Goal: Task Accomplishment & Management: Manage account settings

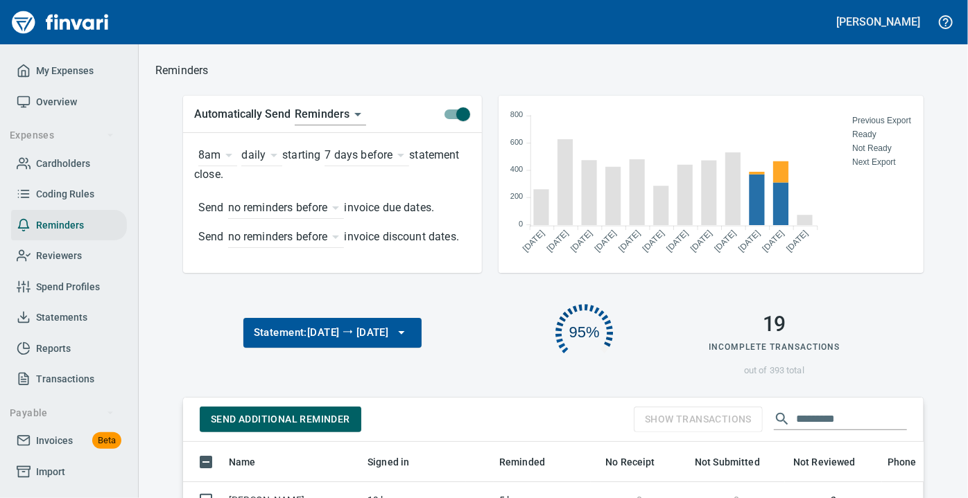
scroll to position [348, 721]
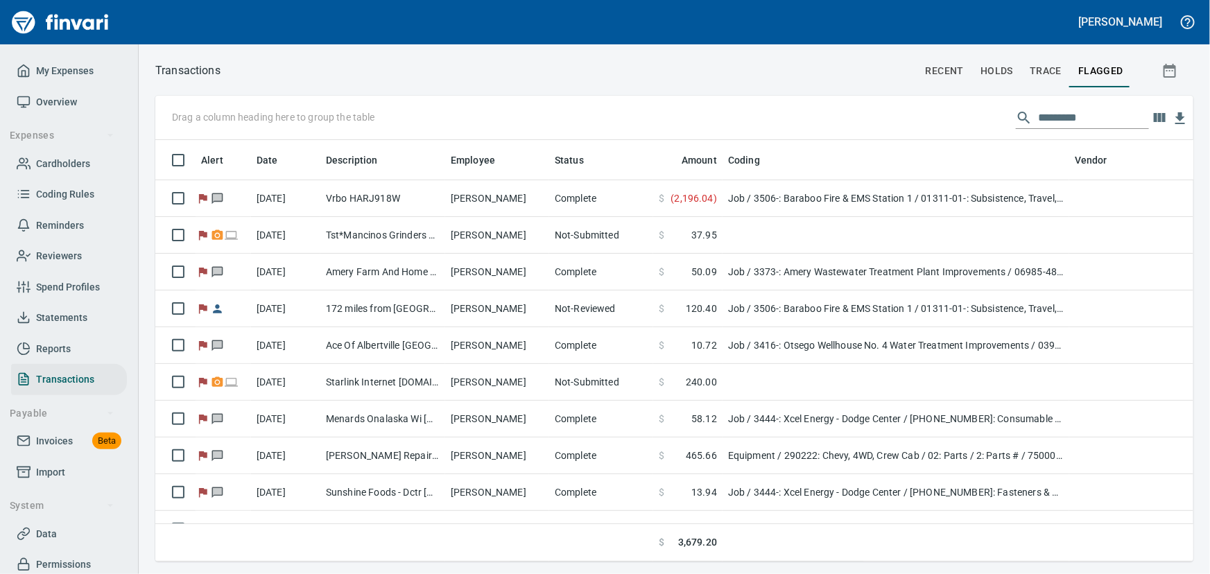
scroll to position [402, 1019]
click at [80, 316] on span "Statements" at bounding box center [61, 317] width 51 height 17
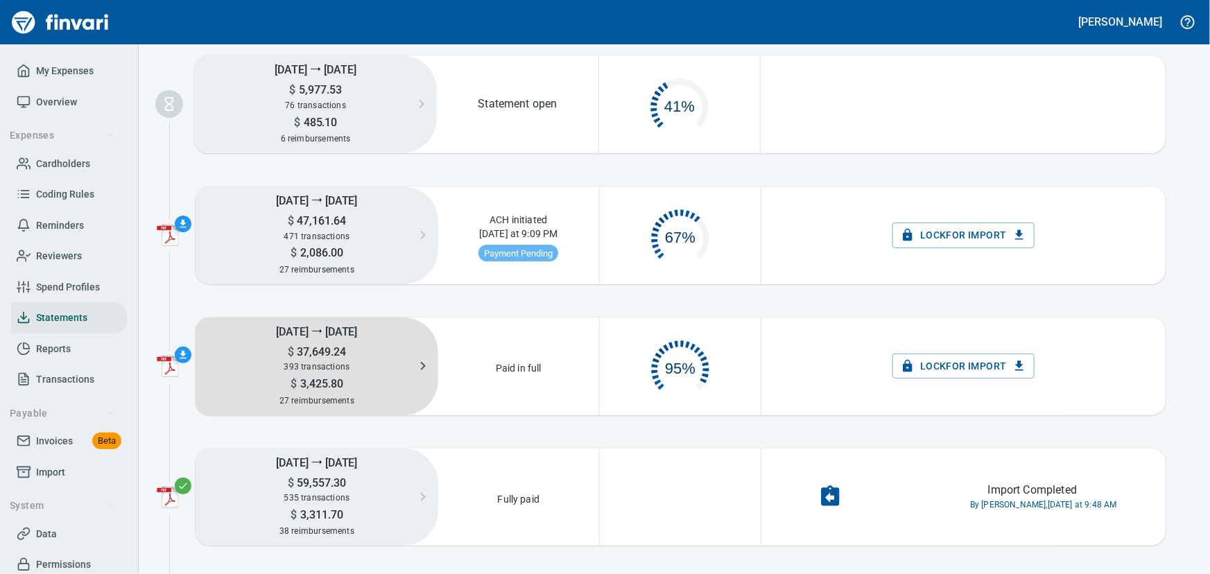
scroll to position [71, 150]
click at [315, 342] on h5 "[DATE] ⭢ [DATE]" at bounding box center [316, 330] width 243 height 27
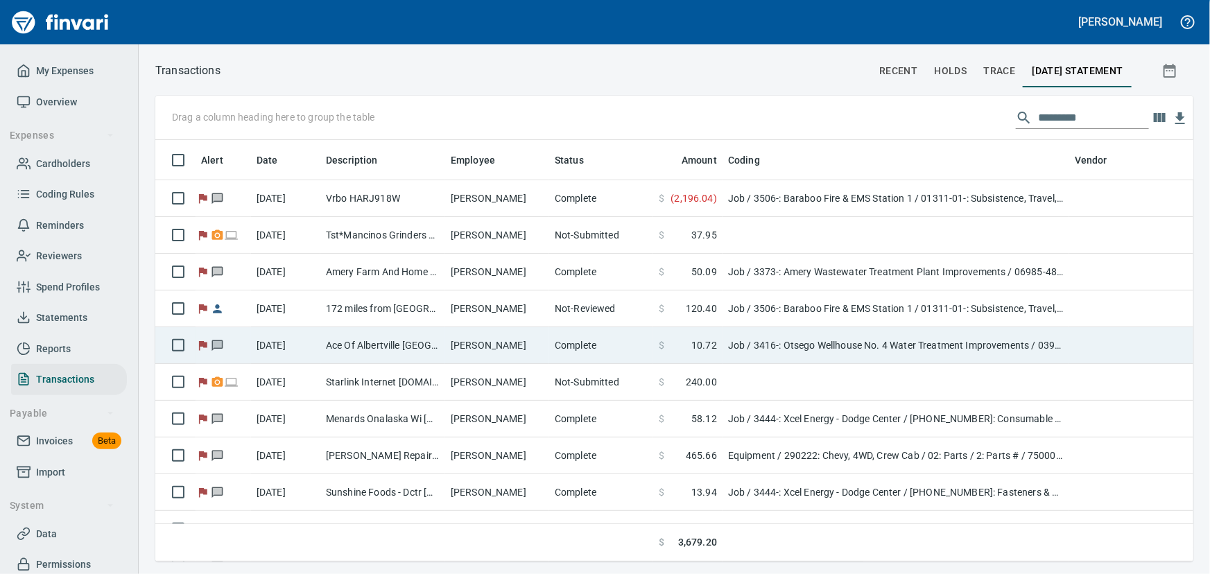
scroll to position [402, 1019]
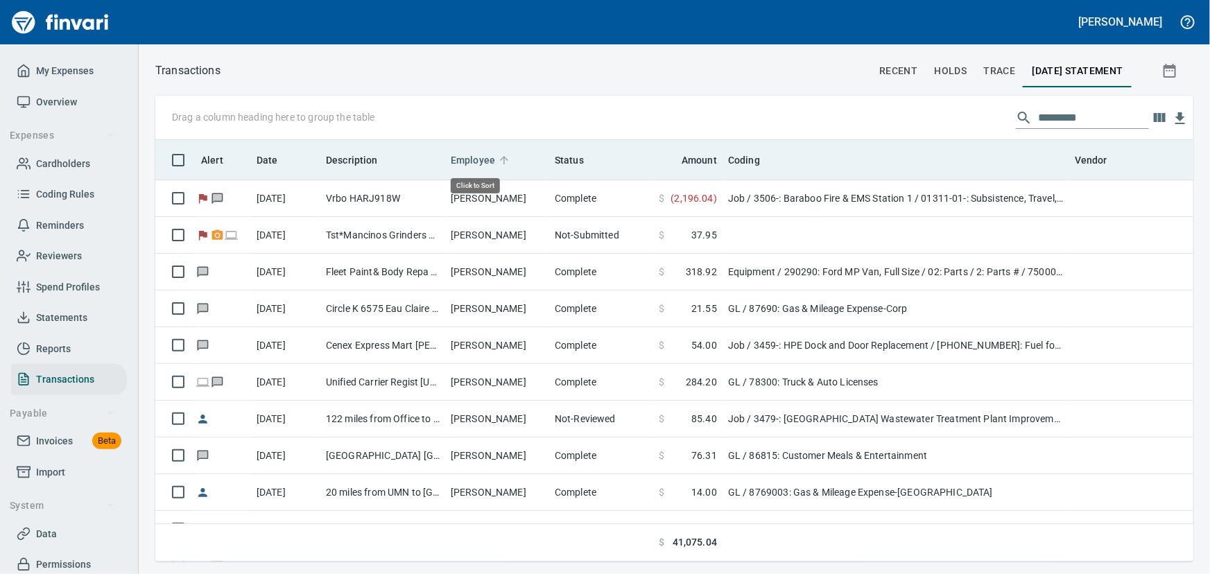
click at [480, 157] on span "Employee" at bounding box center [473, 160] width 44 height 17
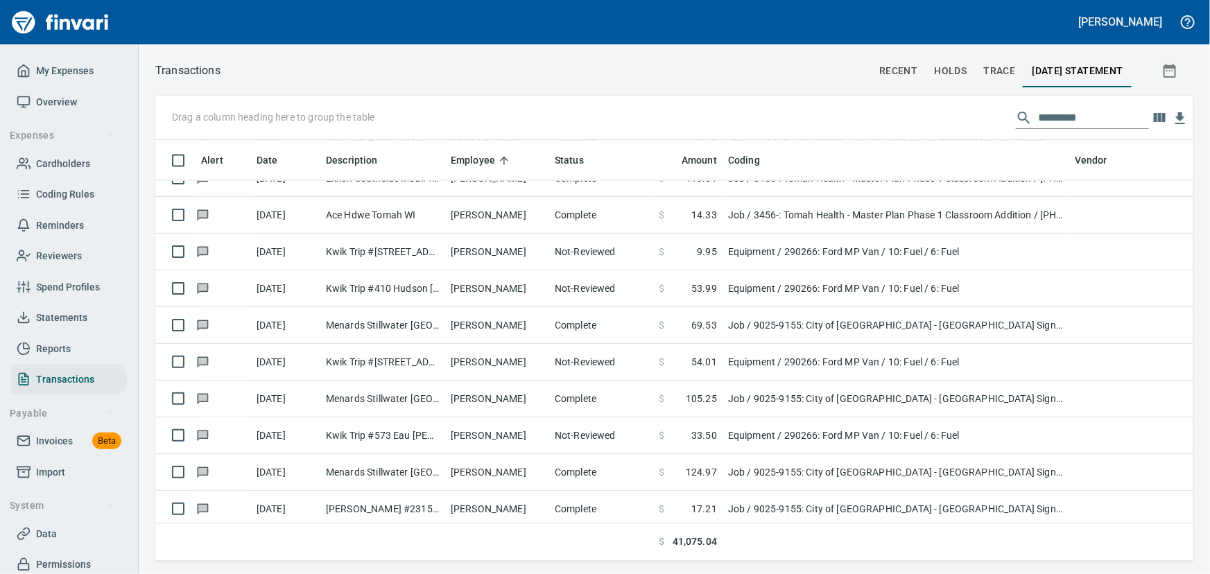
scroll to position [6616, 0]
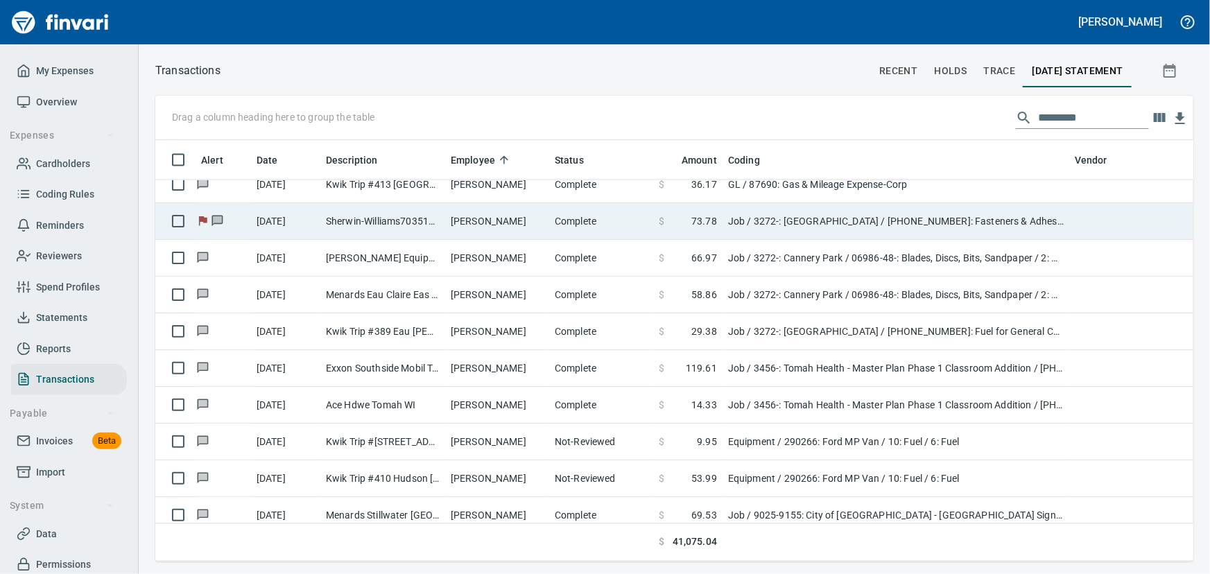
click at [329, 224] on td "Sherwin-Williams703516 Eau [PERSON_NAME]" at bounding box center [382, 221] width 125 height 37
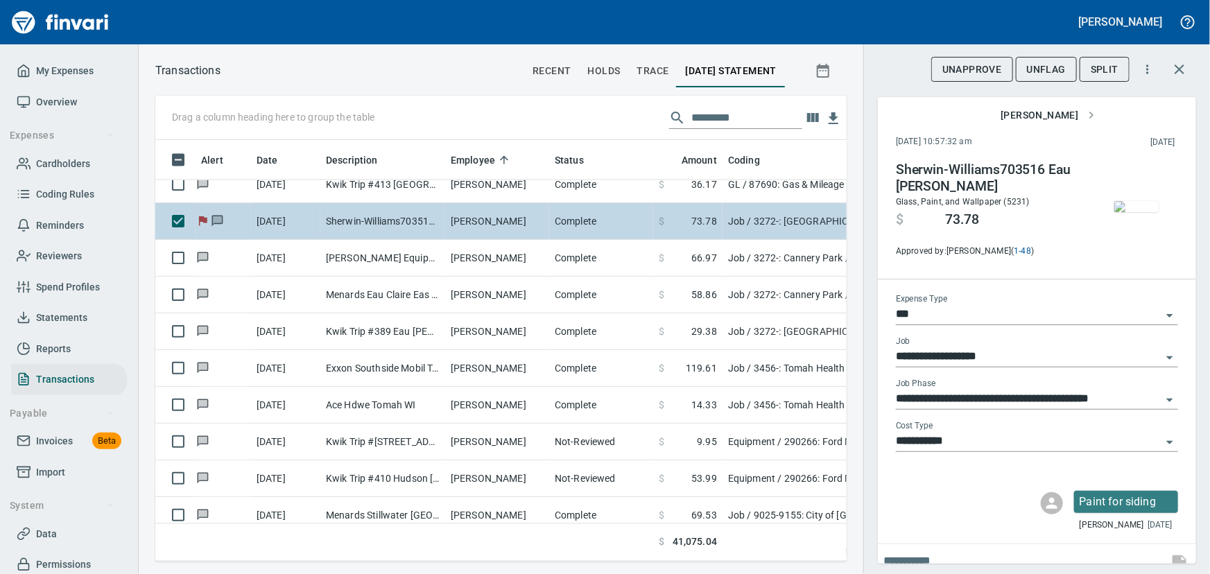
scroll to position [402, 672]
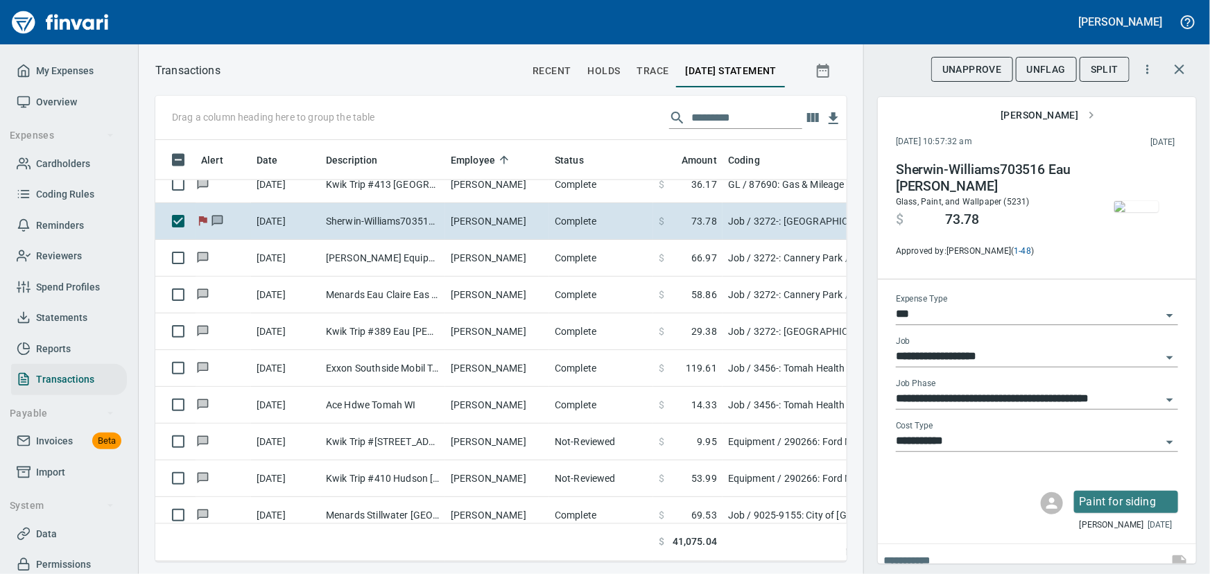
click at [967, 201] on img "button" at bounding box center [1136, 206] width 44 height 11
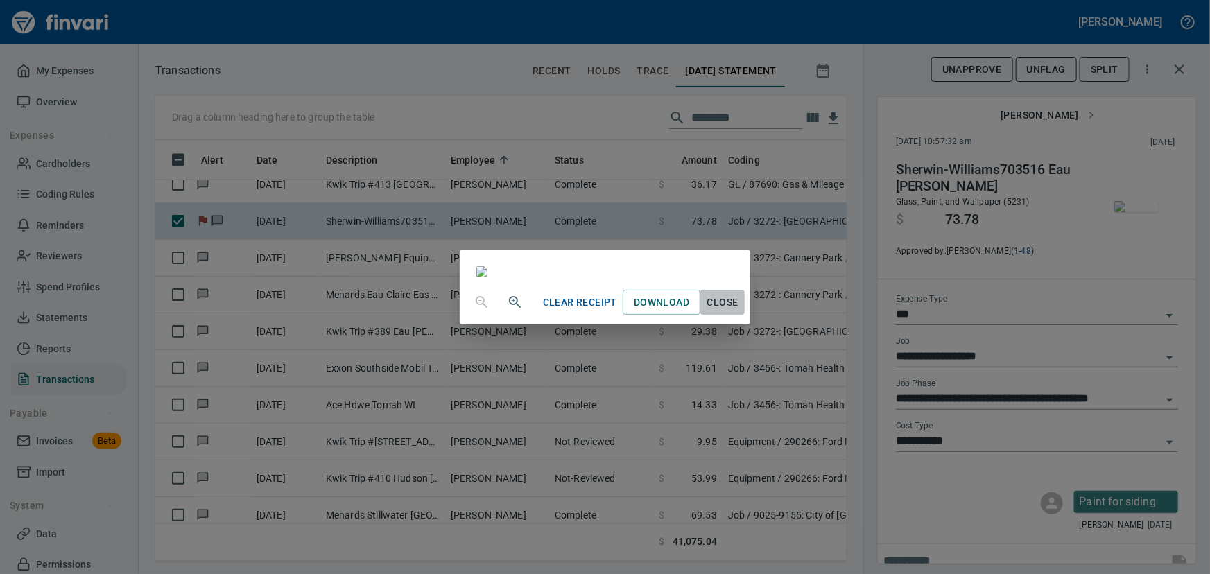
click at [739, 311] on span "Close" at bounding box center [722, 302] width 33 height 17
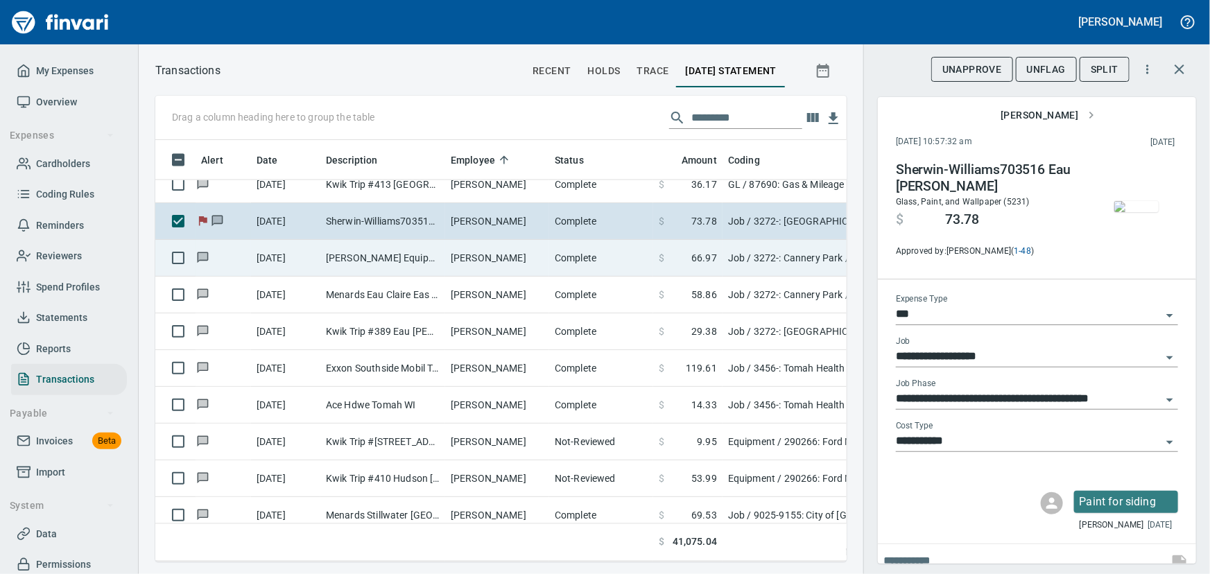
click at [385, 260] on td "[PERSON_NAME] Equipment&Supp Eau Claire WI" at bounding box center [382, 258] width 125 height 37
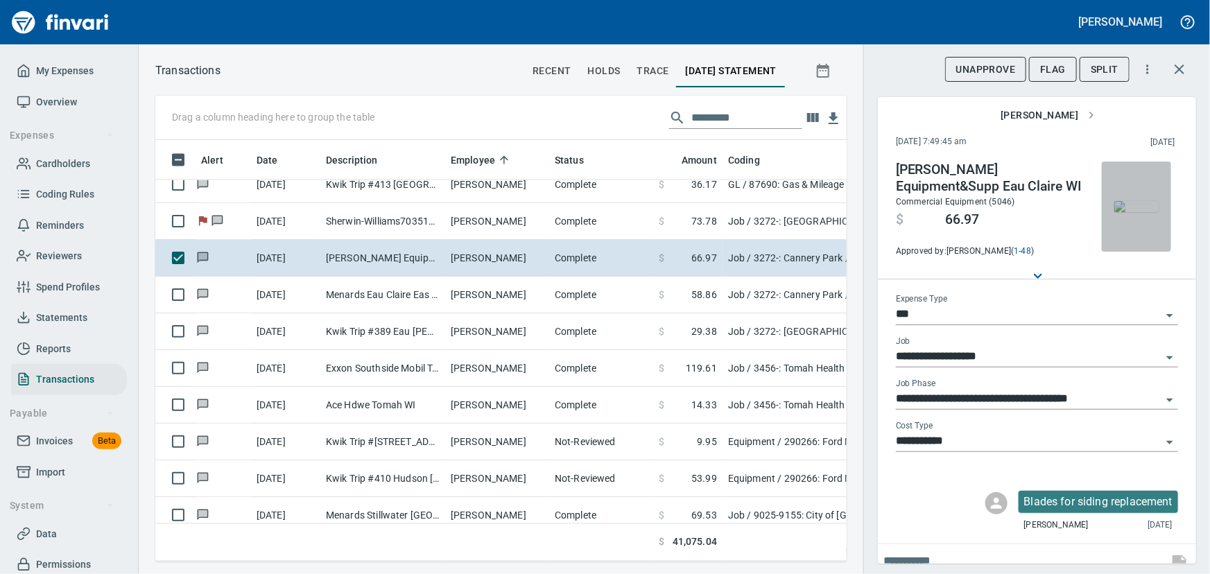
click at [967, 212] on img "button" at bounding box center [1136, 206] width 44 height 11
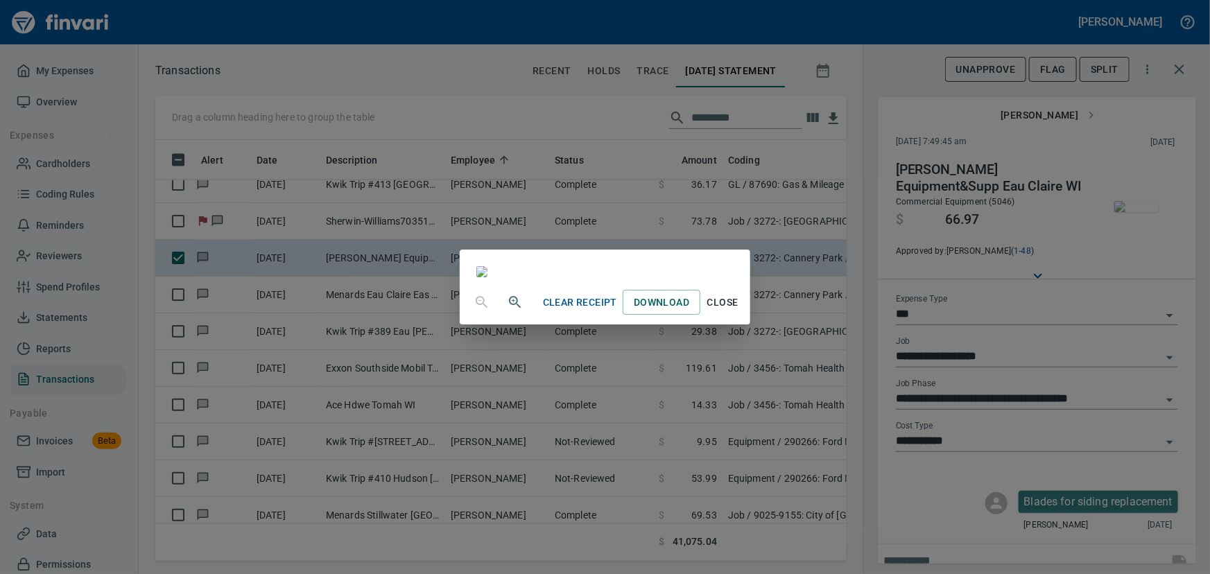
scroll to position [241, 0]
click at [739, 311] on span "Close" at bounding box center [722, 302] width 33 height 17
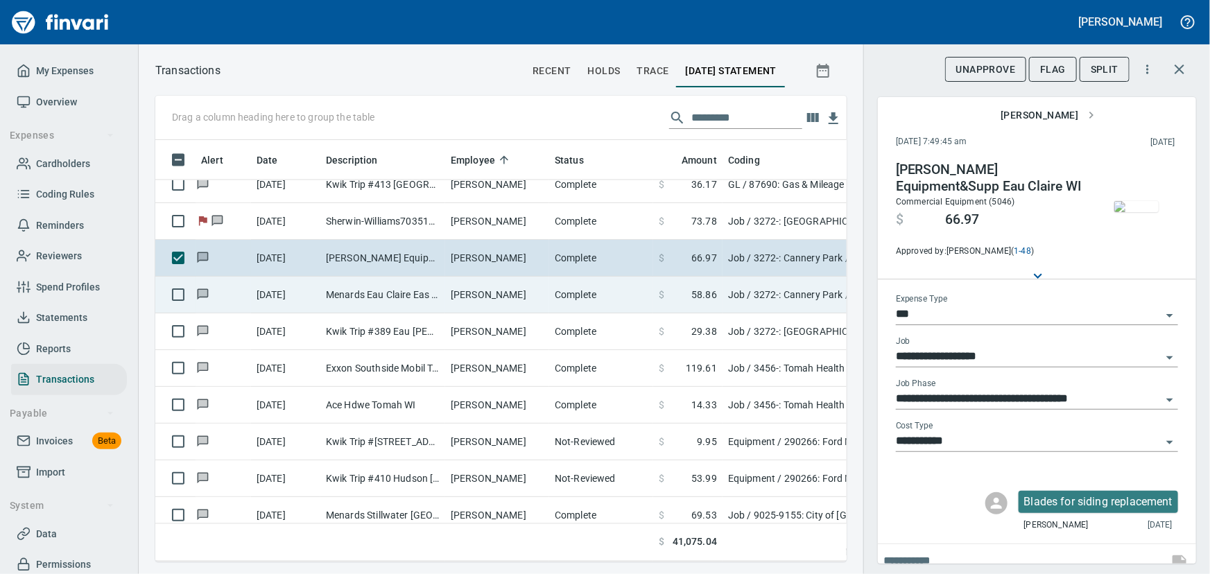
click at [388, 296] on td "Menards Eau Claire Eas Eau Claire WI" at bounding box center [382, 295] width 125 height 37
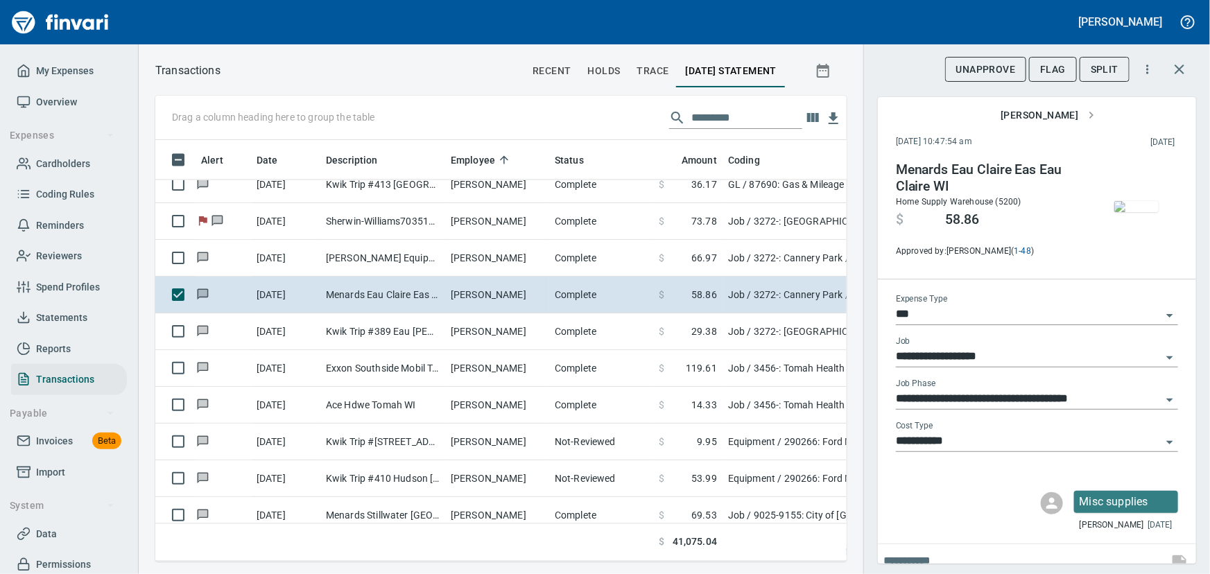
click at [967, 201] on img "button" at bounding box center [1136, 206] width 44 height 11
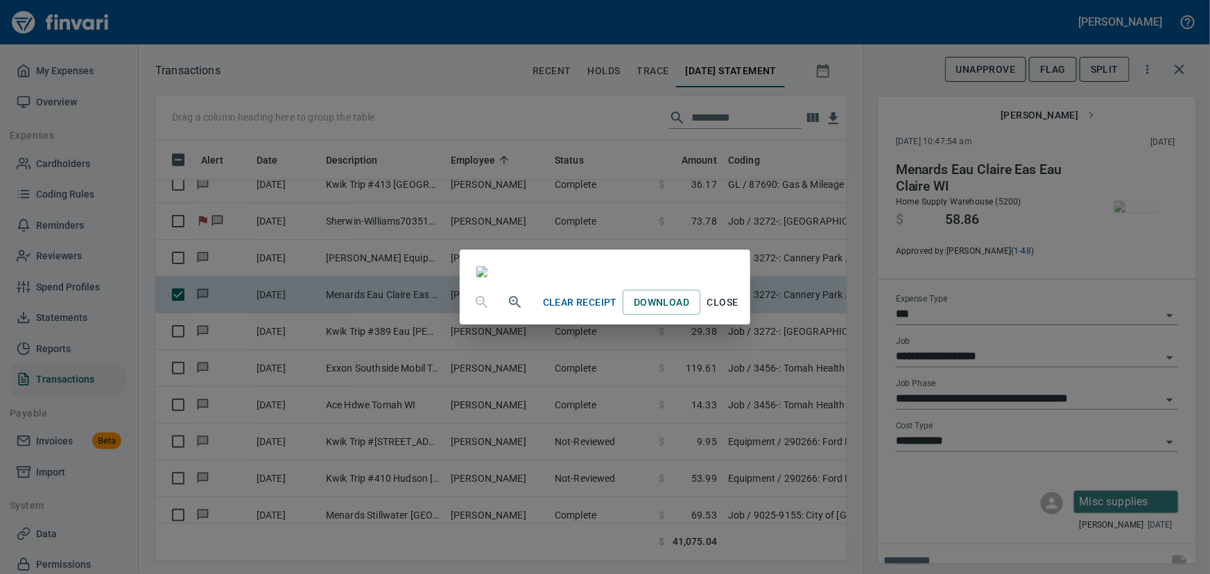
click at [739, 311] on span "Close" at bounding box center [722, 302] width 33 height 17
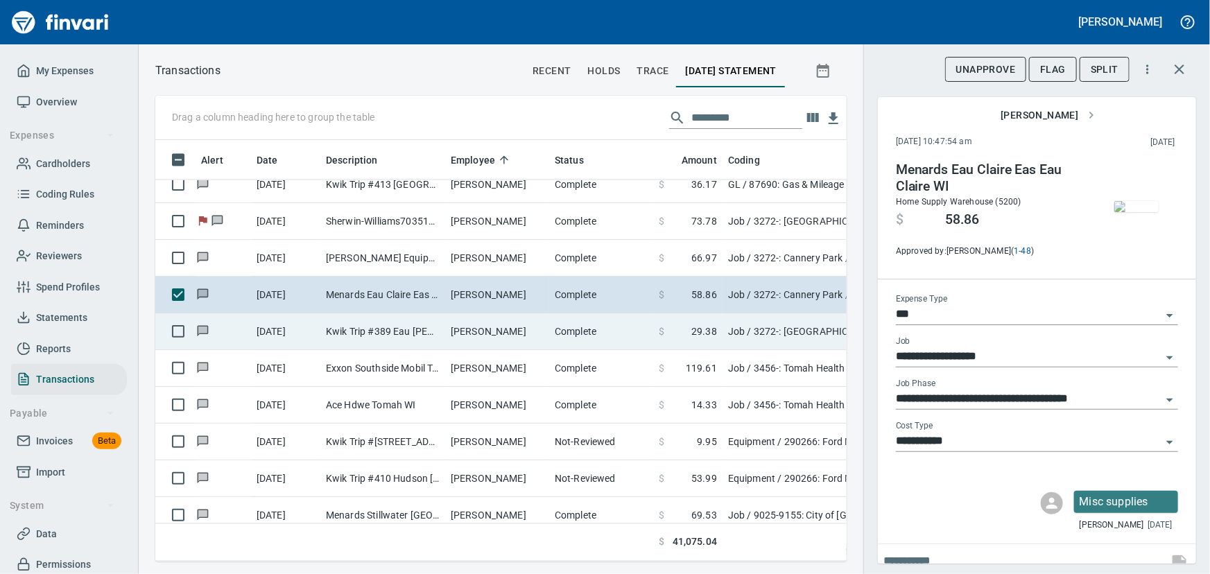
click at [367, 335] on td "Kwik Trip #389 Eau [PERSON_NAME]" at bounding box center [382, 331] width 125 height 37
type input "**********"
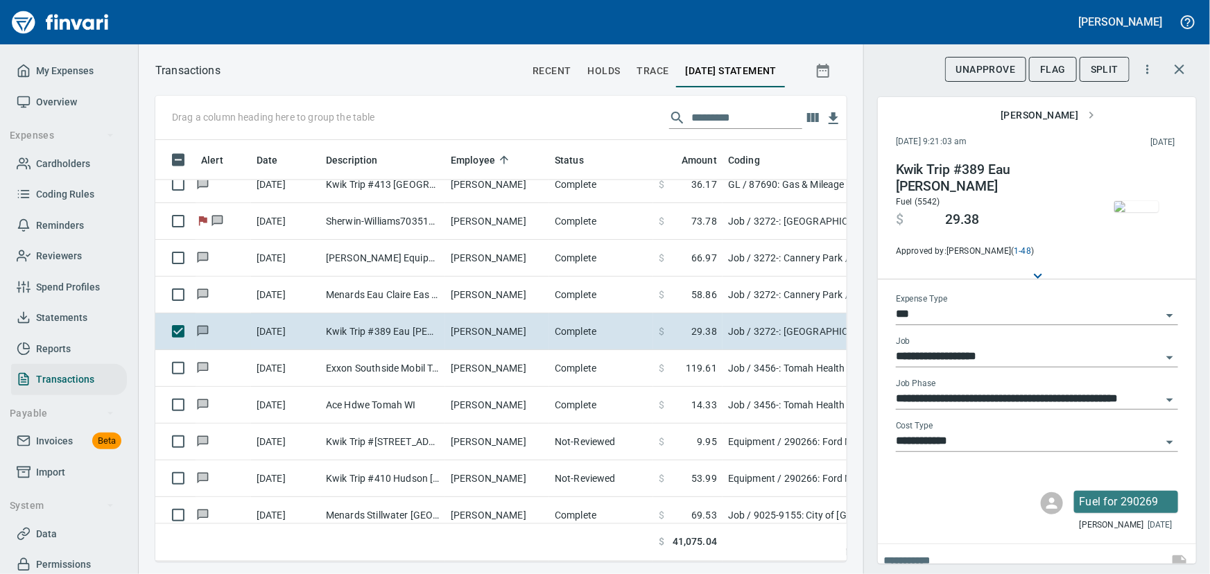
click at [967, 212] on img "button" at bounding box center [1136, 206] width 44 height 11
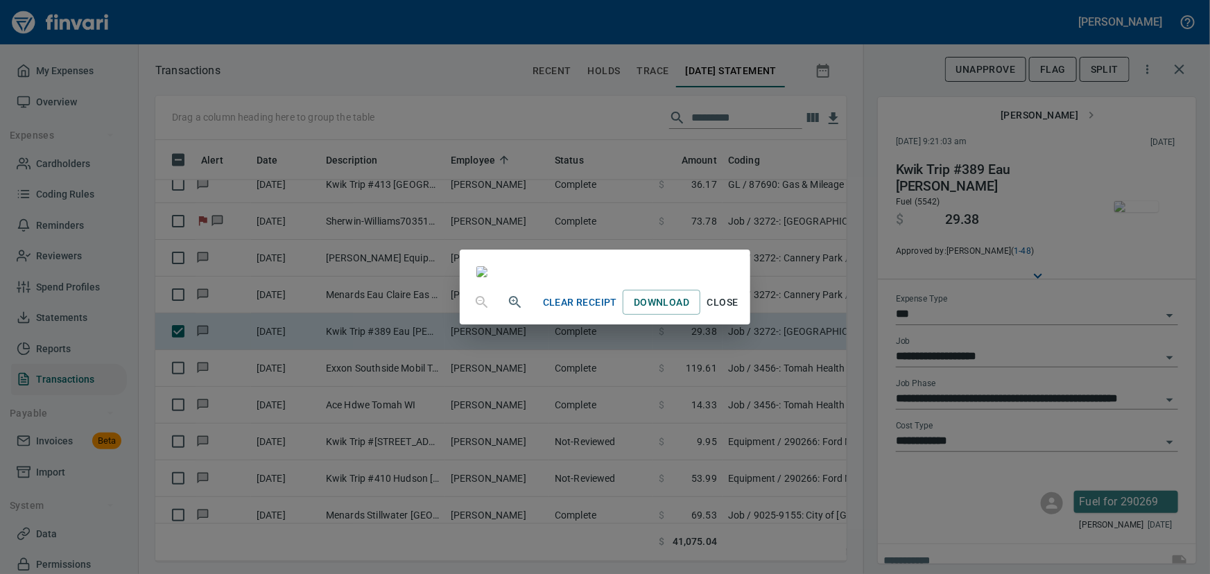
click at [739, 311] on span "Close" at bounding box center [722, 302] width 33 height 17
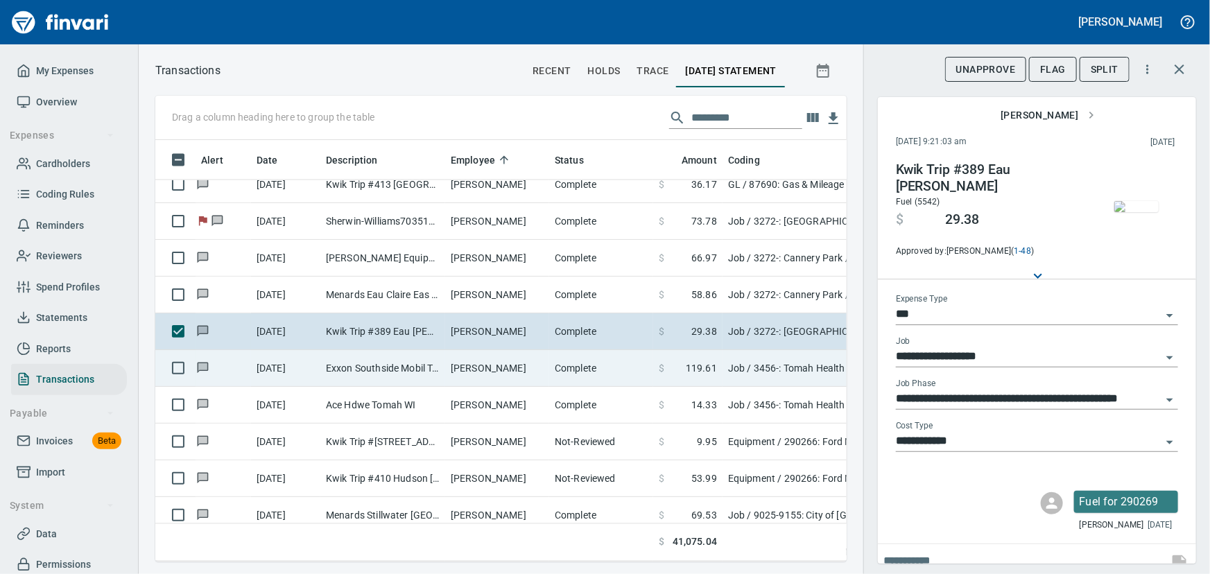
click at [372, 360] on td "Exxon Southside Mobil Tomah [GEOGRAPHIC_DATA]" at bounding box center [382, 368] width 125 height 37
type input "**********"
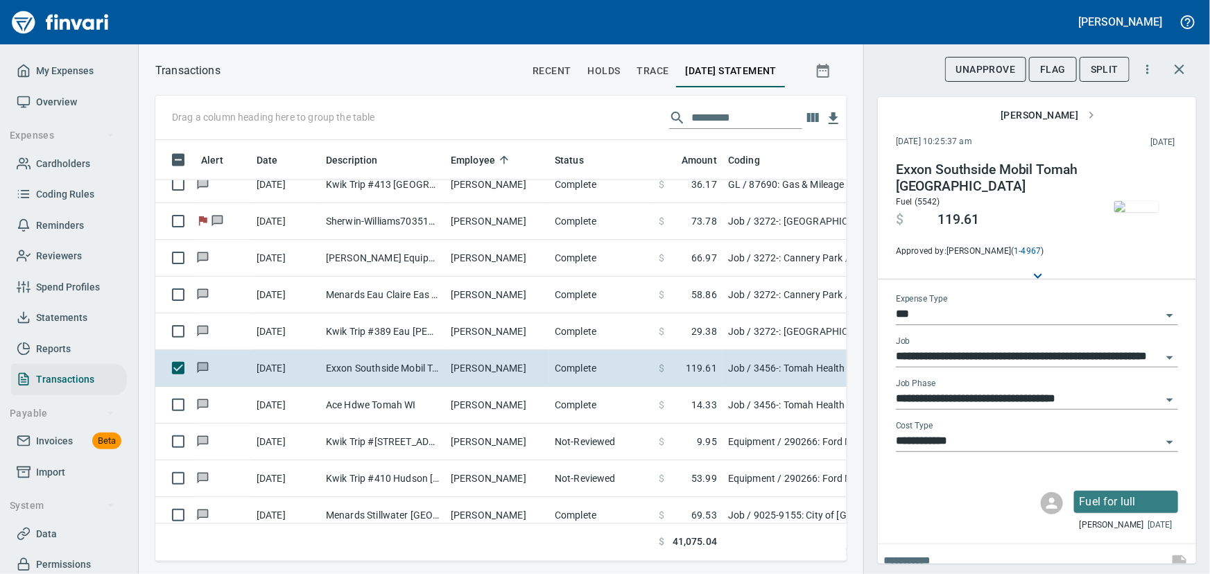
click at [967, 208] on img "button" at bounding box center [1136, 206] width 44 height 11
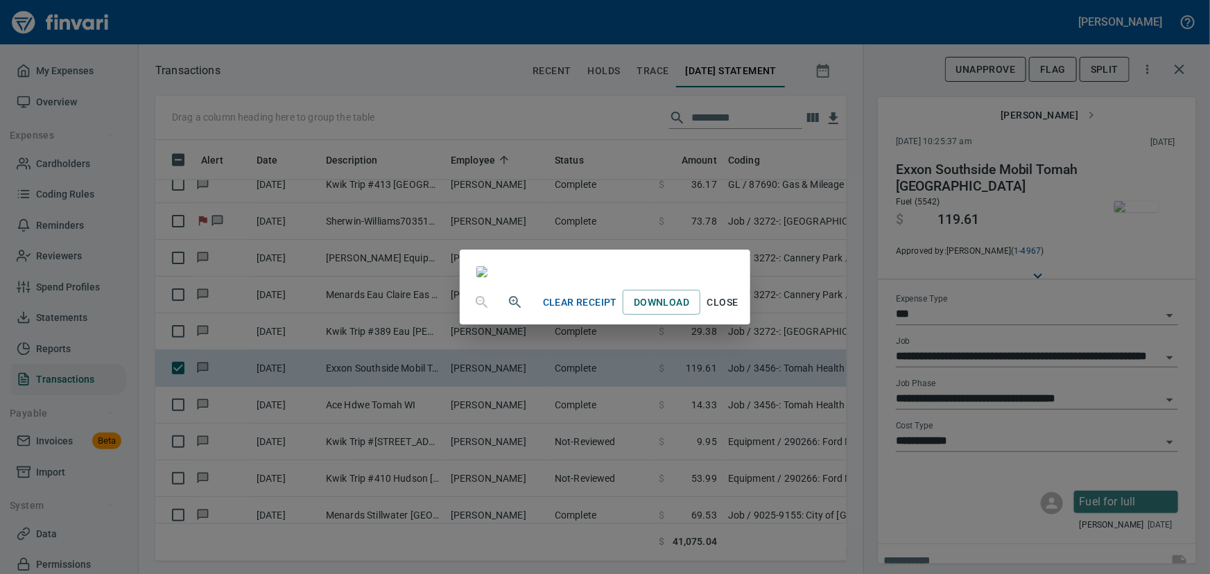
click at [739, 311] on span "Close" at bounding box center [722, 302] width 33 height 17
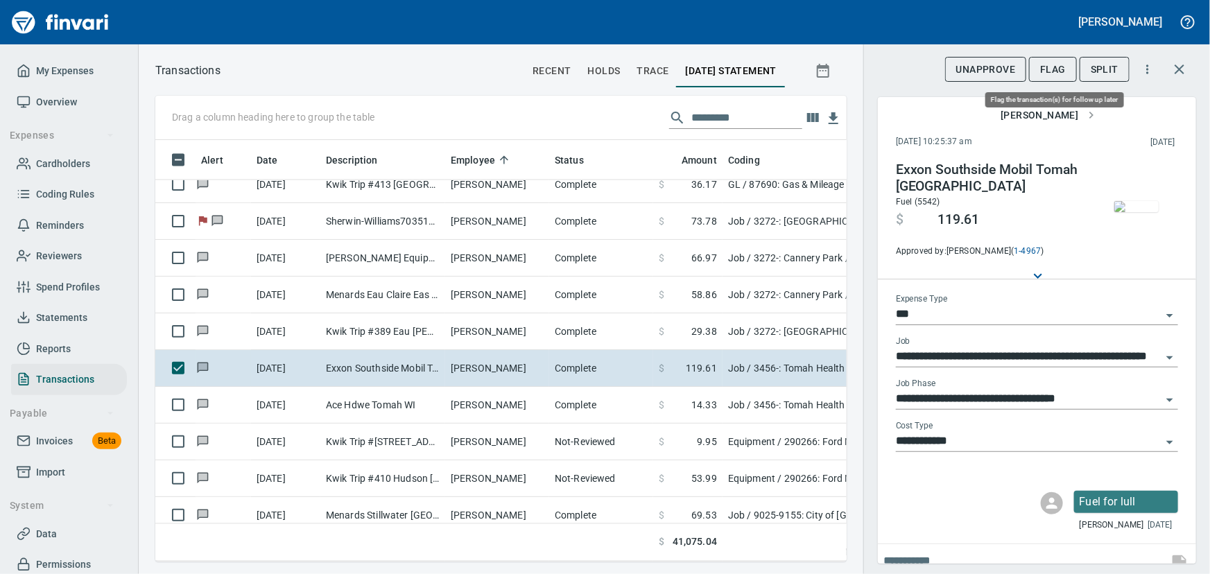
click at [967, 75] on span "Flag" at bounding box center [1053, 69] width 26 height 17
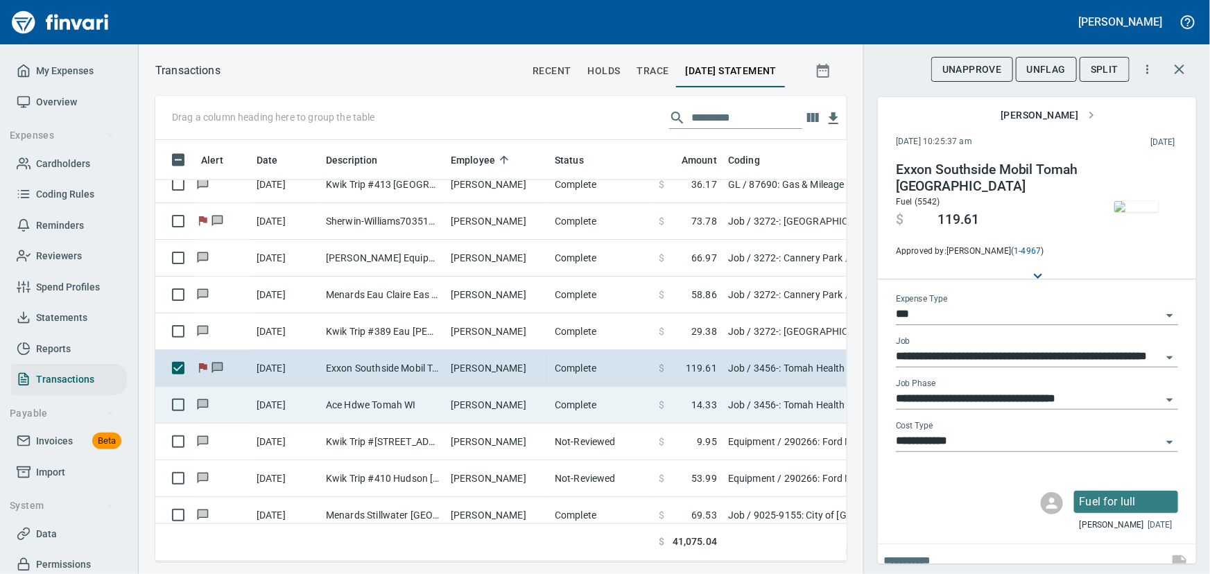
click at [356, 400] on td "Ace Hdwe Tomah WI" at bounding box center [382, 405] width 125 height 37
type input "**********"
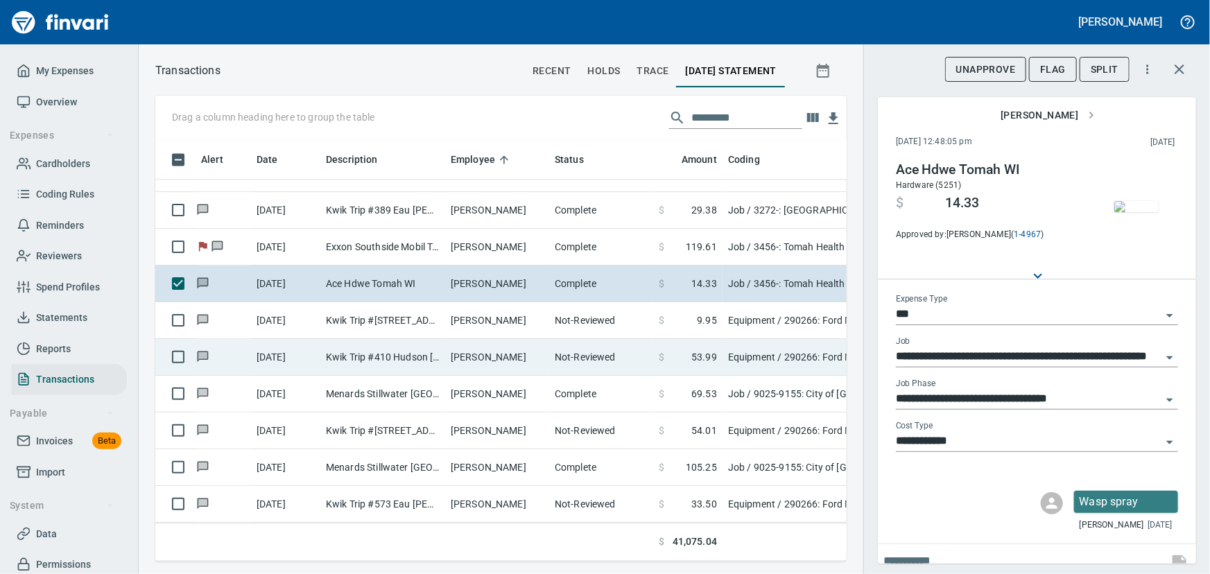
scroll to position [6742, 0]
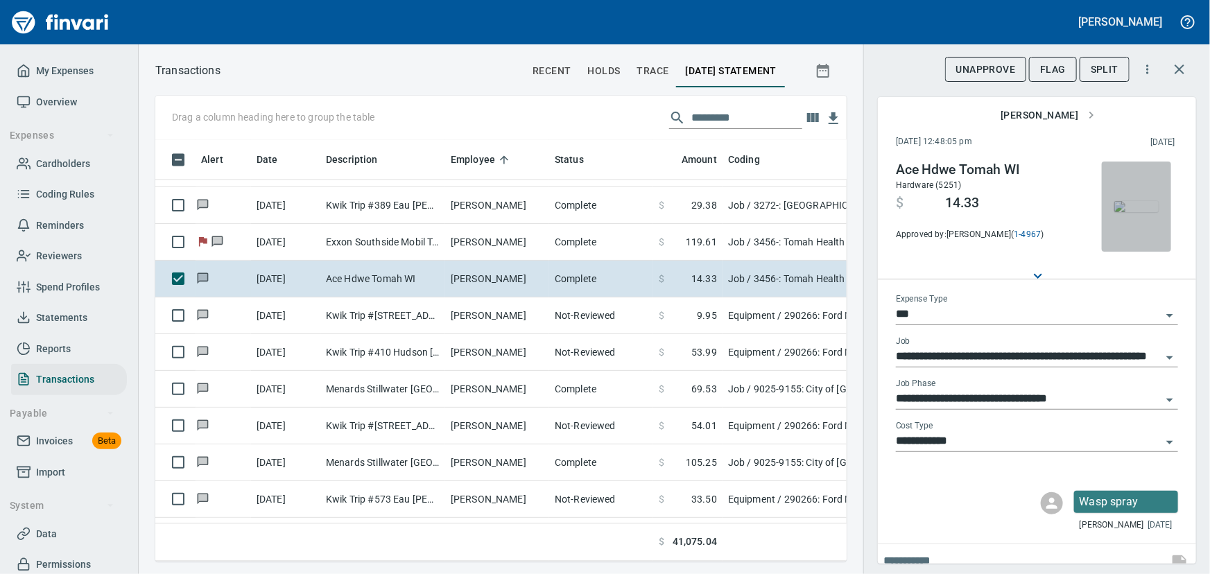
click at [967, 207] on img "button" at bounding box center [1136, 206] width 44 height 11
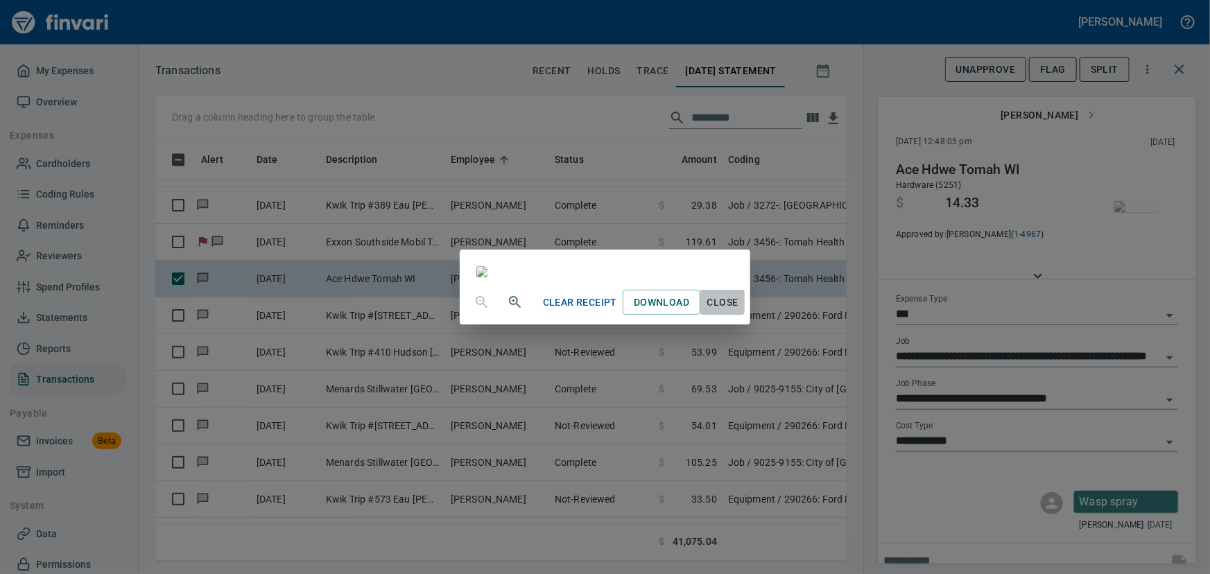
click at [739, 311] on span "Close" at bounding box center [722, 302] width 33 height 17
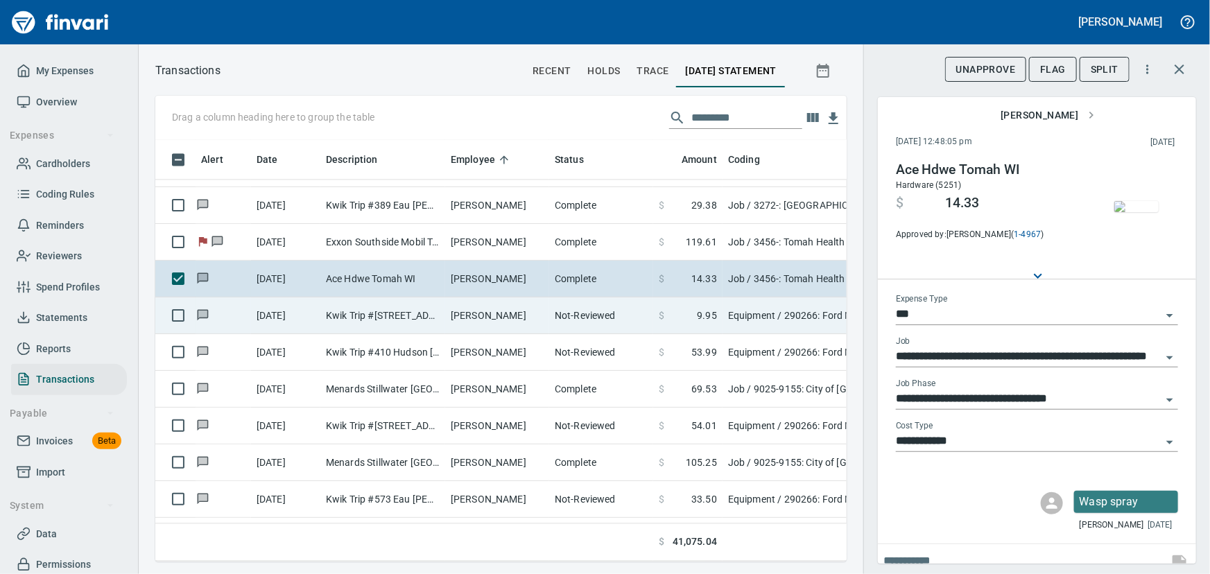
click at [395, 315] on td "Kwik Trip #[STREET_ADDRESS]" at bounding box center [382, 315] width 125 height 37
type input "*********"
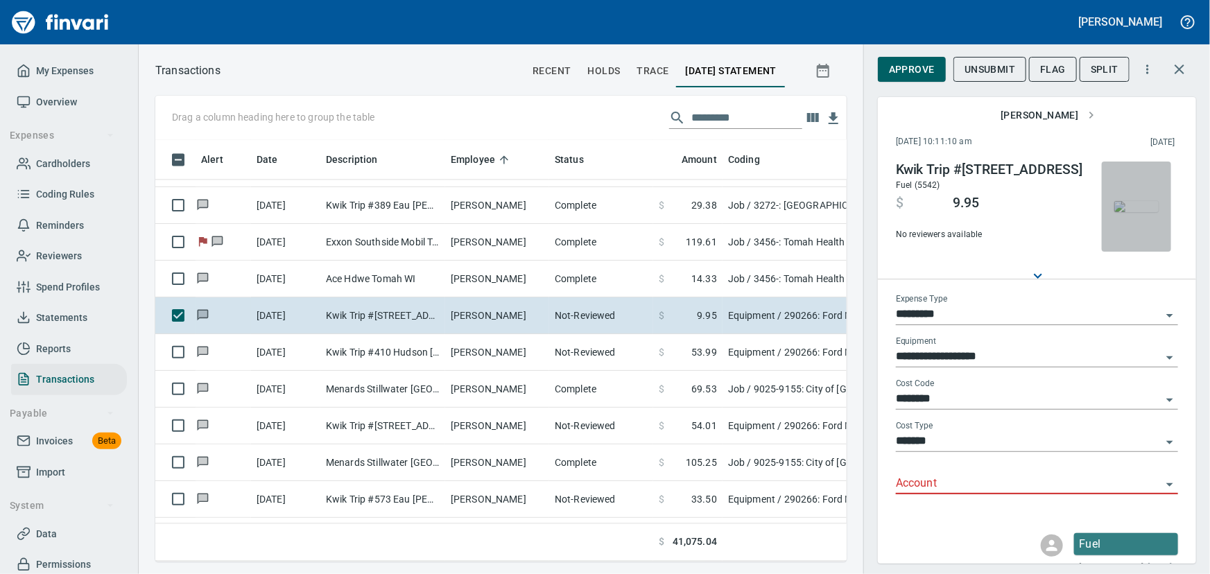
click at [967, 209] on img "button" at bounding box center [1136, 206] width 44 height 11
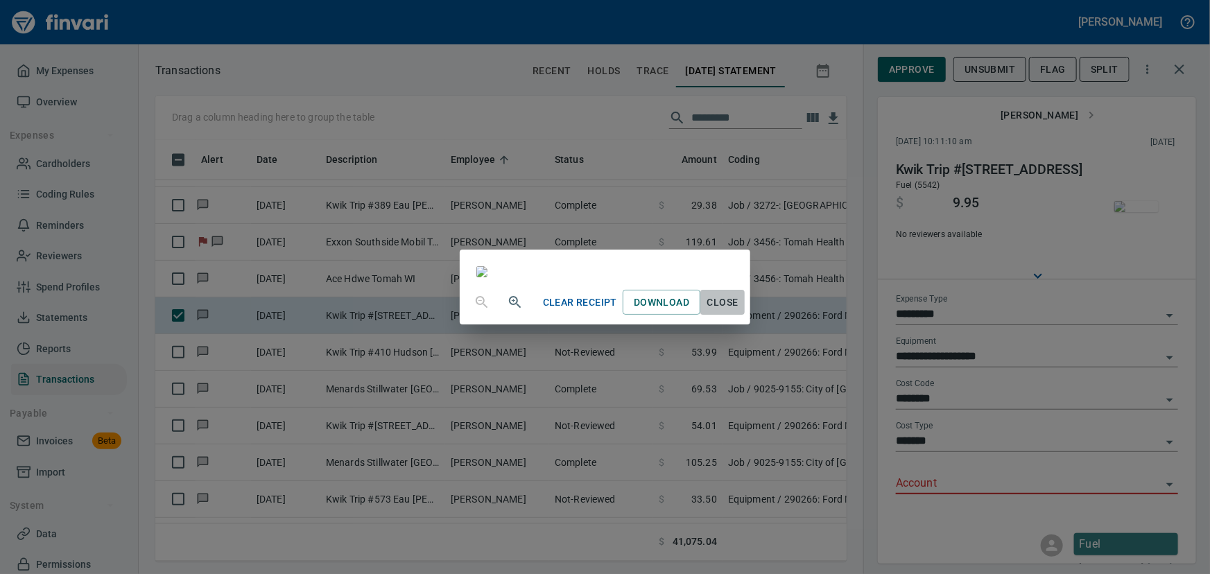
click at [739, 311] on span "Close" at bounding box center [722, 302] width 33 height 17
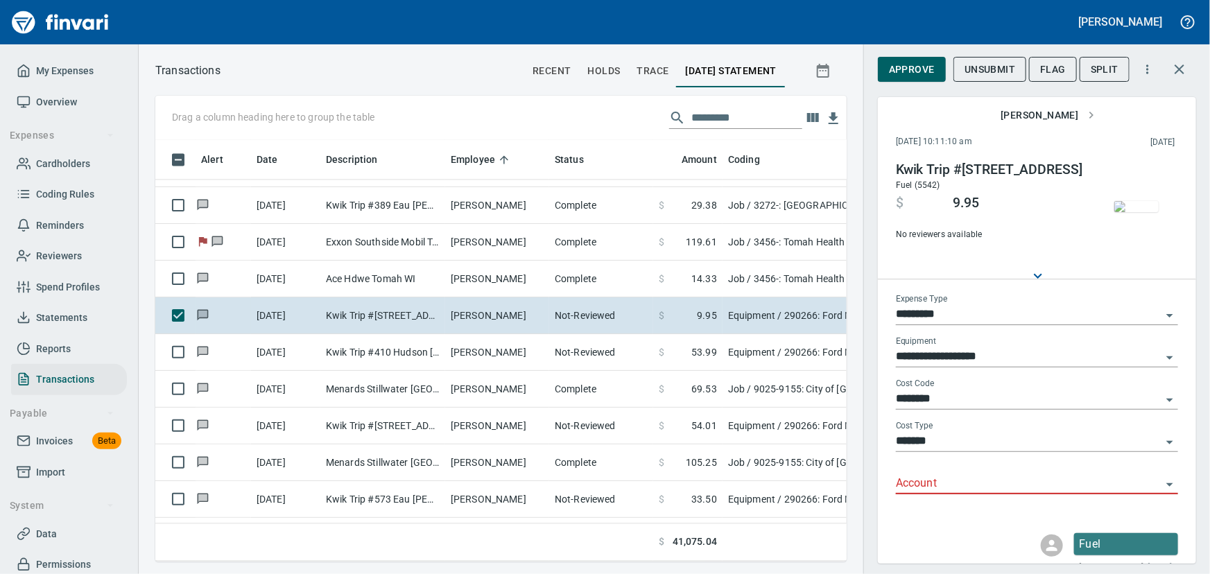
click at [967, 482] on icon "Open" at bounding box center [1169, 484] width 17 height 17
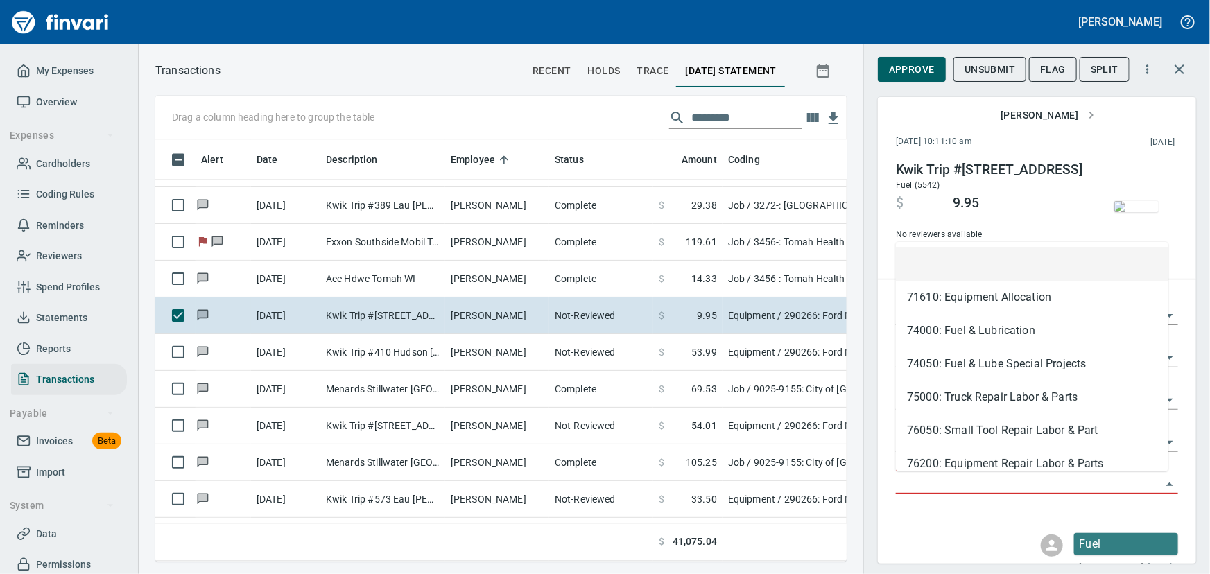
scroll to position [402, 672]
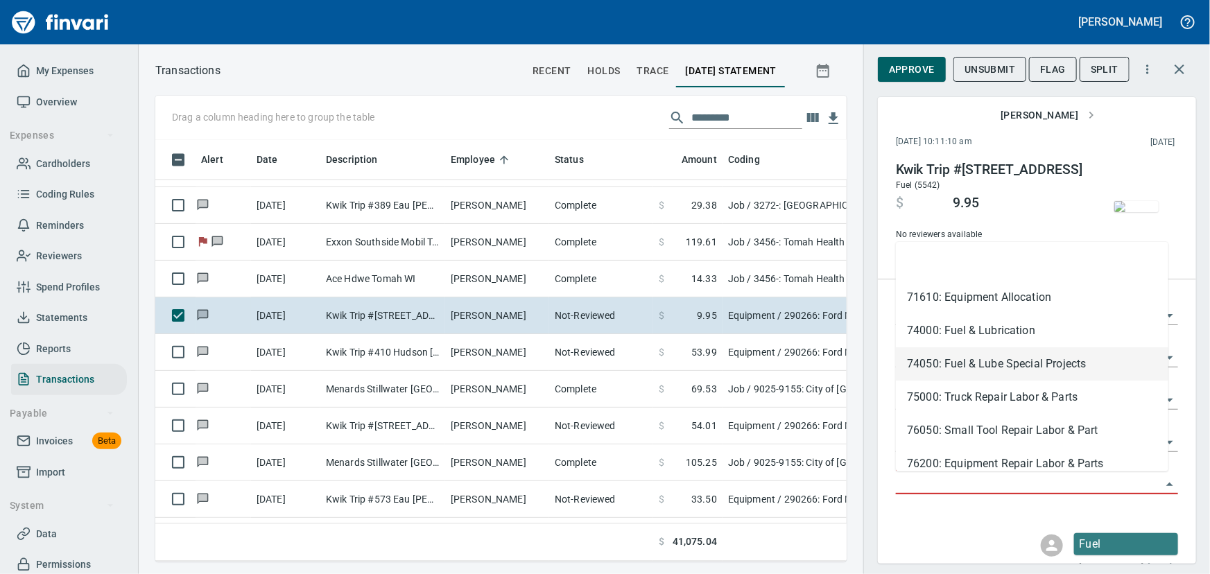
click at [967, 365] on li "74050: Fuel & Lube Special Projects" at bounding box center [1032, 363] width 272 height 33
type input "**********"
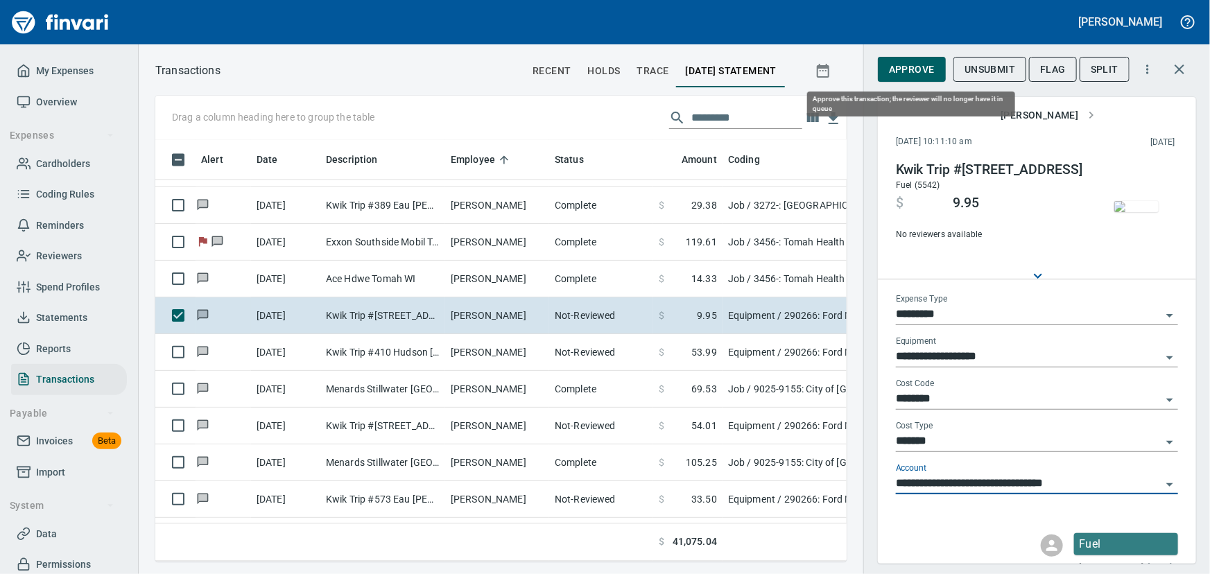
click at [901, 71] on span "Approve" at bounding box center [912, 69] width 46 height 17
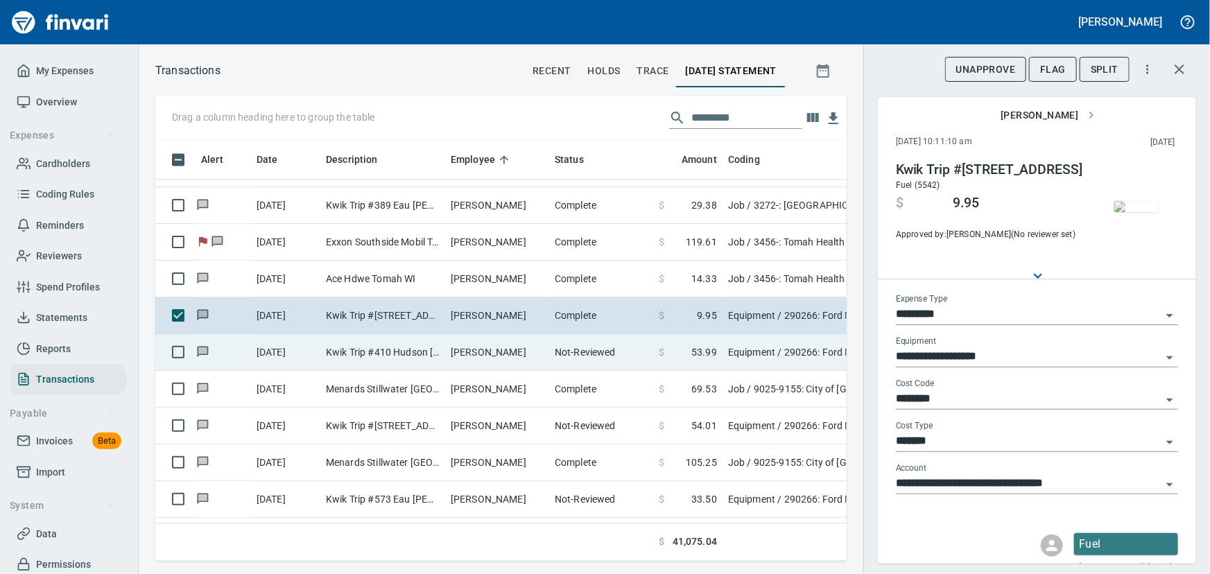
click at [368, 352] on td "Kwik Trip #410 Hudson [GEOGRAPHIC_DATA]" at bounding box center [382, 352] width 125 height 37
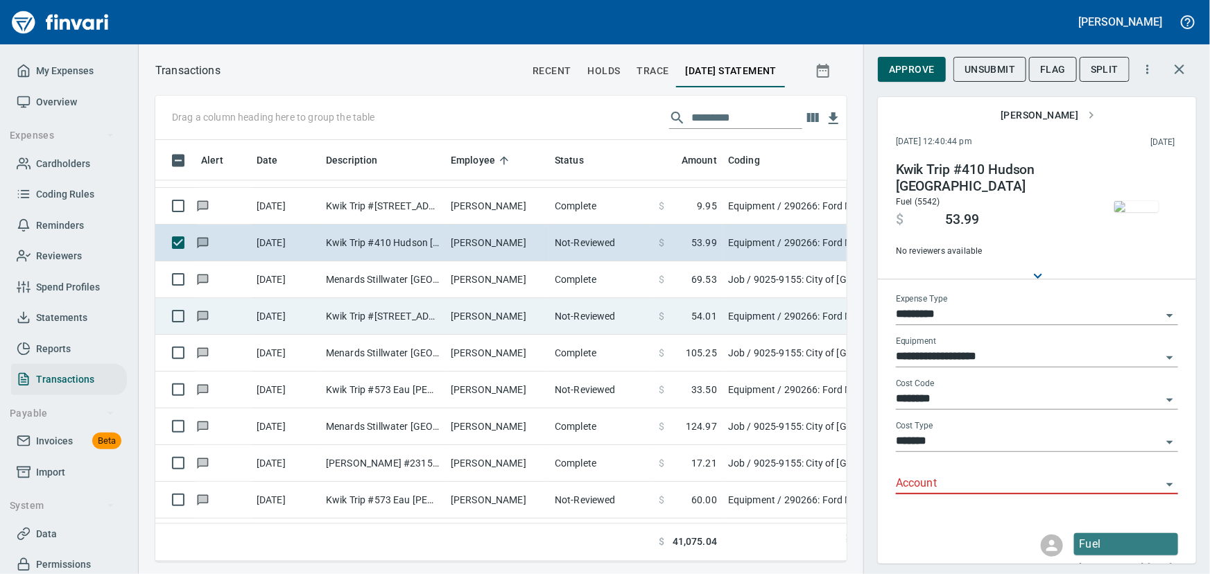
scroll to position [6869, 0]
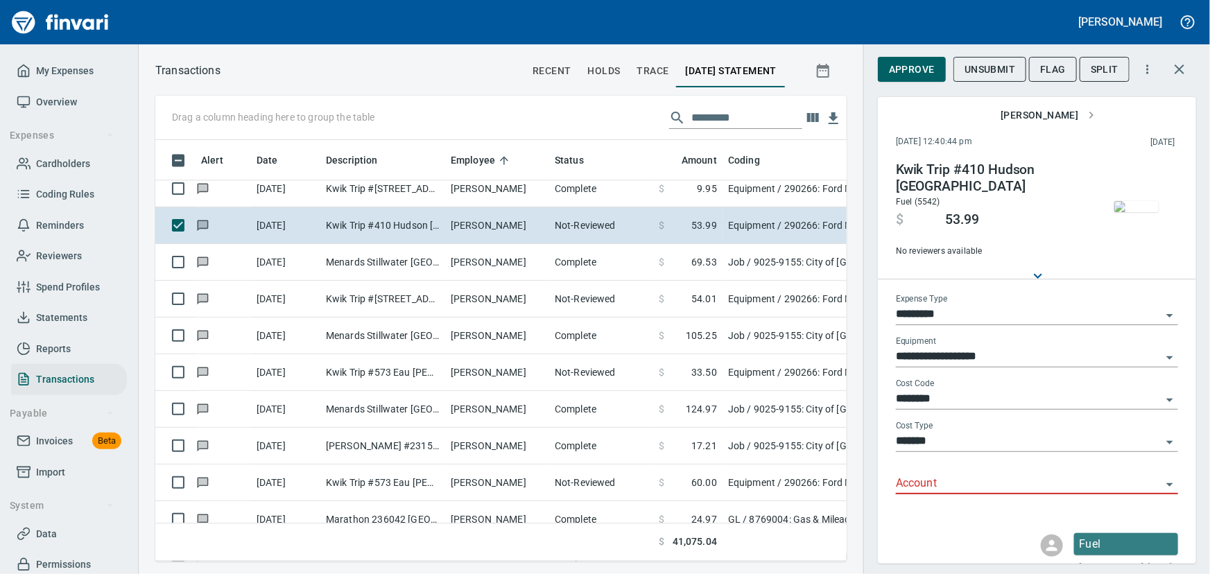
click at [967, 207] on img "button" at bounding box center [1136, 206] width 44 height 11
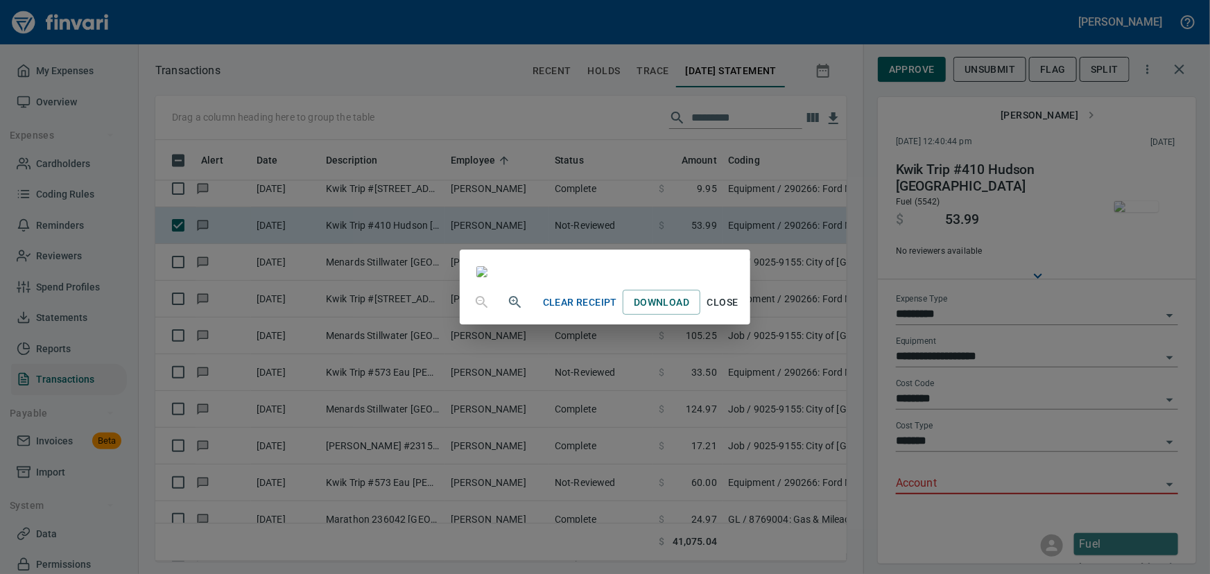
scroll to position [125, 0]
click at [739, 311] on span "Close" at bounding box center [722, 302] width 33 height 17
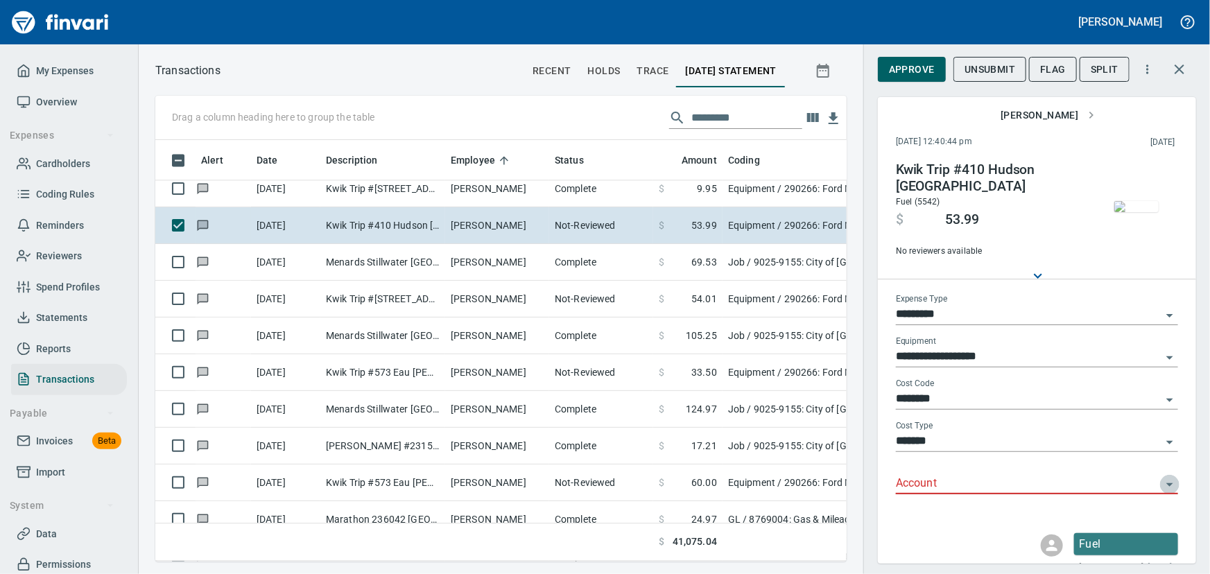
click at [967, 482] on icon "Open" at bounding box center [1169, 484] width 17 height 17
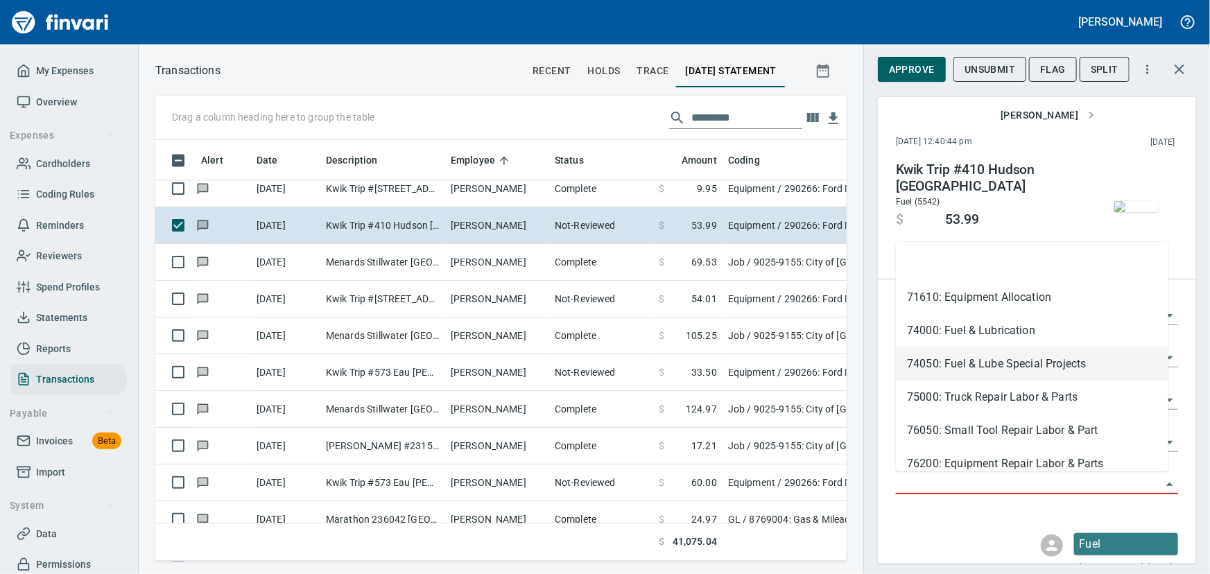
click at [924, 367] on li "74050: Fuel & Lube Special Projects" at bounding box center [1032, 363] width 272 height 33
type input "**********"
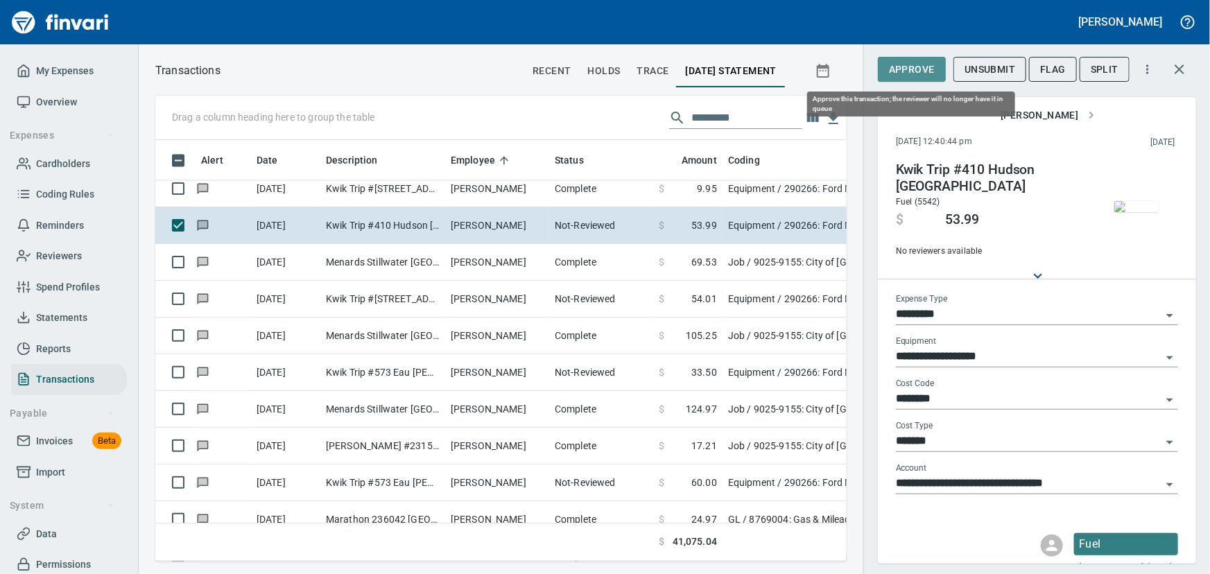
click at [896, 76] on span "Approve" at bounding box center [912, 69] width 46 height 17
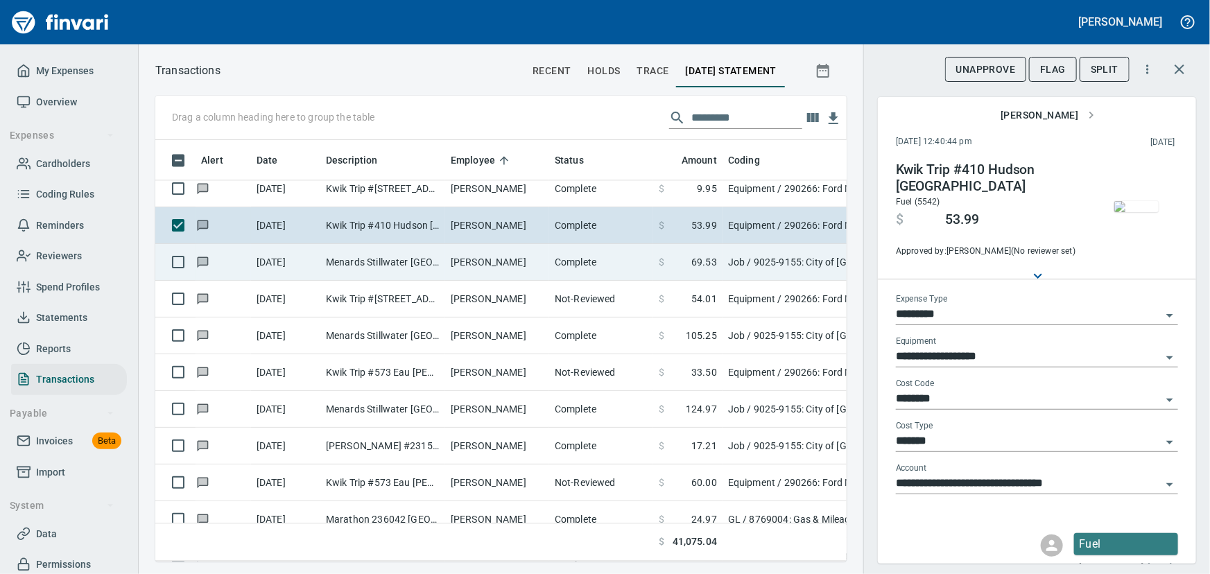
click at [417, 259] on td "Menards Stillwater [GEOGRAPHIC_DATA] [GEOGRAPHIC_DATA] [GEOGRAPHIC_DATA]" at bounding box center [382, 262] width 125 height 37
type input "***"
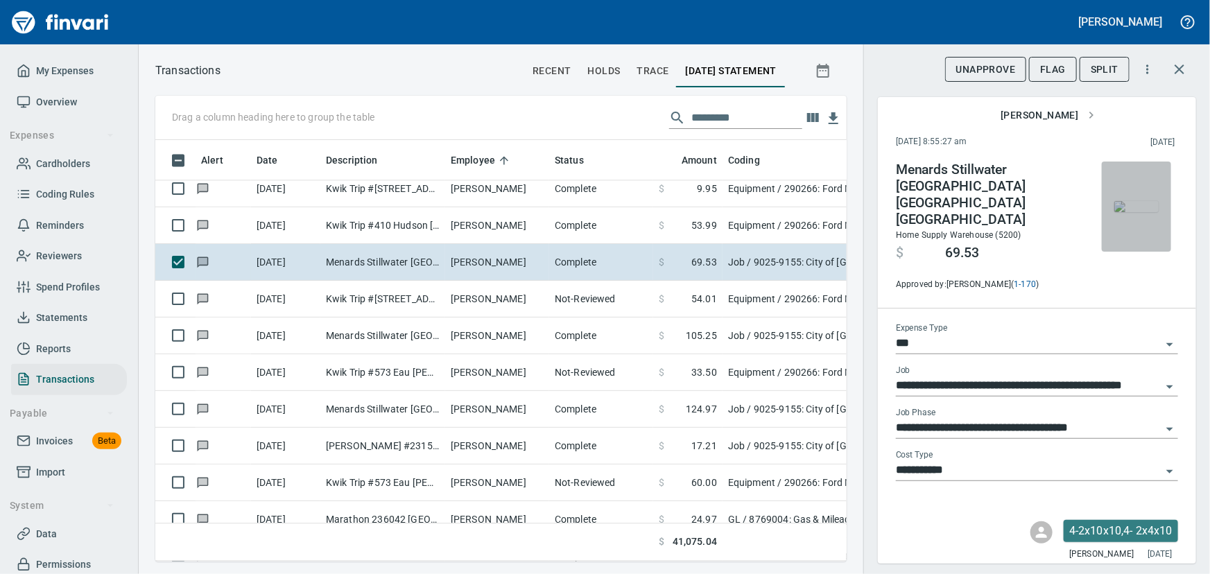
click at [967, 201] on img "button" at bounding box center [1136, 206] width 44 height 11
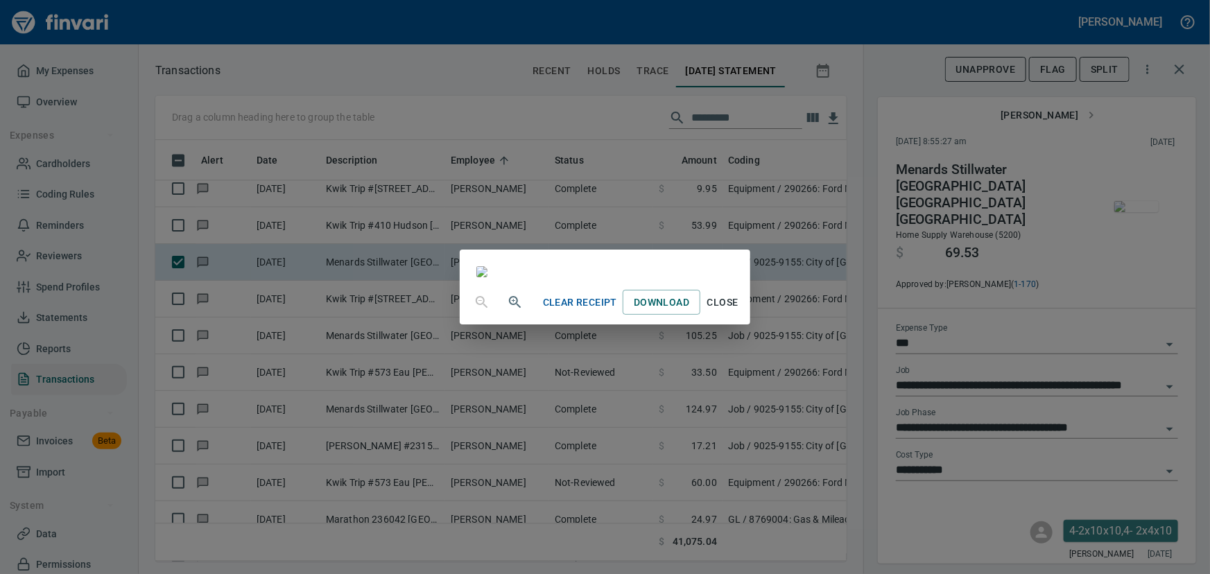
scroll to position [125, 0]
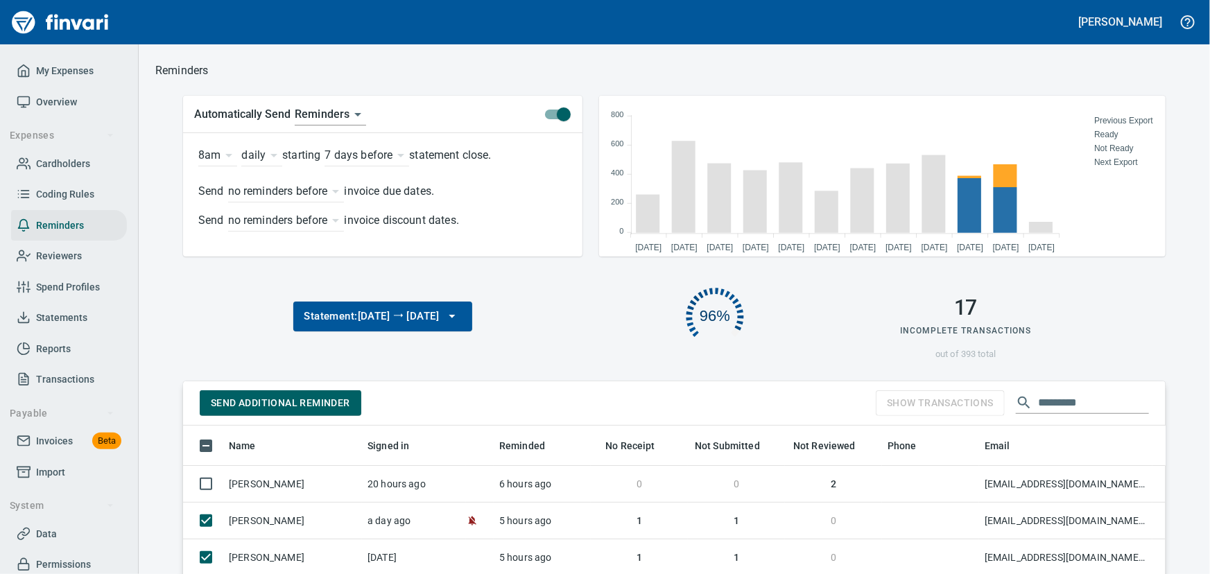
scroll to position [358, 963]
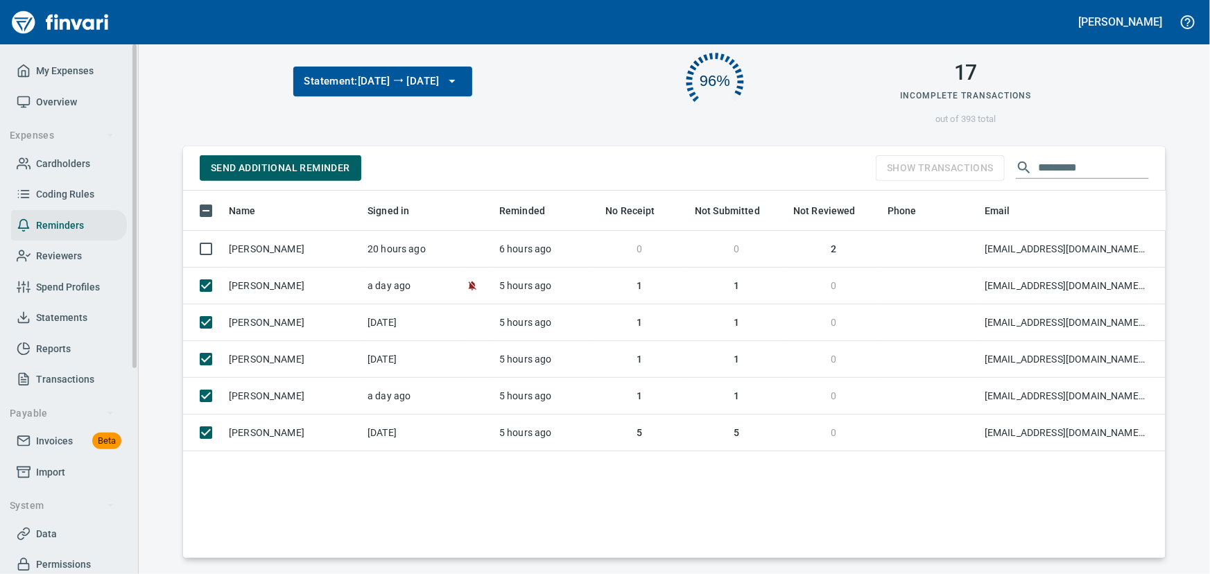
click at [55, 318] on span "Statements" at bounding box center [61, 317] width 51 height 17
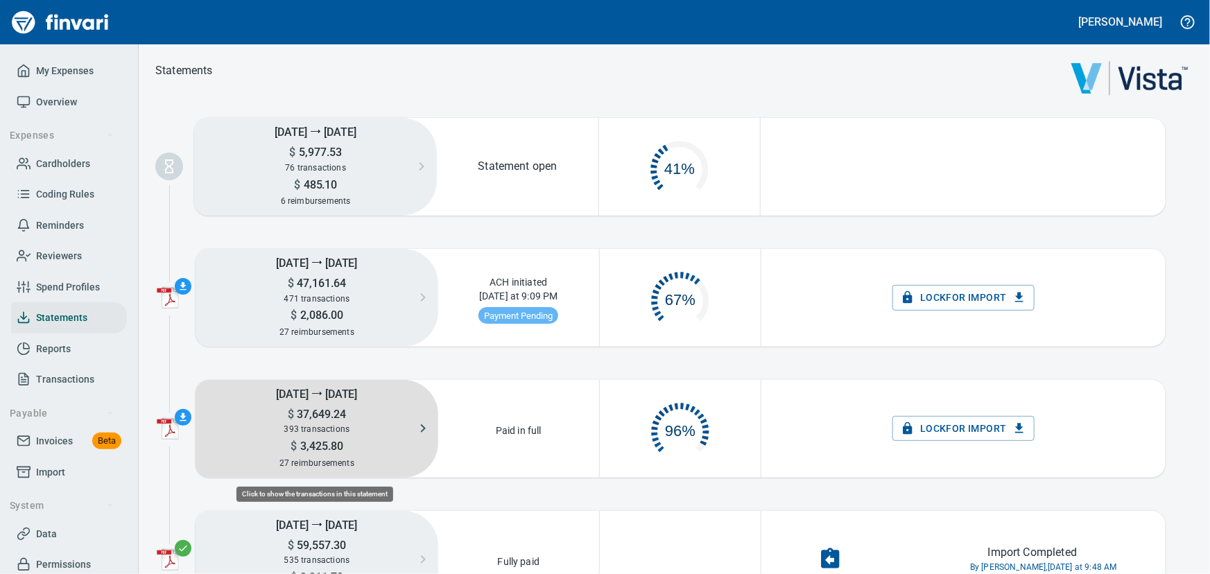
click at [317, 389] on h5 "[DATE] ⭢ [DATE]" at bounding box center [316, 393] width 243 height 27
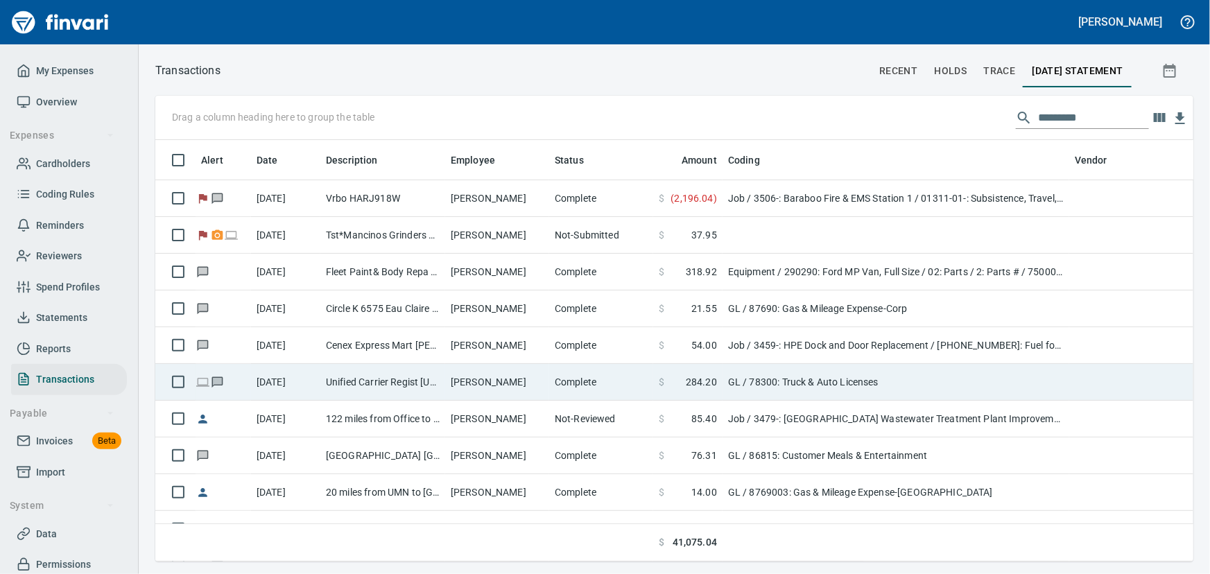
scroll to position [402, 1019]
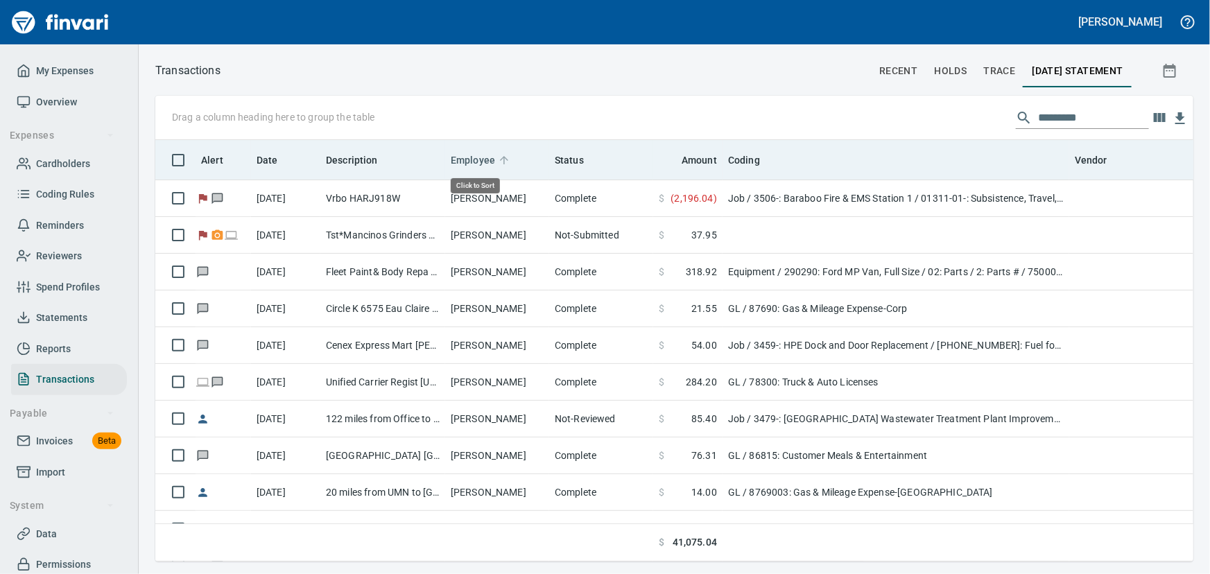
click at [476, 159] on span "Employee" at bounding box center [473, 160] width 44 height 17
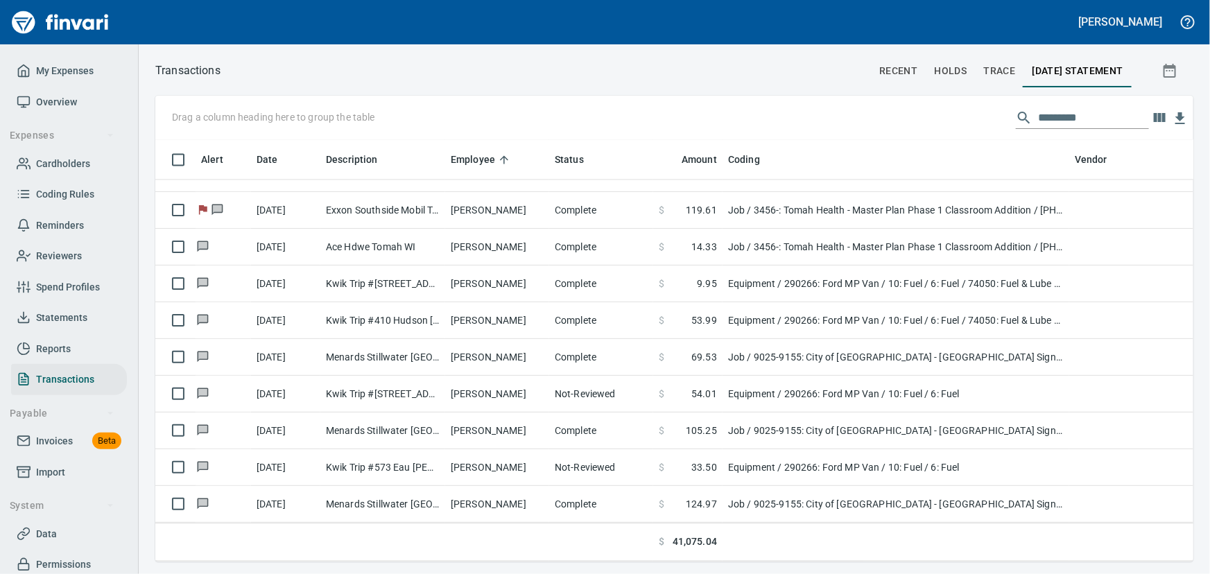
scroll to position [6742, 0]
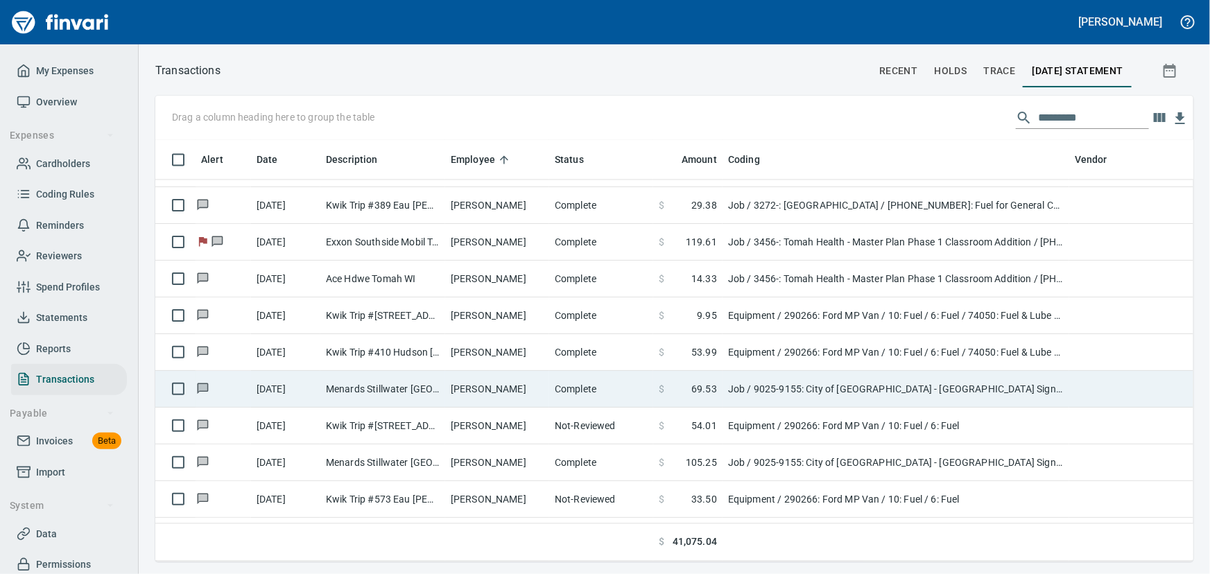
click at [448, 392] on td "[PERSON_NAME]" at bounding box center [497, 389] width 104 height 37
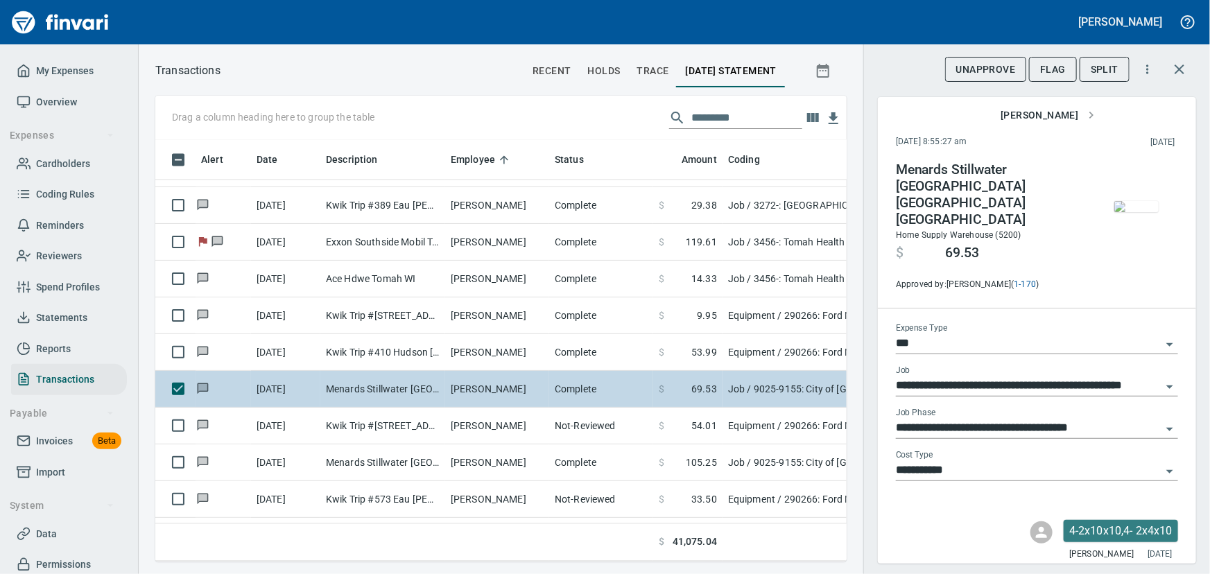
scroll to position [402, 672]
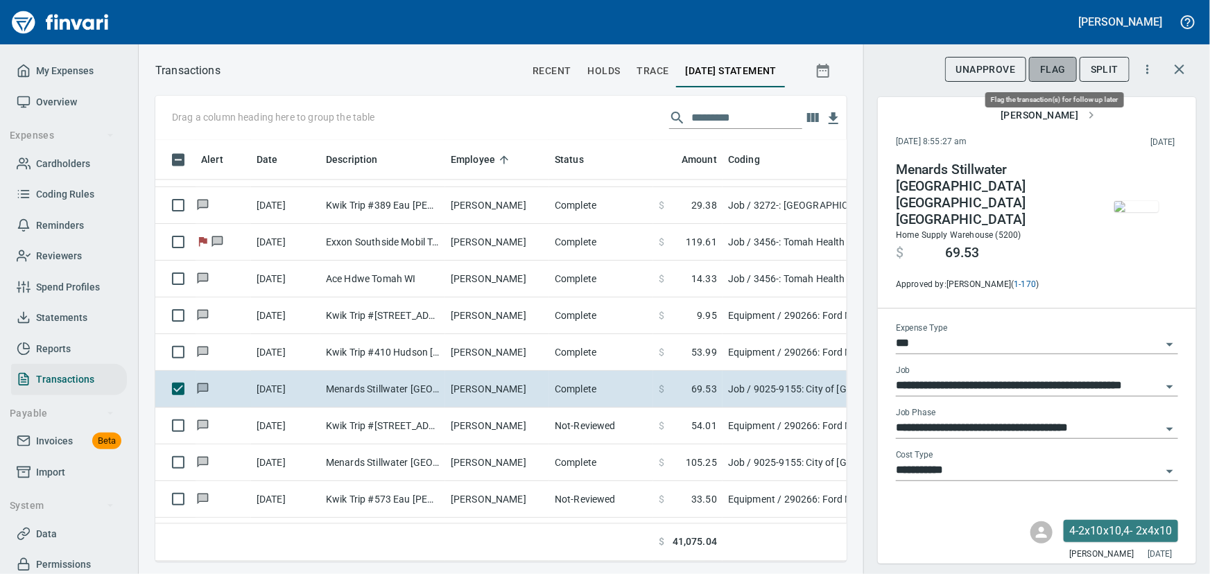
click at [1045, 71] on span "Flag" at bounding box center [1053, 69] width 26 height 17
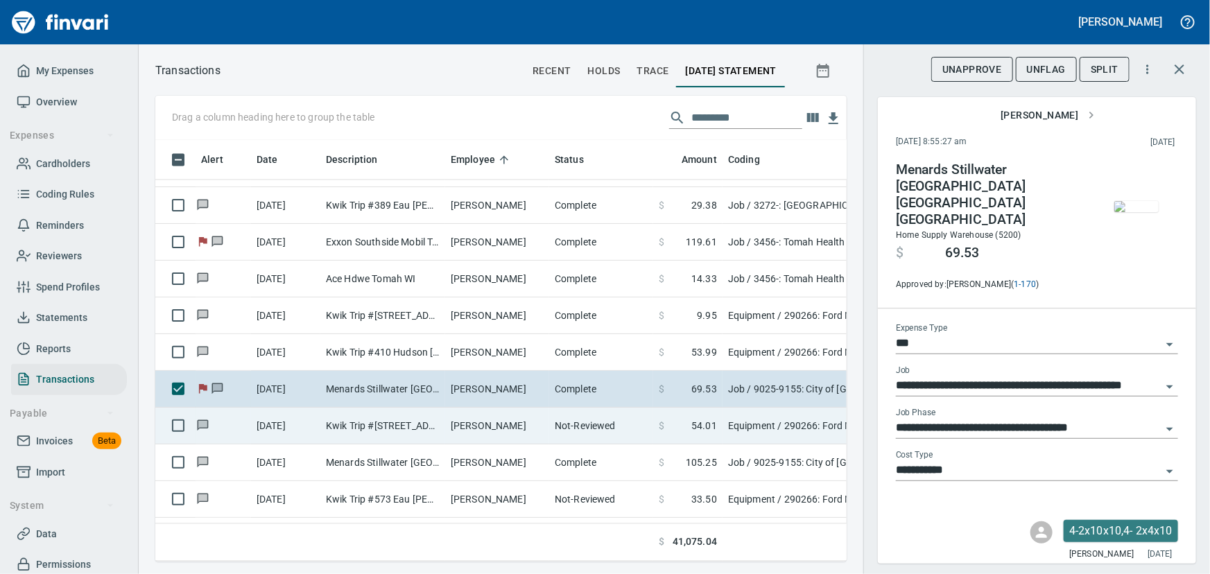
click at [413, 425] on td "Kwik Trip #[STREET_ADDRESS]" at bounding box center [382, 426] width 125 height 37
type input "*********"
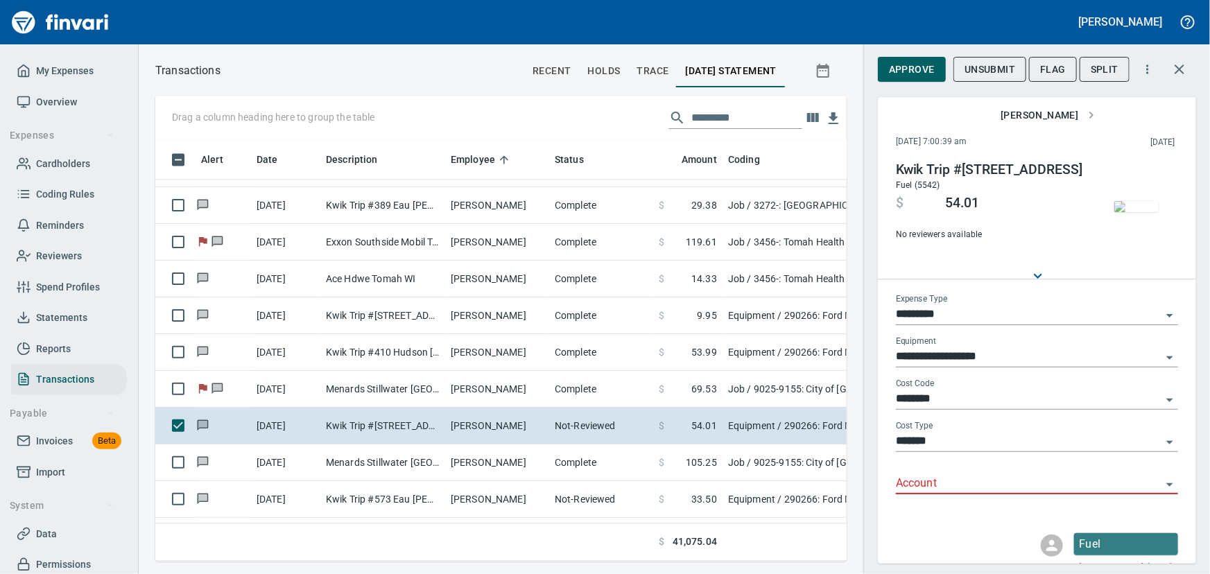
click at [1119, 207] on img "button" at bounding box center [1136, 206] width 44 height 11
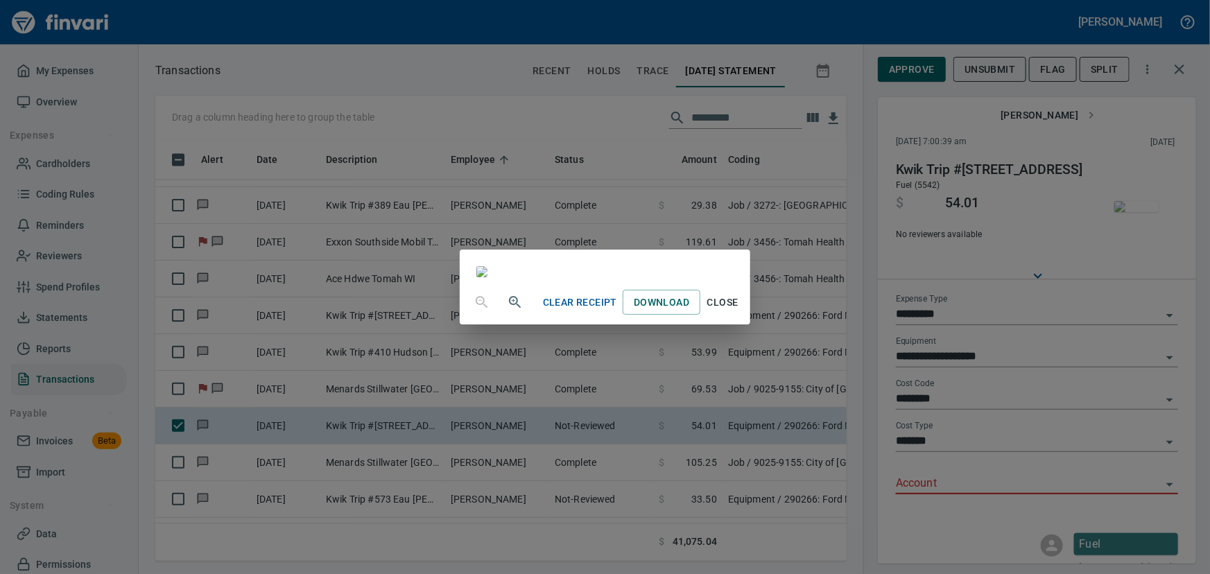
click at [739, 311] on span "Close" at bounding box center [722, 302] width 33 height 17
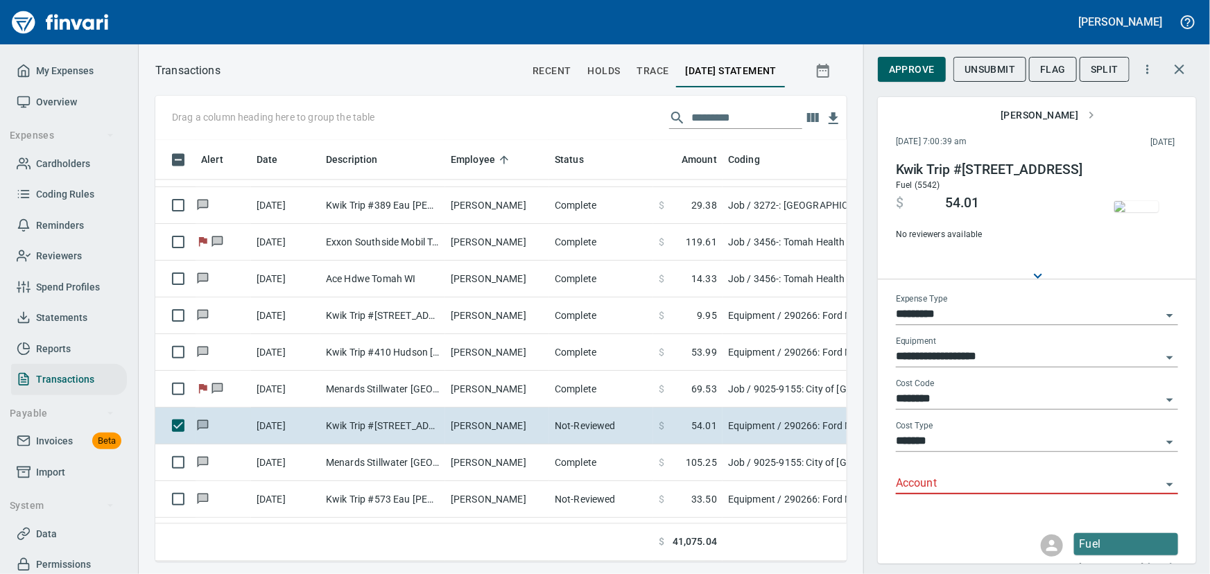
click at [1166, 483] on icon "Open" at bounding box center [1169, 484] width 7 height 3
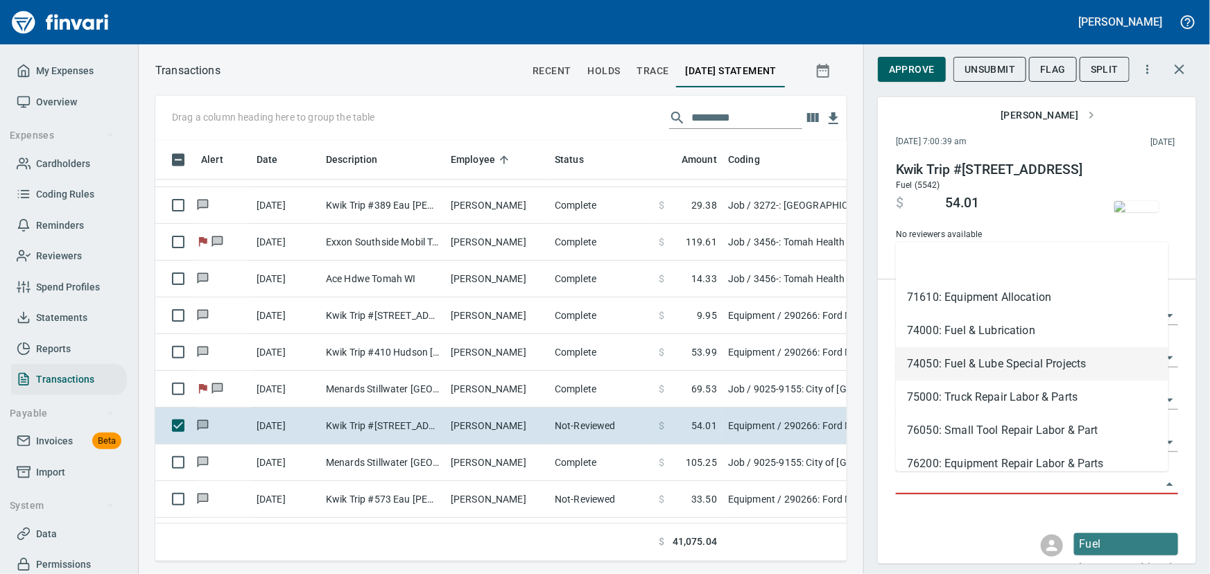
click at [951, 355] on li "74050: Fuel & Lube Special Projects" at bounding box center [1032, 363] width 272 height 33
type input "**********"
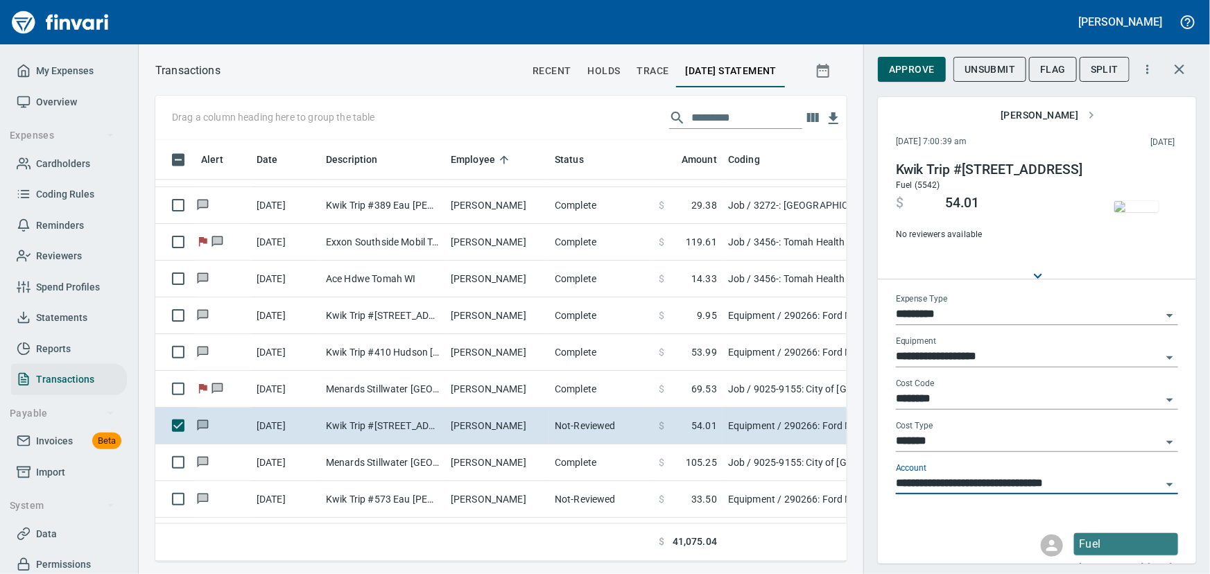
click at [901, 70] on span "Approve" at bounding box center [912, 69] width 46 height 17
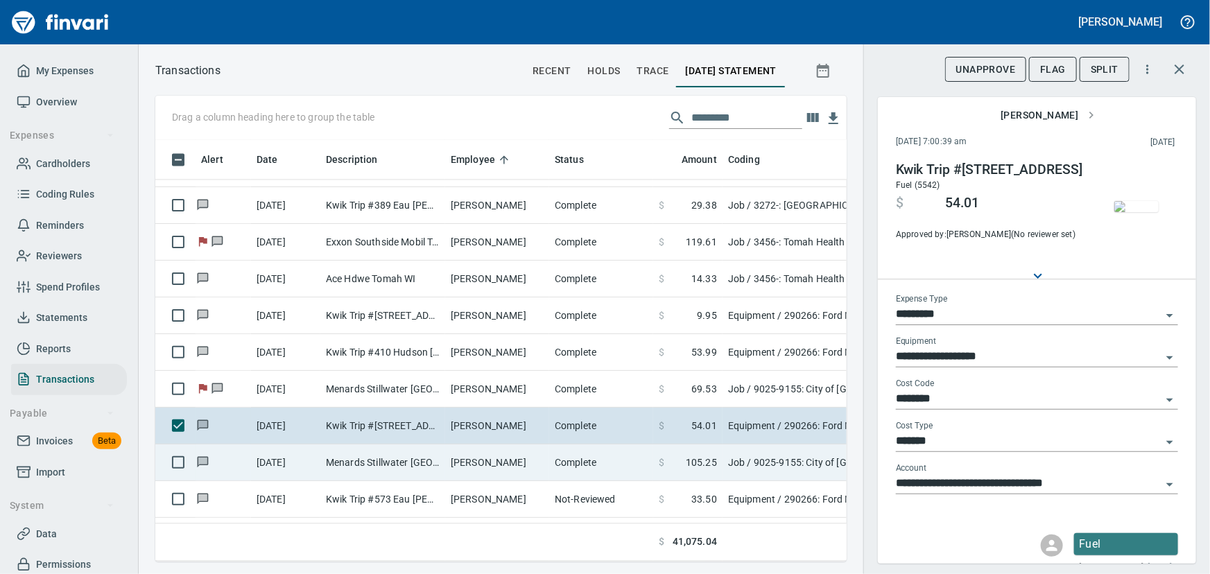
click at [354, 459] on td "Menards Stillwater [GEOGRAPHIC_DATA] [GEOGRAPHIC_DATA] [GEOGRAPHIC_DATA]" at bounding box center [382, 462] width 125 height 37
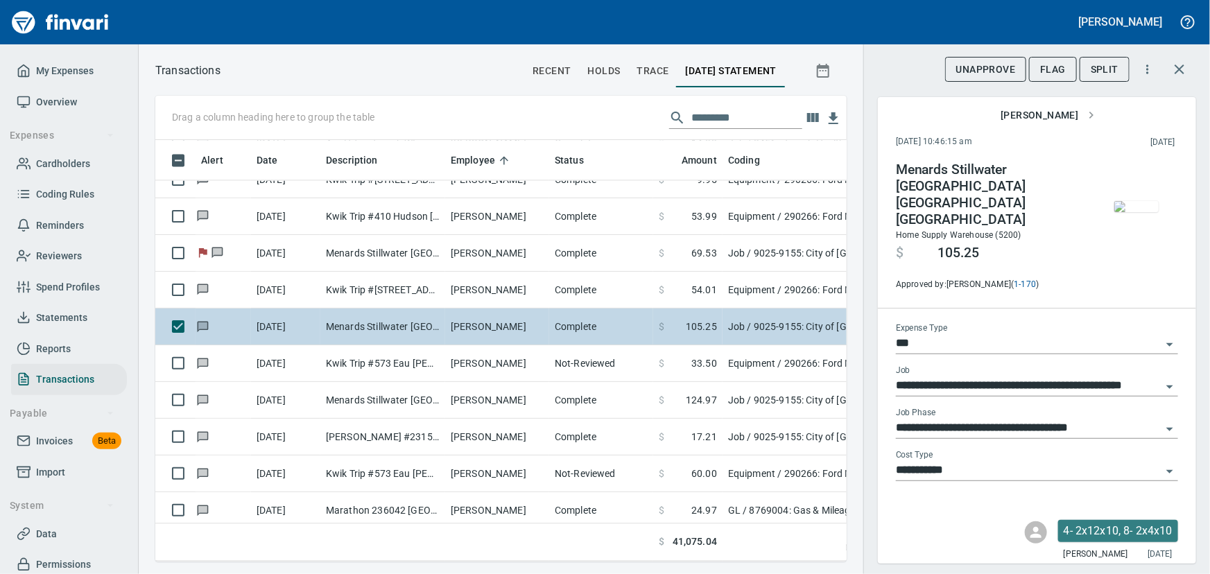
scroll to position [6932, 0]
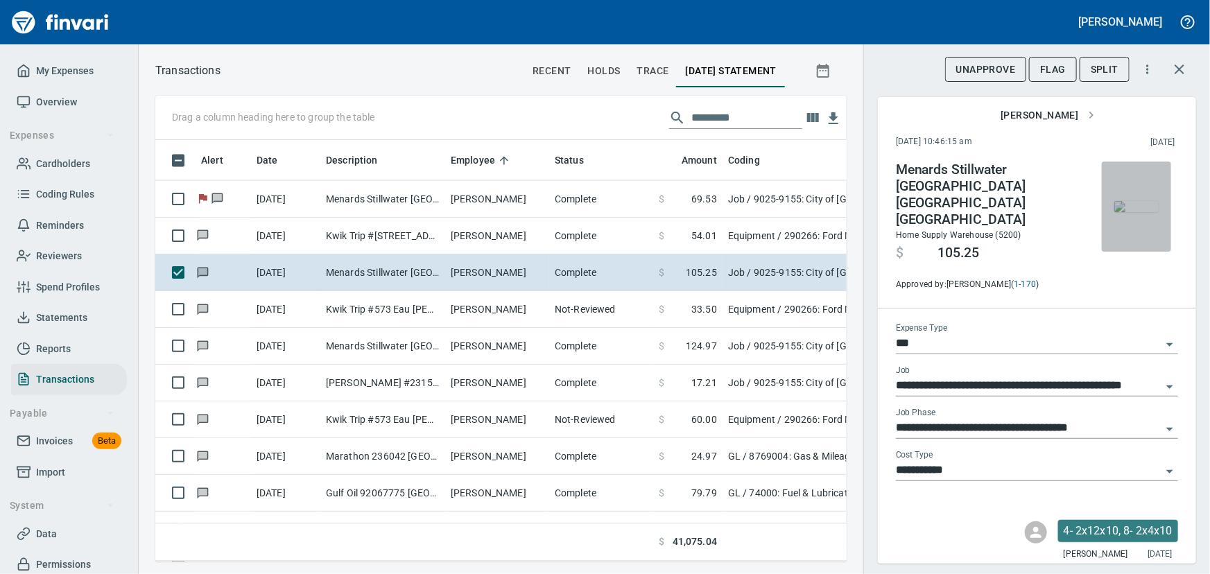
click at [1121, 212] on img "button" at bounding box center [1136, 206] width 44 height 11
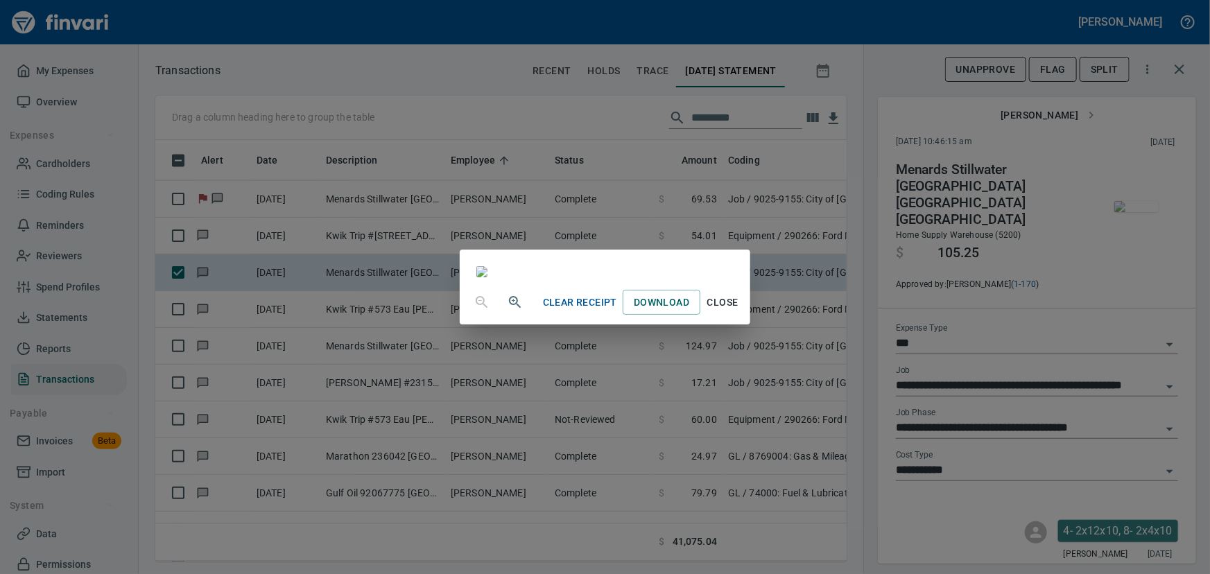
scroll to position [189, 0]
click at [739, 311] on span "Close" at bounding box center [722, 302] width 33 height 17
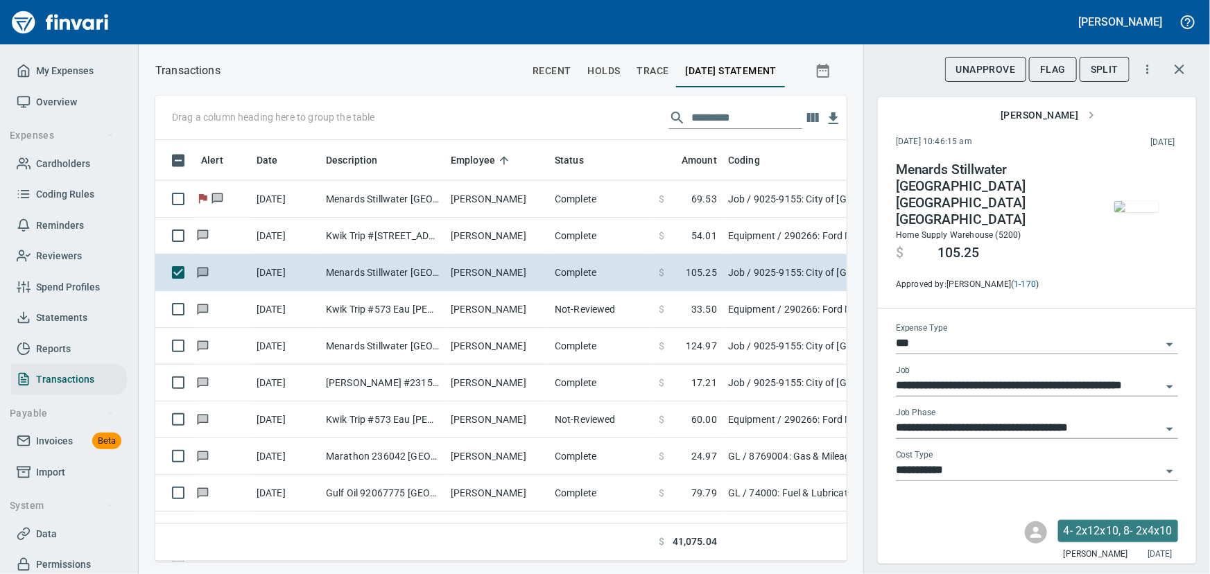
scroll to position [402, 672]
click at [1051, 67] on span "Flag" at bounding box center [1053, 69] width 26 height 17
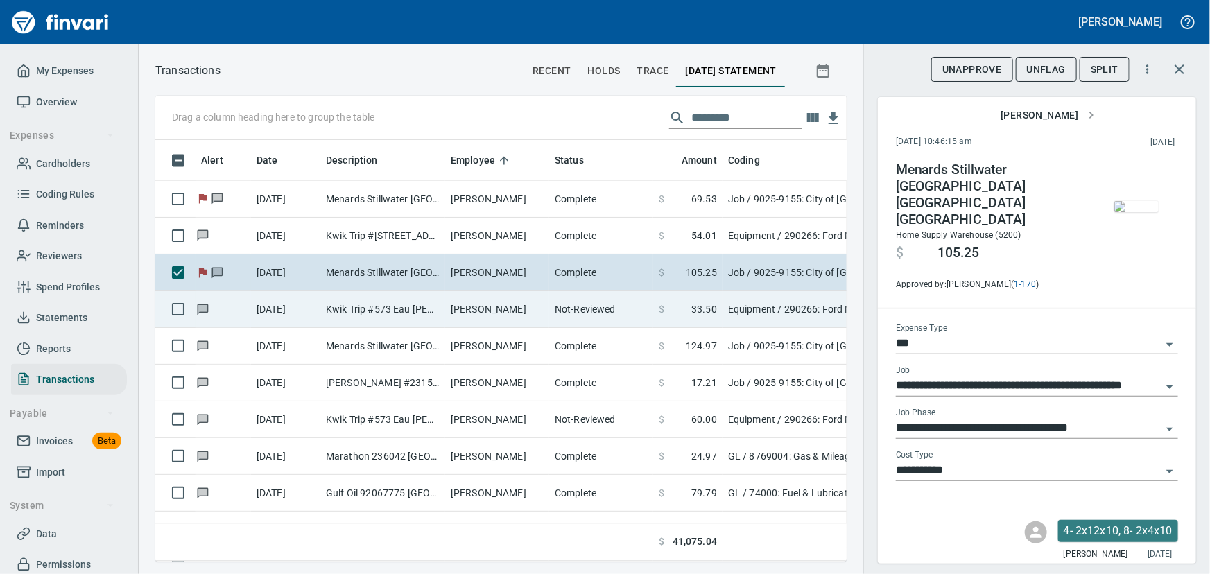
click at [316, 306] on td "[DATE]" at bounding box center [285, 309] width 69 height 37
type input "*********"
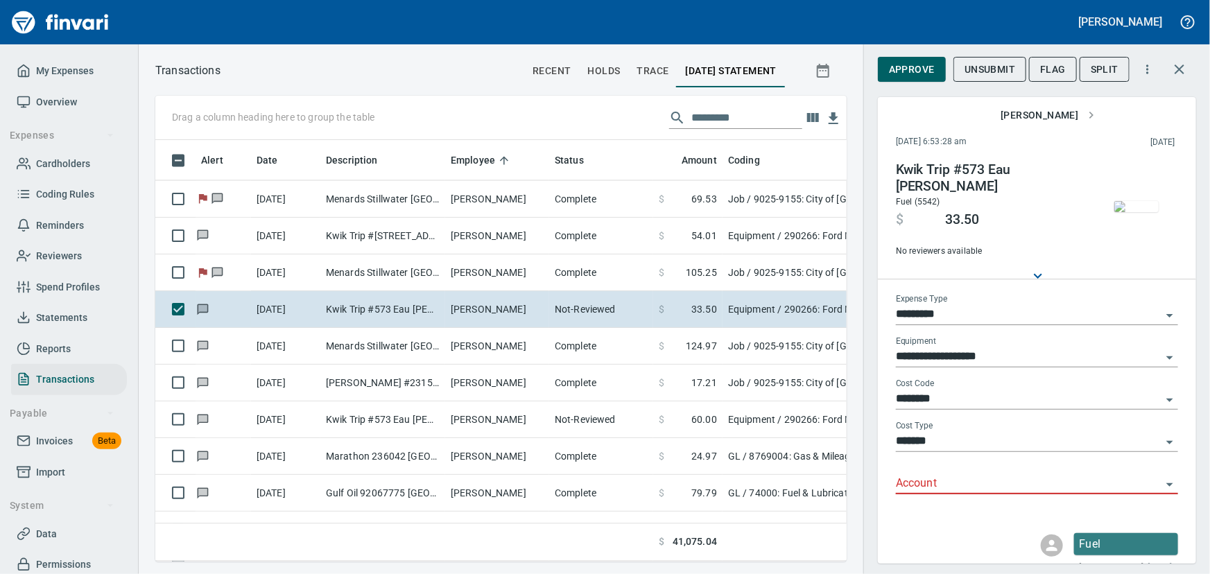
click at [1134, 201] on img "button" at bounding box center [1136, 206] width 44 height 11
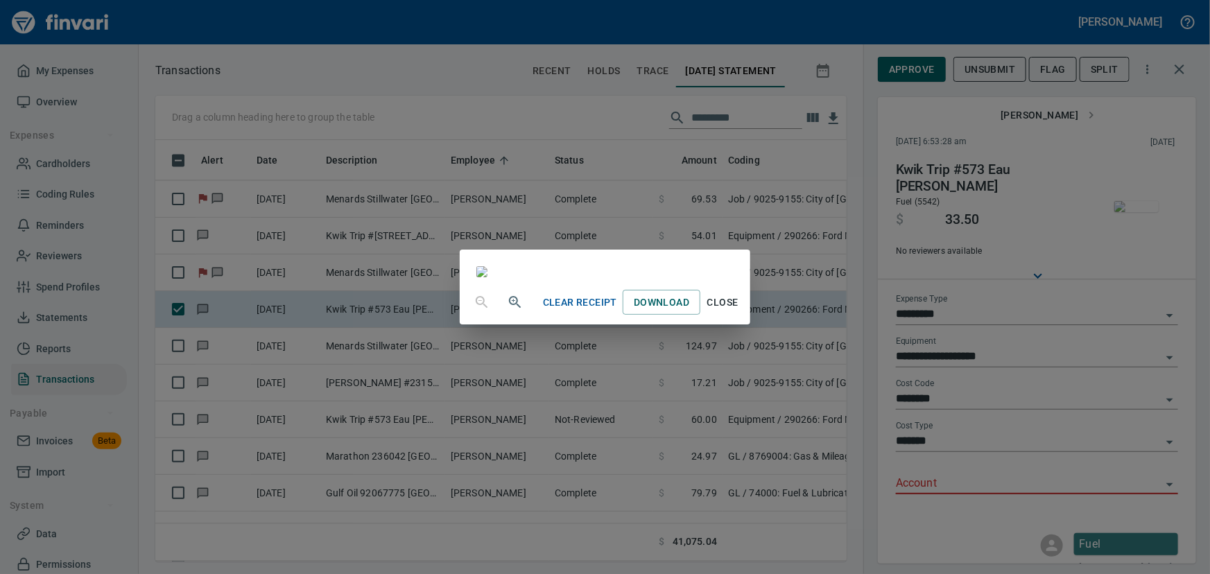
scroll to position [189, 0]
click at [739, 311] on span "Close" at bounding box center [722, 302] width 33 height 17
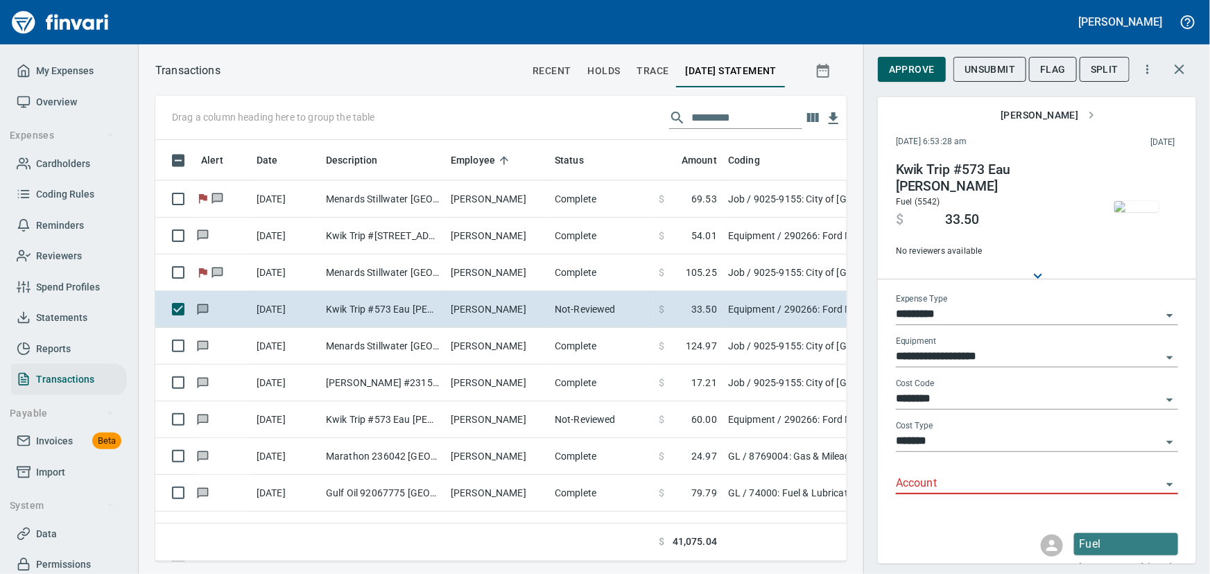
click at [1161, 485] on icon "Open" at bounding box center [1169, 484] width 17 height 17
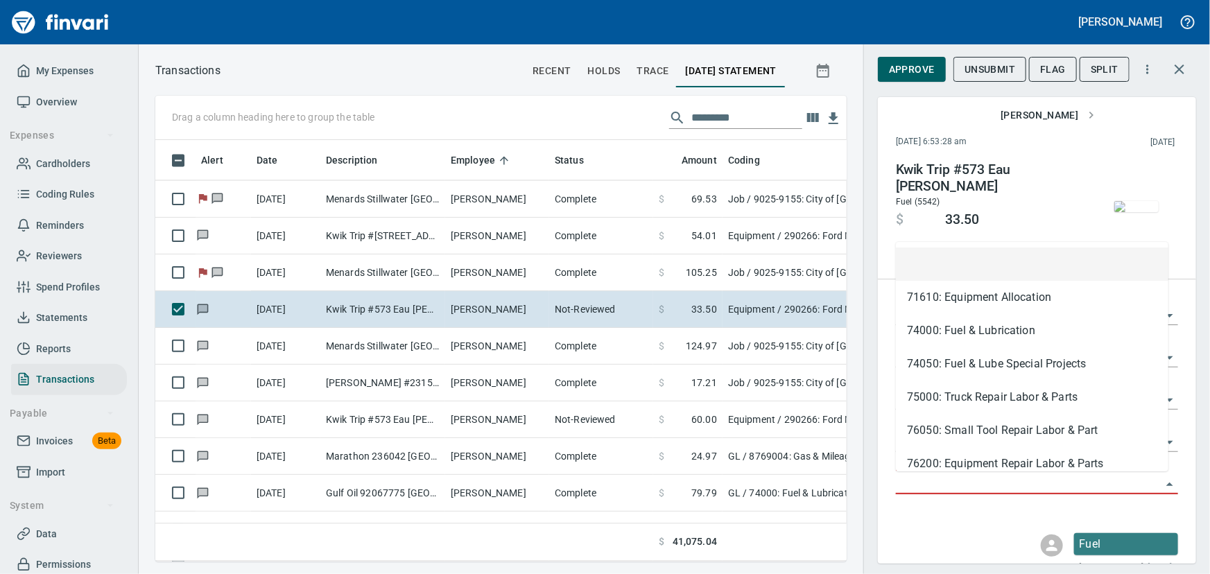
scroll to position [402, 672]
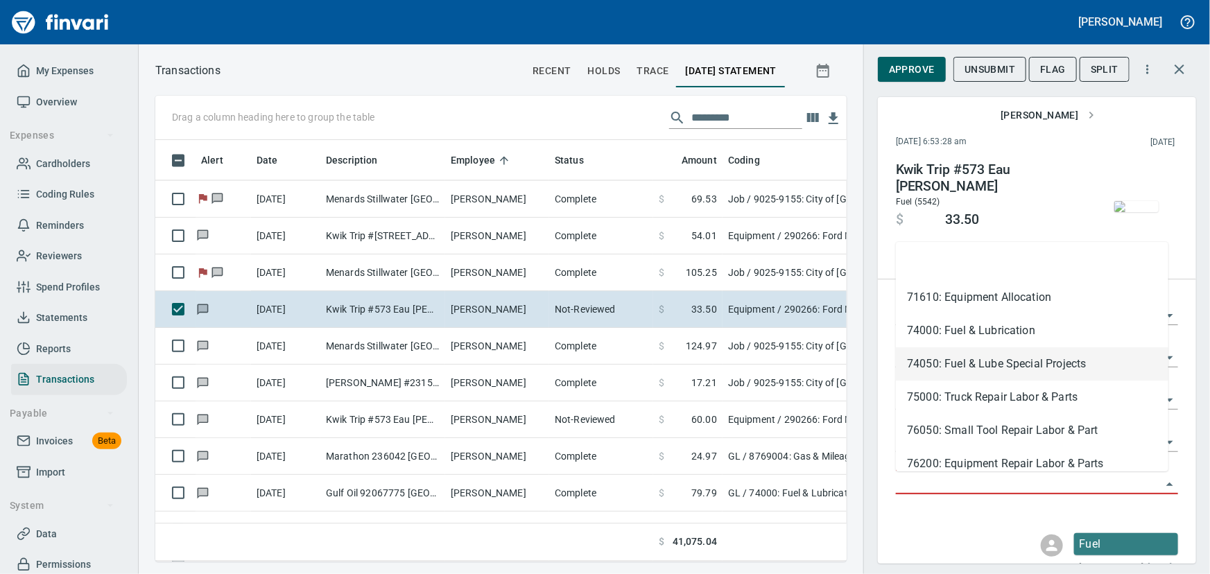
click at [945, 362] on li "74050: Fuel & Lube Special Projects" at bounding box center [1032, 363] width 272 height 33
type input "**********"
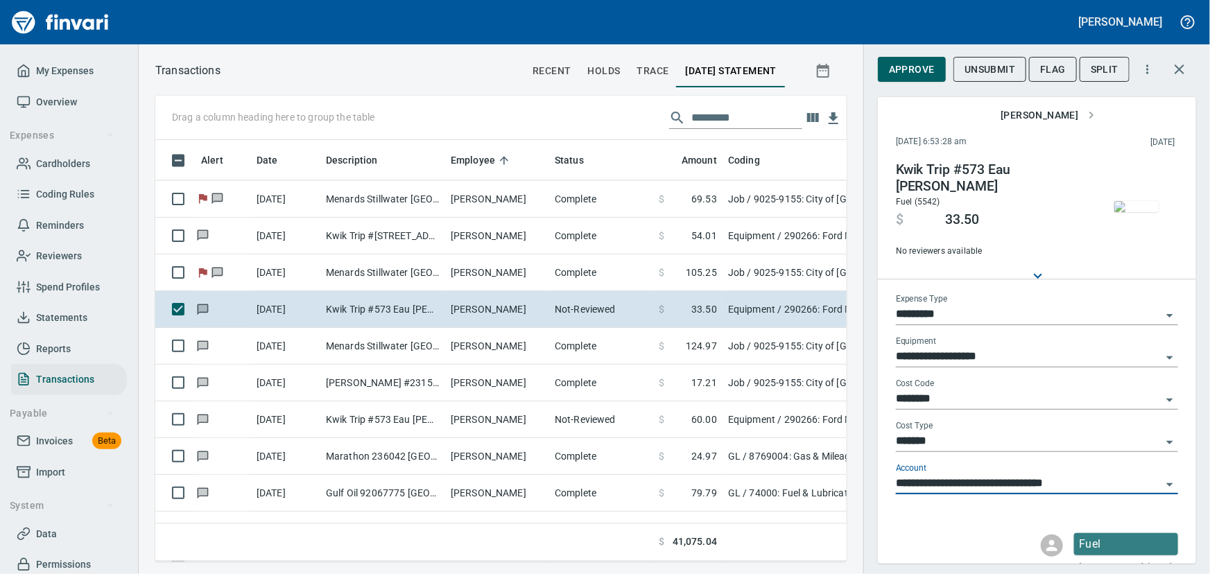
click at [907, 74] on span "Approve" at bounding box center [912, 69] width 46 height 17
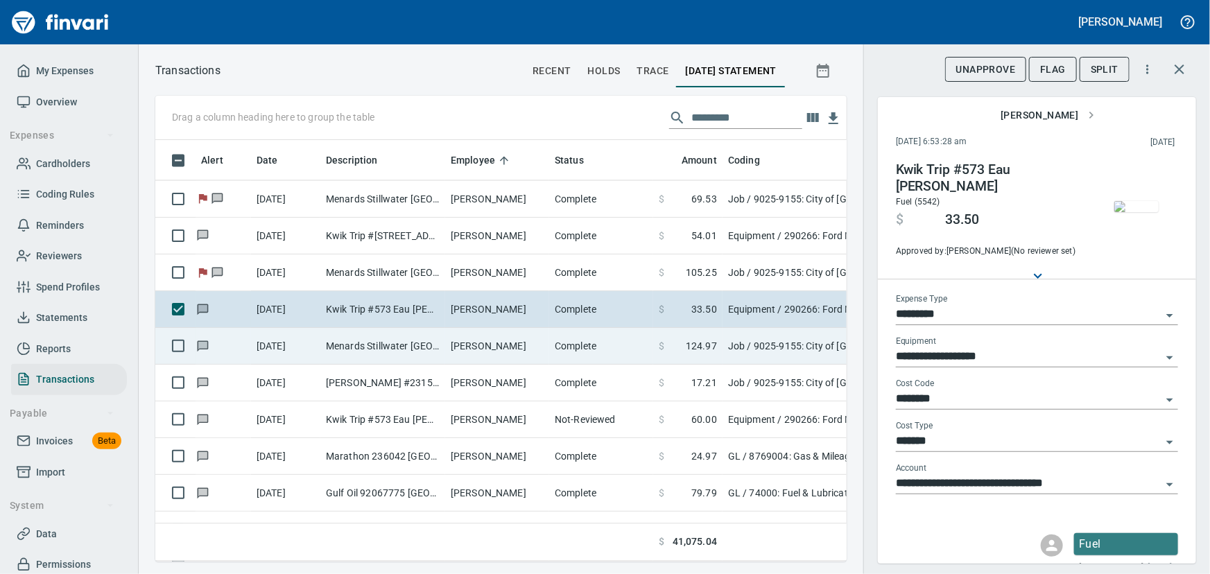
click at [498, 338] on td "[PERSON_NAME]" at bounding box center [497, 346] width 104 height 37
type input "***"
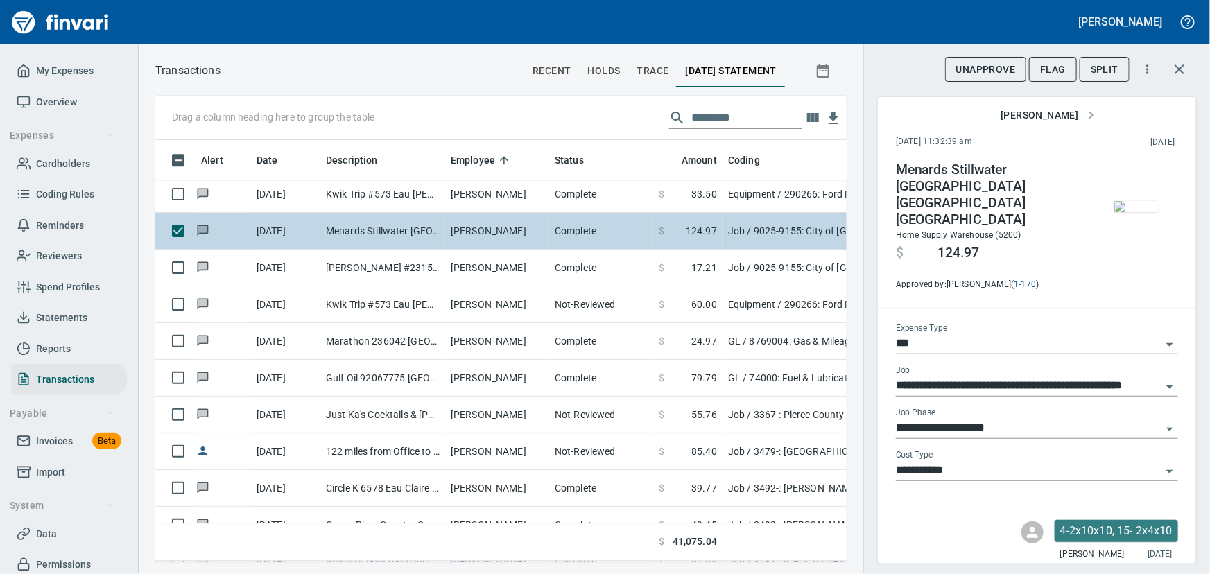
scroll to position [7057, 0]
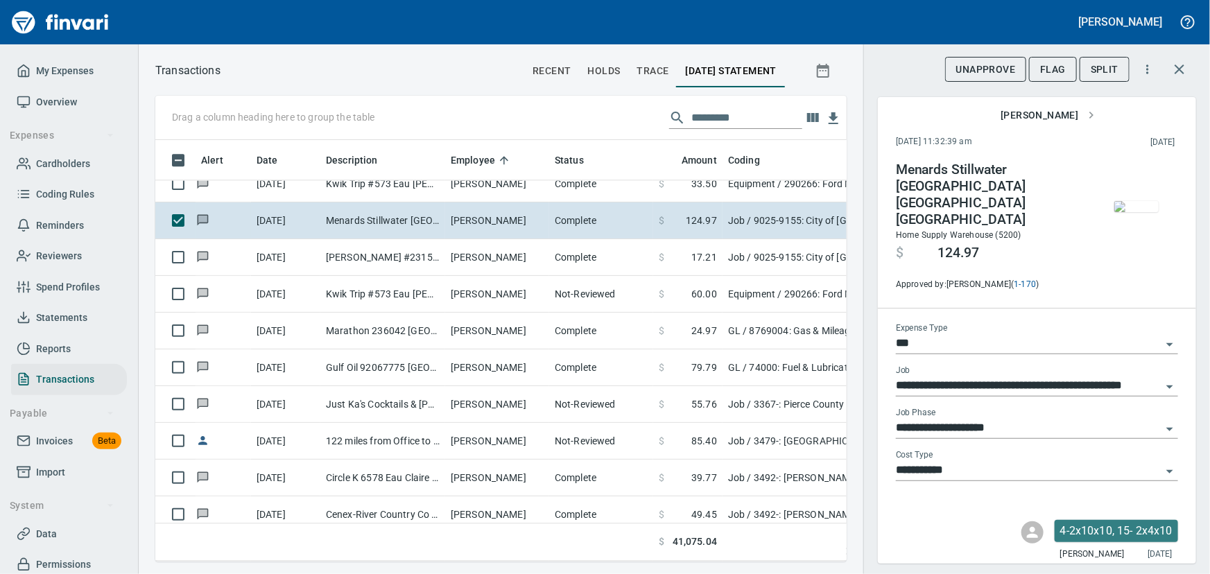
click at [1130, 207] on img "button" at bounding box center [1136, 206] width 44 height 11
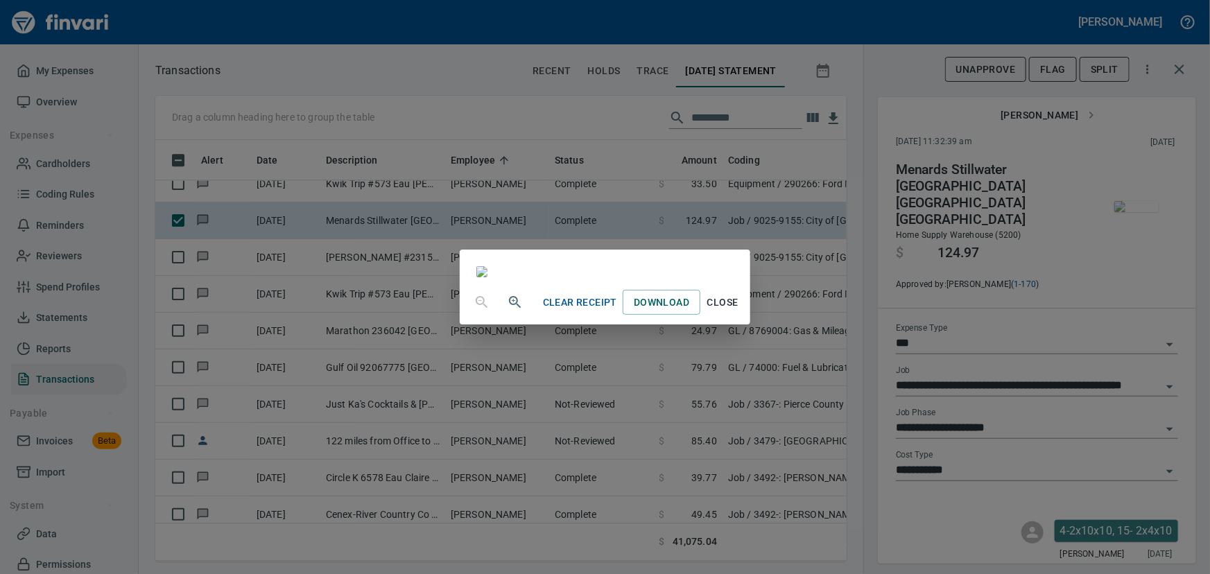
scroll to position [194, 0]
click at [739, 311] on span "Close" at bounding box center [722, 302] width 33 height 17
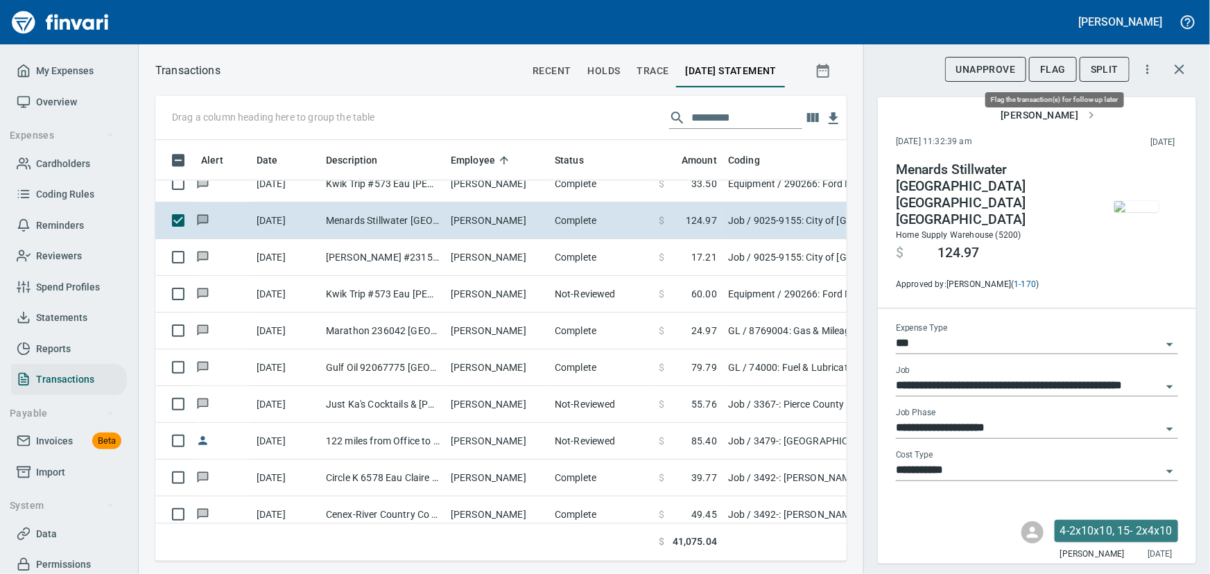
click at [1052, 69] on span "Flag" at bounding box center [1053, 69] width 26 height 17
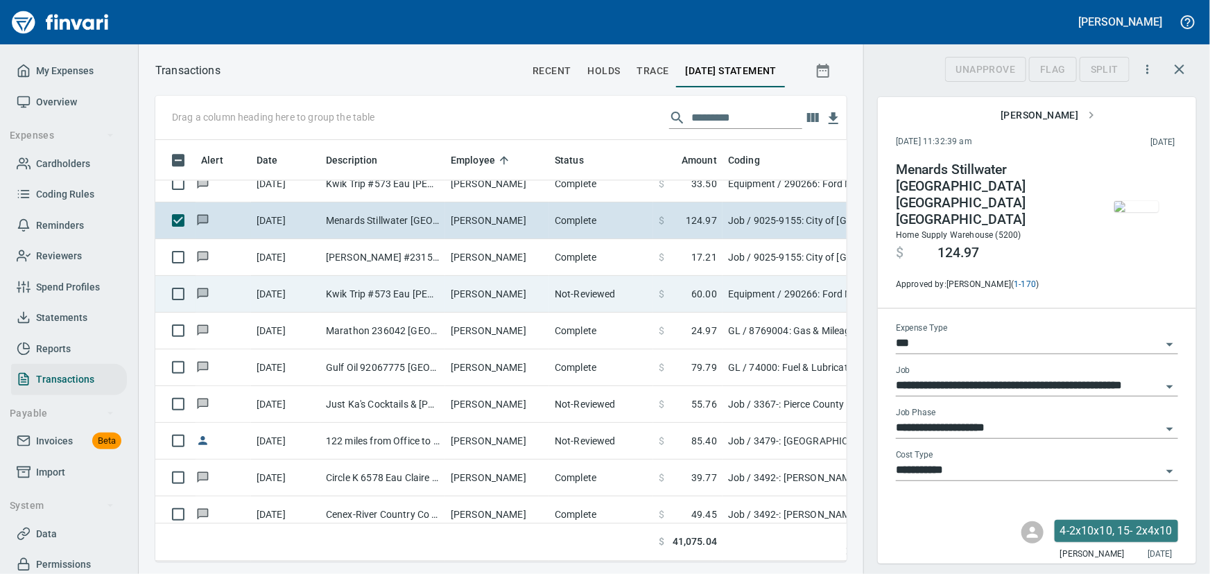
scroll to position [402, 672]
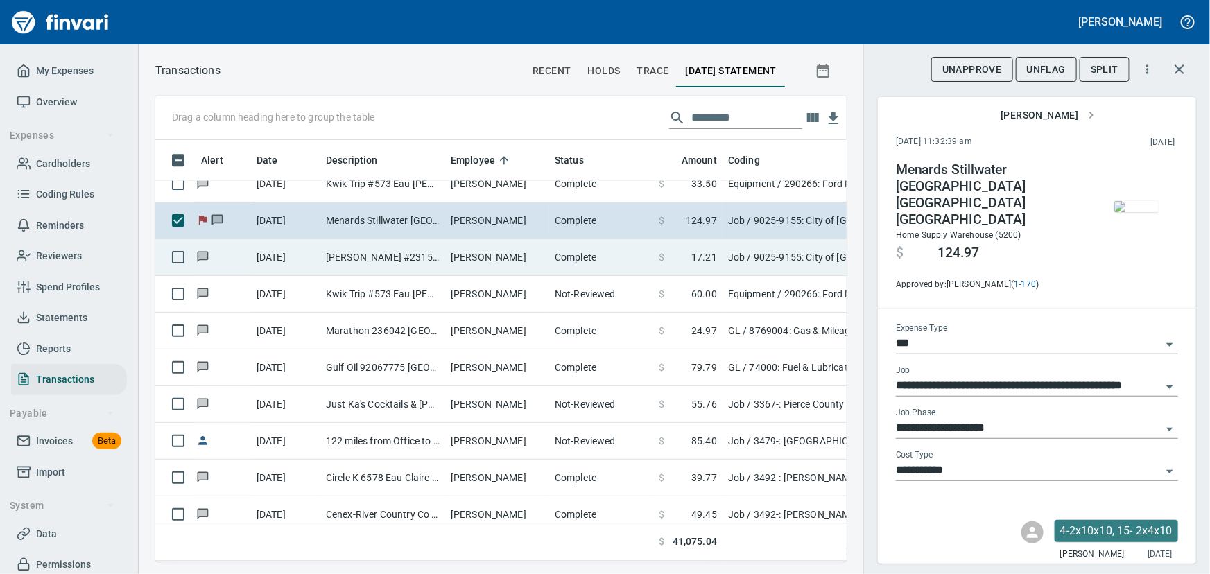
click at [428, 256] on td "[PERSON_NAME] #2315 Stillwater [GEOGRAPHIC_DATA]" at bounding box center [382, 257] width 125 height 37
type input "**********"
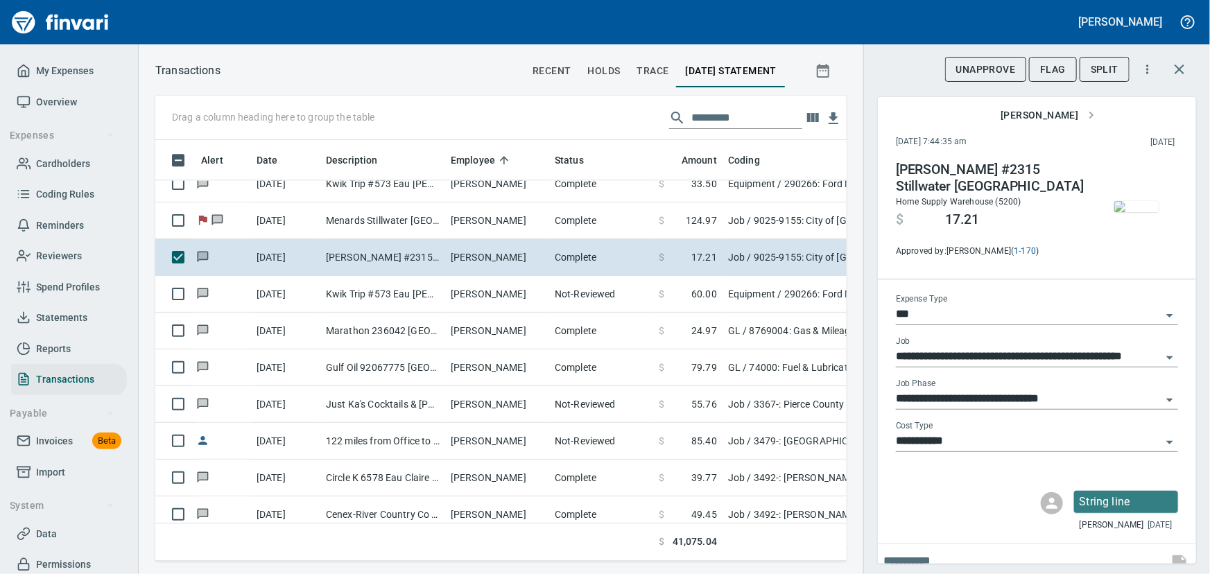
click at [1124, 206] on img "button" at bounding box center [1136, 206] width 44 height 11
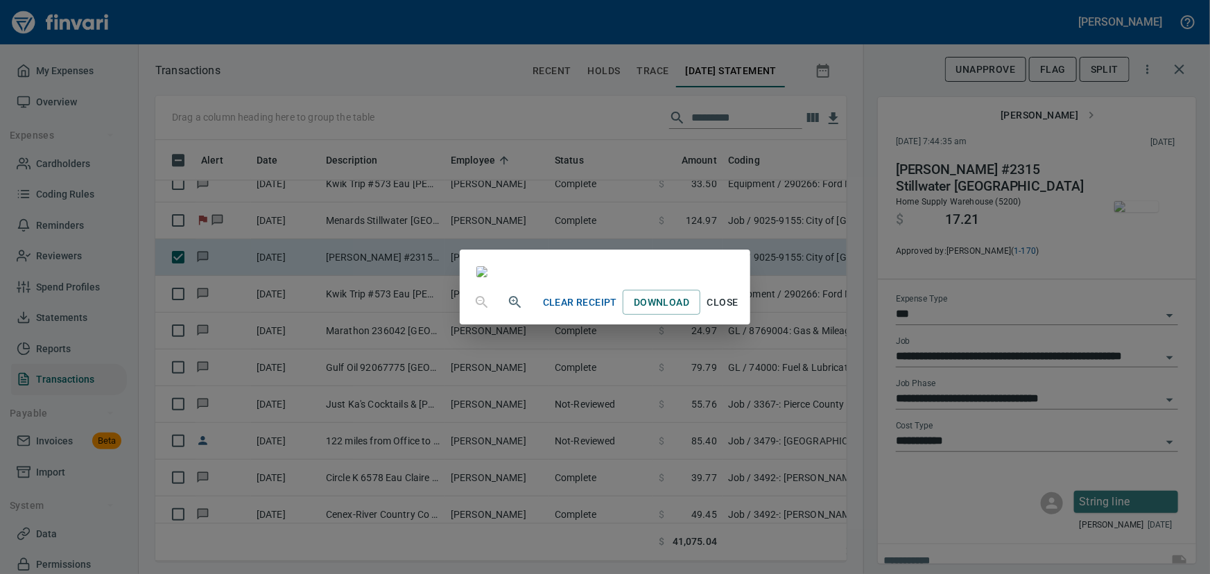
scroll to position [189, 0]
click at [739, 311] on span "Close" at bounding box center [722, 302] width 33 height 17
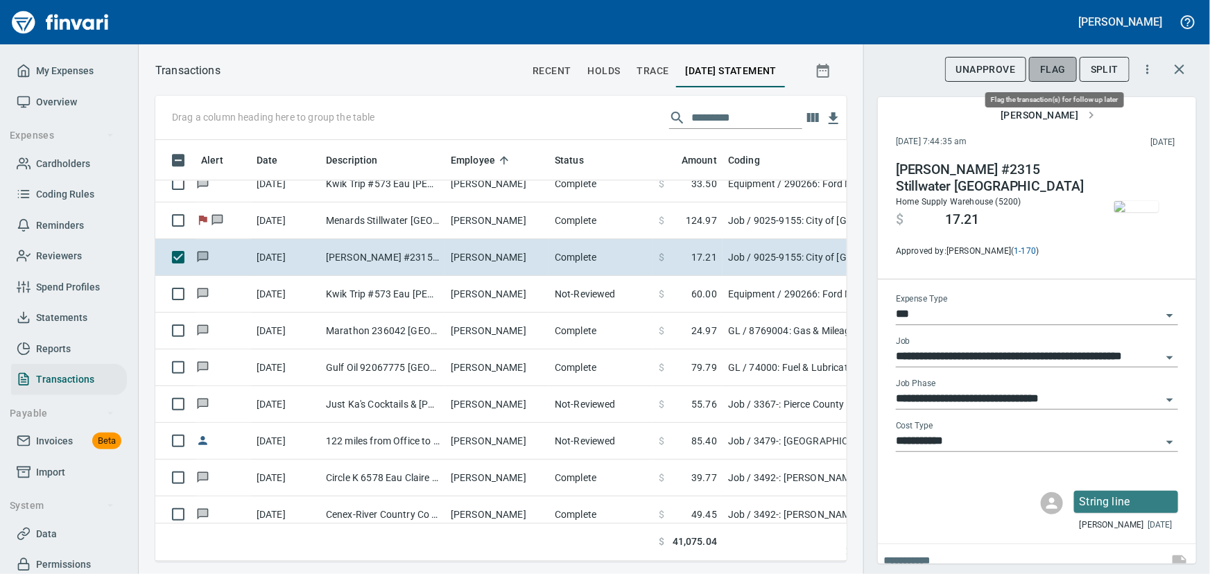
click at [1050, 65] on span "Flag" at bounding box center [1053, 69] width 26 height 17
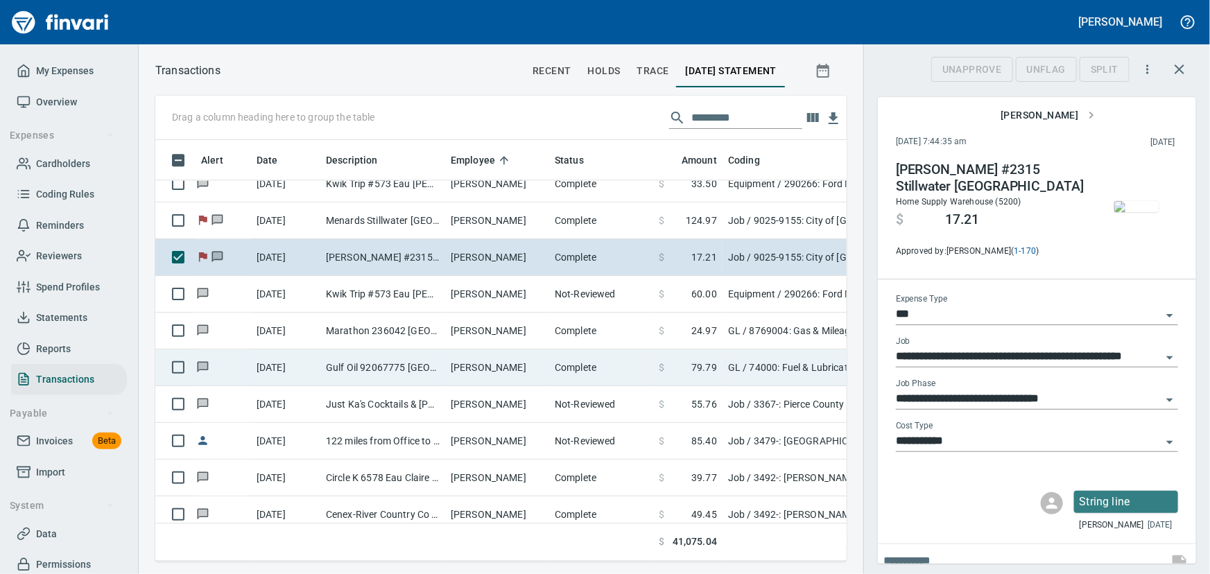
scroll to position [402, 672]
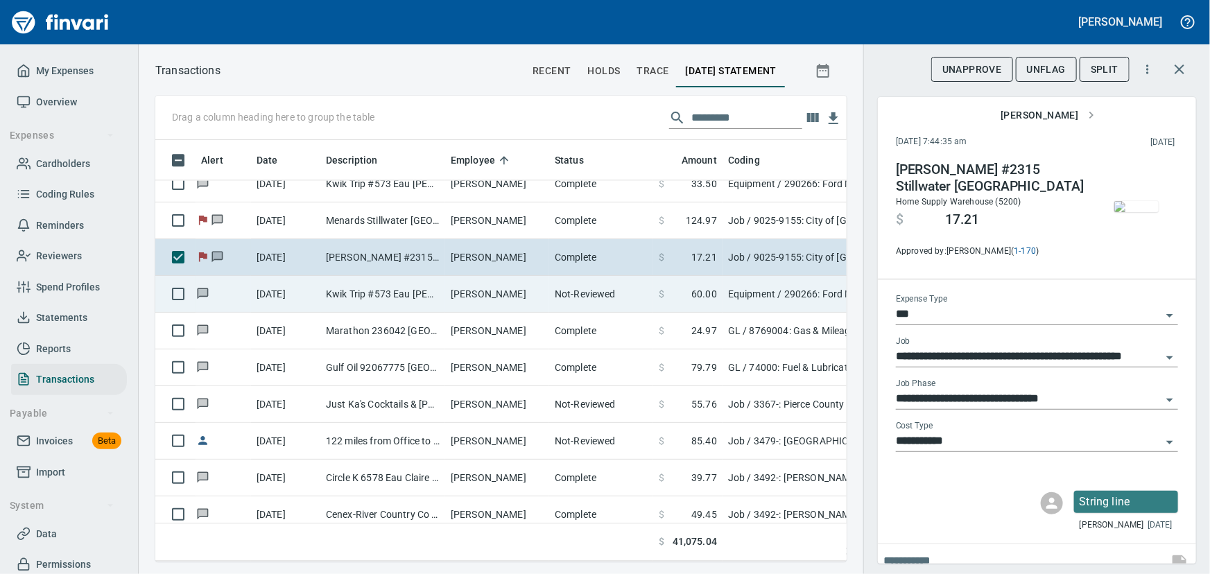
click at [376, 294] on td "Kwik Trip #573 Eau [PERSON_NAME]" at bounding box center [382, 294] width 125 height 37
type input "*********"
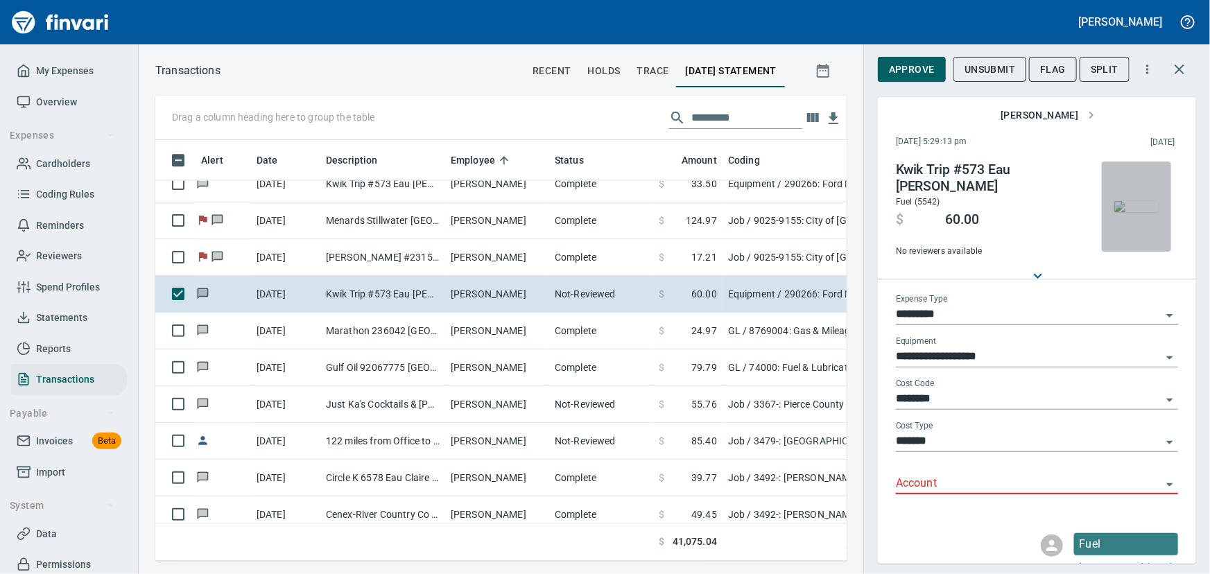
click at [1118, 212] on img "button" at bounding box center [1136, 206] width 44 height 11
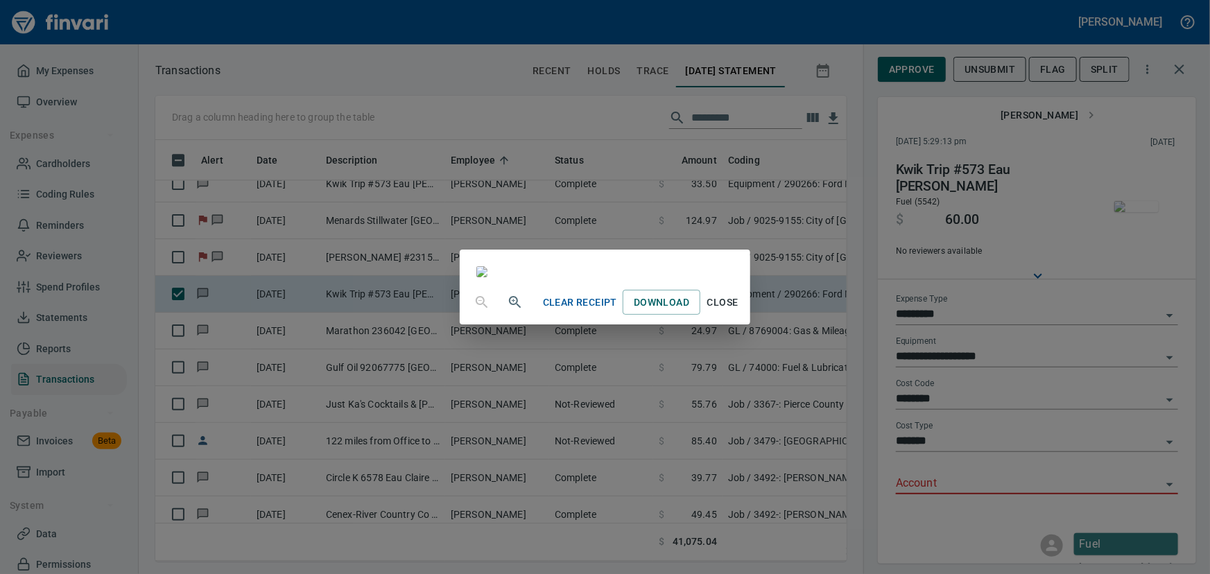
scroll to position [241, 0]
click at [739, 311] on span "Close" at bounding box center [722, 302] width 33 height 17
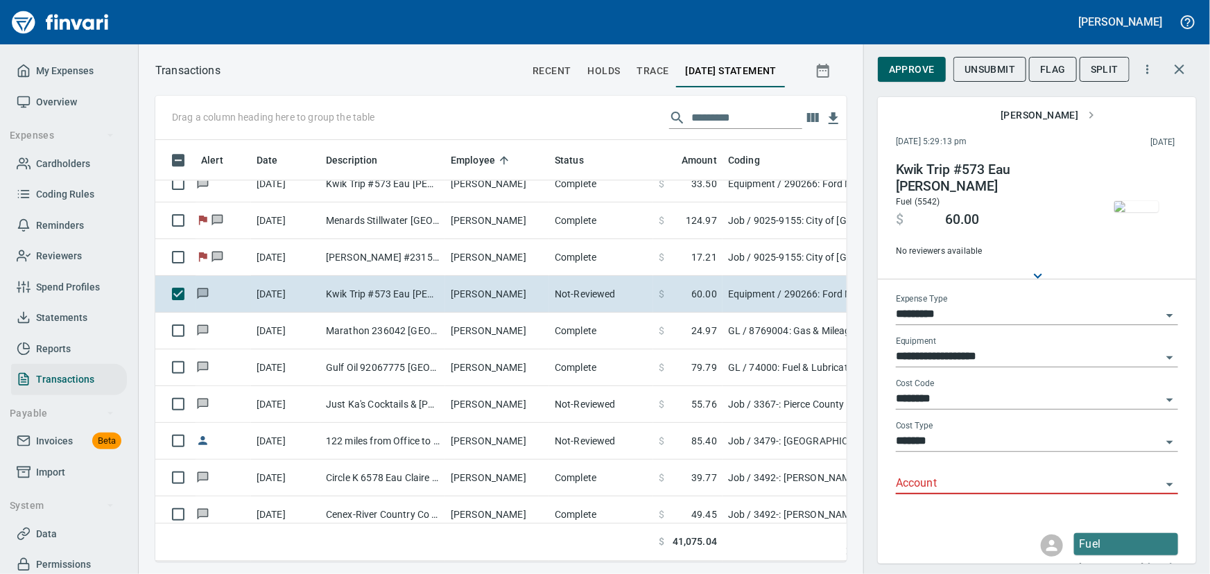
click at [1161, 482] on icon "Open" at bounding box center [1169, 484] width 17 height 17
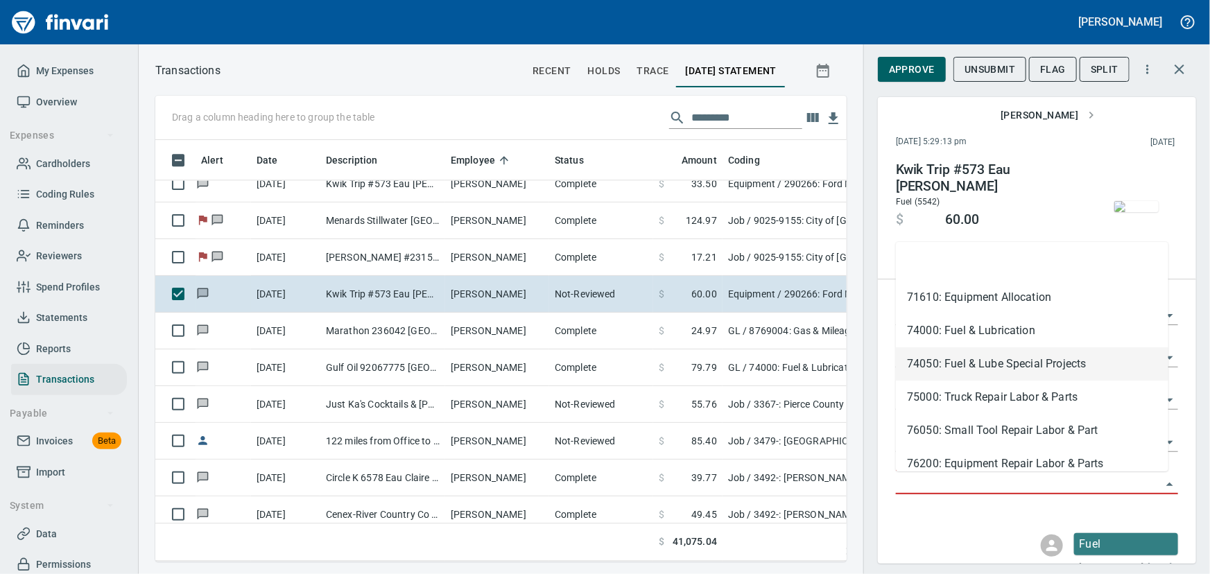
click at [947, 367] on li "74050: Fuel & Lube Special Projects" at bounding box center [1032, 363] width 272 height 33
type input "**********"
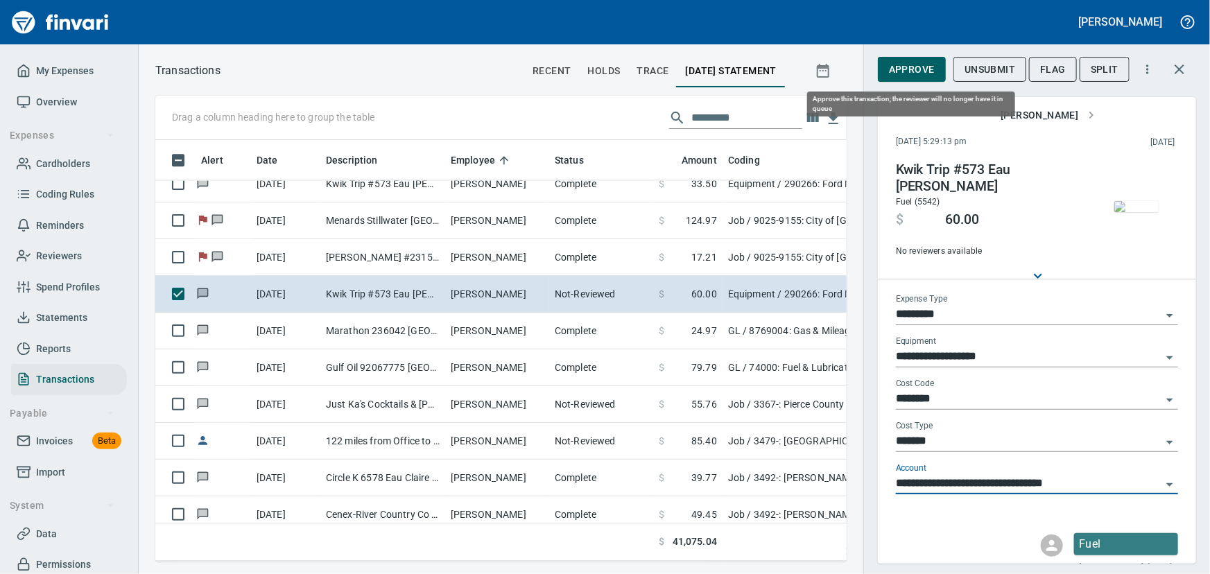
click at [906, 71] on span "Approve" at bounding box center [912, 69] width 46 height 17
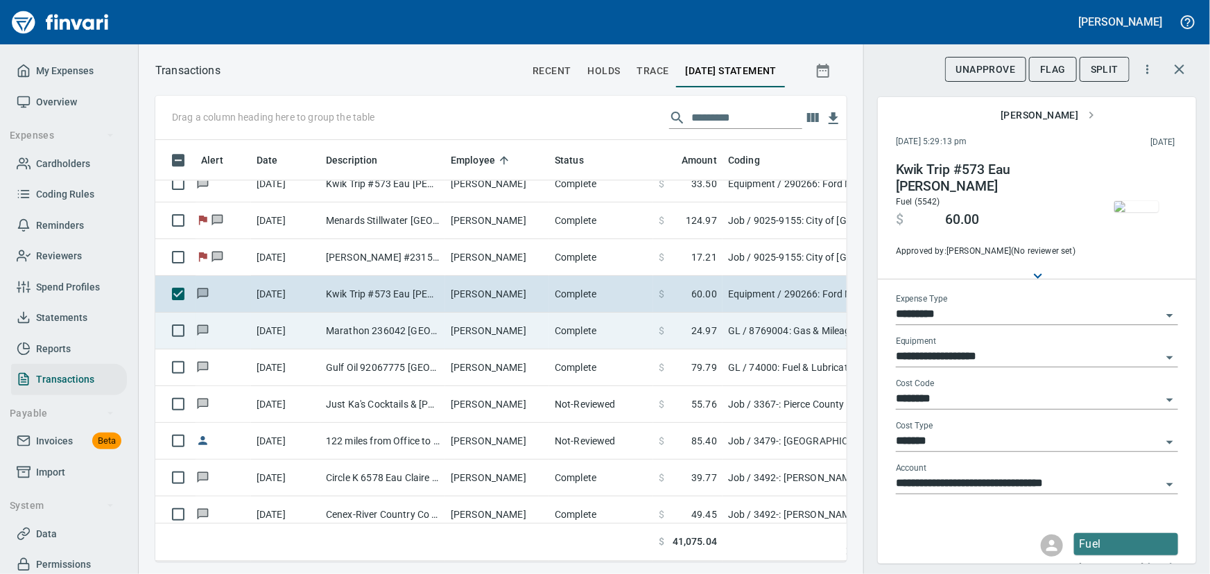
click at [398, 329] on td "Marathon 236042 [GEOGRAPHIC_DATA]" at bounding box center [382, 331] width 125 height 37
type input "**"
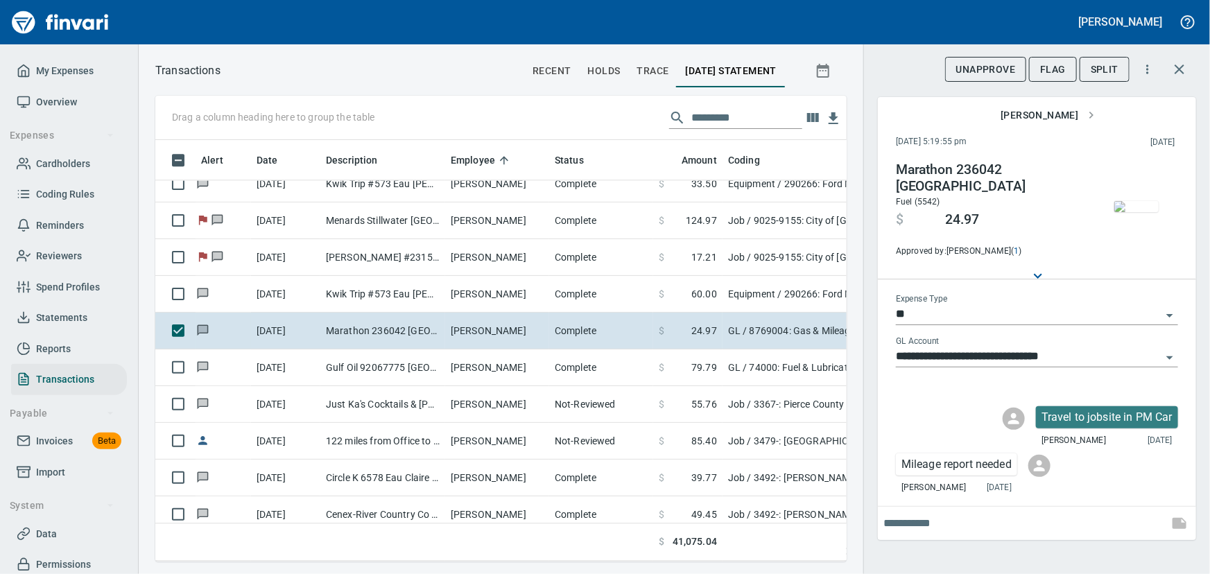
click at [1133, 205] on img "button" at bounding box center [1136, 206] width 44 height 11
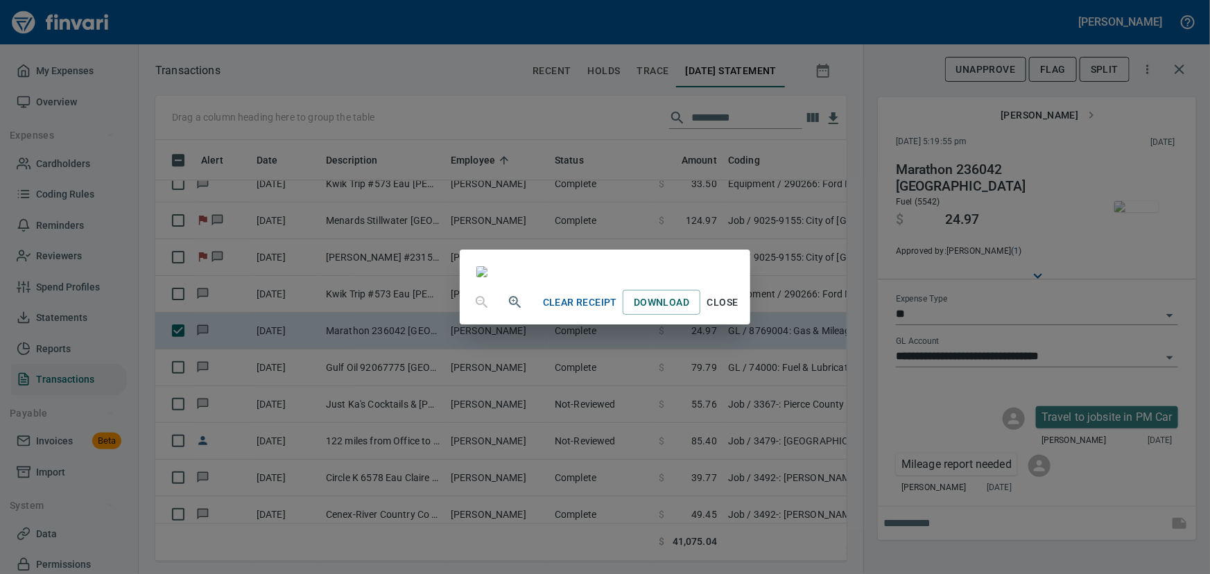
click at [739, 311] on span "Close" at bounding box center [722, 302] width 33 height 17
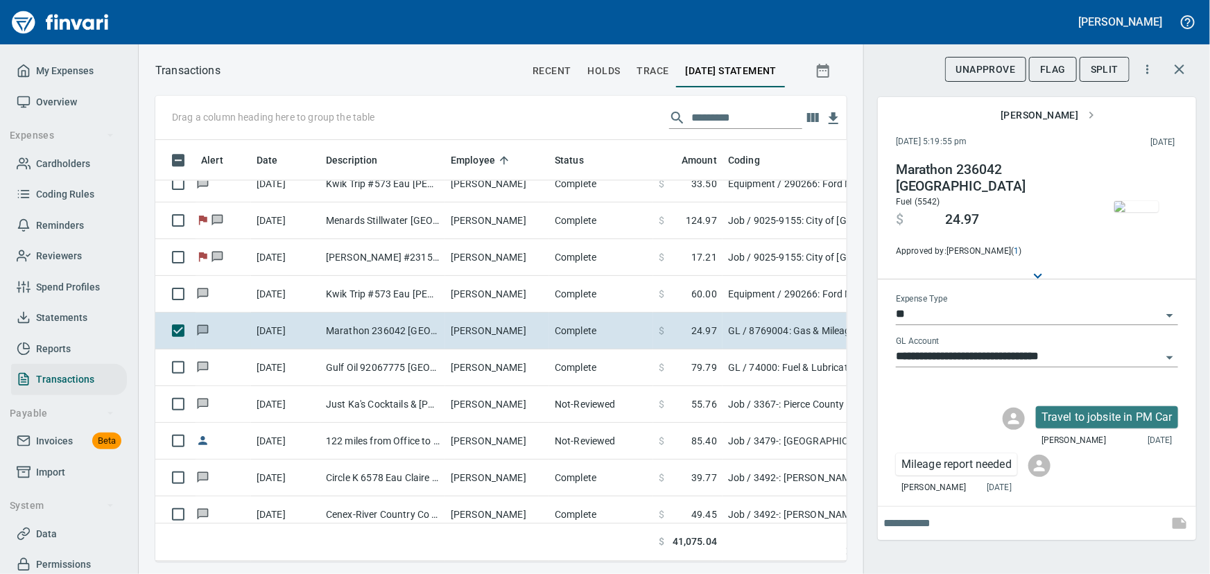
click at [1054, 63] on span "Flag" at bounding box center [1053, 69] width 26 height 17
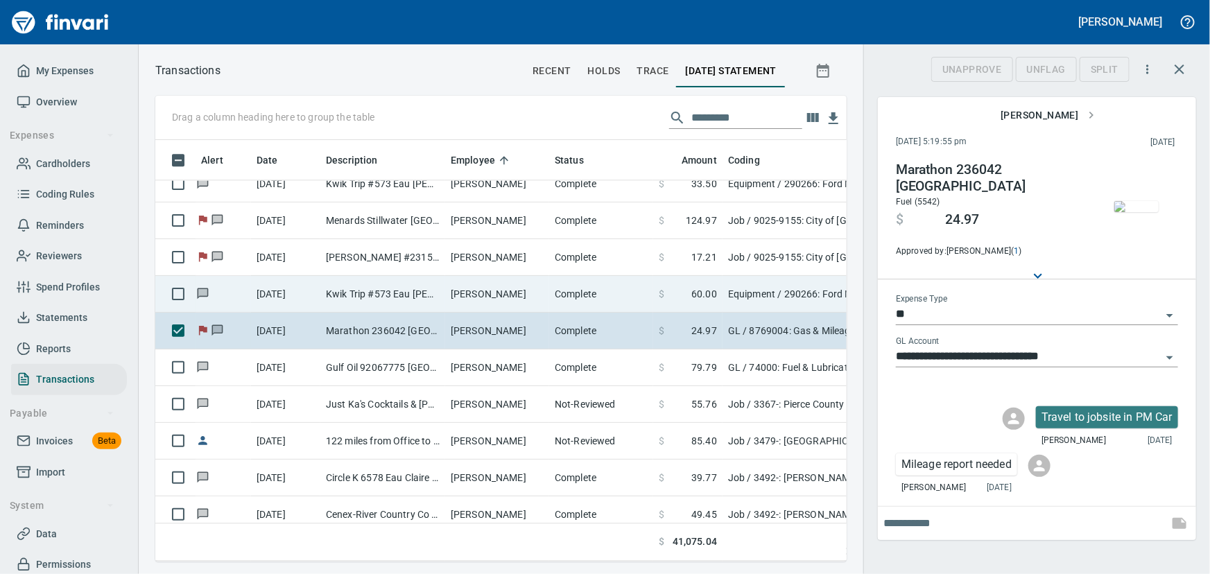
scroll to position [402, 672]
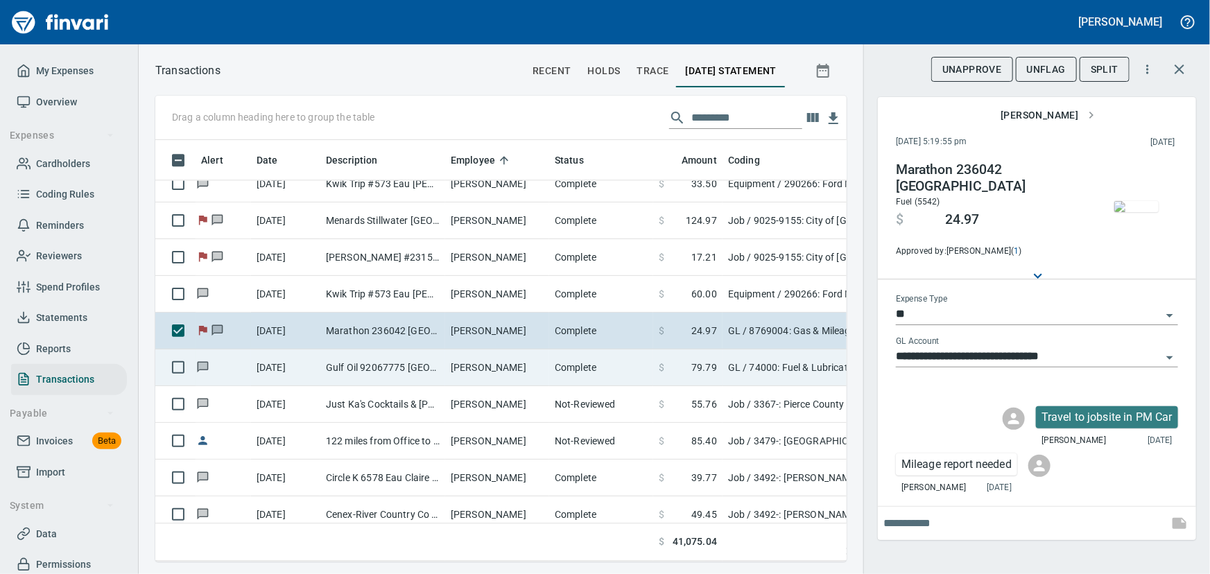
click at [381, 360] on td "Gulf Oil 92067775 [GEOGRAPHIC_DATA]" at bounding box center [382, 367] width 125 height 37
type input "**********"
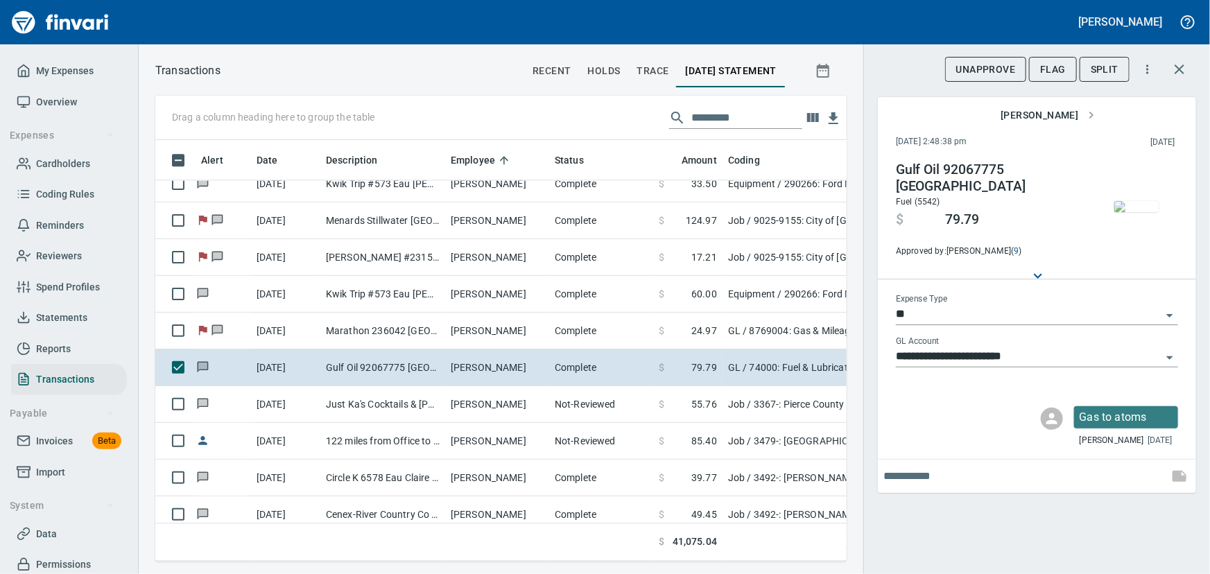
click at [1144, 211] on img "button" at bounding box center [1136, 206] width 44 height 11
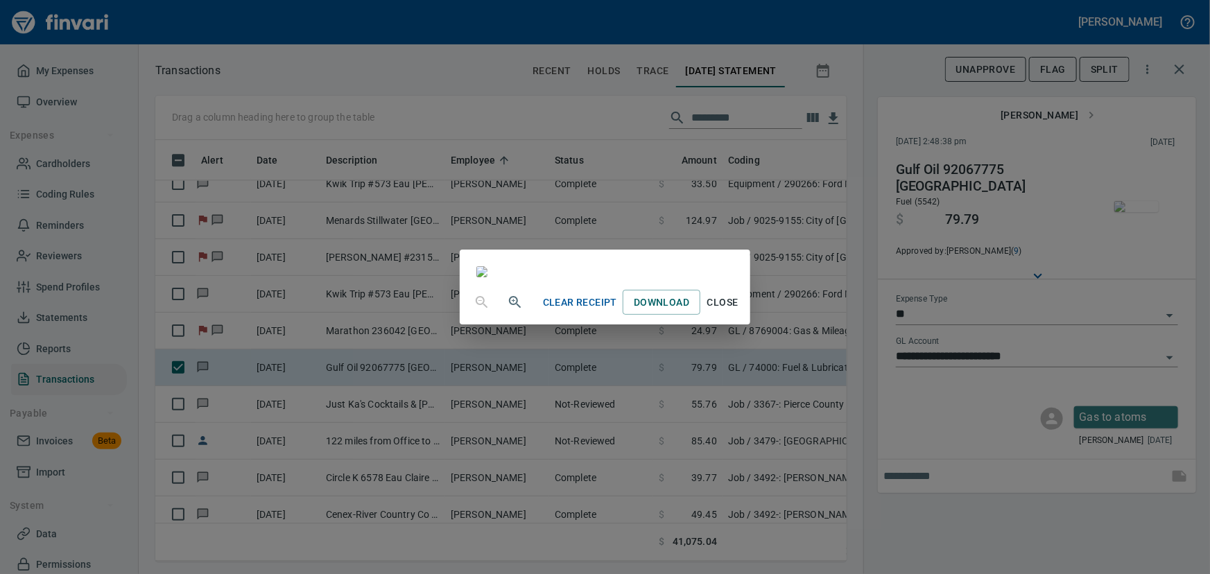
click at [739, 311] on span "Close" at bounding box center [722, 302] width 33 height 17
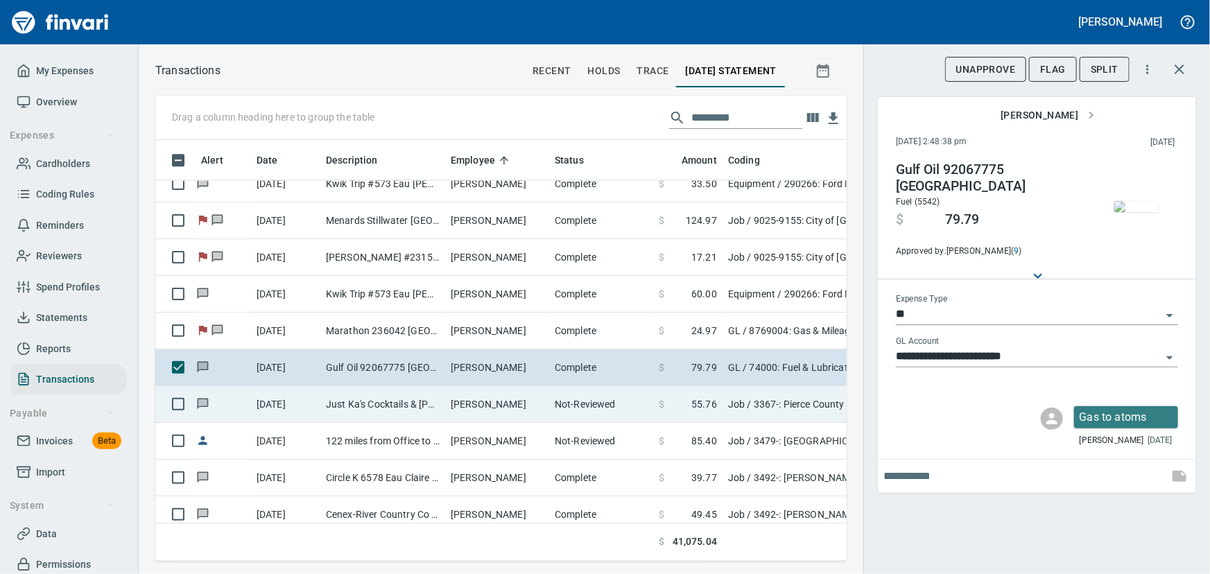
click at [408, 409] on td "Just Ka's Cocktails & [PERSON_NAME] WI" at bounding box center [382, 404] width 125 height 37
type input "***"
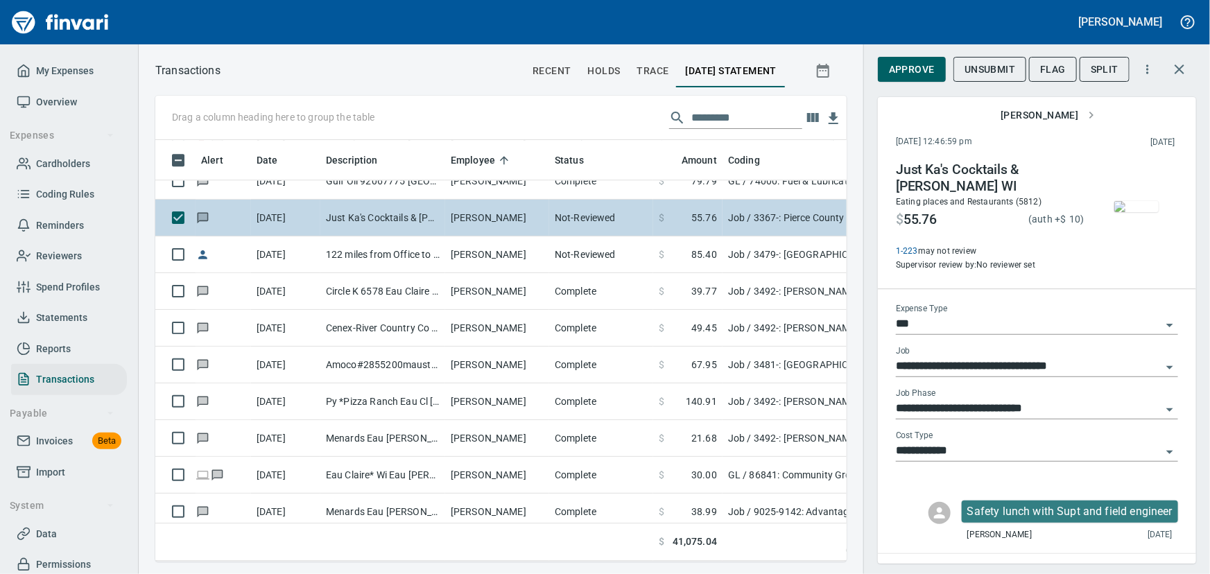
scroll to position [7246, 0]
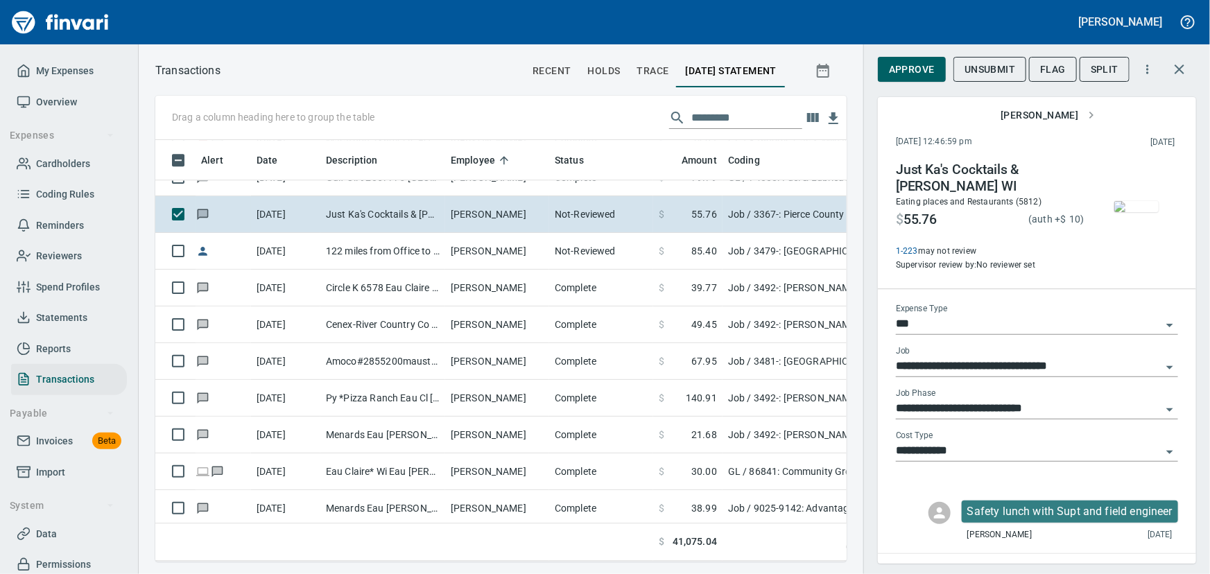
click at [1119, 212] on img "button" at bounding box center [1136, 206] width 44 height 11
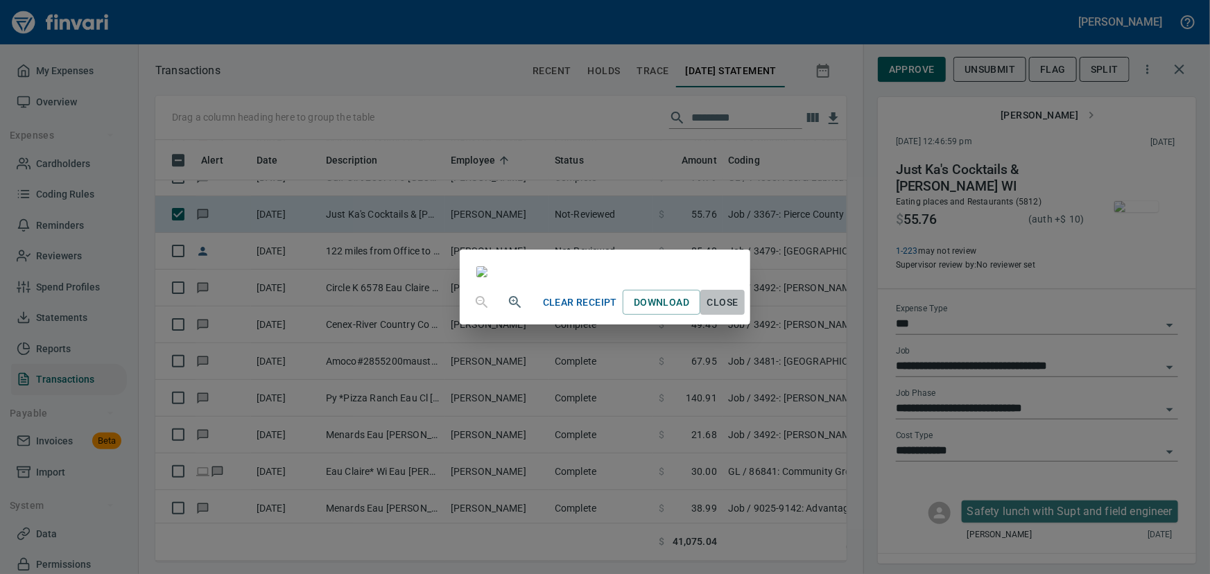
click at [739, 311] on span "Close" at bounding box center [722, 302] width 33 height 17
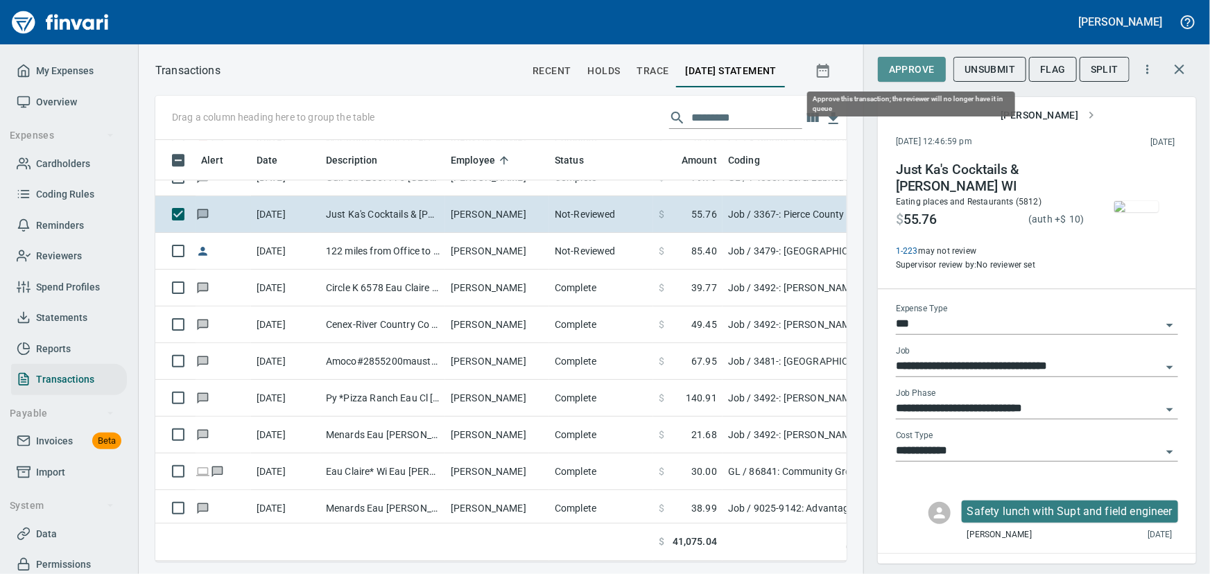
click at [915, 69] on span "Approve" at bounding box center [912, 69] width 46 height 17
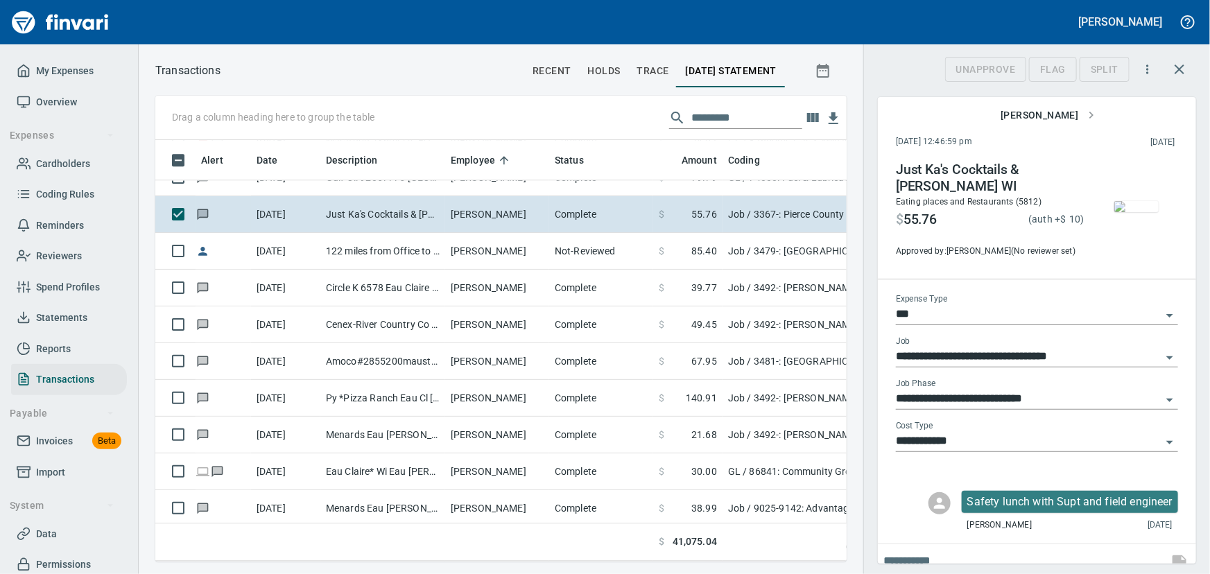
scroll to position [402, 672]
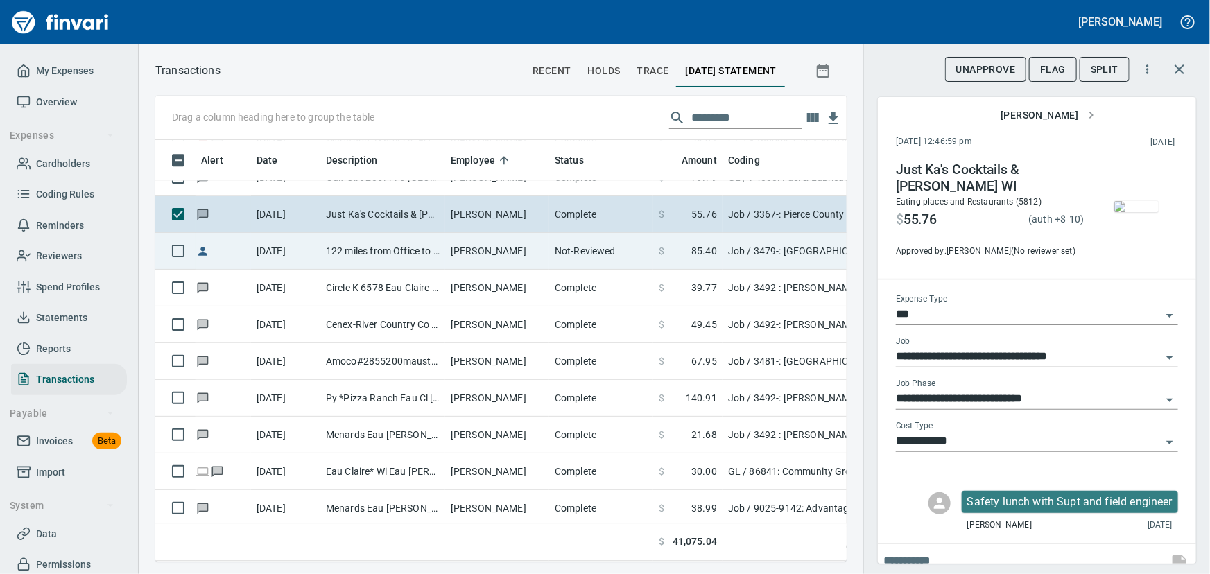
click at [368, 257] on td "122 miles from Office to Site" at bounding box center [382, 251] width 125 height 37
type input "**********"
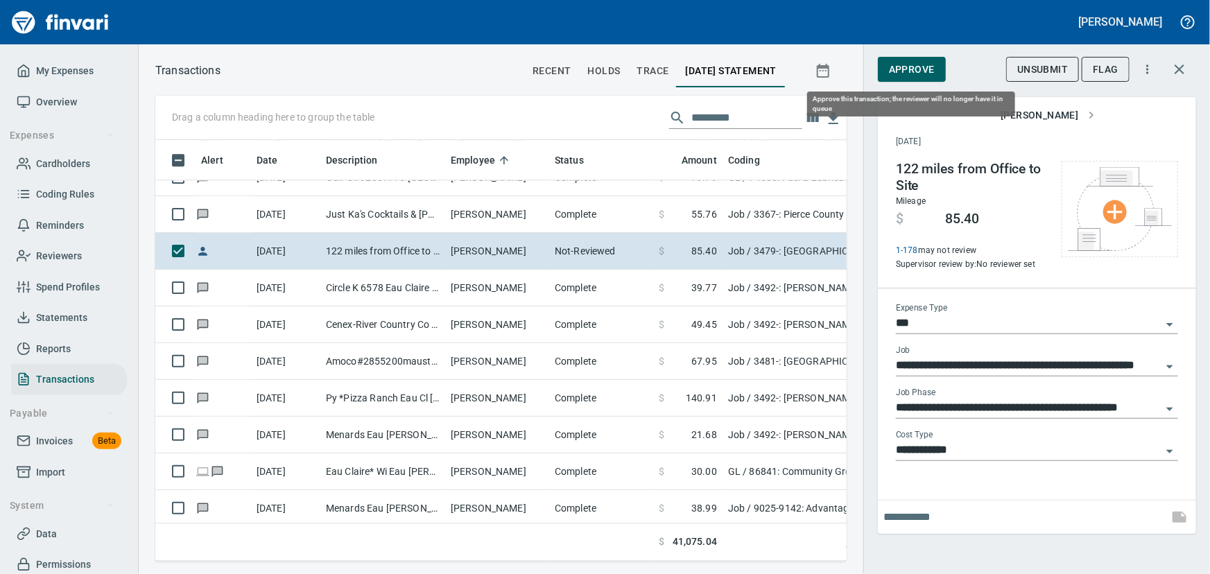
click at [906, 58] on button "Approve" at bounding box center [912, 70] width 68 height 26
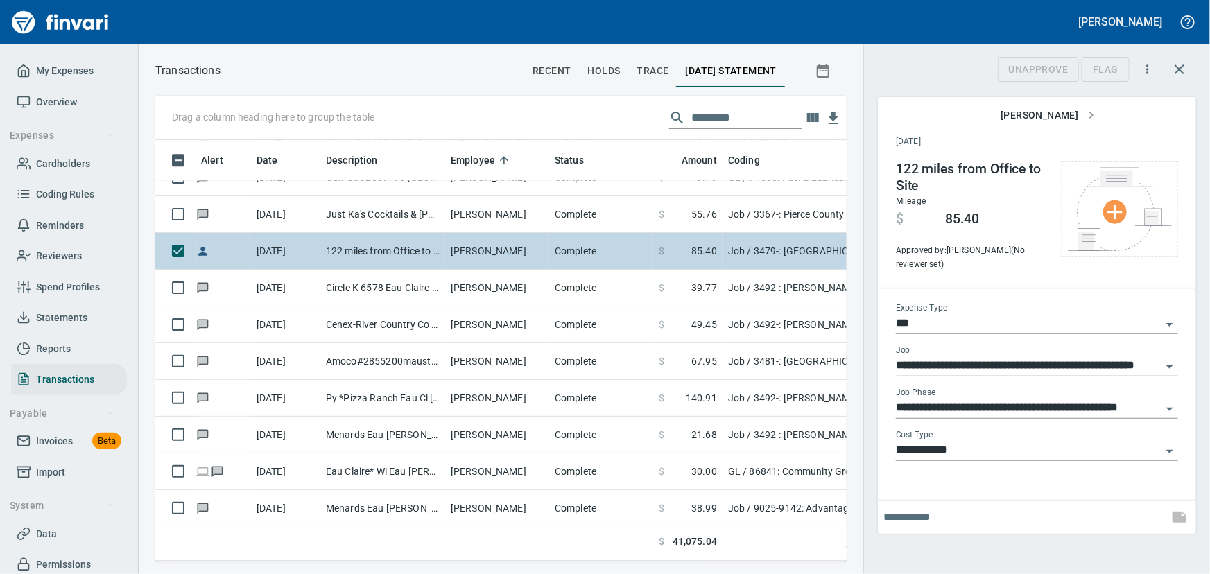
scroll to position [402, 672]
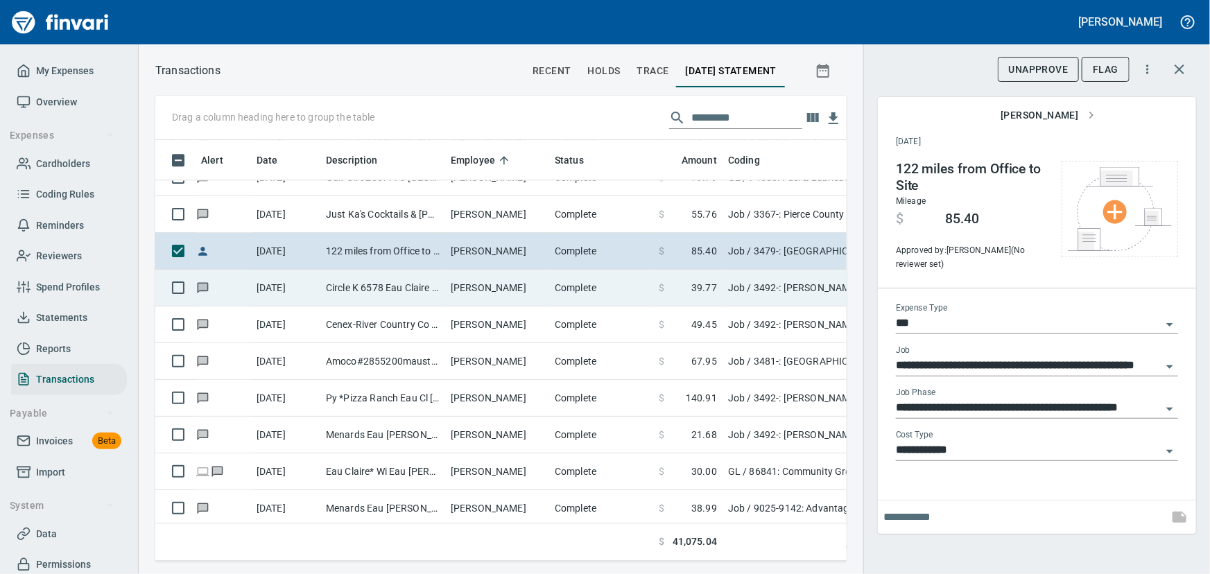
click at [379, 282] on td "Circle K 6578 Eau Claire WI" at bounding box center [382, 288] width 125 height 37
type input "**********"
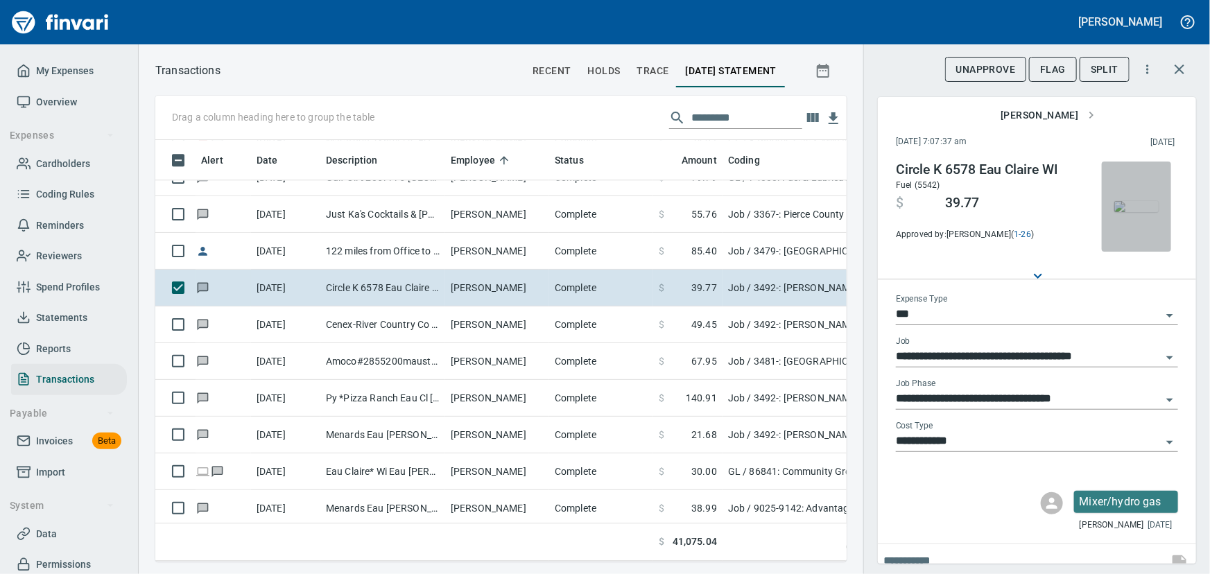
click at [1130, 207] on img "button" at bounding box center [1136, 206] width 44 height 11
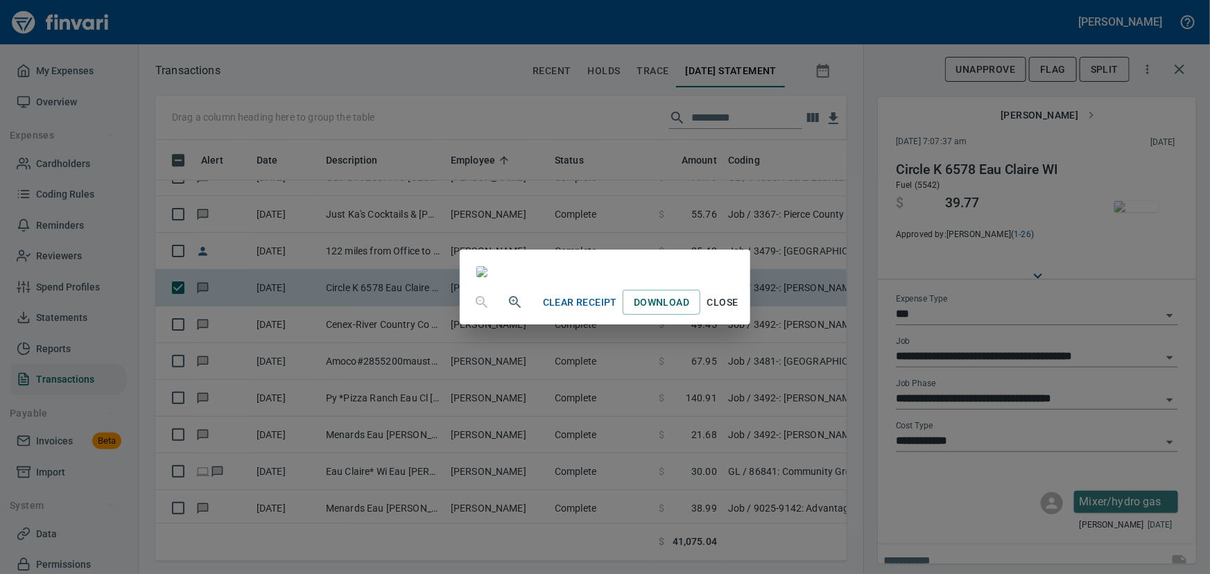
click at [739, 311] on span "Close" at bounding box center [722, 302] width 33 height 17
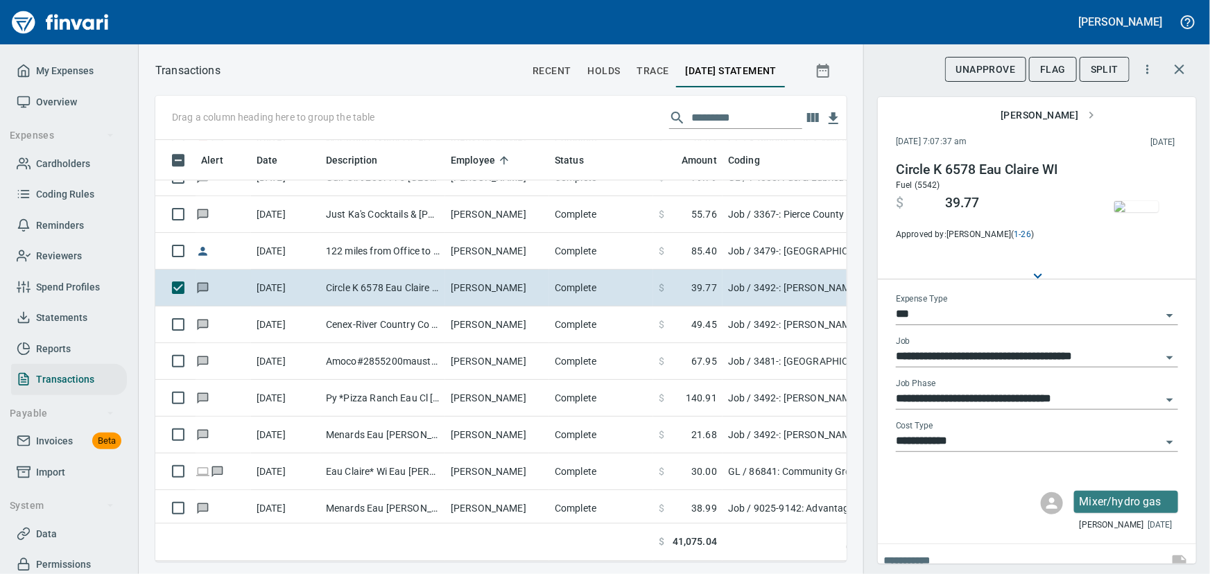
click at [1059, 55] on div "UnApprove Flag Split" at bounding box center [1037, 69] width 184 height 30
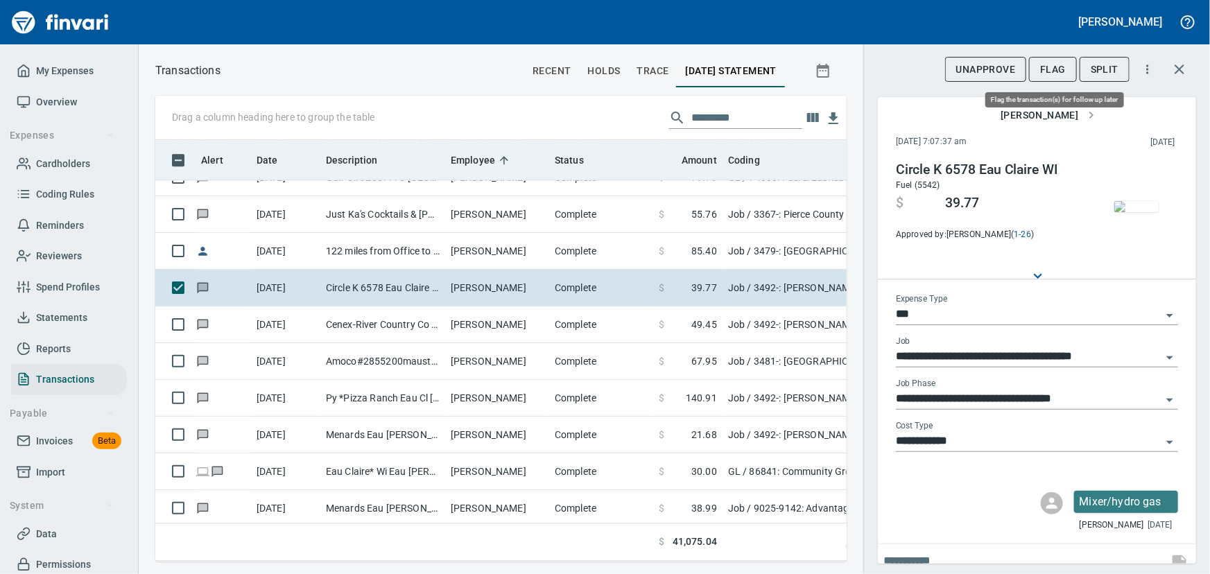
scroll to position [402, 672]
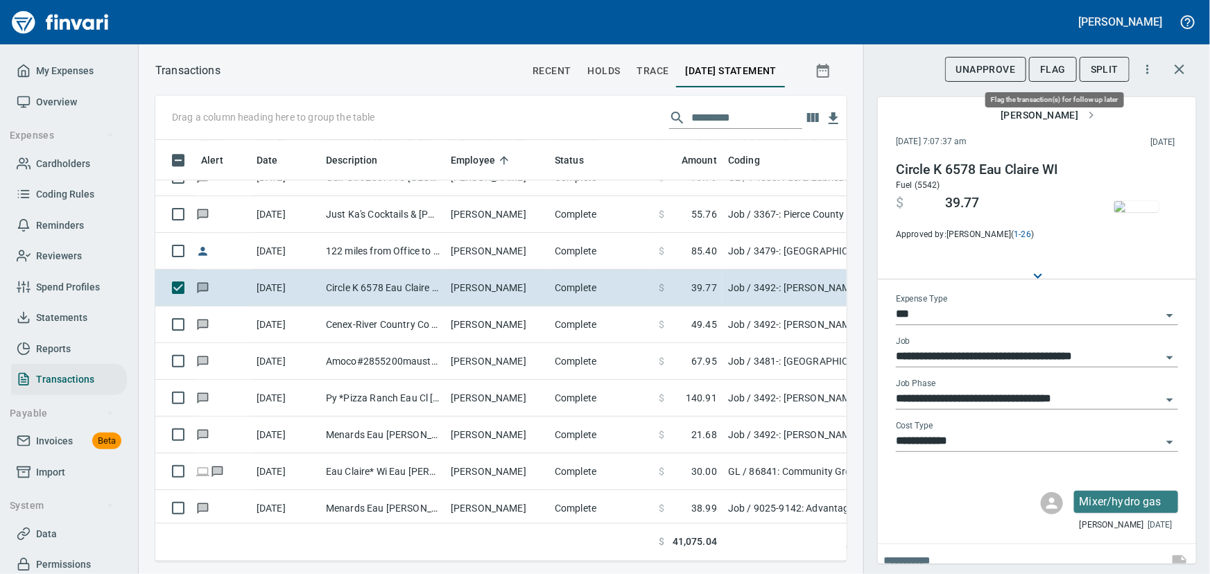
click at [1048, 69] on span "Flag" at bounding box center [1053, 69] width 26 height 17
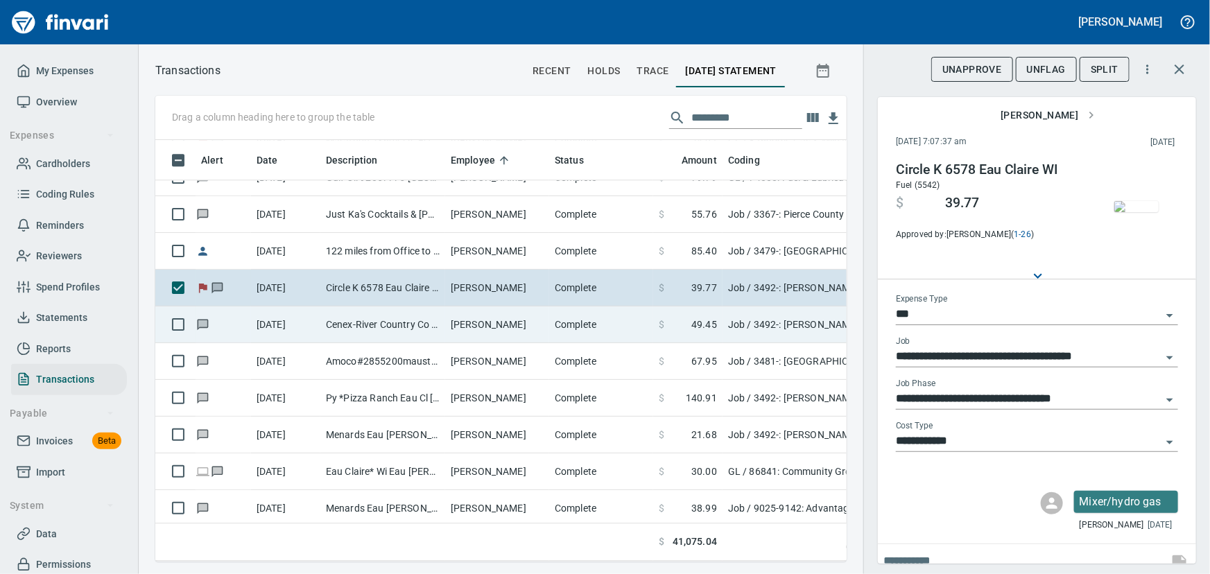
click at [421, 320] on td "Cenex-River Country Co [GEOGRAPHIC_DATA] [GEOGRAPHIC_DATA]" at bounding box center [382, 324] width 125 height 37
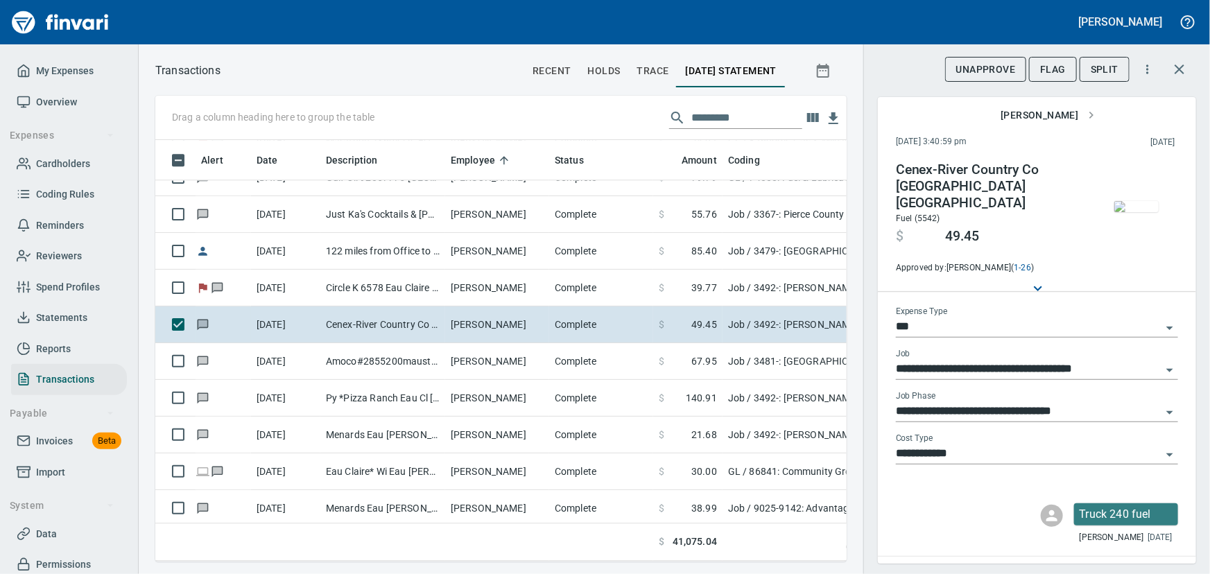
click at [1133, 212] on img "button" at bounding box center [1136, 206] width 44 height 11
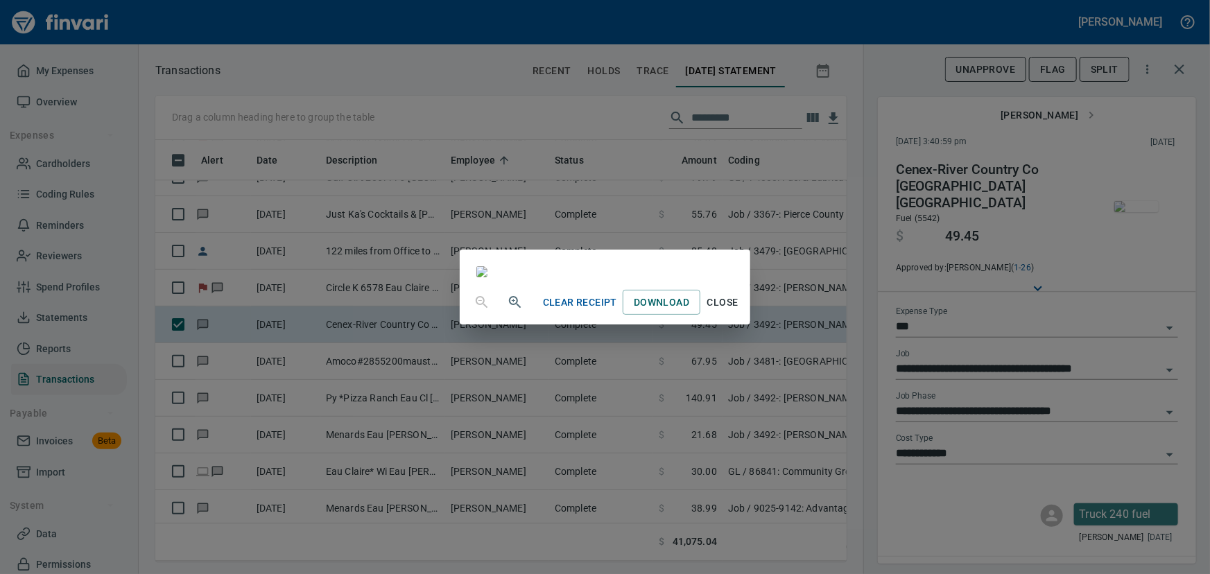
scroll to position [241, 0]
click at [739, 311] on span "Close" at bounding box center [722, 302] width 33 height 17
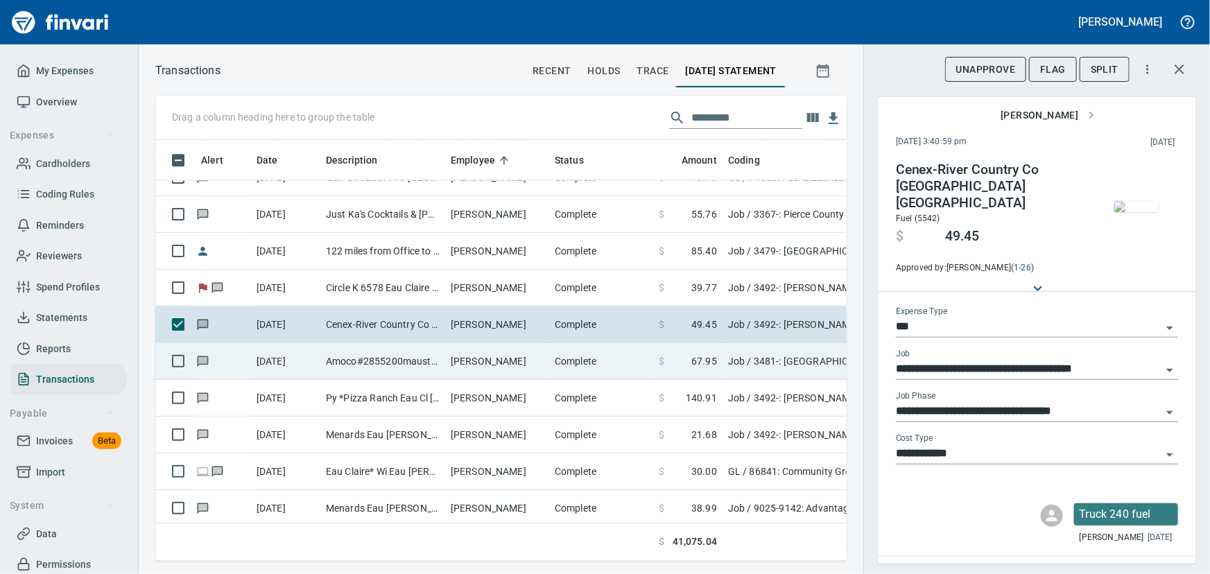
click at [394, 354] on td "Amoco#2855200mauston A [GEOGRAPHIC_DATA]" at bounding box center [382, 361] width 125 height 37
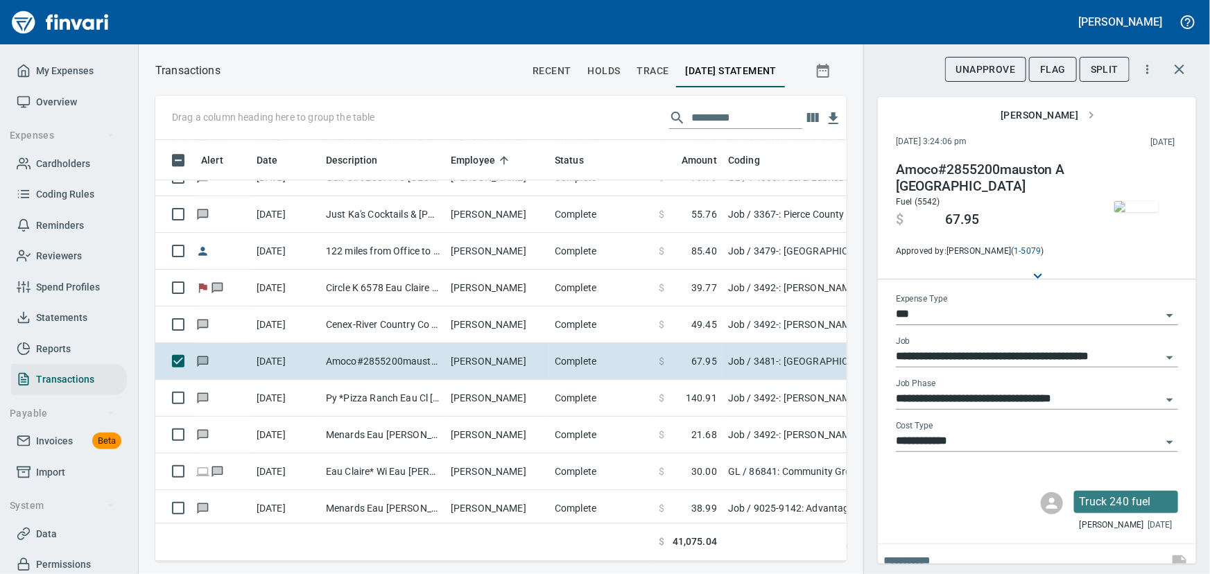
click at [1131, 201] on img "button" at bounding box center [1136, 206] width 44 height 11
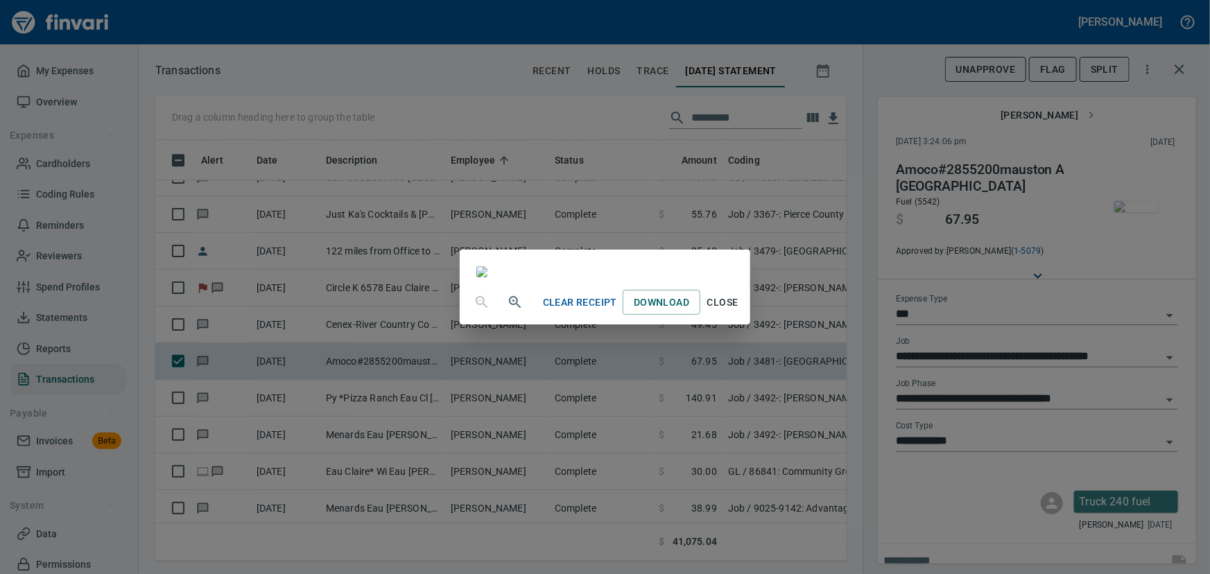
click at [739, 311] on span "Close" at bounding box center [722, 302] width 33 height 17
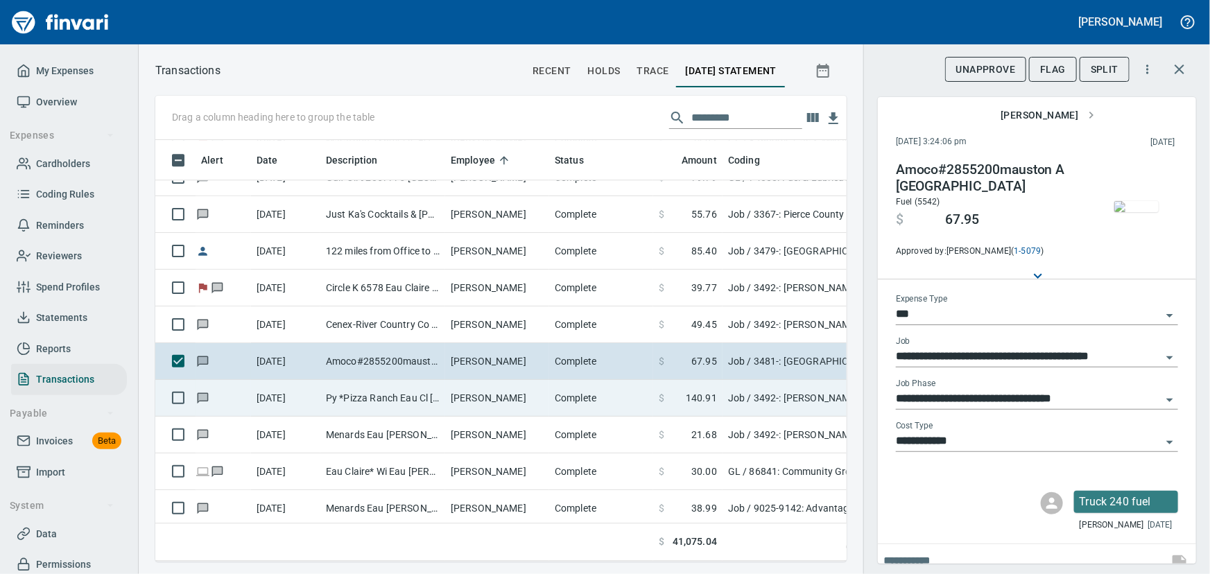
click at [370, 395] on td "Py *Pizza Ranch Eau Cl [GEOGRAPHIC_DATA] [GEOGRAPHIC_DATA]" at bounding box center [382, 398] width 125 height 37
type input "**********"
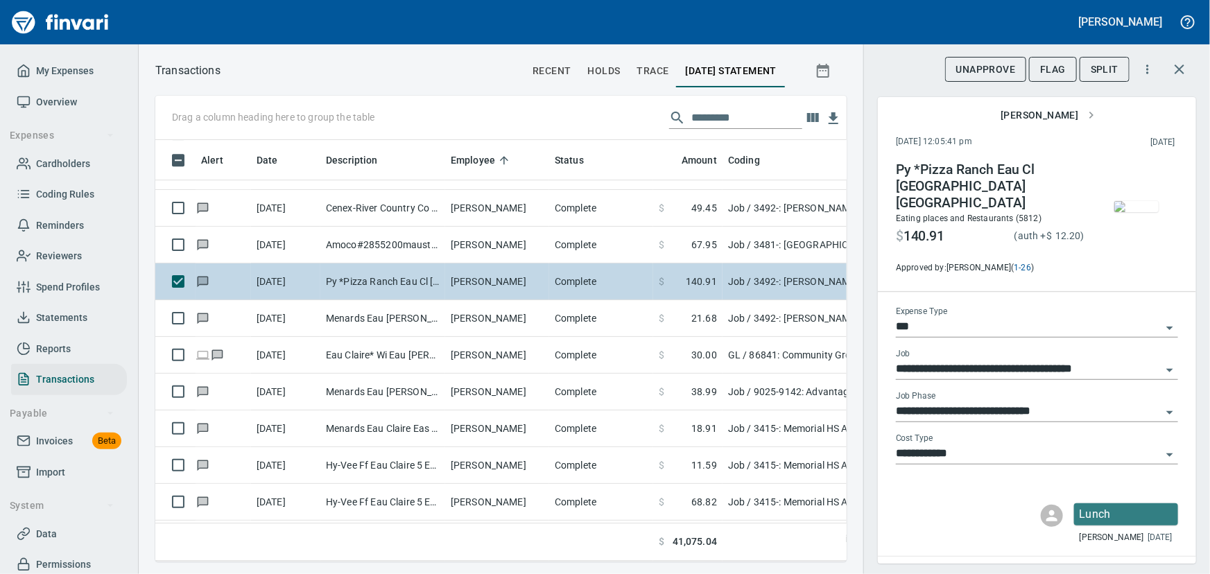
scroll to position [7372, 0]
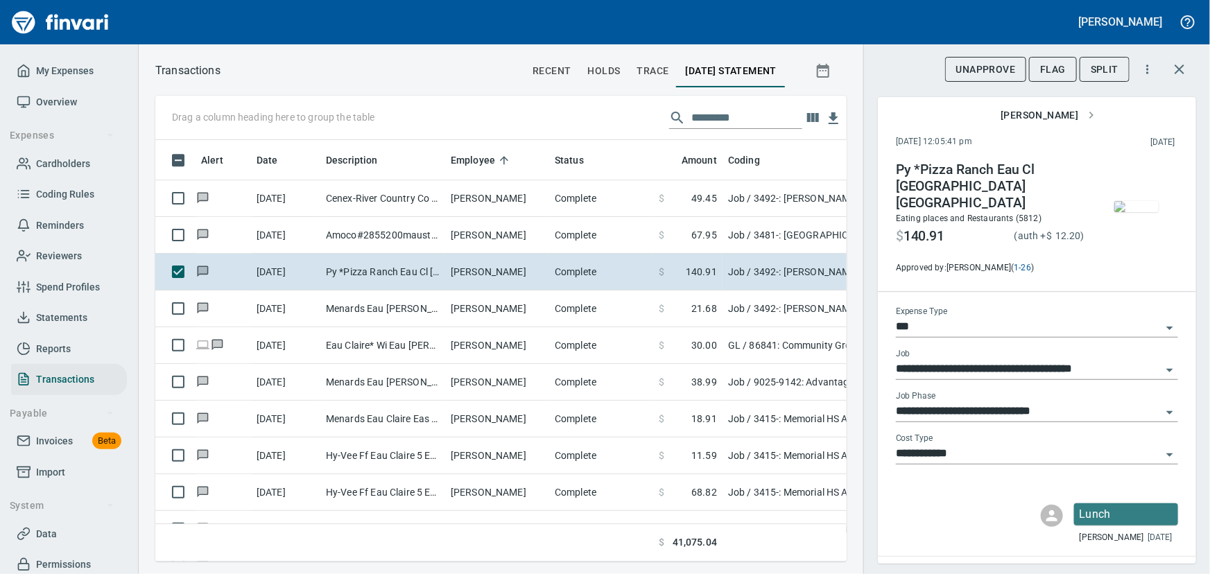
click at [1122, 212] on img "button" at bounding box center [1136, 206] width 44 height 11
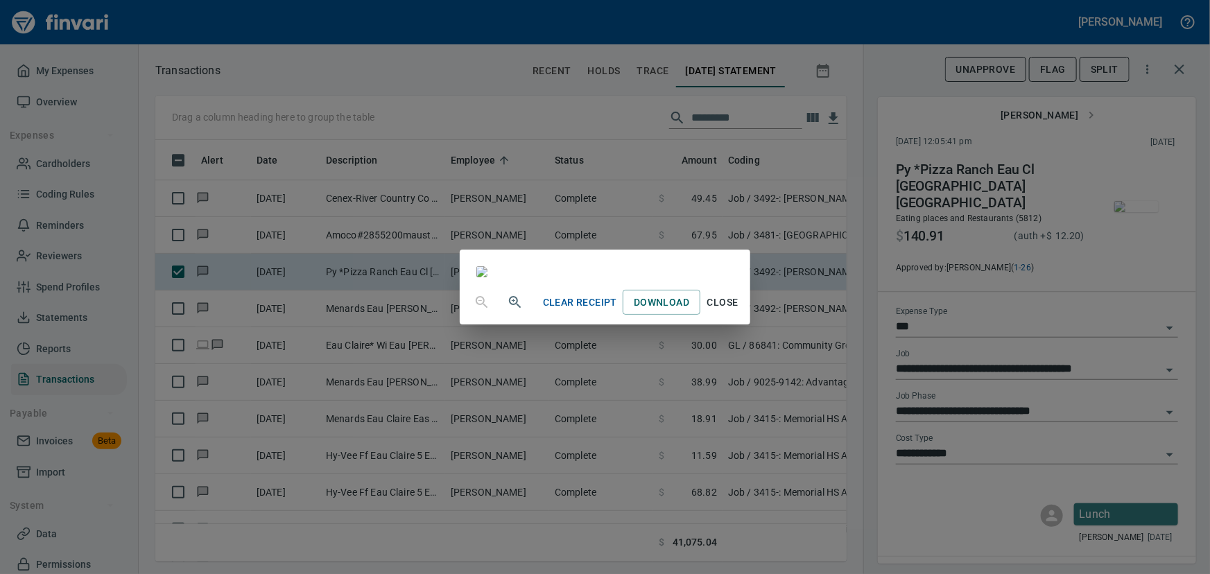
scroll to position [189, 0]
click at [739, 311] on span "Close" at bounding box center [722, 302] width 33 height 17
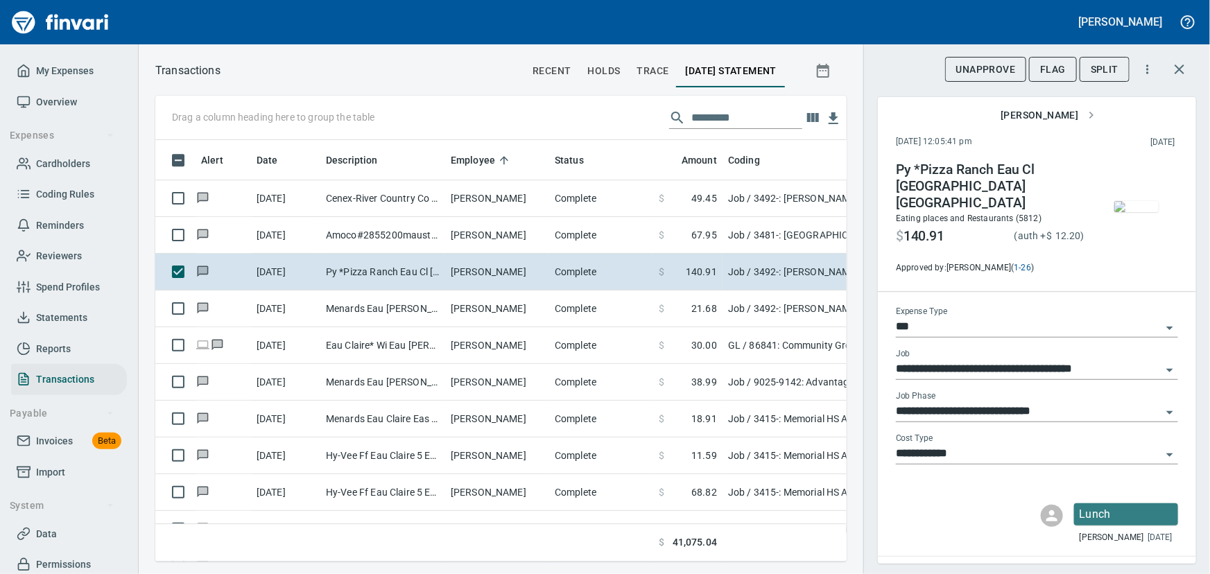
scroll to position [402, 672]
click at [1055, 69] on span "Flag" at bounding box center [1053, 69] width 26 height 17
click at [1161, 404] on icon "Open" at bounding box center [1169, 412] width 17 height 17
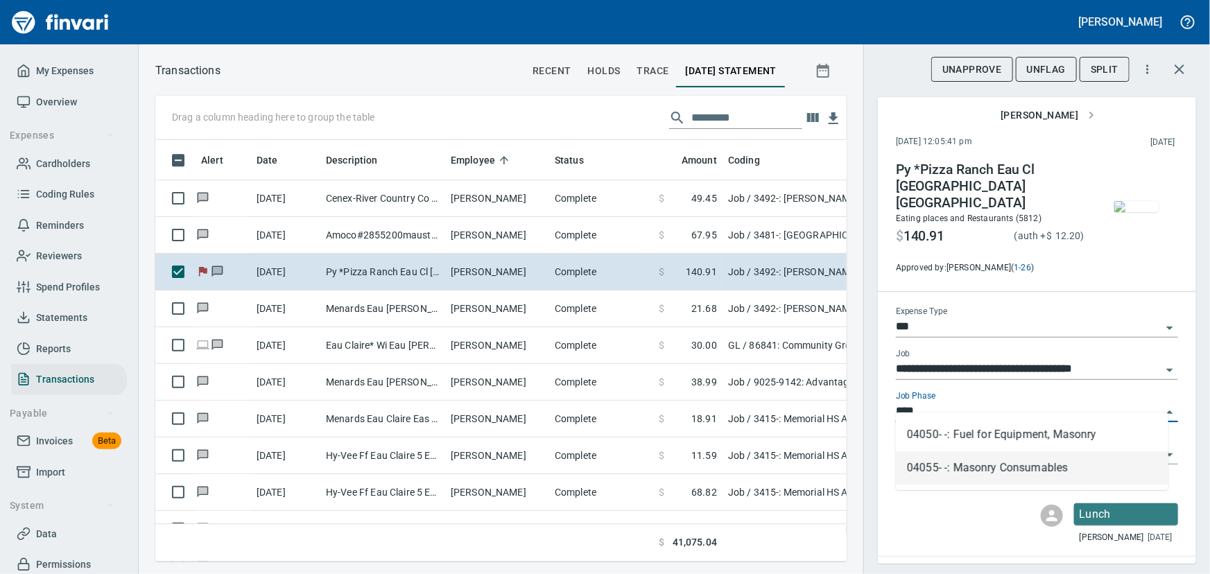
click at [1030, 469] on li "04055- -: Masonry Consumables" at bounding box center [1032, 467] width 272 height 33
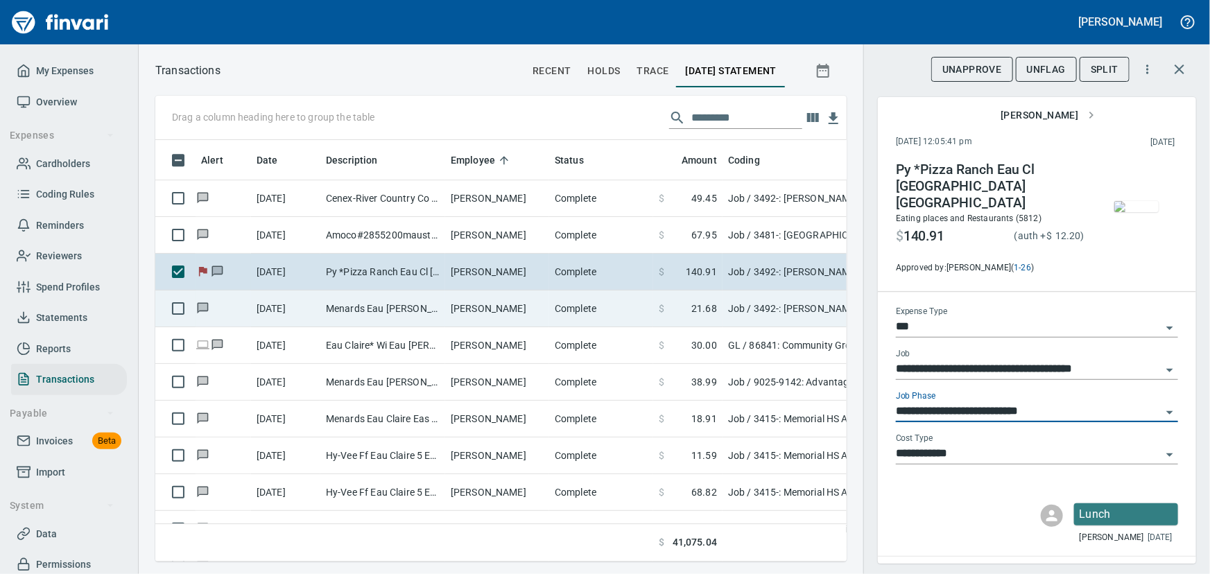
click at [351, 301] on td "Menards Eau [PERSON_NAME] [PERSON_NAME] Eau [PERSON_NAME]" at bounding box center [382, 308] width 125 height 37
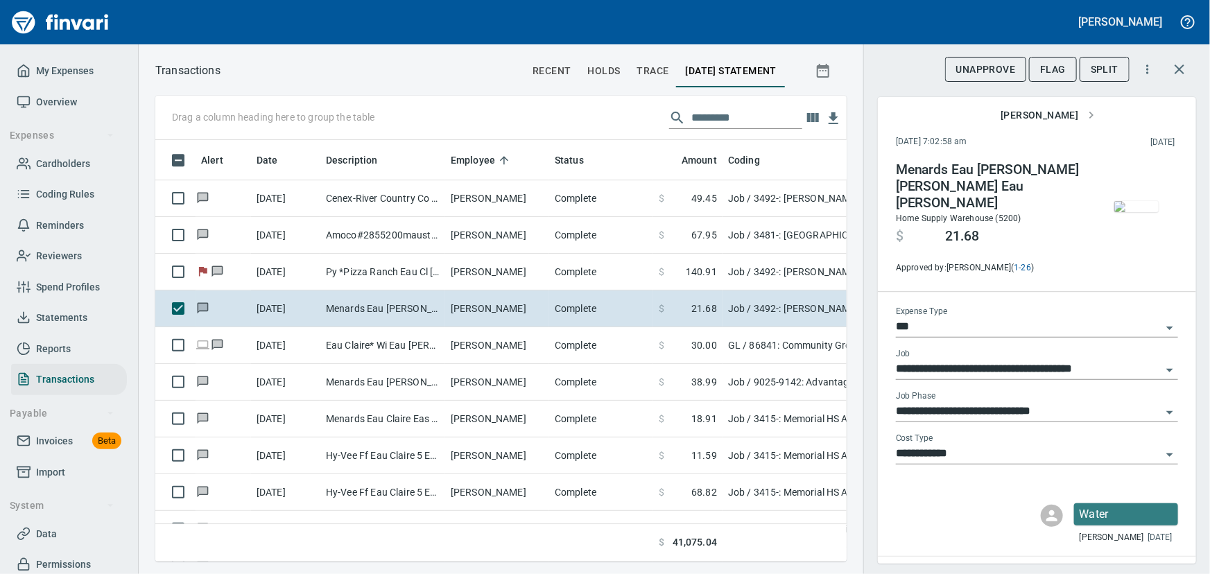
scroll to position [402, 672]
click at [1132, 209] on img "button" at bounding box center [1136, 206] width 44 height 11
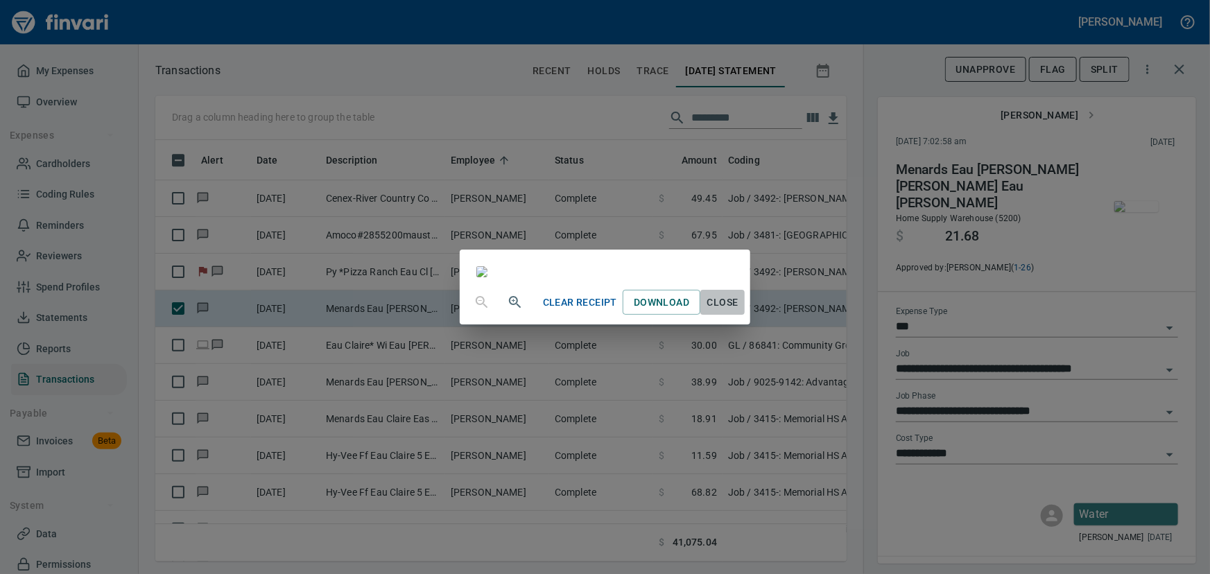
click at [739, 311] on span "Close" at bounding box center [722, 302] width 33 height 17
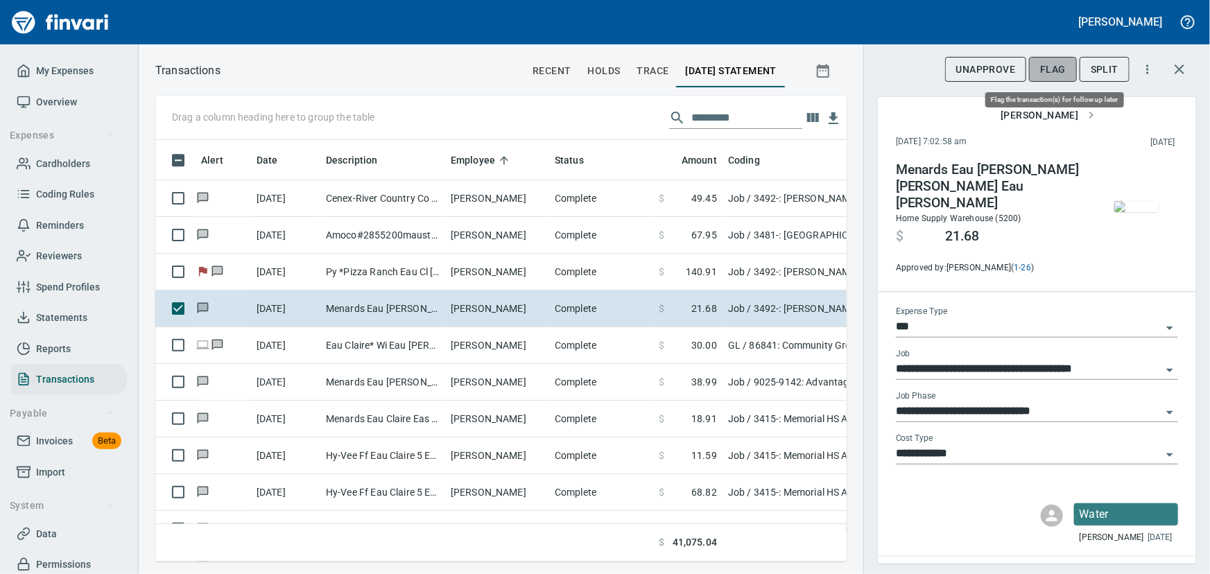
click at [1053, 67] on span "Flag" at bounding box center [1053, 69] width 26 height 17
click at [1161, 404] on icon "Open" at bounding box center [1169, 412] width 17 height 17
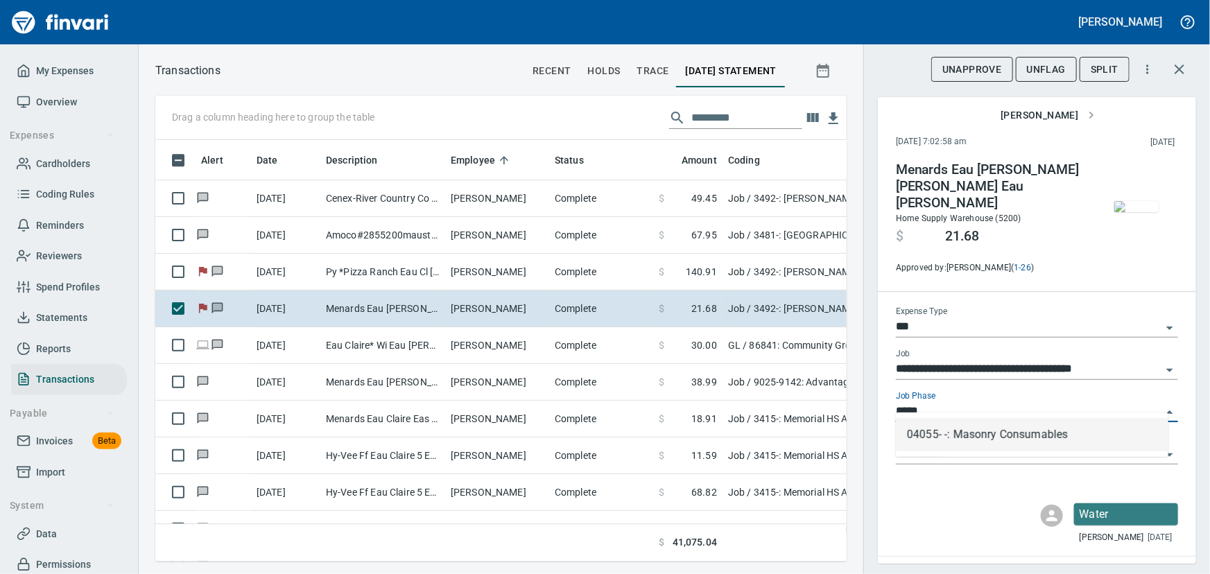
click at [988, 439] on li "04055- -: Masonry Consumables" at bounding box center [1032, 434] width 272 height 33
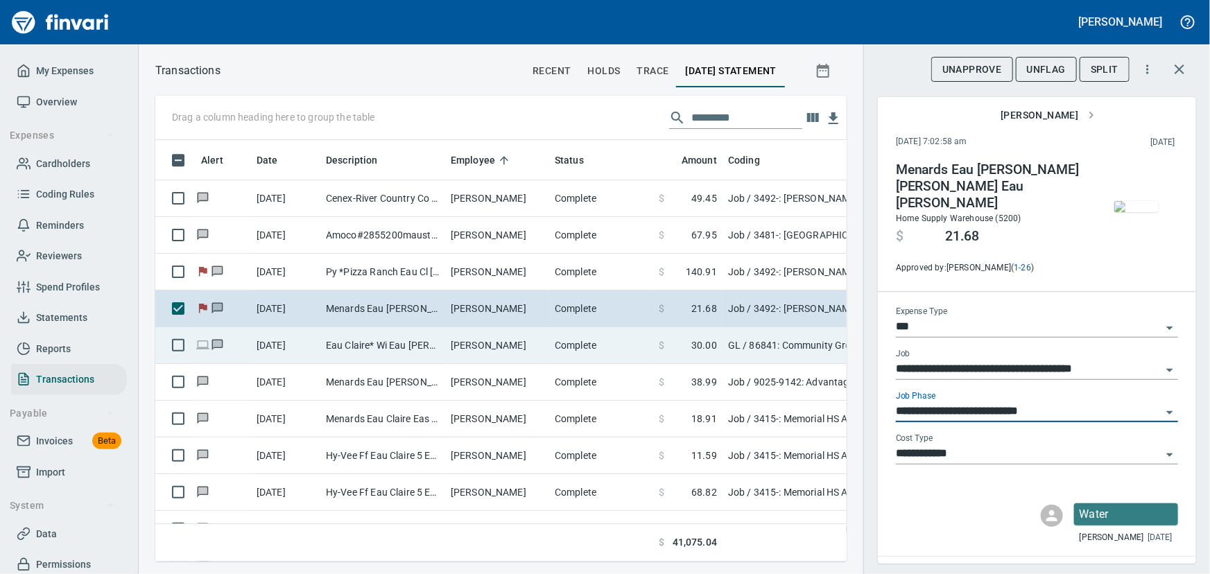
type input "**********"
click at [308, 341] on td "[DATE]" at bounding box center [285, 345] width 69 height 37
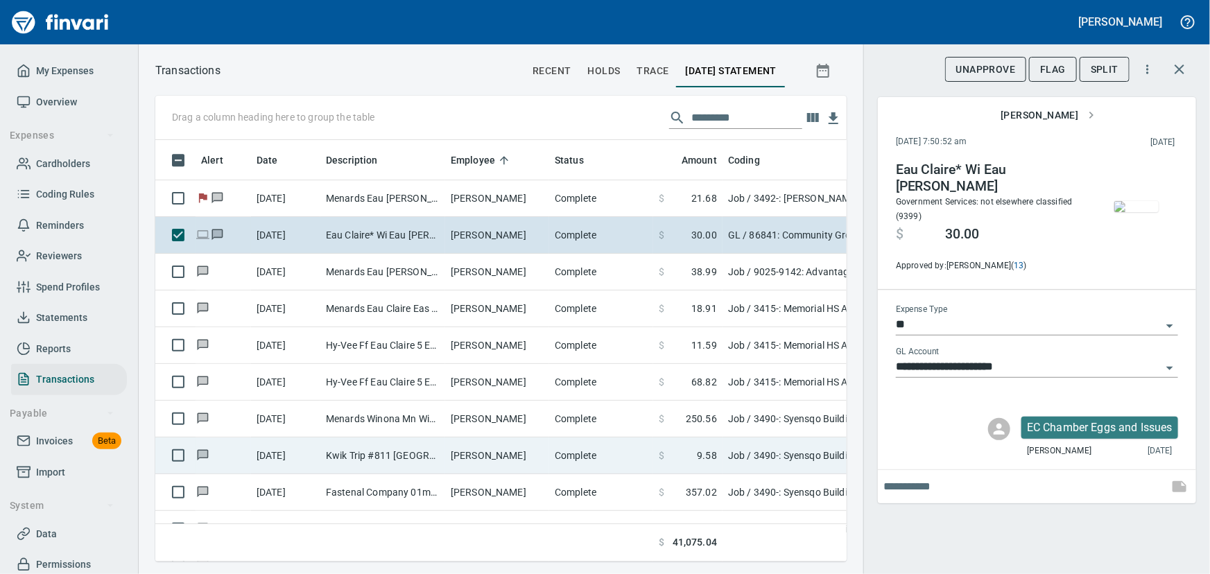
scroll to position [7499, 0]
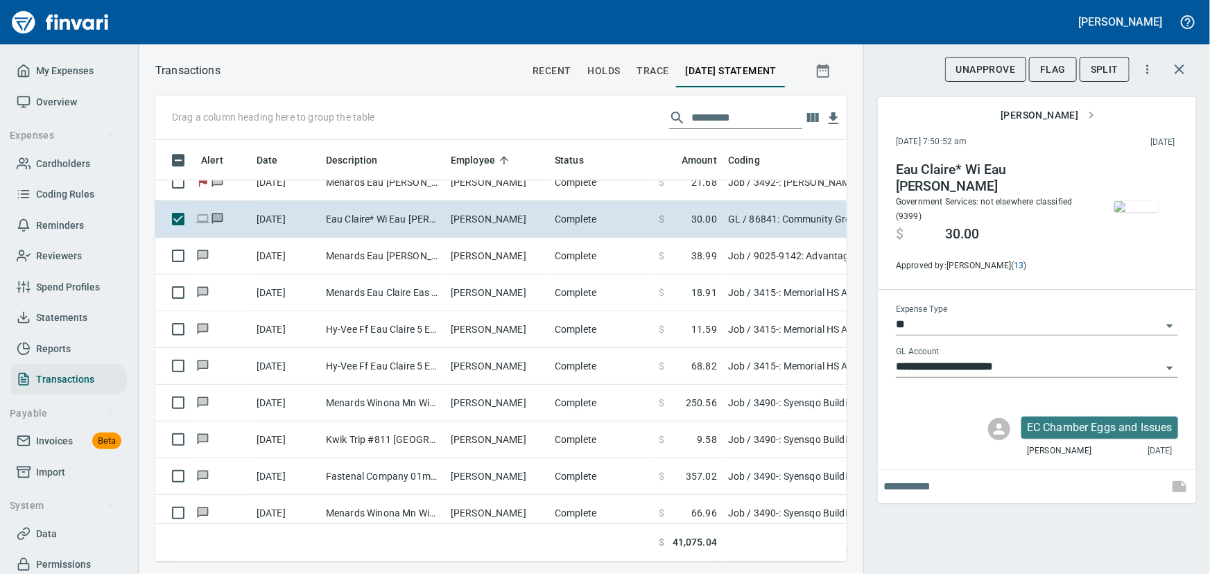
click at [1144, 212] on img "button" at bounding box center [1136, 206] width 44 height 11
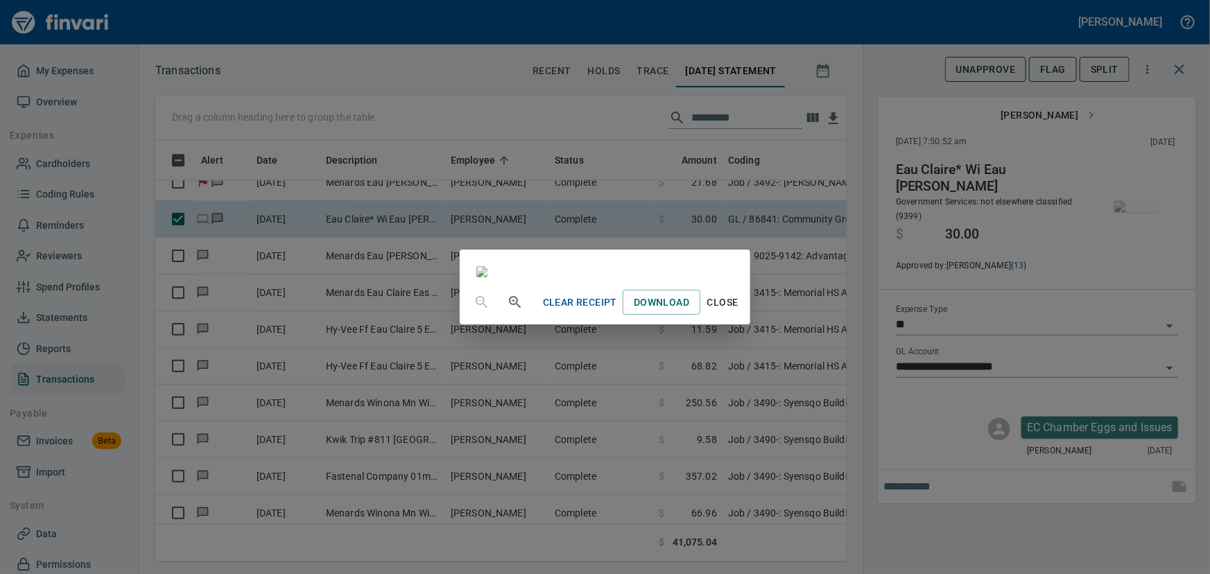
click at [739, 311] on span "Close" at bounding box center [722, 302] width 33 height 17
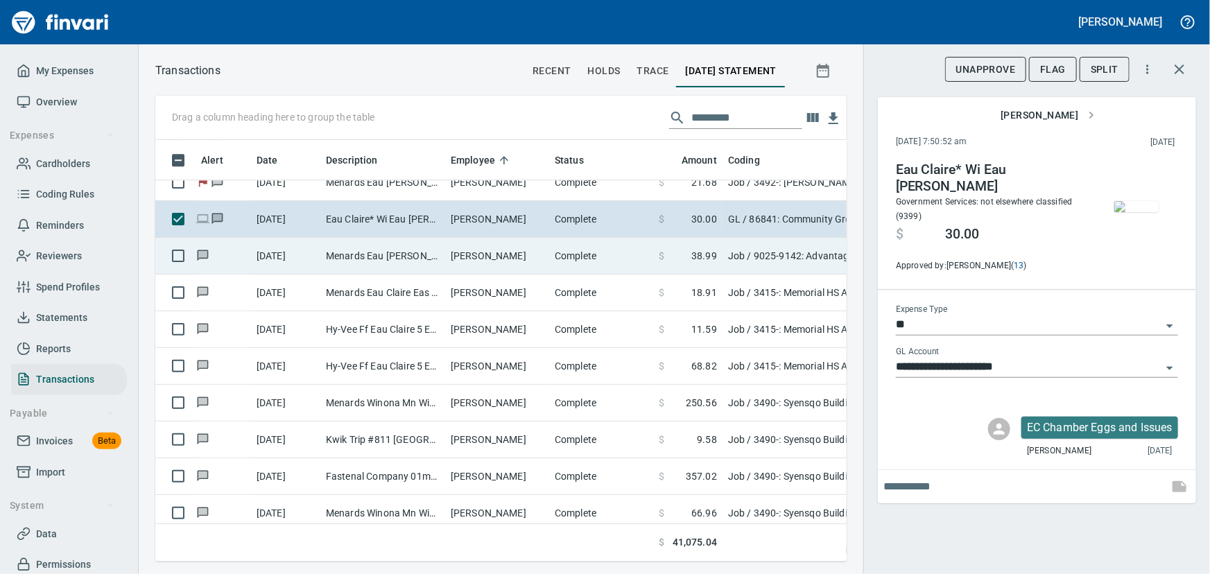
click at [417, 254] on td "Menards Eau [PERSON_NAME] [PERSON_NAME] Eau [PERSON_NAME]" at bounding box center [382, 256] width 125 height 37
type input "***"
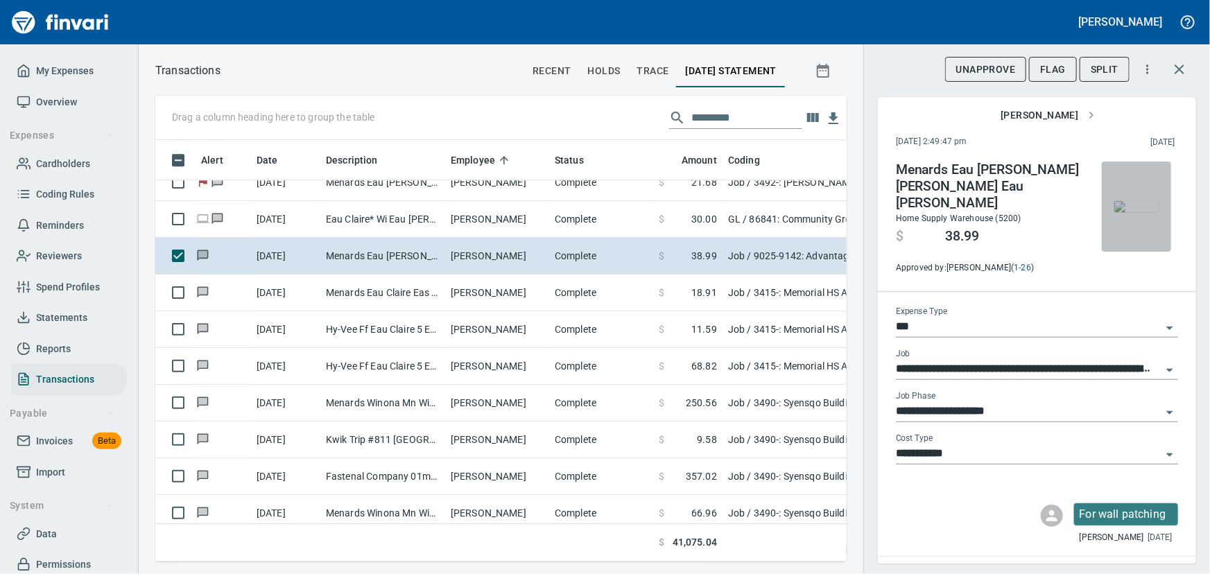
click at [1129, 212] on img "button" at bounding box center [1136, 206] width 44 height 11
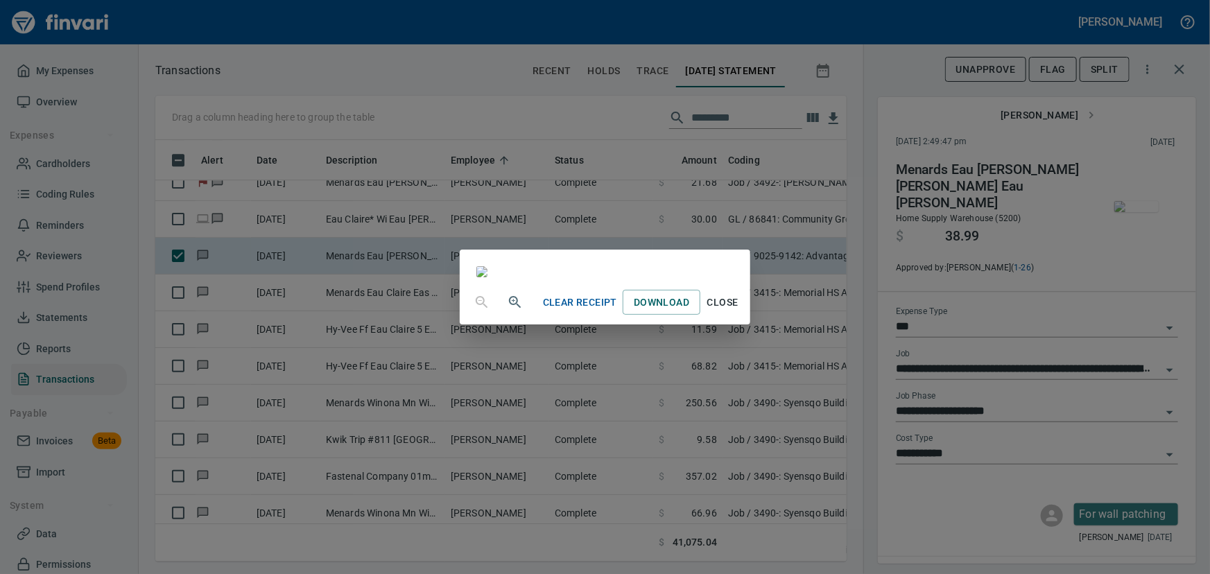
click at [739, 311] on span "Close" at bounding box center [722, 302] width 33 height 17
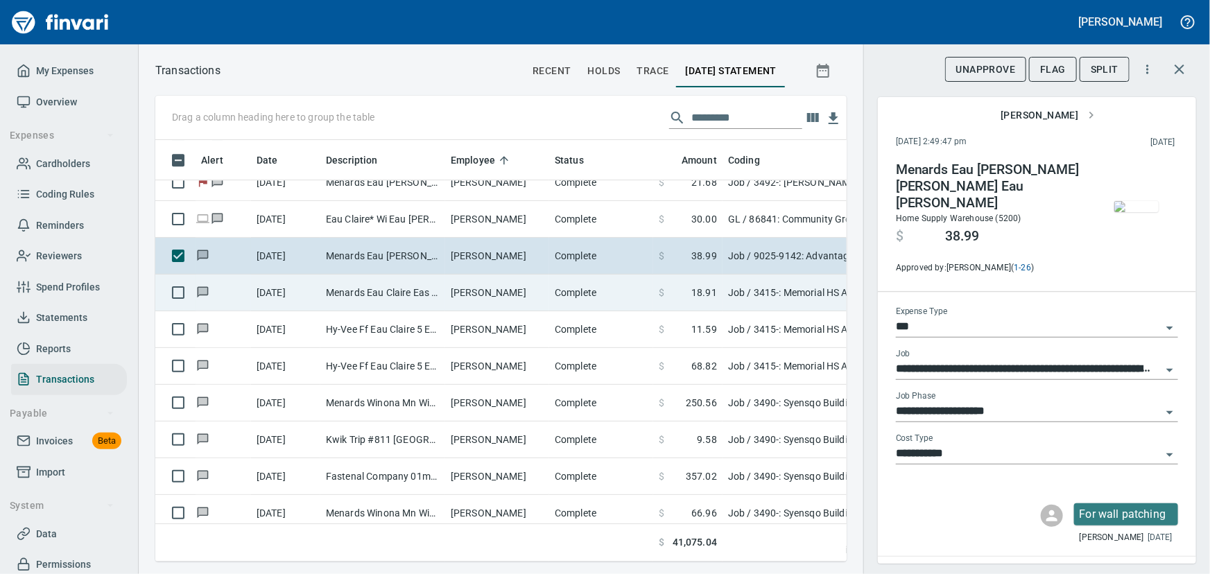
click at [381, 287] on td "Menards Eau Claire Eas Eau Claire WI" at bounding box center [382, 292] width 125 height 37
type input "**********"
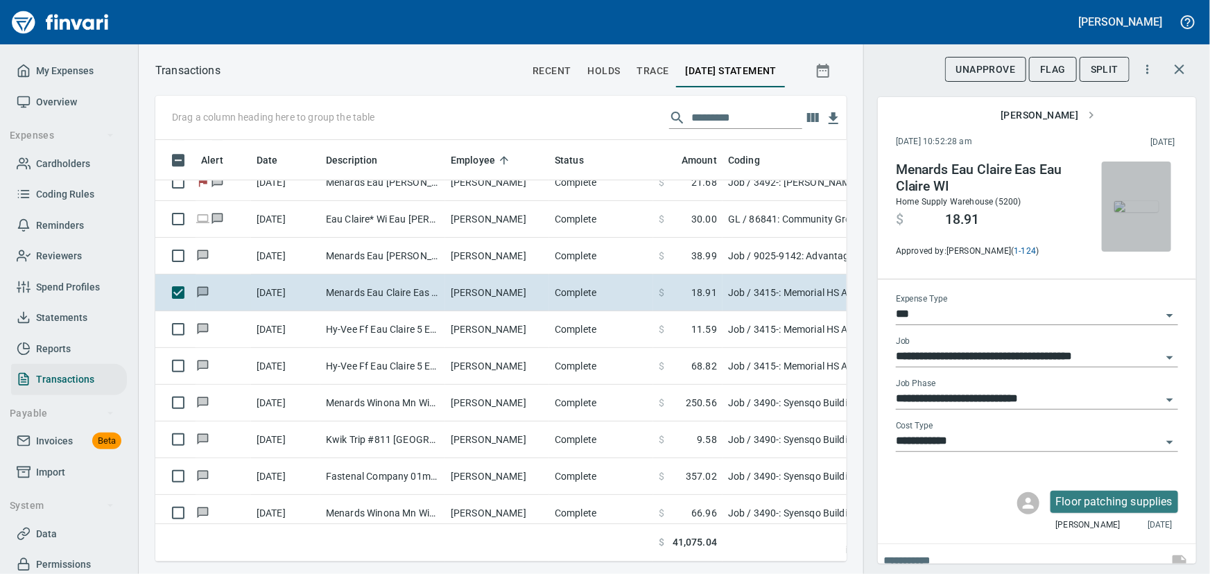
click at [1120, 206] on img "button" at bounding box center [1136, 206] width 44 height 11
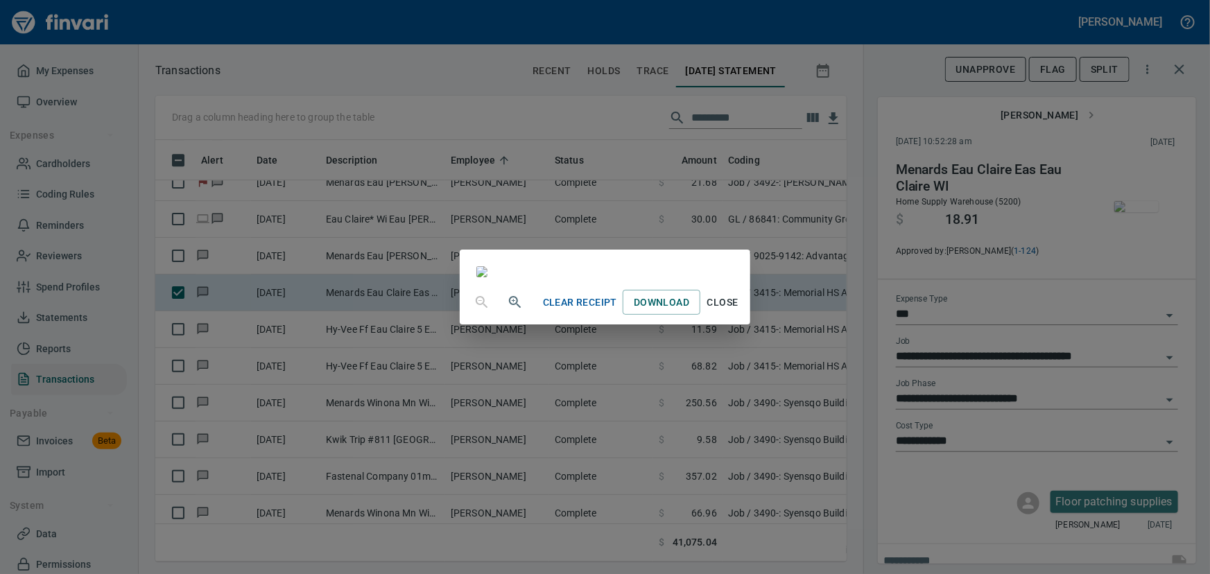
scroll to position [62, 0]
click at [739, 311] on span "Close" at bounding box center [722, 302] width 33 height 17
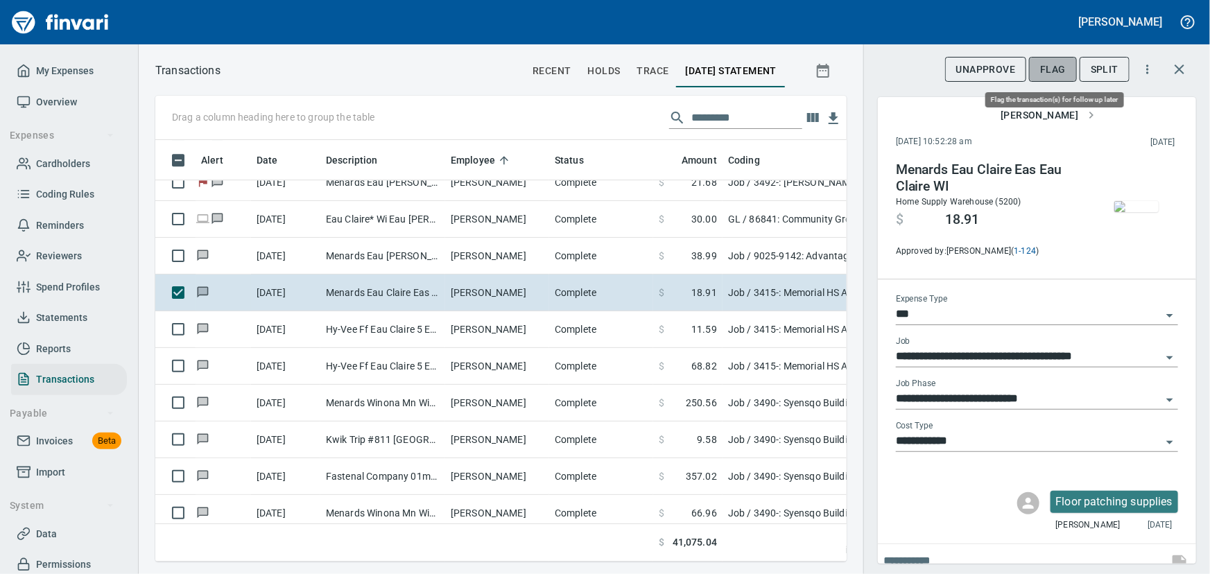
click at [1054, 65] on span "Flag" at bounding box center [1053, 69] width 26 height 17
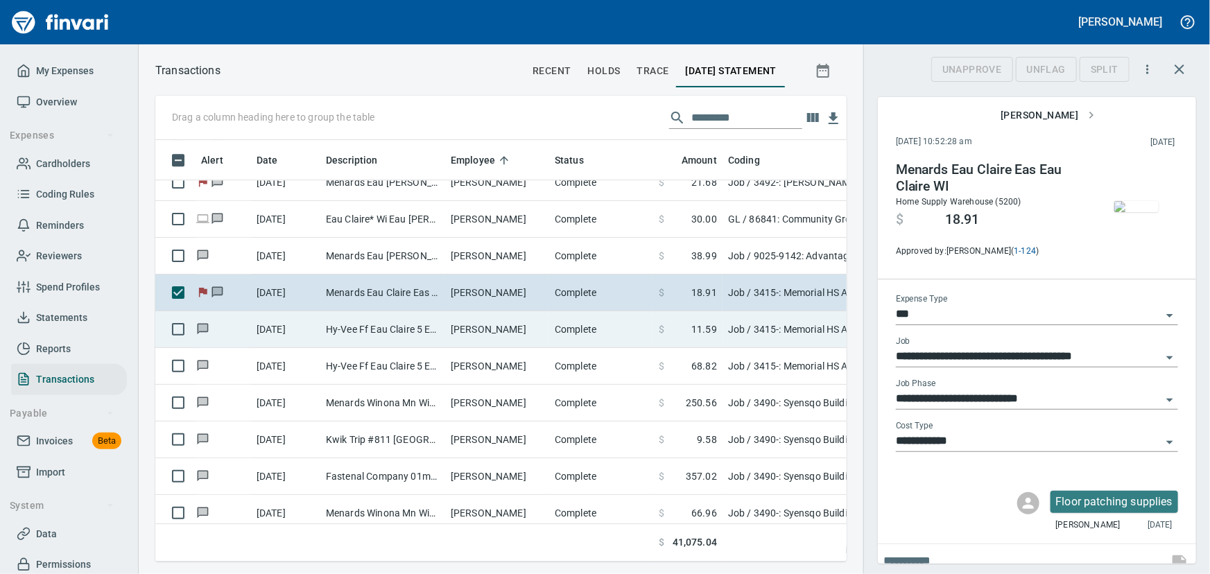
scroll to position [402, 672]
click at [387, 324] on td "Hy-Vee Ff Eau Claire 5 Eau Claire WI" at bounding box center [382, 329] width 125 height 37
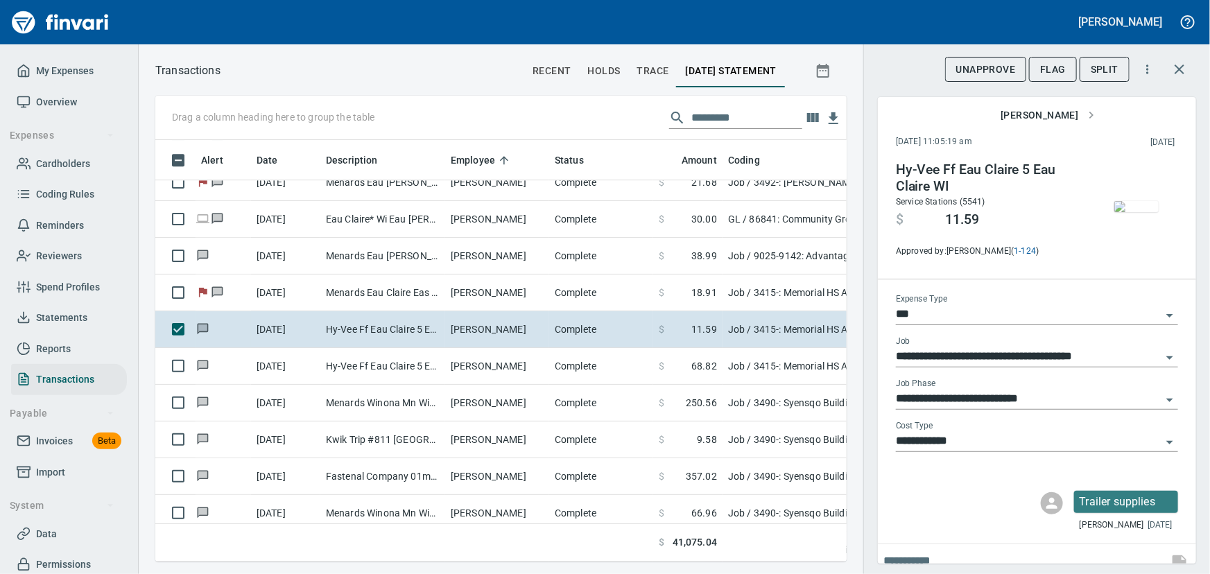
click at [1124, 211] on img "button" at bounding box center [1136, 206] width 44 height 11
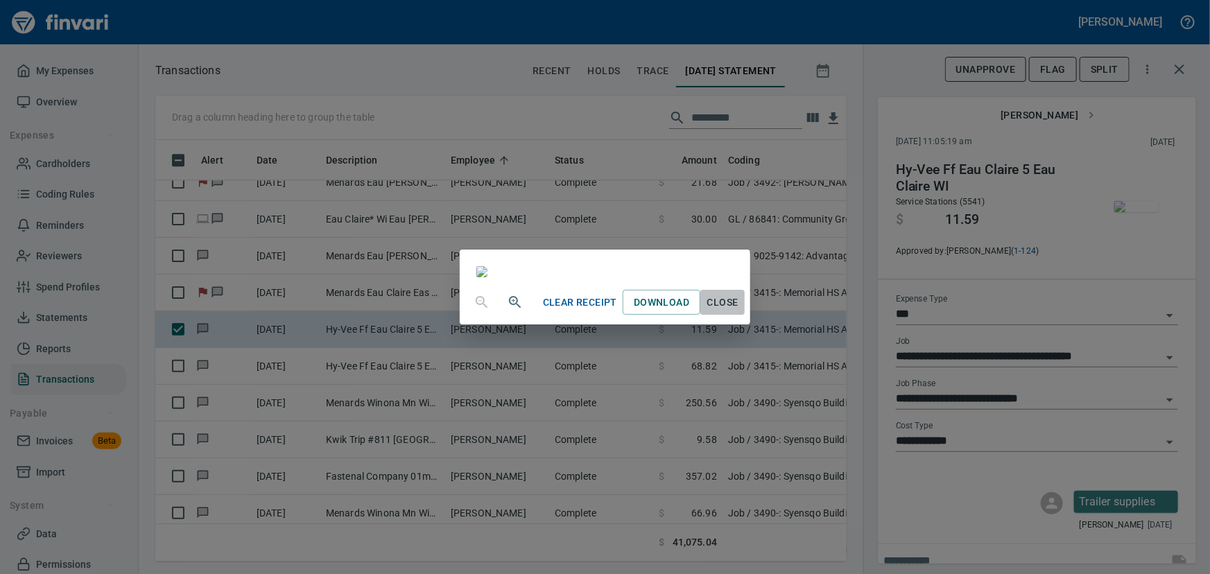
click at [739, 311] on span "Close" at bounding box center [722, 302] width 33 height 17
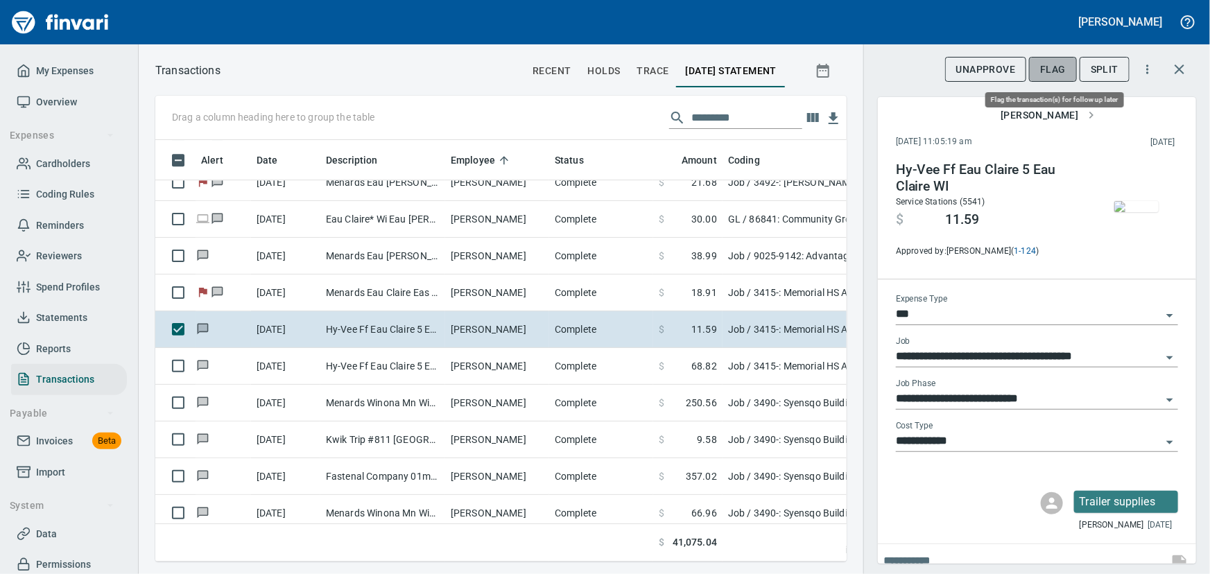
click at [1046, 63] on span "Flag" at bounding box center [1053, 69] width 26 height 17
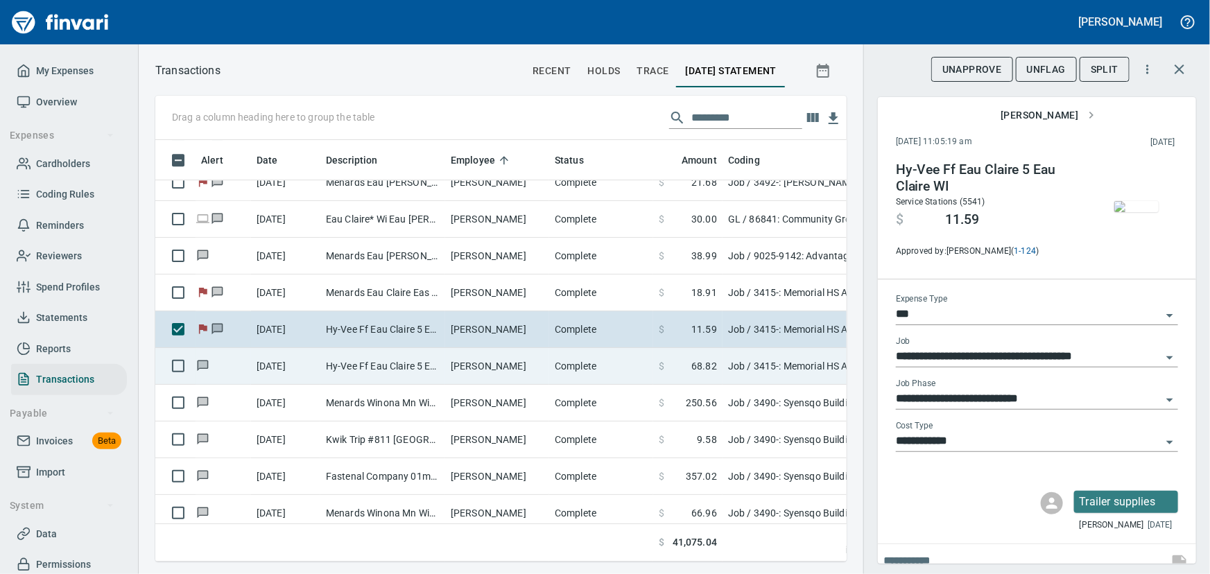
click at [366, 367] on td "Hy-Vee Ff Eau Claire 5 Eau Claire WI" at bounding box center [382, 366] width 125 height 37
type input "**********"
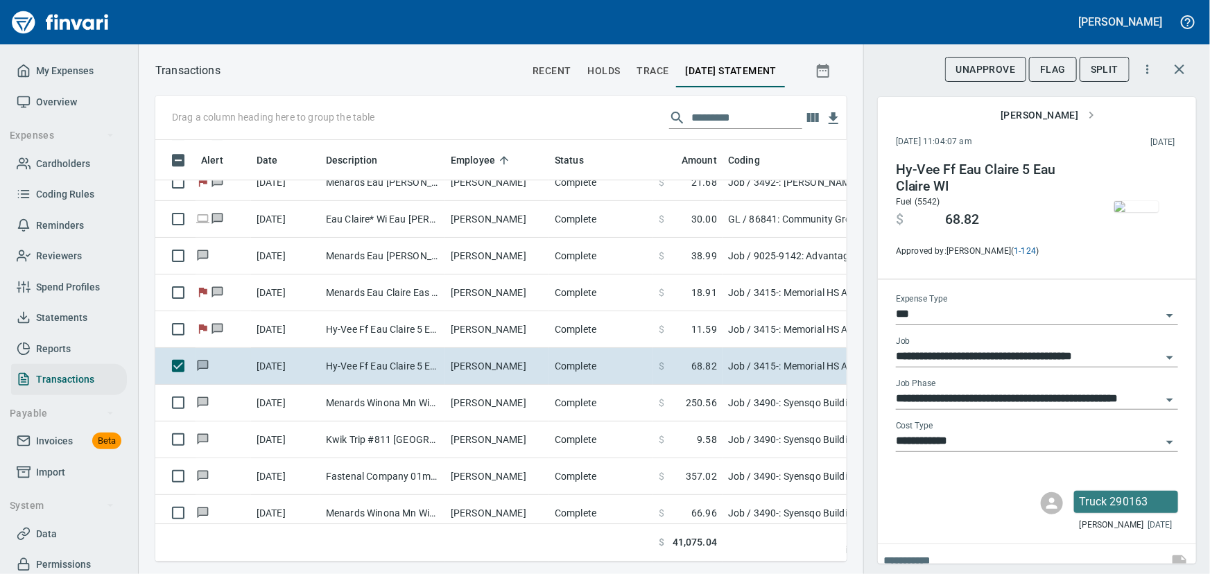
click at [878, 524] on div "Truck 290163 [PERSON_NAME] [DATE]" at bounding box center [1037, 509] width 318 height 58
click at [1134, 206] on img "button" at bounding box center [1136, 206] width 44 height 11
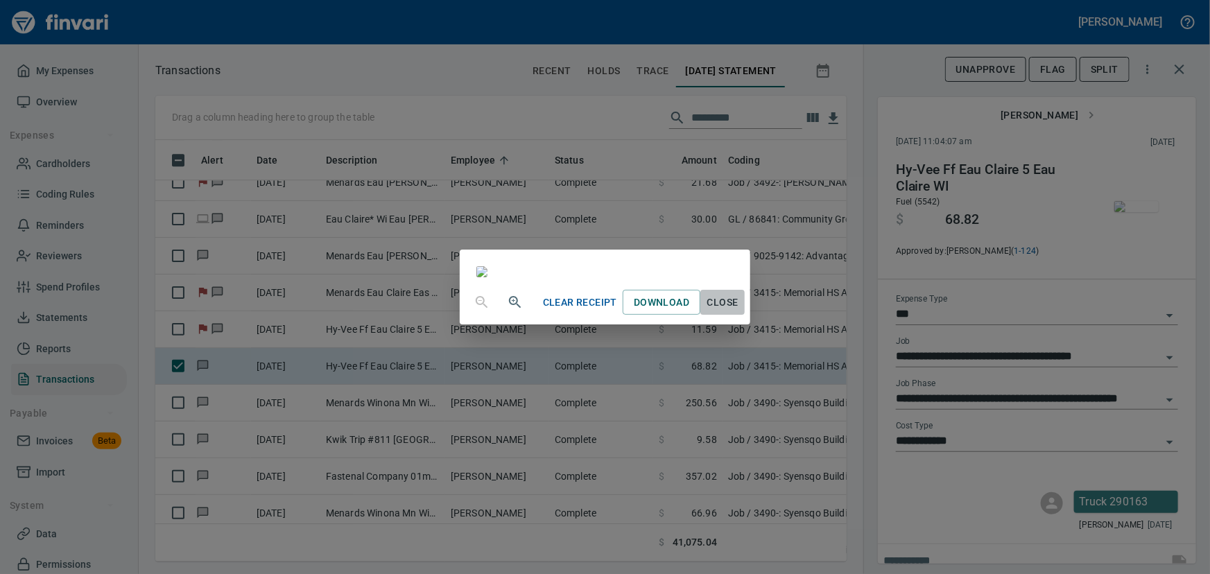
click at [739, 311] on span "Close" at bounding box center [722, 302] width 33 height 17
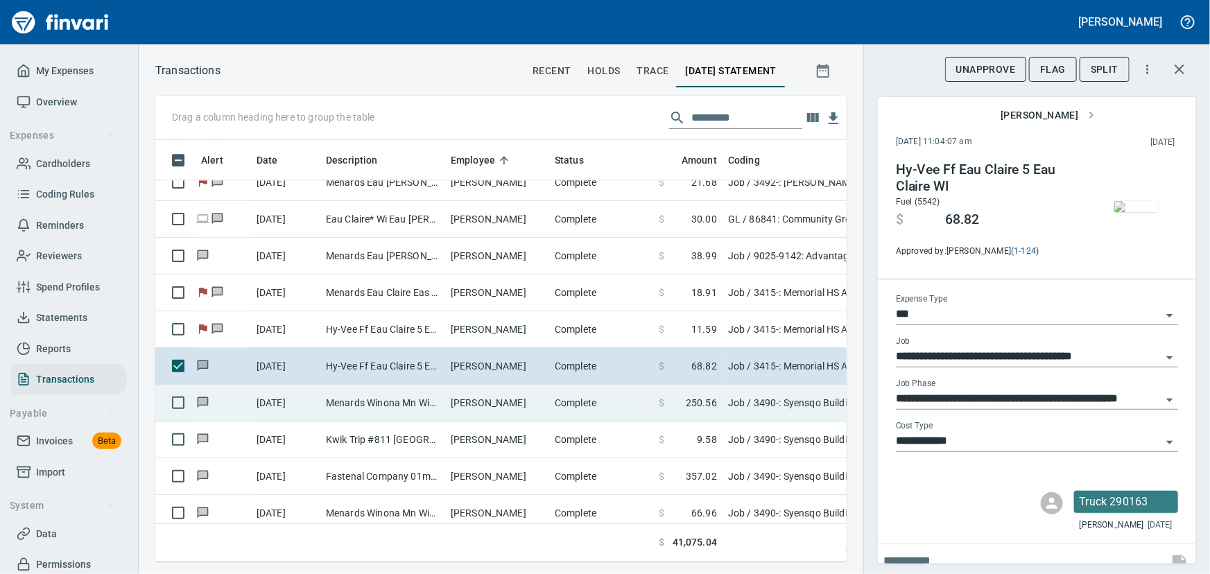
click at [444, 402] on td "Menards Winona Mn Winona [GEOGRAPHIC_DATA]" at bounding box center [382, 403] width 125 height 37
type input "**********"
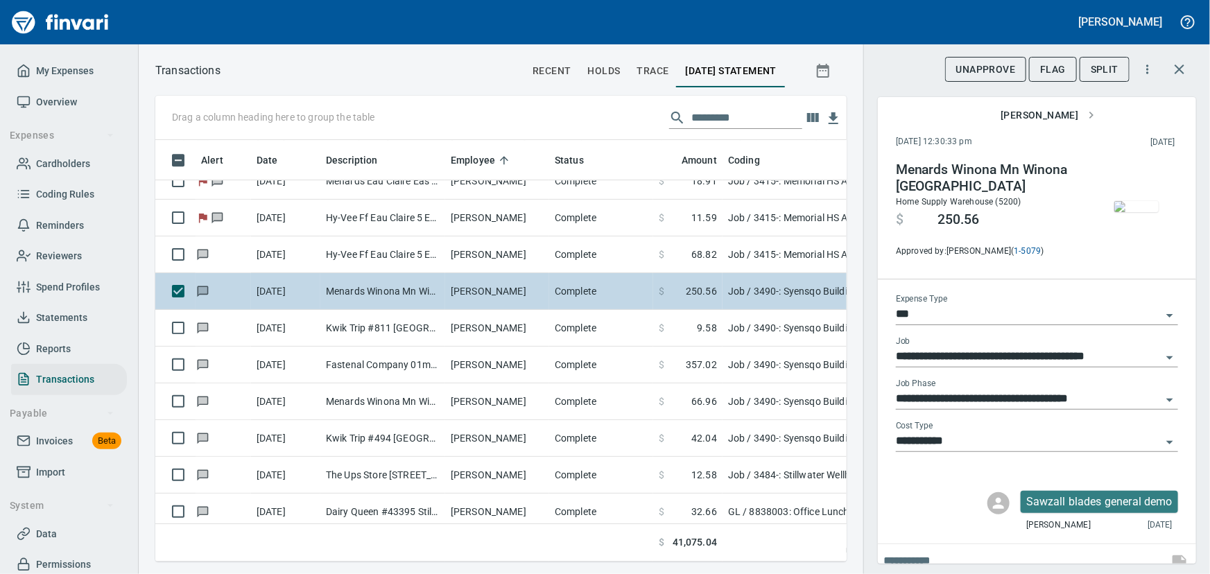
scroll to position [7625, 0]
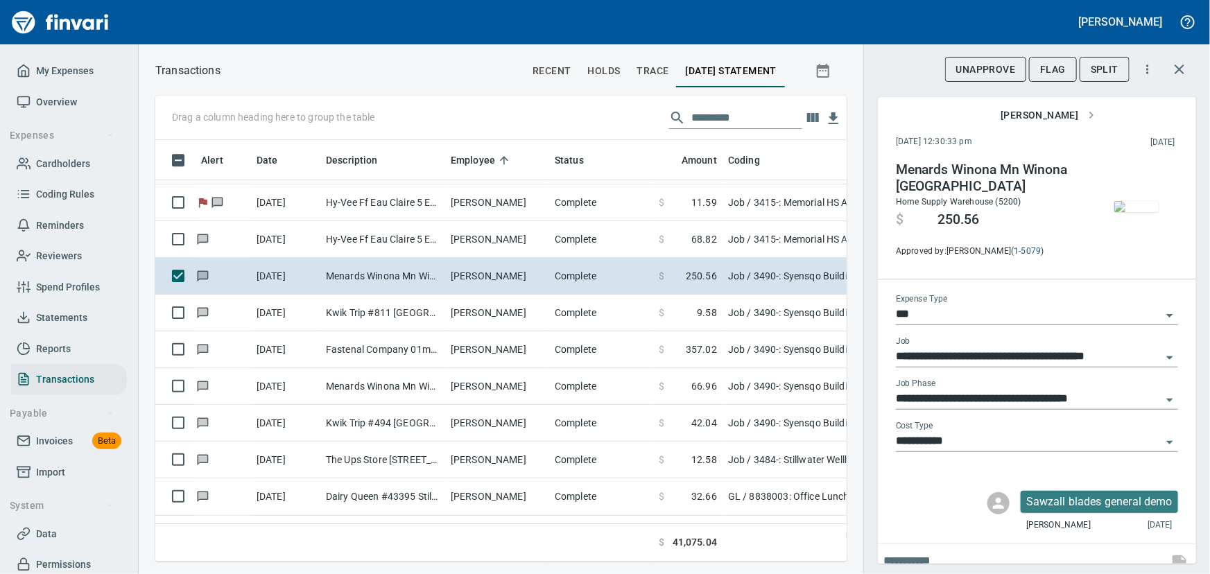
click at [1119, 208] on img "button" at bounding box center [1136, 206] width 44 height 11
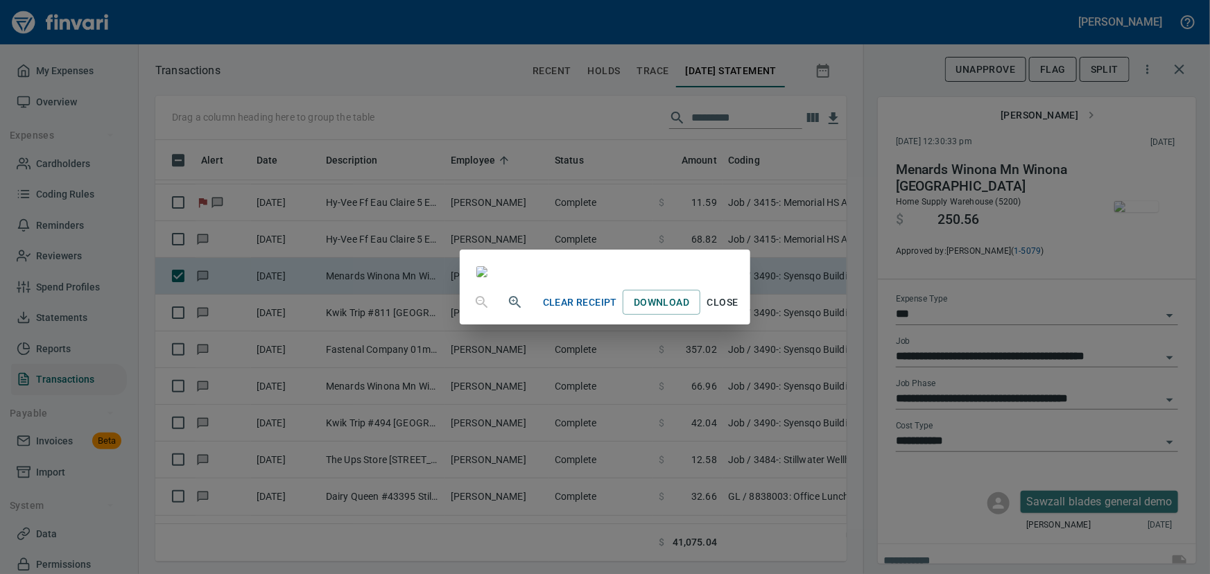
click at [739, 311] on span "Close" at bounding box center [722, 302] width 33 height 17
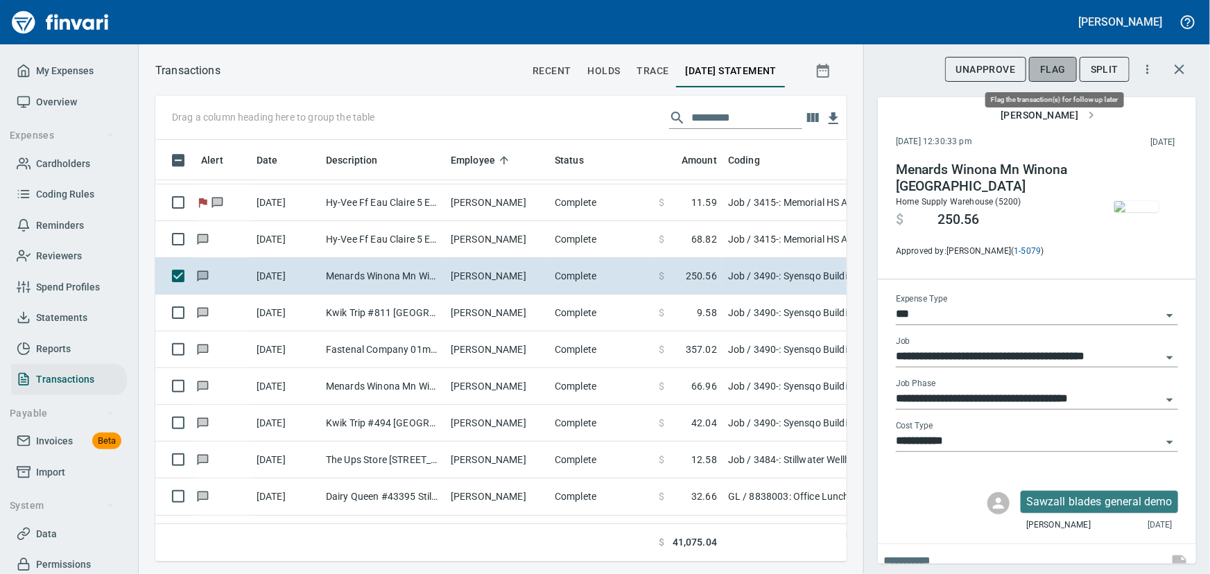
click at [1047, 67] on span "Flag" at bounding box center [1053, 69] width 26 height 17
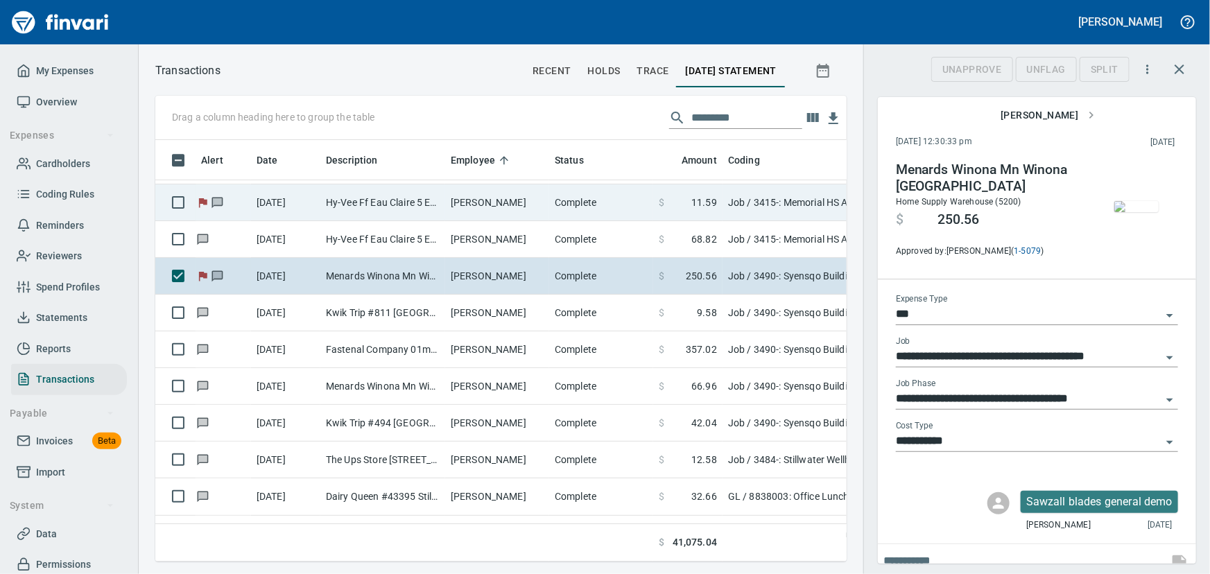
scroll to position [402, 672]
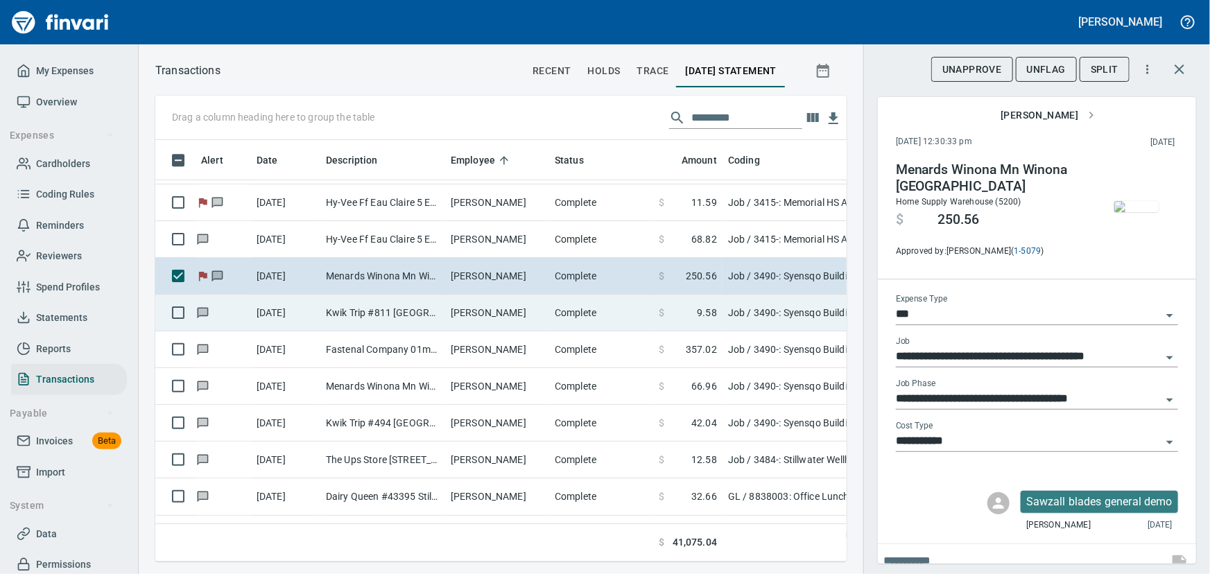
click at [354, 310] on td "Kwik Trip #811 [GEOGRAPHIC_DATA] [GEOGRAPHIC_DATA]" at bounding box center [382, 313] width 125 height 37
type input "**********"
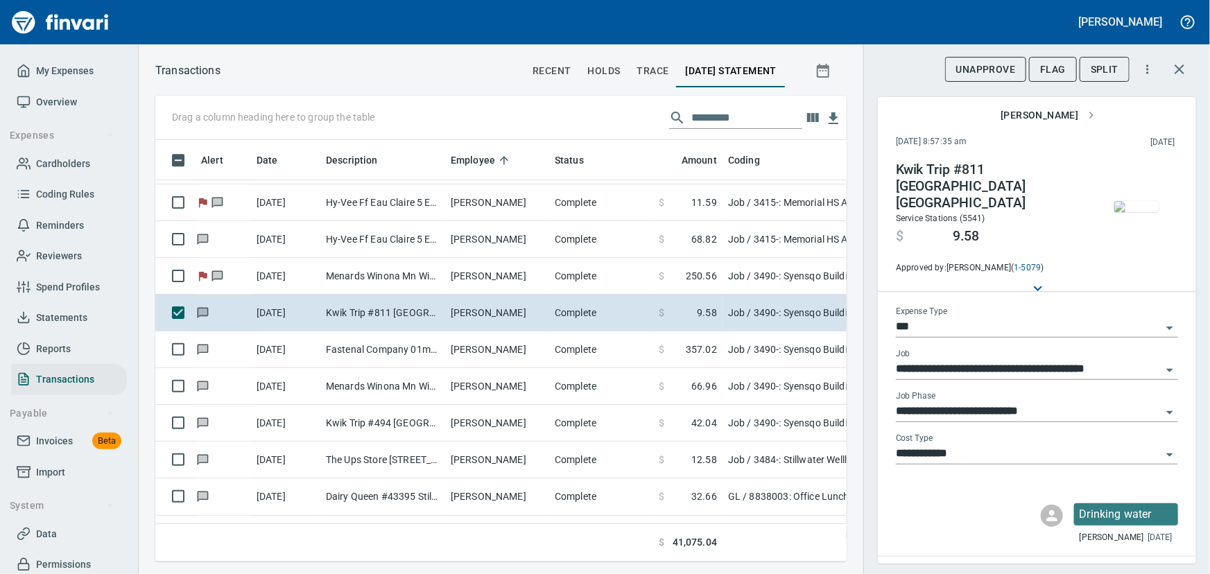
click at [1114, 201] on img "button" at bounding box center [1136, 206] width 44 height 11
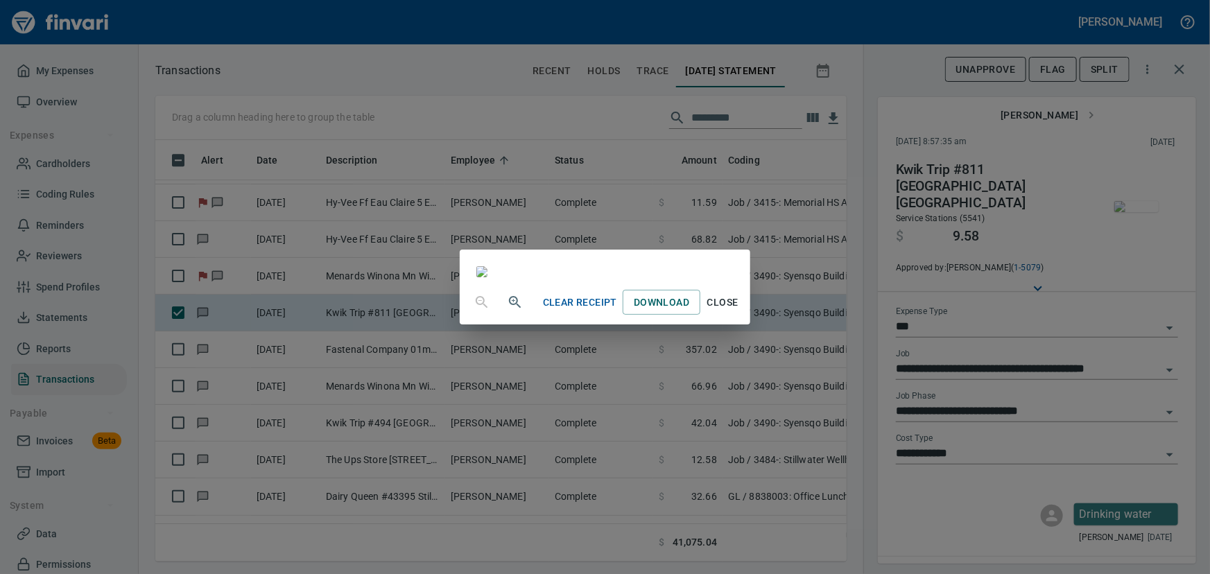
click at [739, 311] on span "Close" at bounding box center [722, 302] width 33 height 17
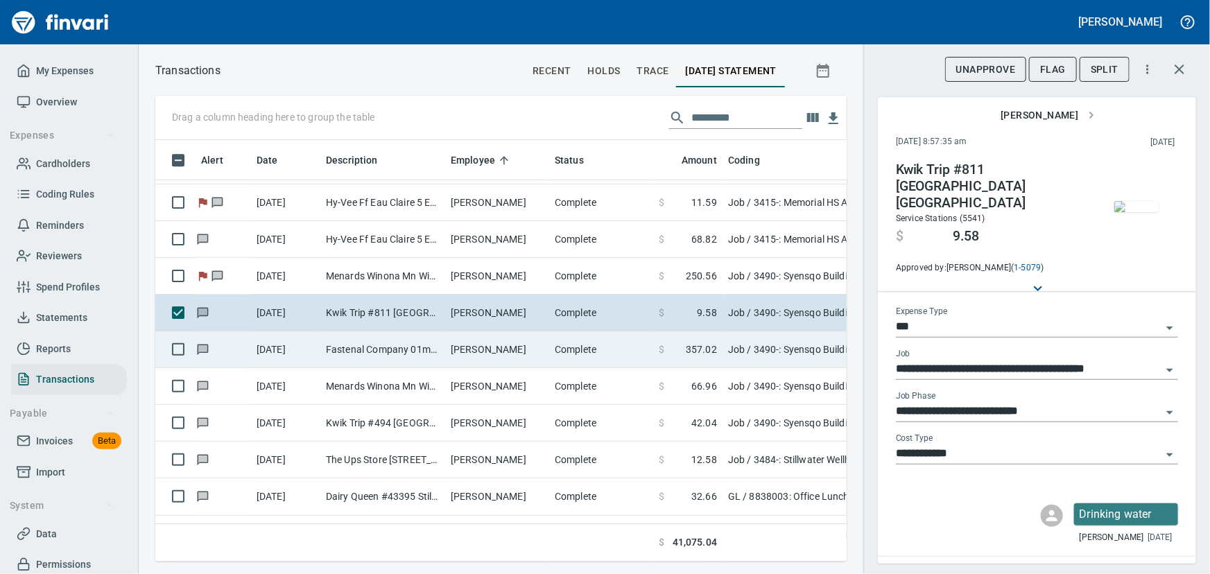
click at [348, 350] on td "Fastenal Company 01mnw [GEOGRAPHIC_DATA] [GEOGRAPHIC_DATA]" at bounding box center [382, 349] width 125 height 37
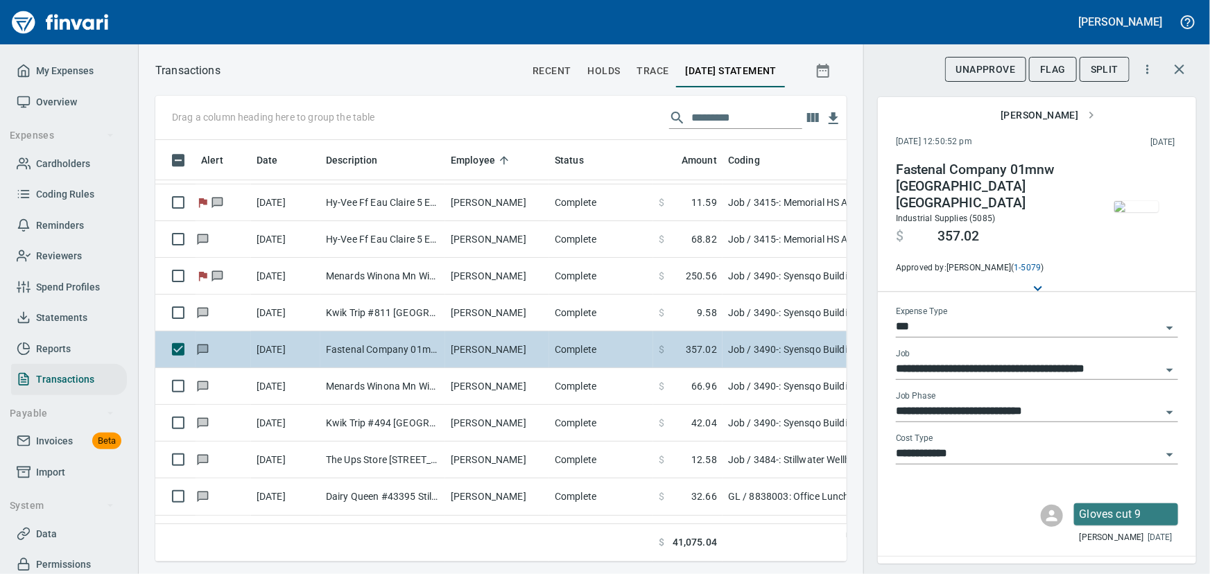
scroll to position [7687, 0]
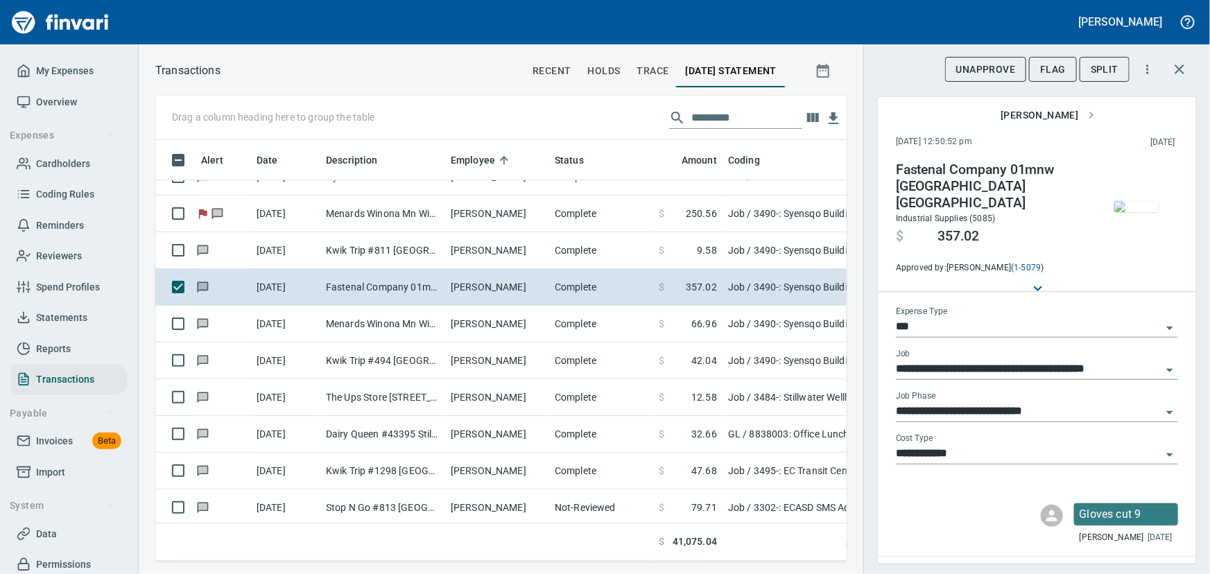
click at [1120, 201] on img "button" at bounding box center [1136, 206] width 44 height 11
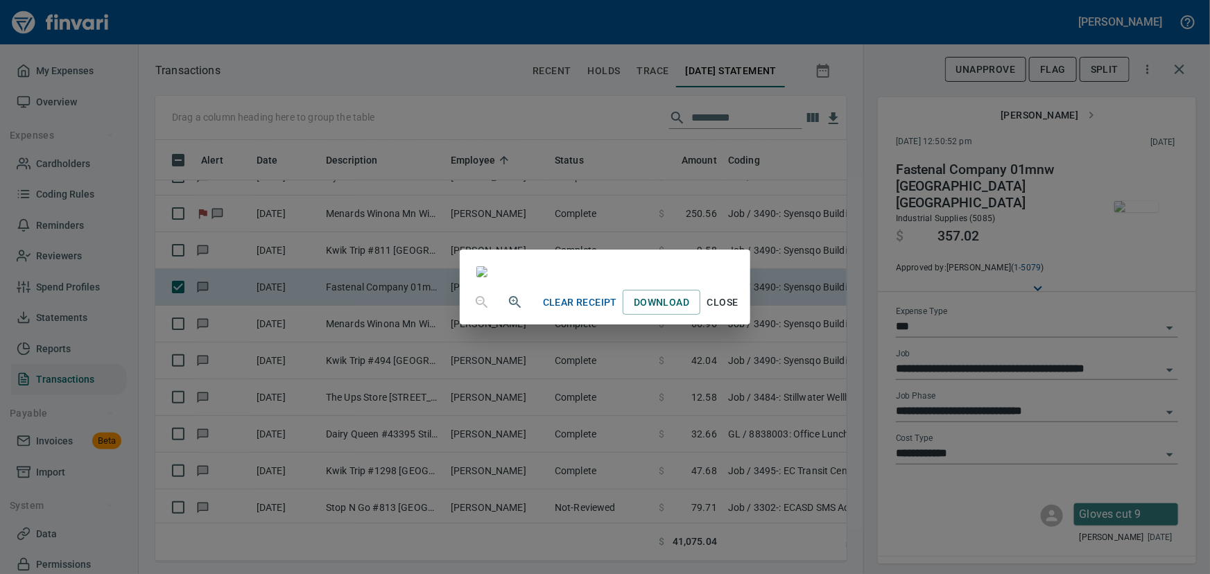
scroll to position [205, 0]
click at [739, 311] on span "Close" at bounding box center [722, 302] width 33 height 17
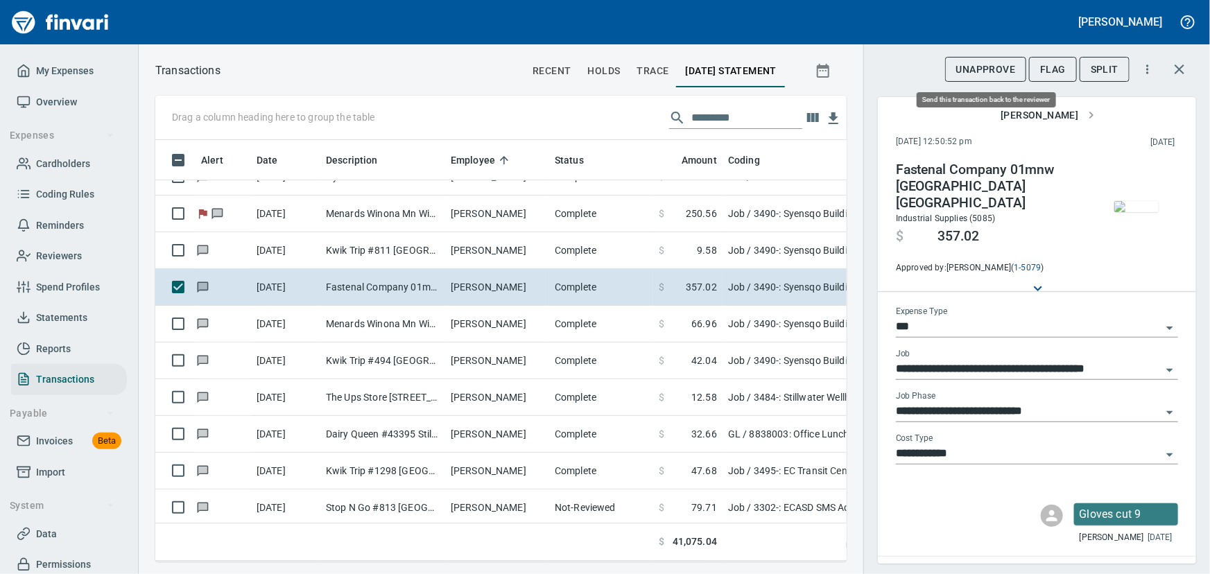
scroll to position [402, 672]
click at [1054, 64] on span "Flag" at bounding box center [1053, 69] width 26 height 17
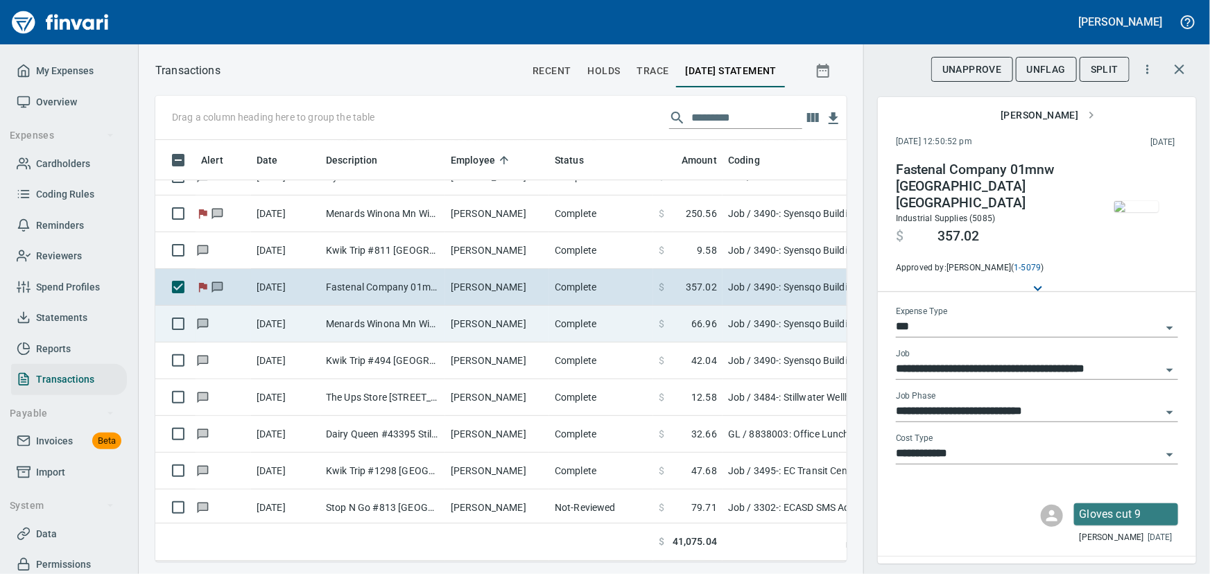
click at [498, 317] on td "[PERSON_NAME]" at bounding box center [497, 324] width 104 height 37
type input "**********"
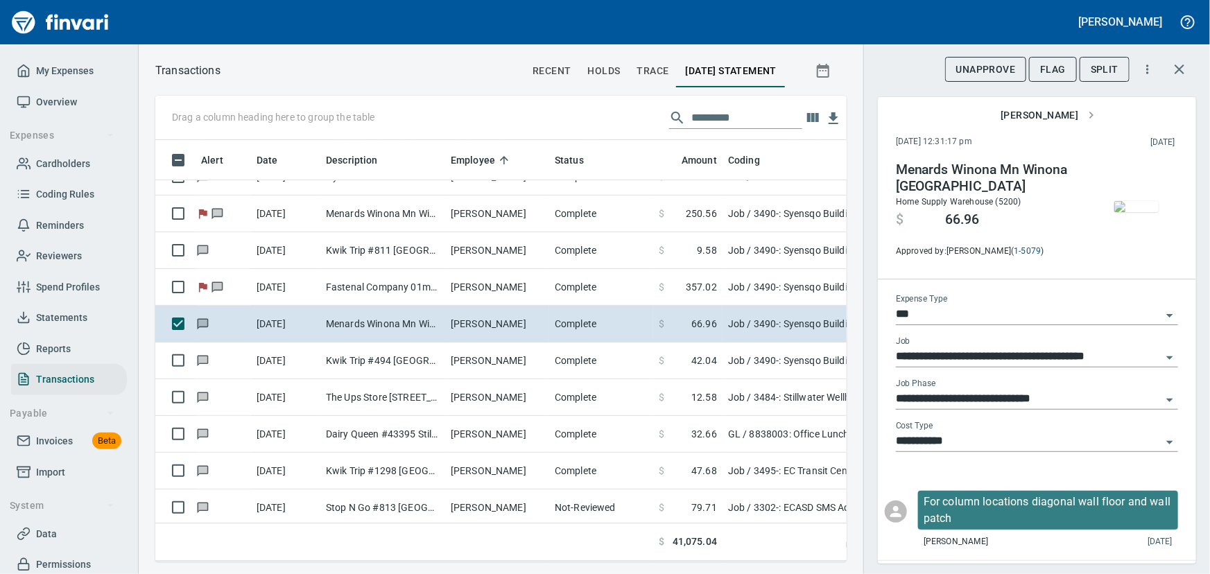
click at [1133, 201] on img "button" at bounding box center [1136, 206] width 44 height 11
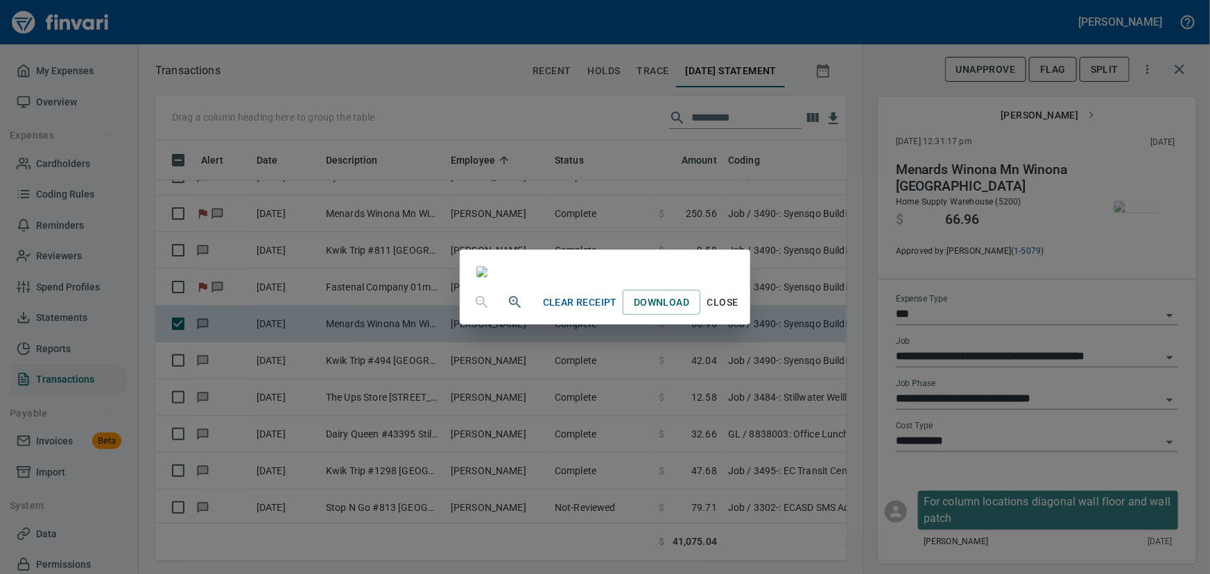
click at [739, 311] on span "Close" at bounding box center [722, 302] width 33 height 17
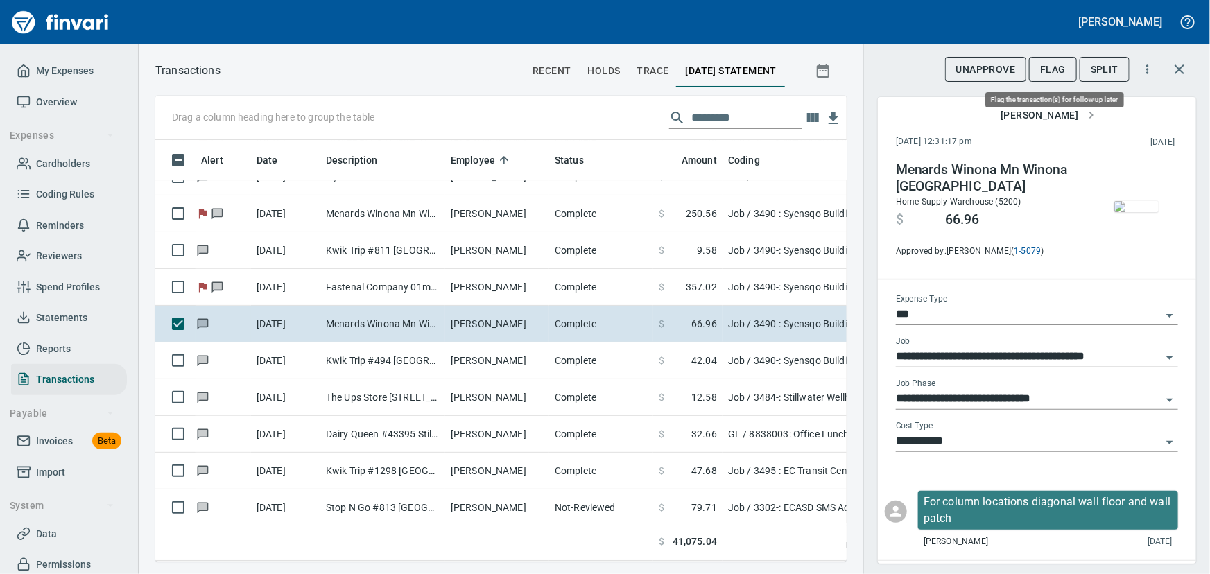
click at [1053, 62] on span "Flag" at bounding box center [1053, 69] width 26 height 17
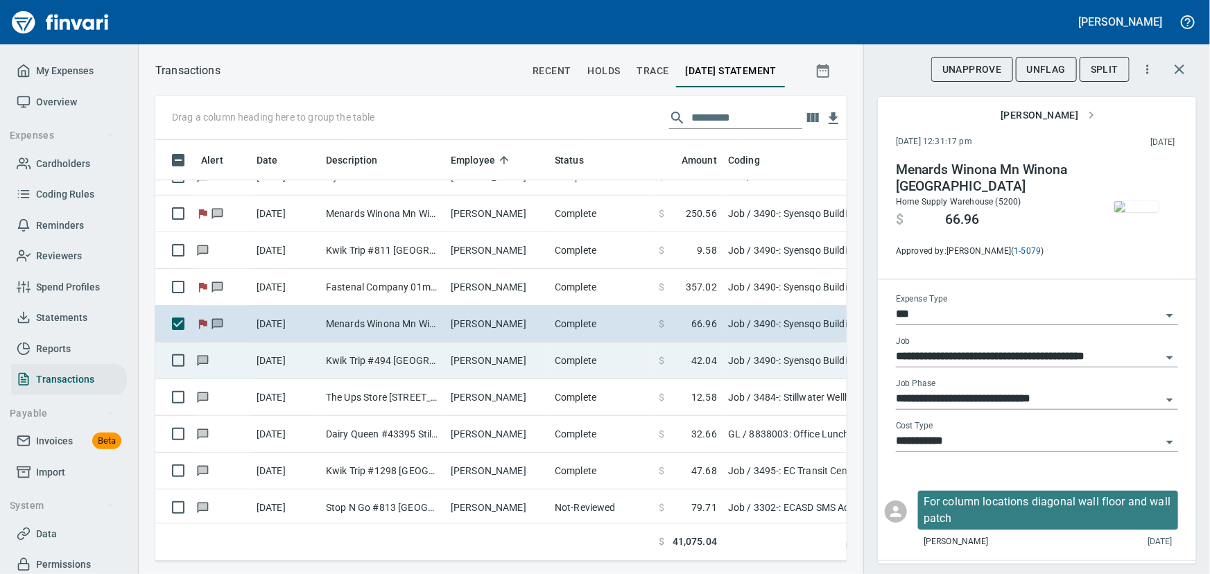
click at [396, 363] on td "Kwik Trip #494 [GEOGRAPHIC_DATA] [GEOGRAPHIC_DATA]" at bounding box center [382, 360] width 125 height 37
type input "**********"
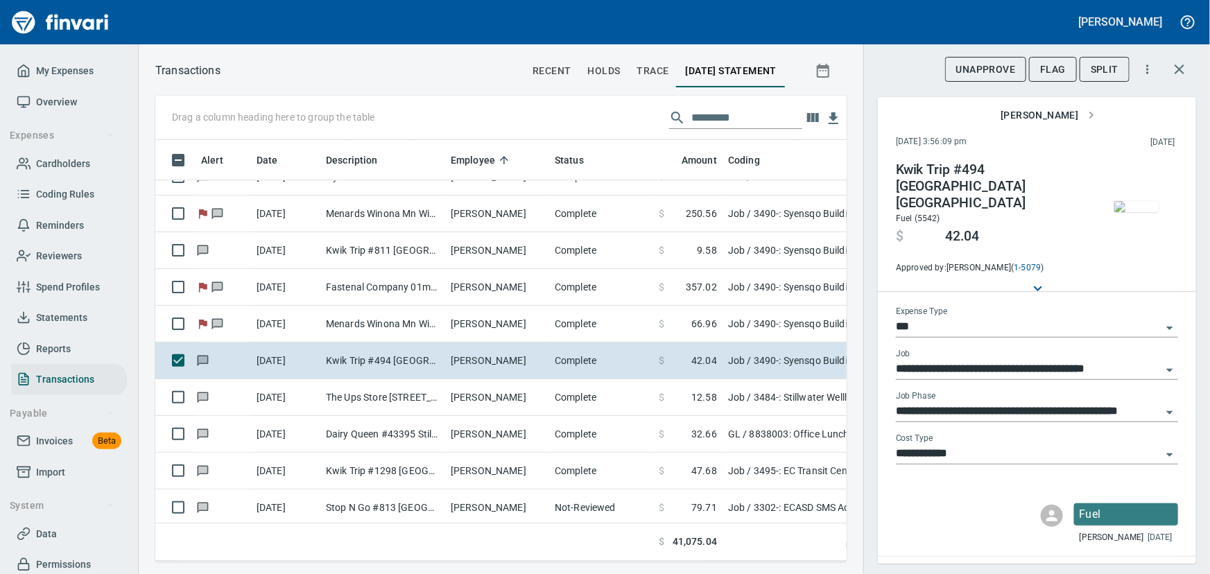
click at [1122, 212] on img "button" at bounding box center [1136, 206] width 44 height 11
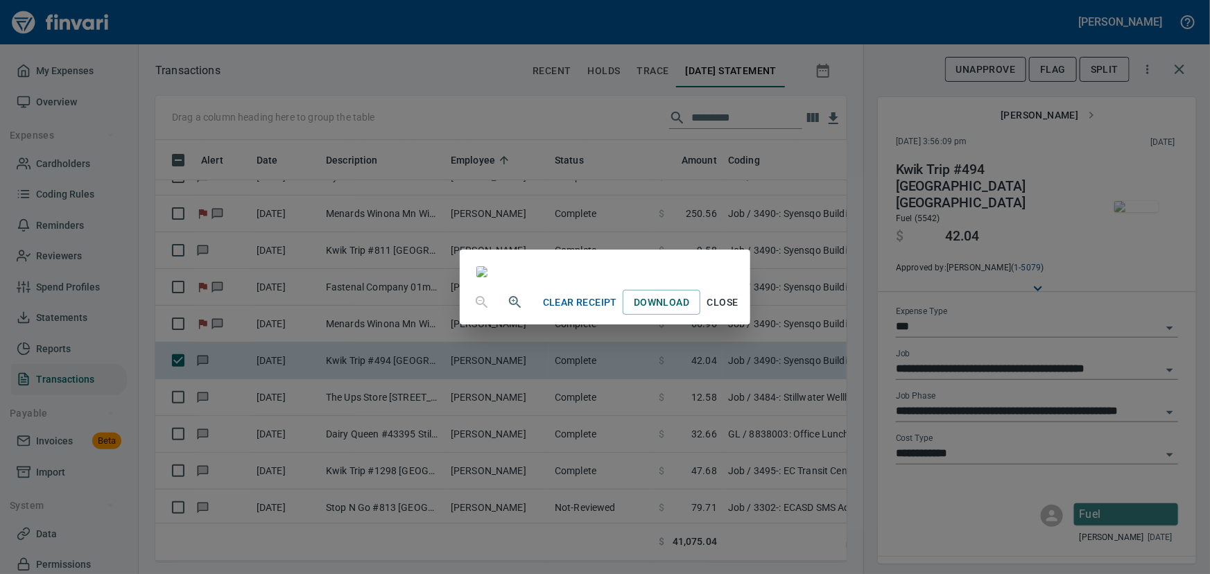
click at [739, 311] on span "Close" at bounding box center [722, 302] width 33 height 17
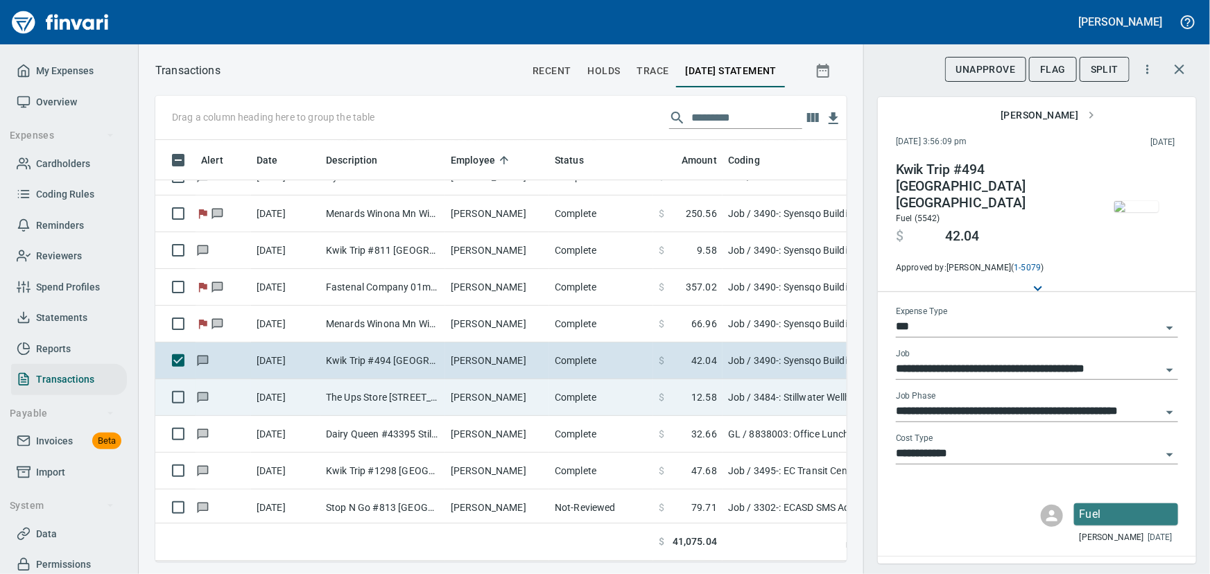
click at [396, 394] on td "The Ups Store [STREET_ADDRESS]" at bounding box center [382, 397] width 125 height 37
type input "**********"
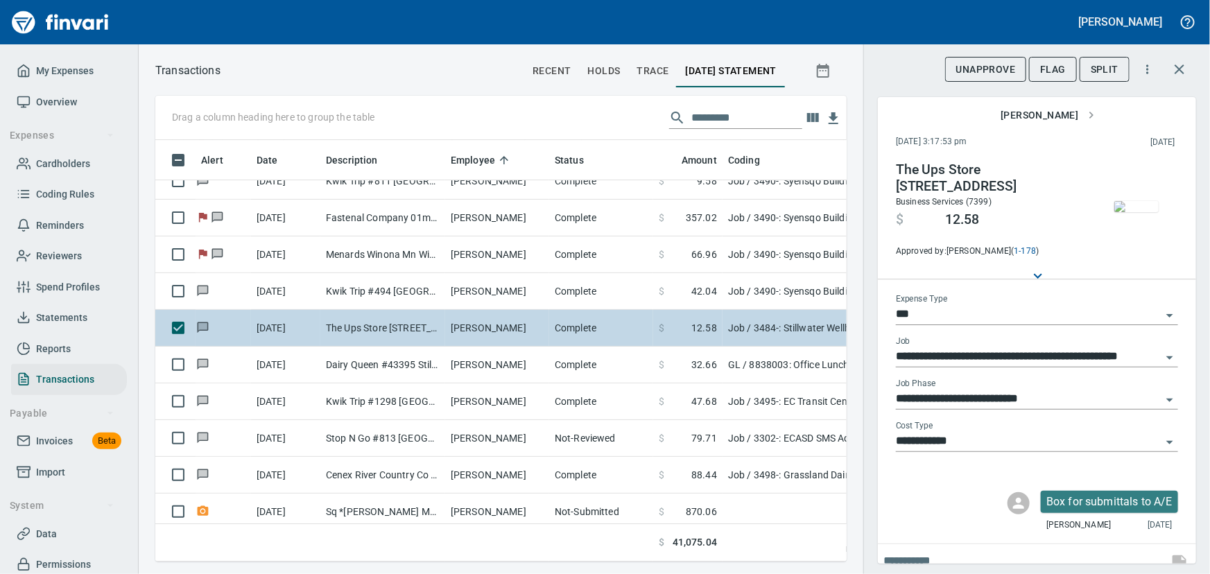
scroll to position [7813, 0]
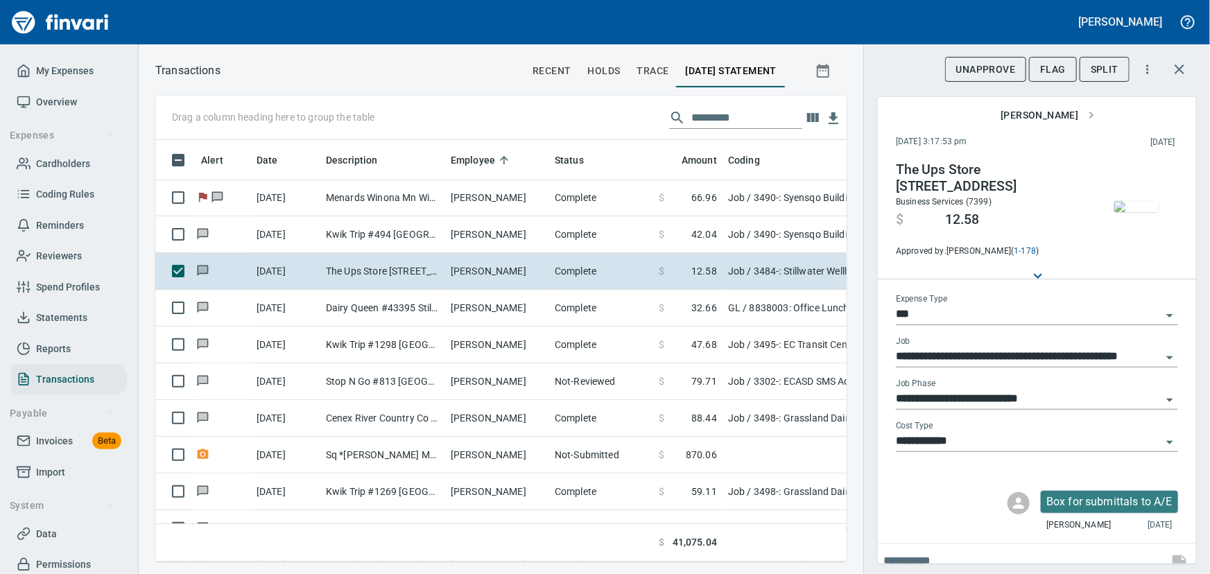
click at [1129, 211] on img "button" at bounding box center [1136, 206] width 44 height 11
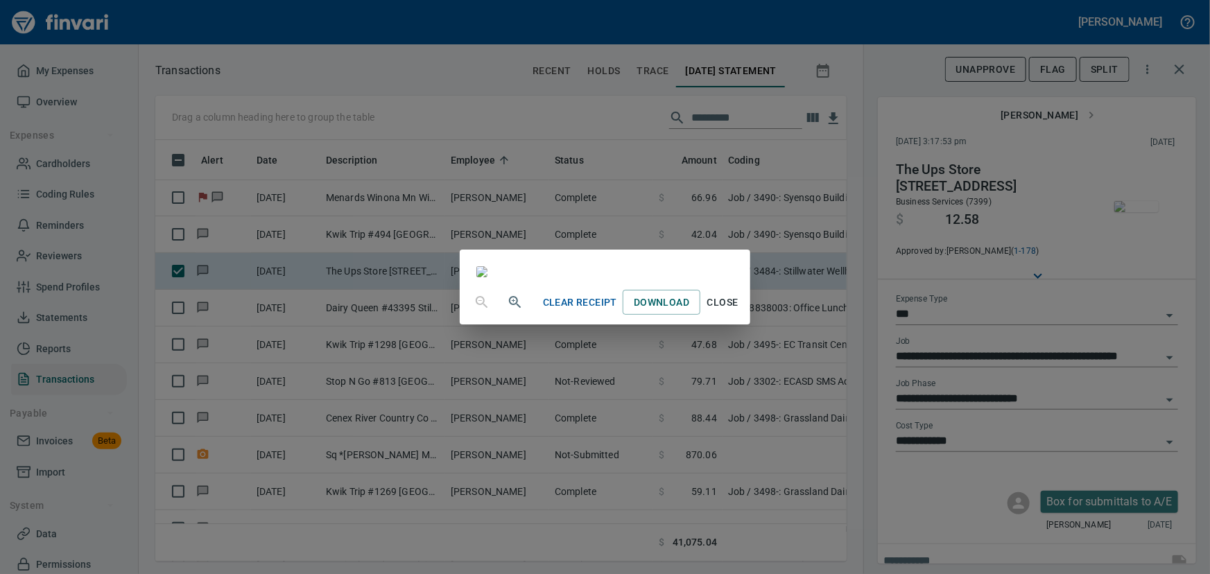
scroll to position [125, 0]
click at [739, 311] on span "Close" at bounding box center [722, 302] width 33 height 17
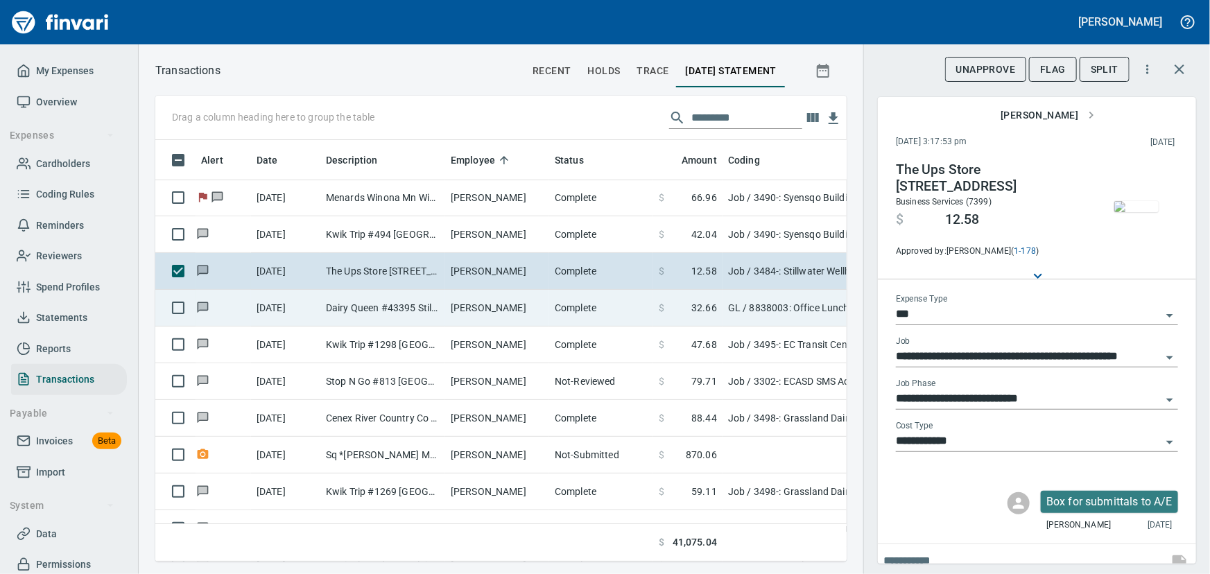
click at [288, 308] on td "[DATE]" at bounding box center [285, 308] width 69 height 37
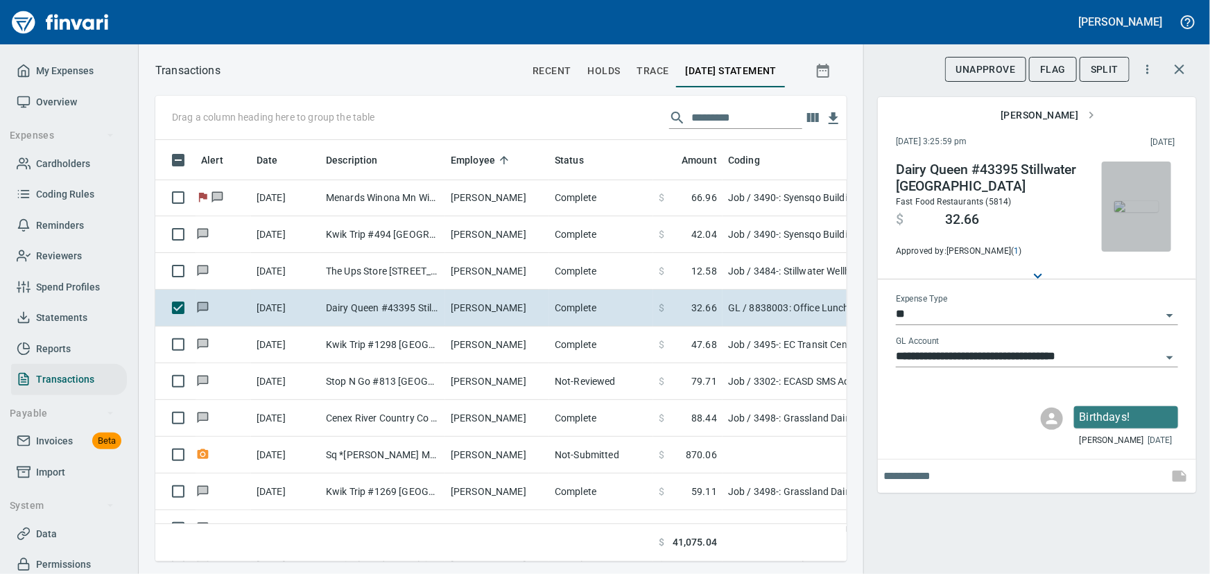
click at [1135, 212] on img "button" at bounding box center [1136, 206] width 44 height 11
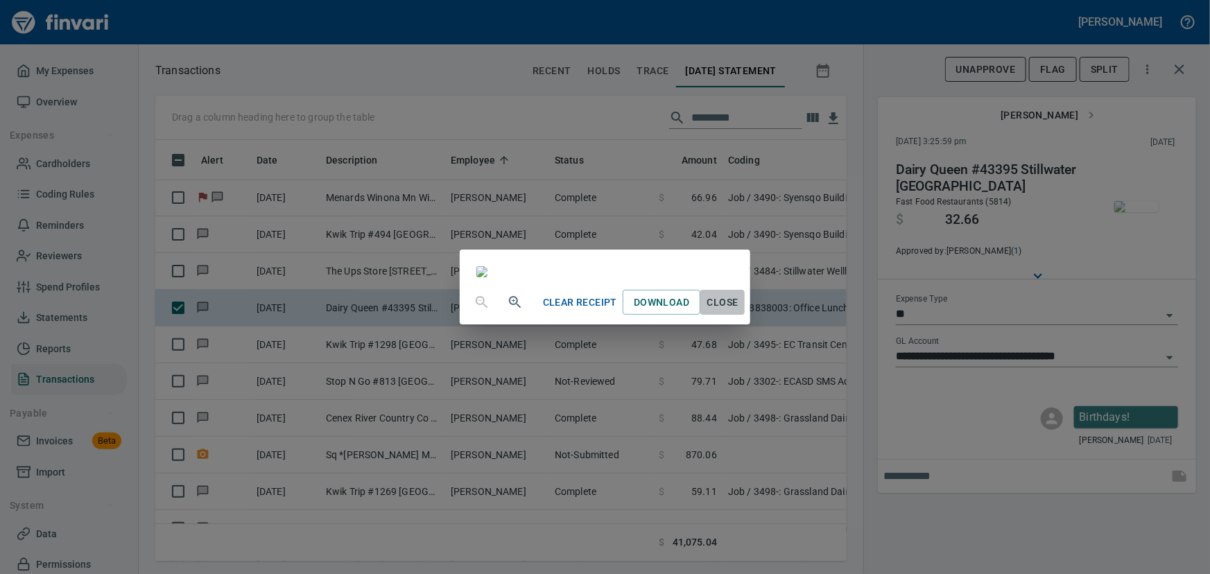
click at [739, 311] on span "Close" at bounding box center [722, 302] width 33 height 17
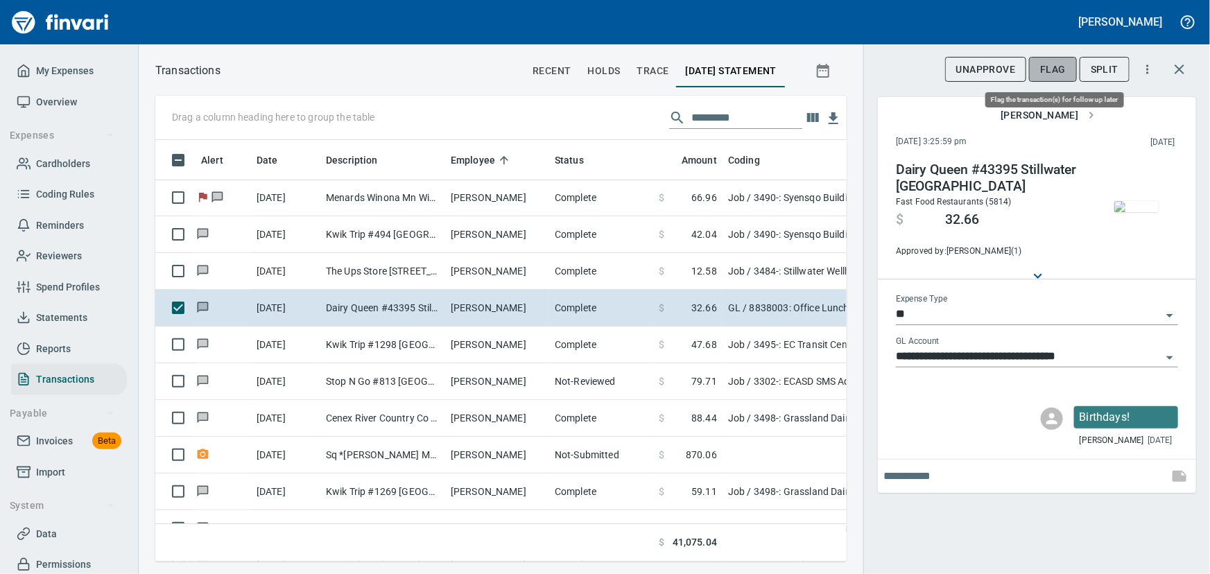
click at [1058, 71] on span "Flag" at bounding box center [1053, 69] width 26 height 17
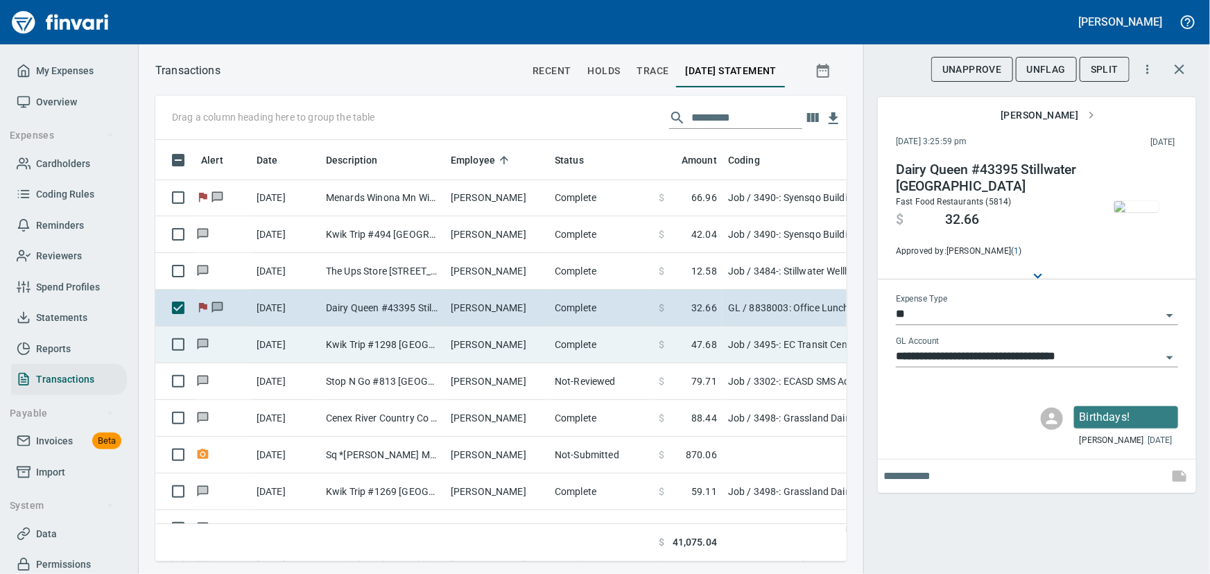
click at [381, 342] on td "Kwik Trip #1298 [GEOGRAPHIC_DATA] WI" at bounding box center [382, 344] width 125 height 37
type input "***"
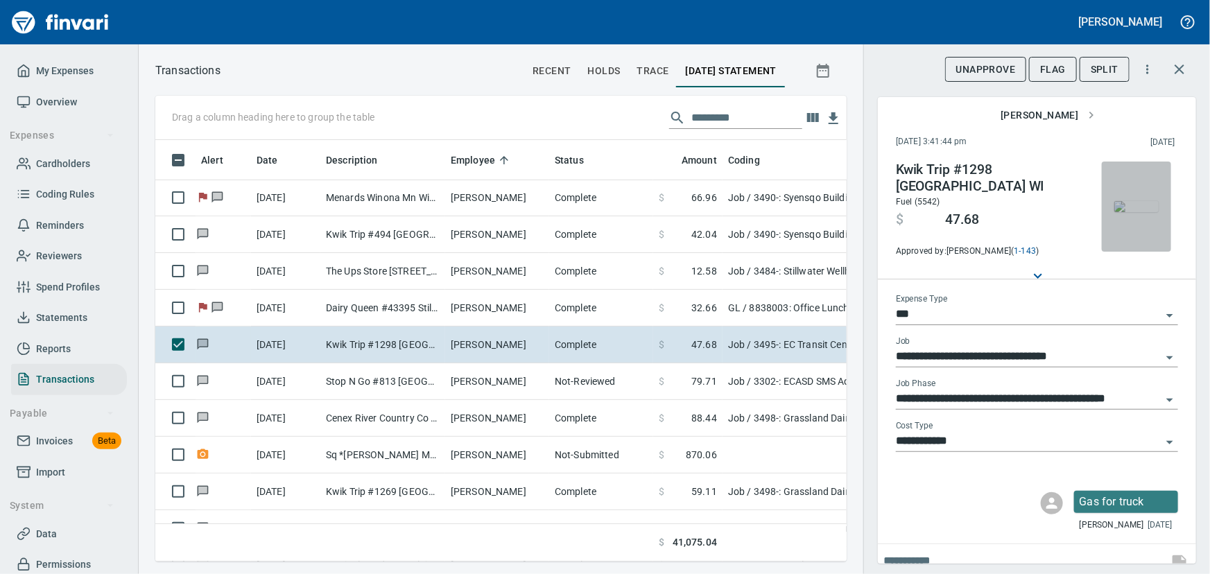
click at [1127, 205] on img "button" at bounding box center [1136, 206] width 44 height 11
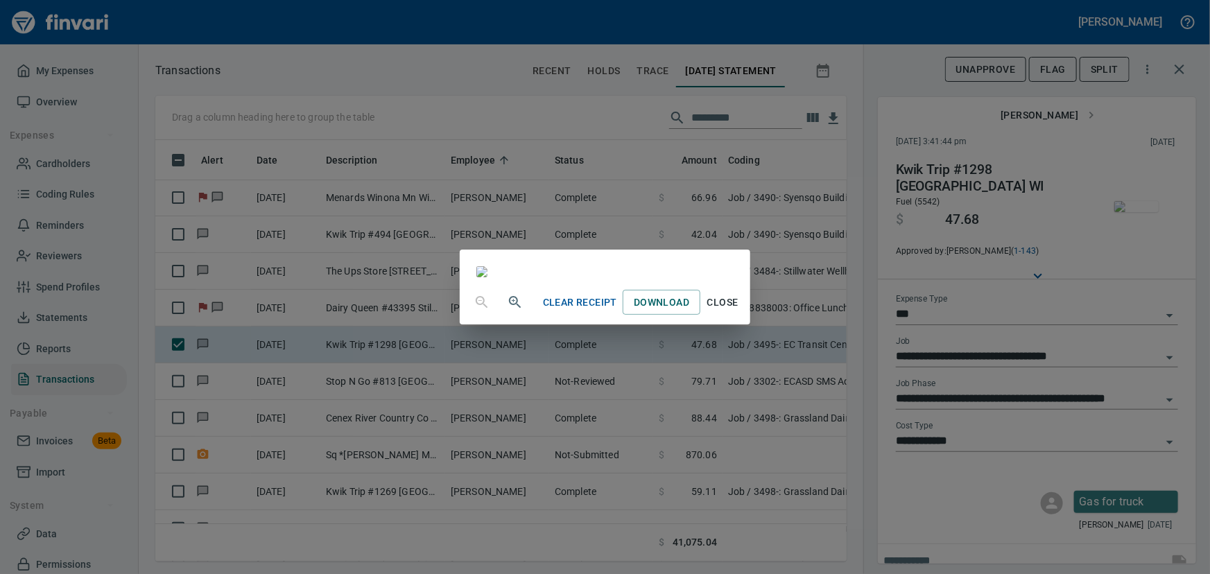
scroll to position [189, 0]
click at [739, 311] on span "Close" at bounding box center [722, 302] width 33 height 17
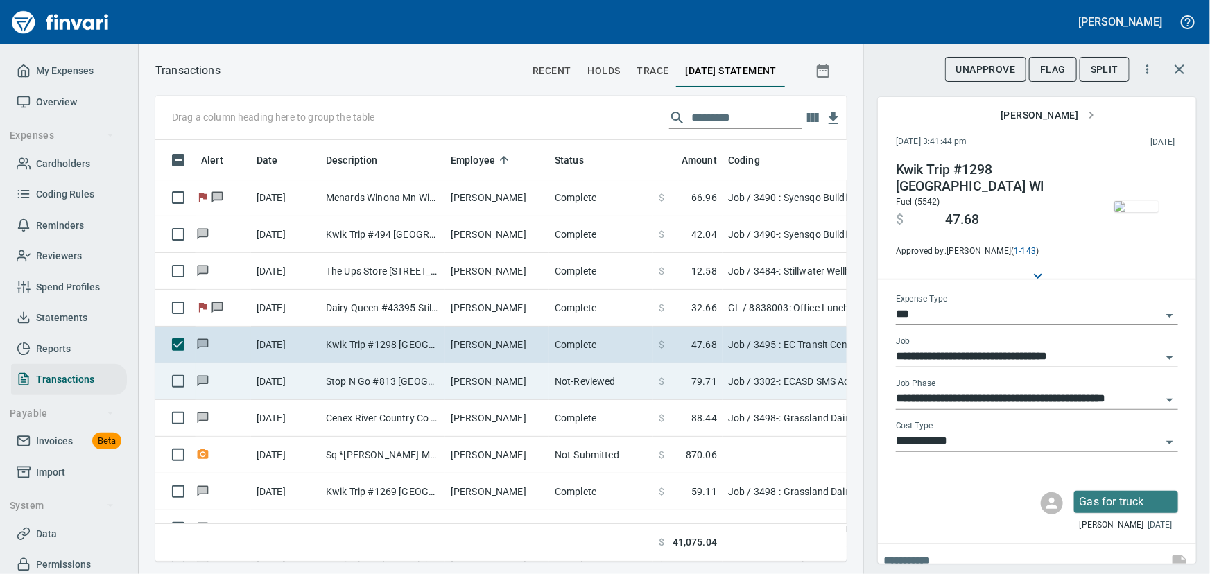
click at [355, 374] on td "Stop N Go #813 [GEOGRAPHIC_DATA][PERSON_NAME]" at bounding box center [382, 381] width 125 height 37
type input "**********"
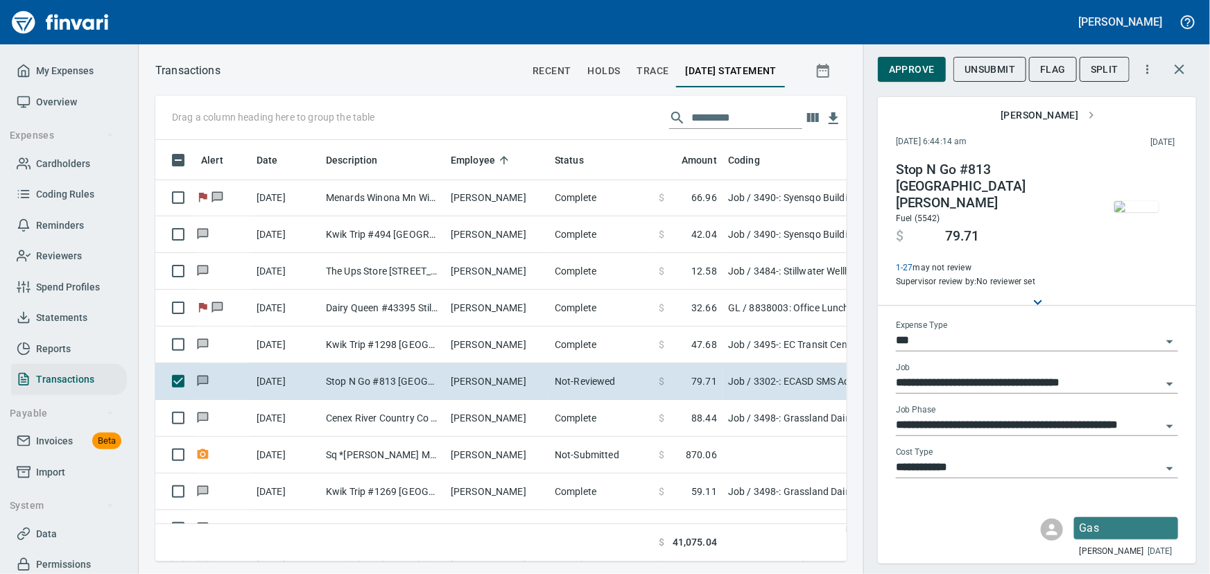
click at [1144, 212] on img "button" at bounding box center [1136, 206] width 44 height 11
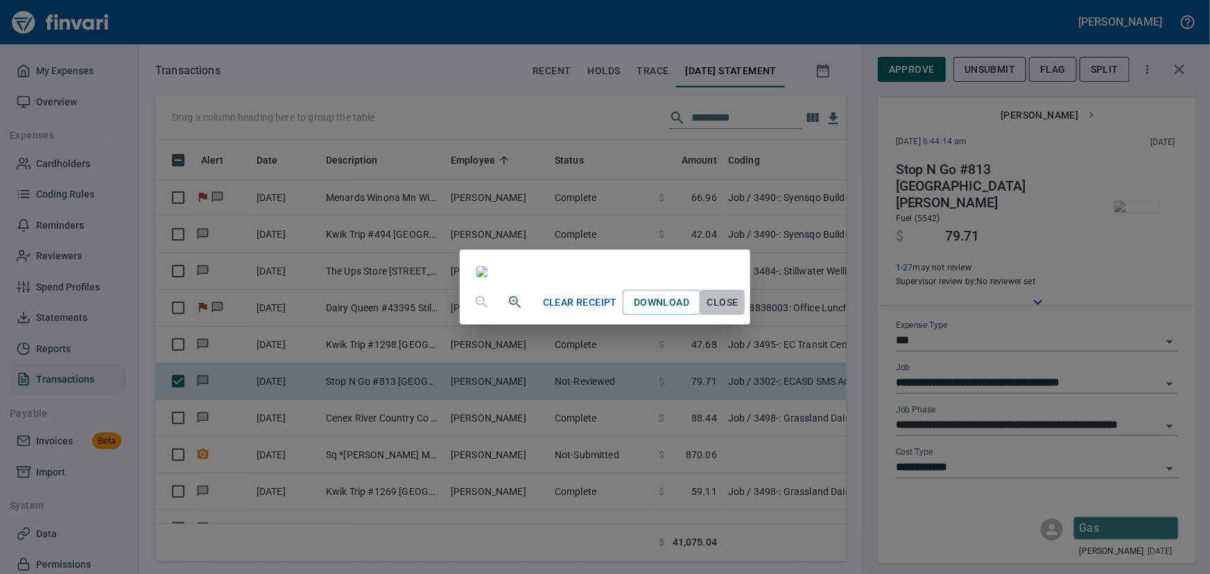
click at [739, 311] on span "Close" at bounding box center [722, 302] width 33 height 17
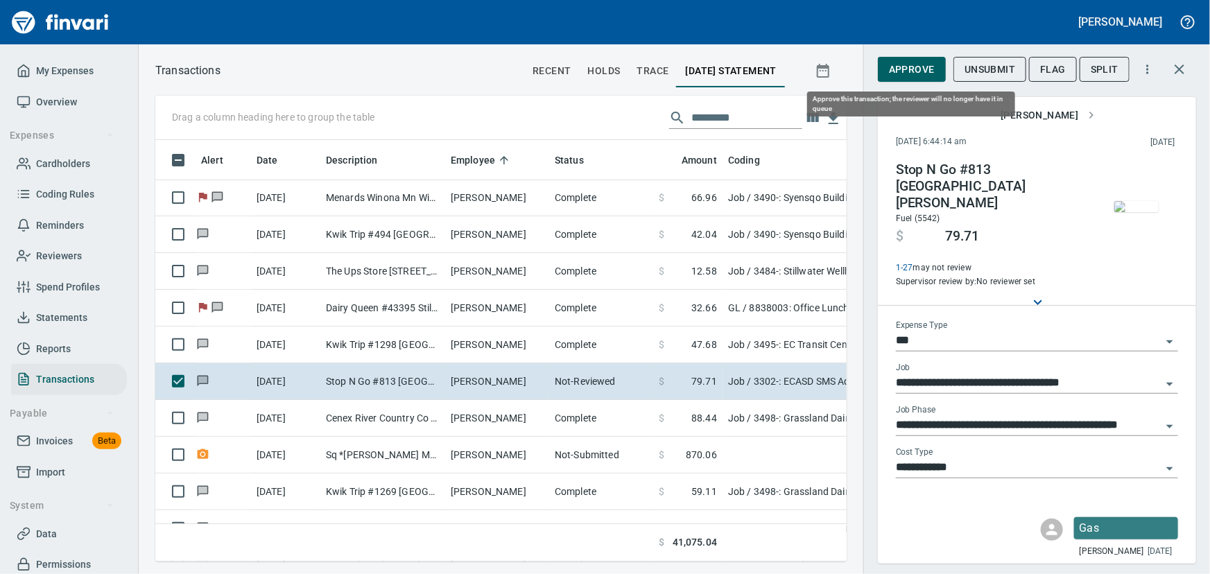
click at [903, 75] on span "Approve" at bounding box center [912, 69] width 46 height 17
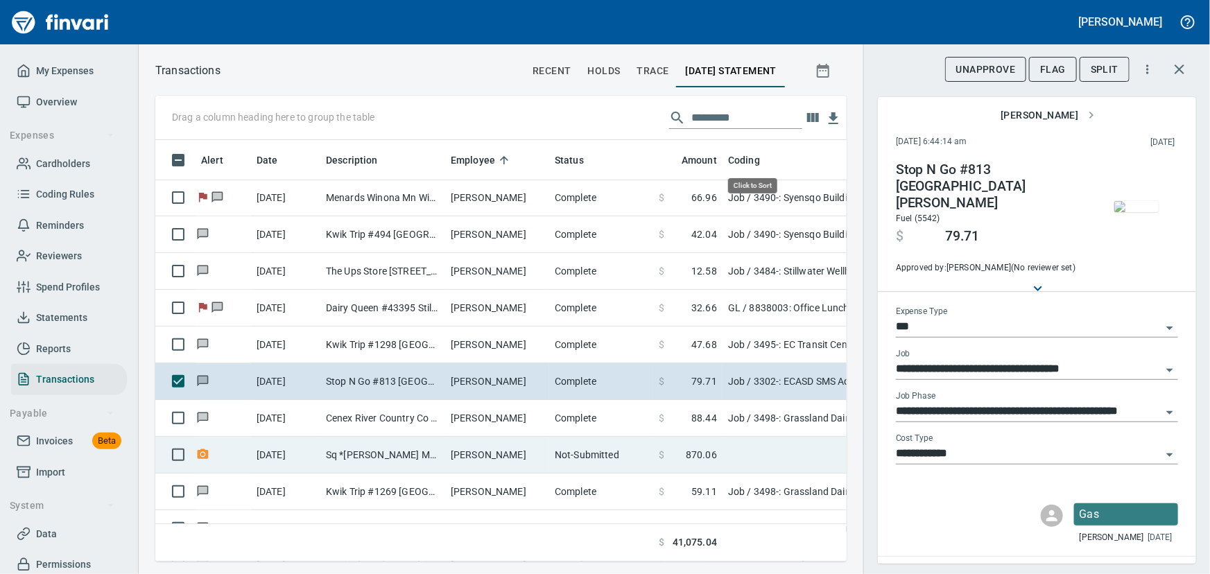
scroll to position [402, 672]
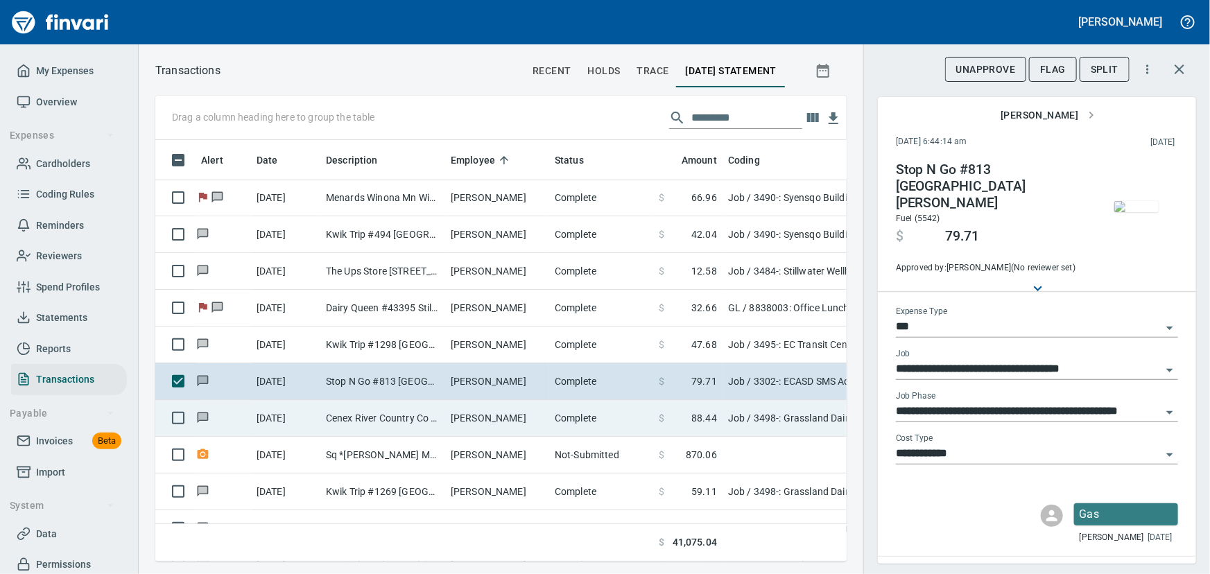
click at [382, 413] on td "Cenex River Country Co [GEOGRAPHIC_DATA] [GEOGRAPHIC_DATA]" at bounding box center [382, 418] width 125 height 37
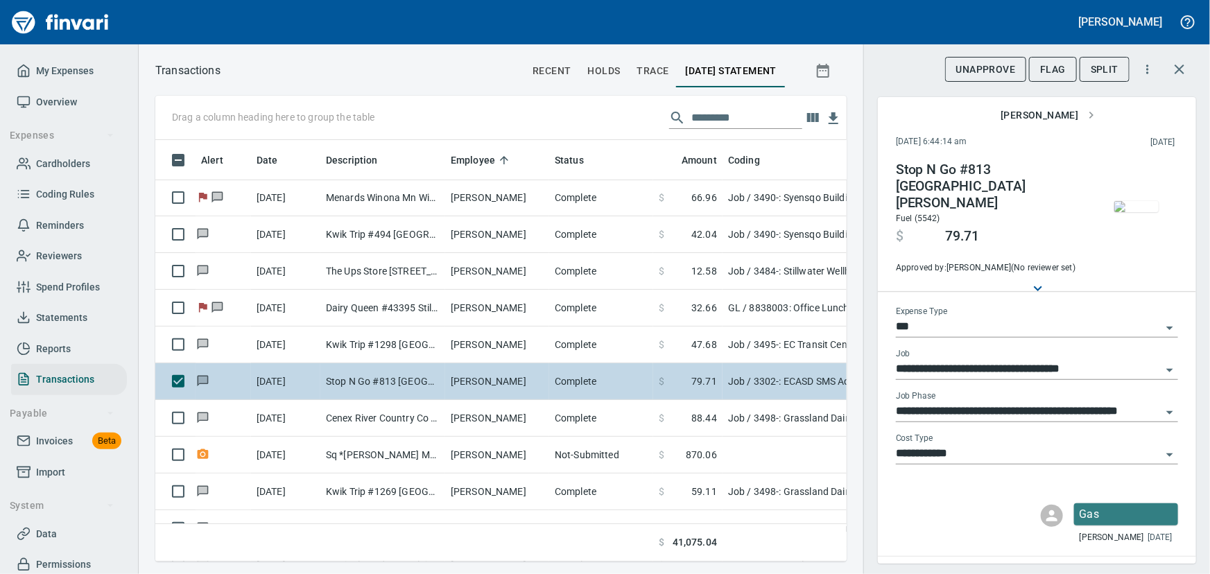
type input "**********"
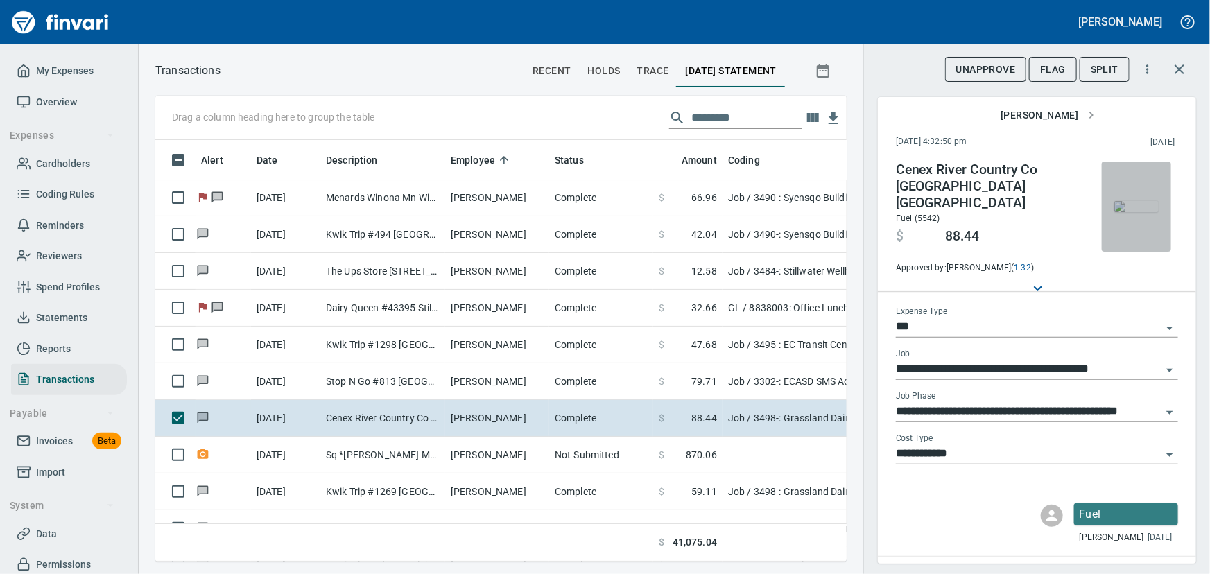
click at [1129, 201] on img "button" at bounding box center [1136, 206] width 44 height 11
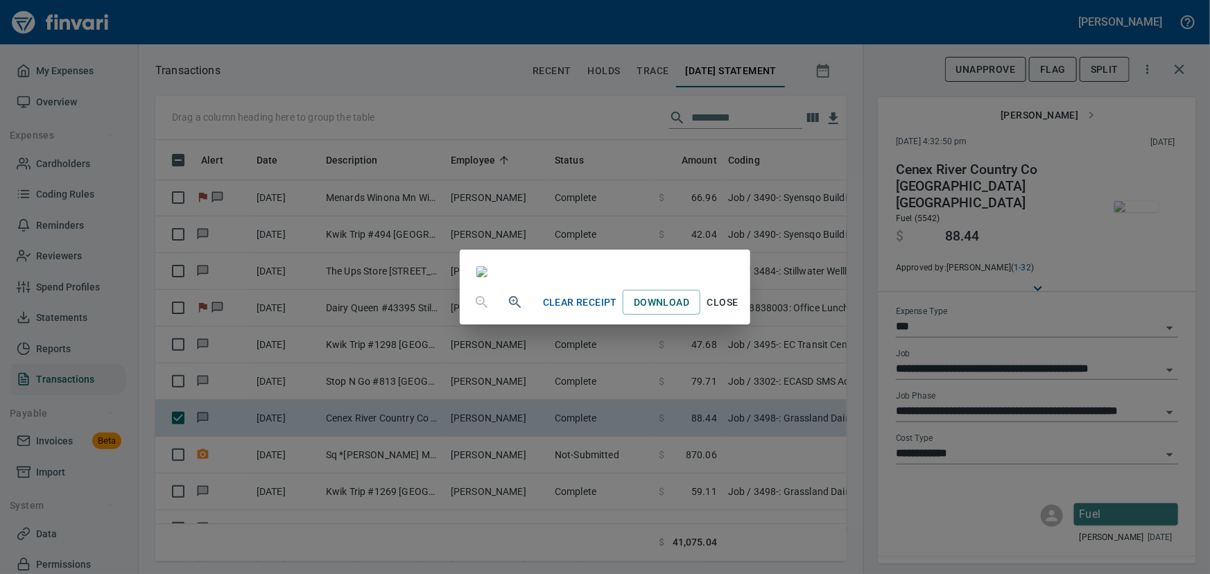
scroll to position [189, 0]
click at [739, 311] on span "Close" at bounding box center [722, 302] width 33 height 17
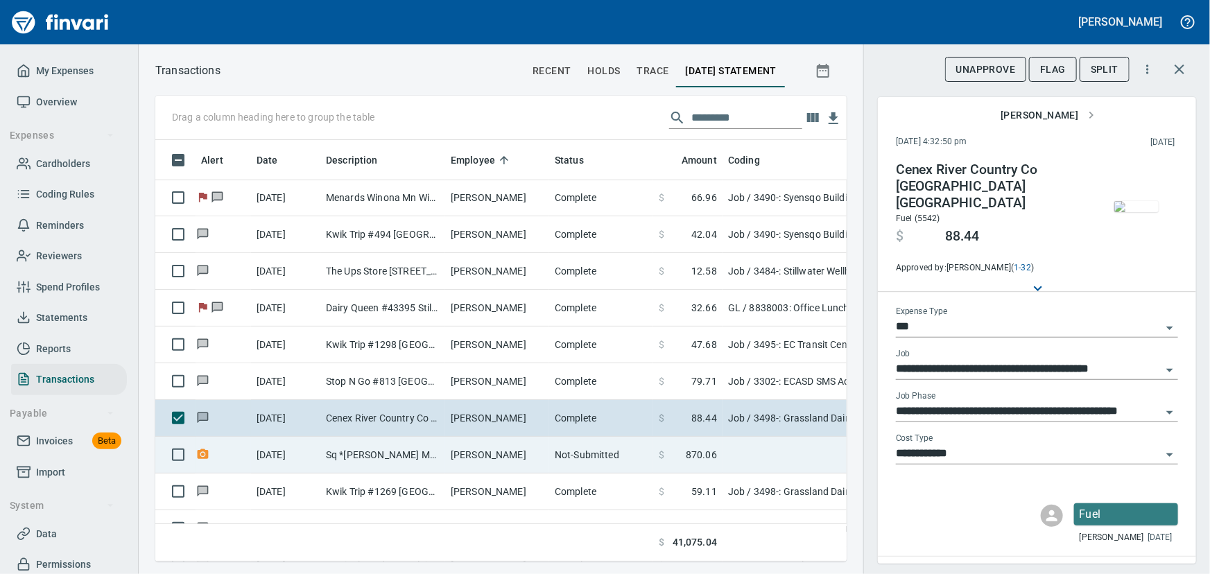
click at [461, 452] on td "[PERSON_NAME]" at bounding box center [497, 455] width 104 height 37
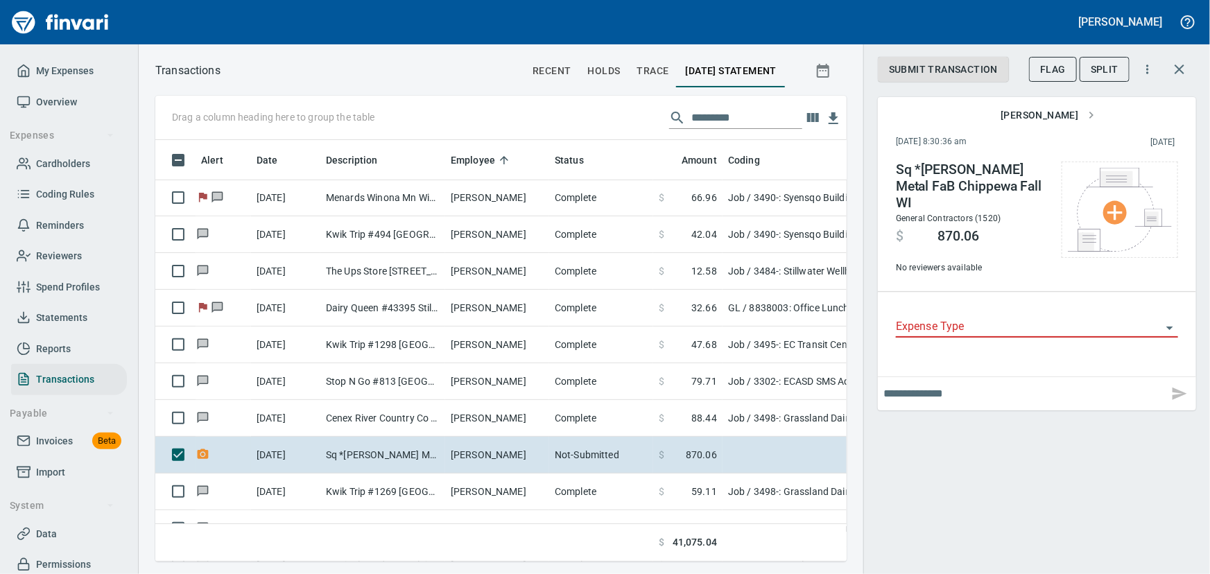
scroll to position [402, 672]
drag, startPoint x: 1043, startPoint y: 58, endPoint x: 1052, endPoint y: 65, distance: 10.8
click at [1047, 62] on button "Flag" at bounding box center [1053, 70] width 48 height 26
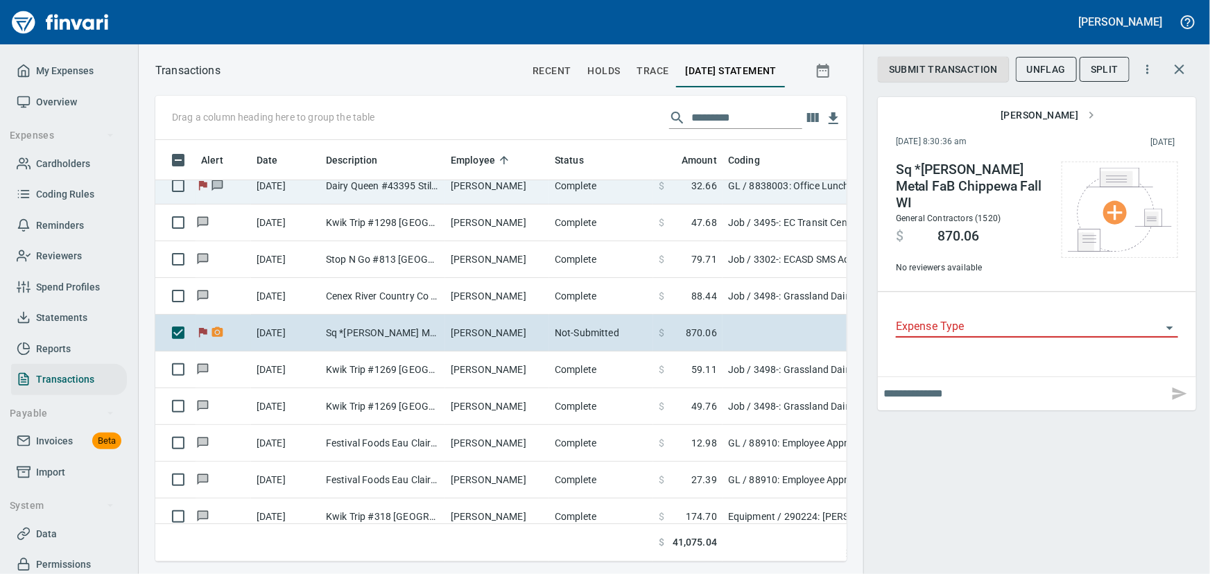
scroll to position [7939, 0]
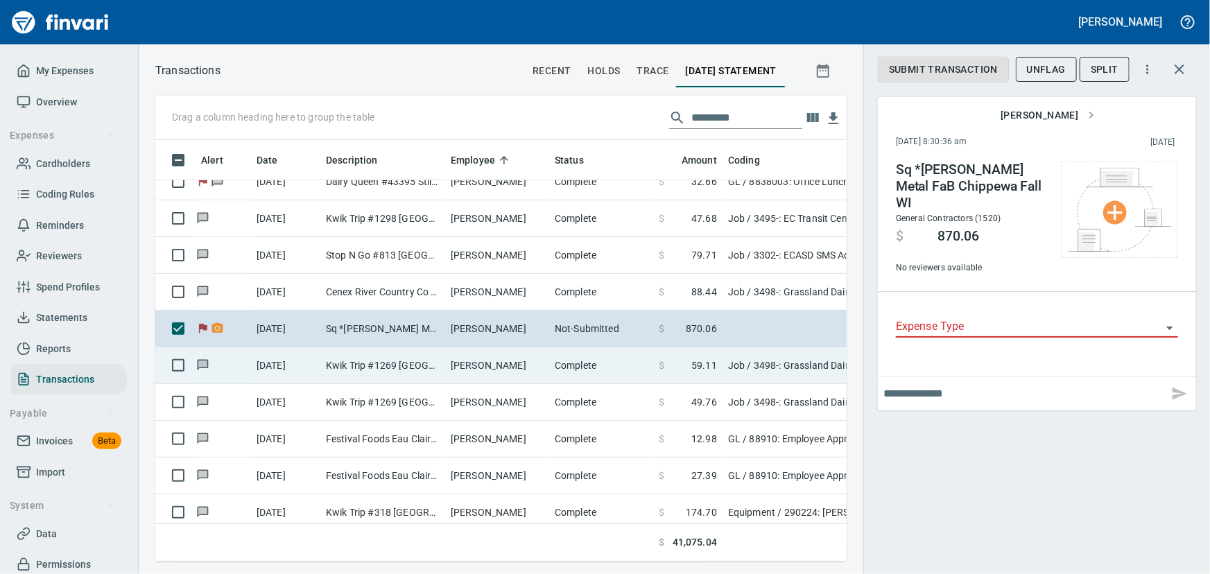
click at [479, 367] on td "[PERSON_NAME]" at bounding box center [497, 365] width 104 height 37
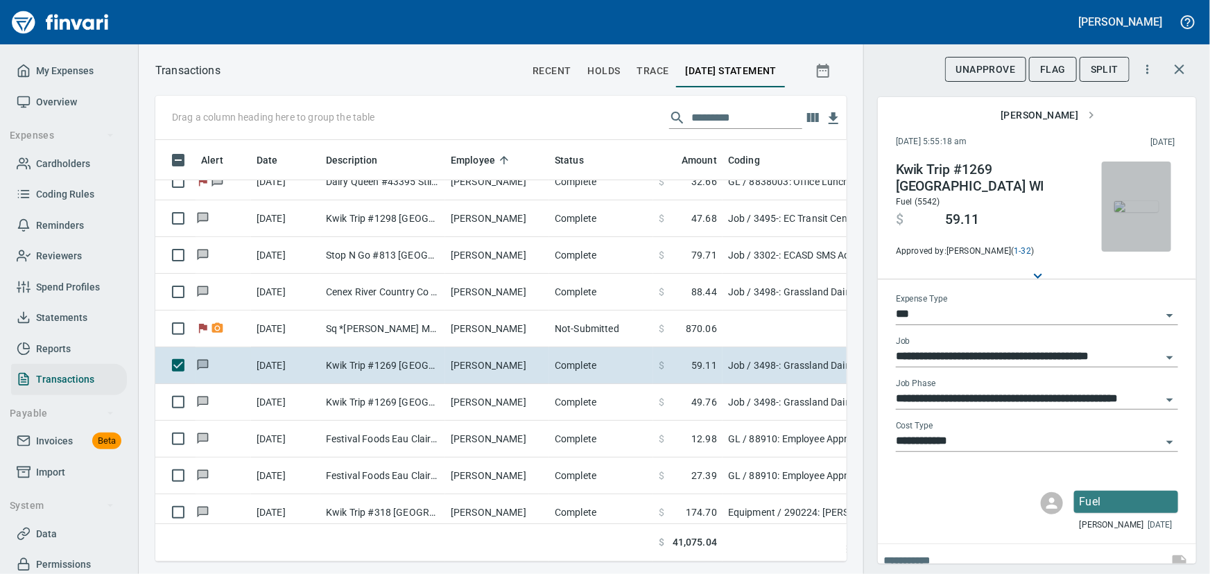
click at [1138, 207] on img "button" at bounding box center [1136, 206] width 44 height 11
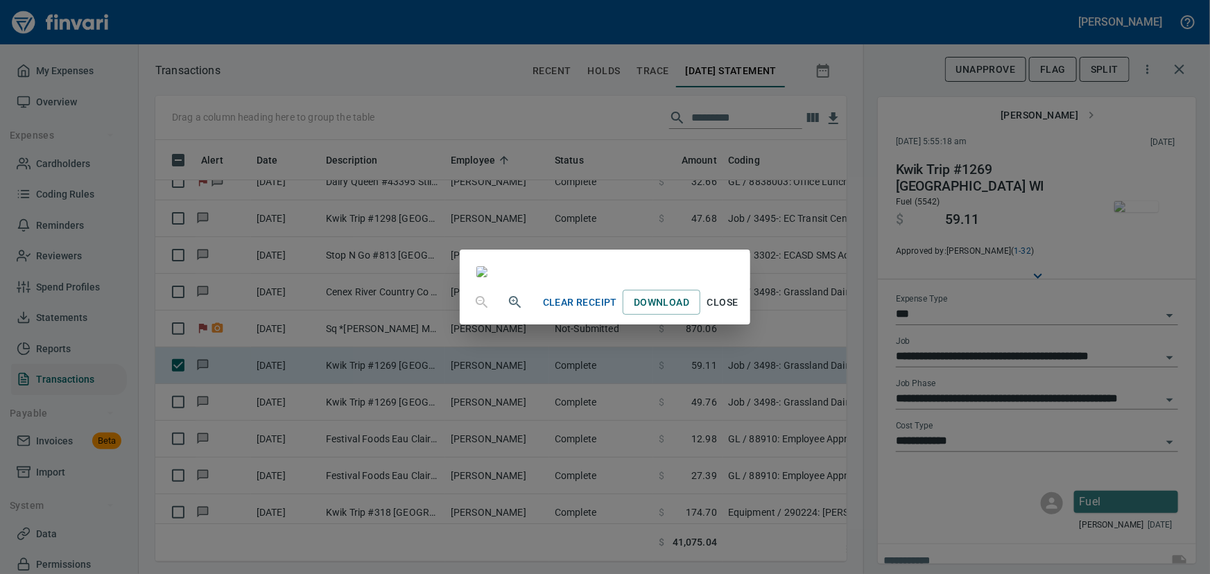
click at [739, 311] on span "Close" at bounding box center [722, 302] width 33 height 17
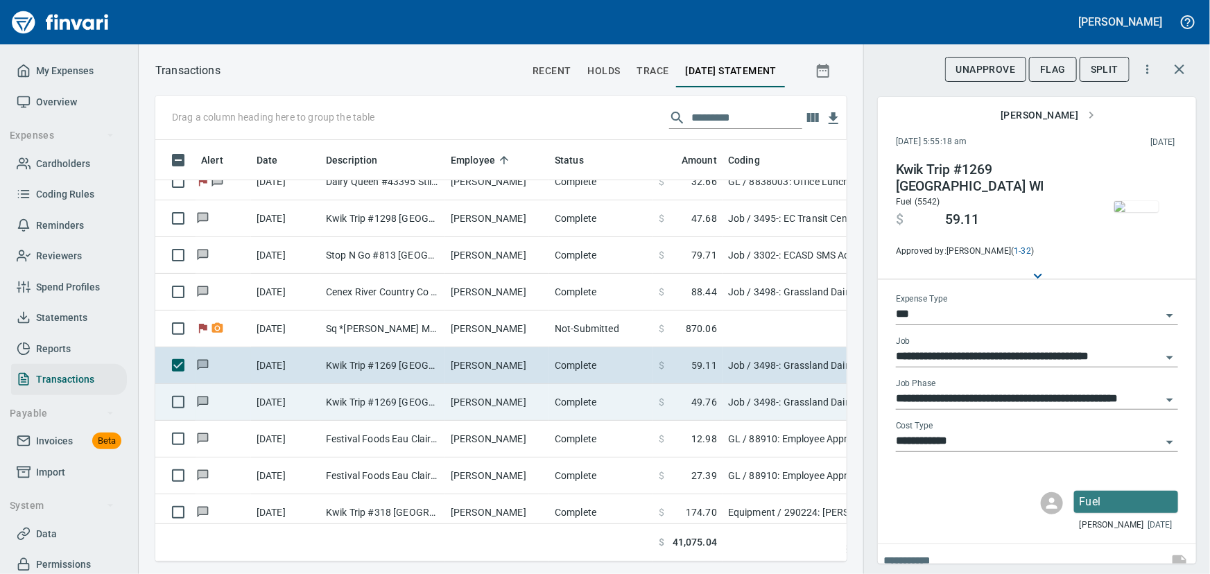
click at [448, 400] on td "[PERSON_NAME]" at bounding box center [497, 402] width 104 height 37
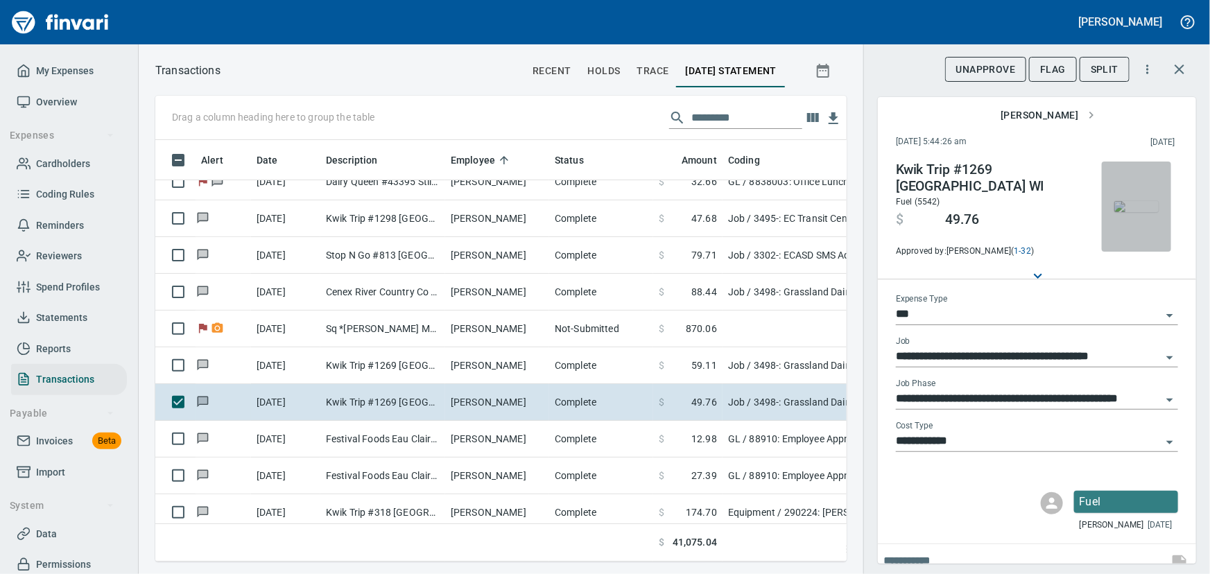
click at [1127, 212] on img "button" at bounding box center [1136, 206] width 44 height 11
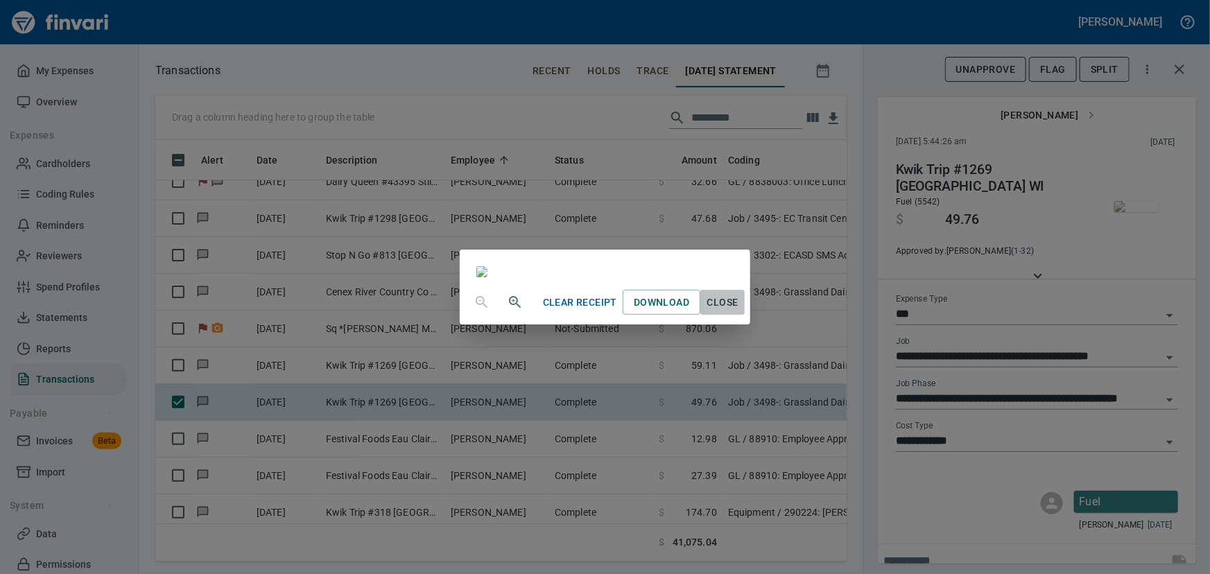
click at [739, 311] on span "Close" at bounding box center [722, 302] width 33 height 17
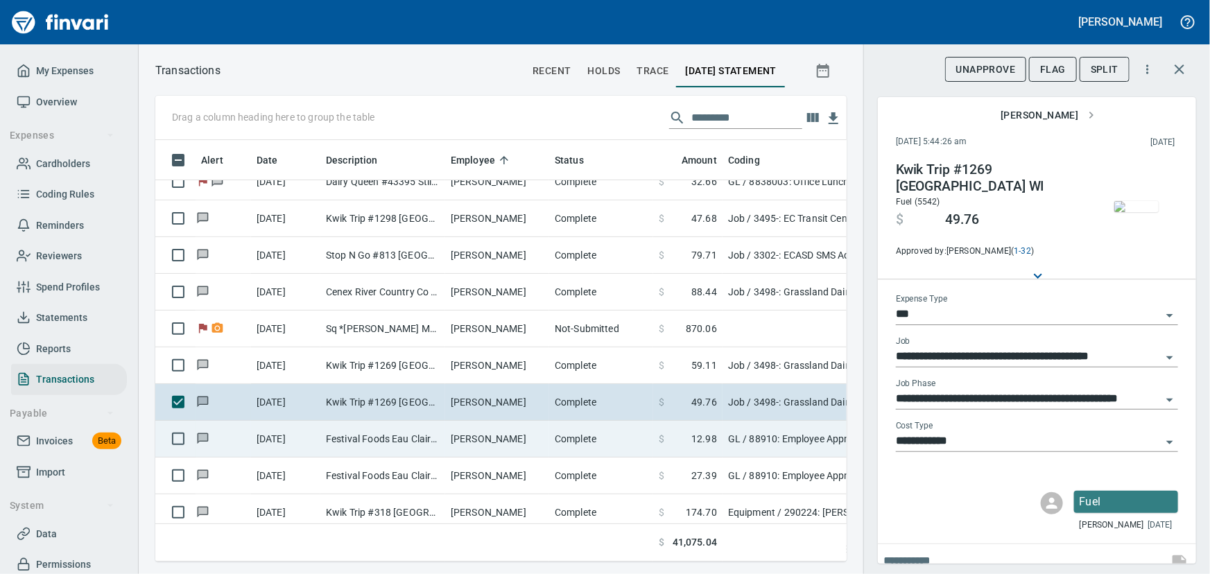
click at [413, 433] on td "Festival Foods Eau Claire [GEOGRAPHIC_DATA]" at bounding box center [382, 439] width 125 height 37
type input "**"
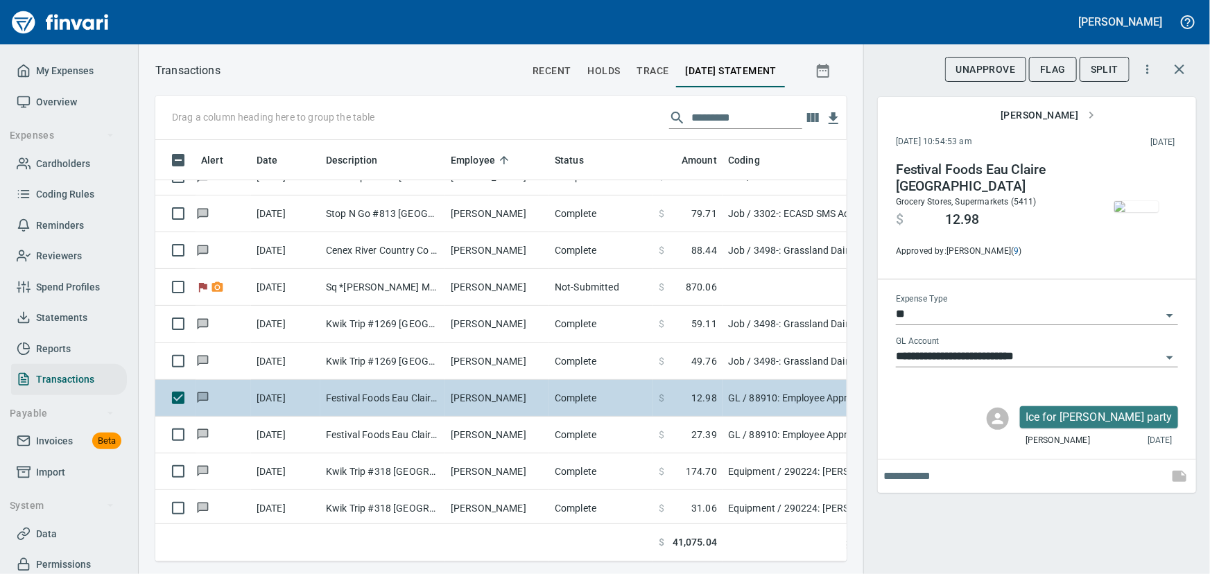
scroll to position [8003, 0]
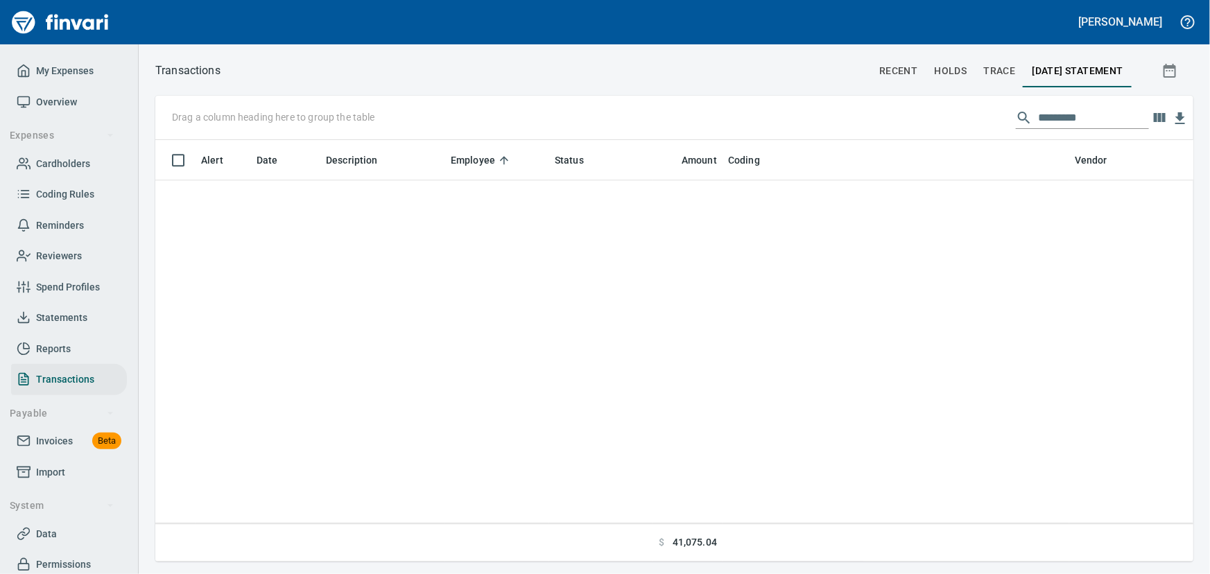
scroll to position [8003, 0]
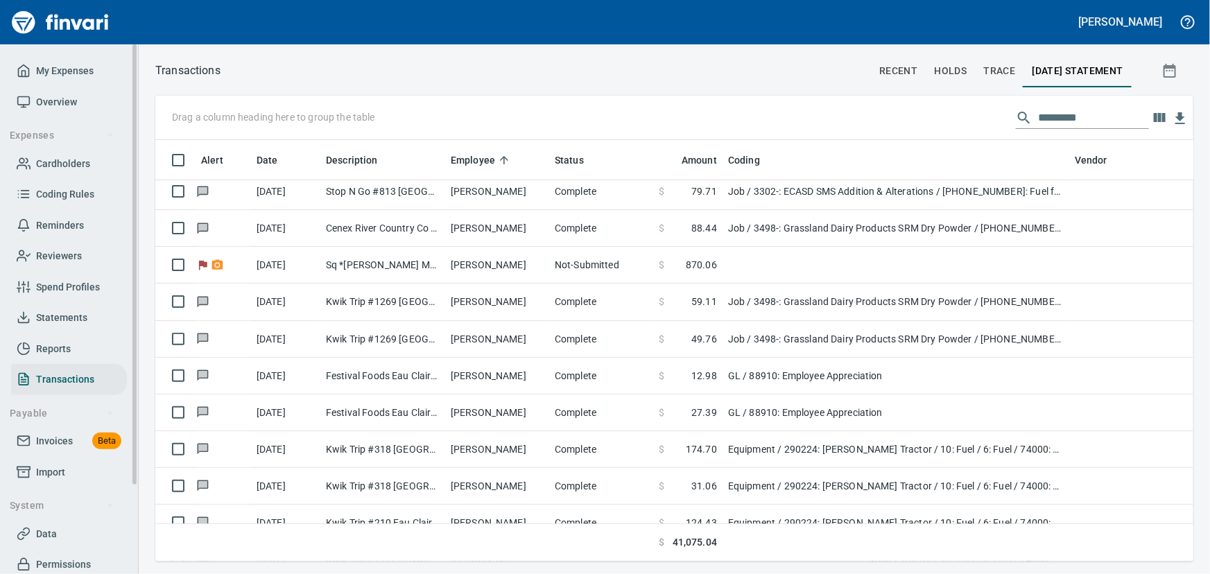
click at [55, 102] on span "Overview" at bounding box center [56, 102] width 41 height 17
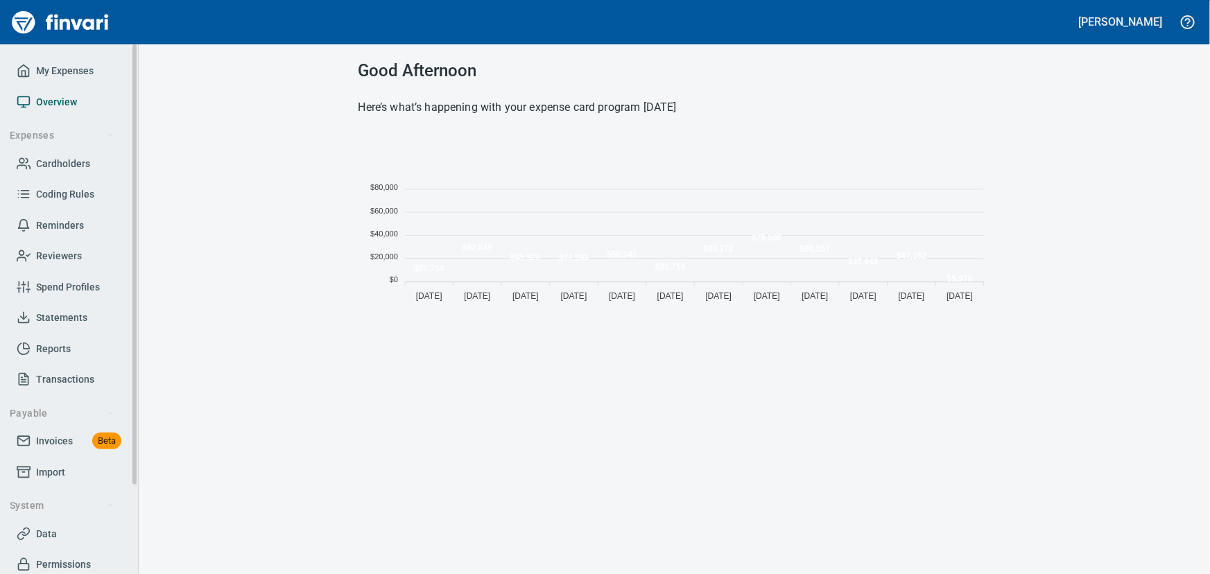
scroll to position [173, 622]
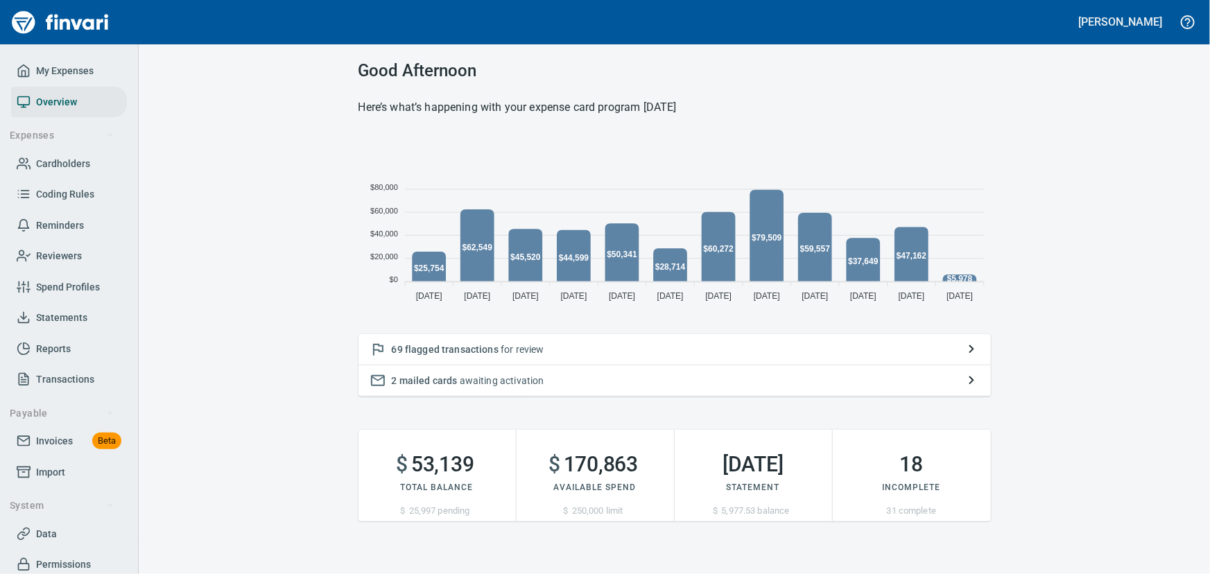
click at [448, 347] on span "flagged transactions" at bounding box center [452, 349] width 94 height 11
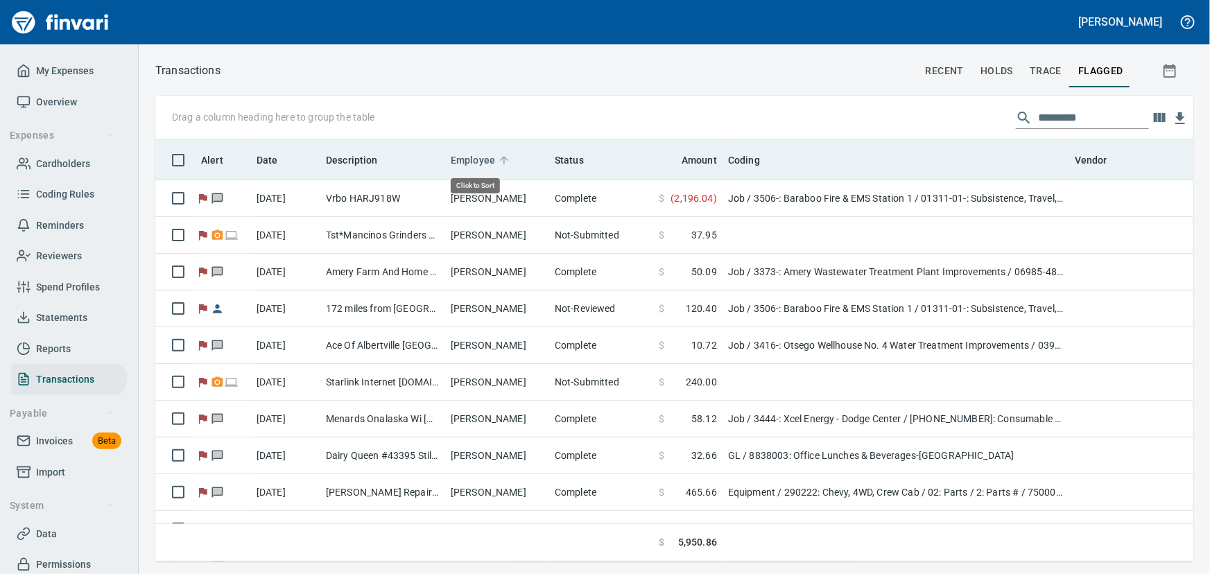
scroll to position [402, 1019]
click at [470, 159] on span "Employee" at bounding box center [473, 160] width 44 height 17
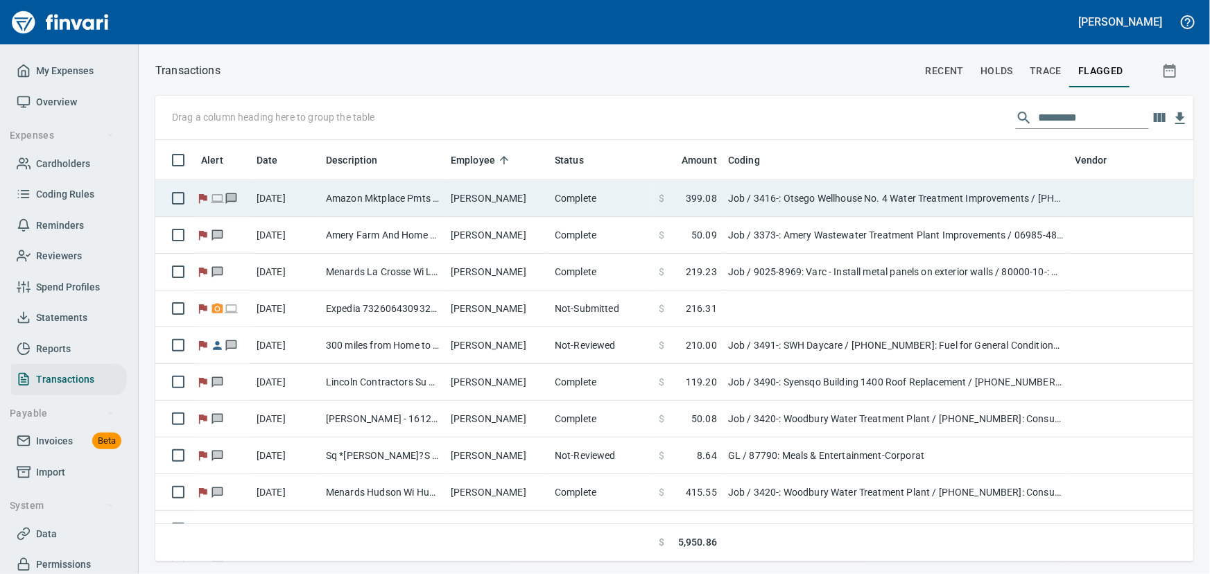
click at [445, 203] on td "[PERSON_NAME]" at bounding box center [497, 198] width 104 height 37
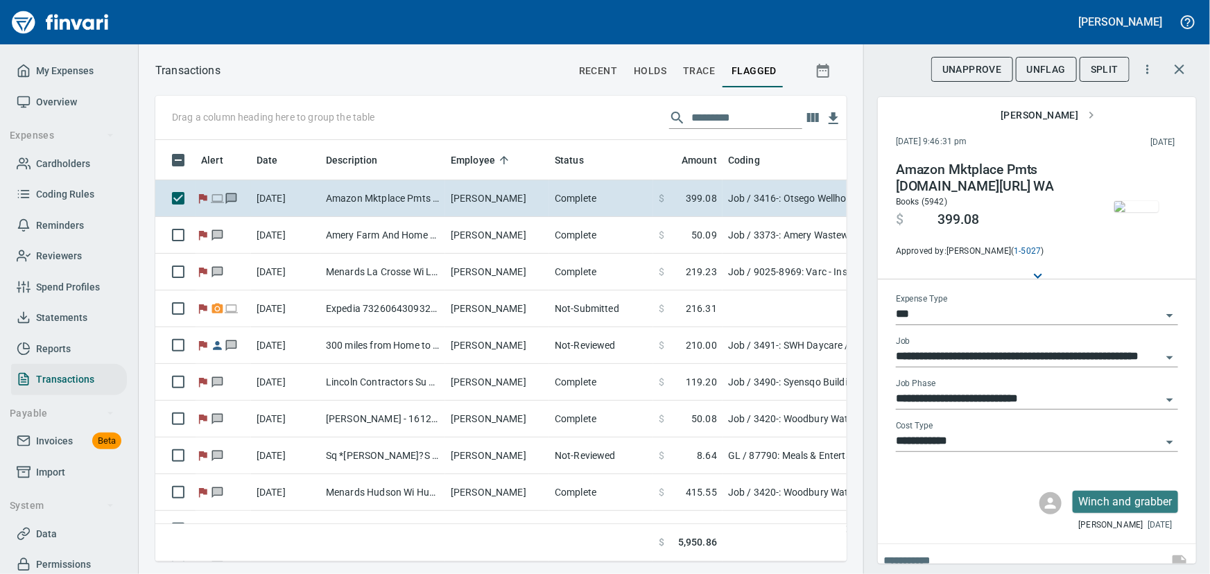
scroll to position [402, 672]
click at [1126, 208] on img "button" at bounding box center [1136, 206] width 44 height 11
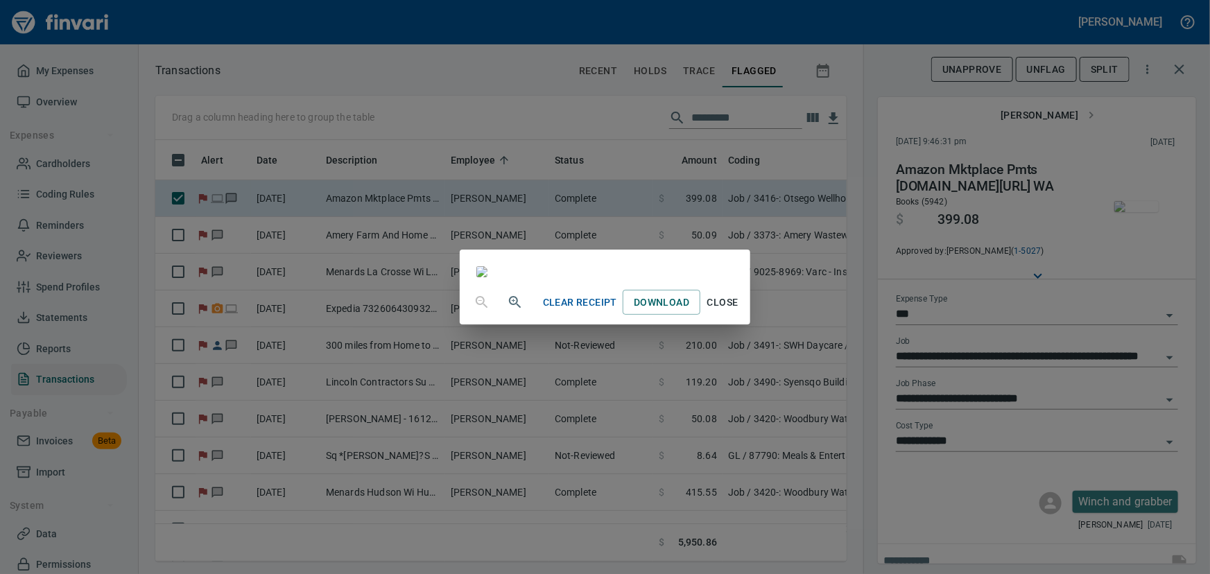
click at [739, 311] on span "Close" at bounding box center [722, 302] width 33 height 17
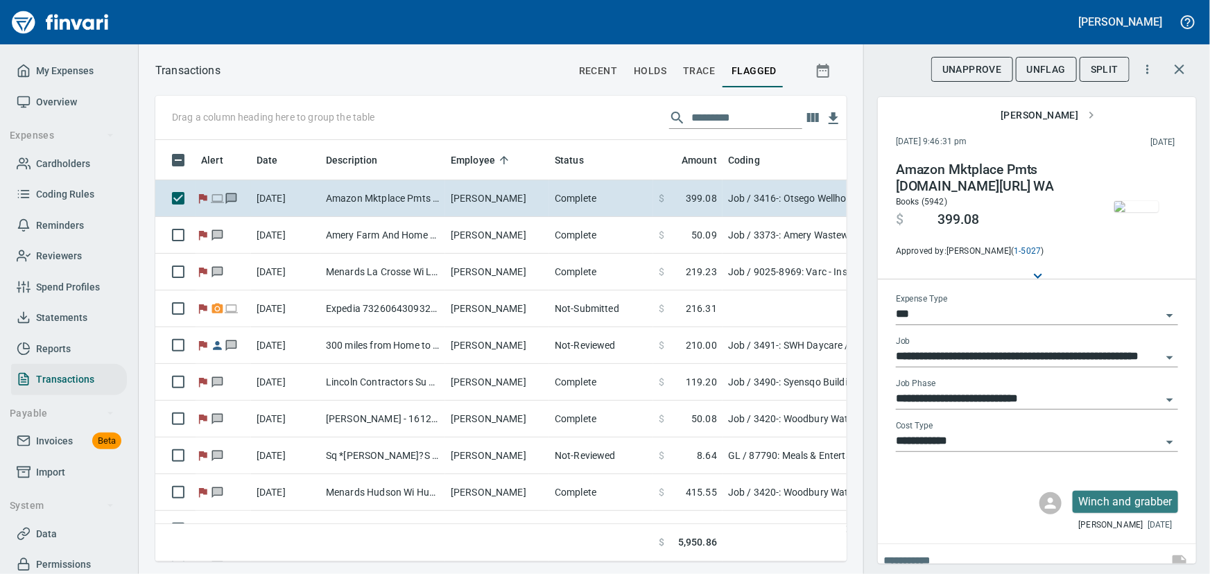
click at [1049, 65] on span "UnFlag" at bounding box center [1046, 69] width 39 height 17
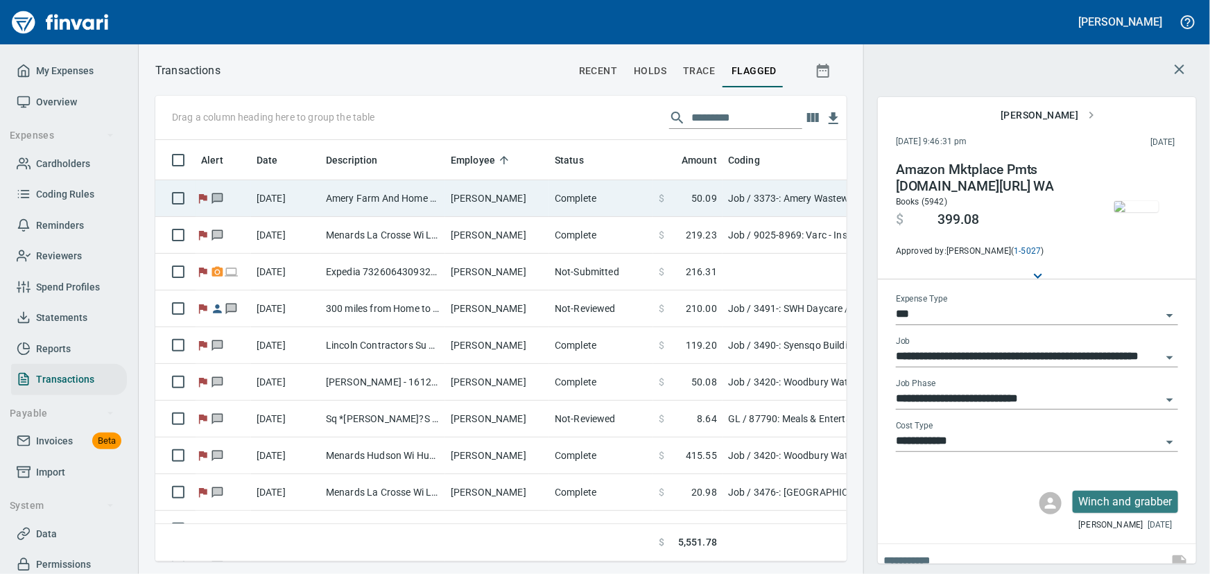
click at [467, 190] on td "[PERSON_NAME]" at bounding box center [497, 198] width 104 height 37
type input "**********"
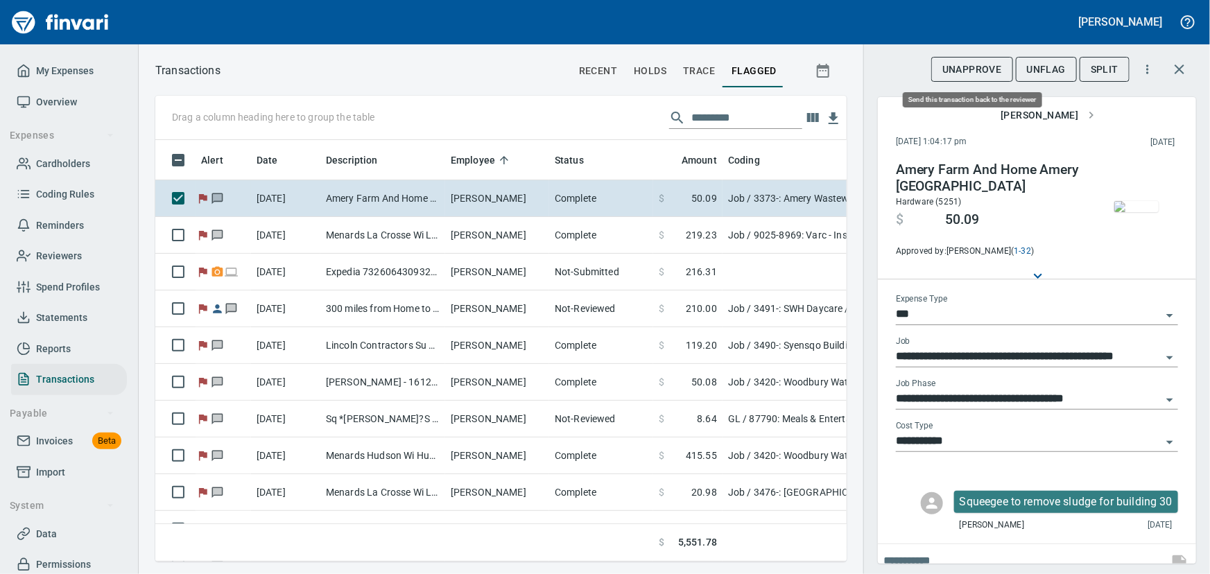
scroll to position [402, 672]
drag, startPoint x: 1045, startPoint y: 64, endPoint x: 1038, endPoint y: 60, distance: 8.7
click at [1045, 64] on span "UnFlag" at bounding box center [1046, 69] width 39 height 17
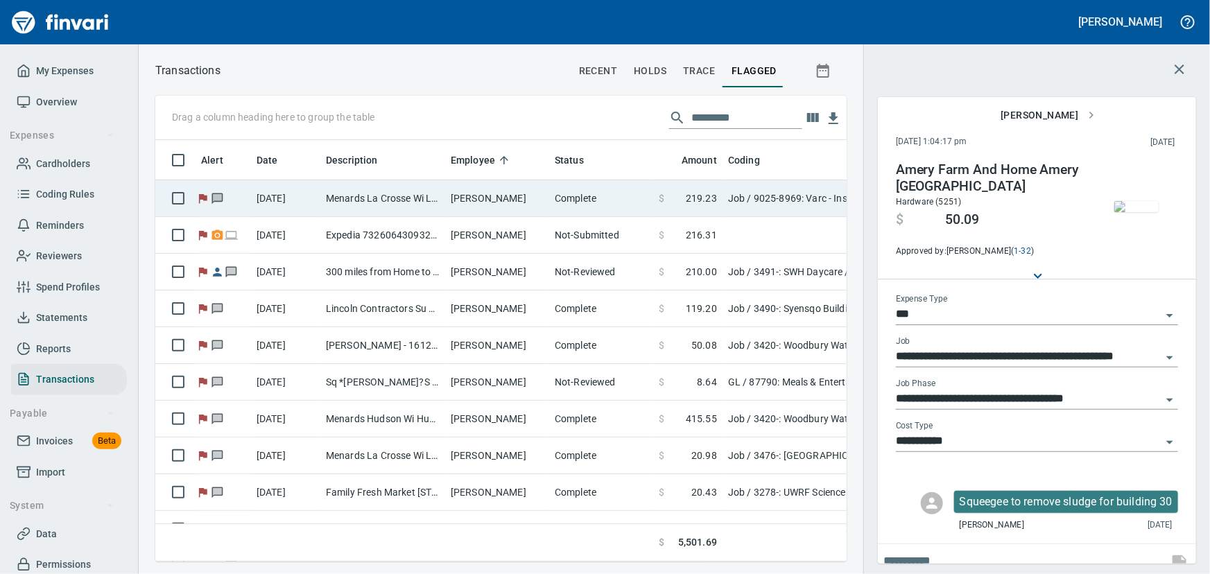
click at [382, 194] on td "Menards La Crosse Wi La Crosse [GEOGRAPHIC_DATA]" at bounding box center [382, 198] width 125 height 37
type input "**********"
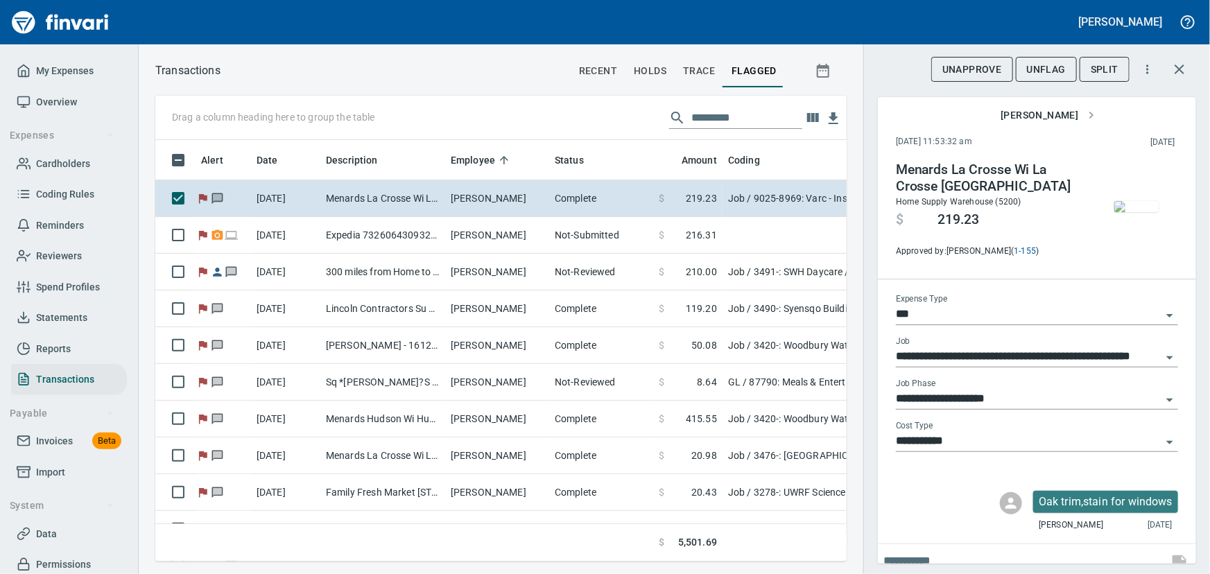
click at [1144, 207] on img "button" at bounding box center [1136, 206] width 44 height 11
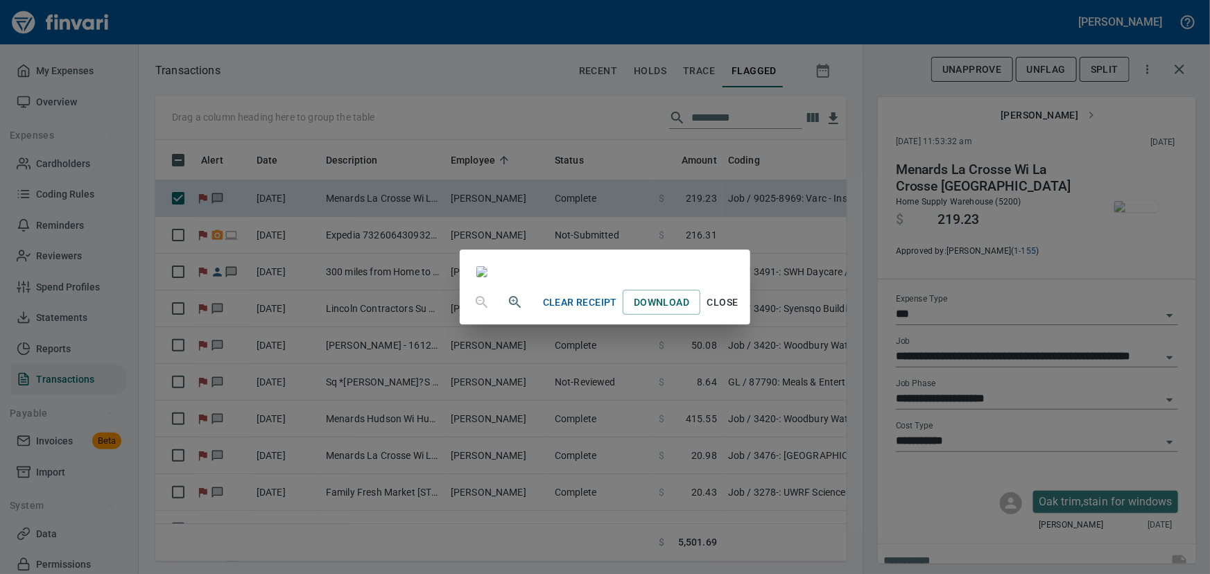
drag, startPoint x: 907, startPoint y: 28, endPoint x: 593, endPoint y: 35, distance: 314.1
click at [593, 250] on div at bounding box center [605, 265] width 290 height 30
click at [739, 311] on span "Close" at bounding box center [722, 302] width 33 height 17
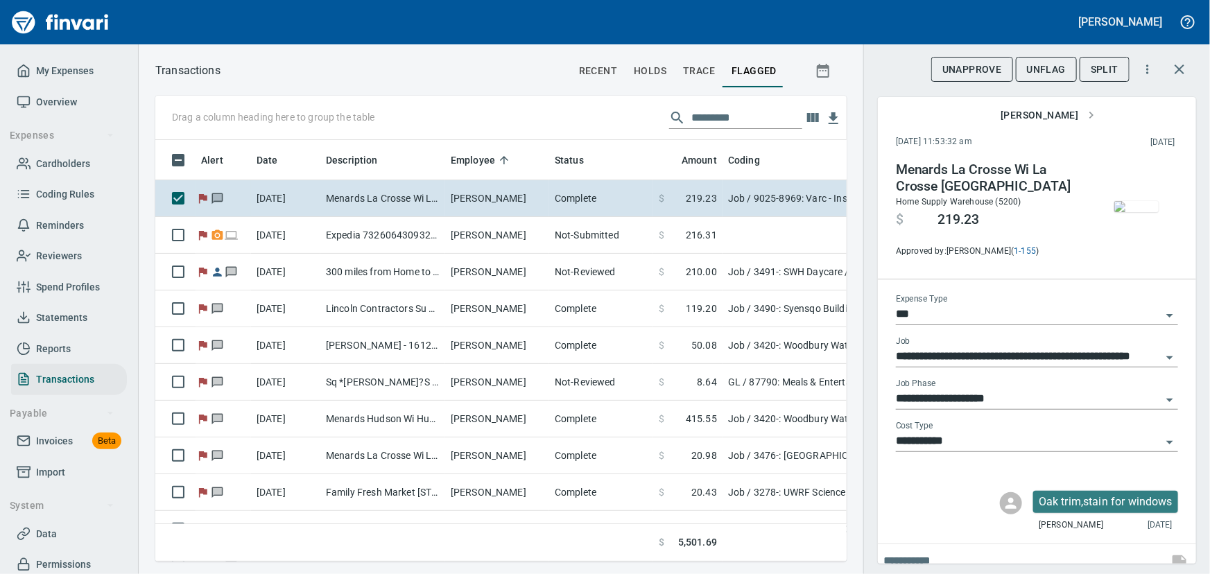
click at [1128, 207] on img "button" at bounding box center [1136, 206] width 44 height 11
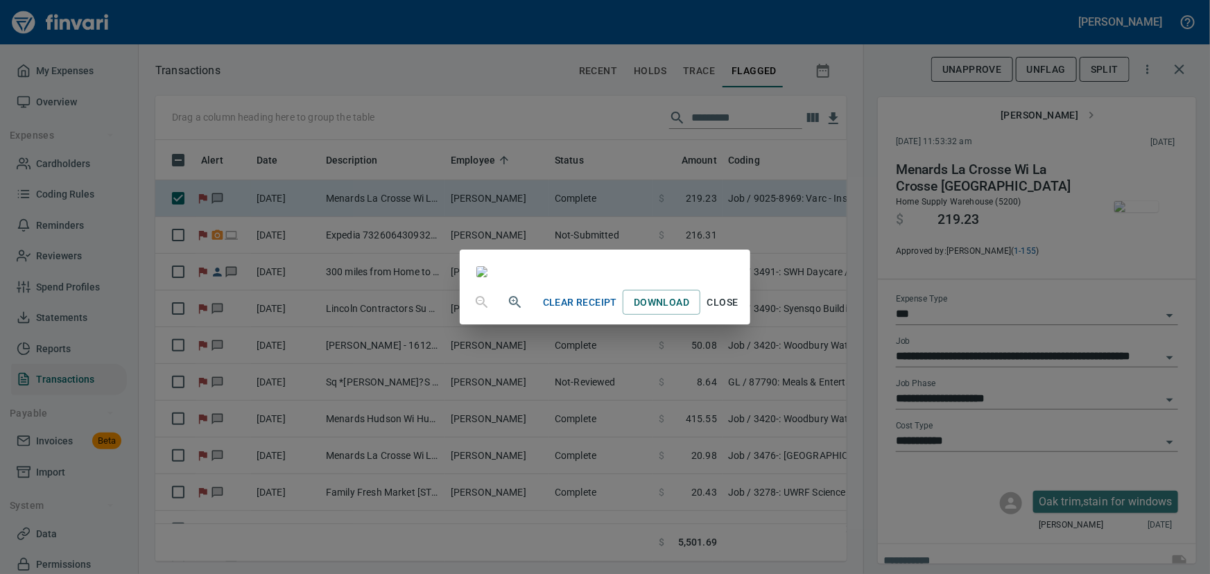
click at [507, 311] on icon "button" at bounding box center [515, 302] width 17 height 17
click at [507, 312] on icon "button" at bounding box center [515, 303] width 17 height 17
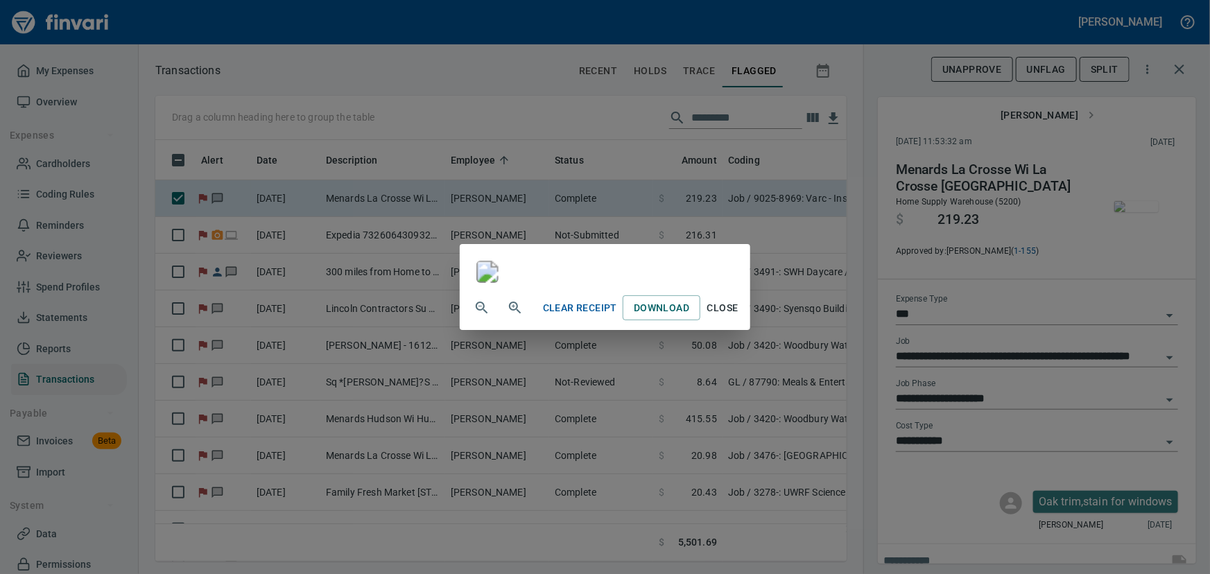
scroll to position [315, 0]
click at [739, 317] on span "Close" at bounding box center [722, 307] width 33 height 17
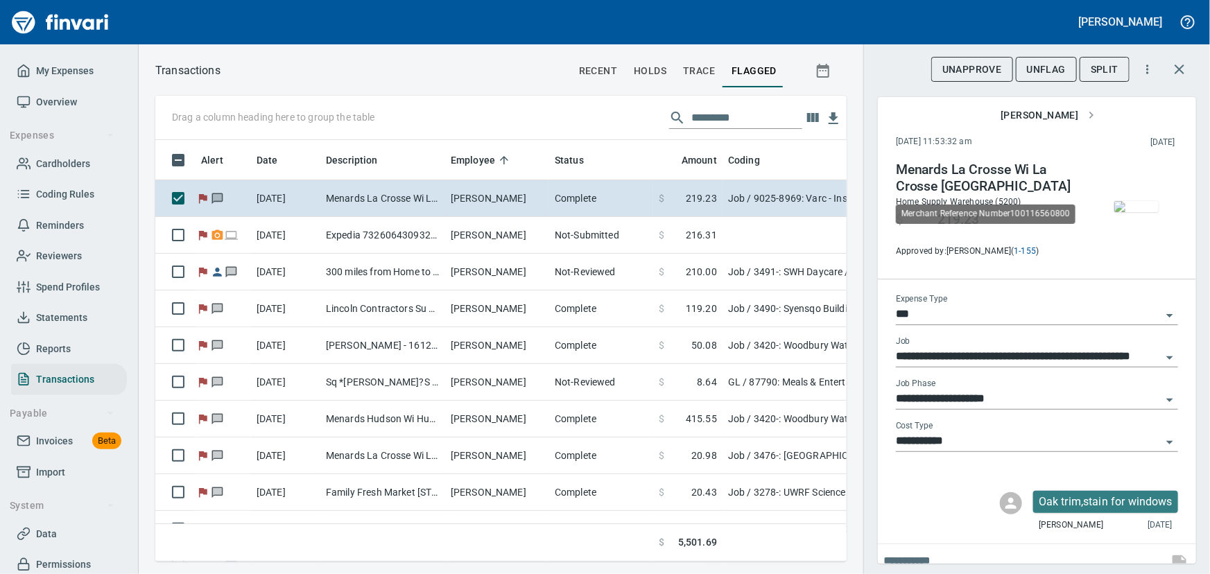
scroll to position [402, 672]
click at [1065, 66] on span "UnFlag" at bounding box center [1046, 69] width 39 height 17
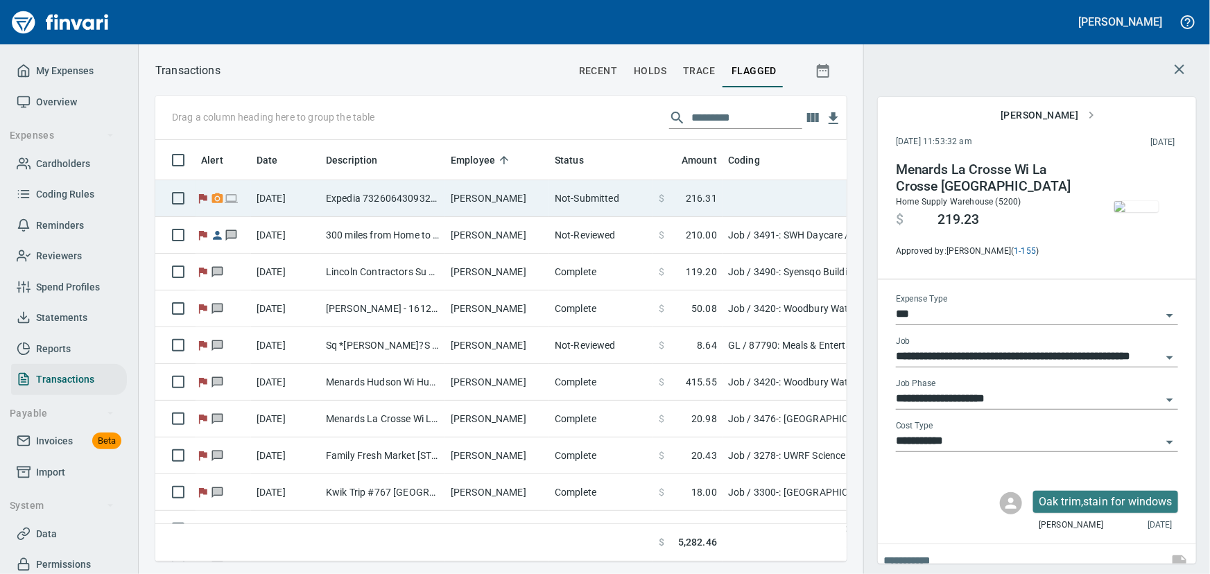
click at [473, 201] on td "[PERSON_NAME]" at bounding box center [497, 198] width 104 height 37
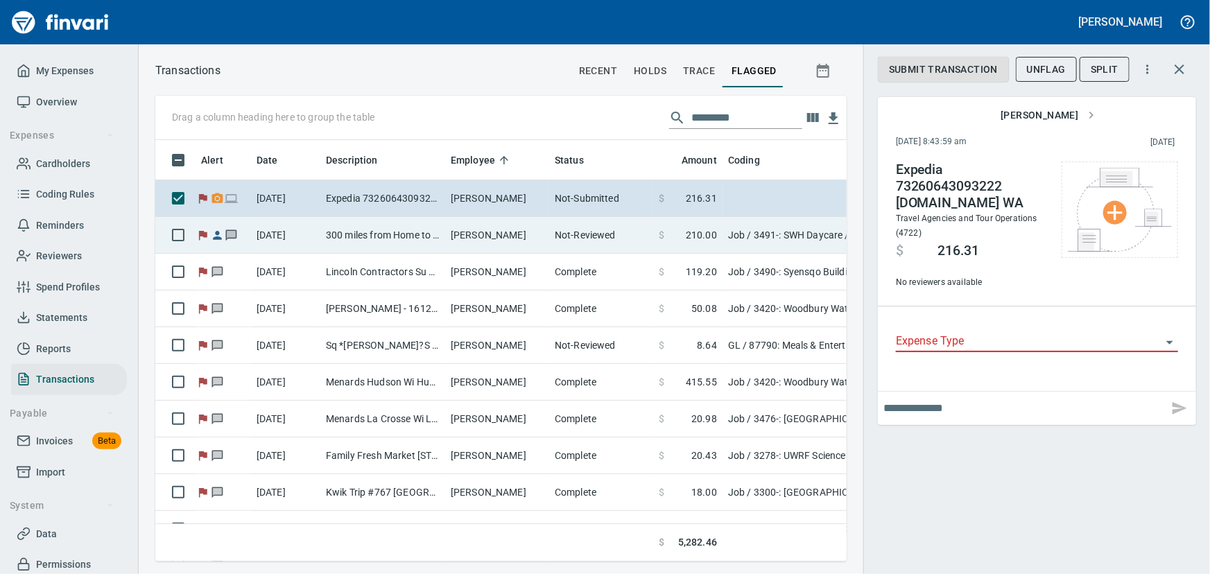
click at [372, 236] on td "300 miles from Home to SWH Daycare" at bounding box center [382, 235] width 125 height 37
type input "***"
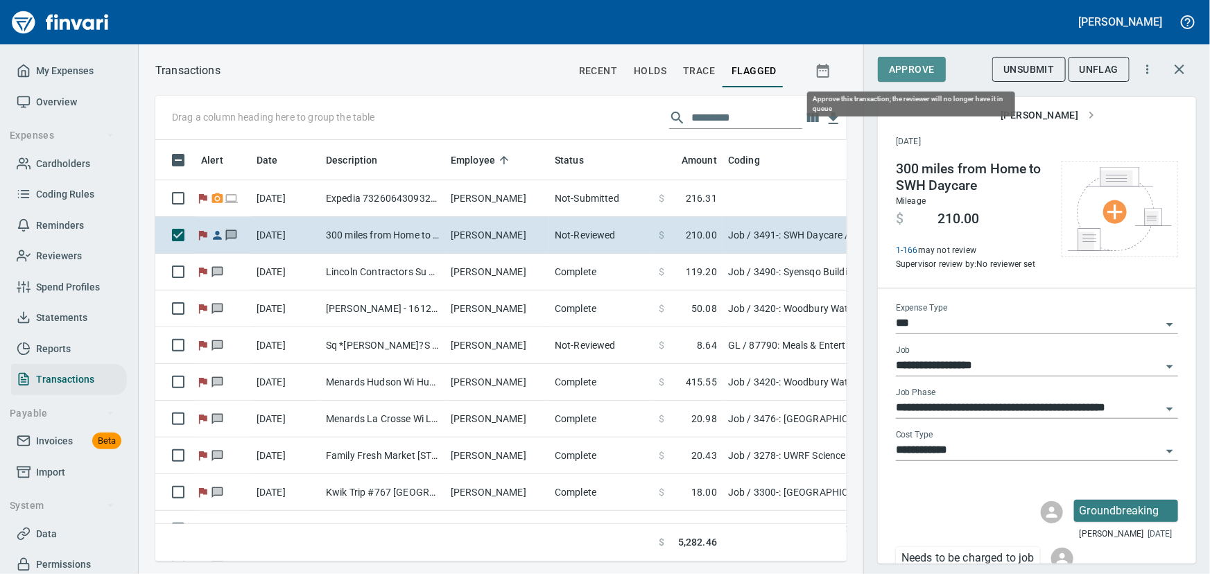
click at [923, 71] on span "Approve" at bounding box center [912, 69] width 46 height 17
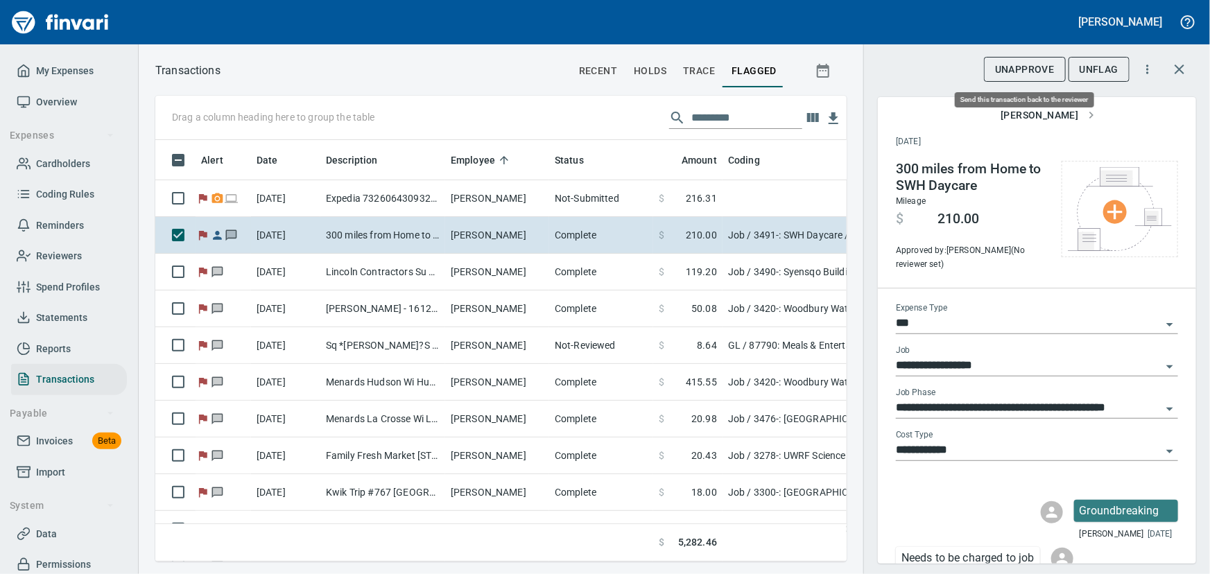
scroll to position [402, 672]
click at [1095, 65] on span "UnFlag" at bounding box center [1098, 69] width 39 height 17
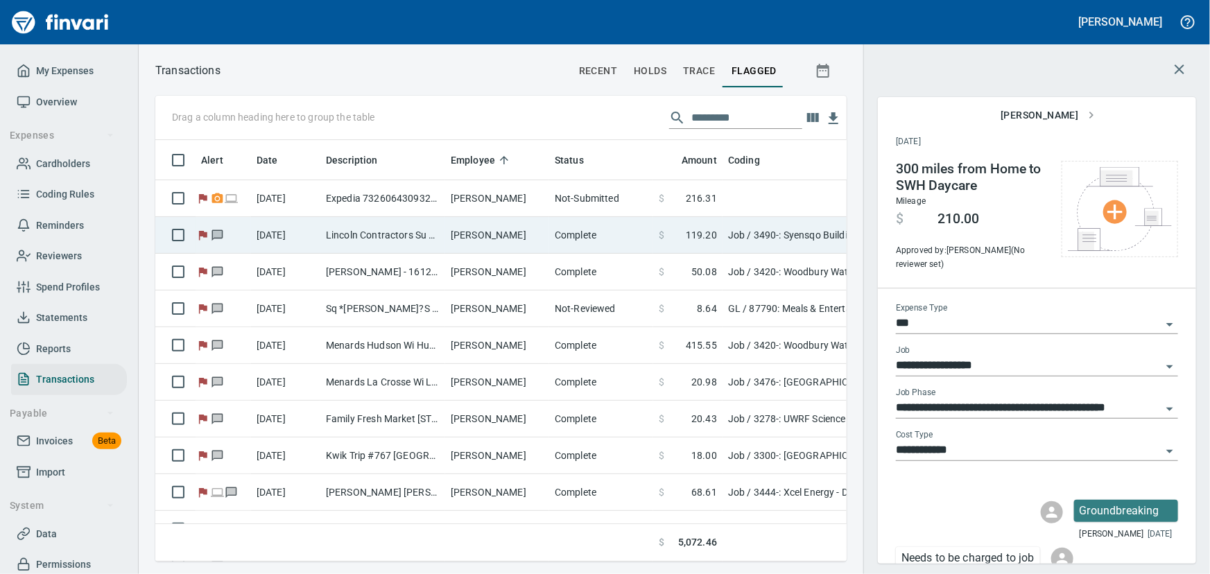
click at [339, 236] on td "Lincoln Contractors Su Eau [PERSON_NAME][GEOGRAPHIC_DATA]" at bounding box center [382, 235] width 125 height 37
type input "**********"
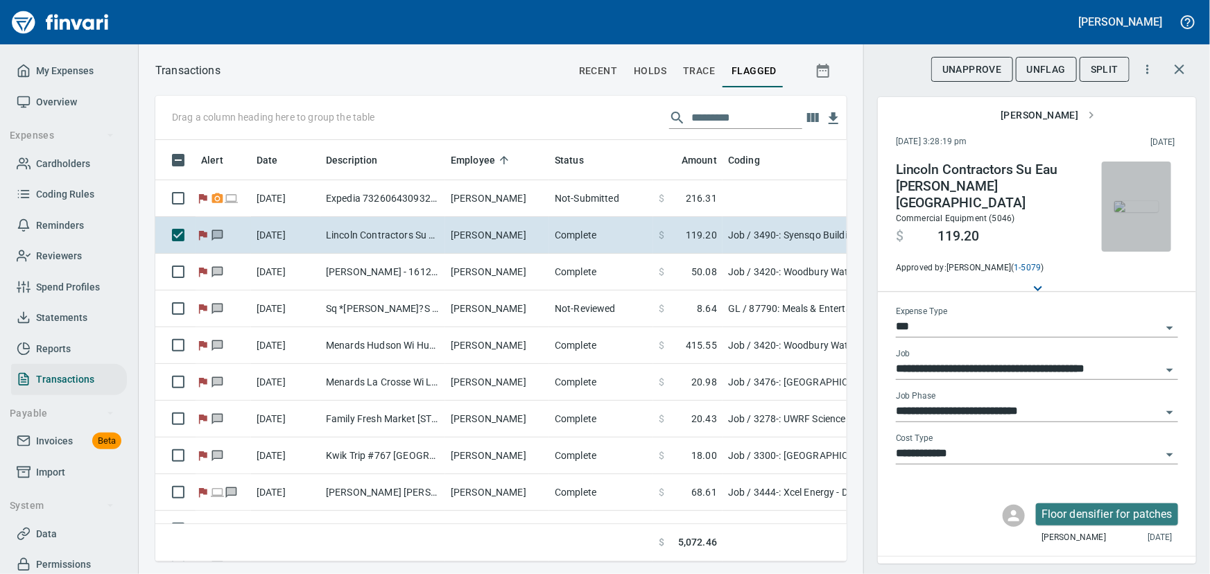
click at [1123, 201] on img "button" at bounding box center [1136, 206] width 44 height 11
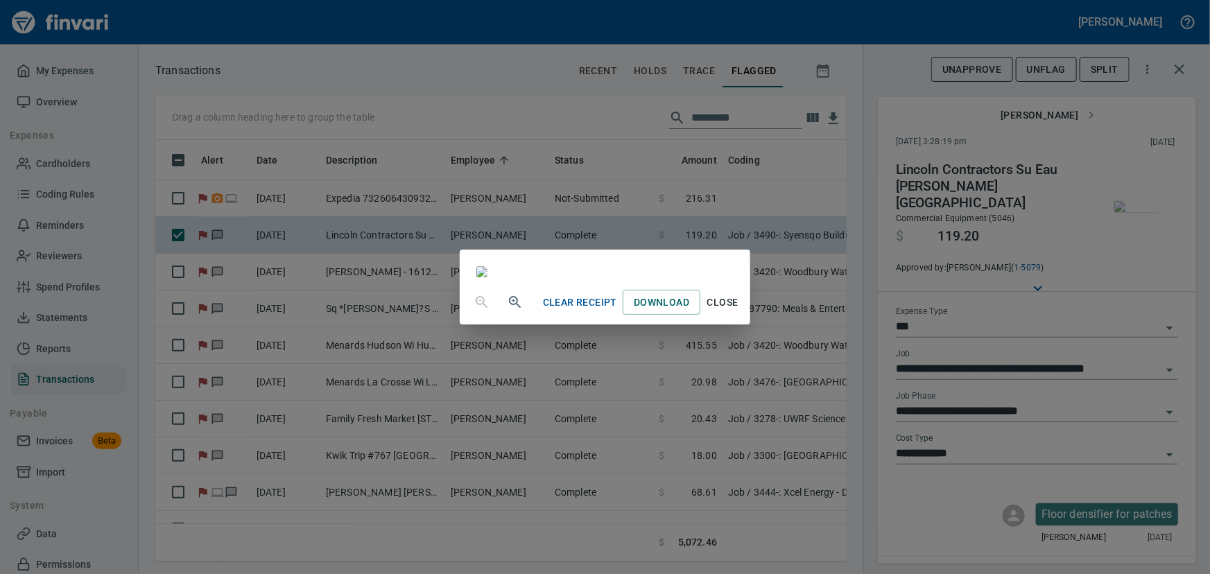
scroll to position [241, 0]
click at [739, 311] on span "Close" at bounding box center [722, 302] width 33 height 17
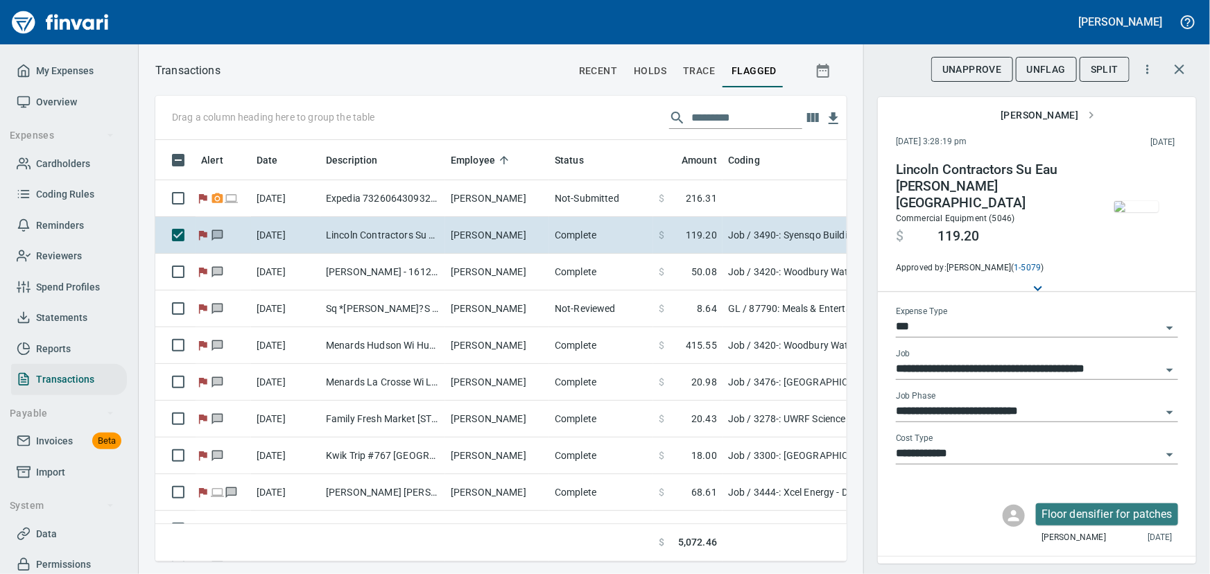
scroll to position [402, 672]
click at [1043, 67] on span "UnFlag" at bounding box center [1046, 69] width 39 height 17
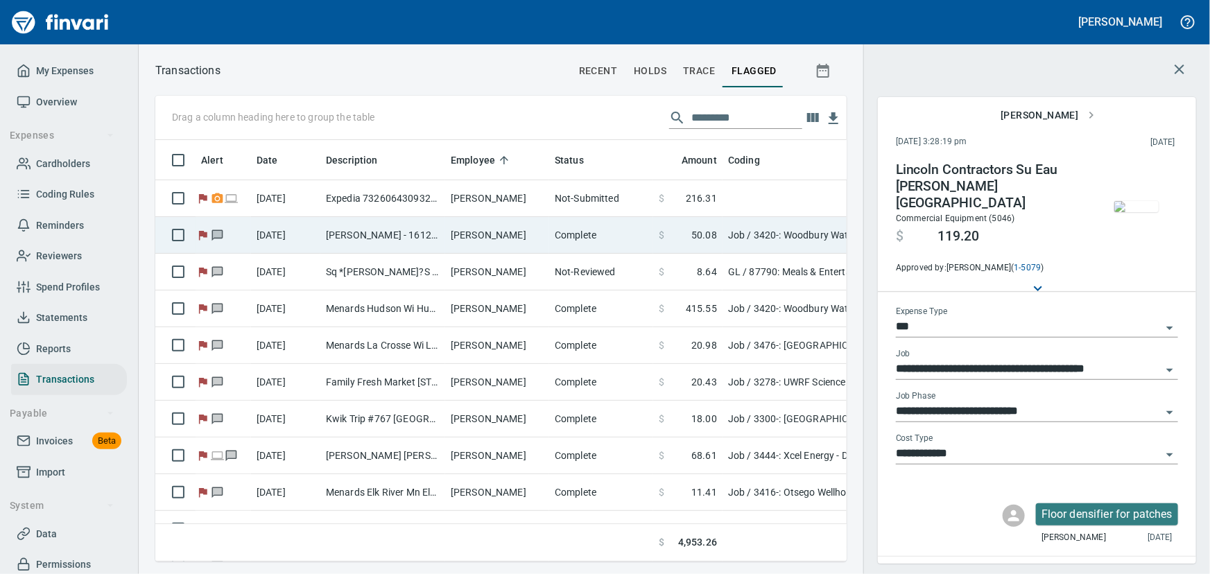
click at [445, 232] on td "[PERSON_NAME]" at bounding box center [497, 235] width 104 height 37
type input "**********"
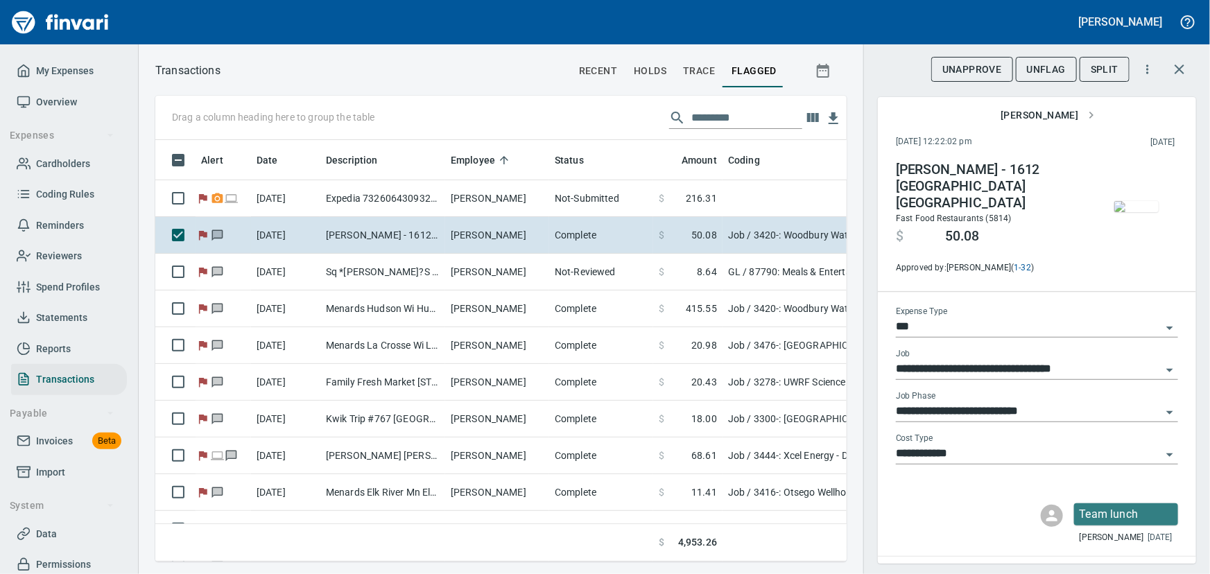
click at [1032, 62] on span "UnFlag" at bounding box center [1046, 69] width 39 height 17
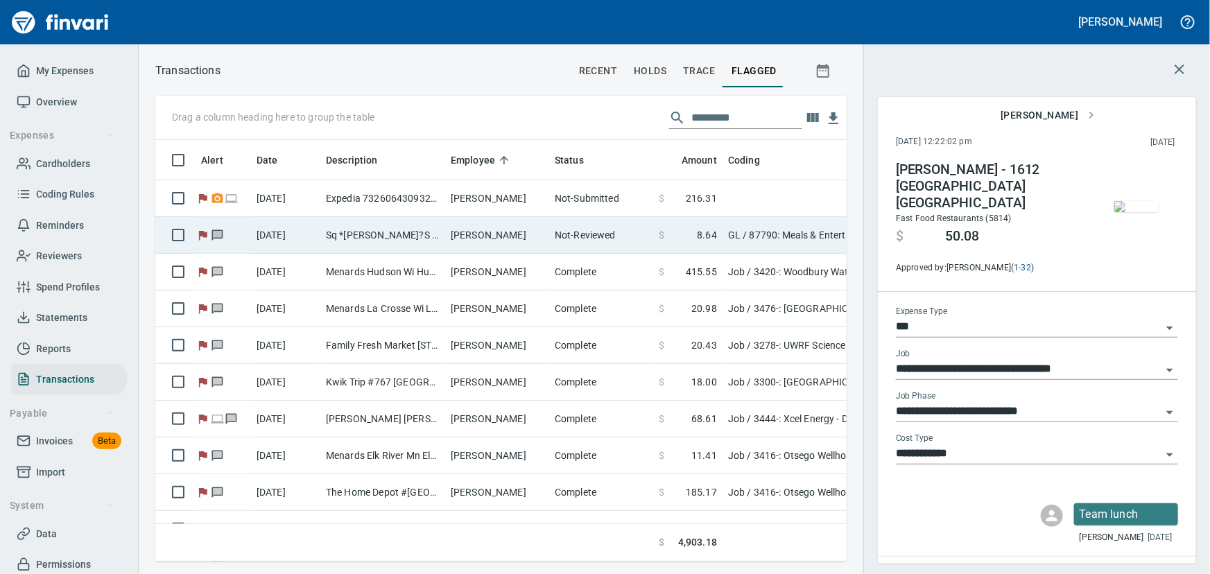
click at [382, 232] on td "Sq *[PERSON_NAME]?S Place [GEOGRAPHIC_DATA] [GEOGRAPHIC_DATA]" at bounding box center [382, 235] width 125 height 37
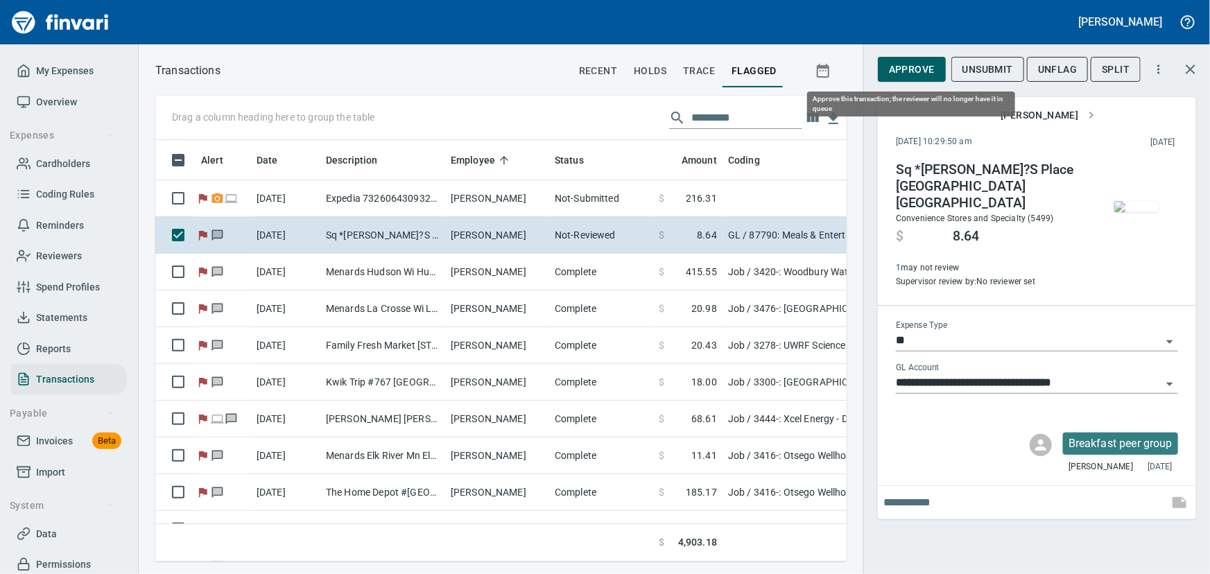
click at [887, 66] on button "Approve" at bounding box center [912, 70] width 68 height 26
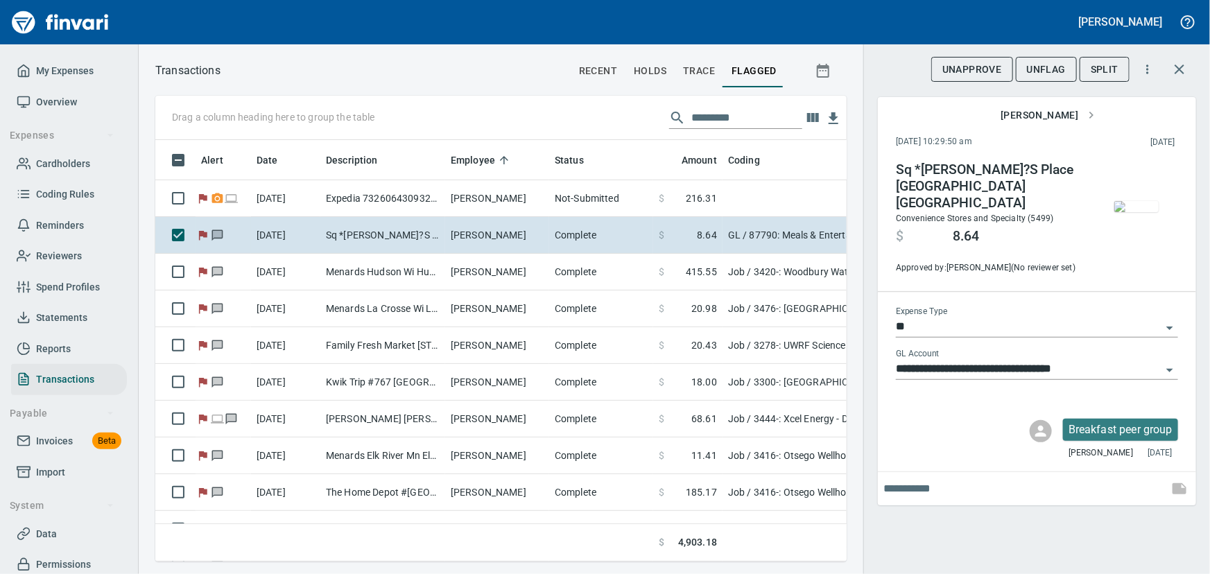
scroll to position [402, 672]
click at [1040, 67] on span "UnFlag" at bounding box center [1046, 69] width 39 height 17
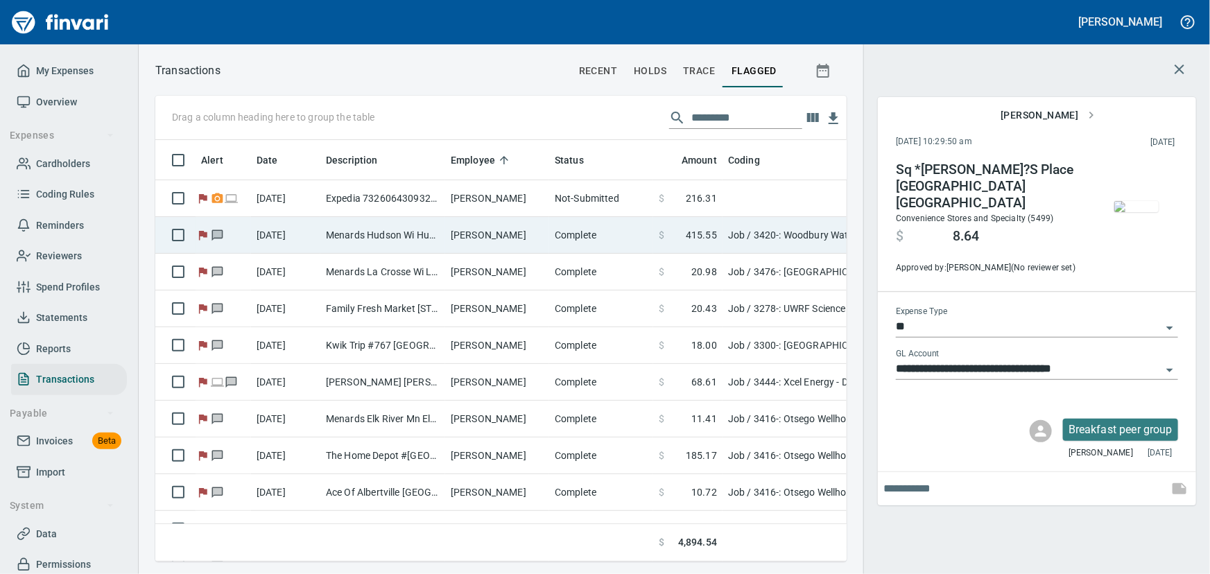
click at [386, 232] on td "Menards Hudson Wi Hudson [GEOGRAPHIC_DATA]" at bounding box center [382, 235] width 125 height 37
type input "***"
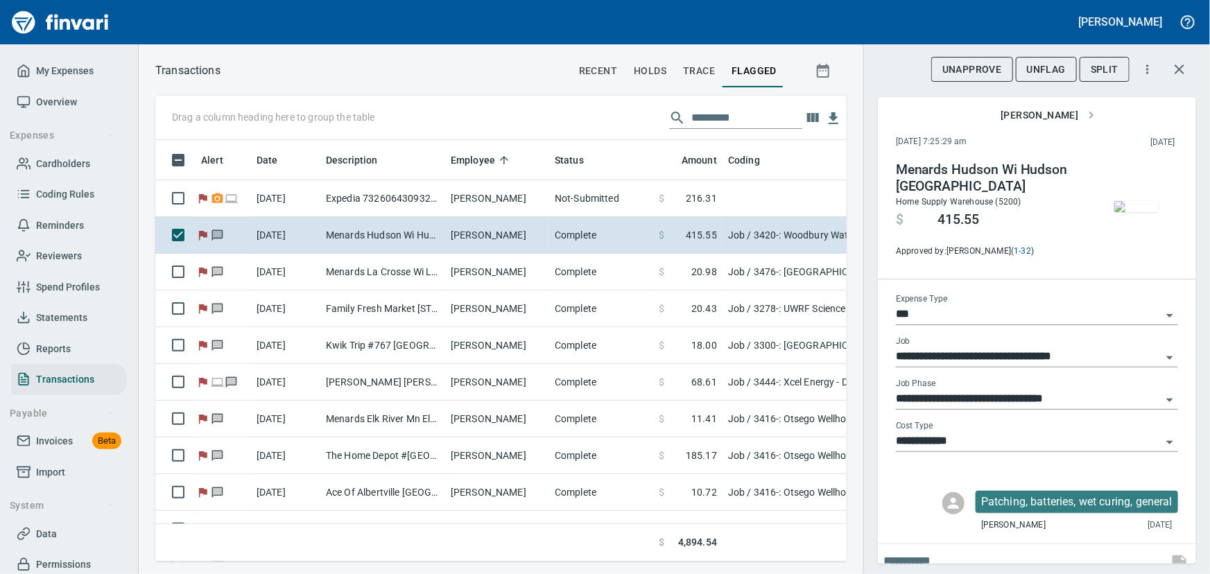
click at [1122, 207] on img "button" at bounding box center [1136, 206] width 44 height 11
click at [1045, 67] on span "UnFlag" at bounding box center [1046, 69] width 39 height 17
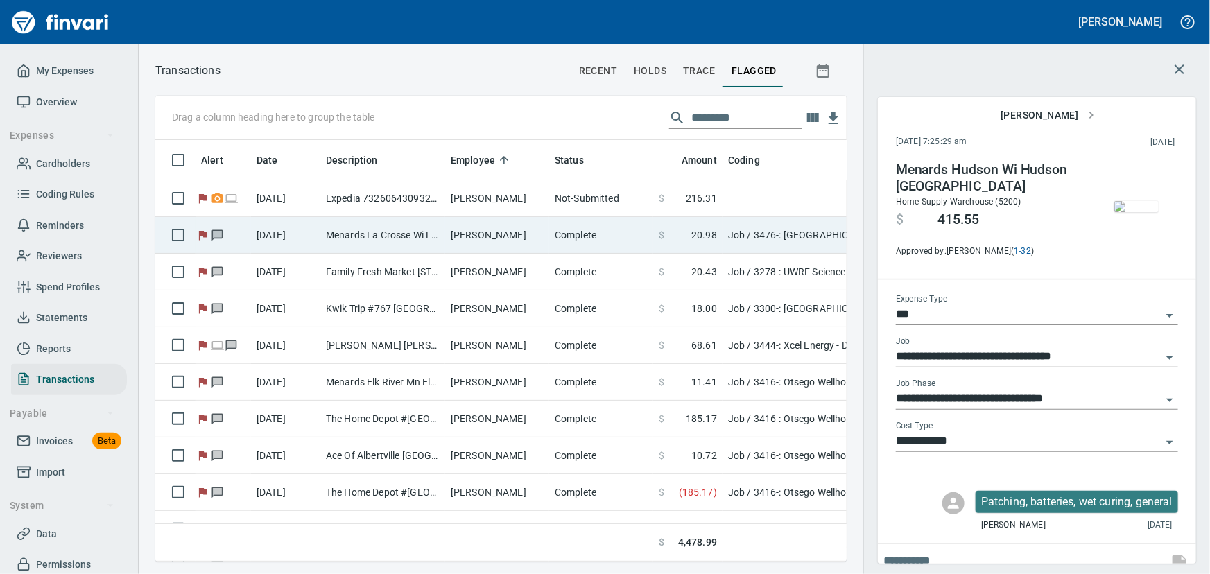
click at [372, 238] on td "Menards La Crosse Wi La Crosse [GEOGRAPHIC_DATA]" at bounding box center [382, 235] width 125 height 37
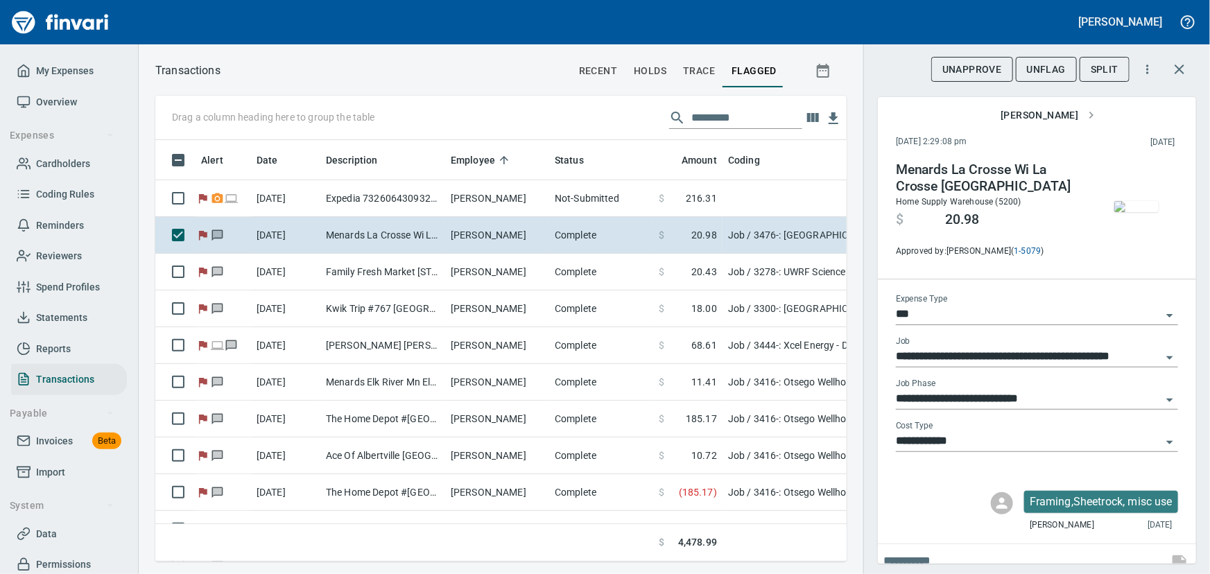
click at [1128, 204] on img "button" at bounding box center [1136, 206] width 44 height 11
click at [1123, 208] on img "button" at bounding box center [1136, 206] width 44 height 11
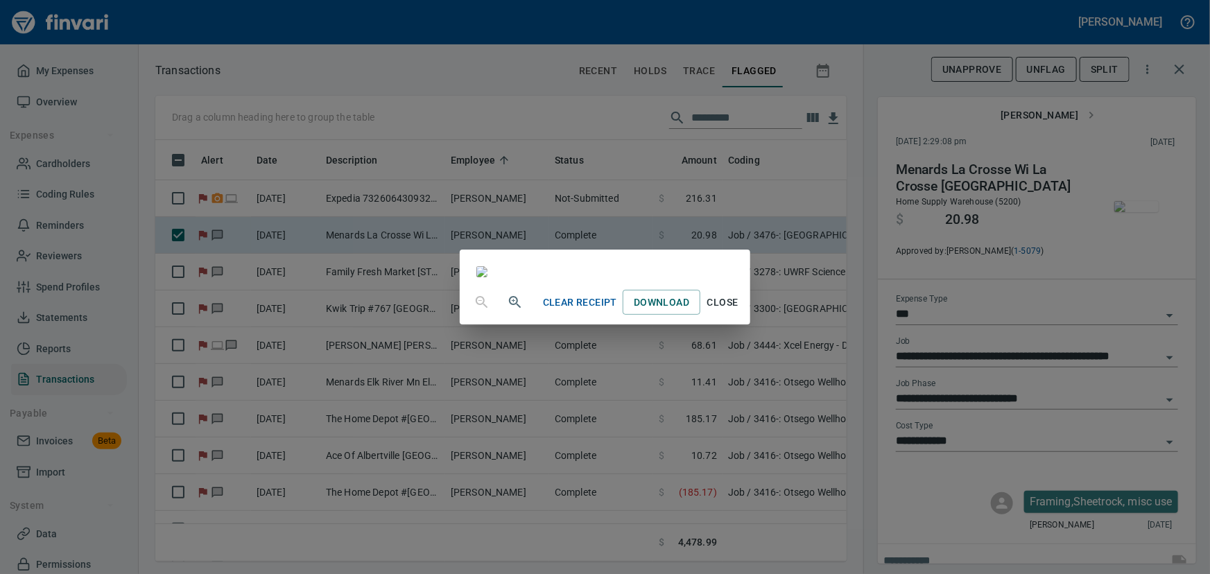
scroll to position [150, 0]
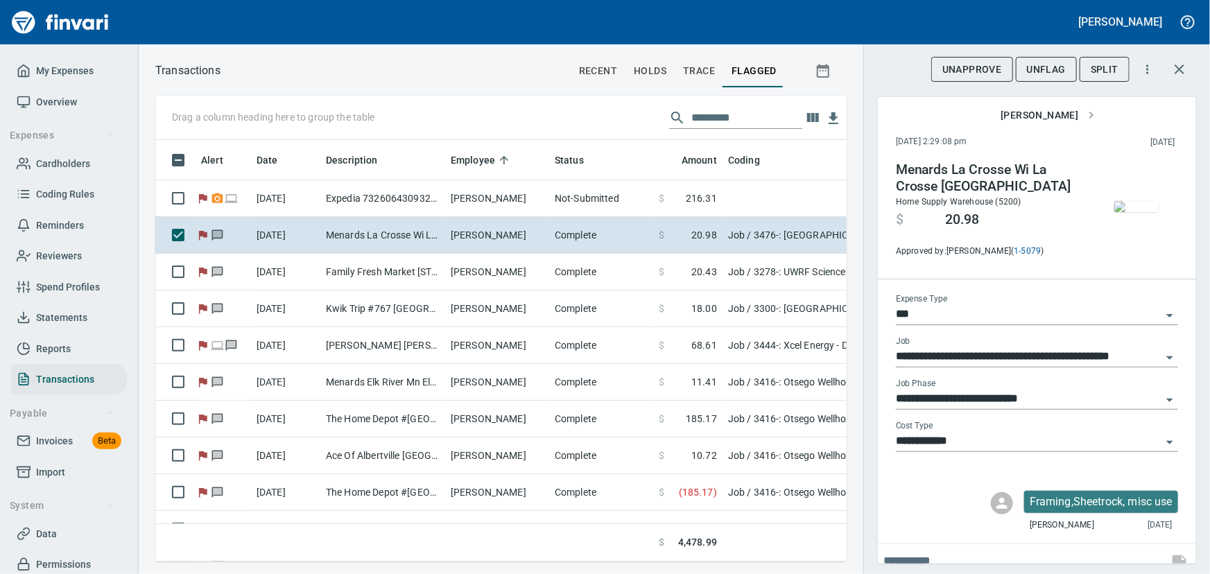
click at [1063, 69] on span "UnFlag" at bounding box center [1046, 69] width 39 height 17
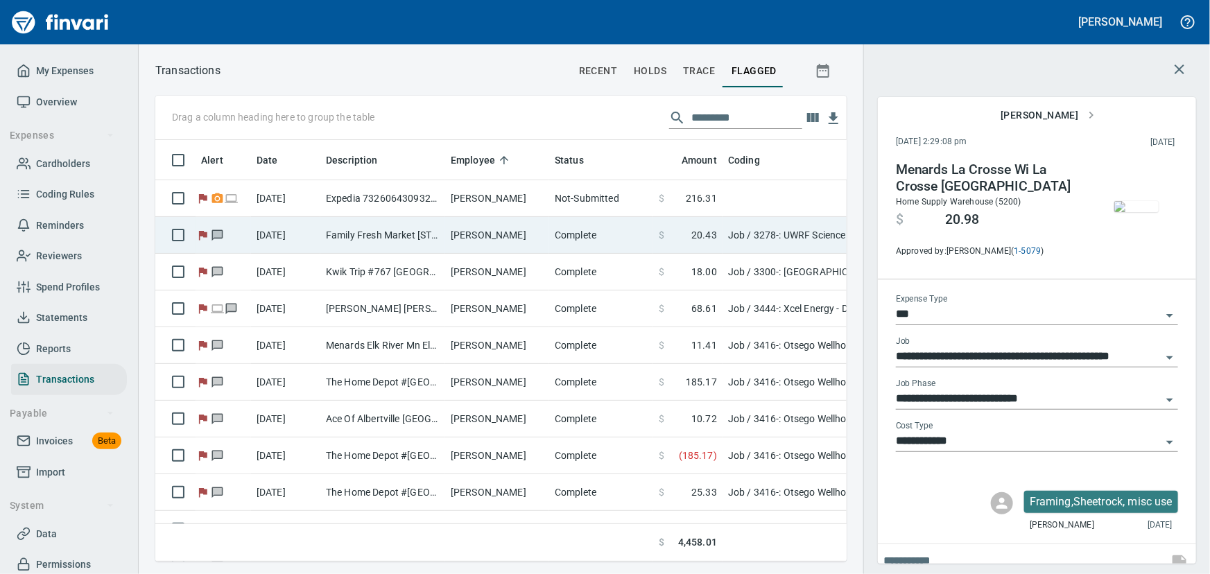
click at [453, 236] on td "[PERSON_NAME]" at bounding box center [497, 235] width 104 height 37
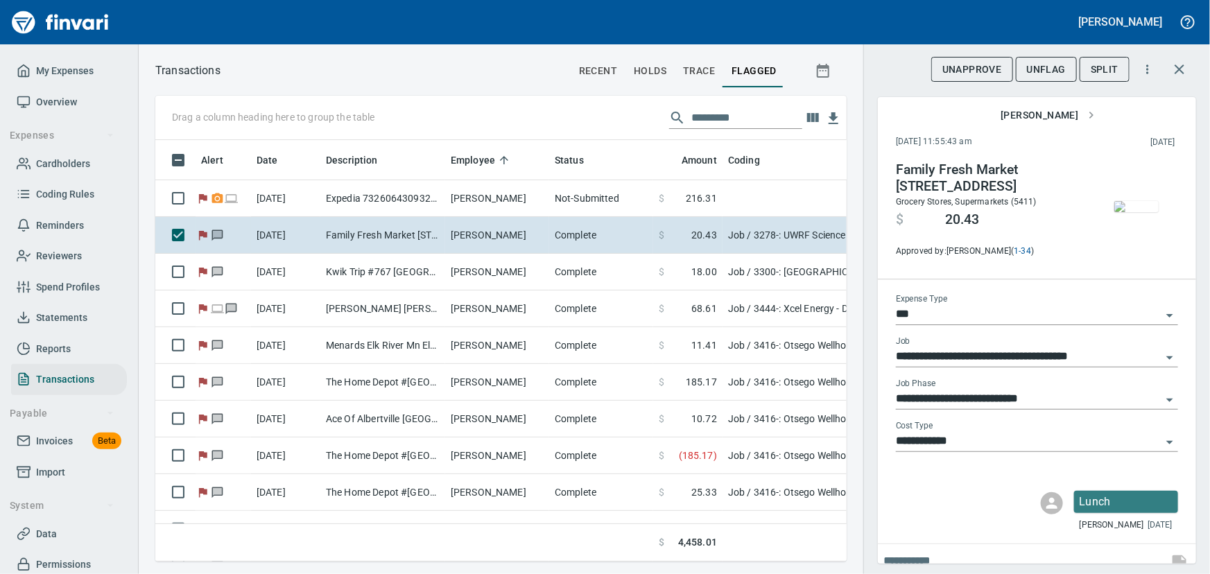
click at [1115, 212] on img "button" at bounding box center [1136, 206] width 44 height 11
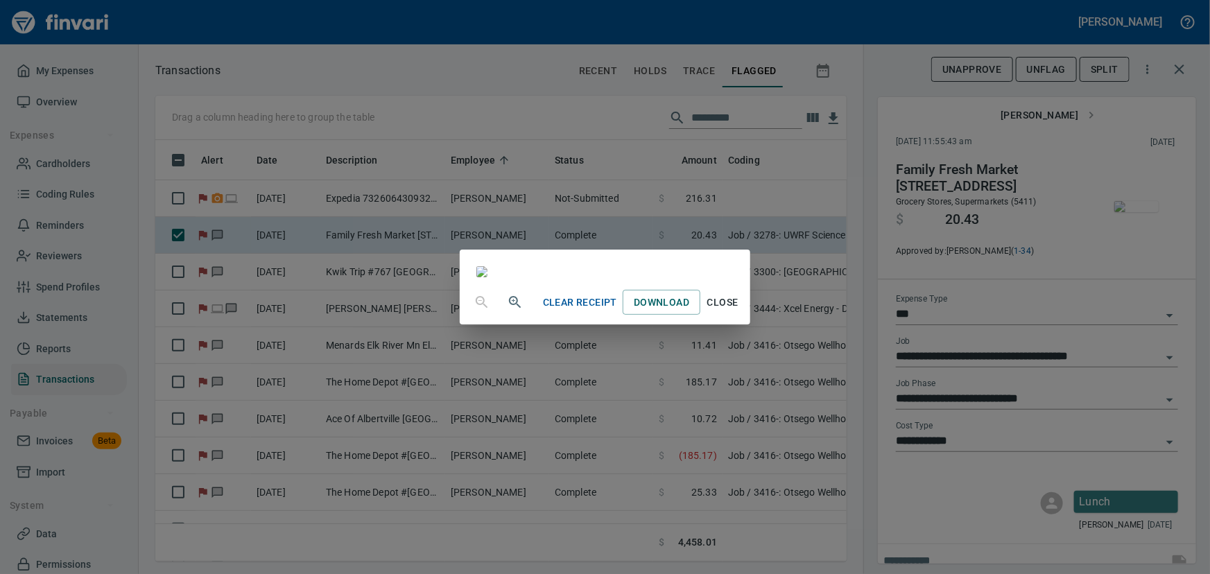
scroll to position [125, 0]
click at [739, 311] on span "Close" at bounding box center [722, 302] width 33 height 17
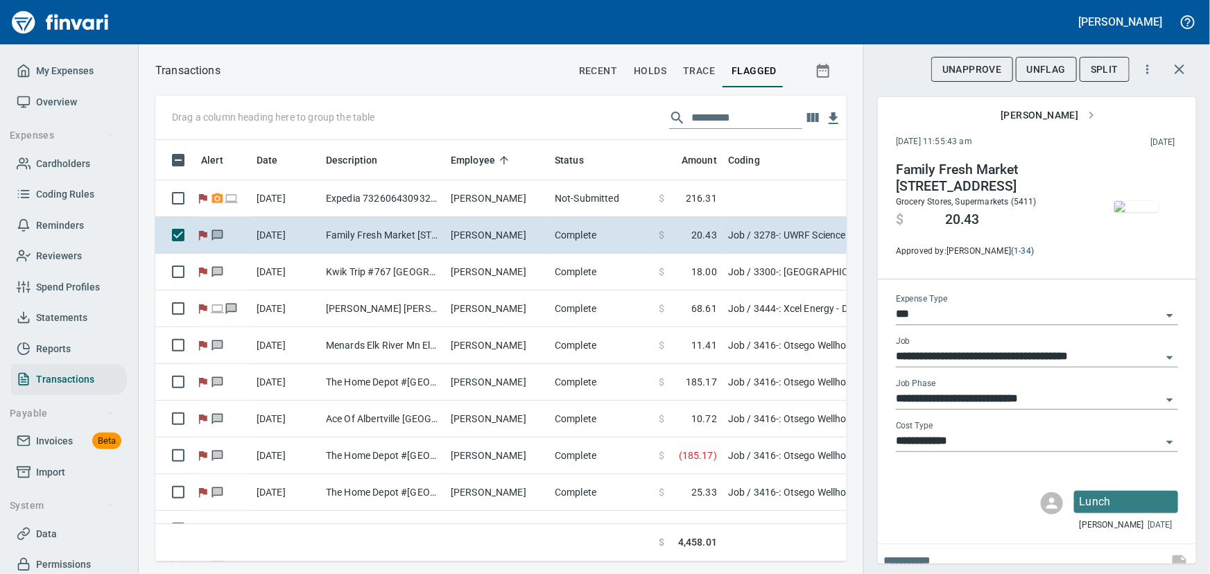
click at [1047, 69] on span "UnFlag" at bounding box center [1046, 69] width 39 height 17
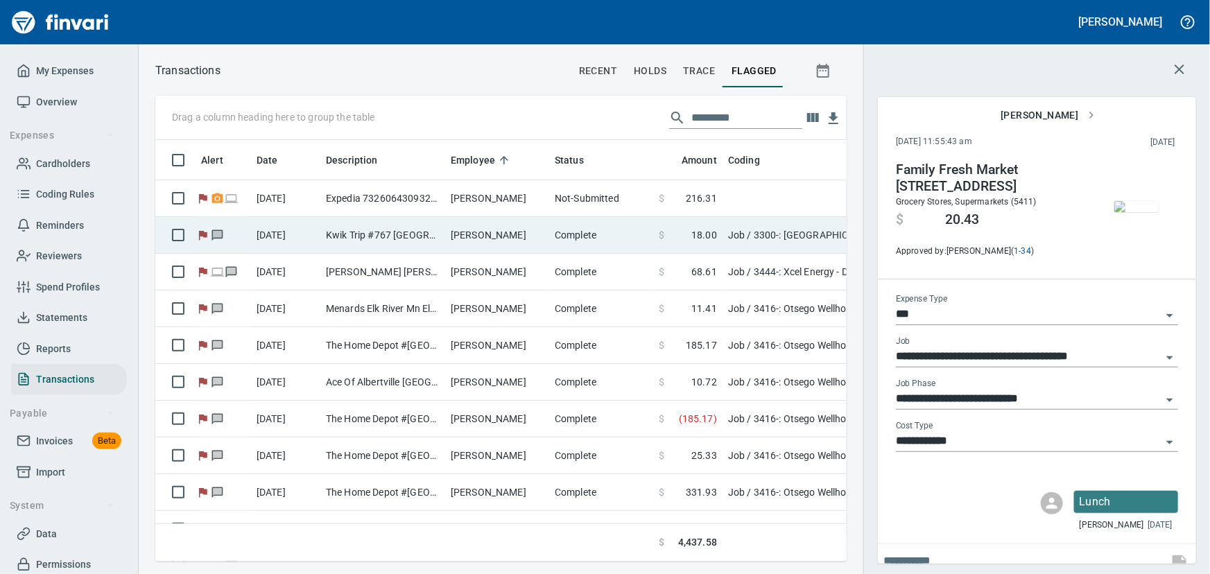
click at [344, 233] on td "Kwik Trip #767 [GEOGRAPHIC_DATA] [GEOGRAPHIC_DATA]" at bounding box center [382, 235] width 125 height 37
type input "**********"
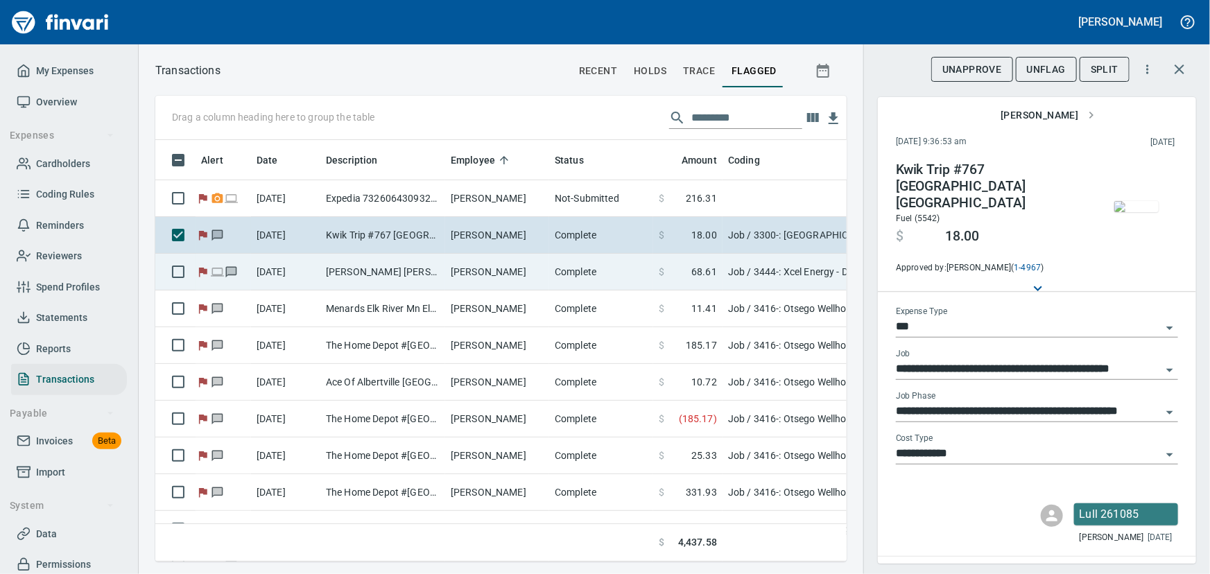
click at [345, 270] on td "[PERSON_NAME] [PERSON_NAME] [GEOGRAPHIC_DATA]" at bounding box center [382, 272] width 125 height 37
type input "**********"
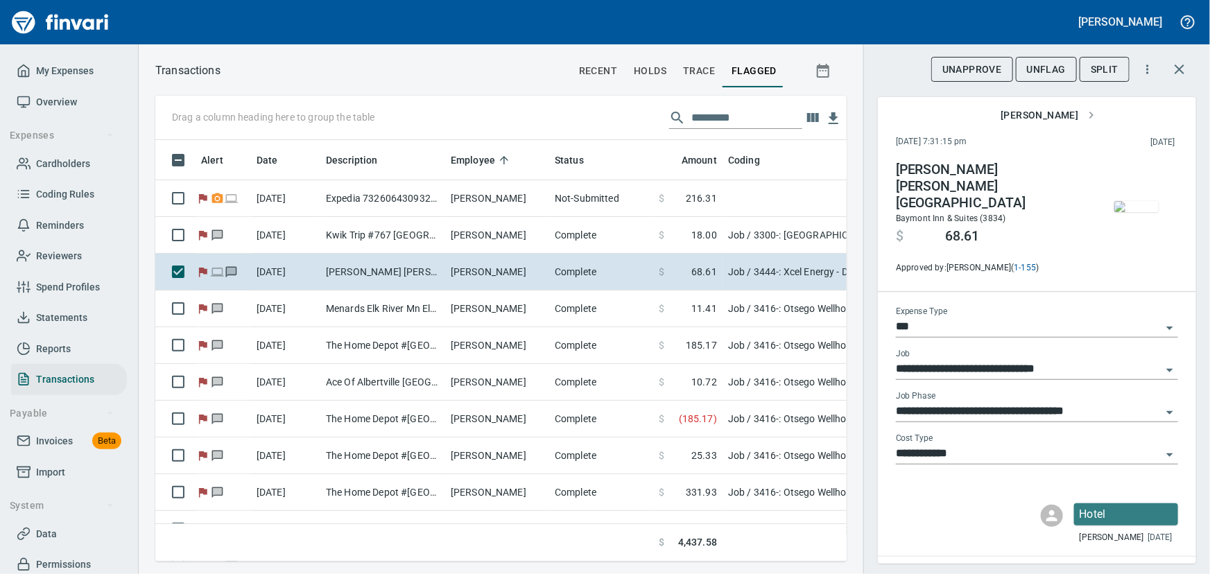
click at [1061, 64] on span "UnFlag" at bounding box center [1046, 69] width 39 height 17
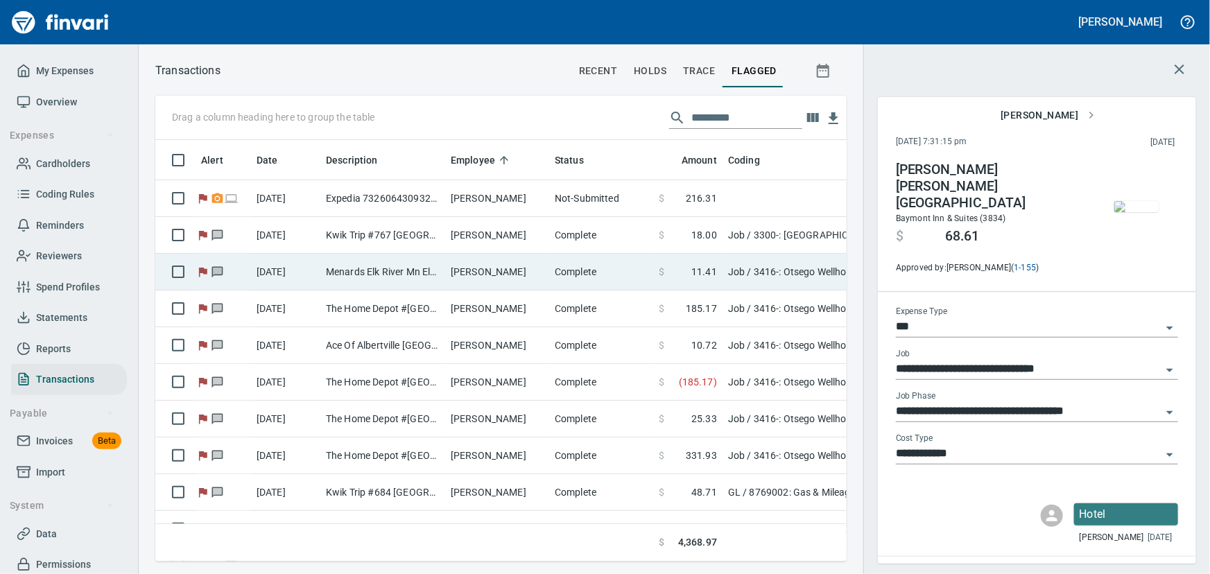
click at [331, 270] on td "Menards Elk River Mn Elk River [GEOGRAPHIC_DATA]" at bounding box center [382, 272] width 125 height 37
type input "**********"
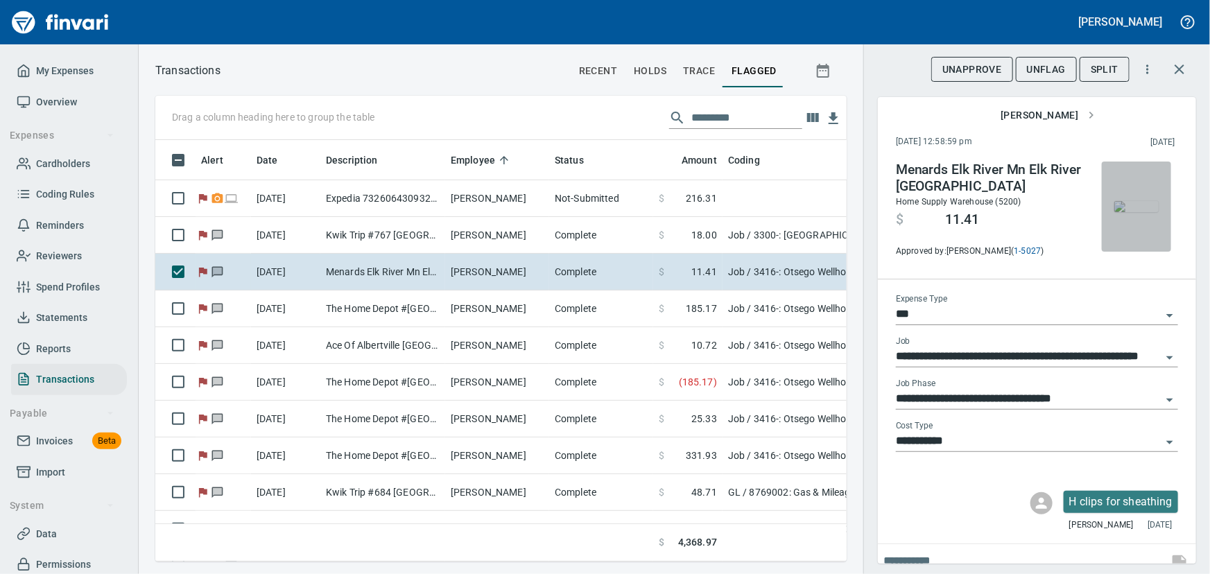
click at [1129, 206] on img "button" at bounding box center [1136, 206] width 44 height 11
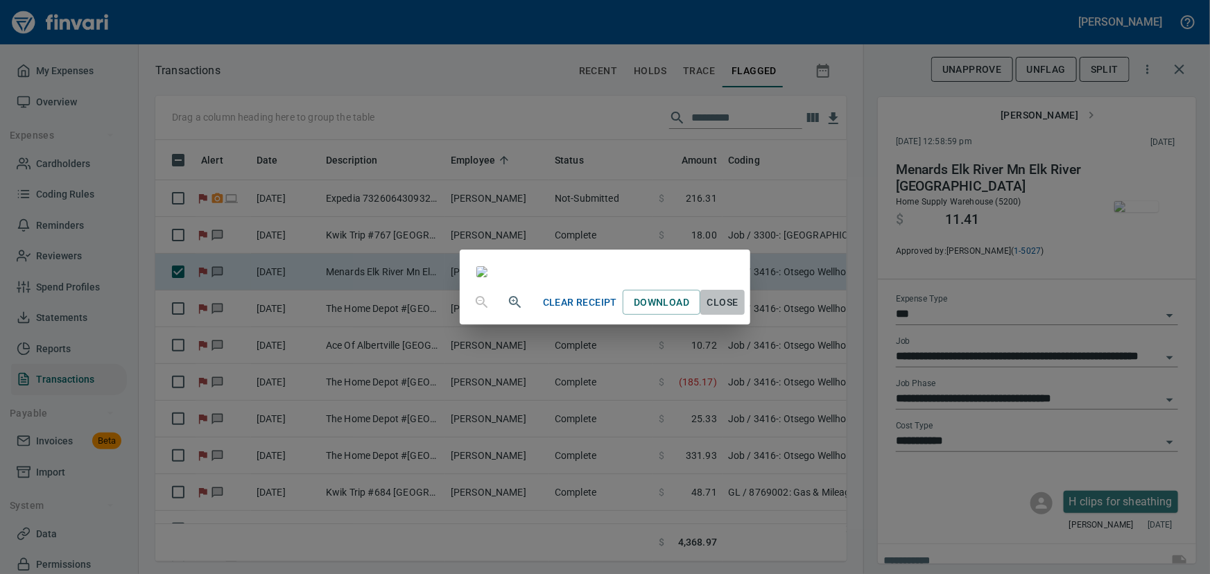
click at [739, 311] on span "Close" at bounding box center [722, 302] width 33 height 17
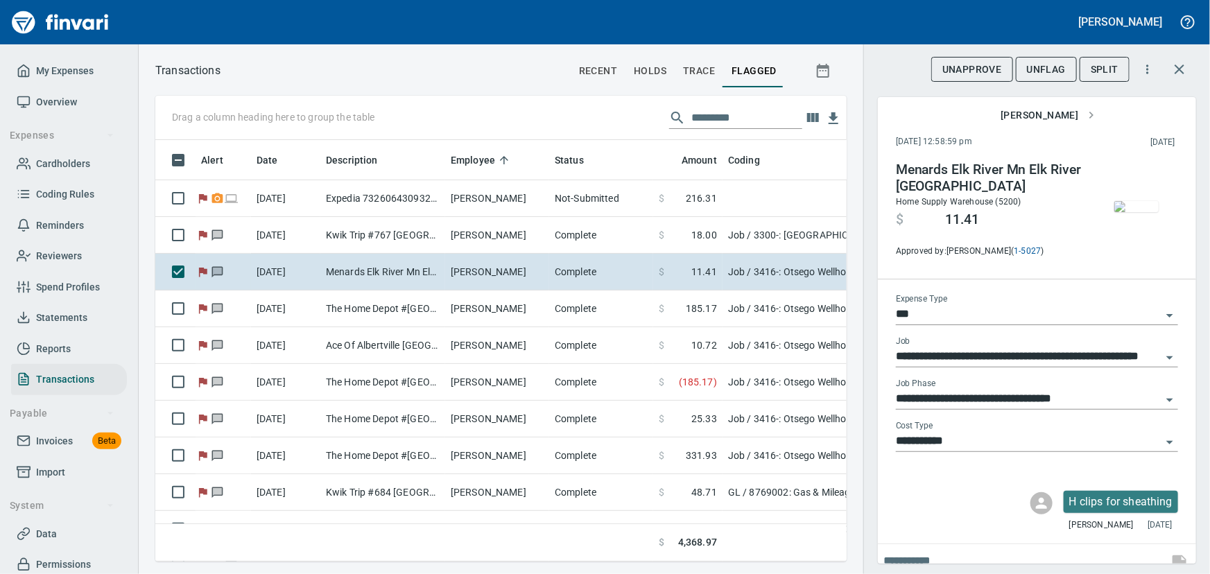
click at [1045, 70] on span "UnFlag" at bounding box center [1046, 69] width 39 height 17
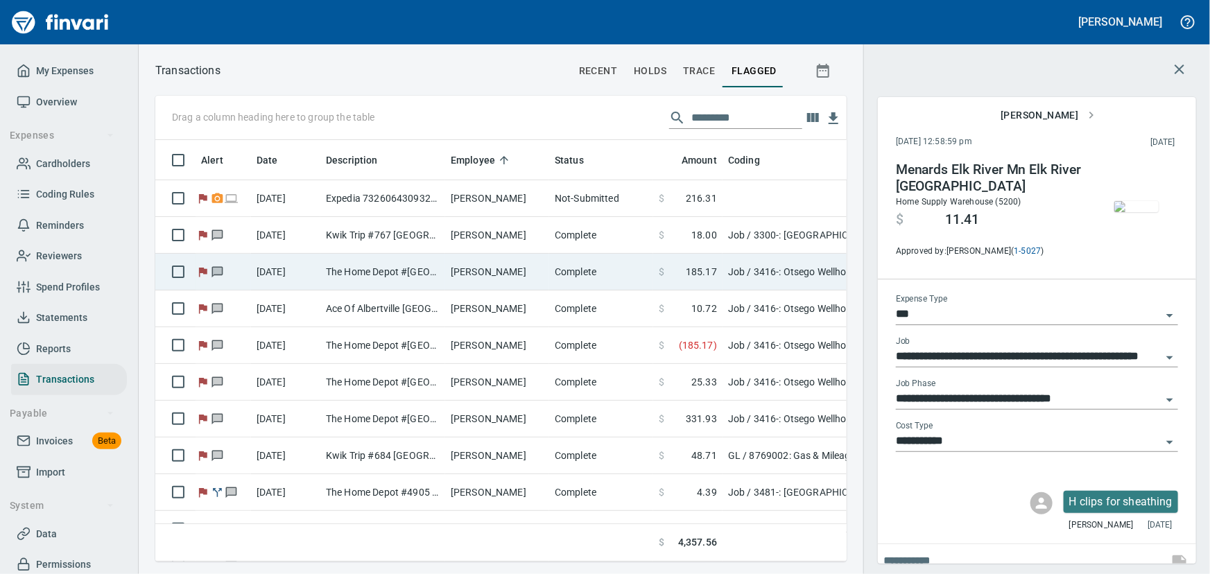
click at [401, 265] on td "The Home Depot #[GEOGRAPHIC_DATA]" at bounding box center [382, 272] width 125 height 37
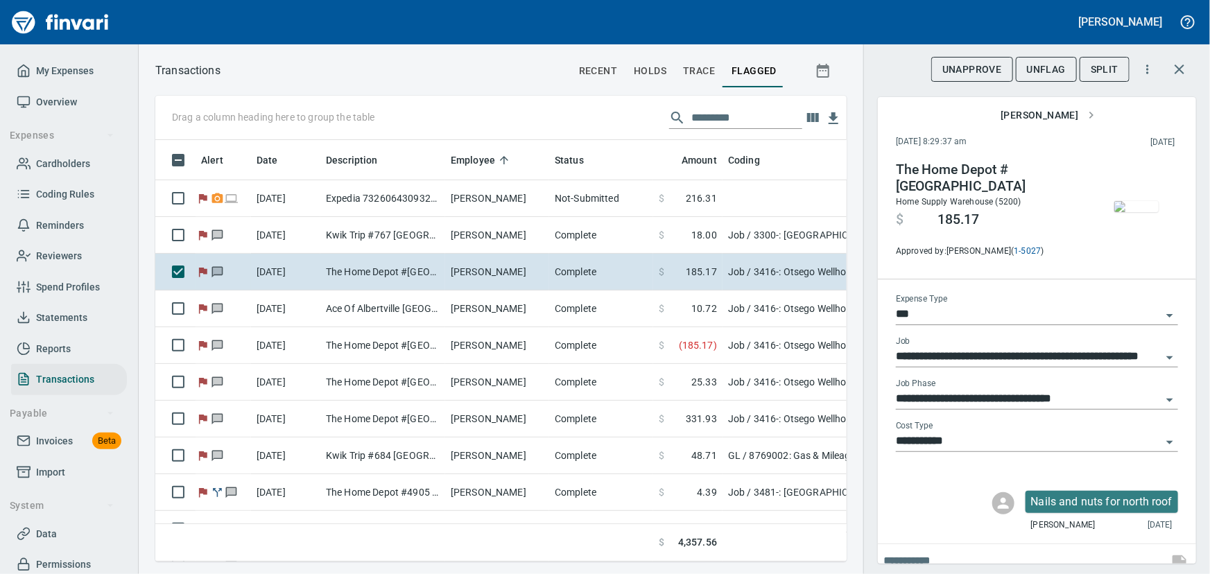
click at [1128, 212] on img "button" at bounding box center [1136, 206] width 44 height 11
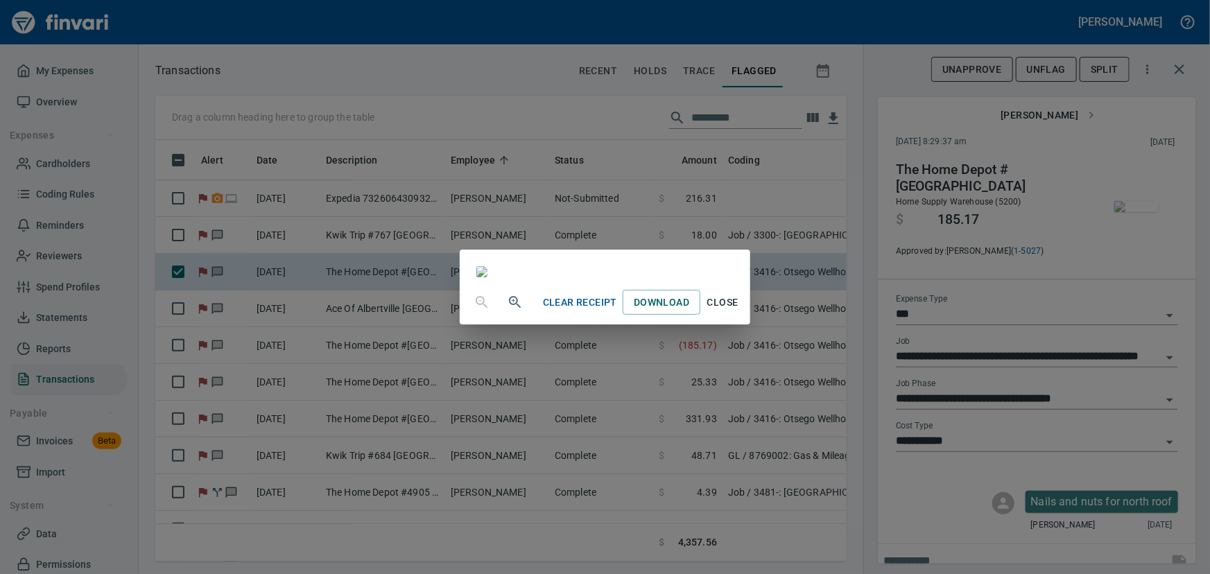
scroll to position [62, 0]
click at [739, 311] on span "Close" at bounding box center [722, 302] width 33 height 17
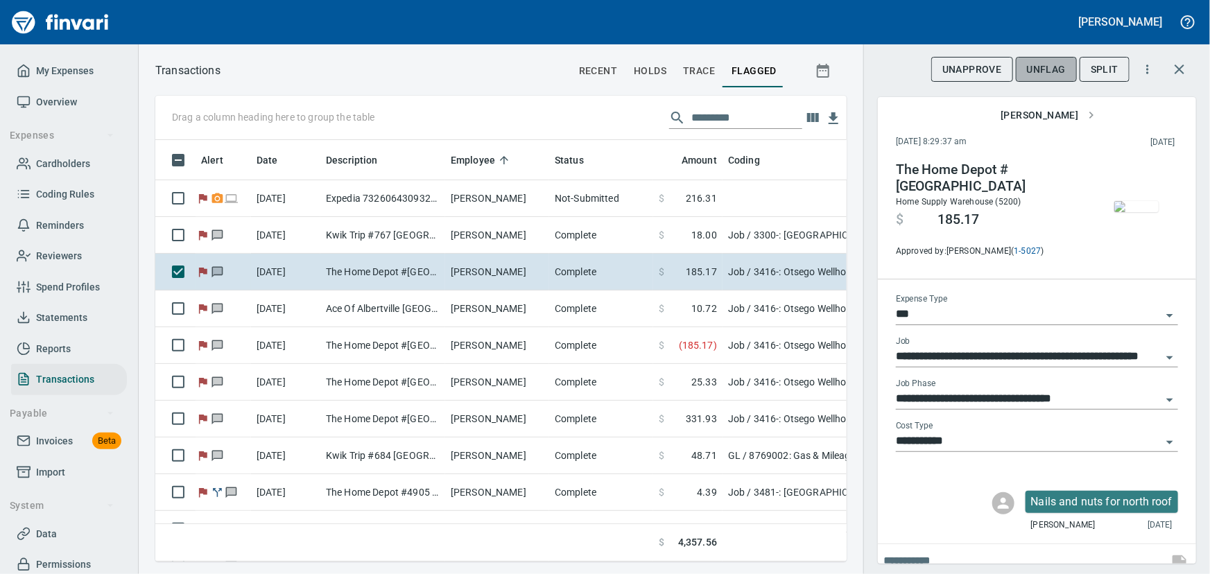
drag, startPoint x: 1056, startPoint y: 69, endPoint x: 1049, endPoint y: 71, distance: 7.2
click at [1056, 69] on span "UnFlag" at bounding box center [1046, 69] width 39 height 17
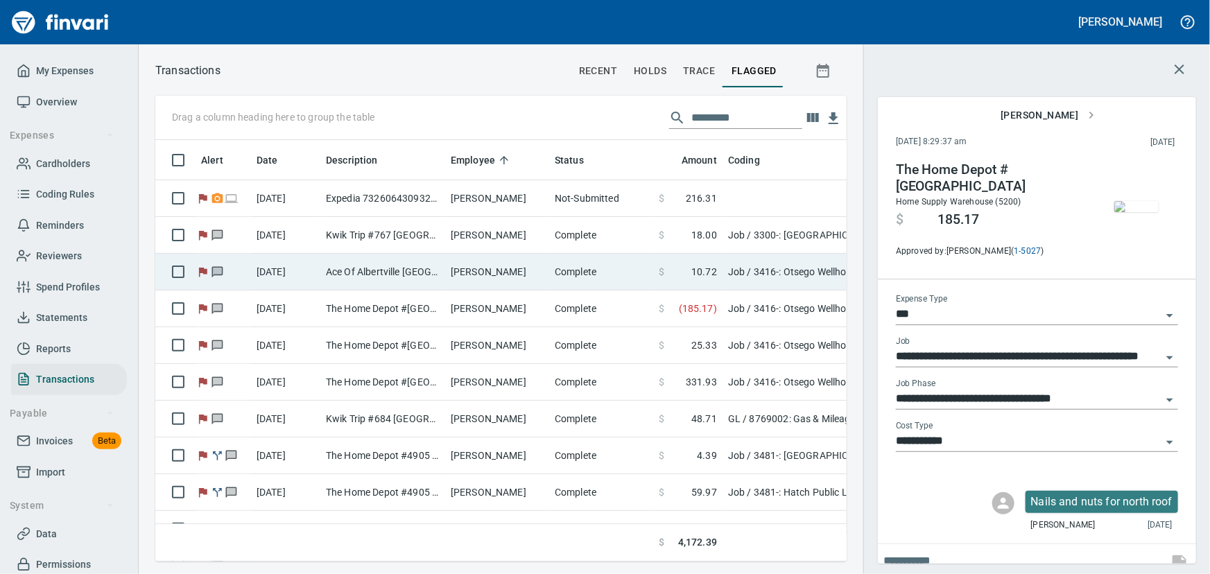
click at [374, 272] on td "Ace Of Albertville [GEOGRAPHIC_DATA] [GEOGRAPHIC_DATA]" at bounding box center [382, 272] width 125 height 37
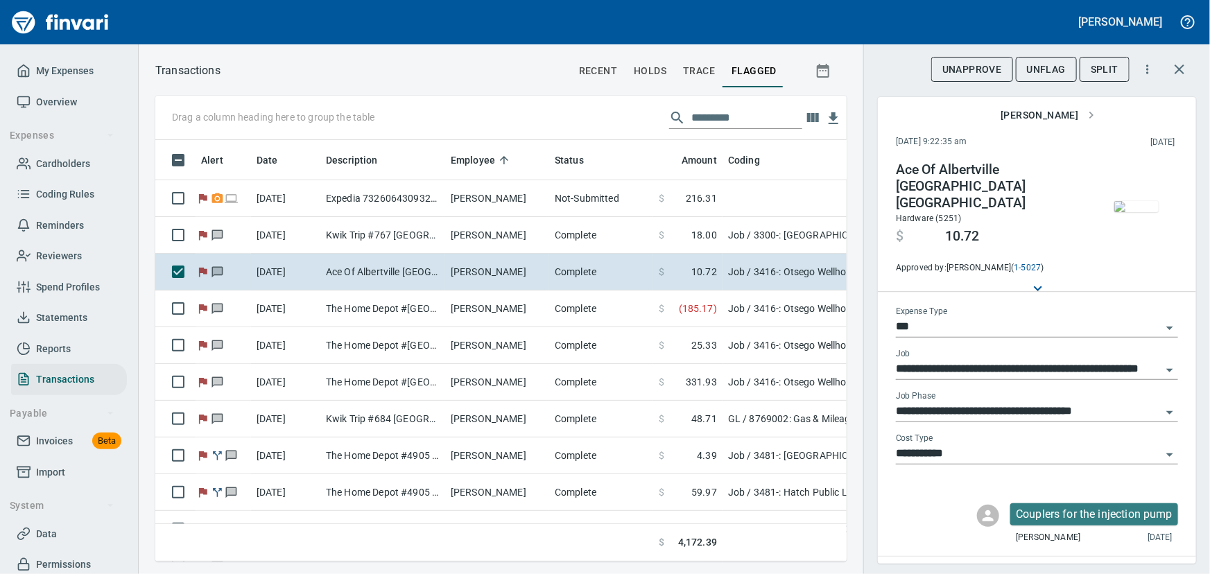
click at [1128, 212] on img "button" at bounding box center [1136, 206] width 44 height 11
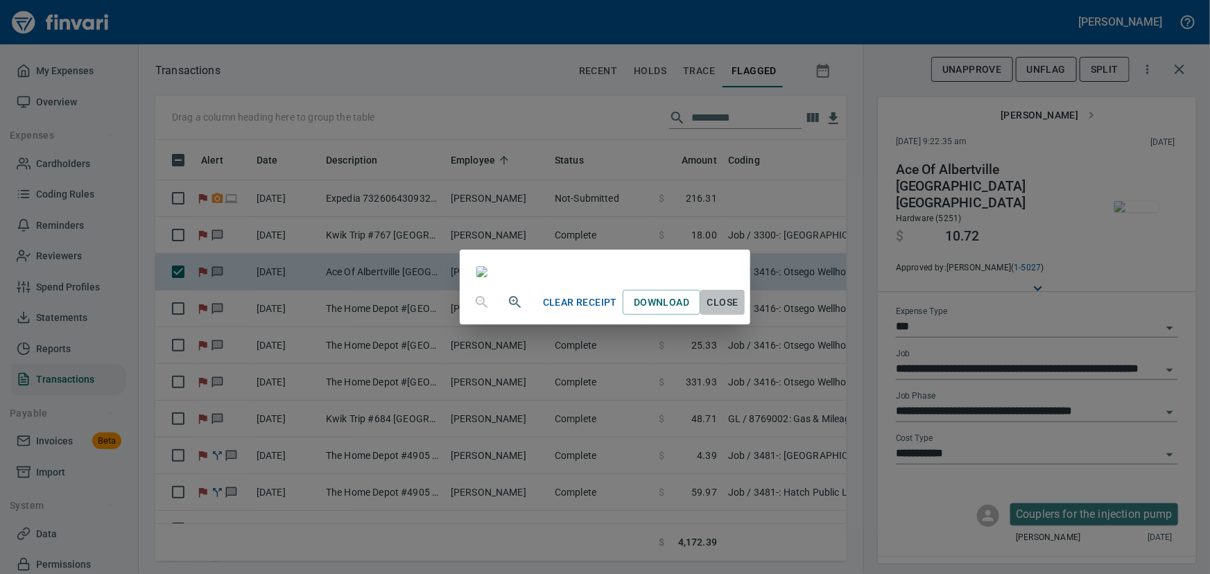
click at [739, 311] on span "Close" at bounding box center [722, 302] width 33 height 17
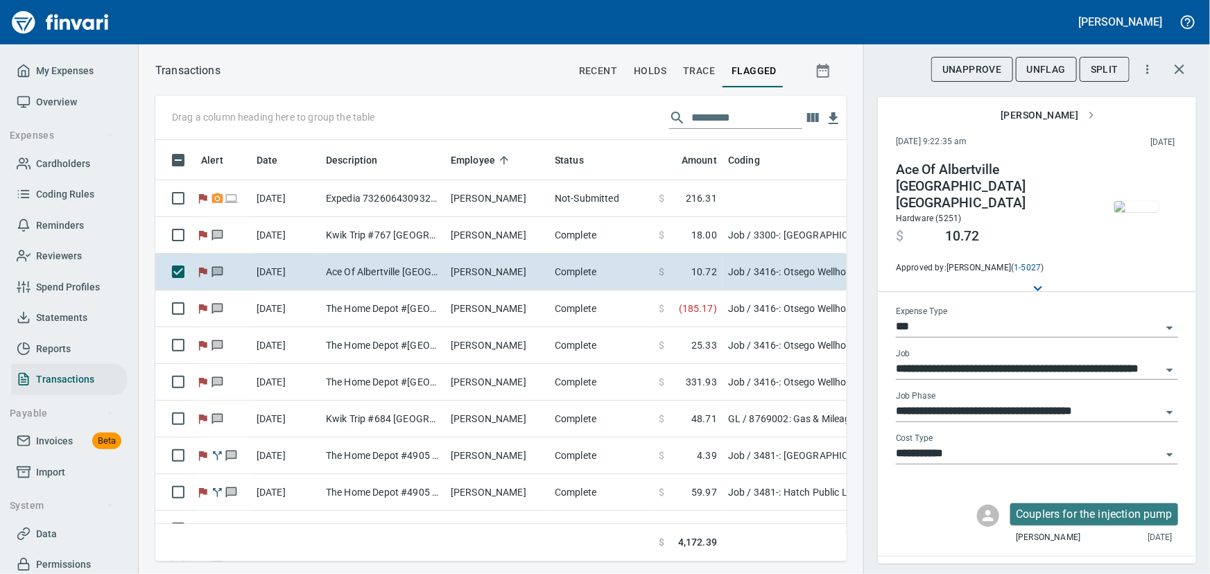
click at [1053, 69] on span "UnFlag" at bounding box center [1046, 69] width 39 height 17
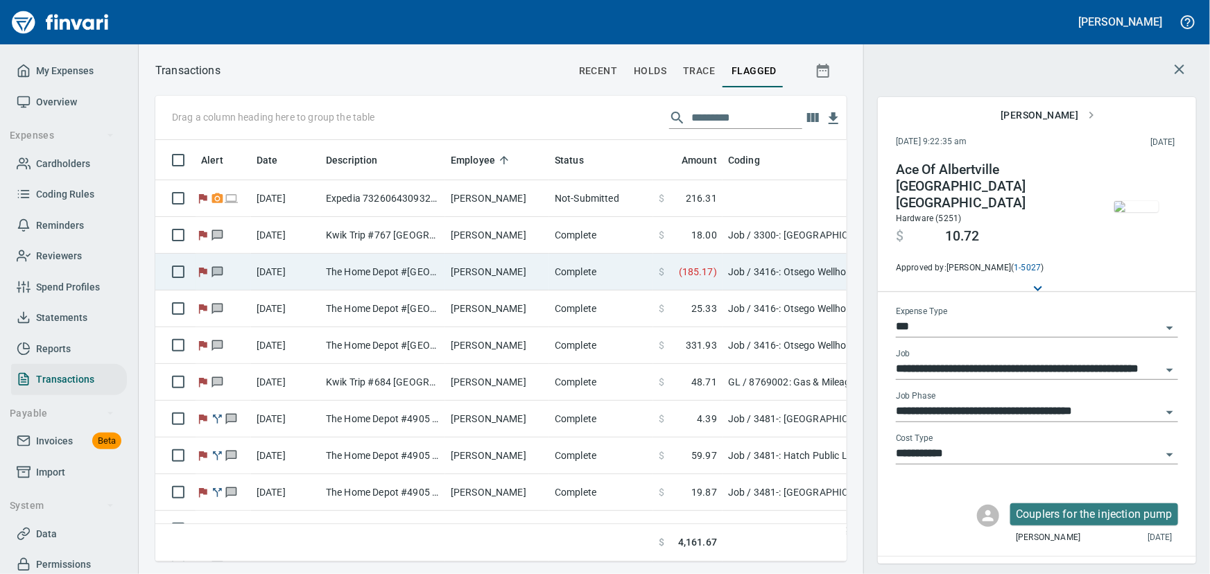
click at [356, 271] on td "The Home Depot #[GEOGRAPHIC_DATA]" at bounding box center [382, 272] width 125 height 37
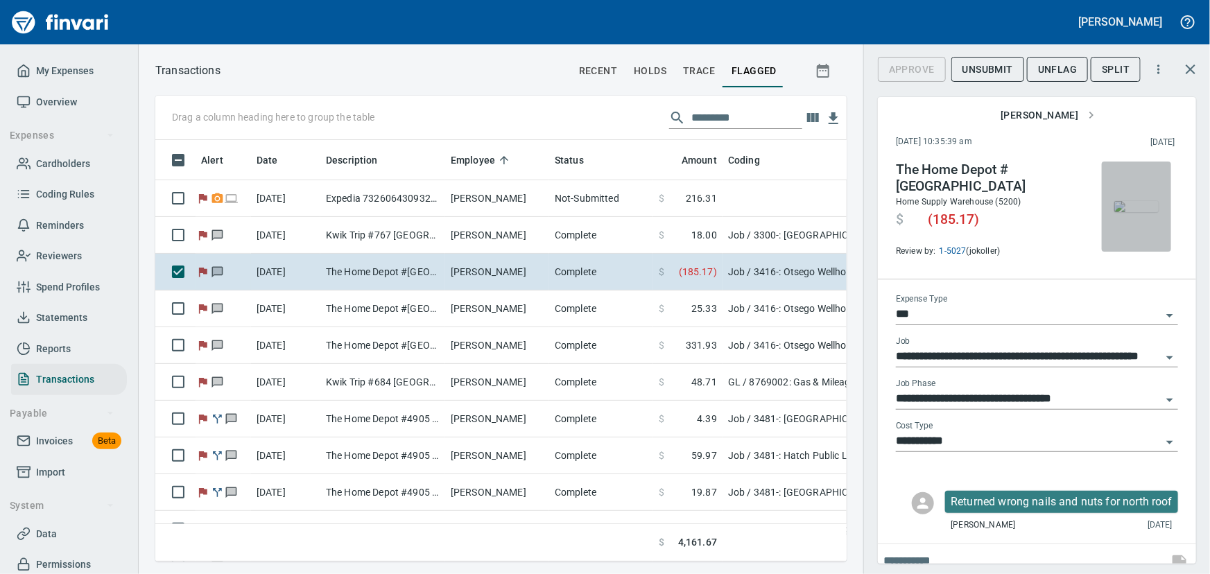
click at [1128, 207] on img "button" at bounding box center [1136, 206] width 44 height 11
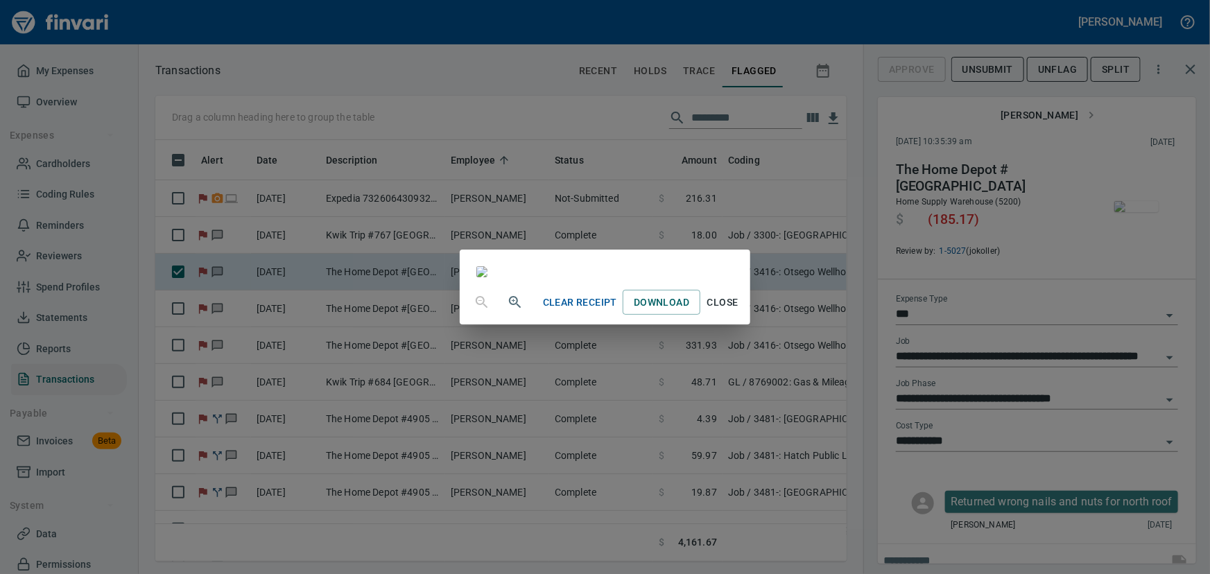
scroll to position [125, 0]
click at [739, 311] on span "Close" at bounding box center [722, 302] width 33 height 17
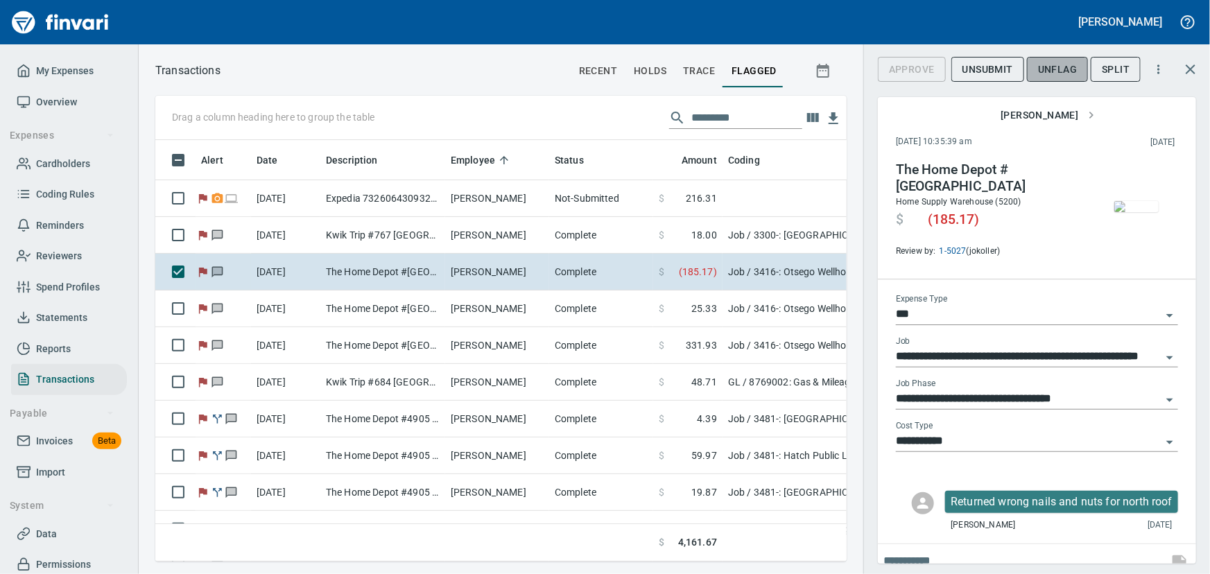
click at [1061, 69] on span "UnFlag" at bounding box center [1057, 69] width 39 height 17
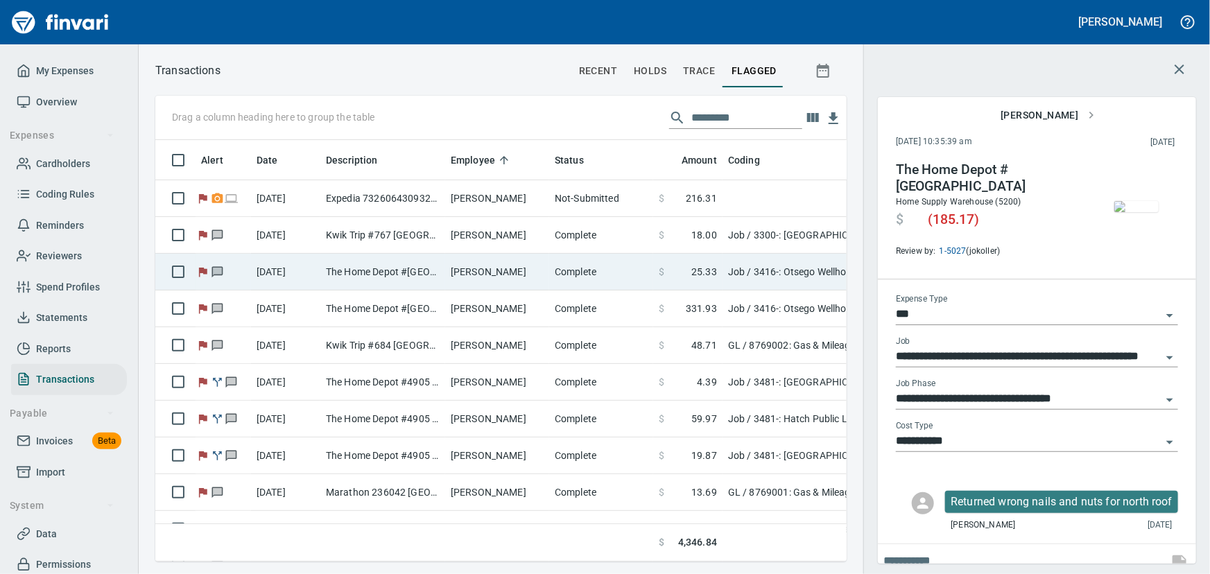
click at [305, 266] on td "[DATE]" at bounding box center [285, 272] width 69 height 37
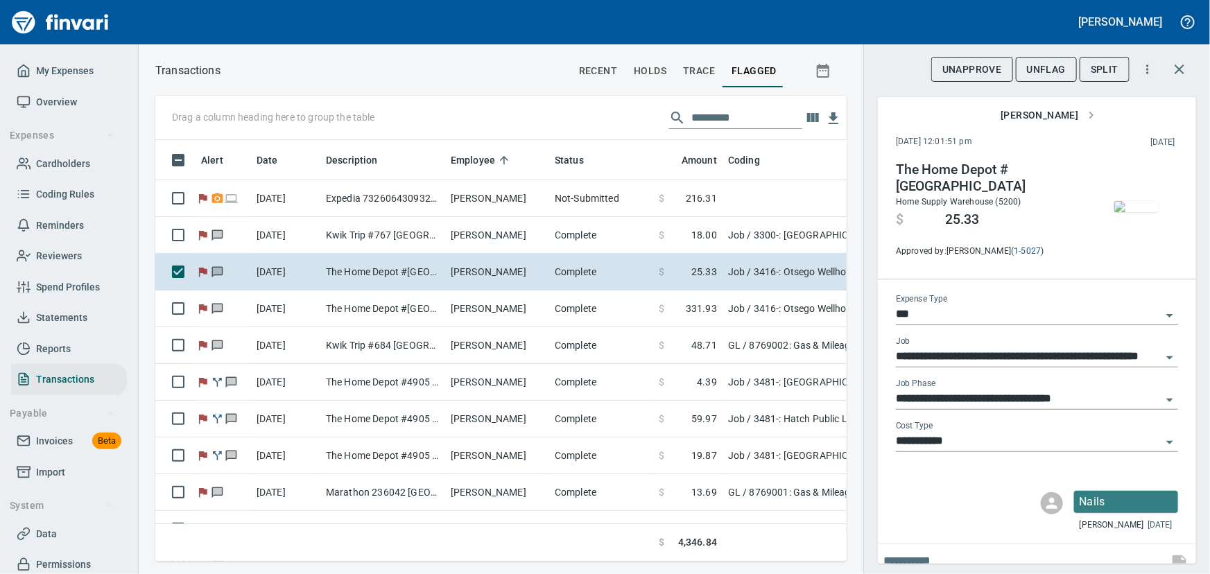
click at [1115, 211] on img "button" at bounding box center [1136, 206] width 44 height 11
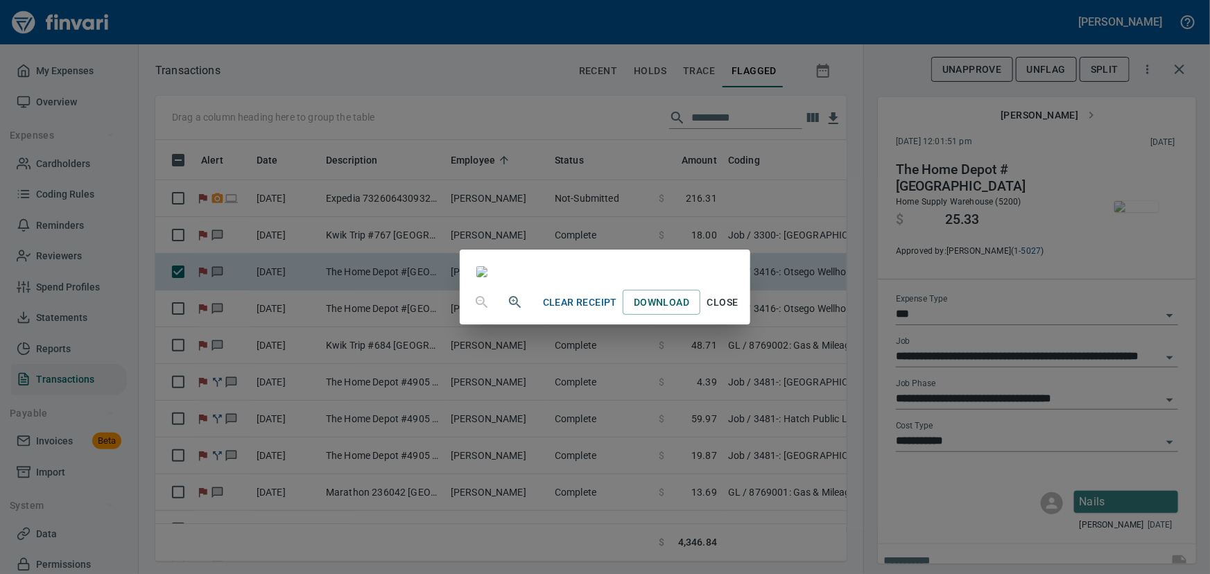
scroll to position [62, 0]
click at [739, 311] on span "Close" at bounding box center [722, 302] width 33 height 17
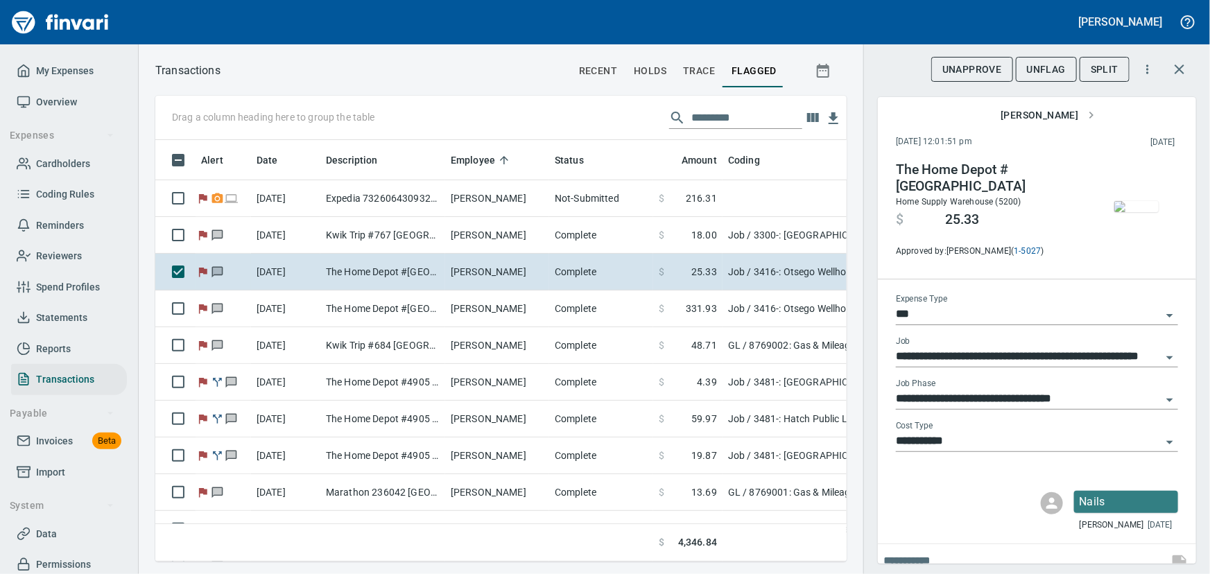
click at [1042, 69] on span "UnFlag" at bounding box center [1046, 69] width 39 height 17
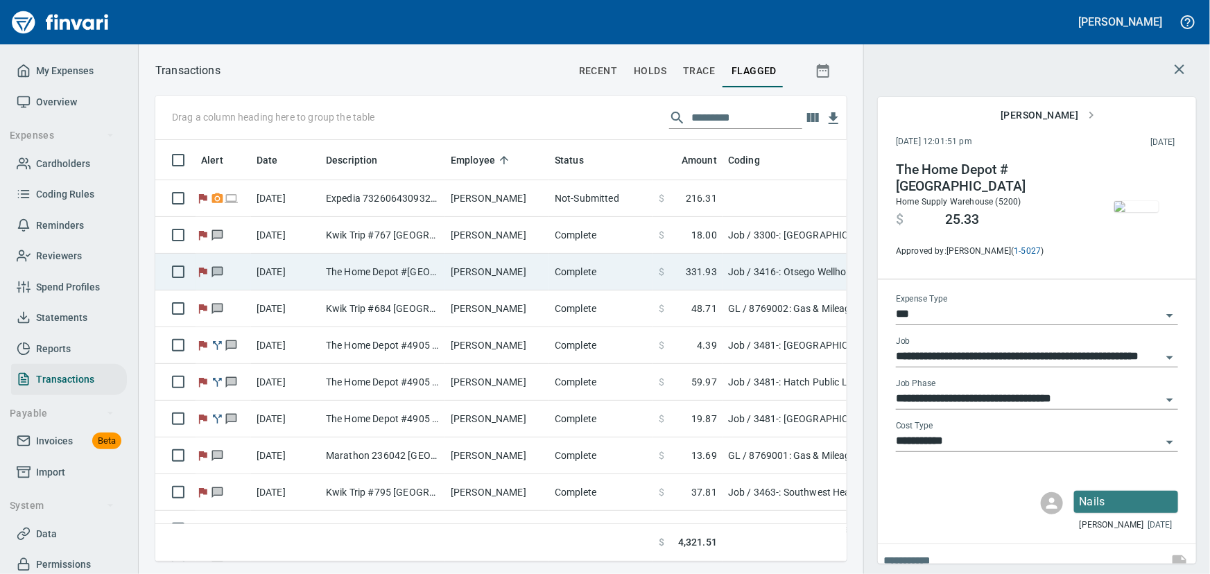
click at [378, 270] on td "The Home Depot #[GEOGRAPHIC_DATA]" at bounding box center [382, 272] width 125 height 37
type input "**********"
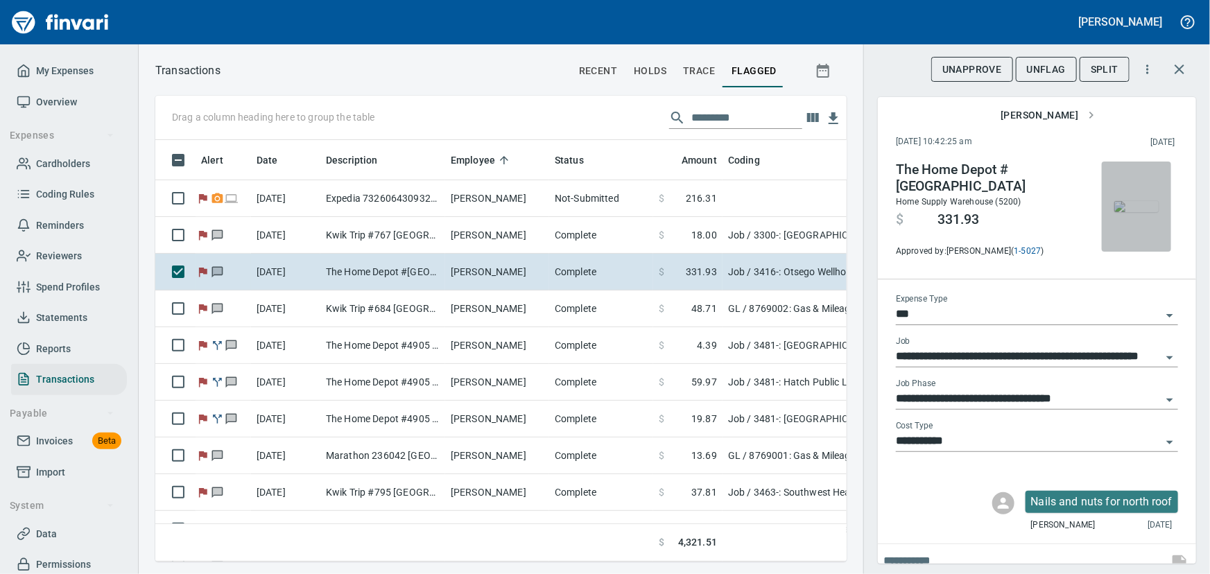
click at [1117, 206] on img "button" at bounding box center [1136, 206] width 44 height 11
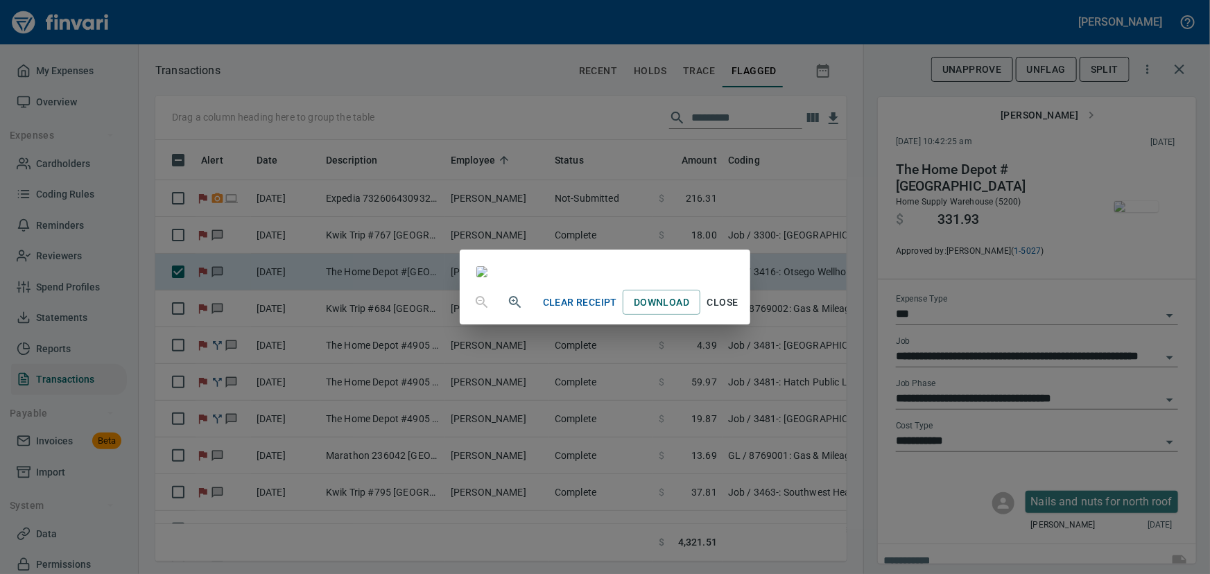
scroll to position [125, 0]
click at [739, 311] on span "Close" at bounding box center [722, 302] width 33 height 17
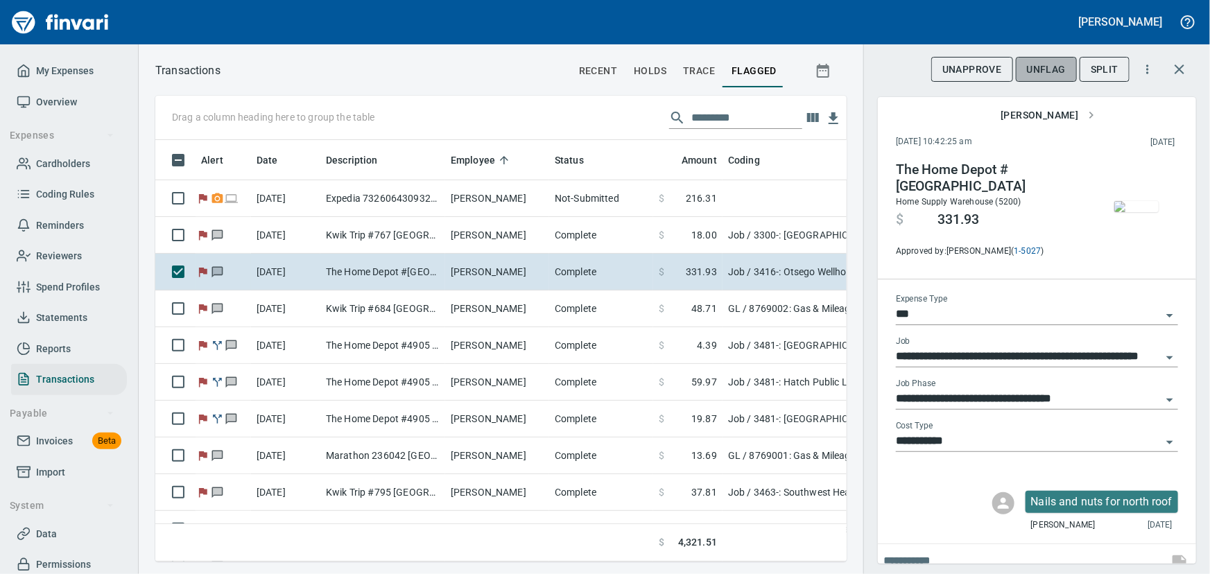
click at [1047, 68] on span "UnFlag" at bounding box center [1046, 69] width 39 height 17
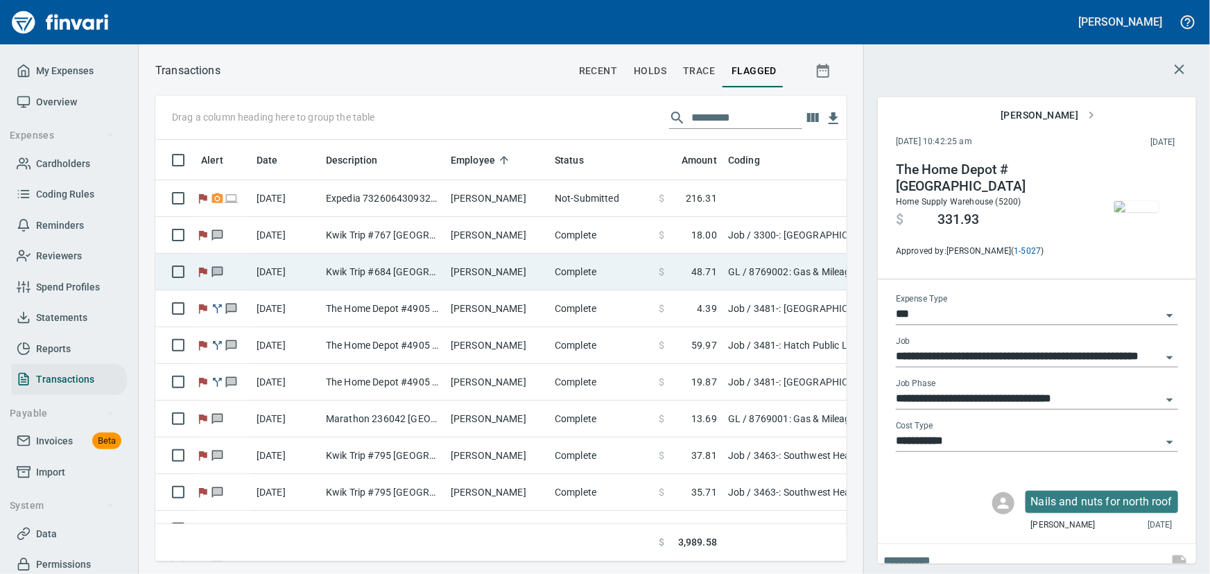
click at [349, 267] on td "Kwik Trip #684 [GEOGRAPHIC_DATA] [GEOGRAPHIC_DATA]" at bounding box center [382, 272] width 125 height 37
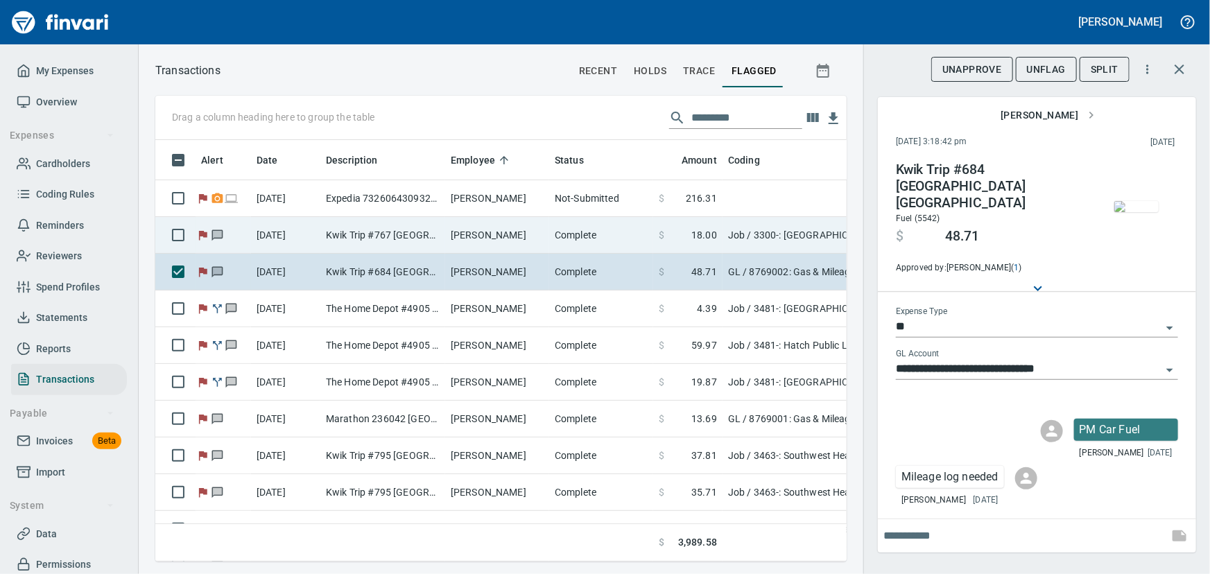
click at [364, 234] on td "Kwik Trip #767 [GEOGRAPHIC_DATA] [GEOGRAPHIC_DATA]" at bounding box center [382, 235] width 125 height 37
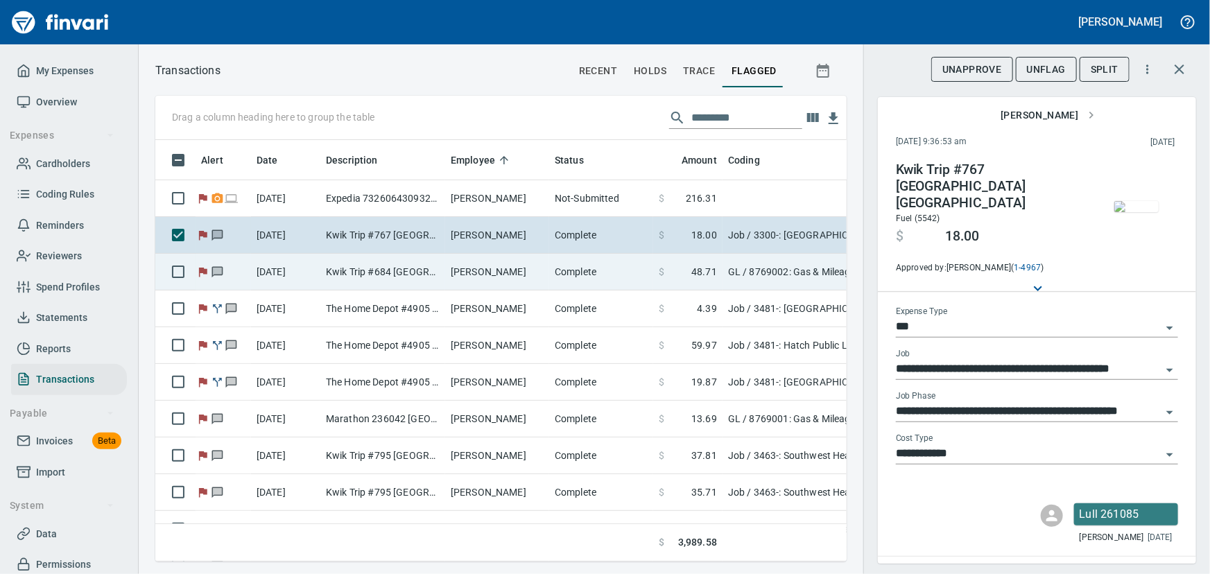
click at [428, 263] on td "Kwik Trip #684 [GEOGRAPHIC_DATA] [GEOGRAPHIC_DATA]" at bounding box center [382, 272] width 125 height 37
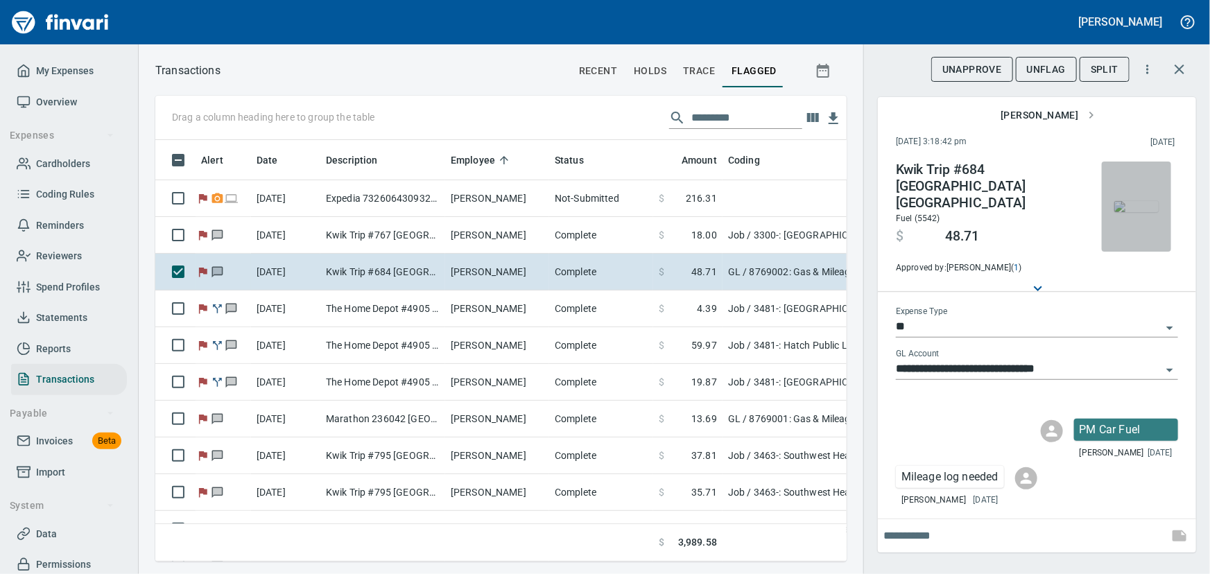
click at [1130, 211] on img "button" at bounding box center [1136, 206] width 44 height 11
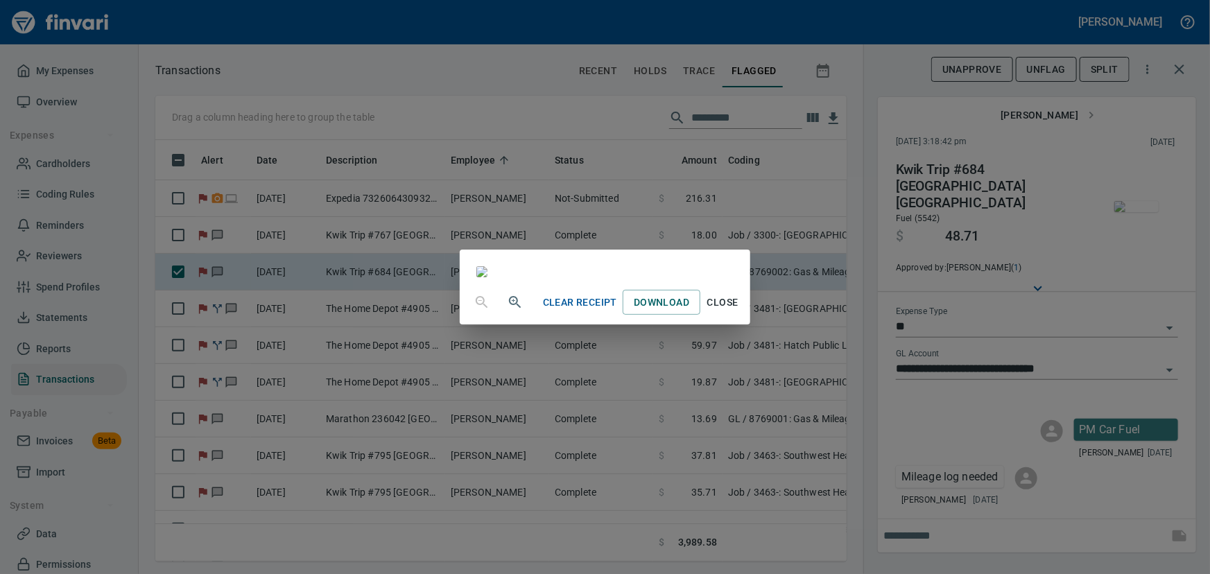
click at [739, 311] on span "Close" at bounding box center [722, 302] width 33 height 17
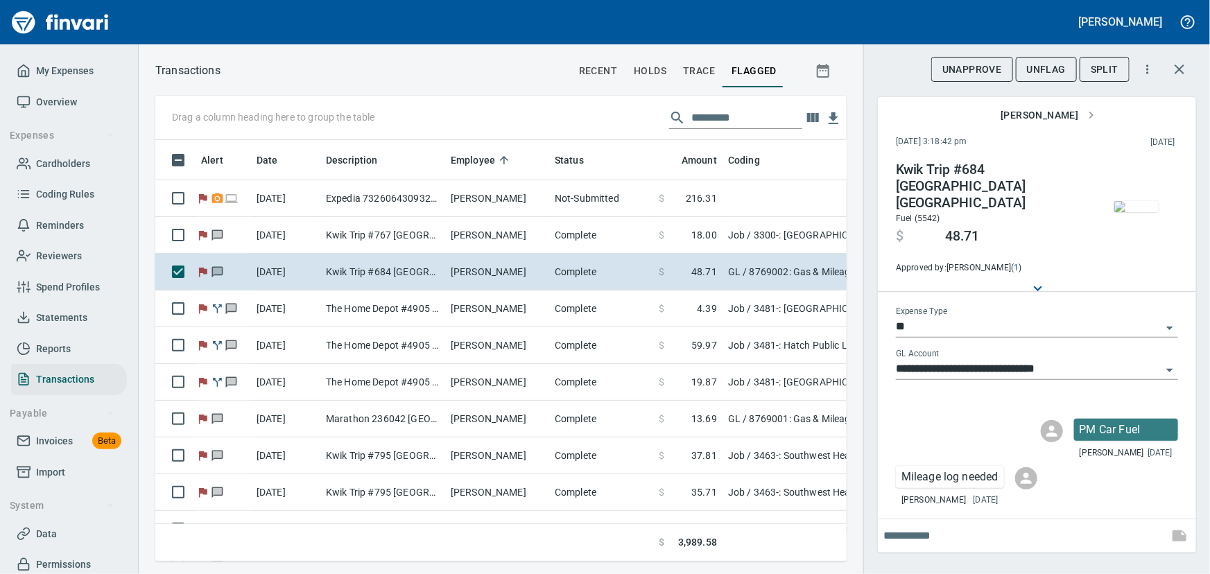
click at [1040, 69] on span "UnFlag" at bounding box center [1046, 69] width 39 height 17
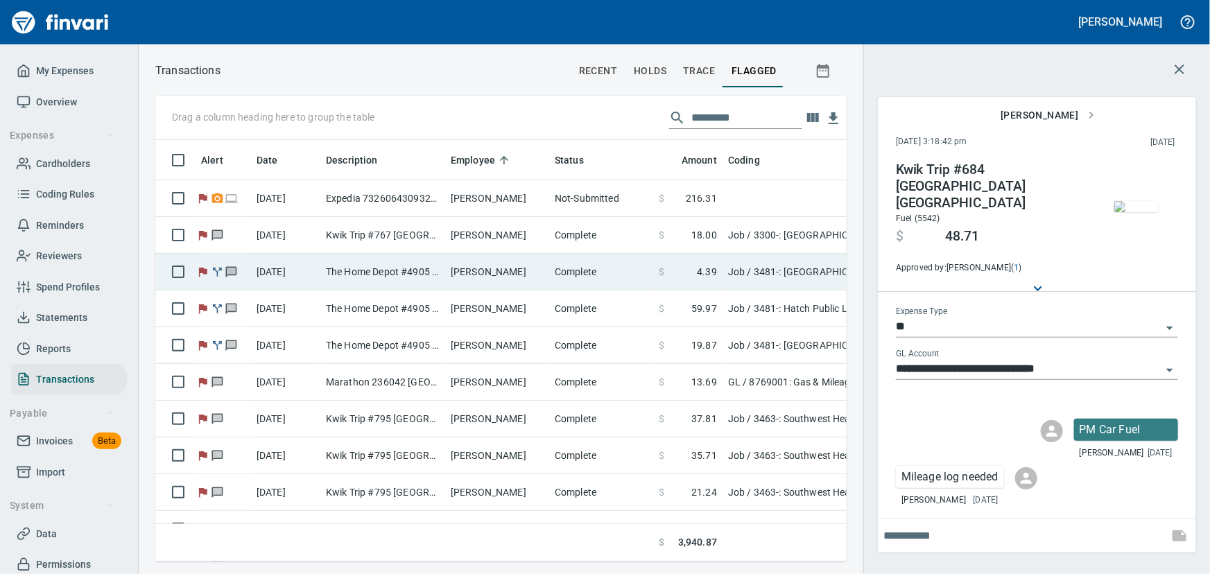
click at [381, 274] on td "The Home Depot #4905 [GEOGRAPHIC_DATA] WI - tax" at bounding box center [382, 272] width 125 height 37
type input "***"
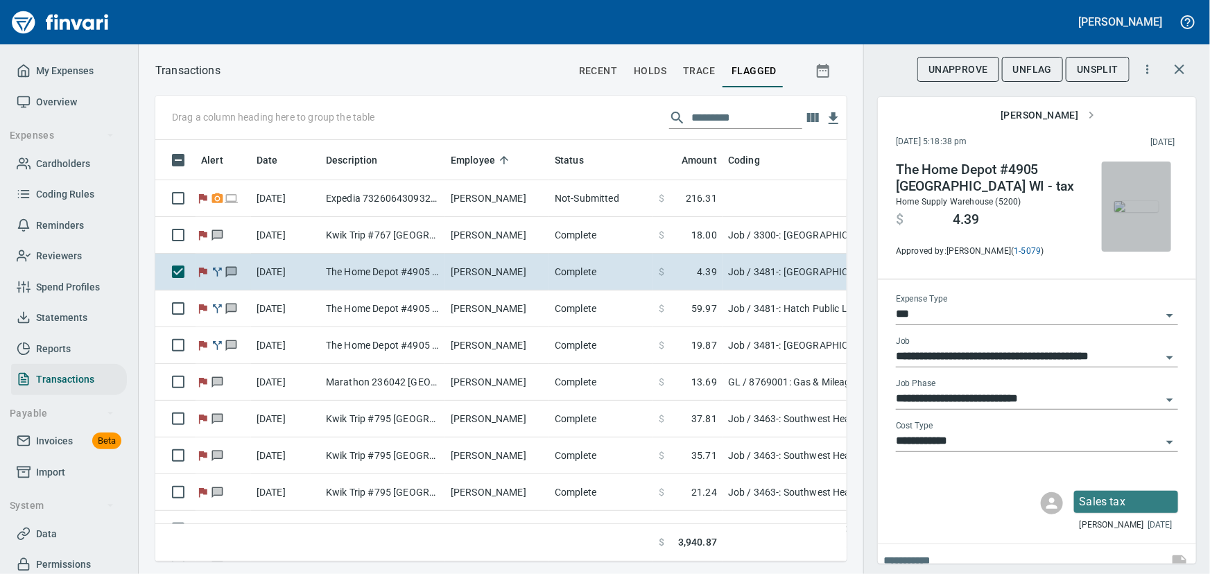
click at [1127, 207] on img "button" at bounding box center [1136, 206] width 44 height 11
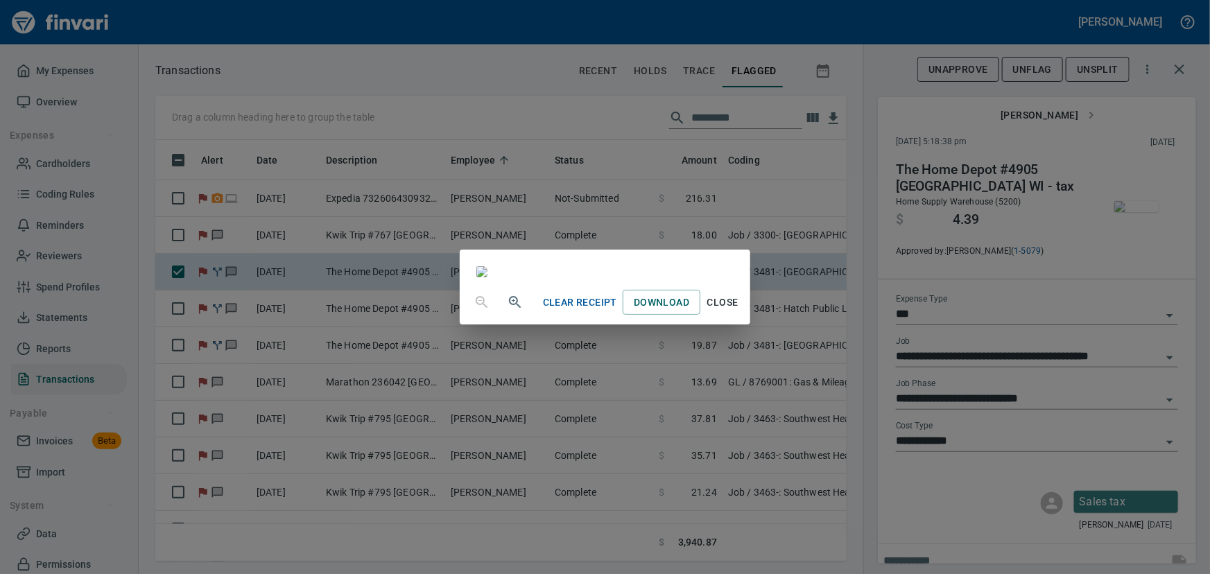
drag, startPoint x: 730, startPoint y: 33, endPoint x: 541, endPoint y: 81, distance: 195.4
click at [525, 250] on div at bounding box center [605, 265] width 290 height 30
click at [739, 311] on span "Close" at bounding box center [722, 302] width 33 height 17
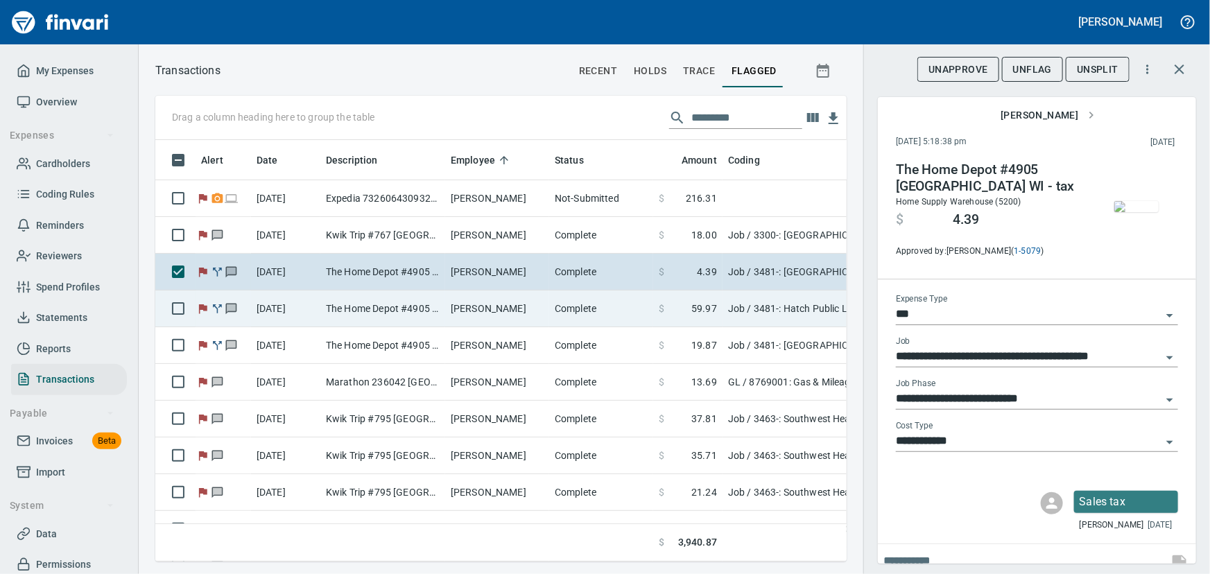
click at [385, 311] on td "The Home Depot #4905 [GEOGRAPHIC_DATA] WI - tapcons" at bounding box center [382, 308] width 125 height 37
type input "**********"
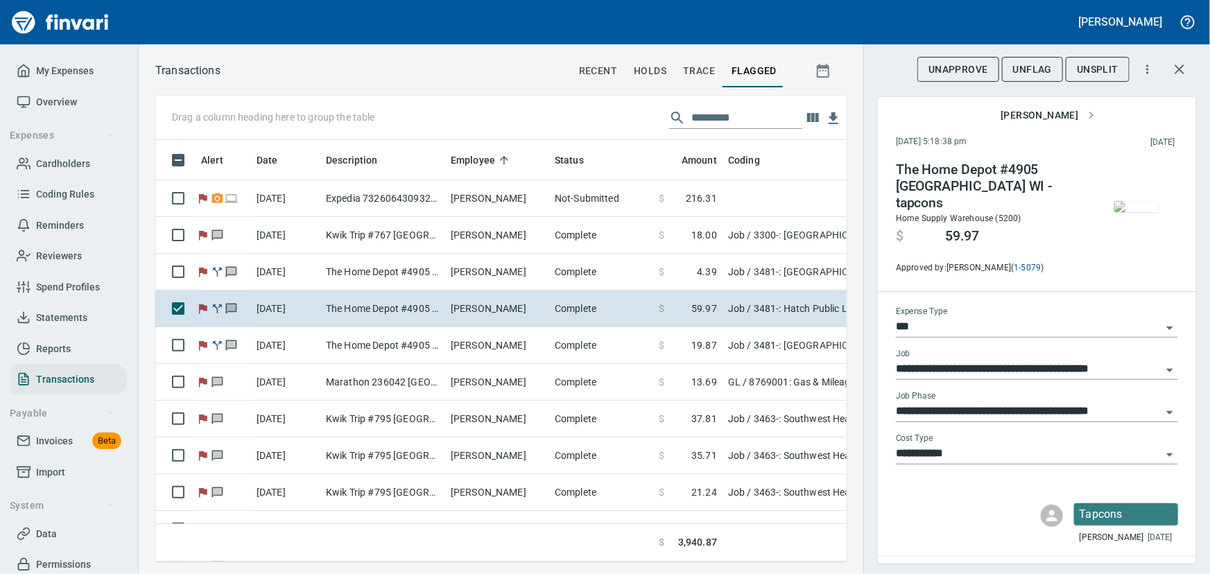
click at [1120, 212] on img "button" at bounding box center [1136, 206] width 44 height 11
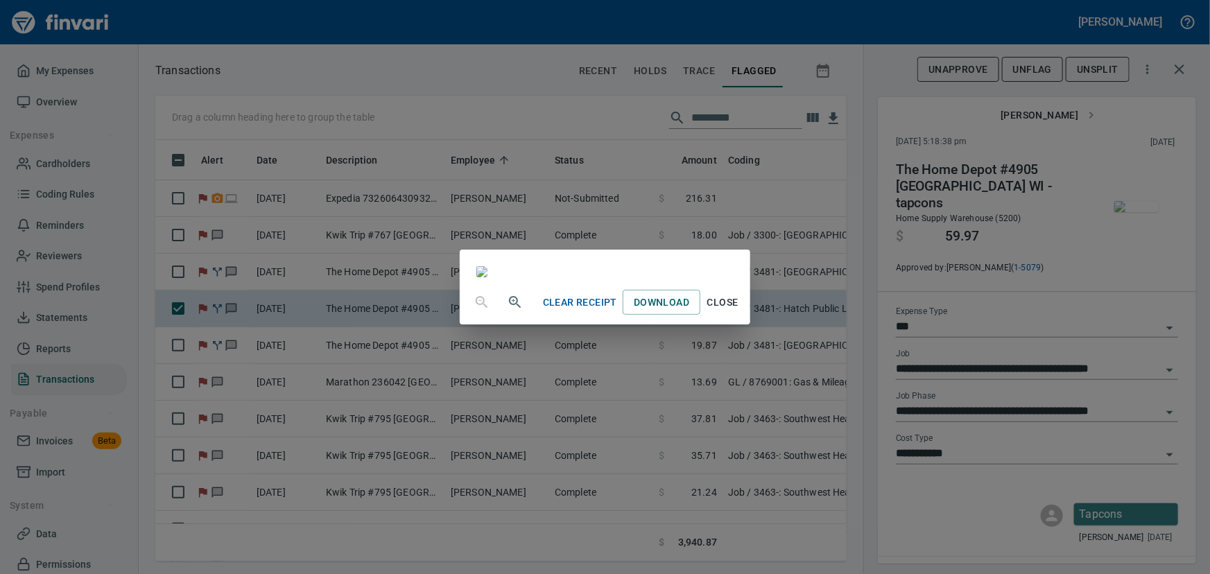
scroll to position [2, 0]
click at [739, 311] on span "Close" at bounding box center [722, 302] width 33 height 17
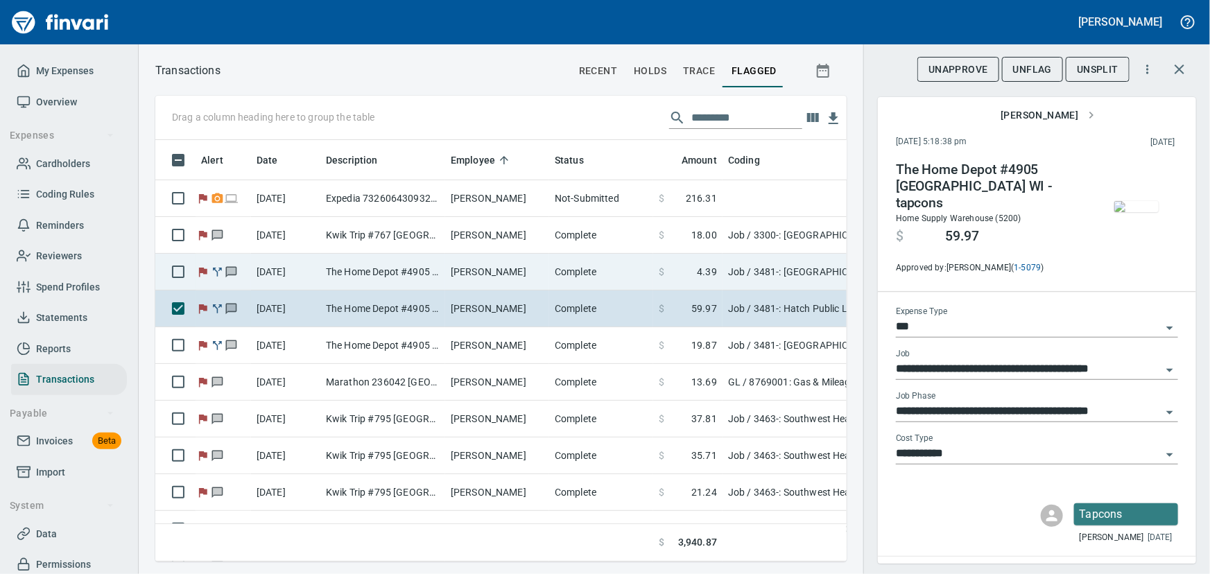
click at [381, 264] on td "The Home Depot #4905 [GEOGRAPHIC_DATA] WI - tax" at bounding box center [382, 272] width 125 height 37
type input "**********"
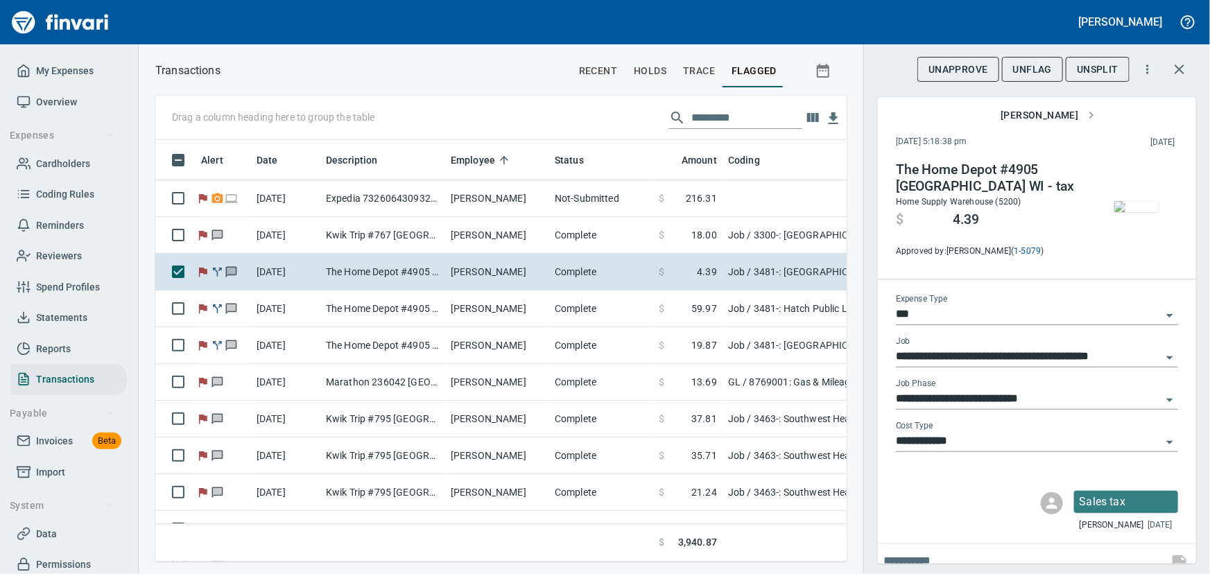
click at [1092, 69] on span "Unsplit" at bounding box center [1097, 69] width 42 height 17
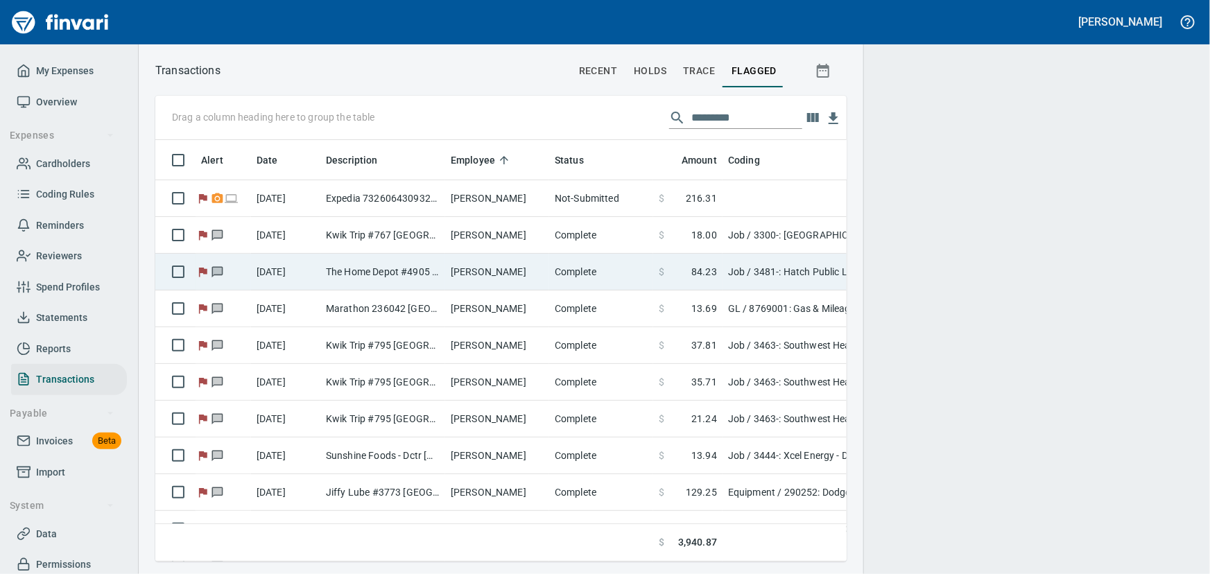
click at [494, 275] on td "[PERSON_NAME]" at bounding box center [497, 272] width 104 height 37
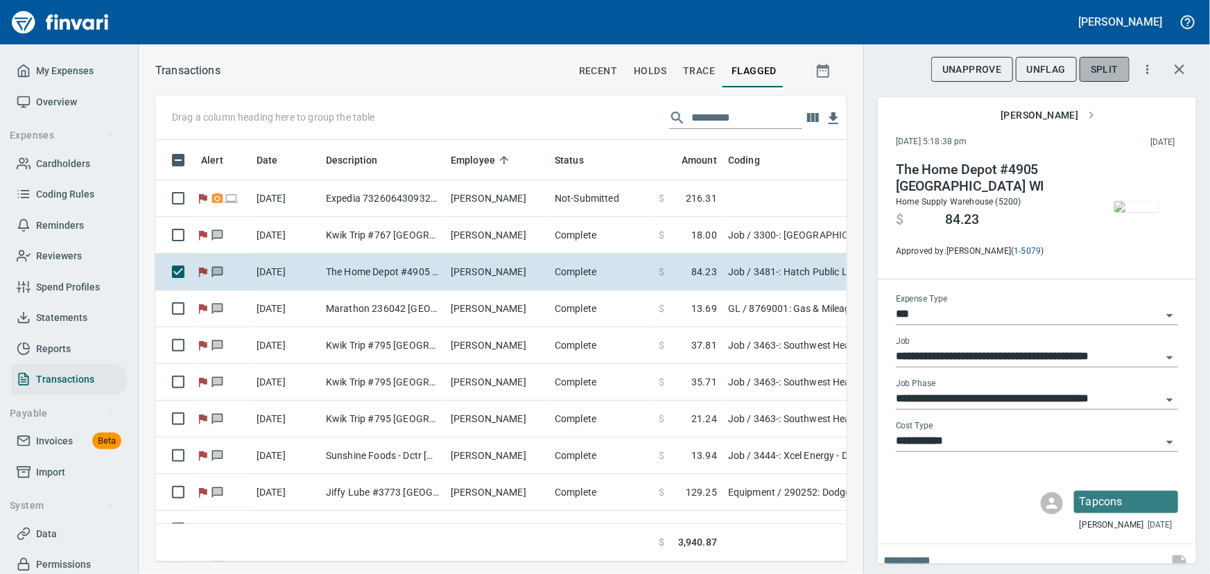
click at [1102, 67] on span "Split" at bounding box center [1104, 69] width 28 height 17
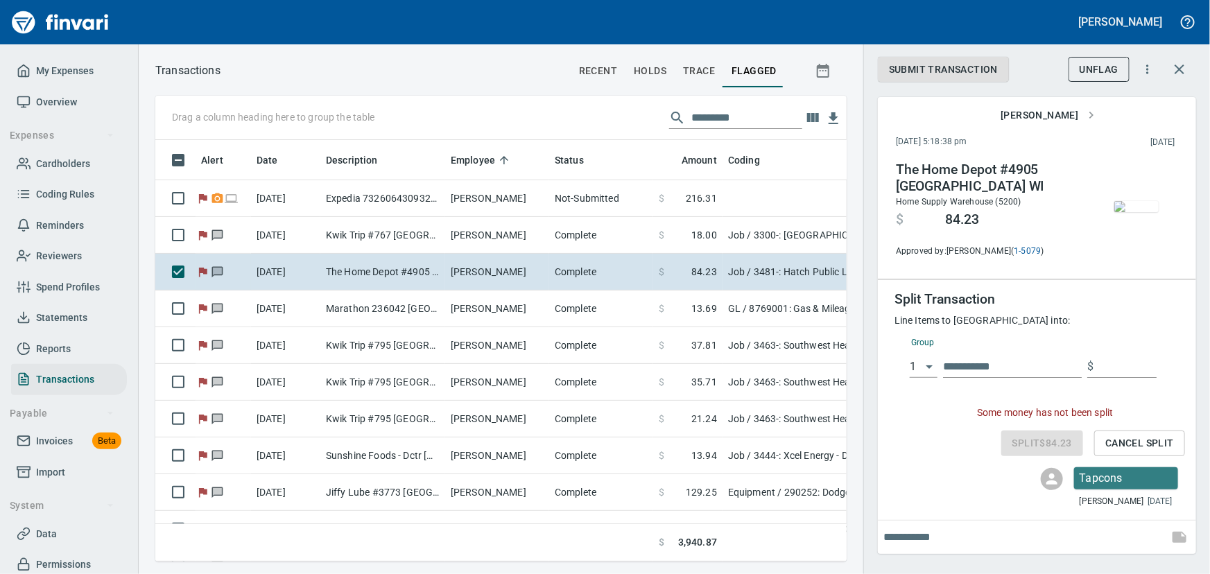
click at [966, 365] on input "text" at bounding box center [1012, 367] width 139 height 22
type input "**********"
click at [1107, 372] on input "text" at bounding box center [1128, 367] width 58 height 22
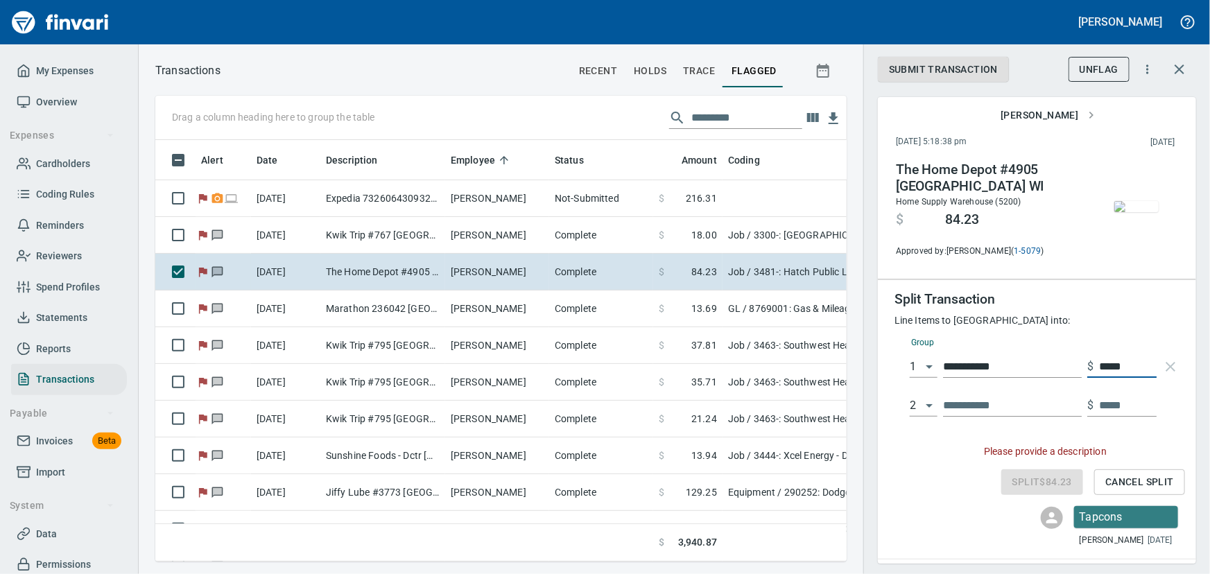
type input "*****"
click at [1022, 408] on input "text" at bounding box center [1012, 405] width 139 height 22
type input "**********"
type input "*****"
click at [1132, 402] on input "*****" at bounding box center [1128, 405] width 58 height 22
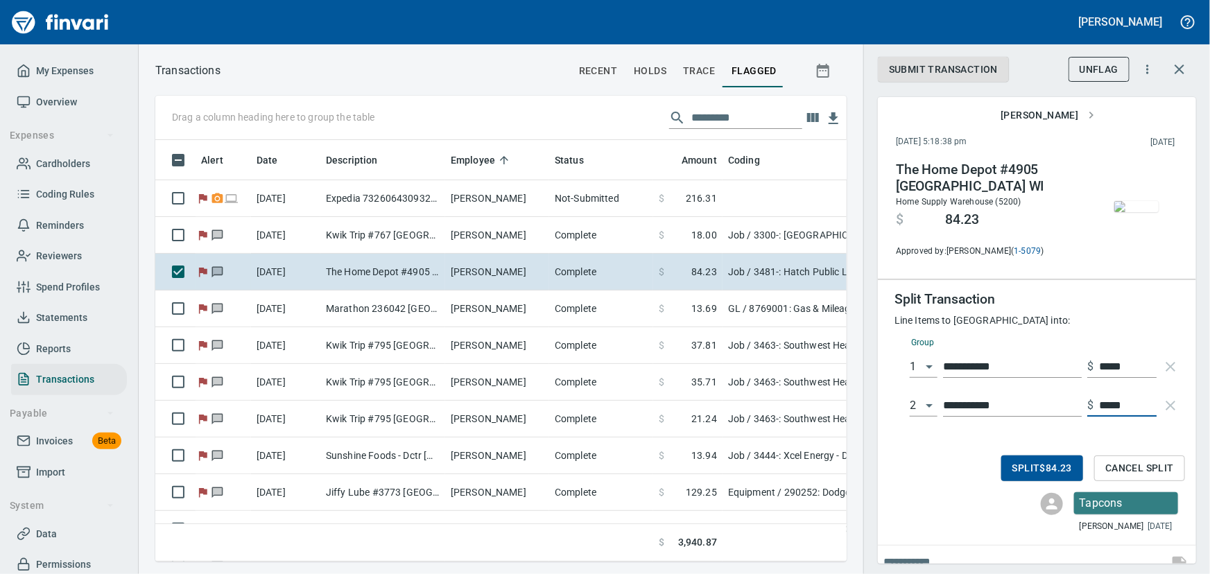
click at [1043, 471] on span "Split $84.23" at bounding box center [1042, 468] width 60 height 17
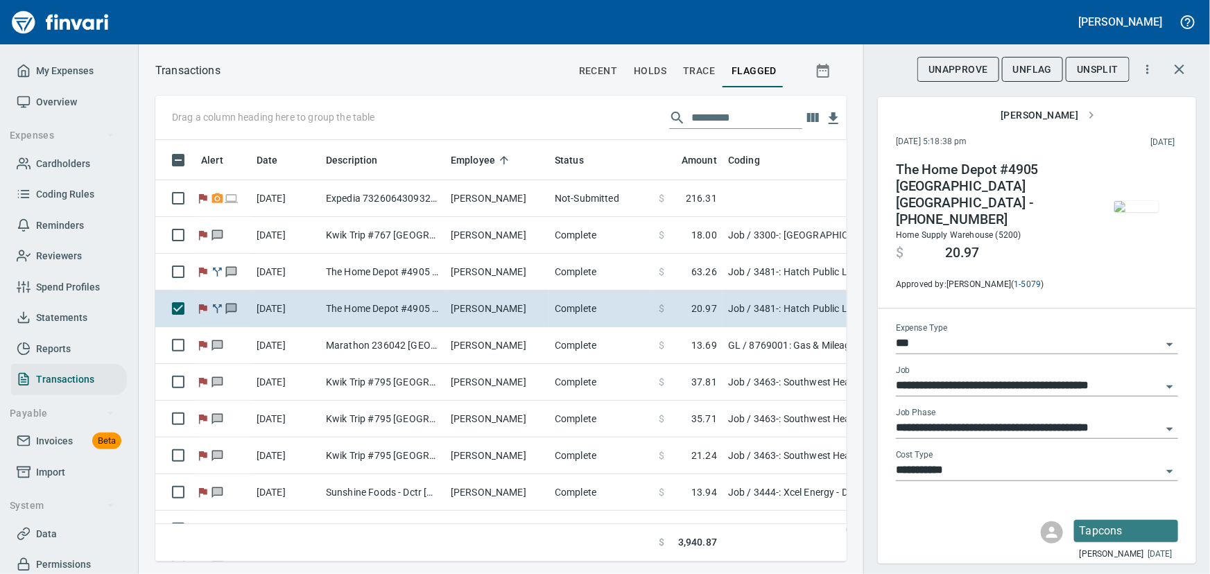
scroll to position [402, 672]
click at [1039, 64] on span "UnFlag" at bounding box center [1032, 69] width 39 height 17
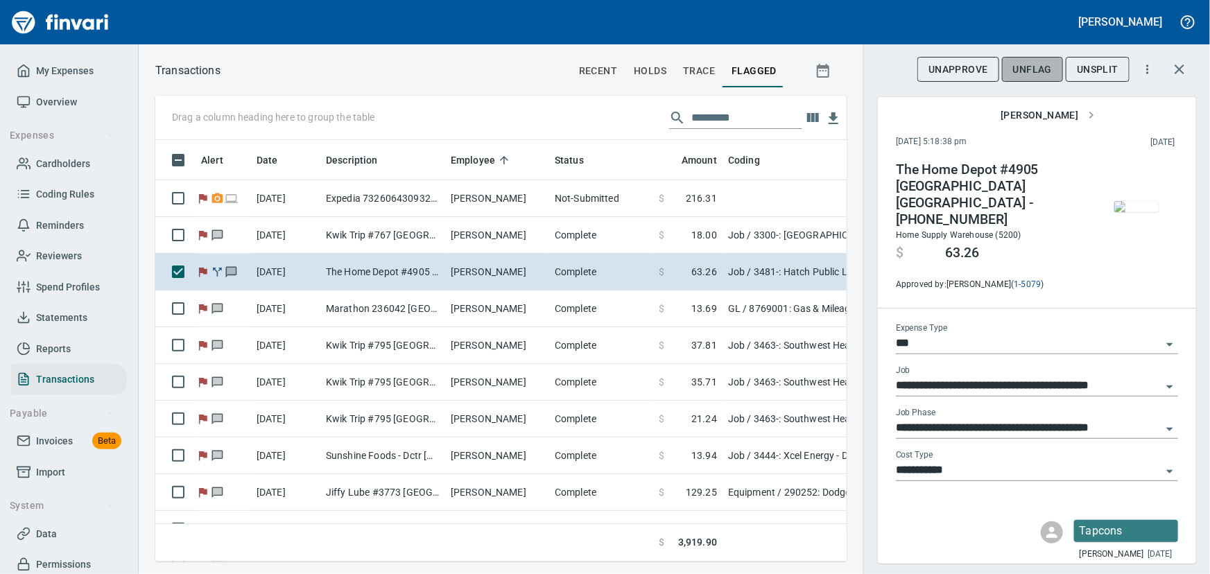
click at [1023, 67] on span "UnFlag" at bounding box center [1032, 69] width 39 height 17
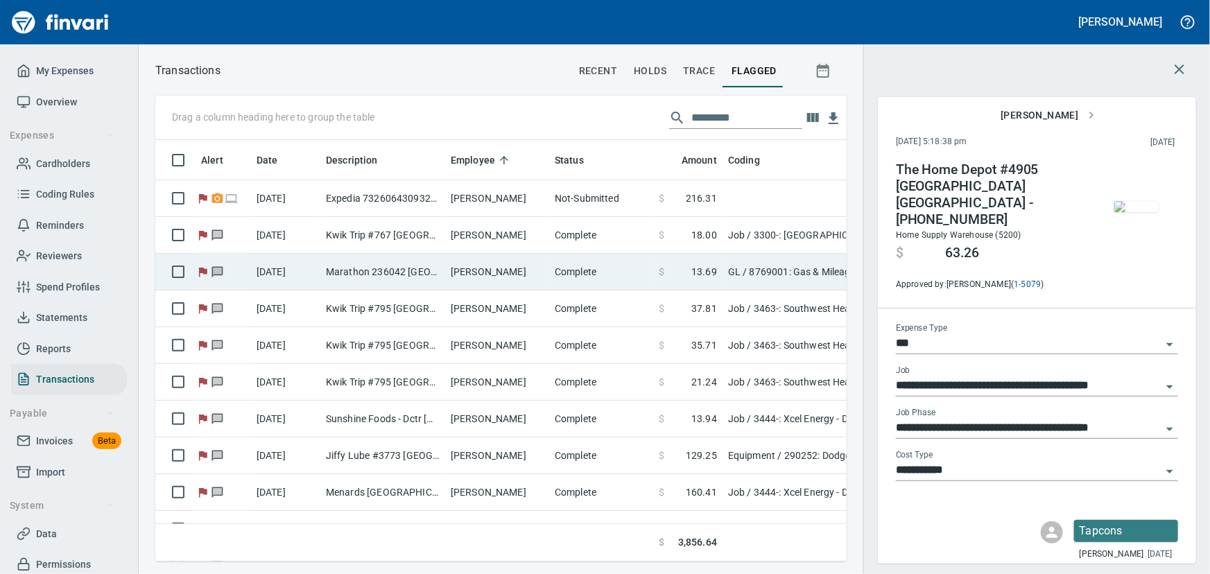
click at [384, 273] on td "Marathon 236042 [GEOGRAPHIC_DATA]" at bounding box center [382, 272] width 125 height 37
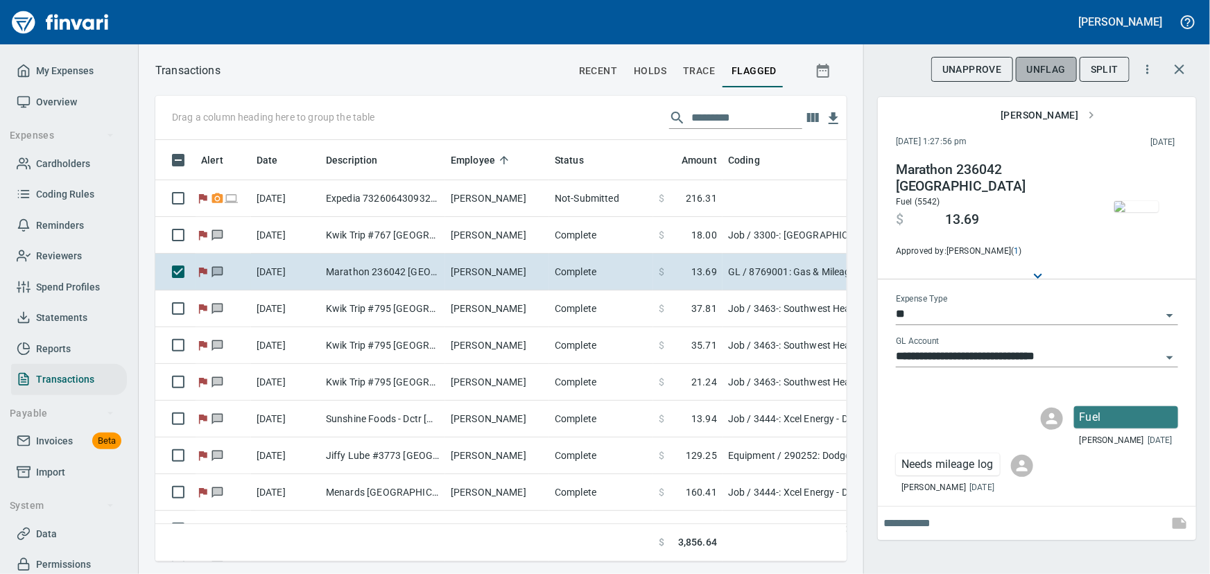
click at [1036, 67] on span "UnFlag" at bounding box center [1046, 69] width 39 height 17
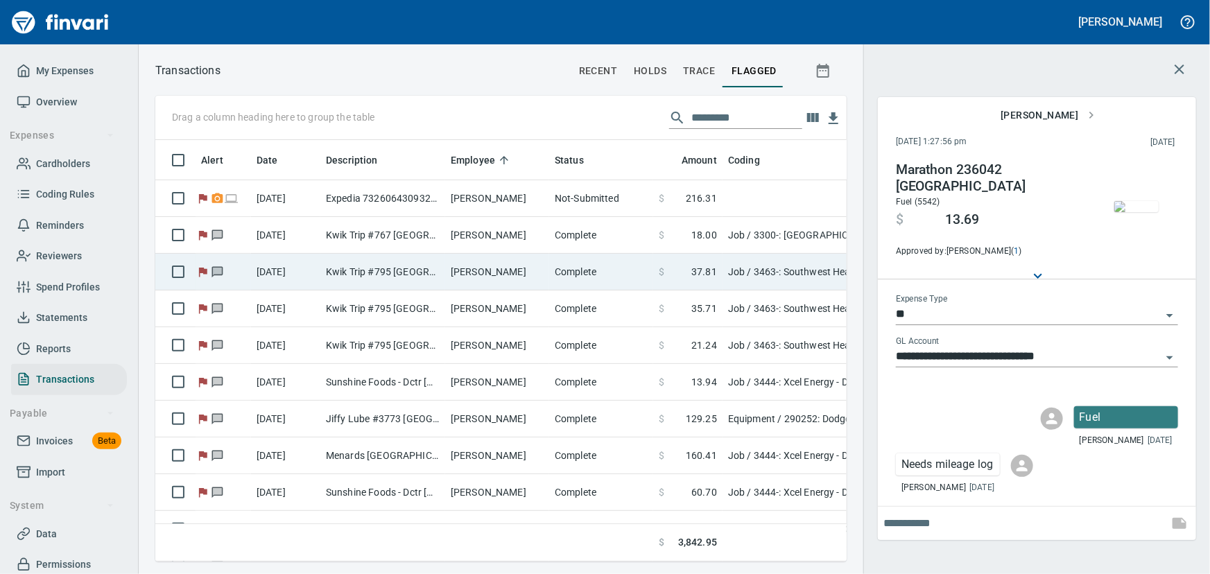
click at [353, 269] on td "Kwik Trip #795 [GEOGRAPHIC_DATA] [GEOGRAPHIC_DATA]" at bounding box center [382, 272] width 125 height 37
type input "***"
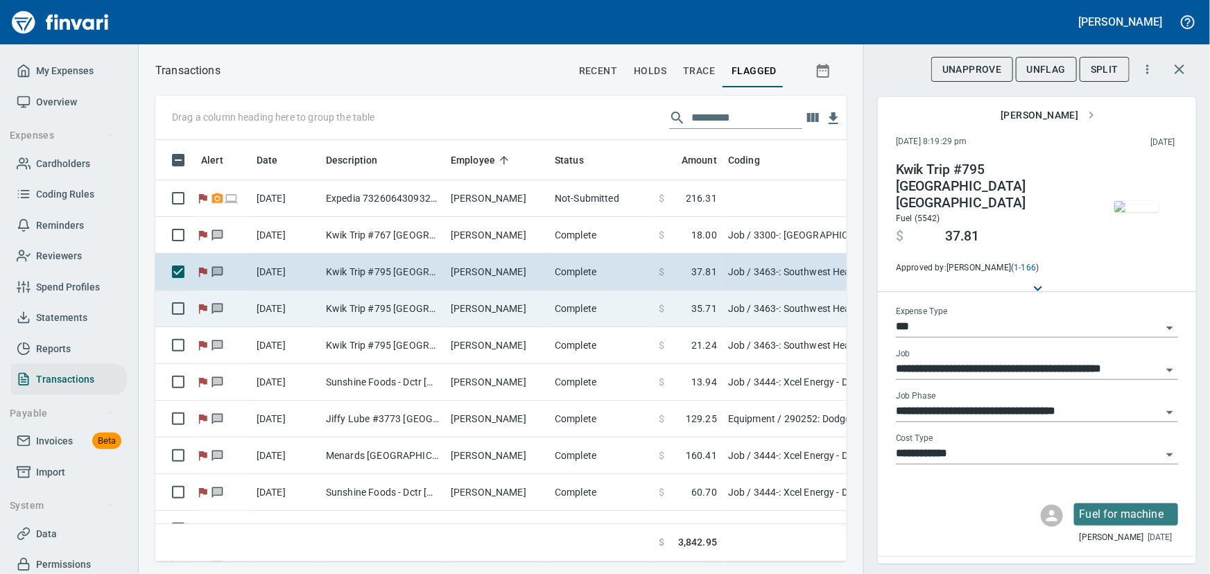
click at [339, 302] on td "Kwik Trip #795 [GEOGRAPHIC_DATA] [GEOGRAPHIC_DATA]" at bounding box center [382, 308] width 125 height 37
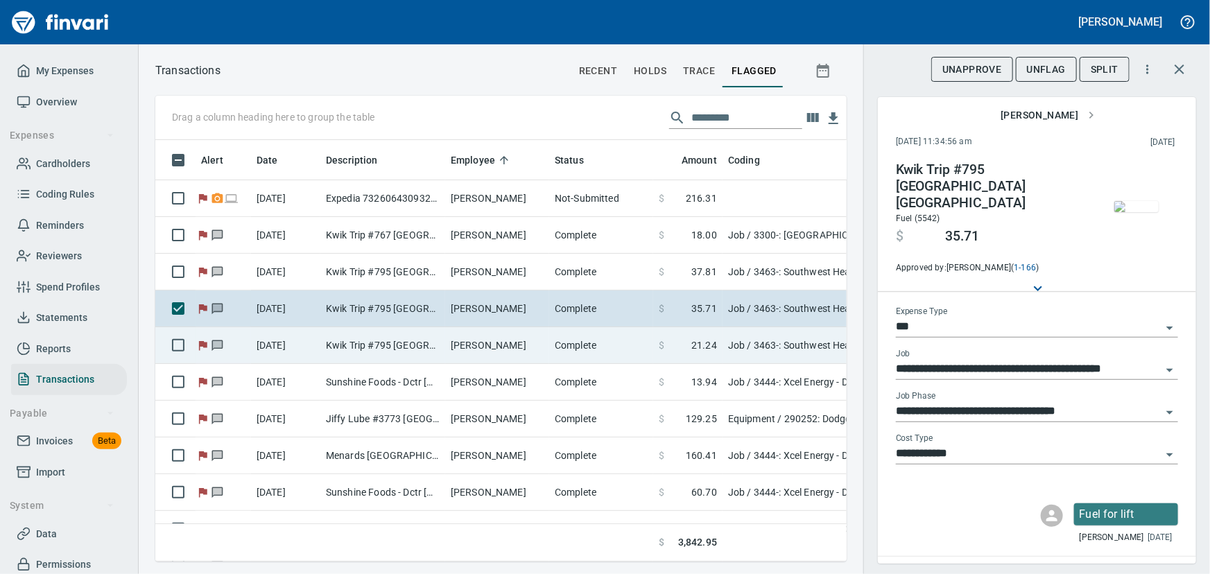
click at [323, 342] on td "Kwik Trip #795 [GEOGRAPHIC_DATA] [GEOGRAPHIC_DATA]" at bounding box center [382, 345] width 125 height 37
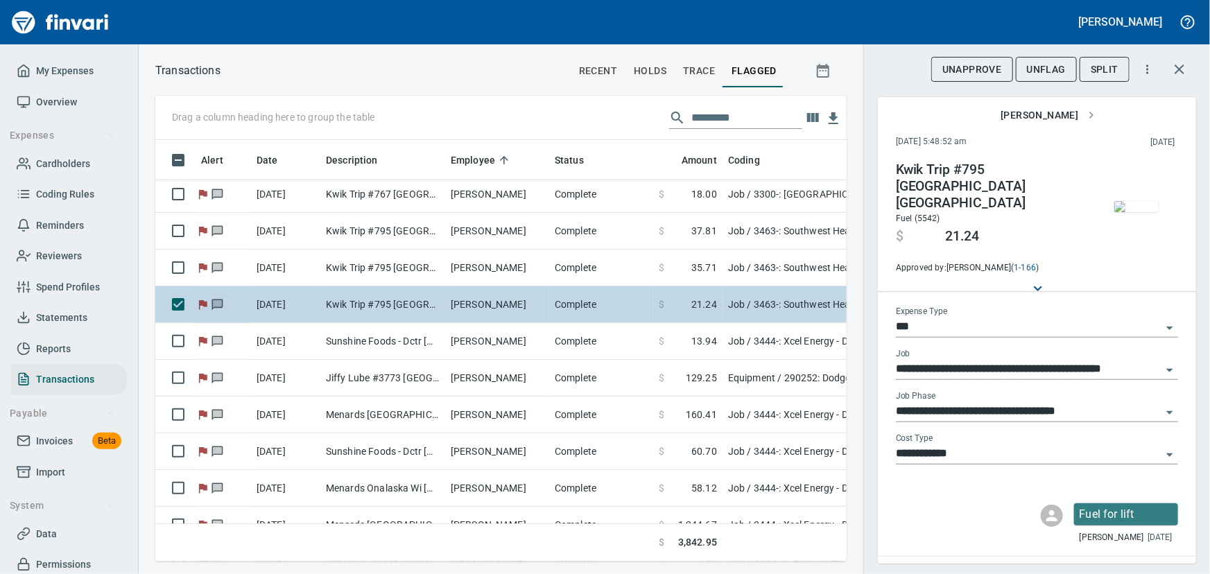
scroll to position [62, 0]
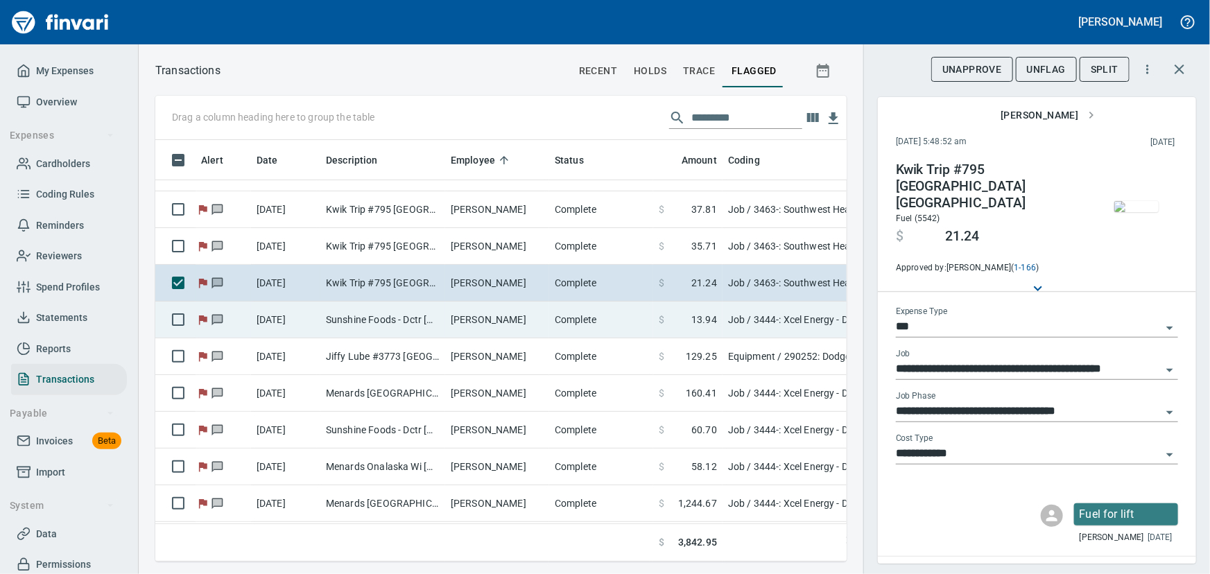
click at [363, 315] on td "Sunshine Foods - Dctr [GEOGRAPHIC_DATA] [GEOGRAPHIC_DATA]" at bounding box center [382, 320] width 125 height 37
type input "**********"
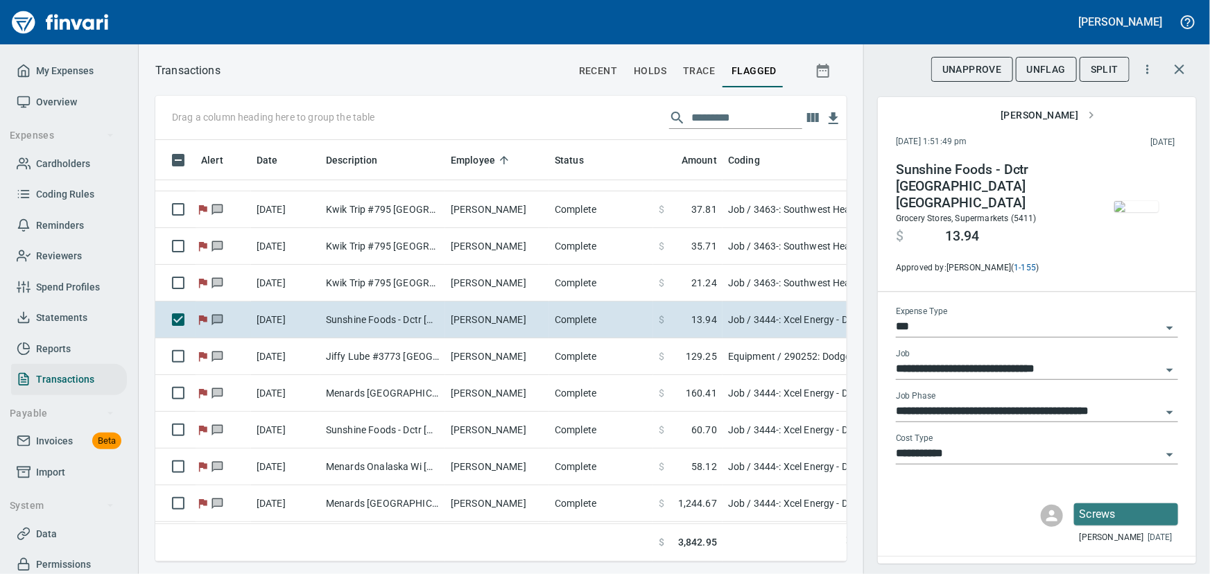
click at [1124, 202] on img "button" at bounding box center [1136, 206] width 44 height 11
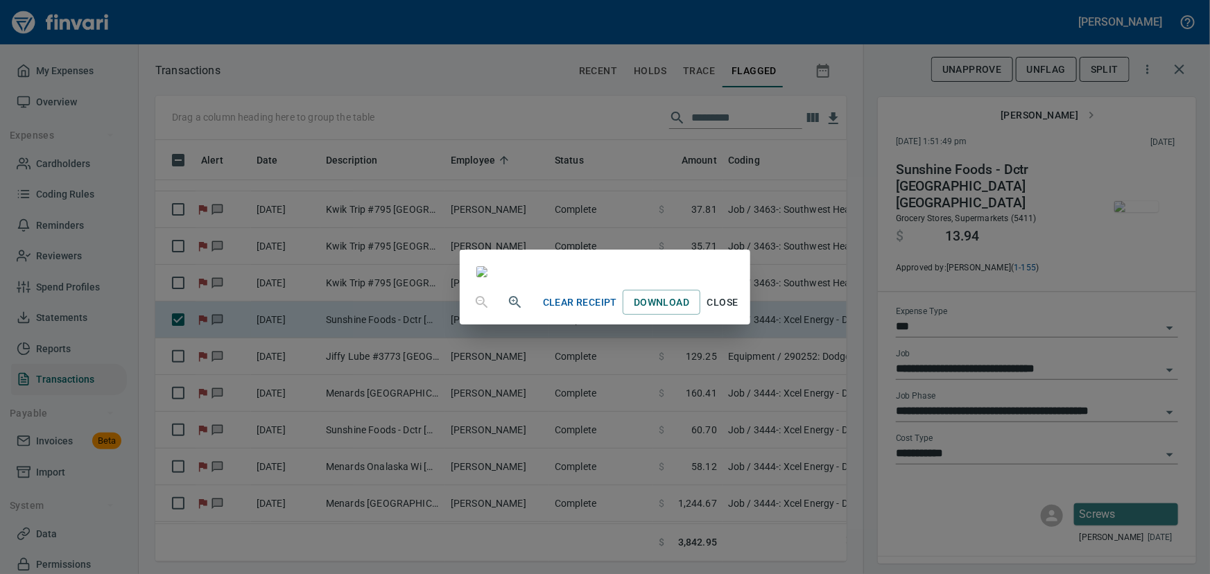
scroll to position [62, 0]
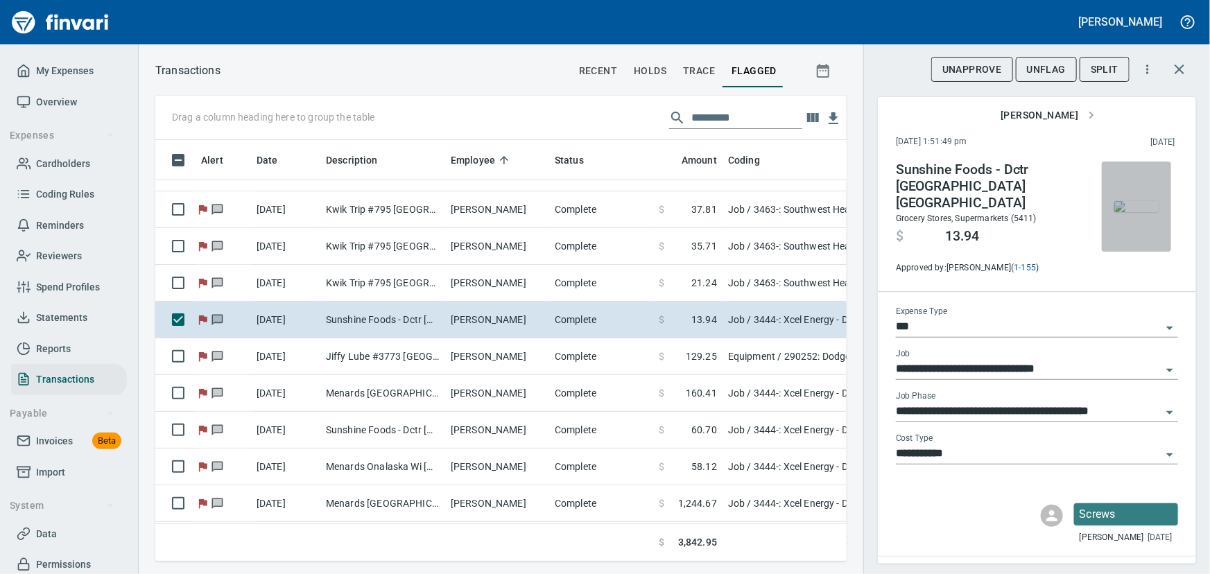
click at [1115, 201] on img "button" at bounding box center [1136, 206] width 44 height 11
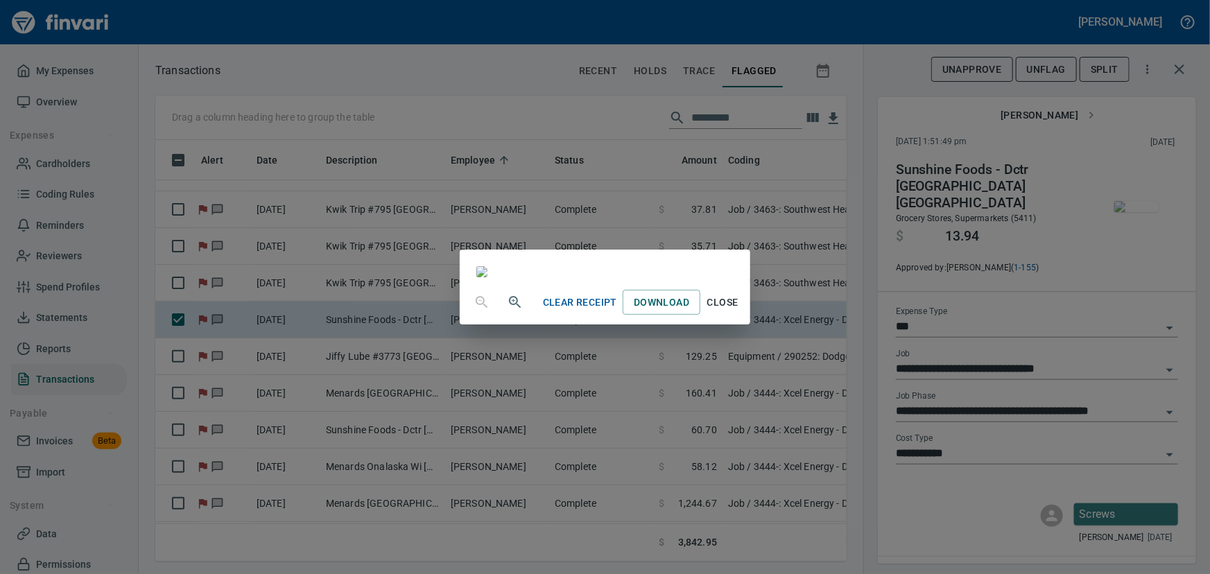
scroll to position [125, 0]
click at [739, 311] on span "Close" at bounding box center [722, 302] width 33 height 17
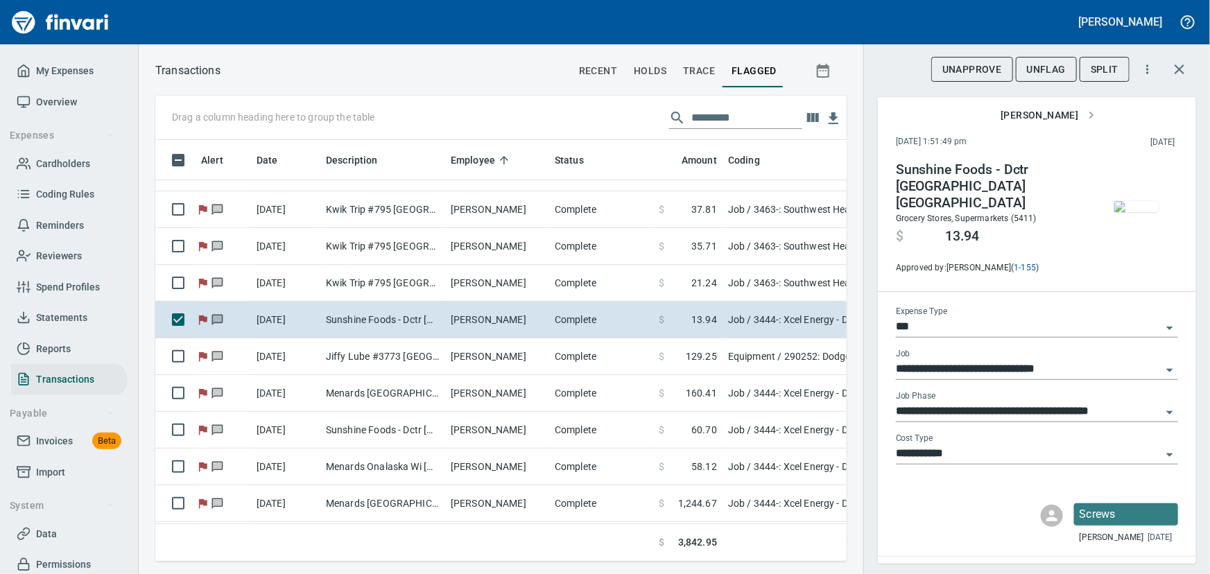
click at [1057, 67] on span "UnFlag" at bounding box center [1046, 69] width 39 height 17
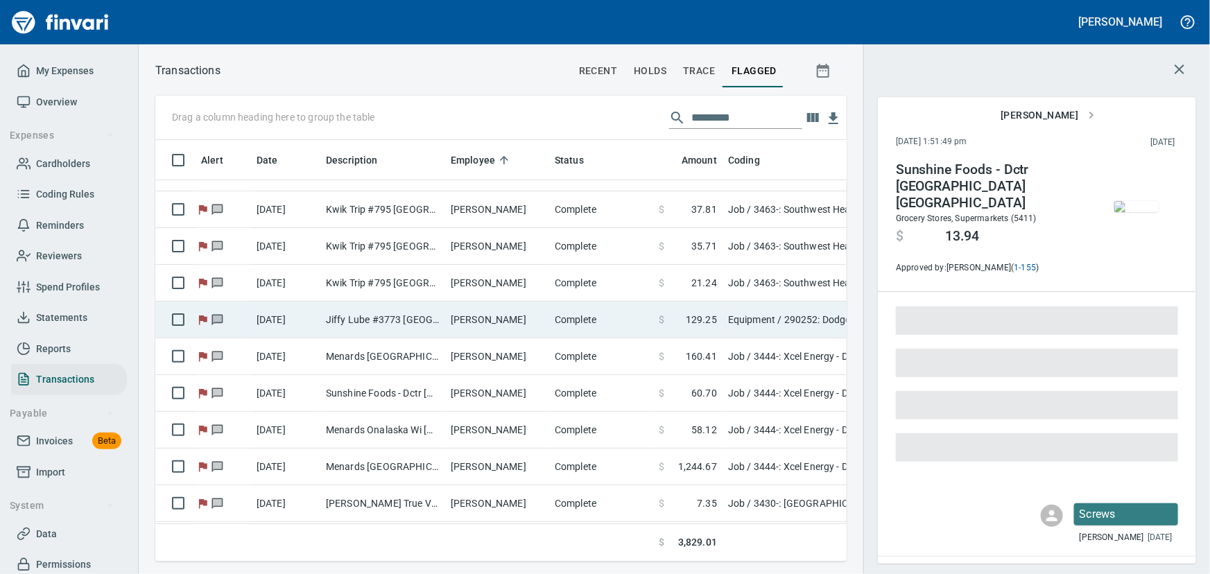
click at [372, 318] on td "Jiffy Lube #3773 [GEOGRAPHIC_DATA]" at bounding box center [382, 320] width 125 height 37
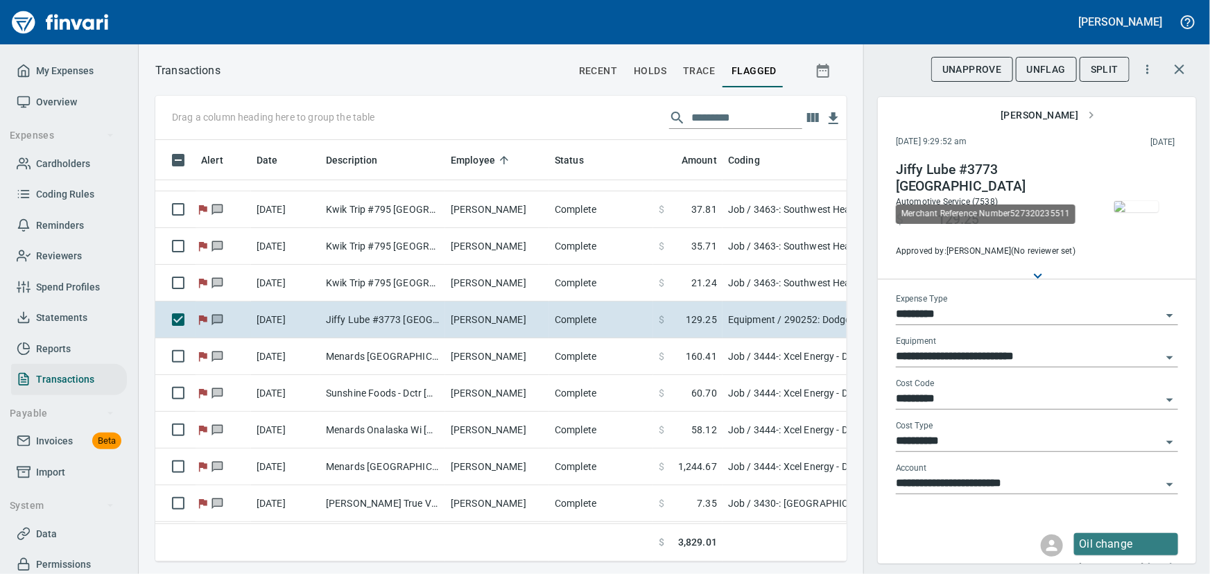
scroll to position [402, 672]
click at [1119, 212] on img "button" at bounding box center [1136, 206] width 44 height 11
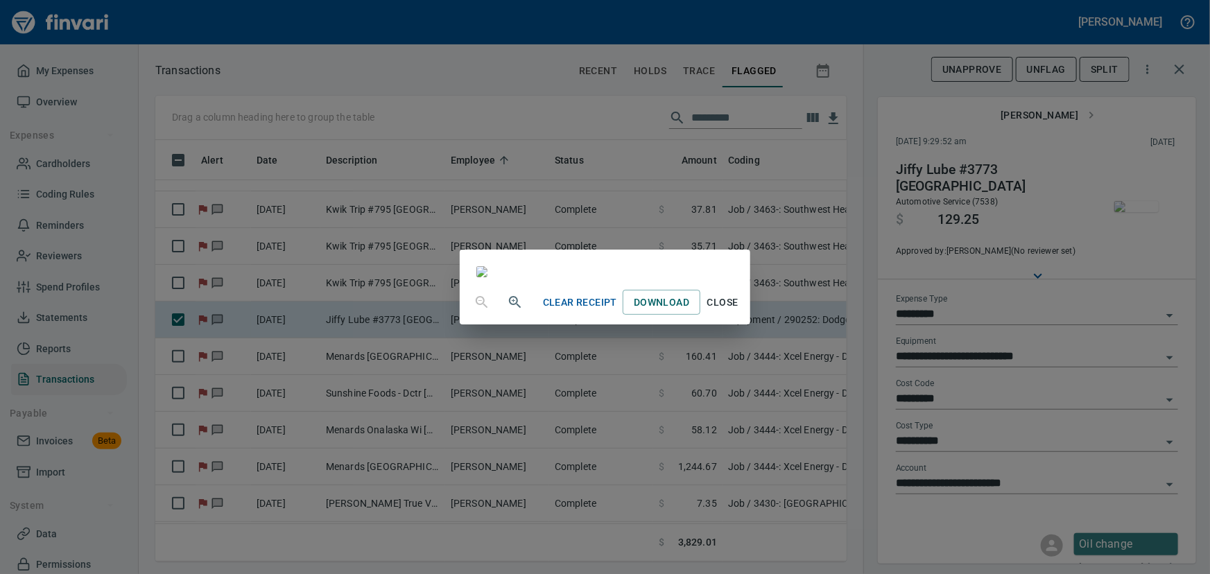
click at [739, 311] on span "Close" at bounding box center [722, 302] width 33 height 17
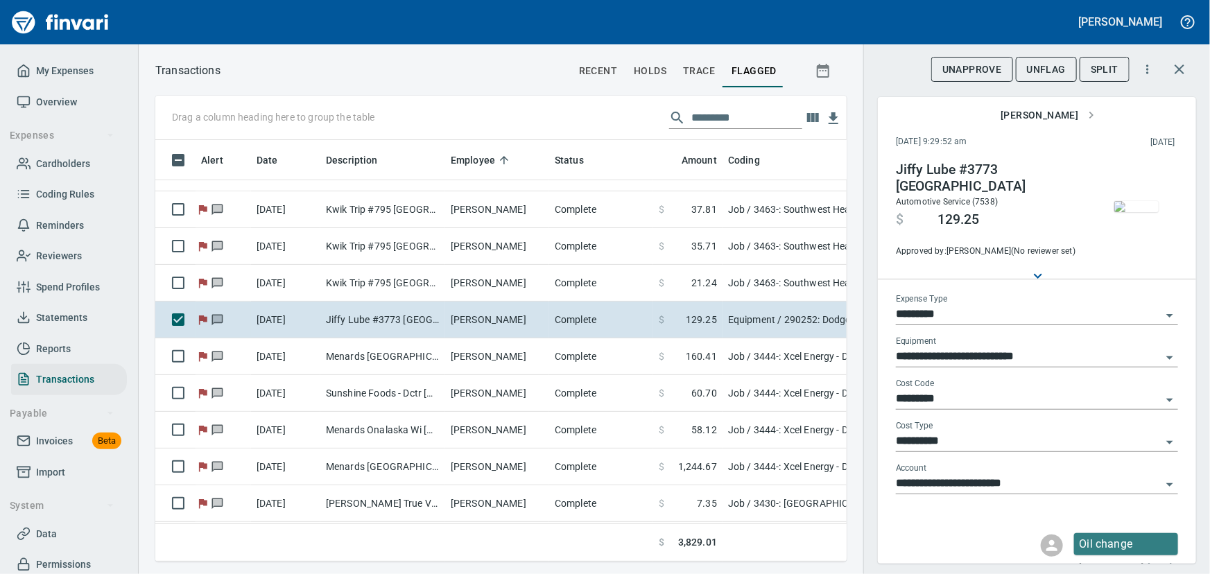
click at [1040, 67] on span "UnFlag" at bounding box center [1046, 69] width 39 height 17
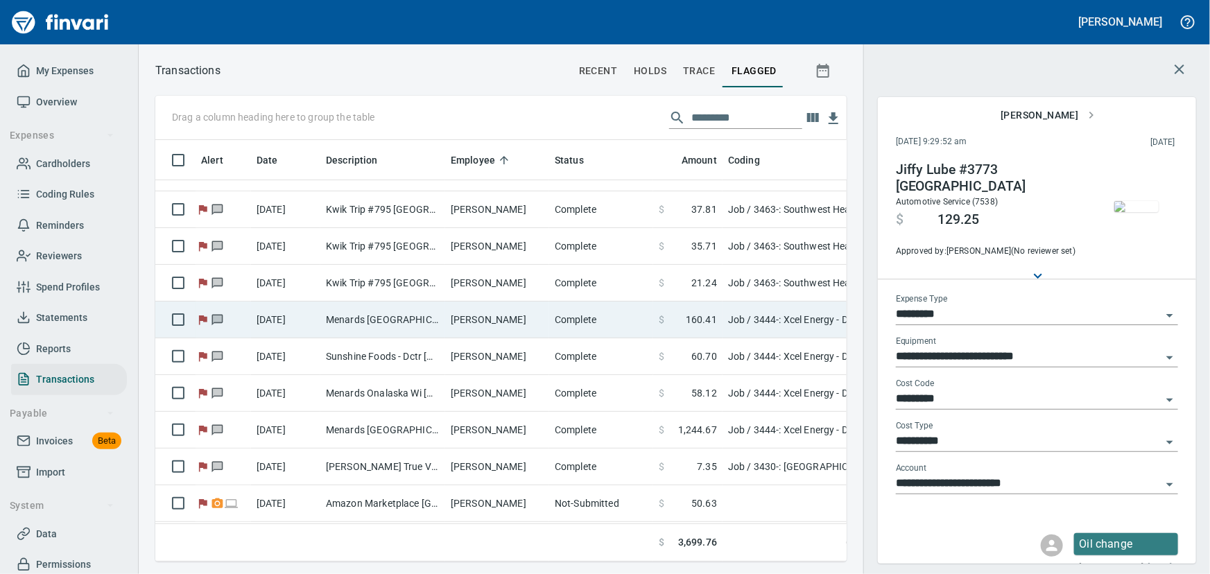
click at [393, 319] on td "Menards [GEOGRAPHIC_DATA] Sout [GEOGRAPHIC_DATA] [GEOGRAPHIC_DATA]" at bounding box center [382, 320] width 125 height 37
type input "***"
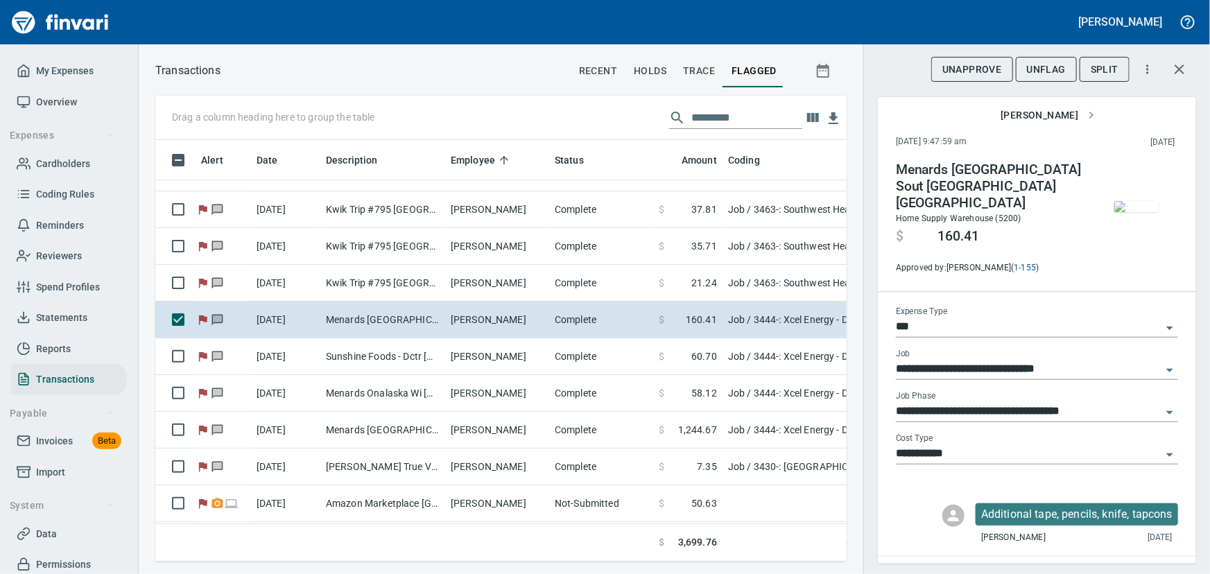
scroll to position [402, 672]
click at [1137, 212] on img "button" at bounding box center [1136, 206] width 44 height 11
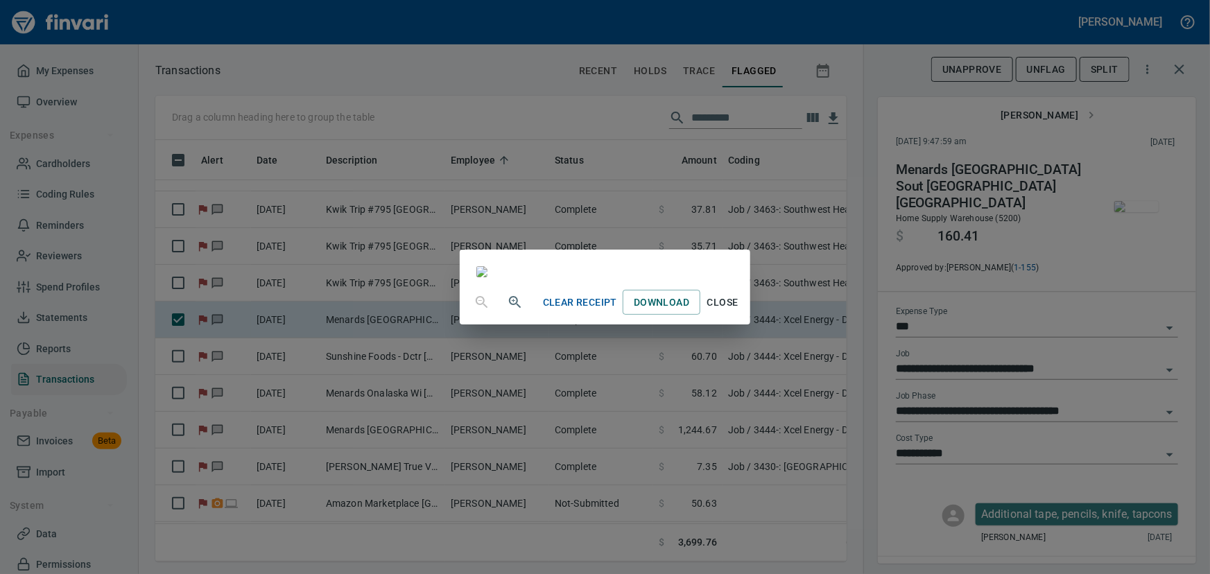
click at [739, 311] on span "Close" at bounding box center [722, 302] width 33 height 17
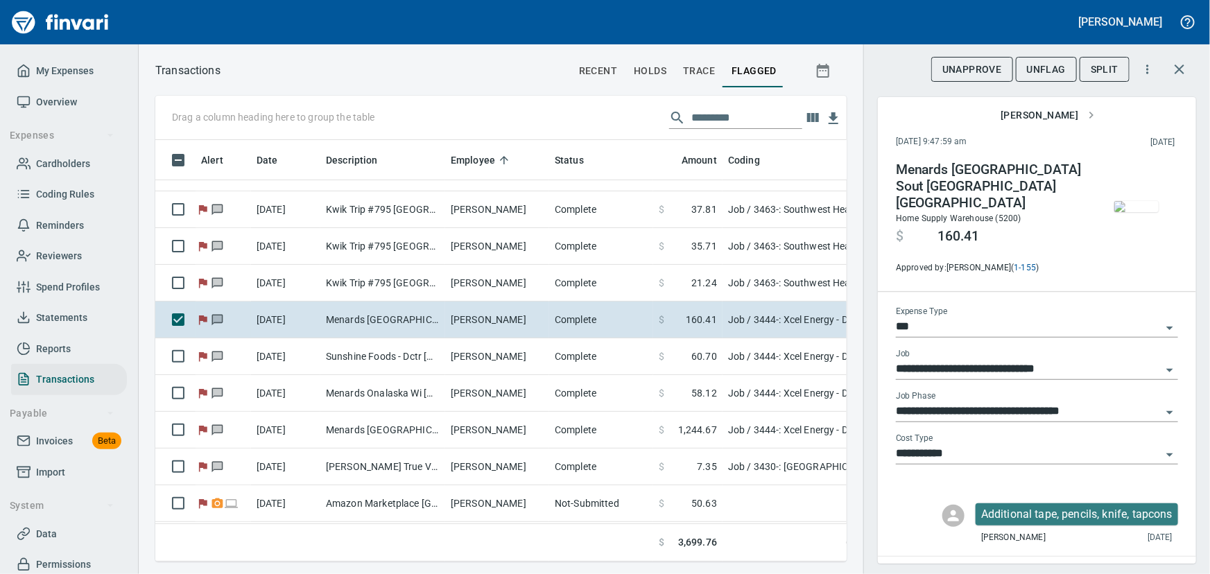
click at [1132, 208] on img "button" at bounding box center [1136, 206] width 44 height 11
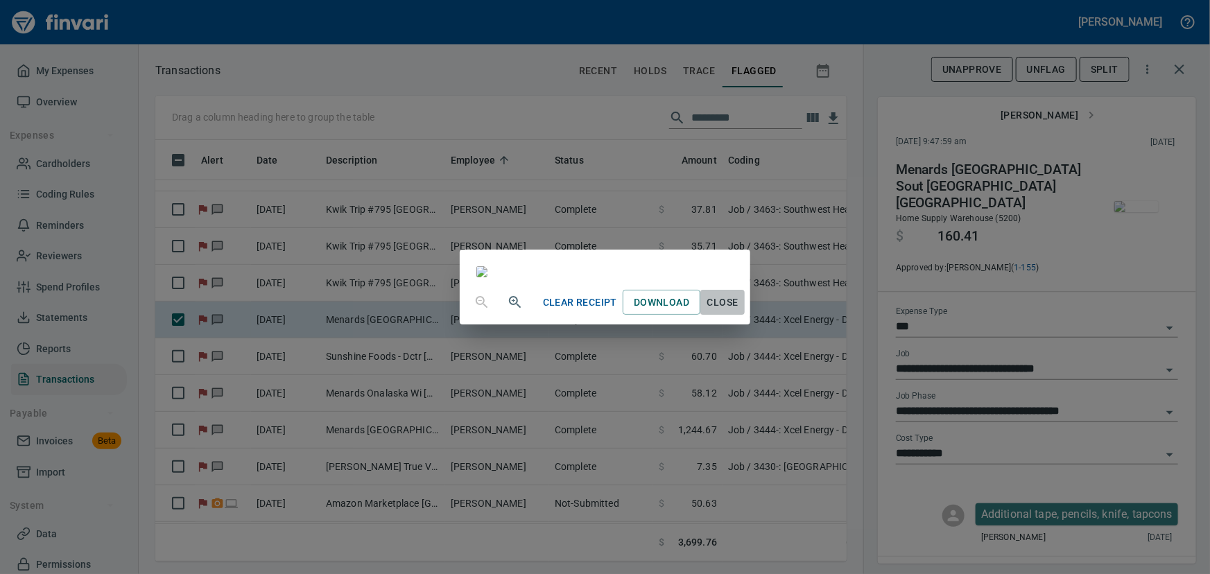
click at [739, 311] on span "Close" at bounding box center [722, 302] width 33 height 17
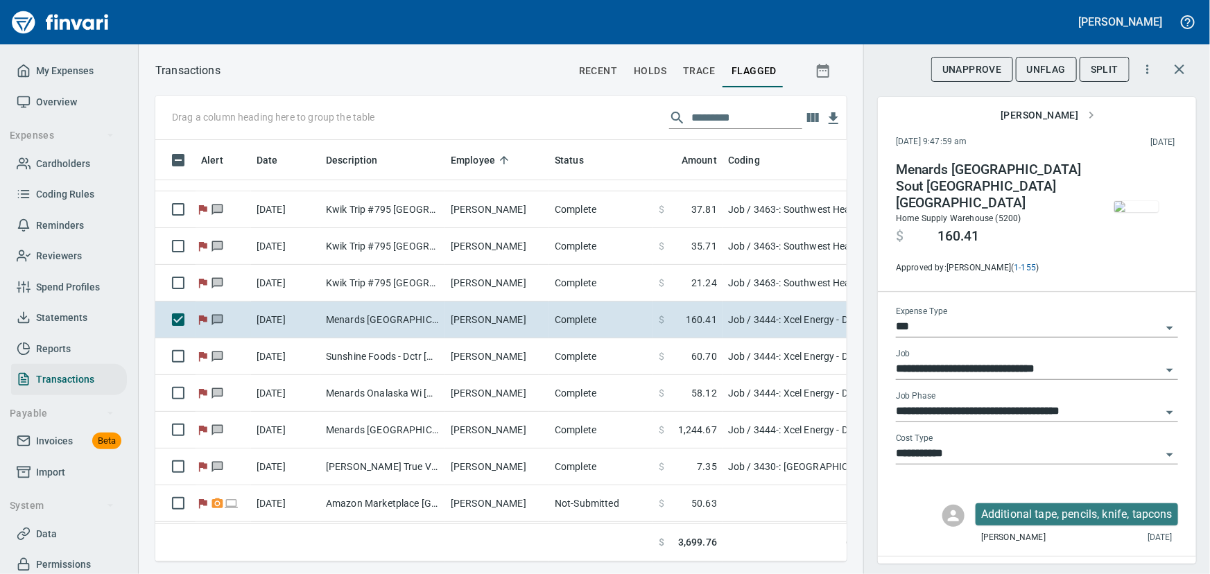
click at [1052, 73] on span "UnFlag" at bounding box center [1046, 69] width 39 height 17
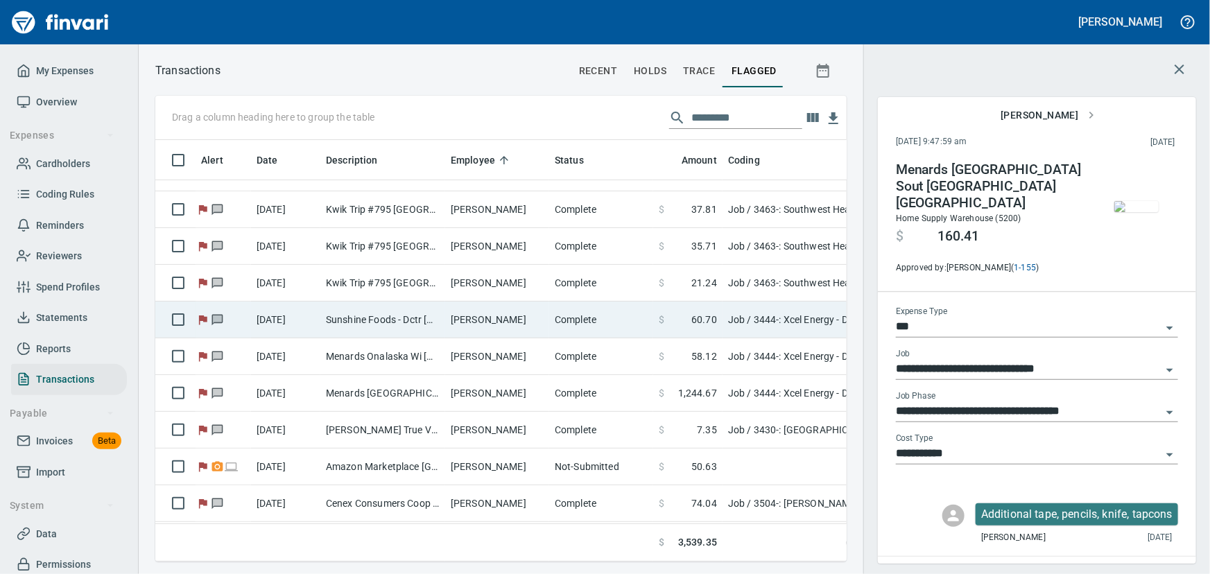
click at [405, 319] on td "Sunshine Foods - Dctr [GEOGRAPHIC_DATA] [GEOGRAPHIC_DATA]" at bounding box center [382, 320] width 125 height 37
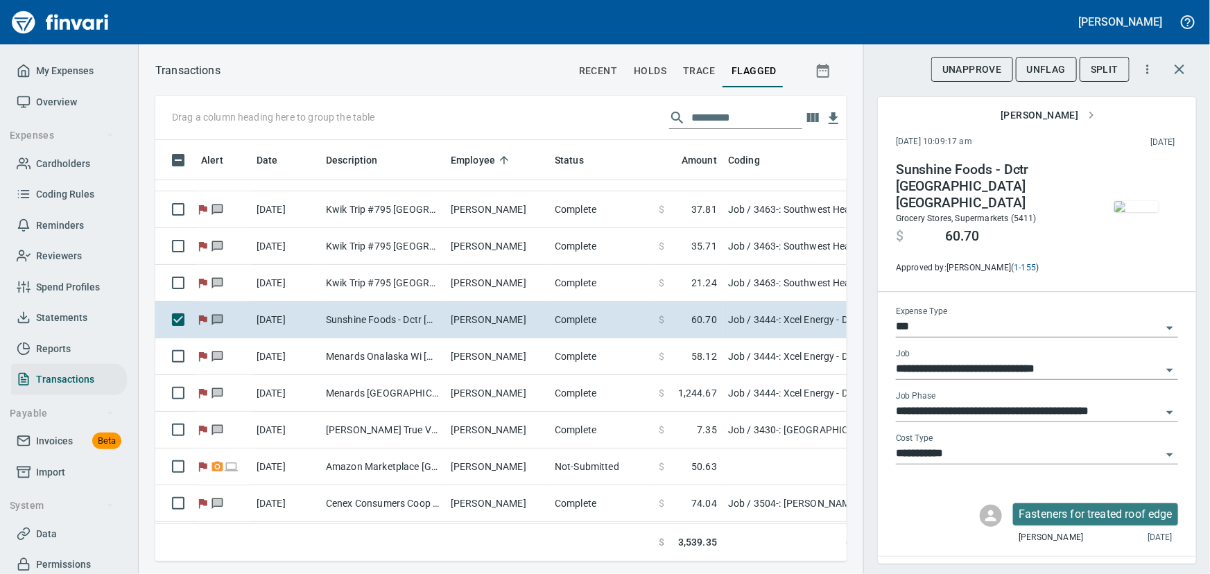
click at [1142, 207] on img "button" at bounding box center [1136, 206] width 44 height 11
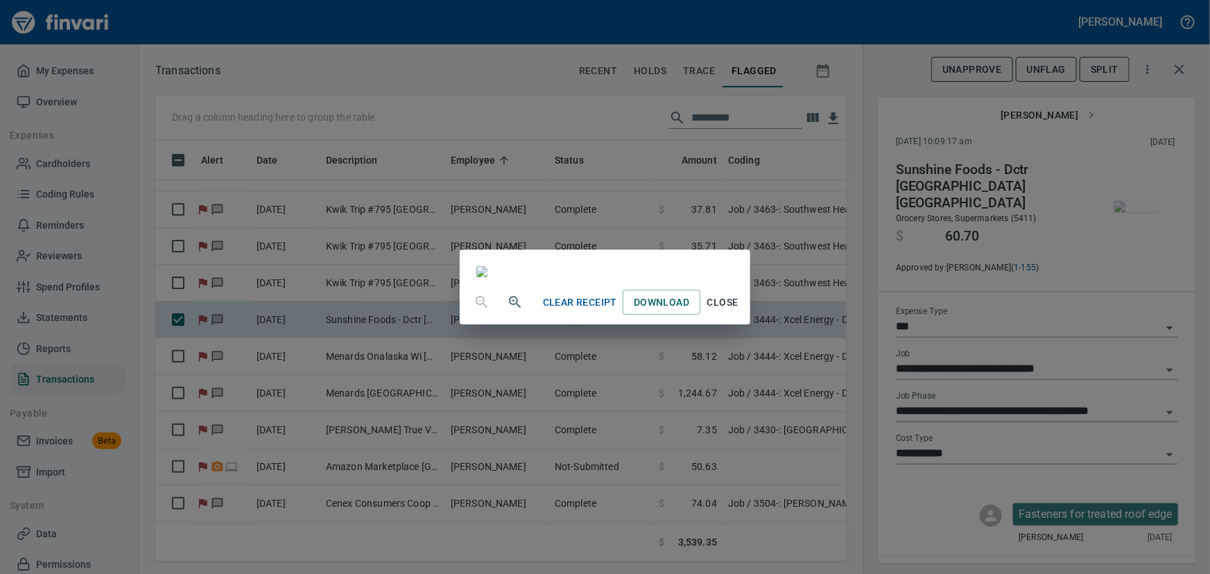
scroll to position [189, 0]
click at [739, 311] on span "Close" at bounding box center [722, 302] width 33 height 17
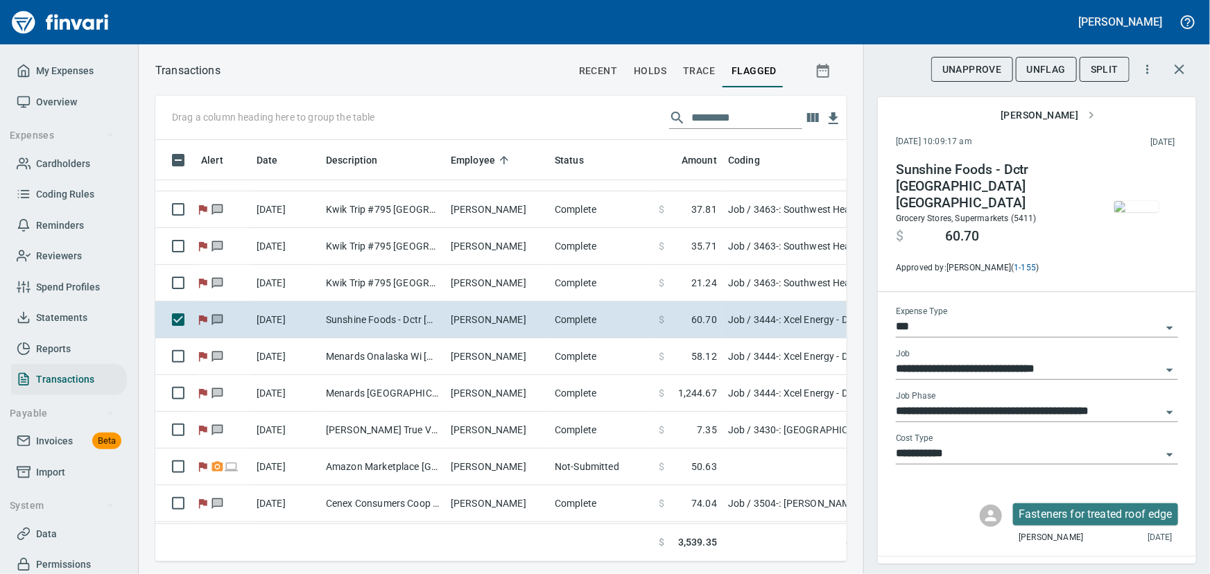
click at [1052, 70] on span "UnFlag" at bounding box center [1046, 69] width 39 height 17
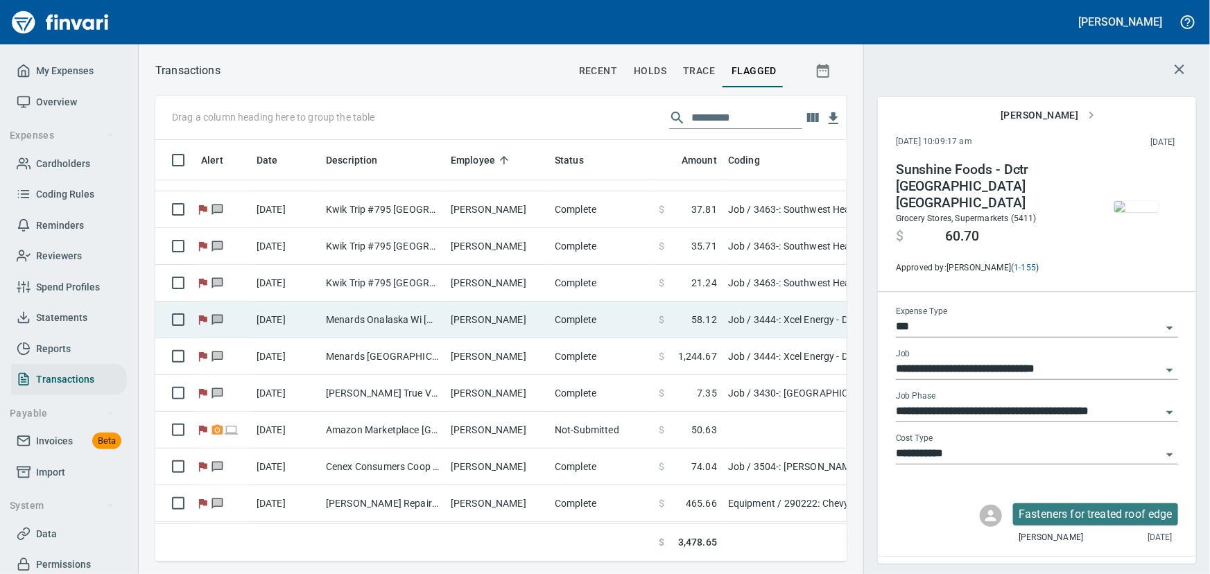
click at [439, 314] on td "Menards Onalaska Wi [GEOGRAPHIC_DATA] [GEOGRAPHIC_DATA]" at bounding box center [382, 320] width 125 height 37
type input "**********"
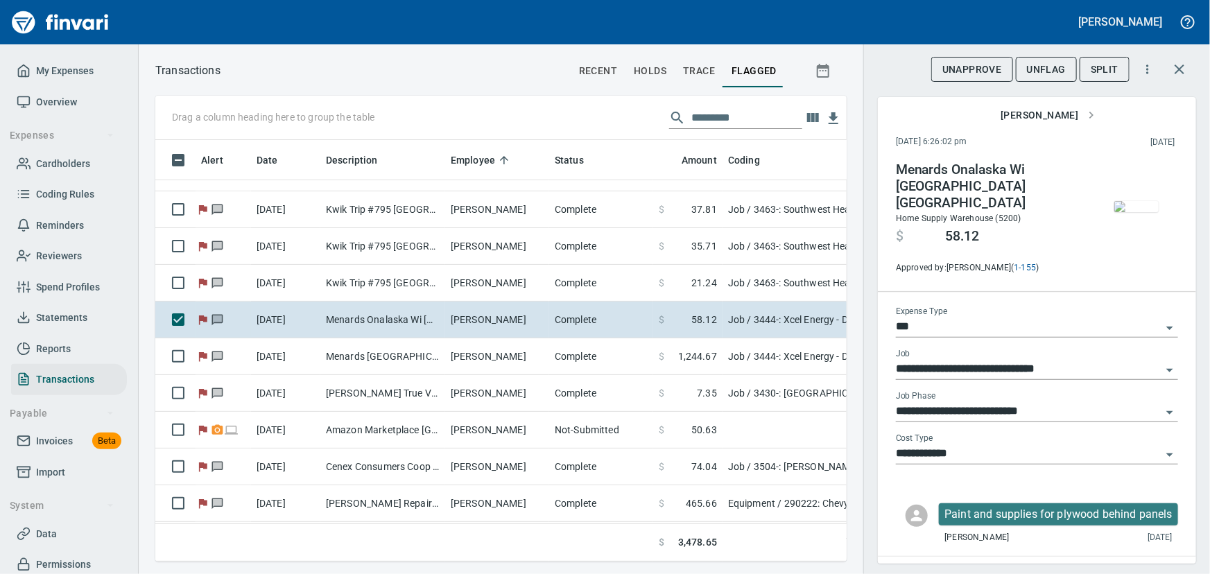
click at [1124, 207] on img "button" at bounding box center [1136, 206] width 44 height 11
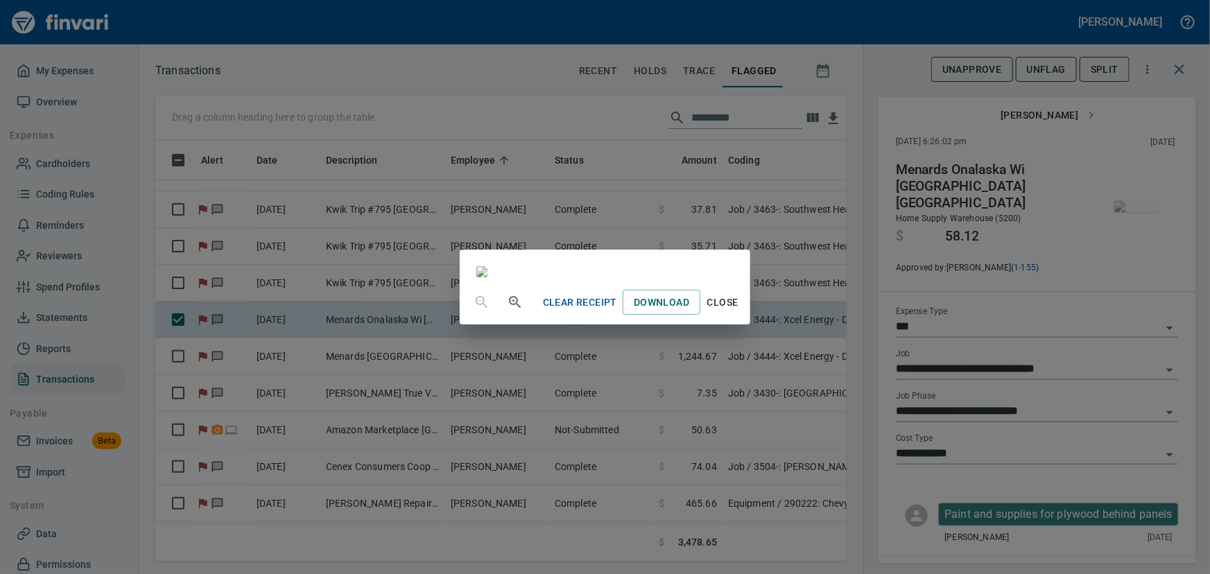
click at [739, 311] on span "Close" at bounding box center [722, 302] width 33 height 17
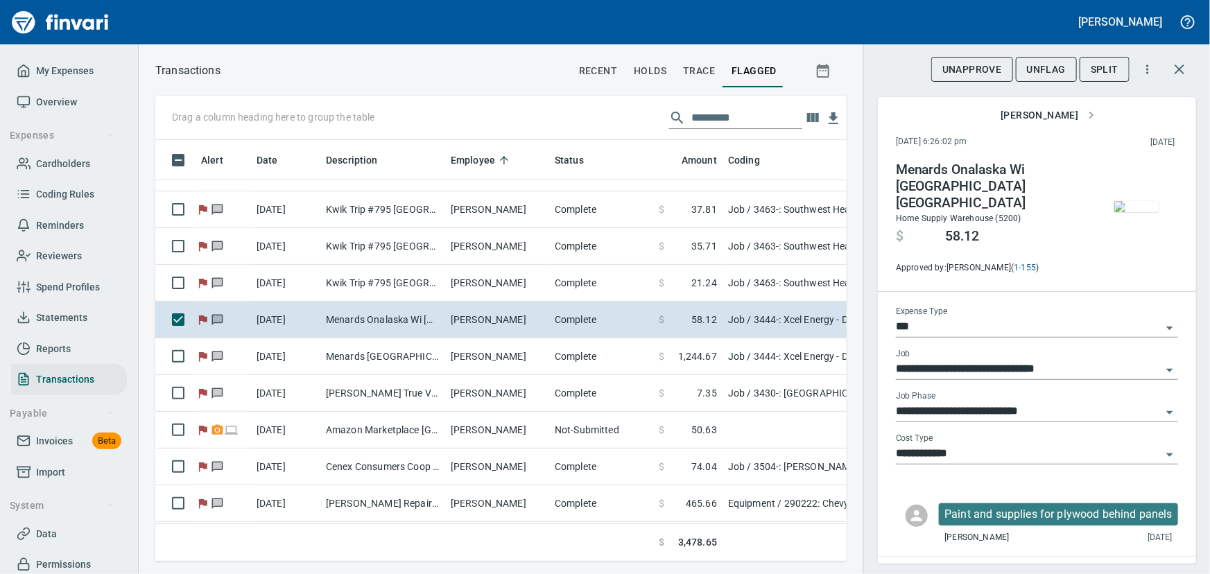
click at [1063, 71] on span "UnFlag" at bounding box center [1046, 69] width 39 height 17
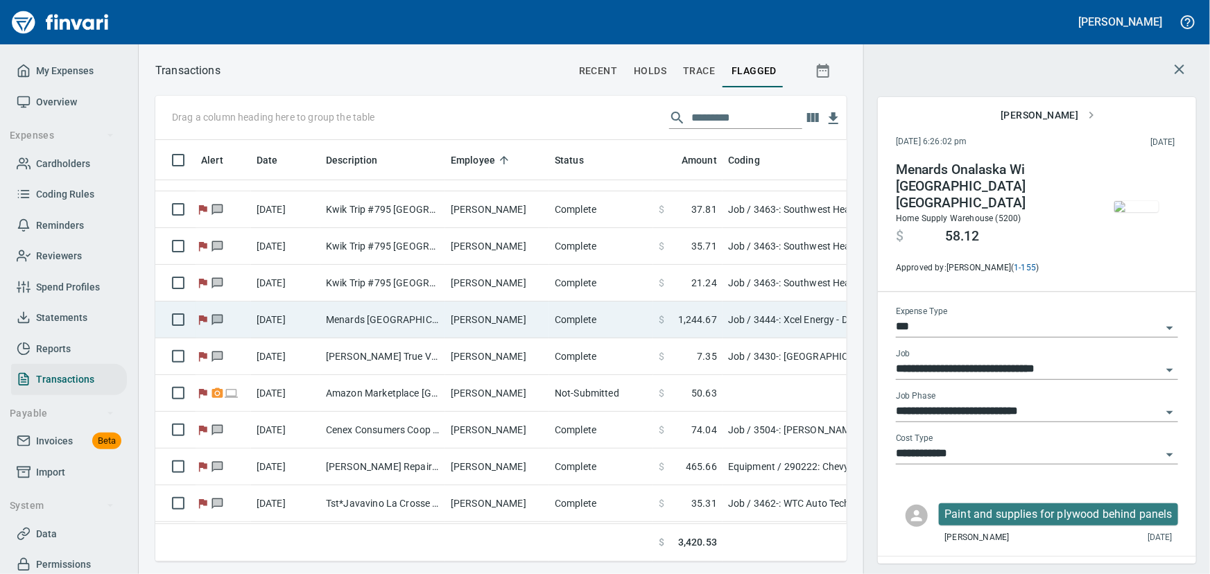
click at [494, 322] on td "[PERSON_NAME]" at bounding box center [497, 320] width 104 height 37
type input "**********"
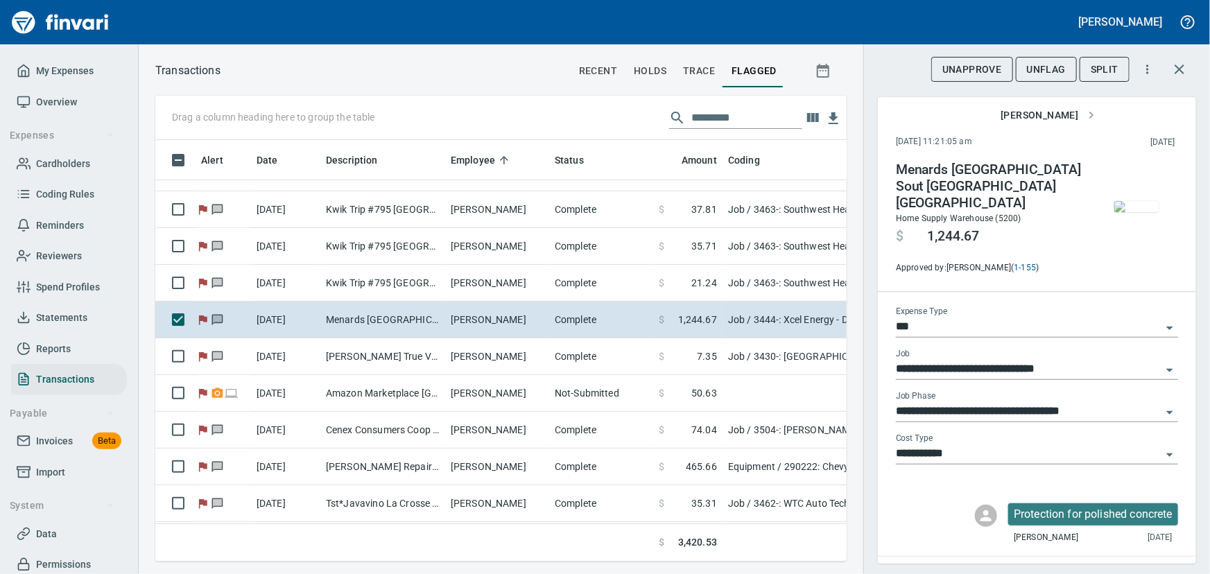
click at [1127, 212] on img "button" at bounding box center [1136, 206] width 44 height 11
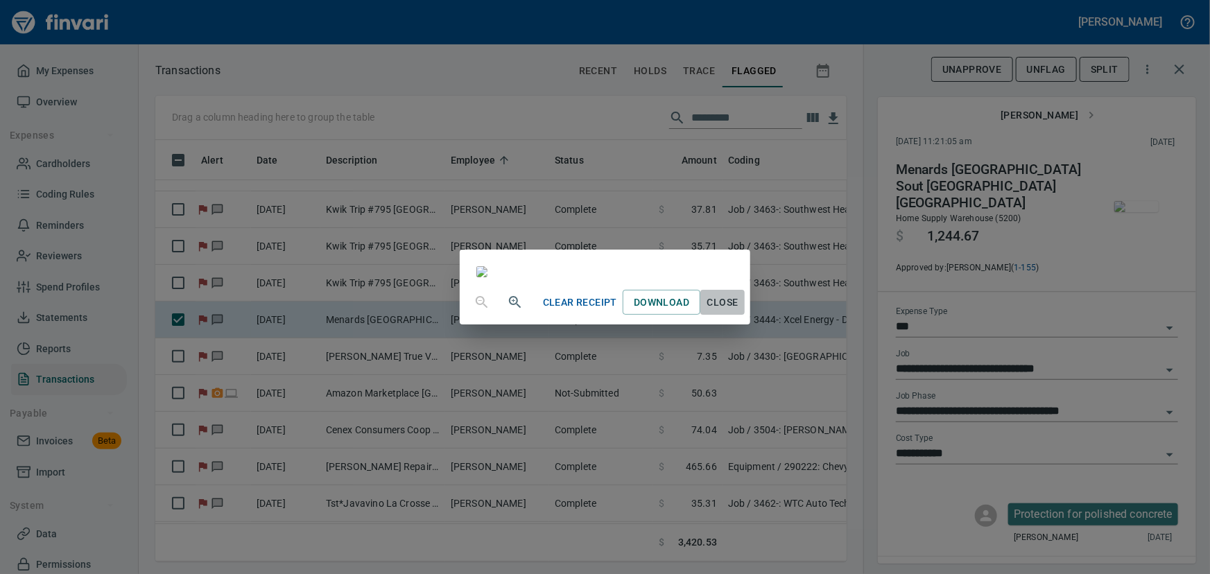
click at [739, 311] on span "Close" at bounding box center [722, 302] width 33 height 17
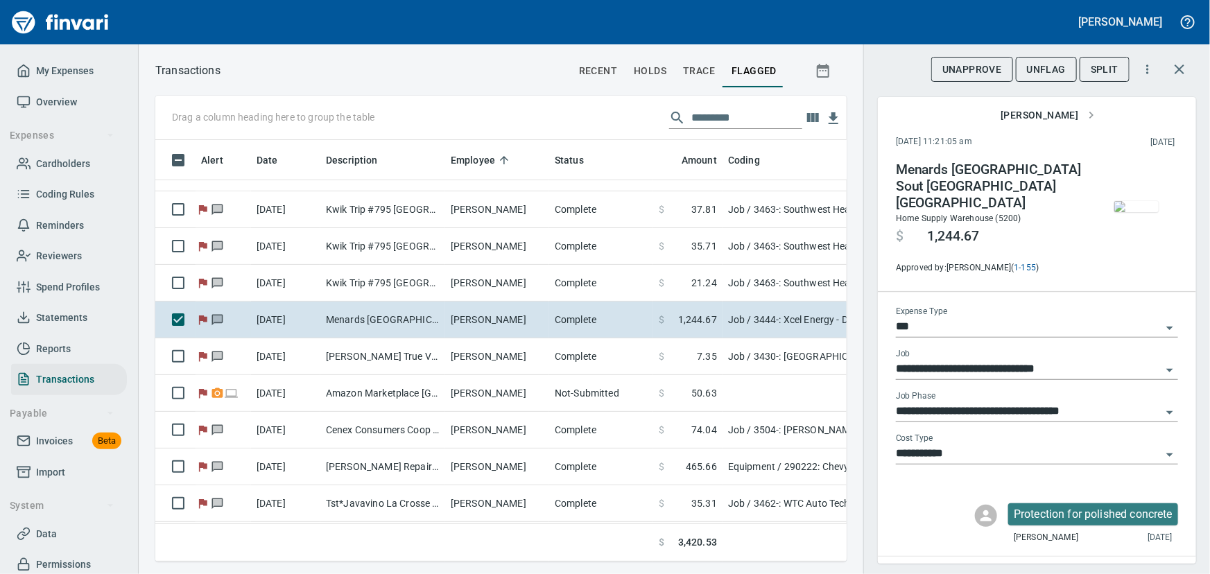
click at [1058, 74] on span "UnFlag" at bounding box center [1046, 69] width 39 height 17
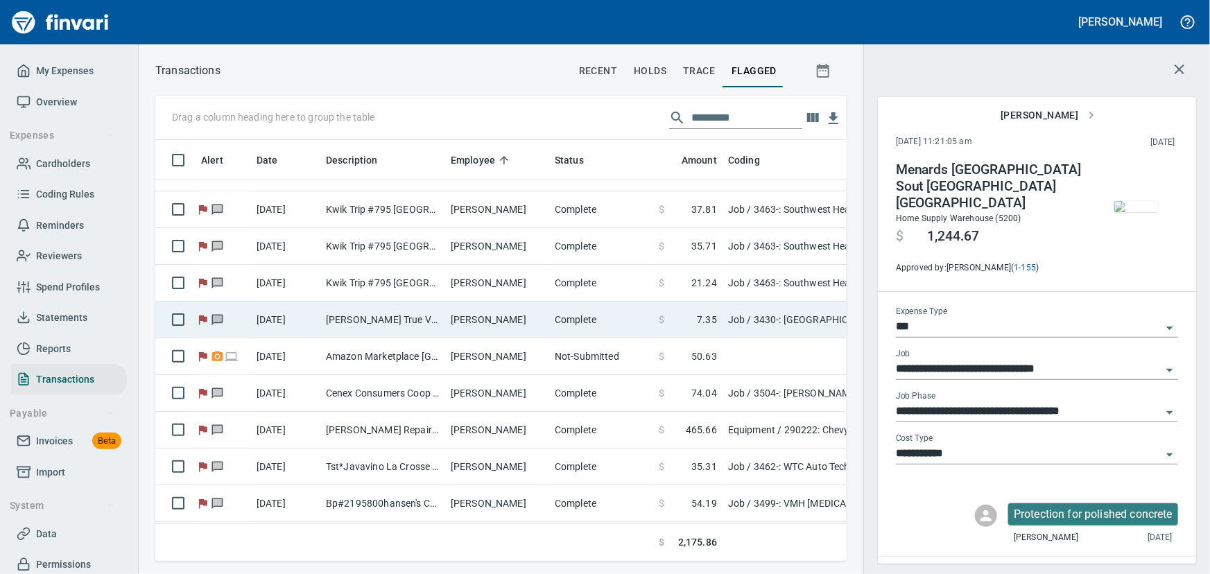
click at [396, 314] on td "[PERSON_NAME] True Value-[PERSON_NAME] IL" at bounding box center [382, 320] width 125 height 37
type input "**********"
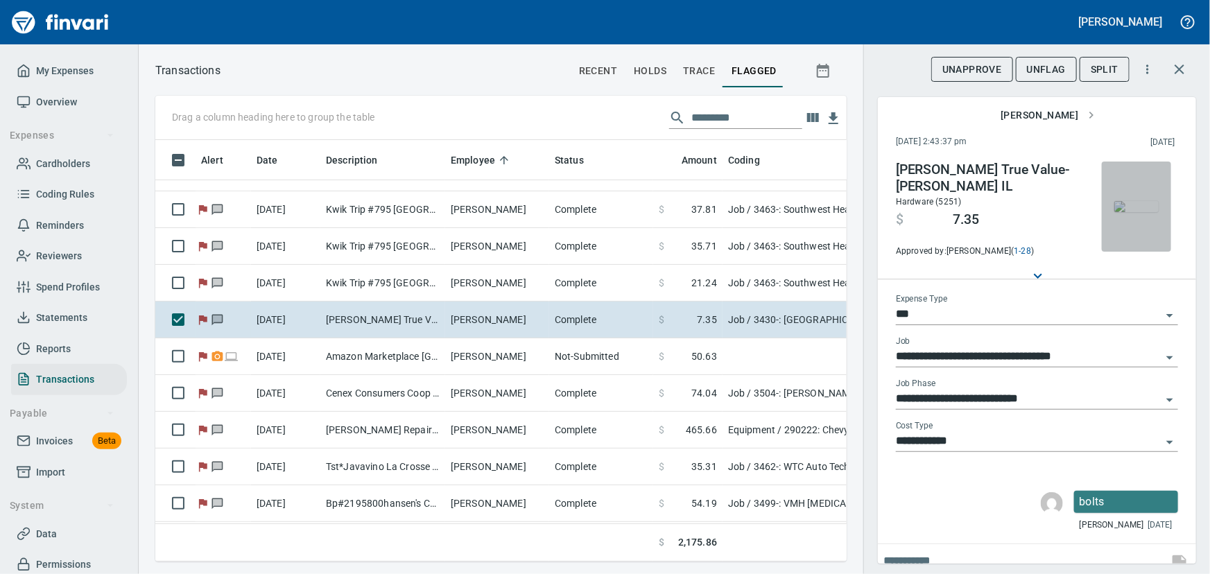
click at [1129, 211] on img "button" at bounding box center [1136, 206] width 44 height 11
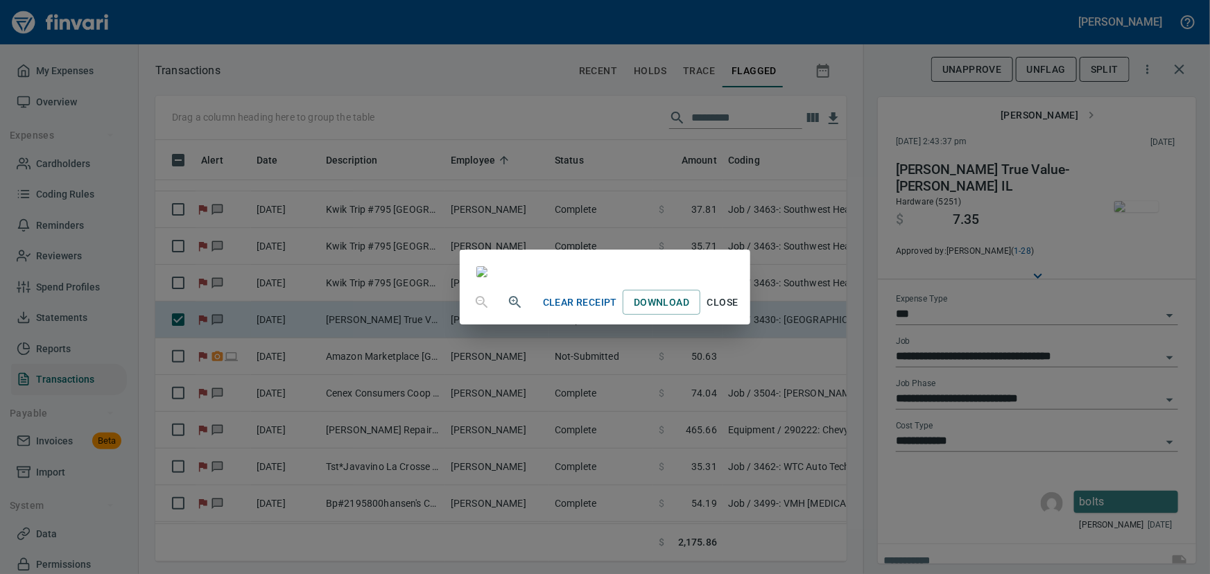
click at [739, 311] on span "Close" at bounding box center [722, 302] width 33 height 17
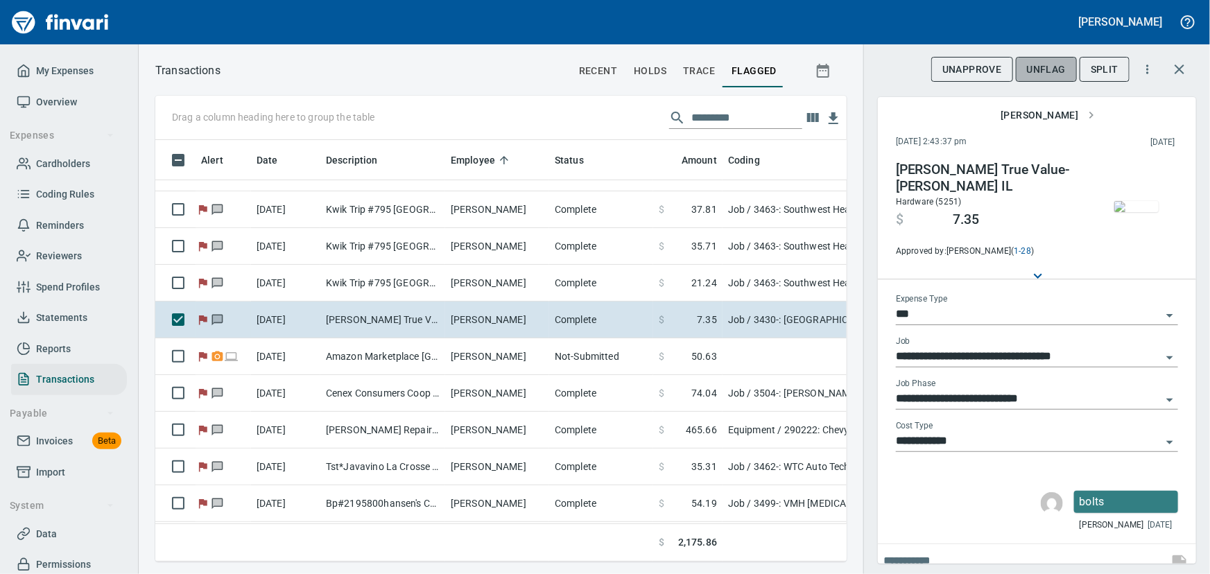
click at [1055, 64] on span "UnFlag" at bounding box center [1046, 69] width 39 height 17
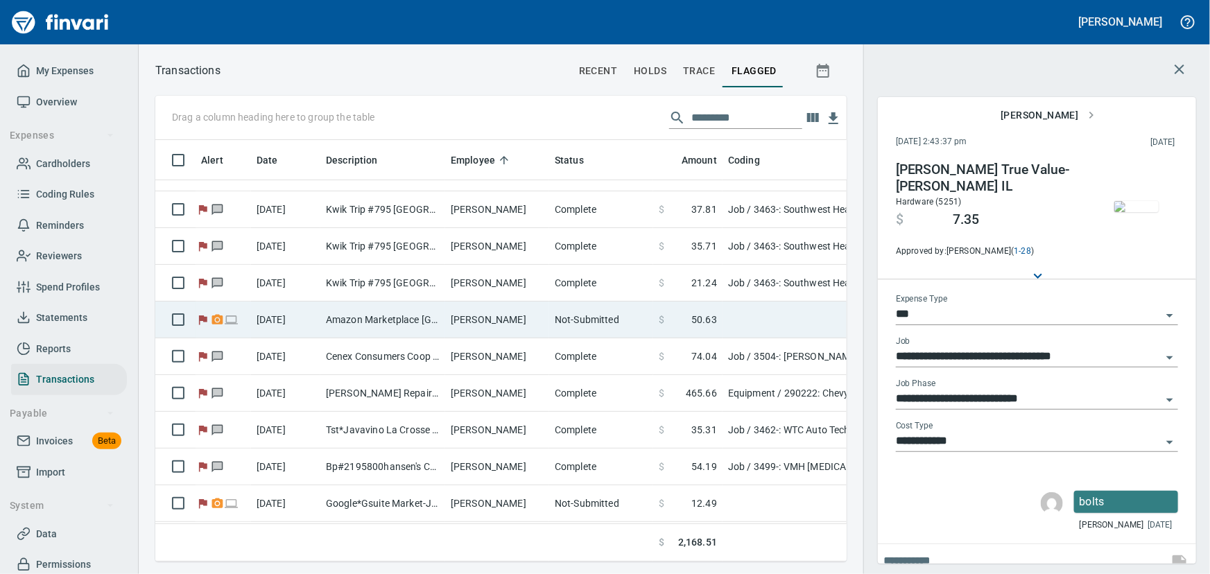
click at [358, 313] on td "Amazon Marketplace [GEOGRAPHIC_DATA] [GEOGRAPHIC_DATA]" at bounding box center [382, 320] width 125 height 37
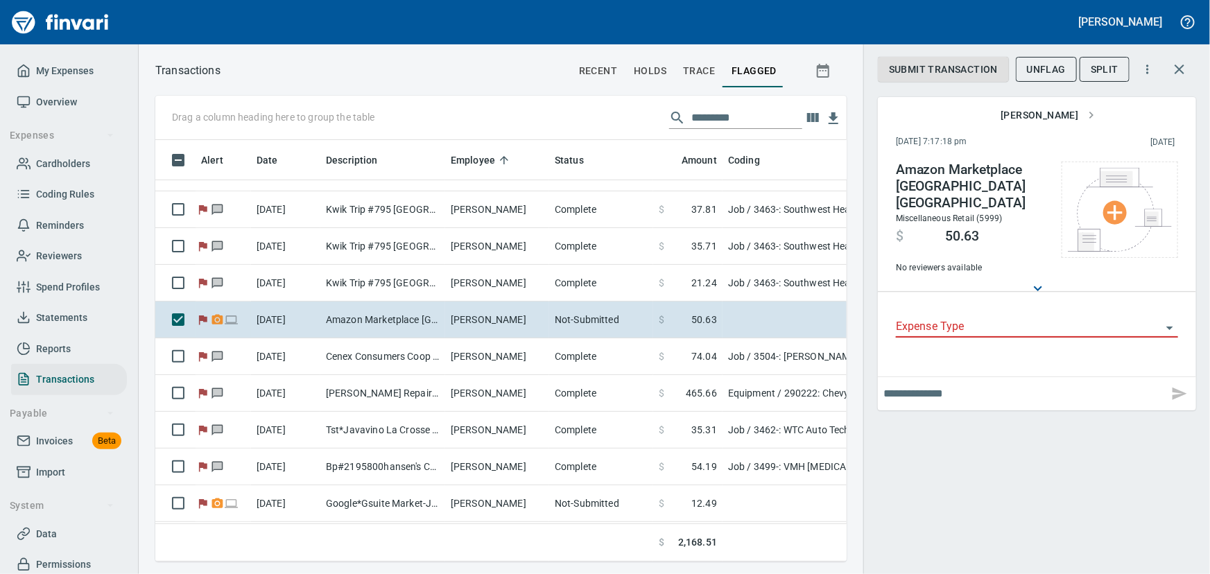
scroll to position [402, 672]
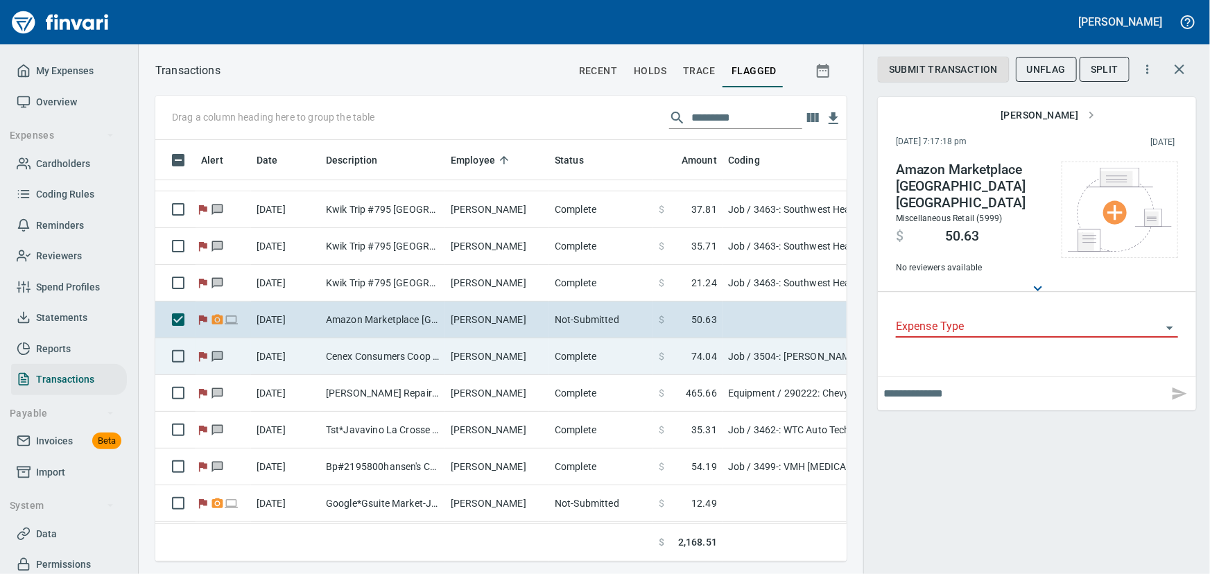
click at [374, 349] on td "Cenex Consumers Coop [PERSON_NAME] WI" at bounding box center [382, 356] width 125 height 37
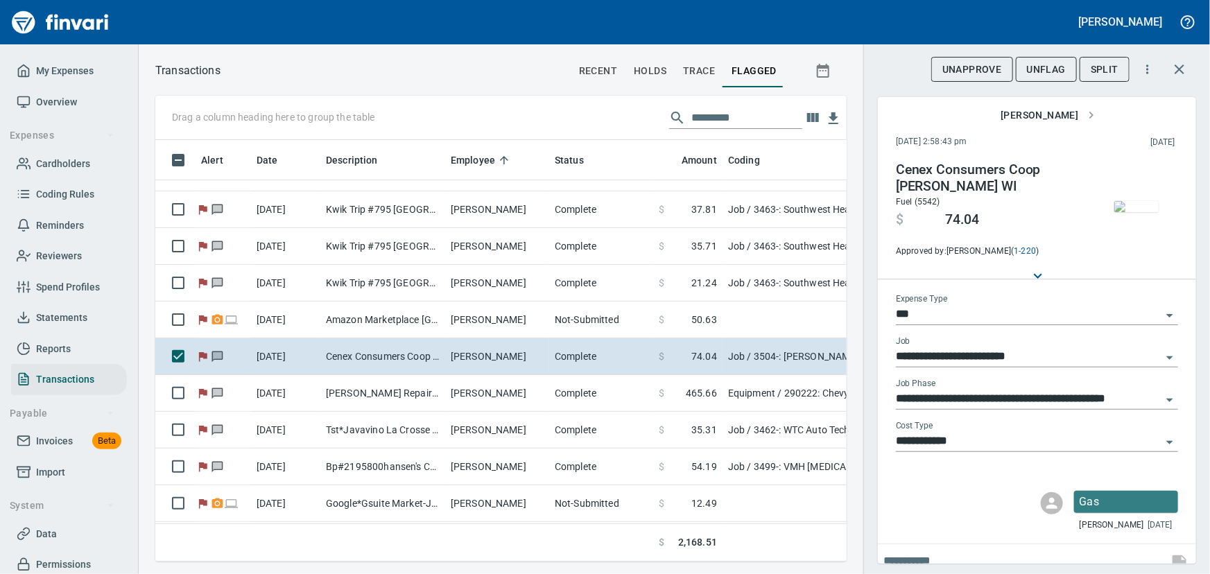
click at [1054, 70] on span "UnFlag" at bounding box center [1046, 69] width 39 height 17
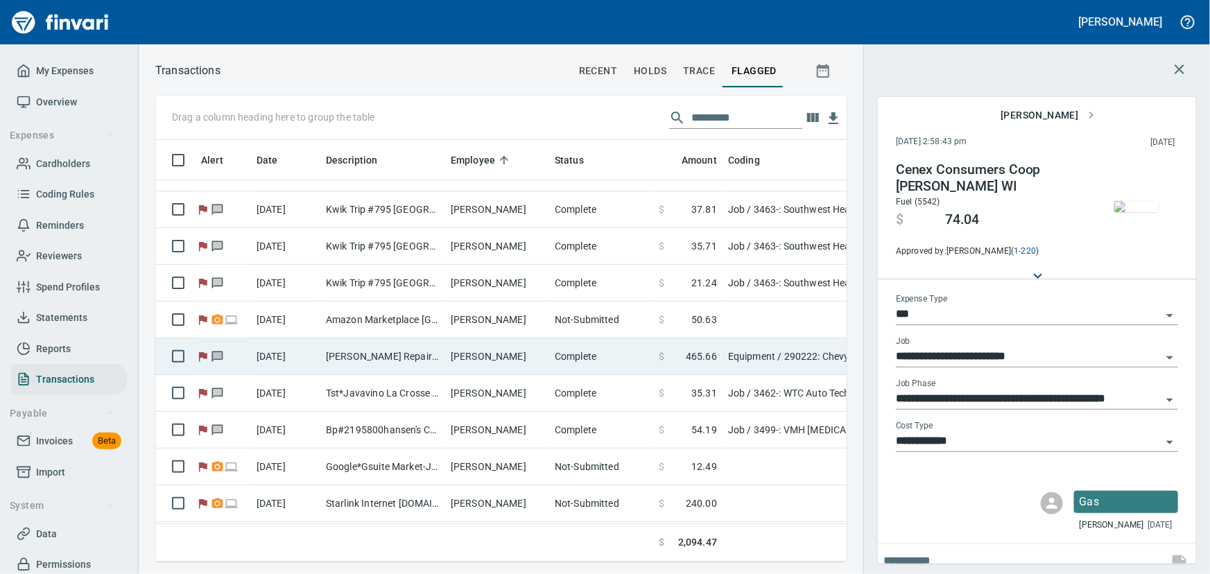
click at [413, 364] on td "[PERSON_NAME] Repair [GEOGRAPHIC_DATA] [GEOGRAPHIC_DATA]" at bounding box center [382, 356] width 125 height 37
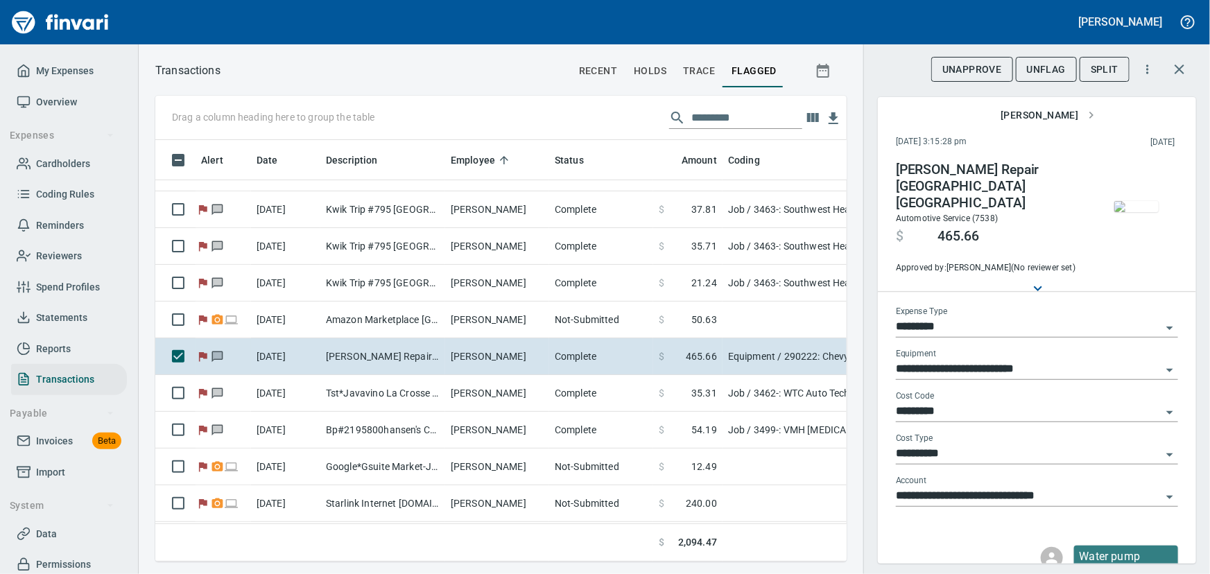
click at [1041, 64] on span "UnFlag" at bounding box center [1046, 69] width 39 height 17
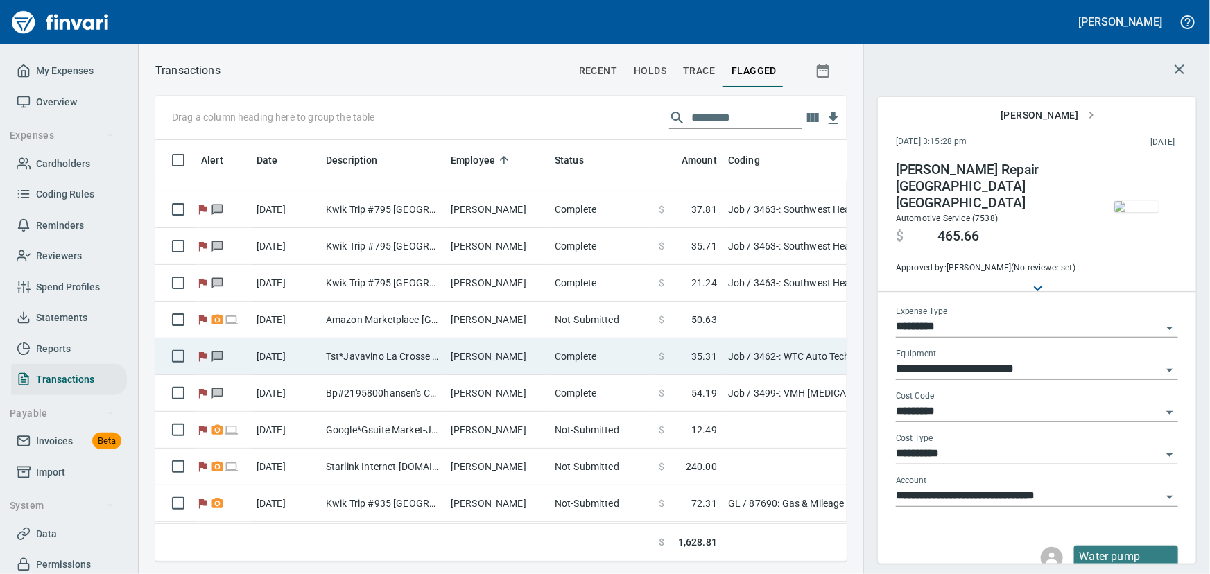
click at [427, 356] on td "Tst*Javavino La Crosse [GEOGRAPHIC_DATA]" at bounding box center [382, 356] width 125 height 37
type input "***"
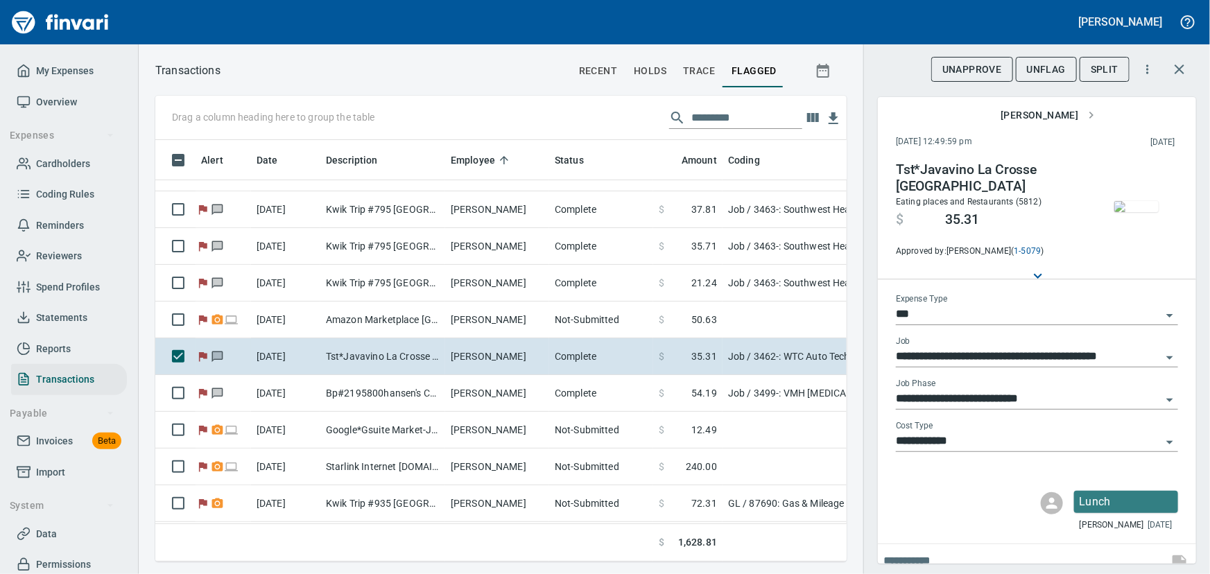
click at [1122, 212] on img "button" at bounding box center [1136, 206] width 44 height 11
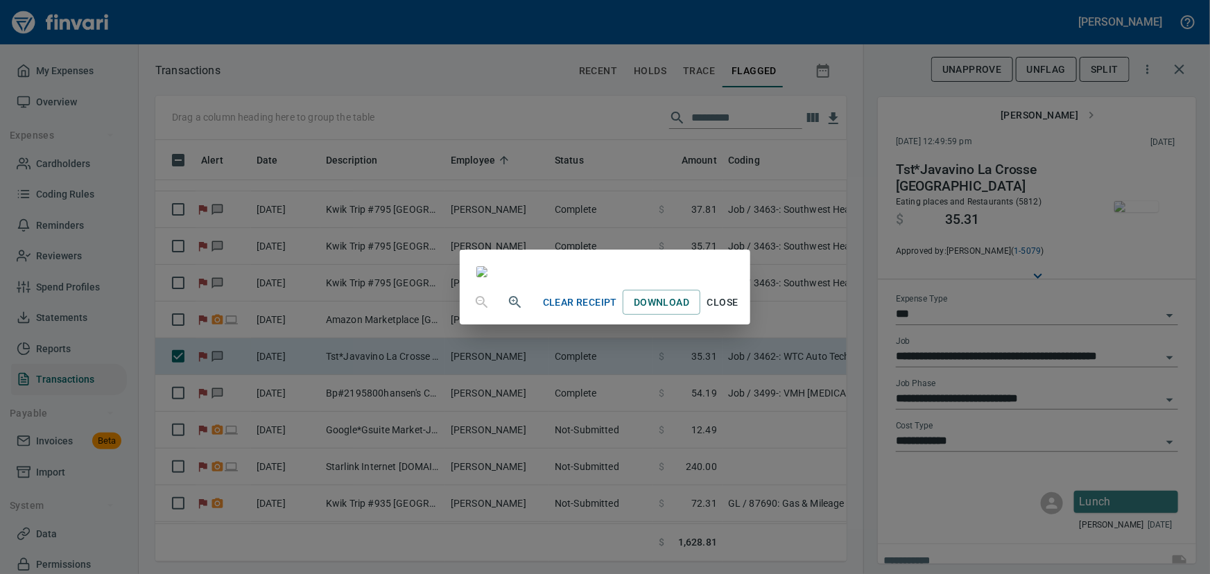
scroll to position [241, 0]
click at [739, 311] on span "Close" at bounding box center [722, 302] width 33 height 17
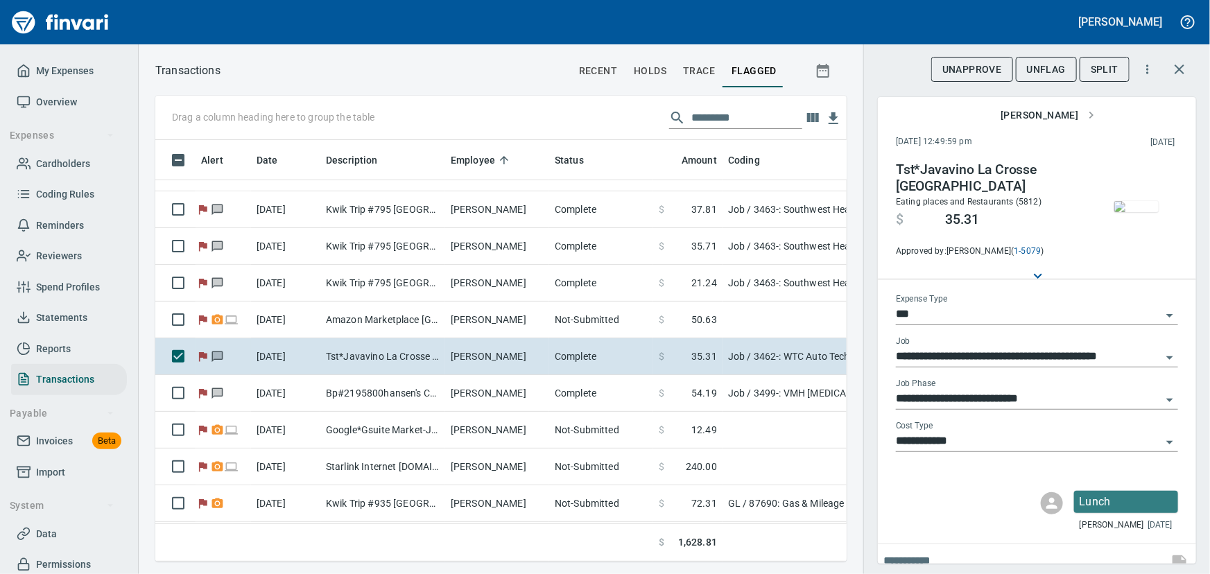
click at [1050, 71] on span "UnFlag" at bounding box center [1046, 69] width 39 height 17
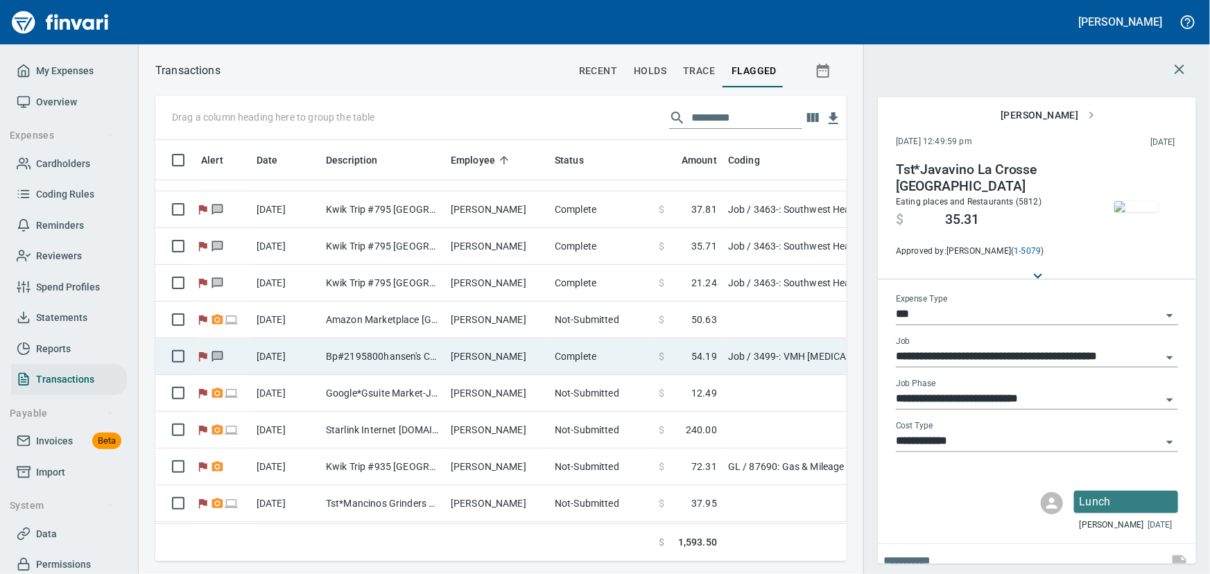
click at [439, 349] on td "Bp#2195800hansen's Cor Eau Claire WI" at bounding box center [382, 356] width 125 height 37
type input "**********"
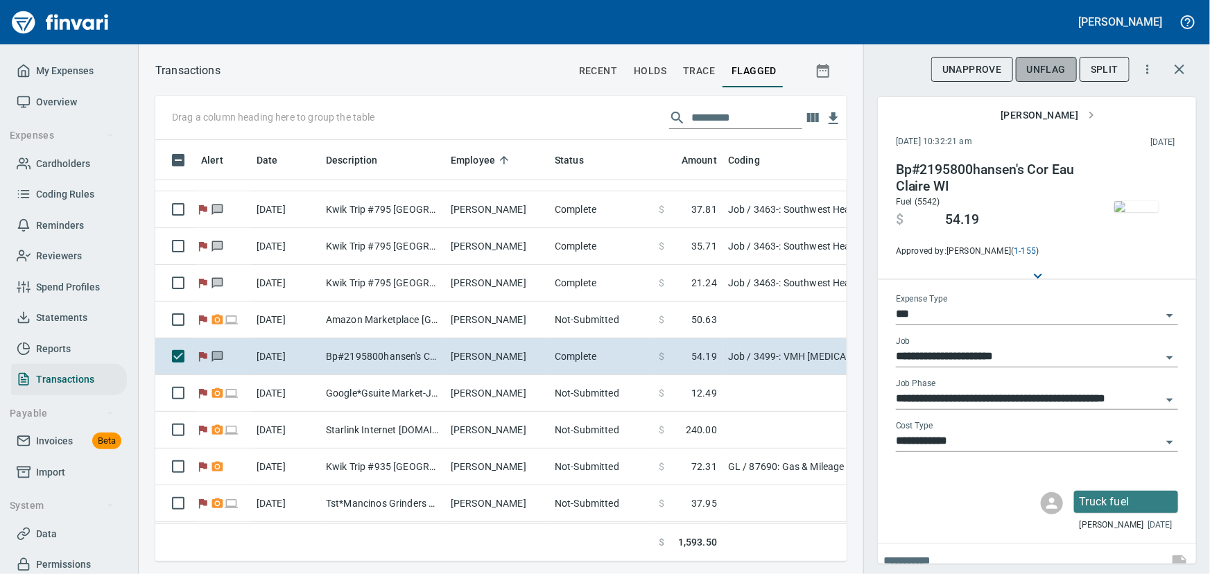
click at [1051, 63] on span "UnFlag" at bounding box center [1046, 69] width 39 height 17
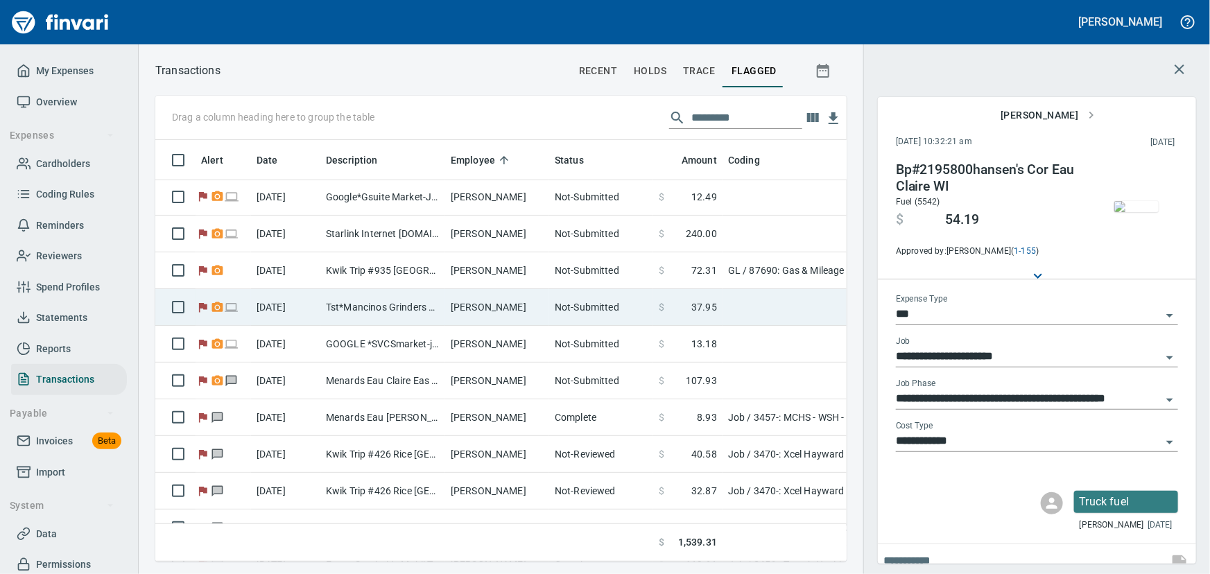
scroll to position [252, 0]
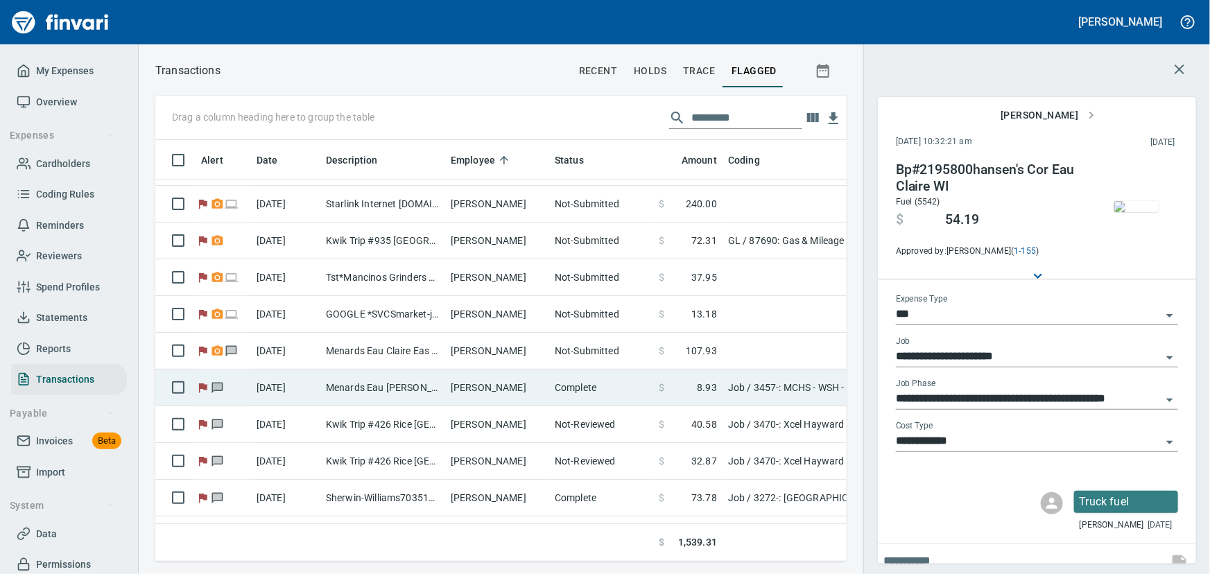
click at [462, 383] on td "[PERSON_NAME]" at bounding box center [497, 387] width 104 height 37
type input "**********"
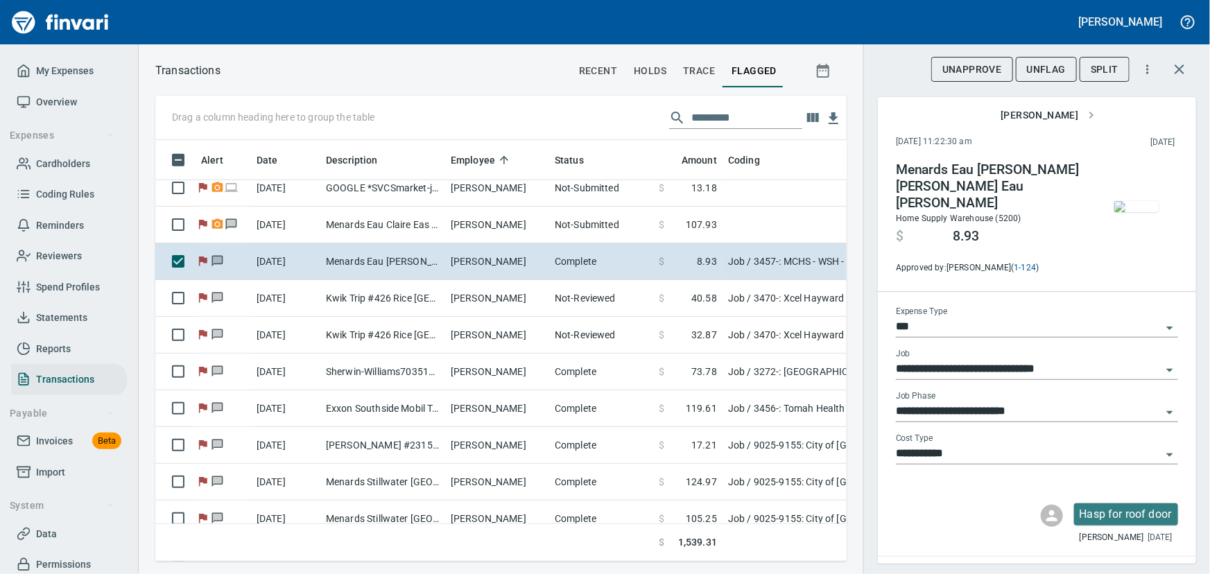
scroll to position [402, 672]
click at [1052, 75] on span "UnFlag" at bounding box center [1046, 69] width 39 height 17
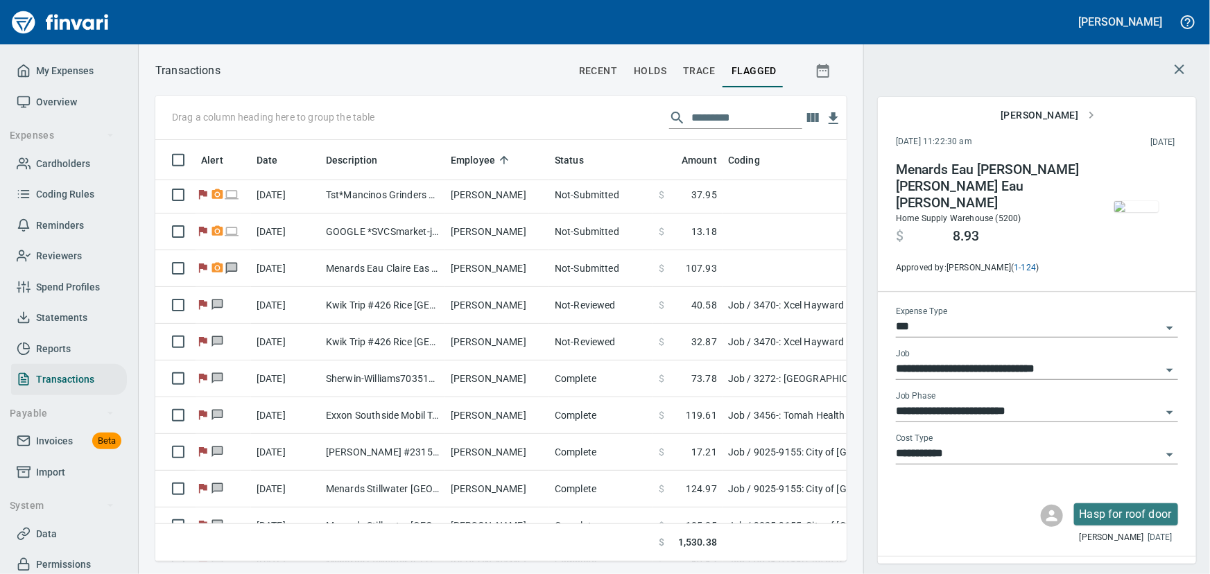
scroll to position [315, 0]
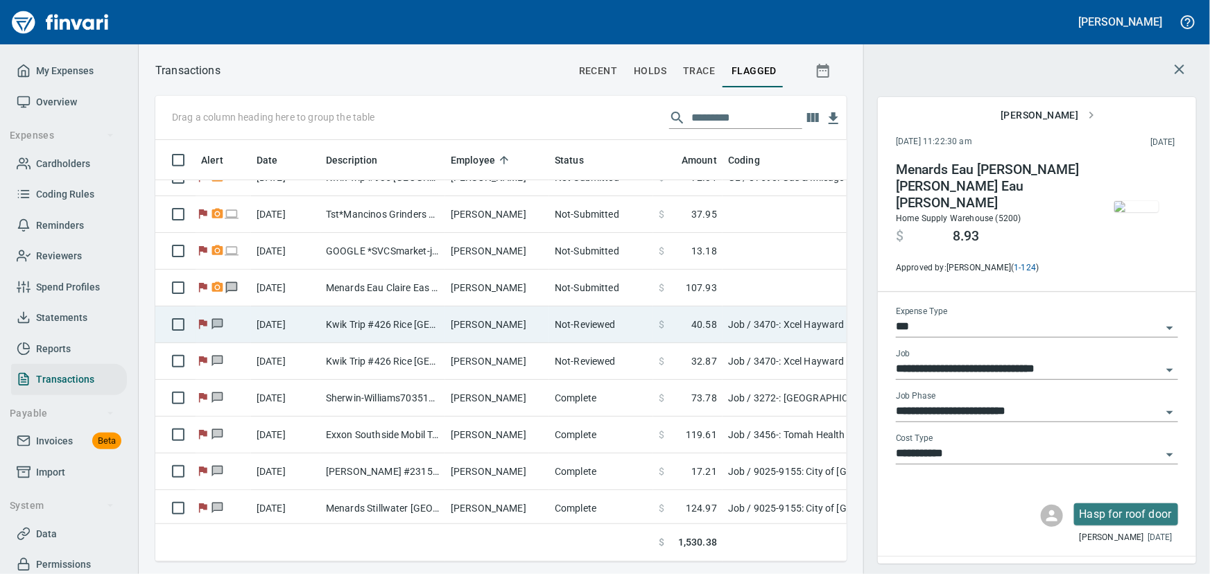
click at [425, 316] on td "Kwik Trip #426 Rice [GEOGRAPHIC_DATA]" at bounding box center [382, 324] width 125 height 37
type input "**********"
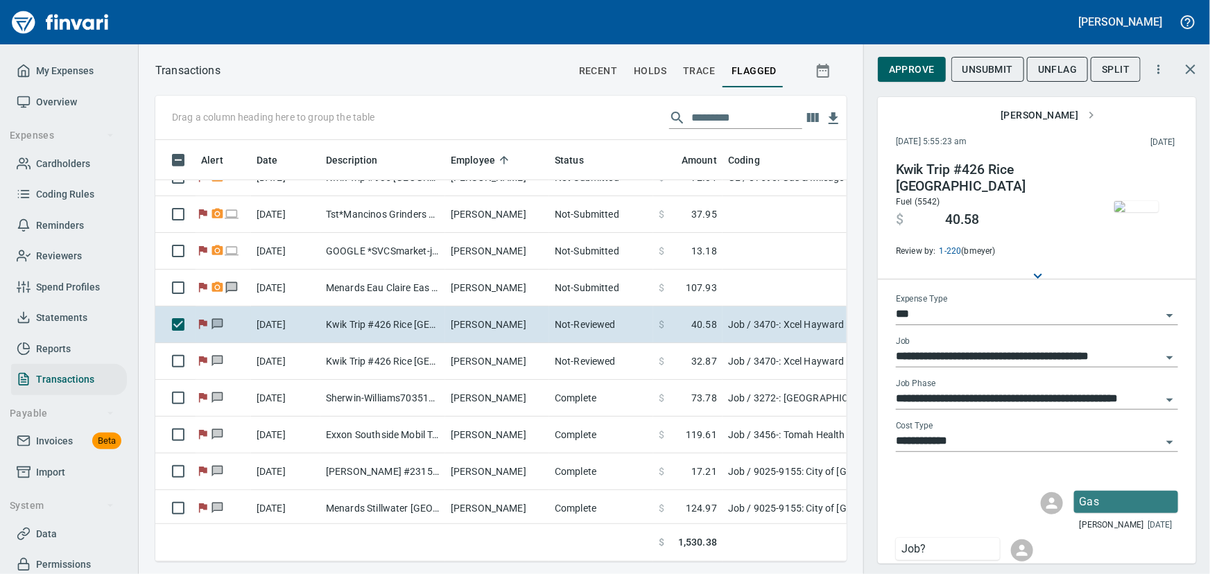
click at [1131, 212] on img "button" at bounding box center [1136, 206] width 44 height 11
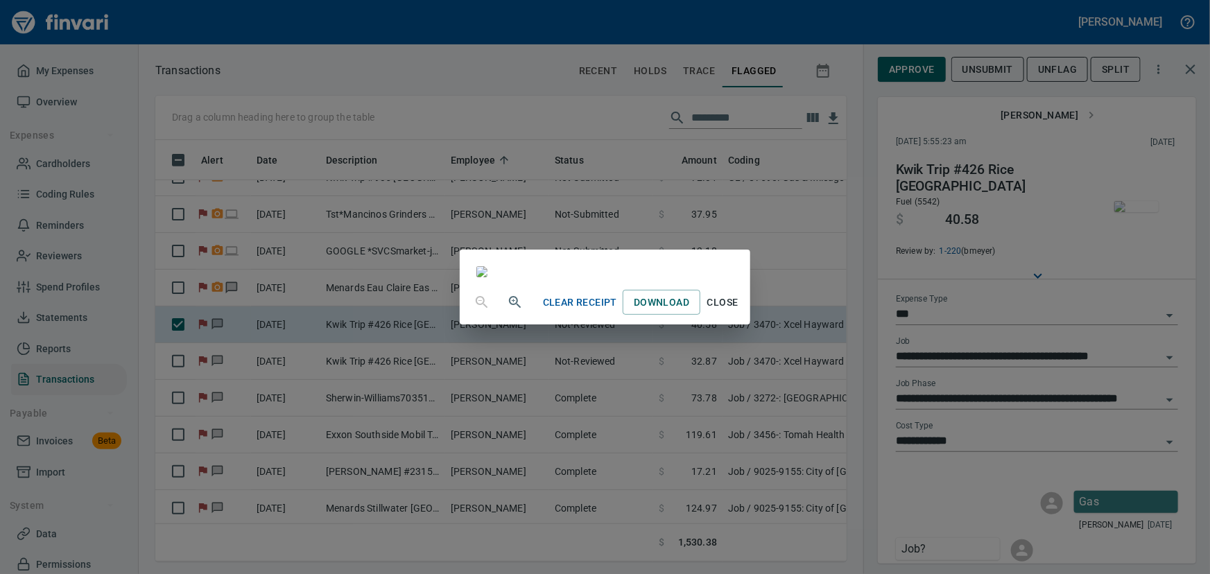
click at [744, 315] on button "Close" at bounding box center [722, 303] width 44 height 26
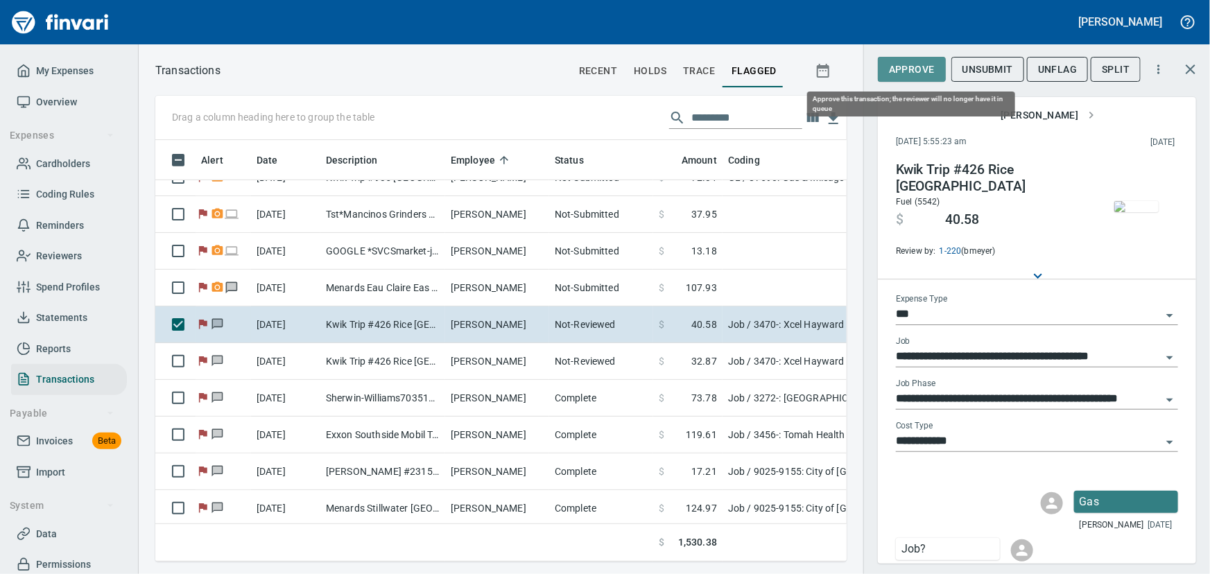
click at [911, 67] on span "Approve" at bounding box center [912, 69] width 46 height 17
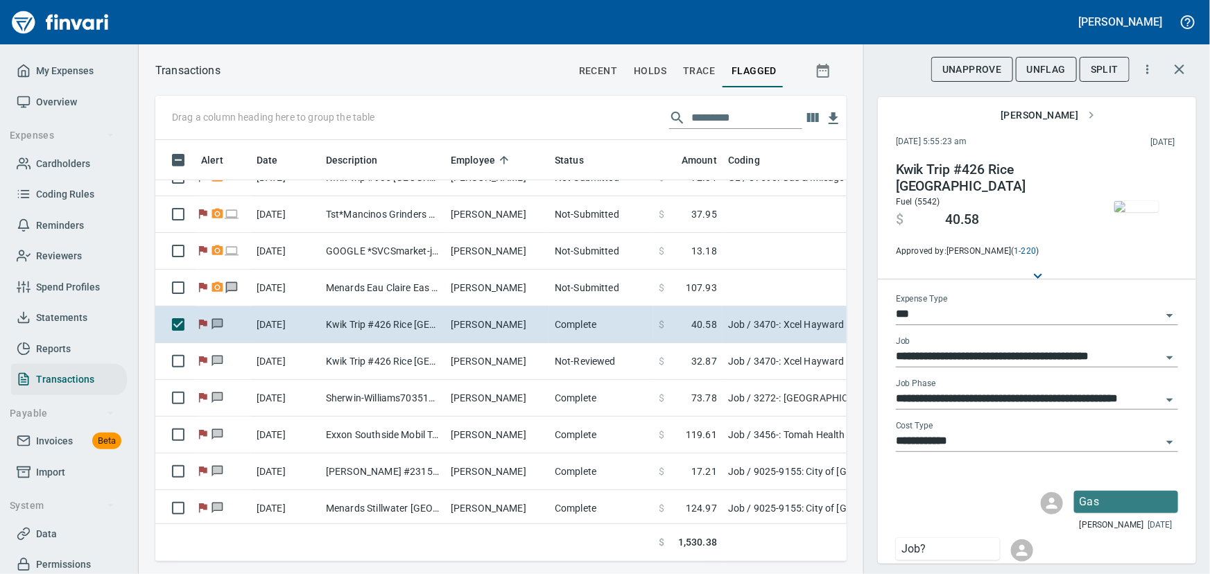
click at [1040, 66] on span "UnFlag" at bounding box center [1046, 69] width 39 height 17
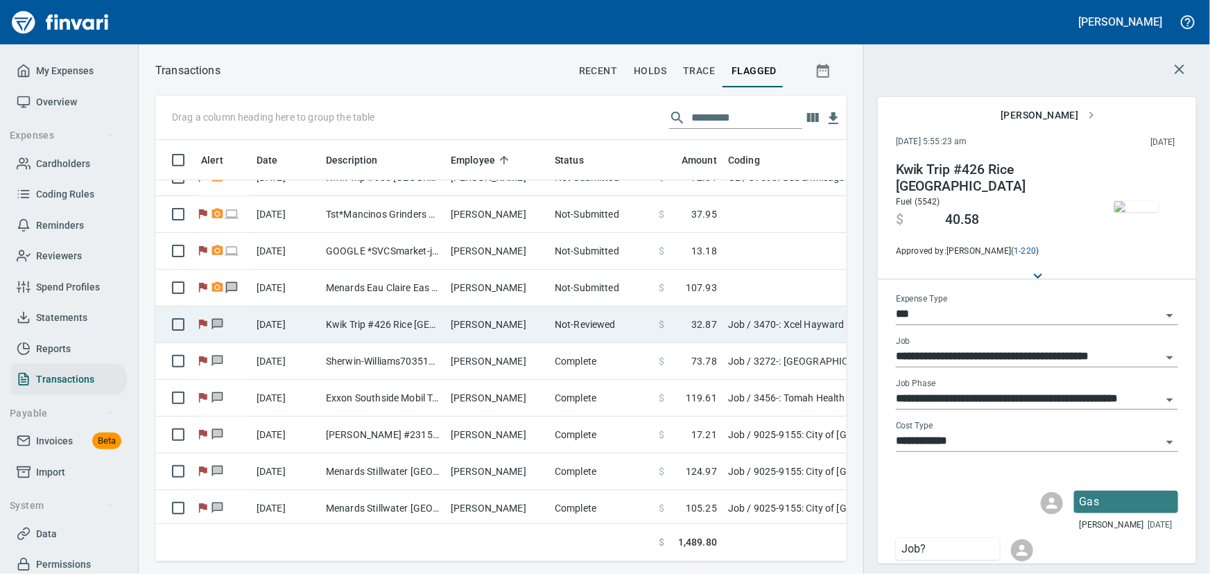
click at [358, 319] on td "Kwik Trip #426 Rice [GEOGRAPHIC_DATA]" at bounding box center [382, 324] width 125 height 37
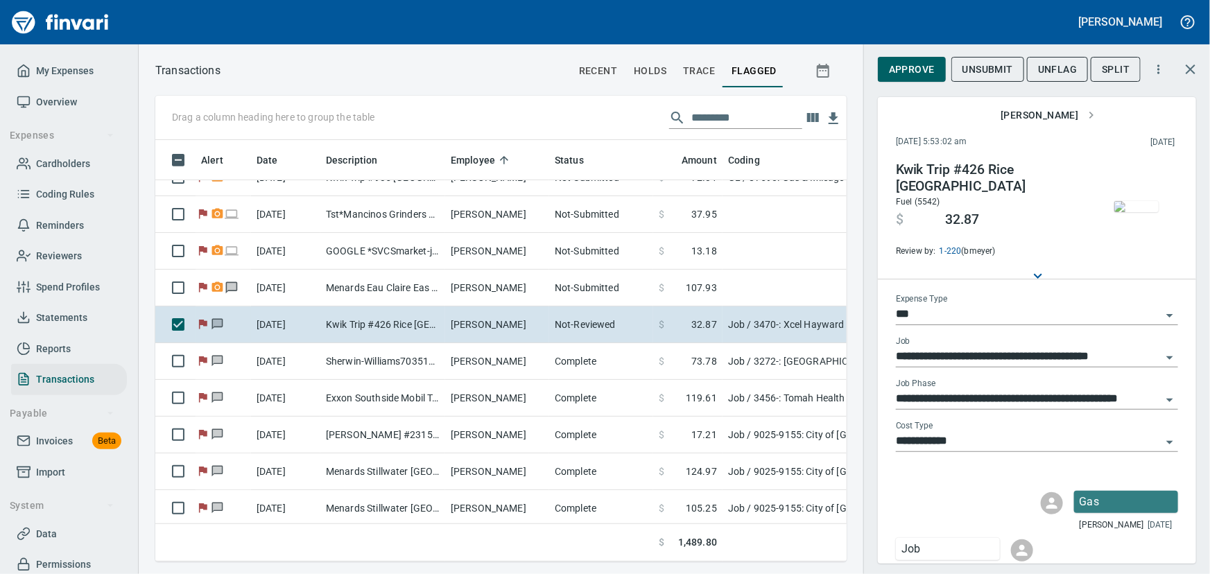
click at [1115, 205] on img "button" at bounding box center [1136, 206] width 44 height 11
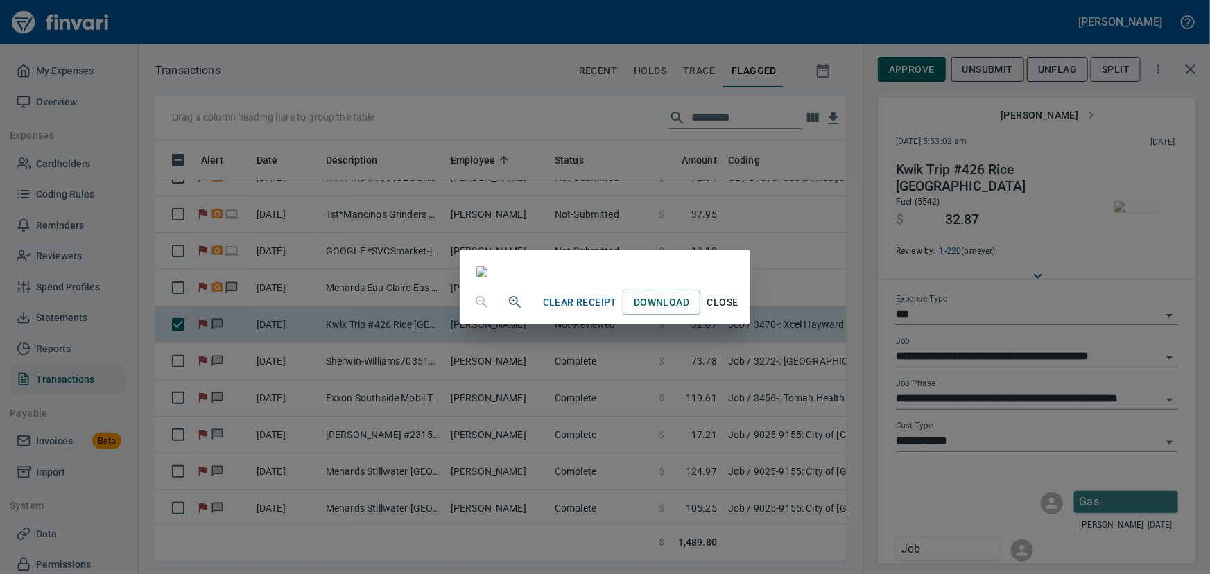
click at [739, 311] on span "Close" at bounding box center [722, 302] width 33 height 17
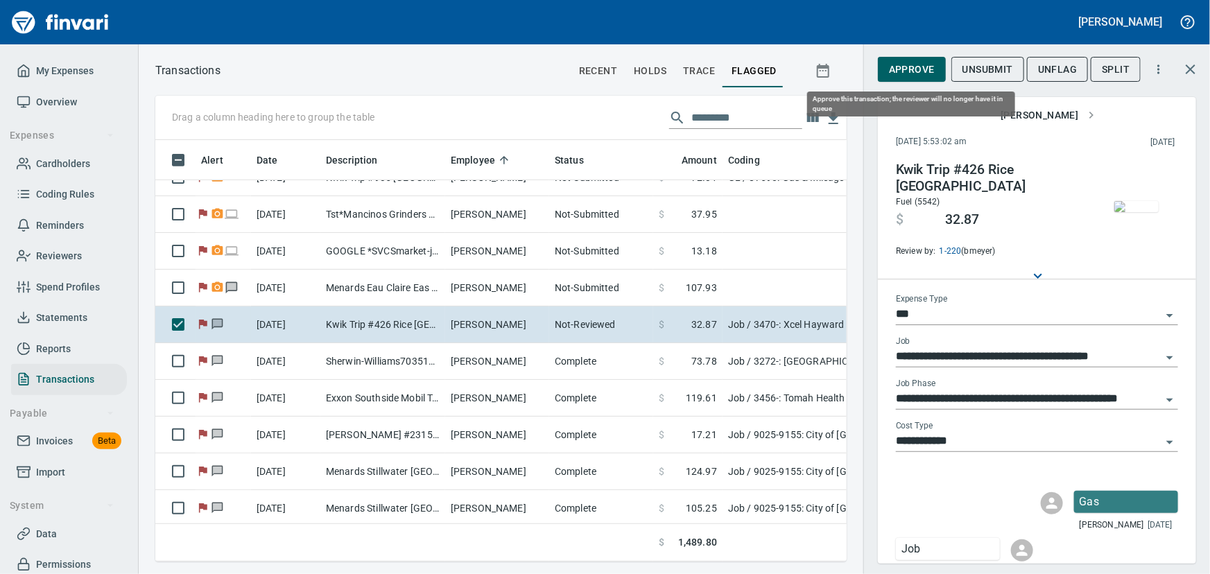
click at [902, 69] on span "Approve" at bounding box center [912, 69] width 46 height 17
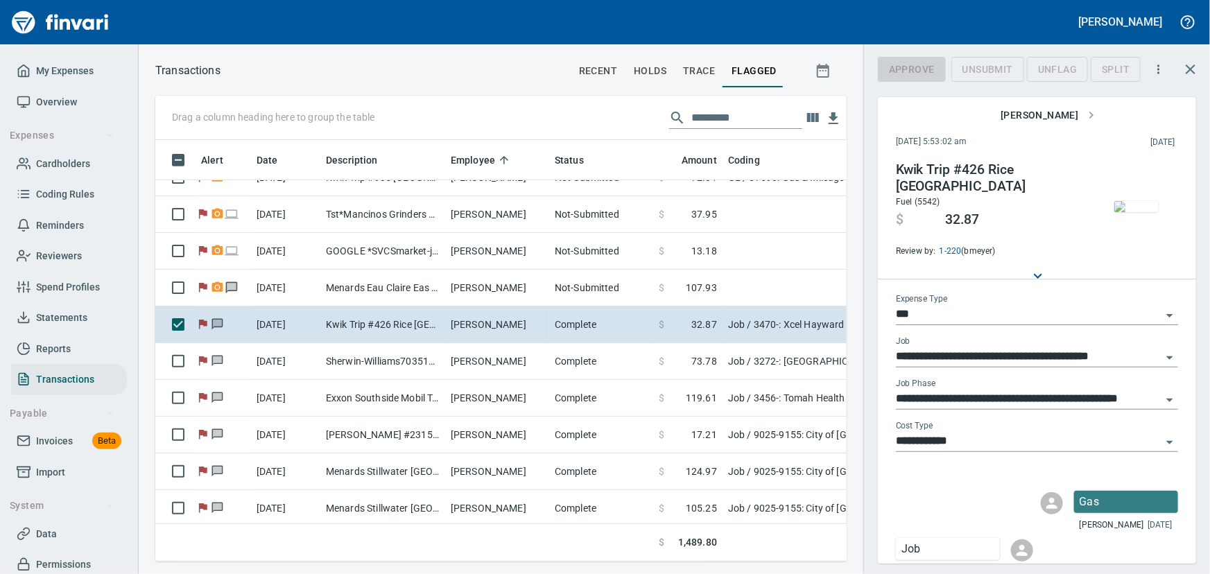
scroll to position [402, 672]
click at [1048, 69] on span "UnFlag" at bounding box center [1046, 69] width 39 height 17
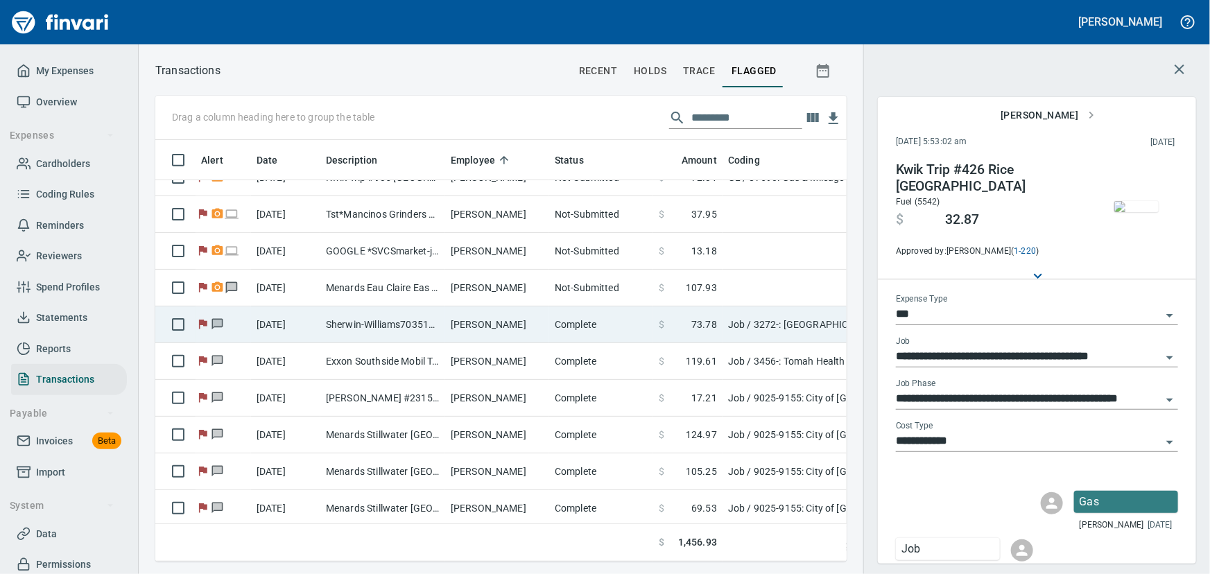
click at [346, 325] on td "Sherwin-Williams703516 Eau [PERSON_NAME]" at bounding box center [382, 324] width 125 height 37
type input "**********"
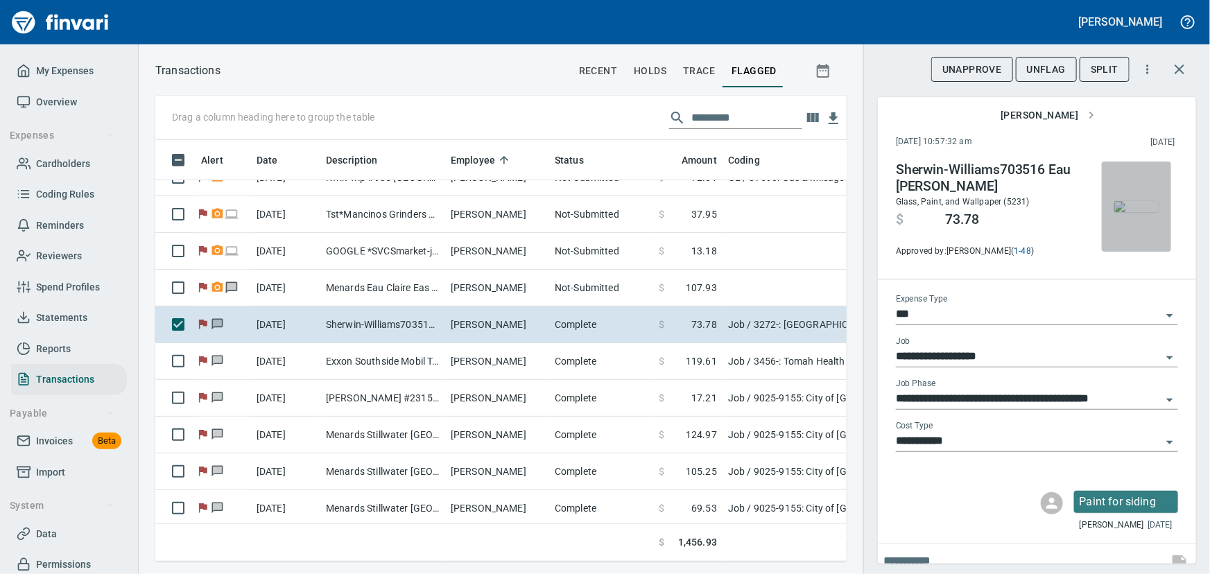
click at [1130, 212] on img "button" at bounding box center [1136, 206] width 44 height 11
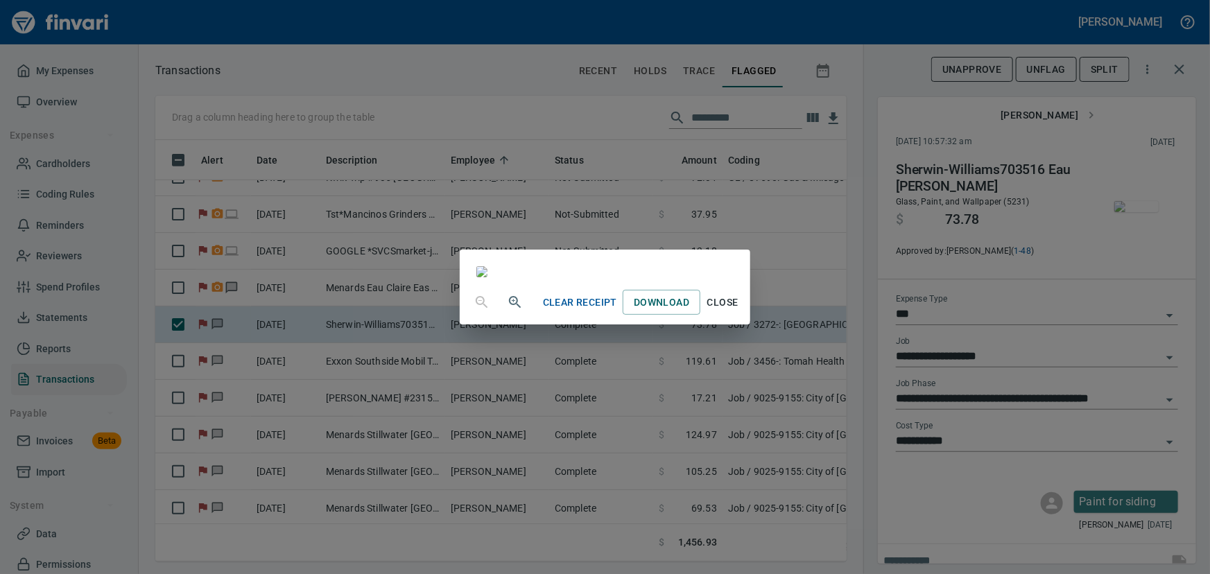
scroll to position [241, 0]
click at [739, 311] on span "Close" at bounding box center [722, 302] width 33 height 17
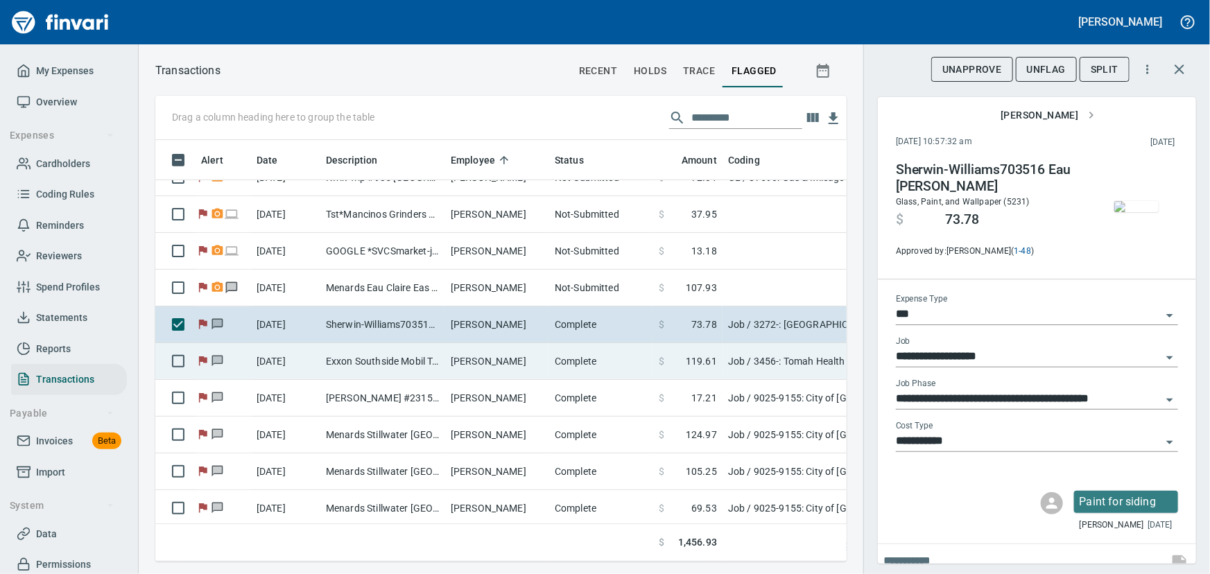
click at [361, 356] on td "Exxon Southside Mobil Tomah [GEOGRAPHIC_DATA]" at bounding box center [382, 361] width 125 height 37
type input "**********"
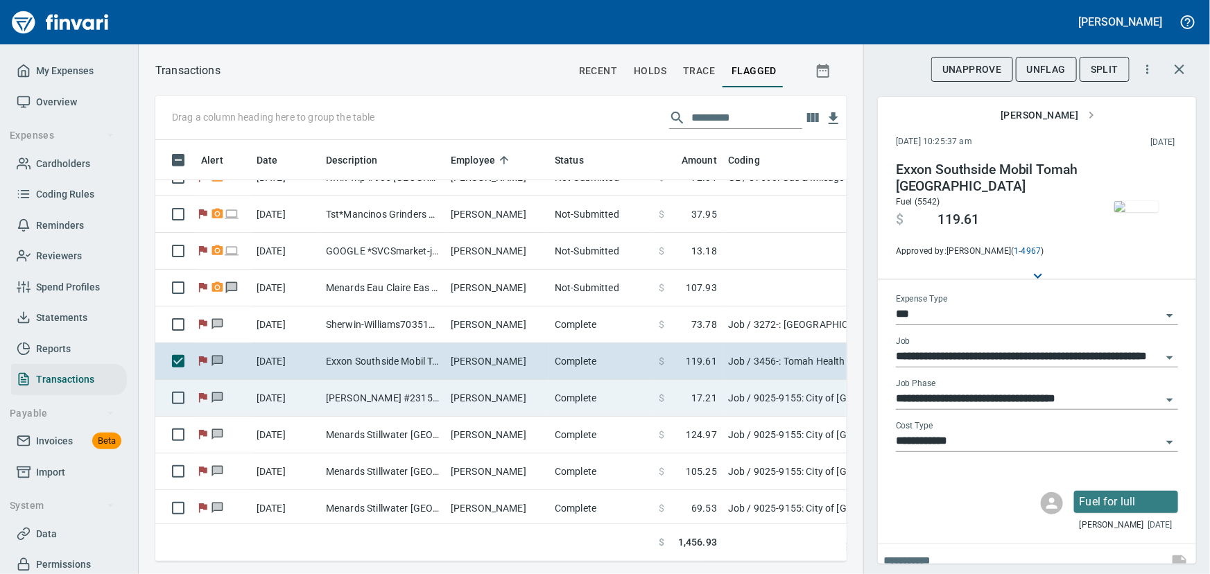
click at [410, 388] on td "[PERSON_NAME] #2315 Stillwater [GEOGRAPHIC_DATA]" at bounding box center [382, 398] width 125 height 37
type input "**********"
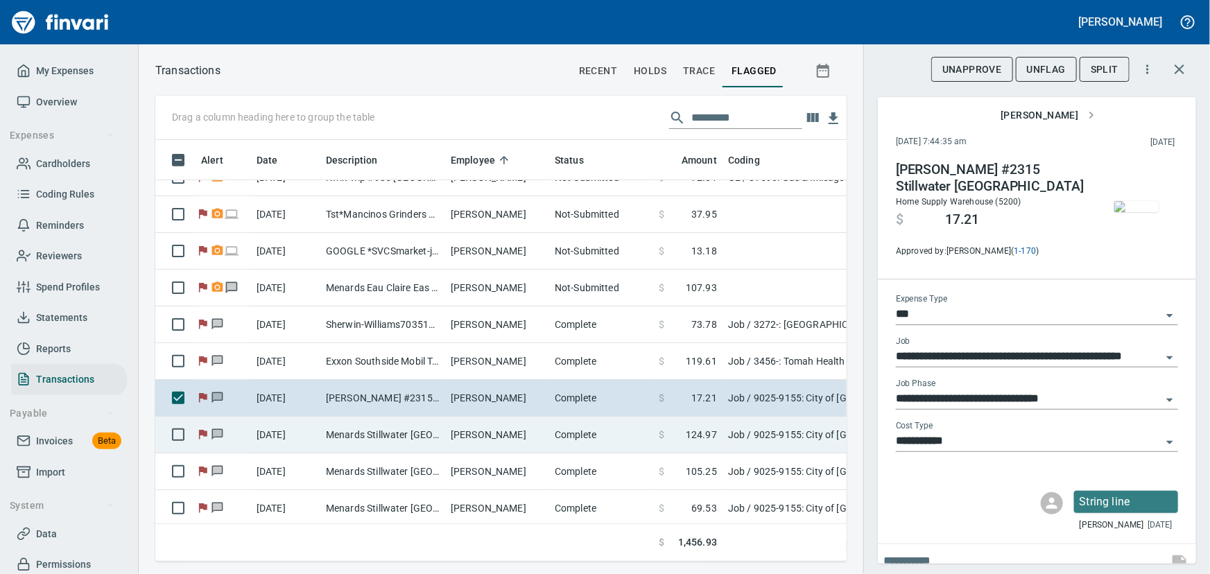
click at [405, 430] on td "Menards Stillwater [GEOGRAPHIC_DATA] [GEOGRAPHIC_DATA] [GEOGRAPHIC_DATA]" at bounding box center [382, 435] width 125 height 37
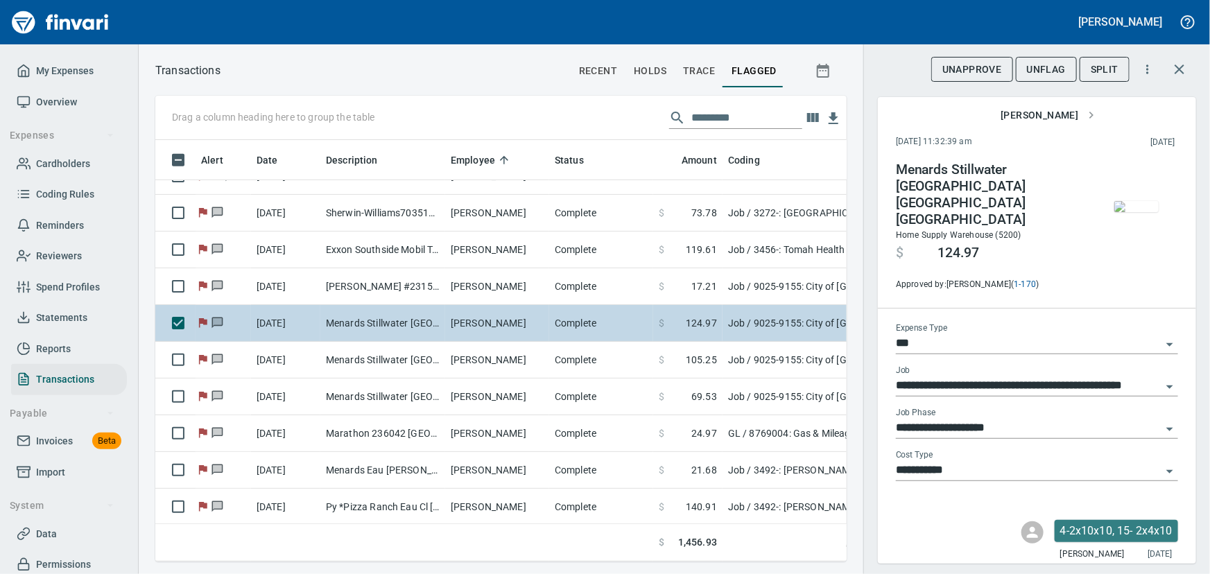
scroll to position [441, 0]
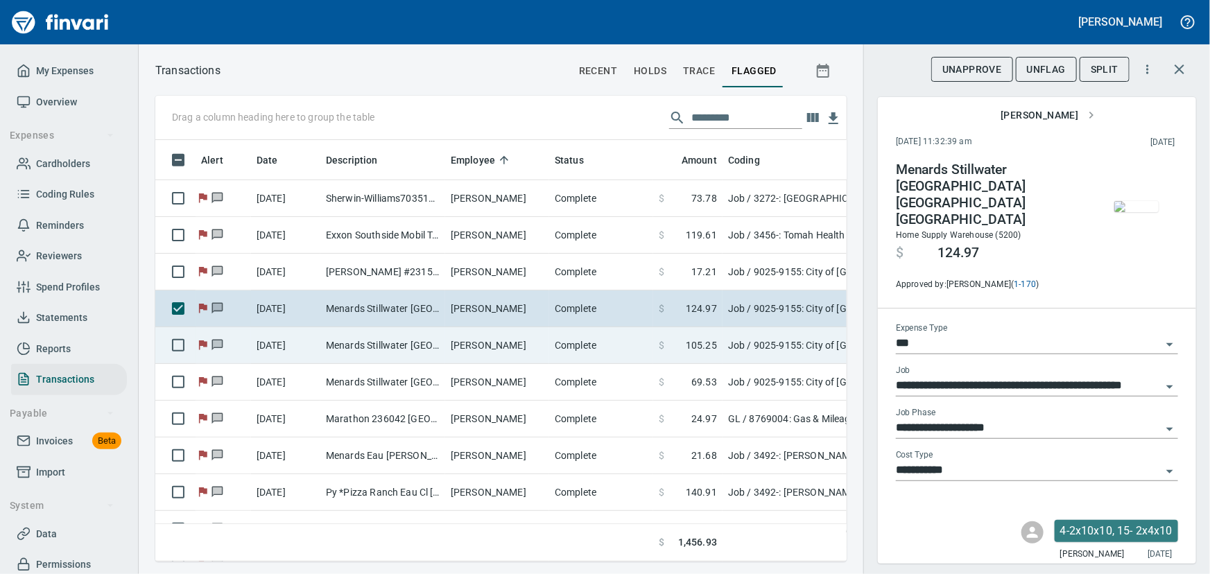
click at [374, 338] on td "Menards Stillwater [GEOGRAPHIC_DATA] [GEOGRAPHIC_DATA] [GEOGRAPHIC_DATA]" at bounding box center [382, 345] width 125 height 37
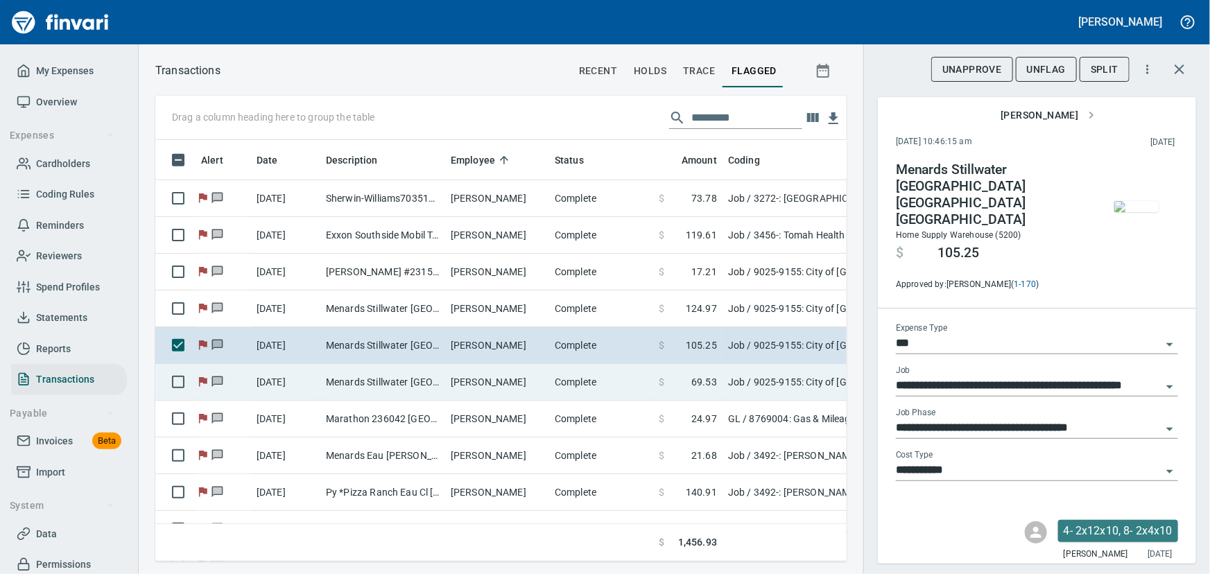
click at [376, 381] on td "Menards Stillwater [GEOGRAPHIC_DATA] [GEOGRAPHIC_DATA] [GEOGRAPHIC_DATA]" at bounding box center [382, 382] width 125 height 37
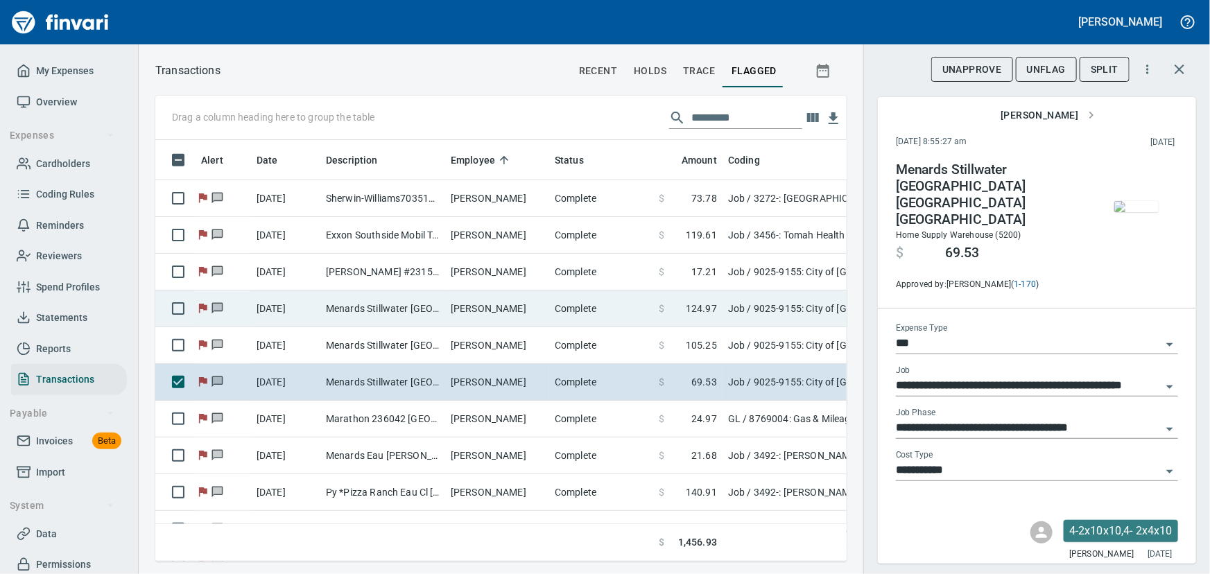
click at [416, 304] on td "Menards Stillwater [GEOGRAPHIC_DATA] [GEOGRAPHIC_DATA] [GEOGRAPHIC_DATA]" at bounding box center [382, 308] width 125 height 37
type input "**********"
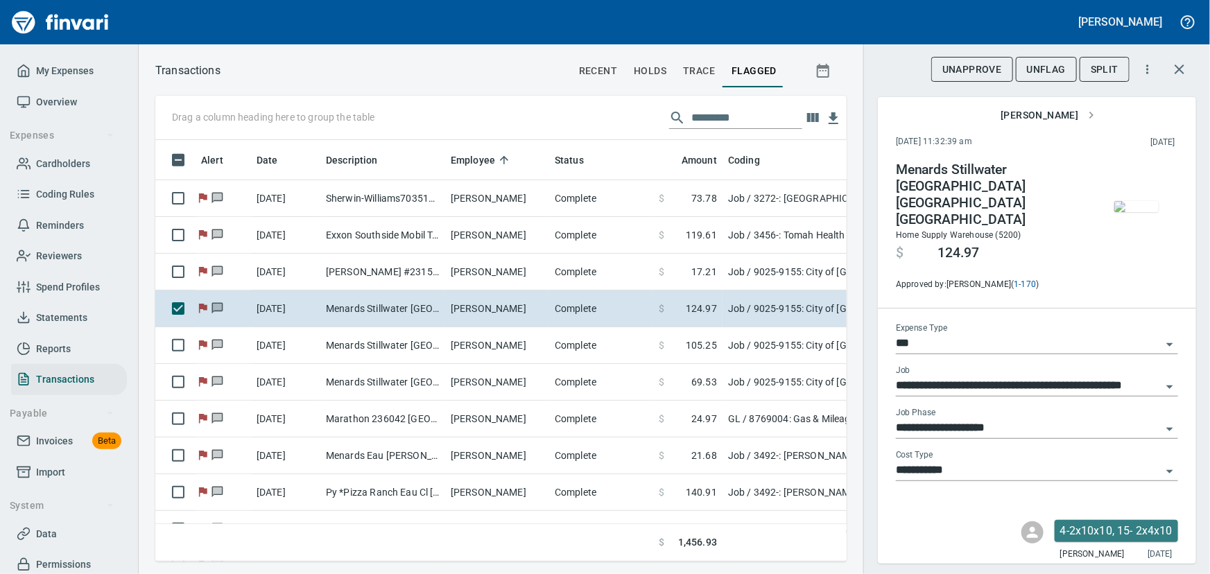
click at [1119, 211] on img "button" at bounding box center [1136, 206] width 44 height 11
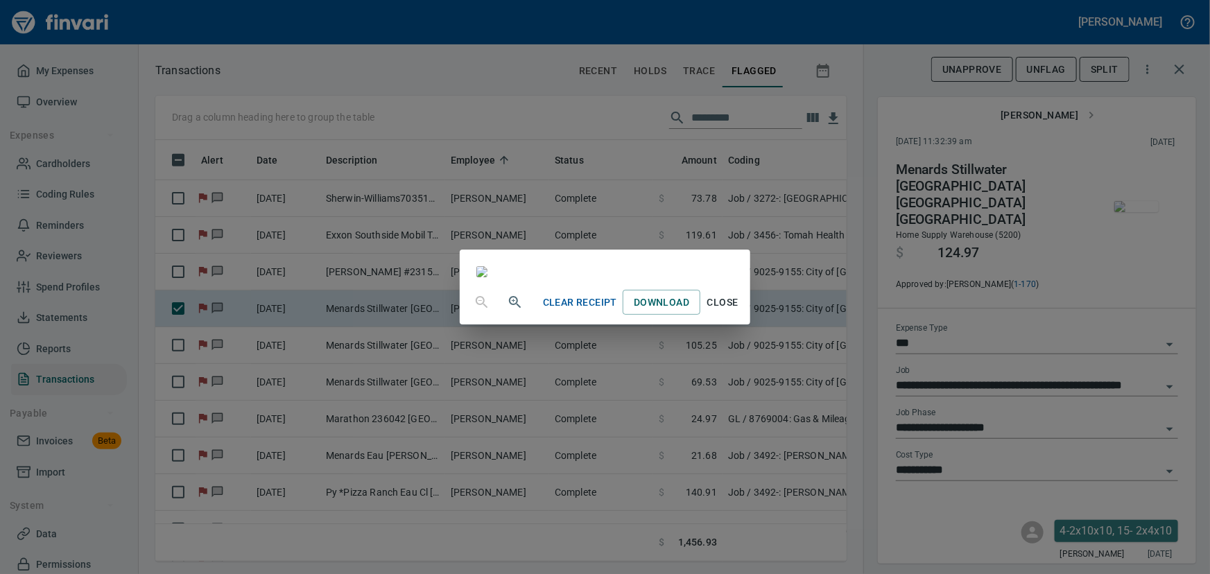
scroll to position [189, 0]
click at [739, 311] on span "Close" at bounding box center [722, 302] width 33 height 17
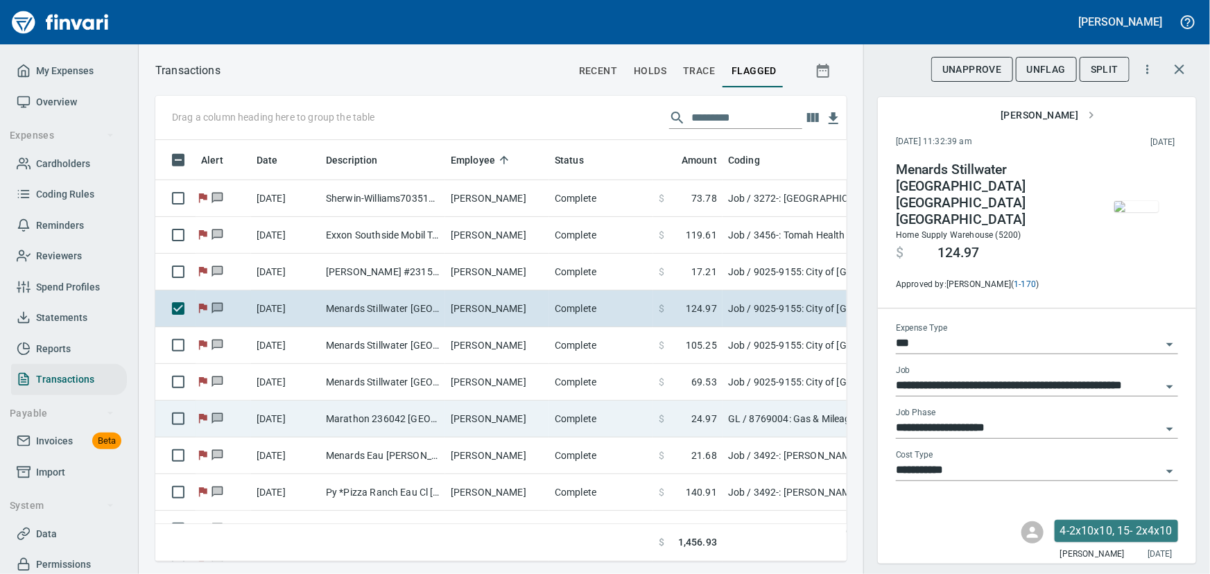
click at [374, 414] on td "Marathon 236042 [GEOGRAPHIC_DATA]" at bounding box center [382, 419] width 125 height 37
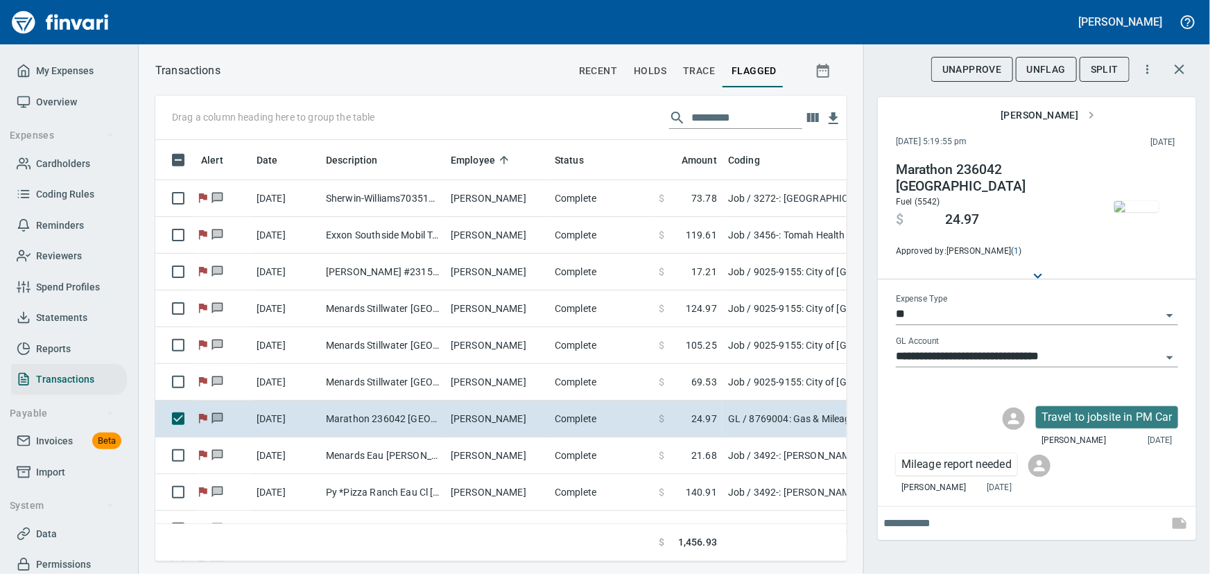
scroll to position [402, 672]
click at [1046, 69] on span "UnFlag" at bounding box center [1046, 69] width 39 height 17
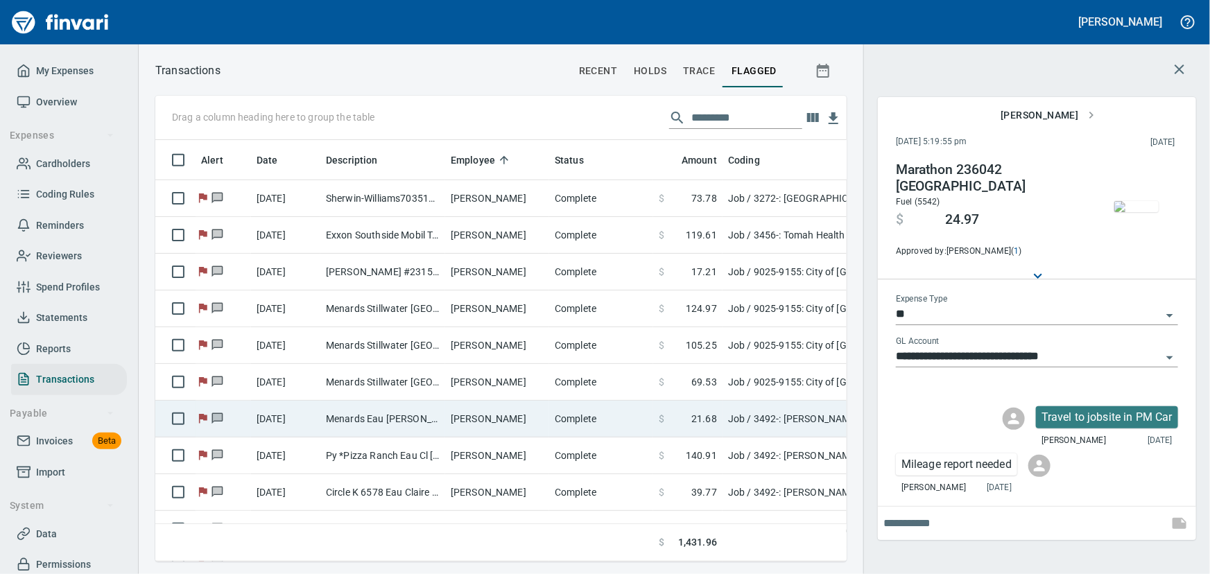
click at [377, 421] on td "Menards Eau [PERSON_NAME] [PERSON_NAME] Eau [PERSON_NAME]" at bounding box center [382, 419] width 125 height 37
type input "***"
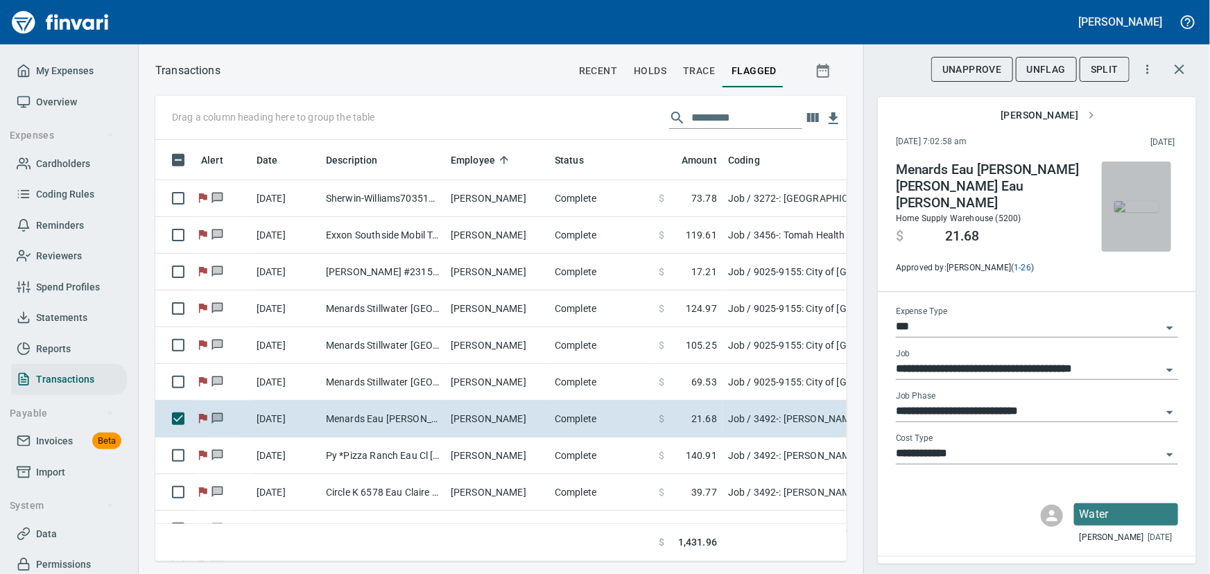
click at [1128, 212] on img "button" at bounding box center [1136, 206] width 44 height 11
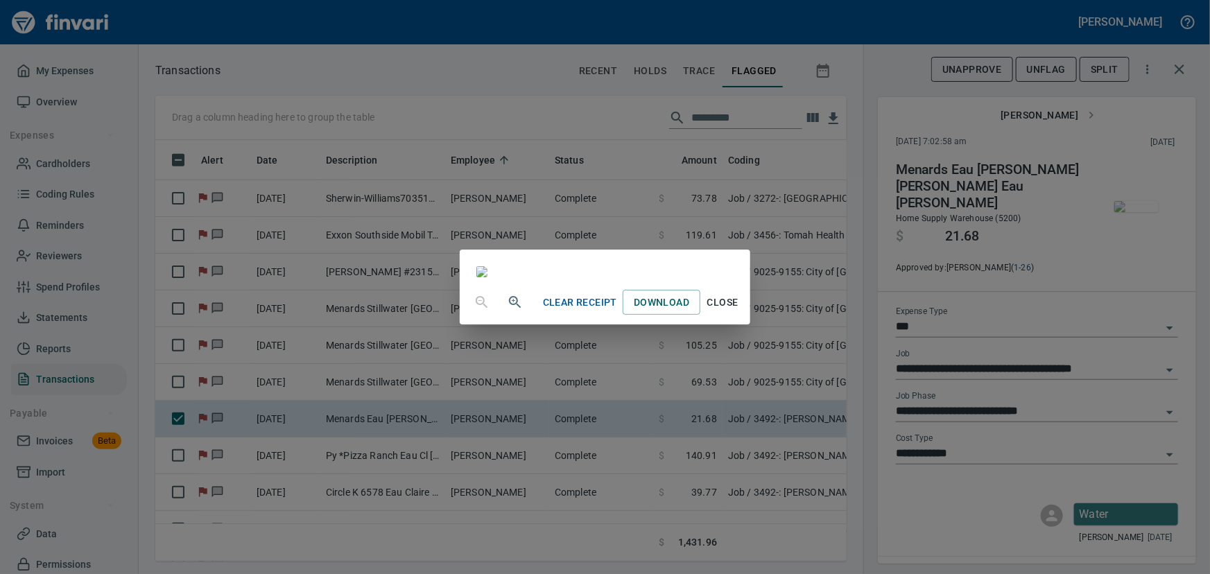
click at [739, 311] on span "Close" at bounding box center [722, 302] width 33 height 17
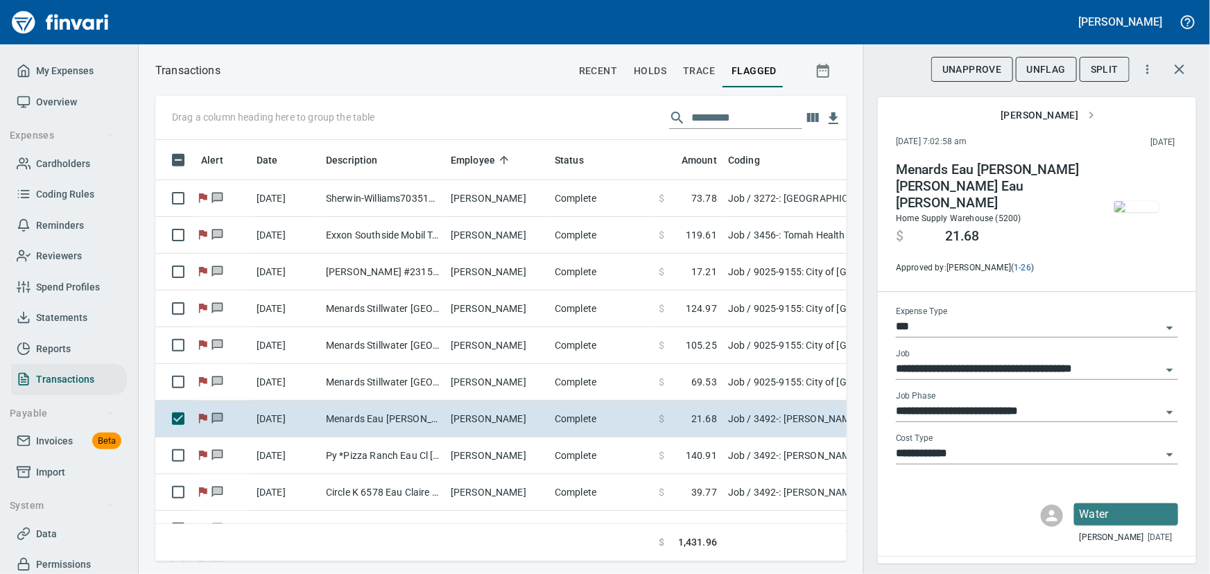
click at [1036, 61] on span "UnFlag" at bounding box center [1046, 69] width 39 height 17
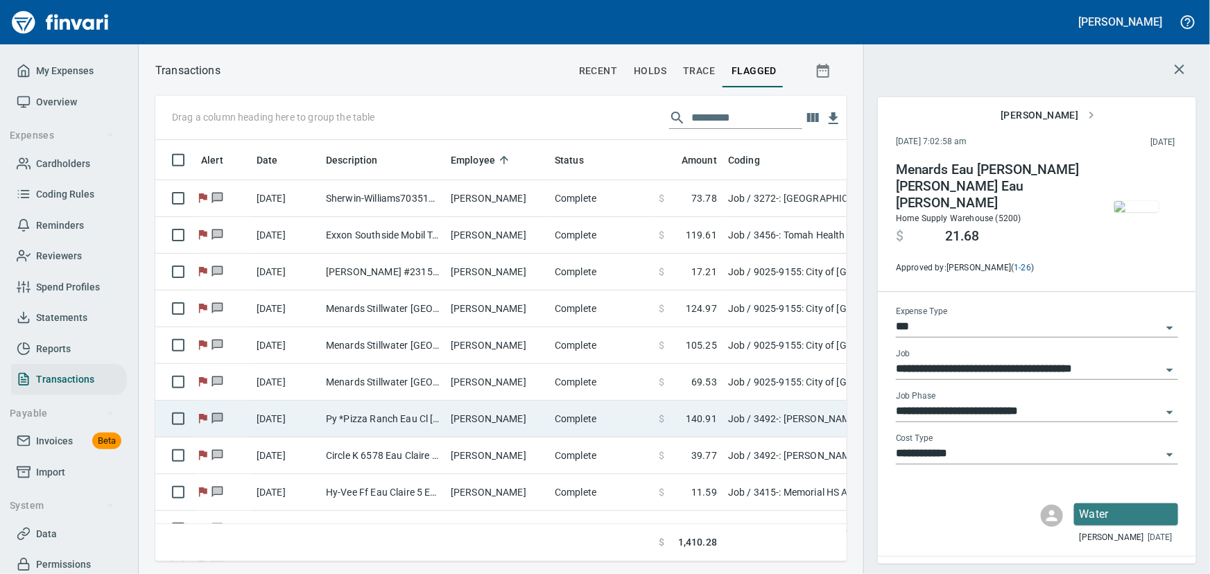
click at [376, 416] on td "Py *Pizza Ranch Eau Cl [GEOGRAPHIC_DATA] [GEOGRAPHIC_DATA]" at bounding box center [382, 419] width 125 height 37
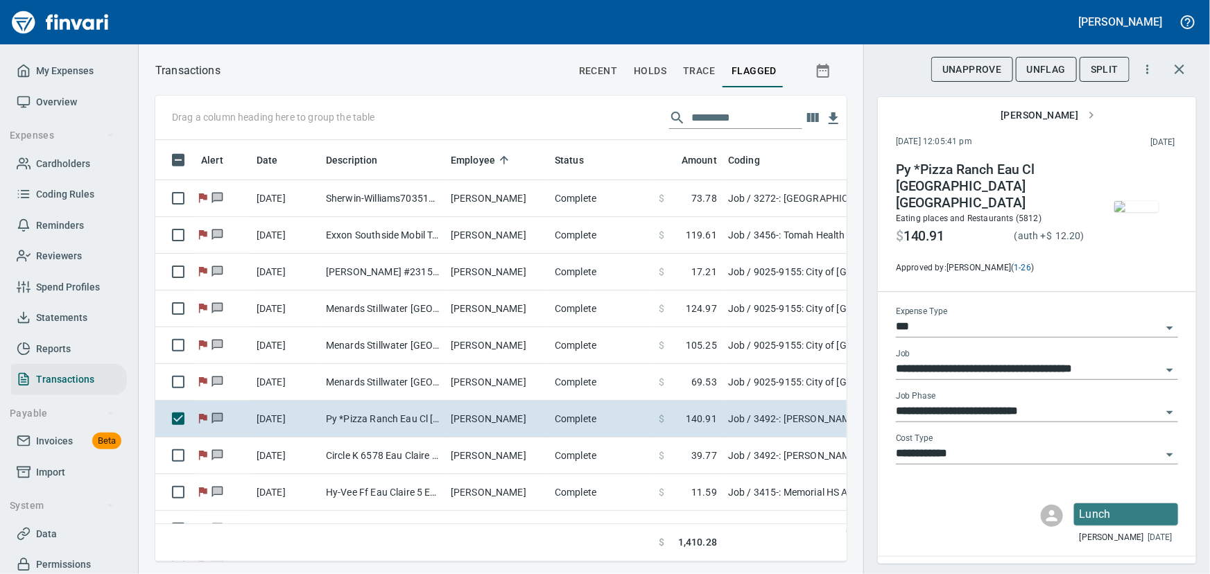
click at [1118, 211] on img "button" at bounding box center [1136, 206] width 44 height 11
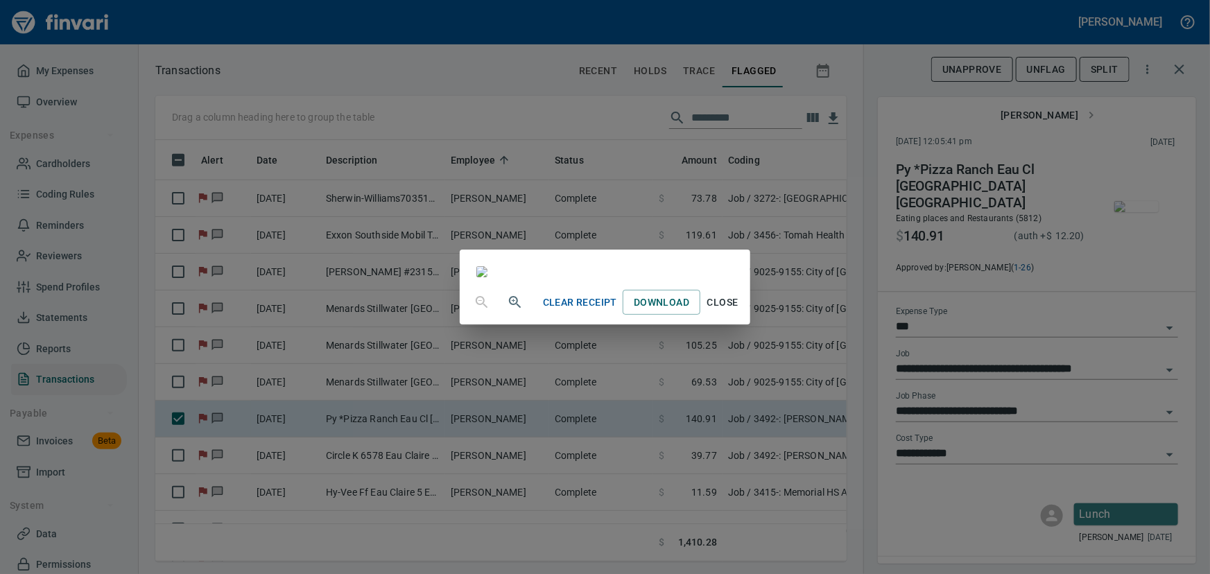
scroll to position [125, 0]
click at [739, 311] on span "Close" at bounding box center [722, 302] width 33 height 17
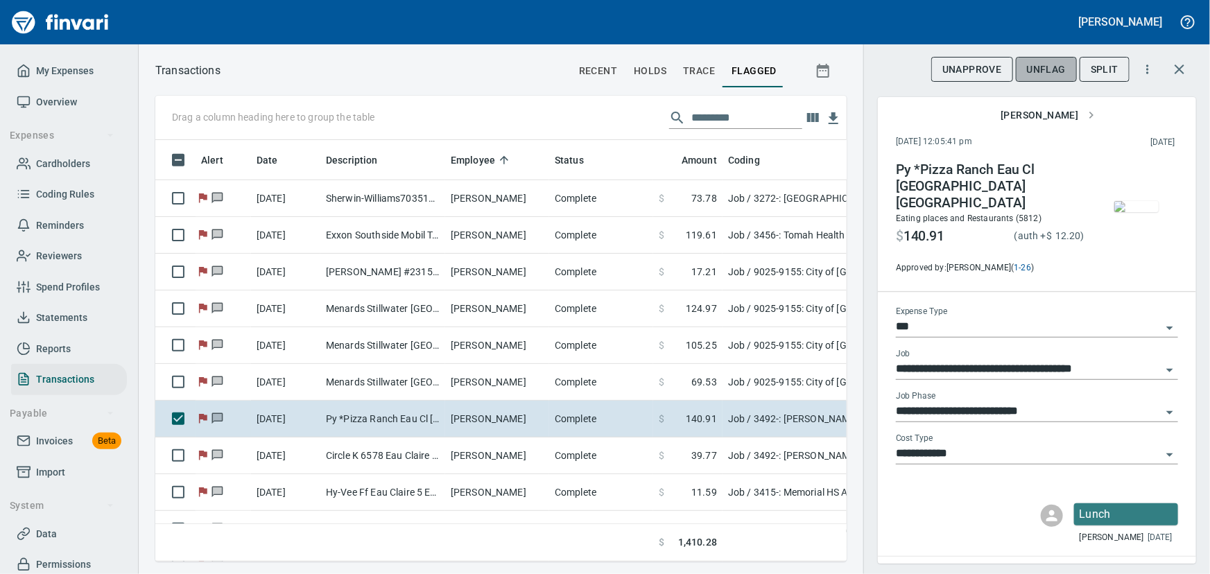
click at [1040, 73] on span "UnFlag" at bounding box center [1046, 69] width 39 height 17
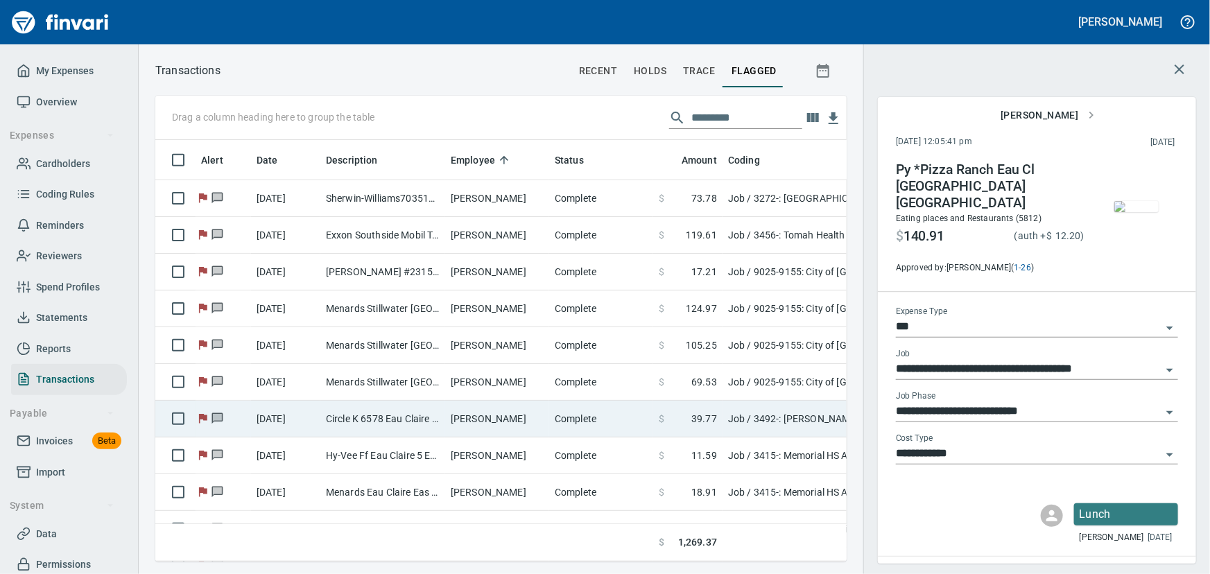
click at [382, 412] on td "Circle K 6578 Eau Claire WI" at bounding box center [382, 419] width 125 height 37
type input "**********"
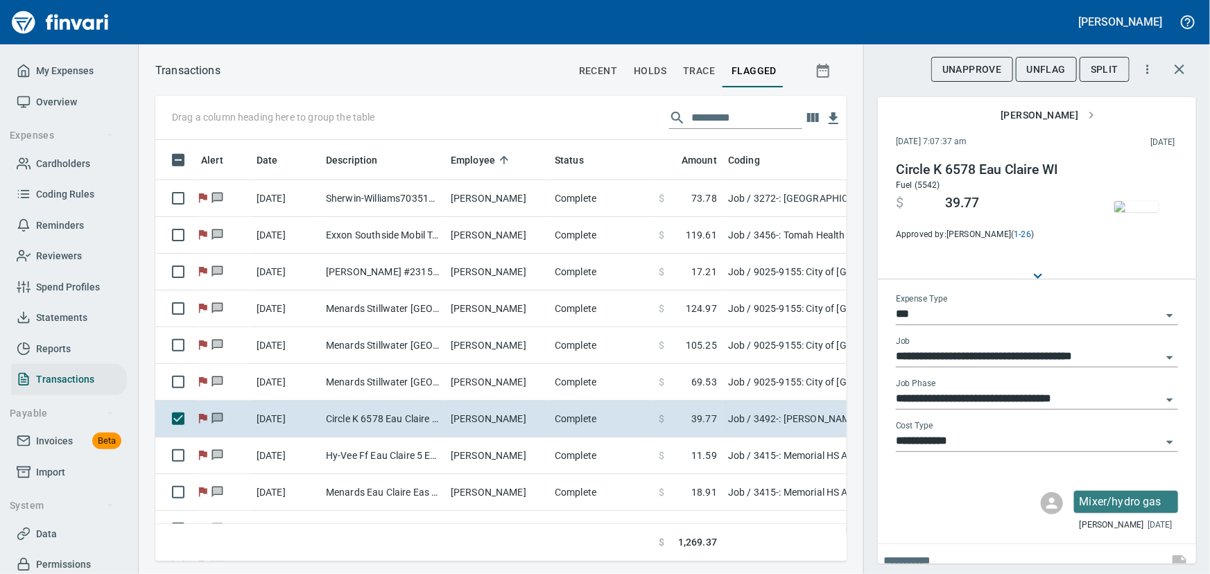
click at [1132, 211] on img "button" at bounding box center [1136, 206] width 44 height 11
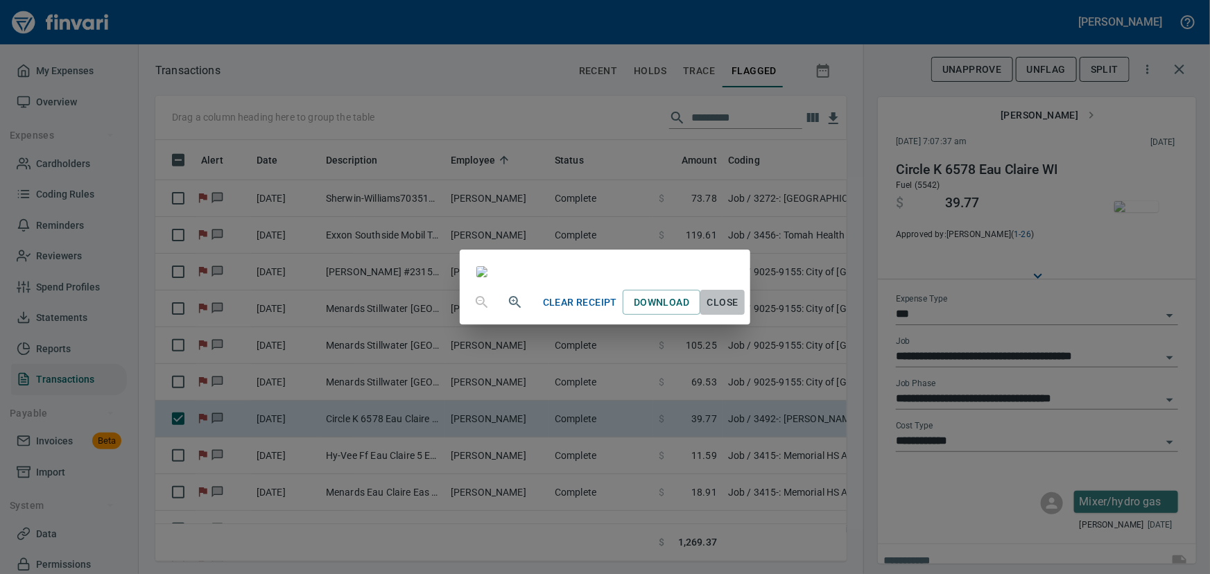
click at [739, 311] on span "Close" at bounding box center [722, 302] width 33 height 17
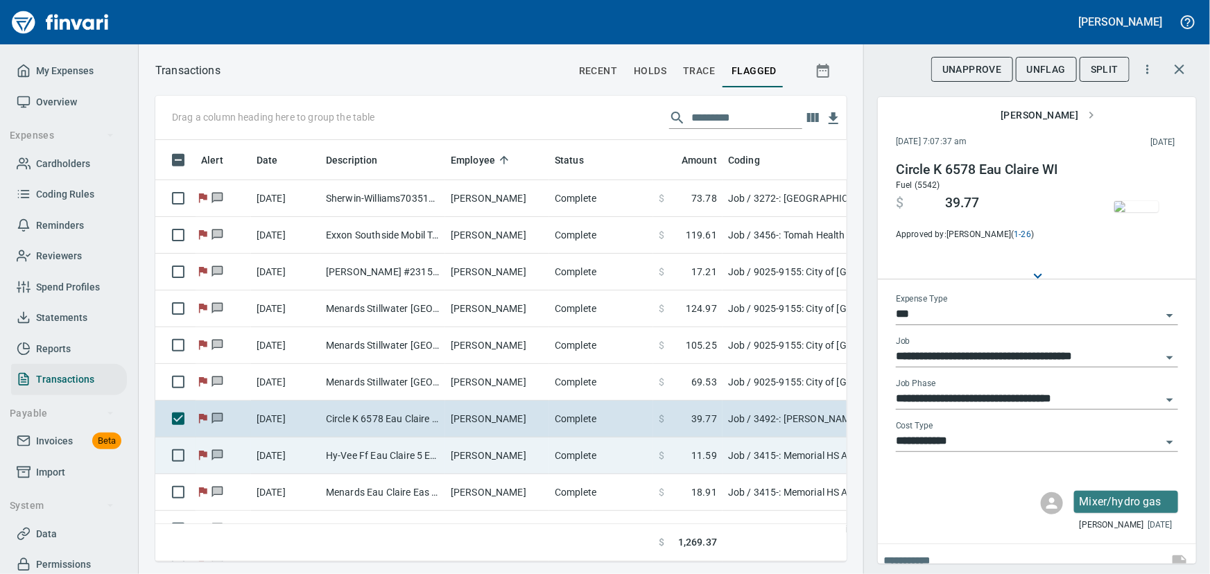
click at [333, 446] on td "Hy-Vee Ff Eau Claire 5 Eau Claire WI" at bounding box center [382, 455] width 125 height 37
type input "**********"
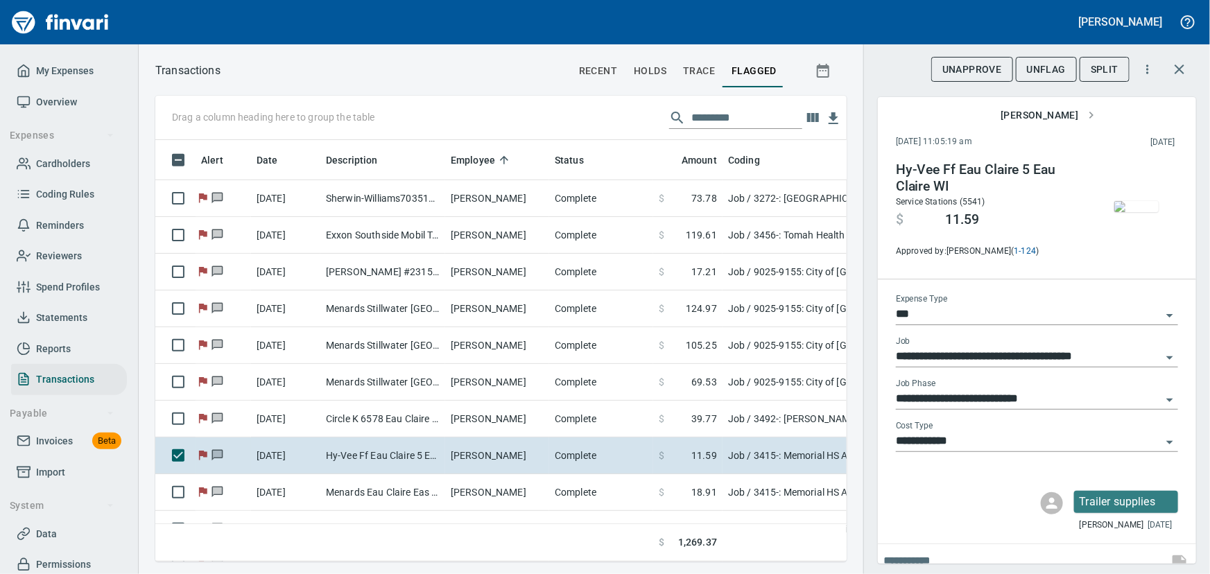
click at [1128, 208] on img "button" at bounding box center [1136, 206] width 44 height 11
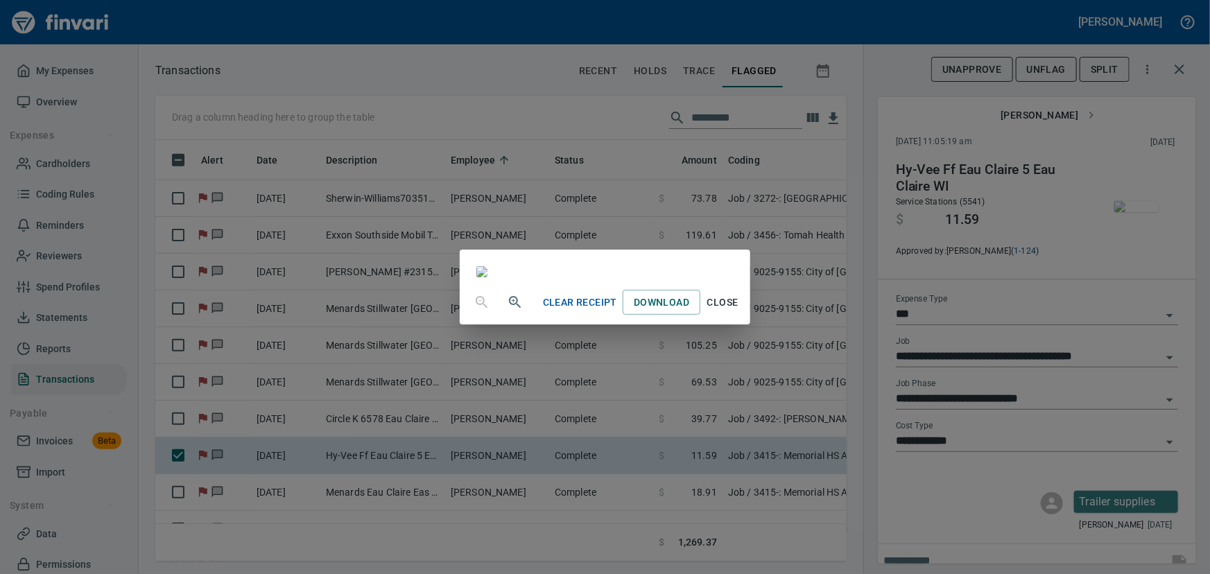
click at [739, 311] on span "Close" at bounding box center [722, 302] width 33 height 17
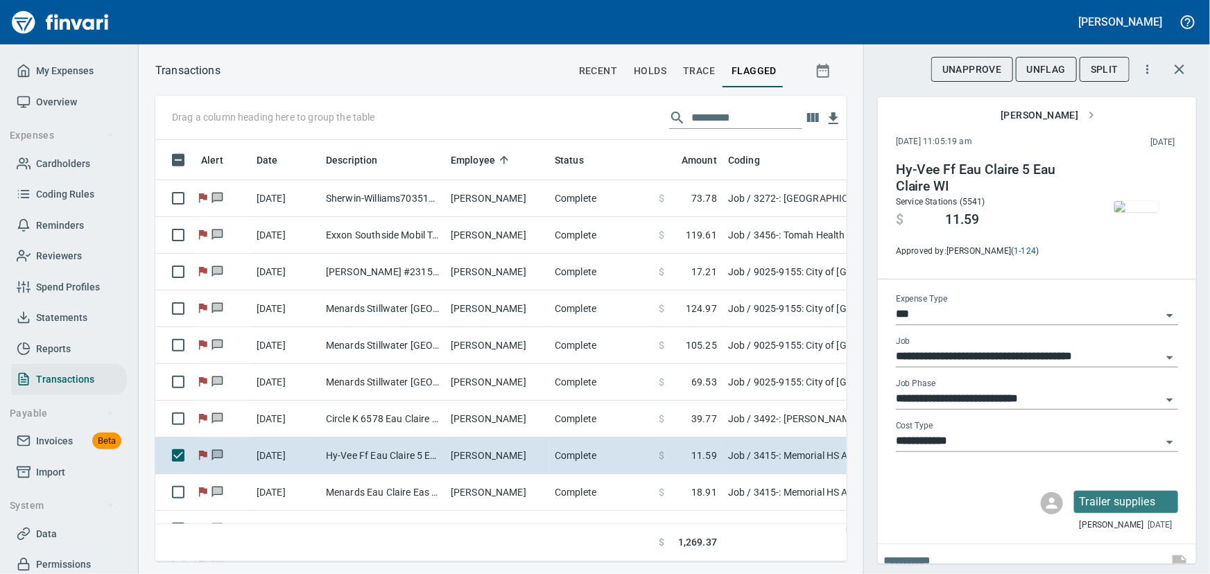
click at [1040, 69] on span "UnFlag" at bounding box center [1046, 69] width 39 height 17
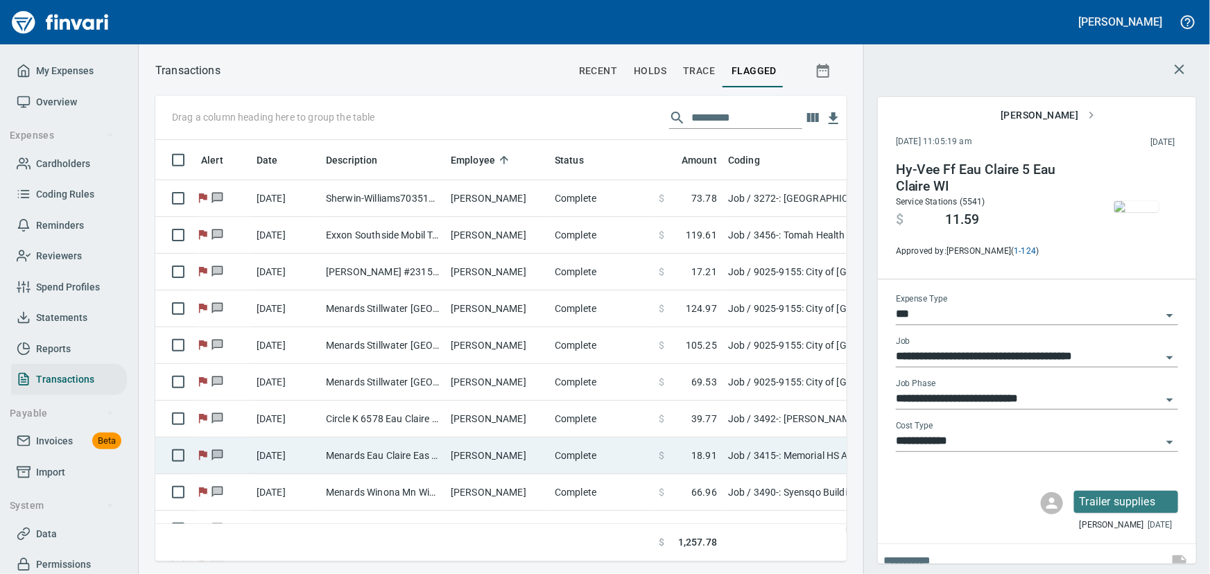
click at [378, 456] on td "Menards Eau Claire Eas Eau Claire WI" at bounding box center [382, 455] width 125 height 37
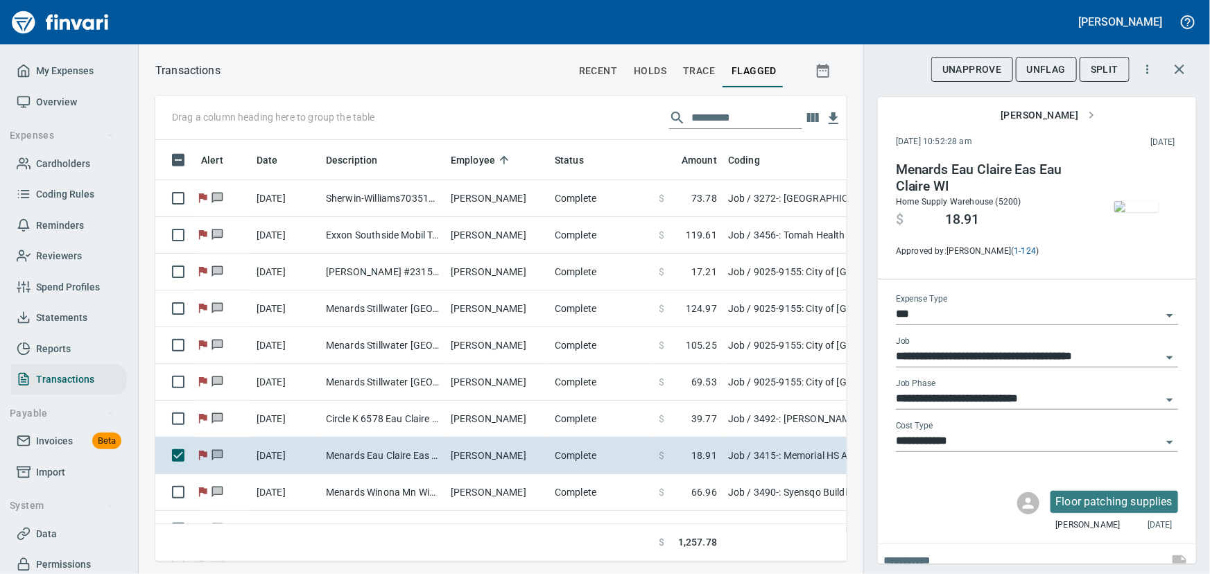
click at [1130, 211] on img "button" at bounding box center [1136, 206] width 44 height 11
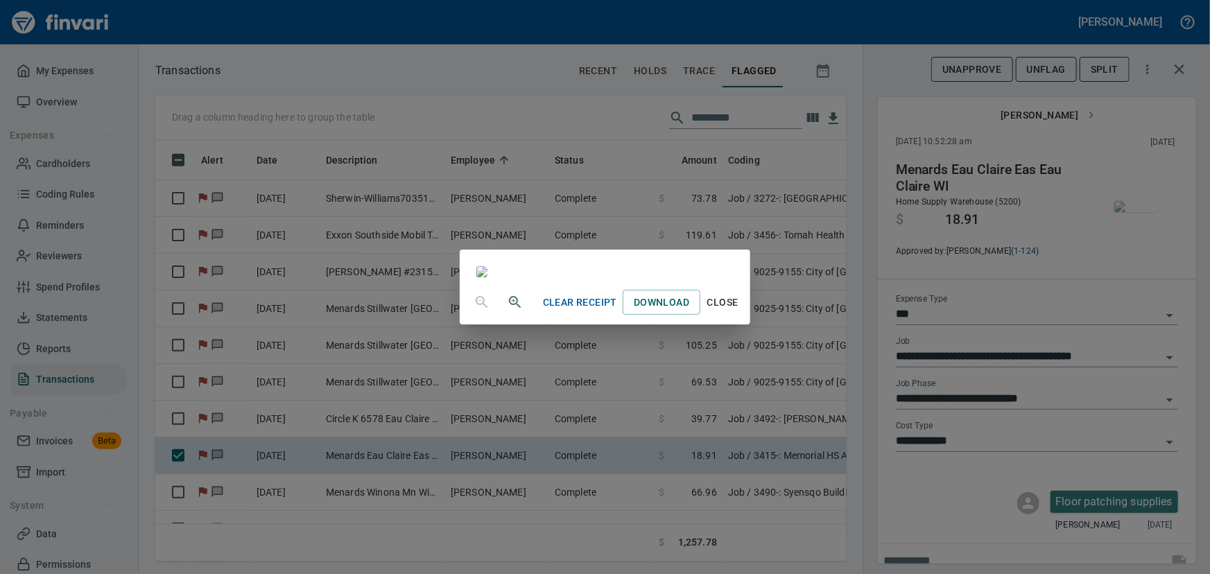
scroll to position [62, 0]
click at [739, 311] on span "Close" at bounding box center [722, 302] width 33 height 17
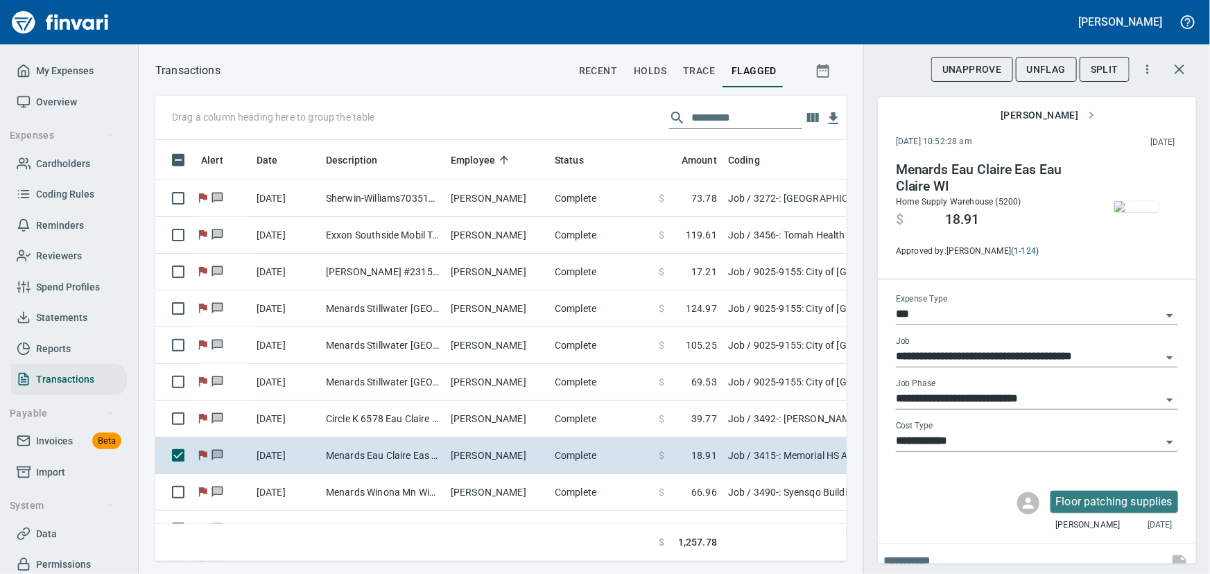
click at [1048, 67] on span "UnFlag" at bounding box center [1046, 69] width 39 height 17
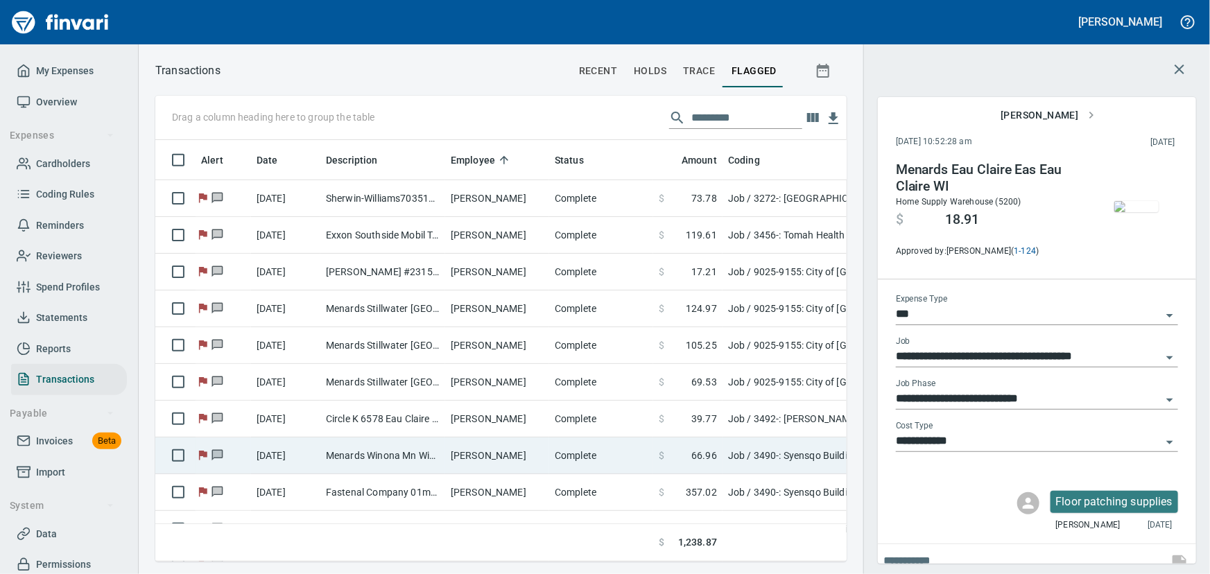
click at [338, 451] on td "Menards Winona Mn Winona [GEOGRAPHIC_DATA]" at bounding box center [382, 455] width 125 height 37
type input "**********"
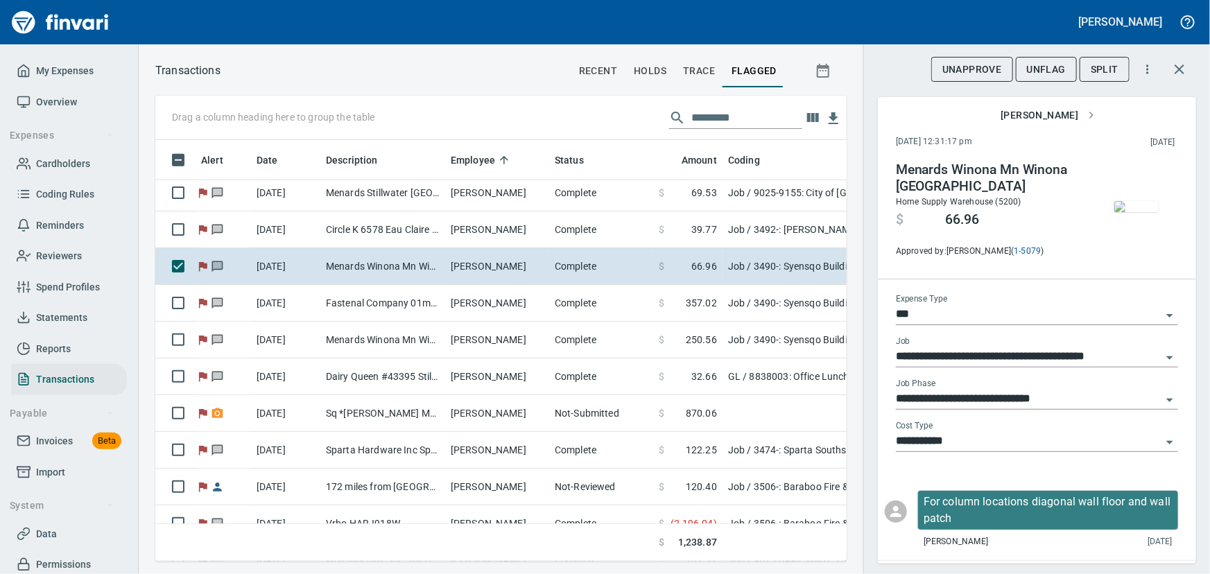
scroll to position [630, 0]
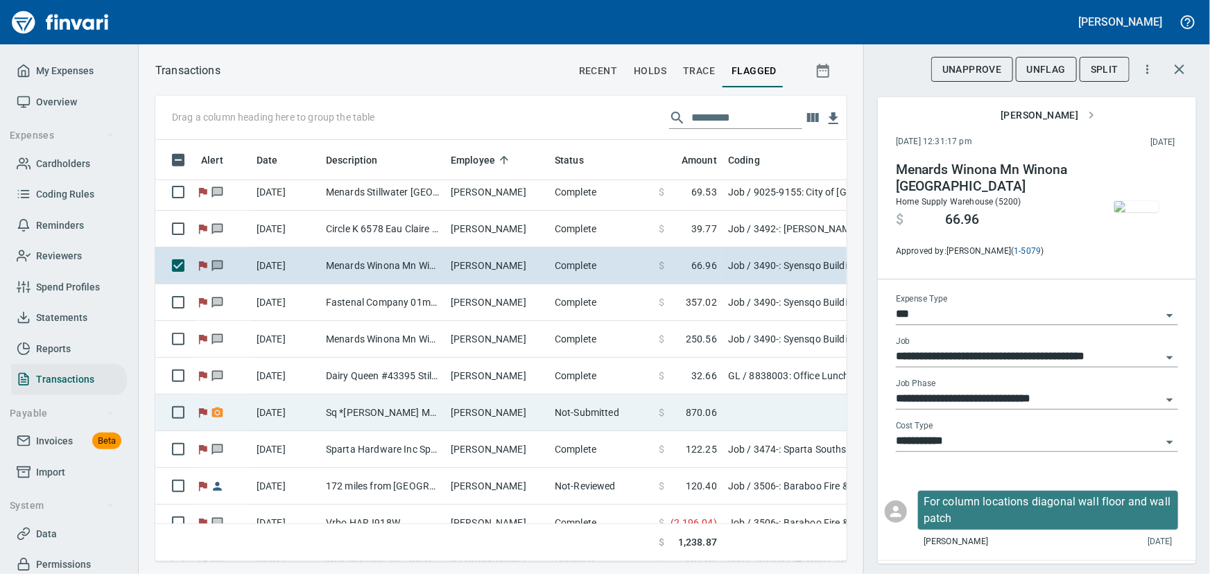
click at [499, 411] on td "[PERSON_NAME]" at bounding box center [497, 412] width 104 height 37
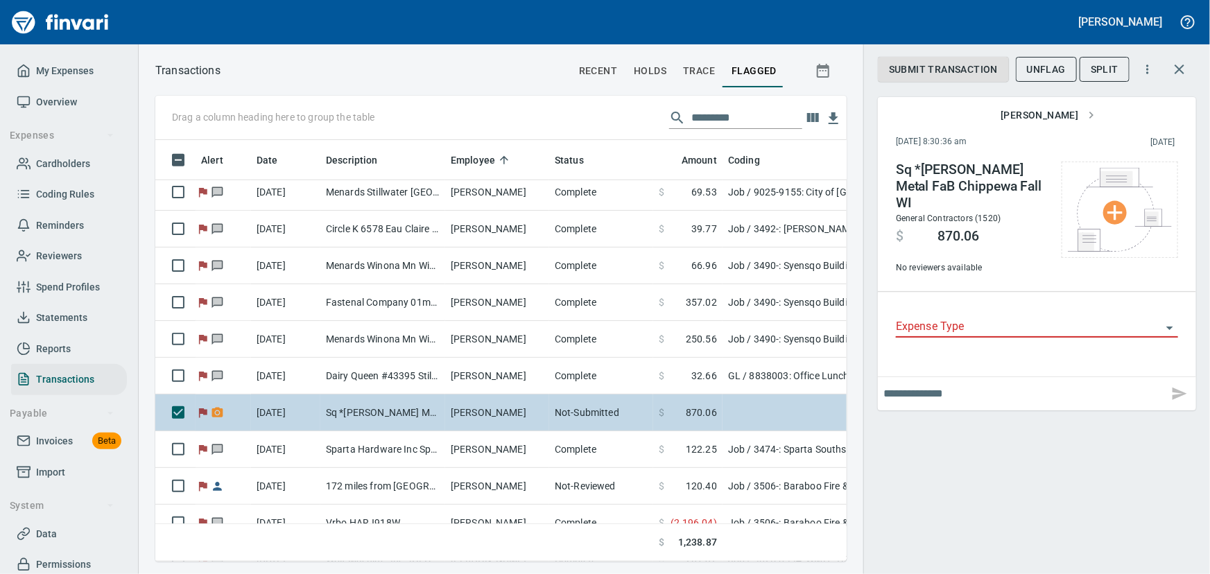
click at [489, 407] on td "[PERSON_NAME]" at bounding box center [497, 412] width 104 height 37
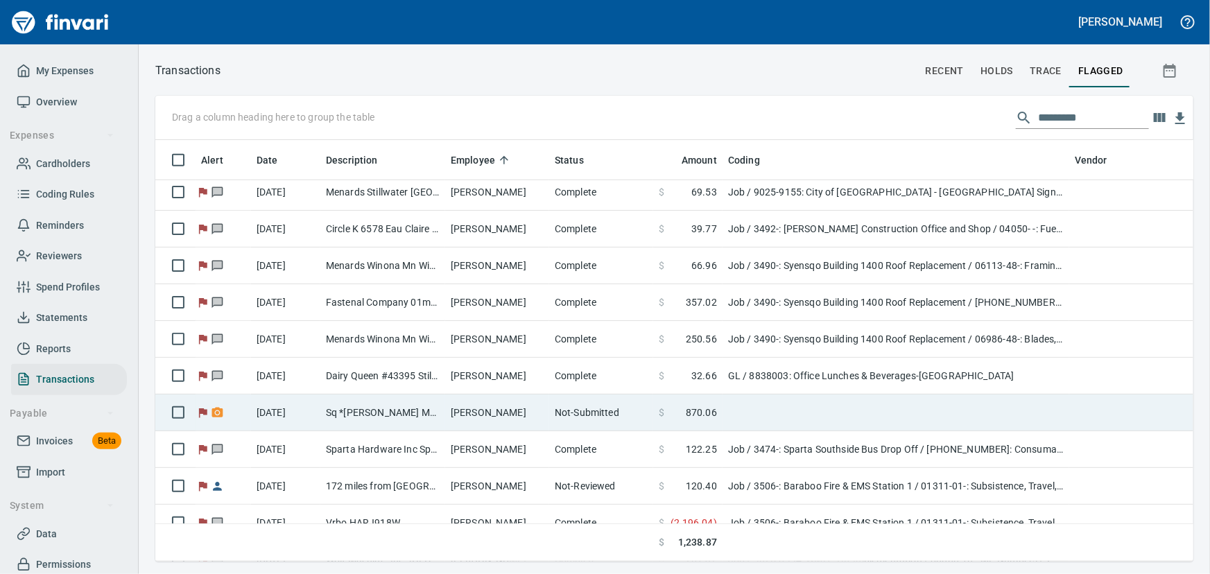
scroll to position [1, 1]
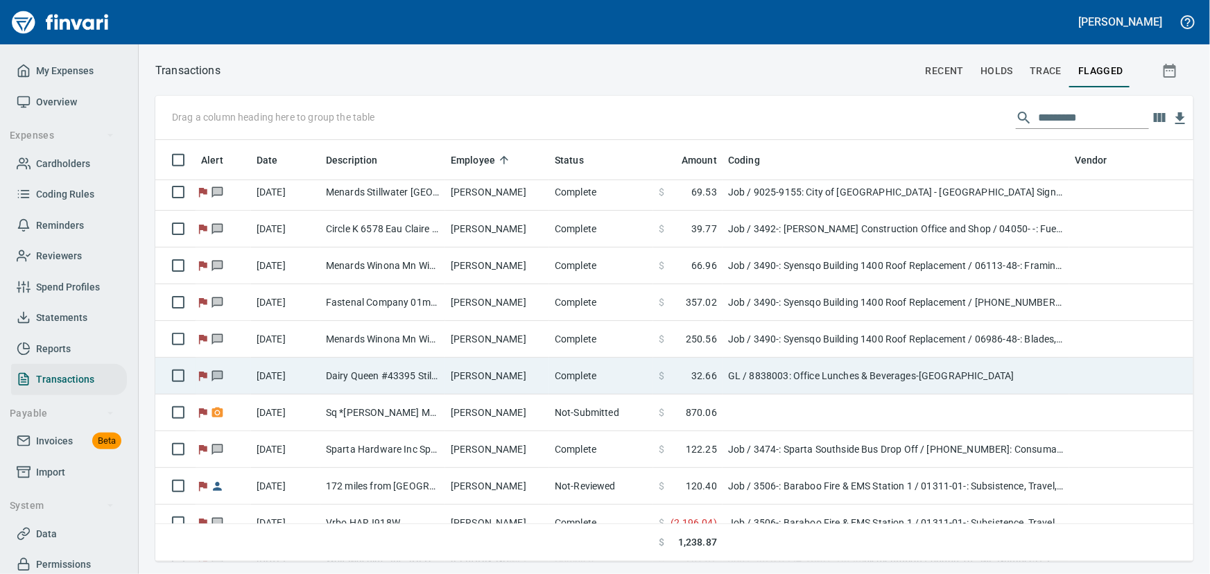
click at [471, 372] on td "[PERSON_NAME]" at bounding box center [497, 376] width 104 height 37
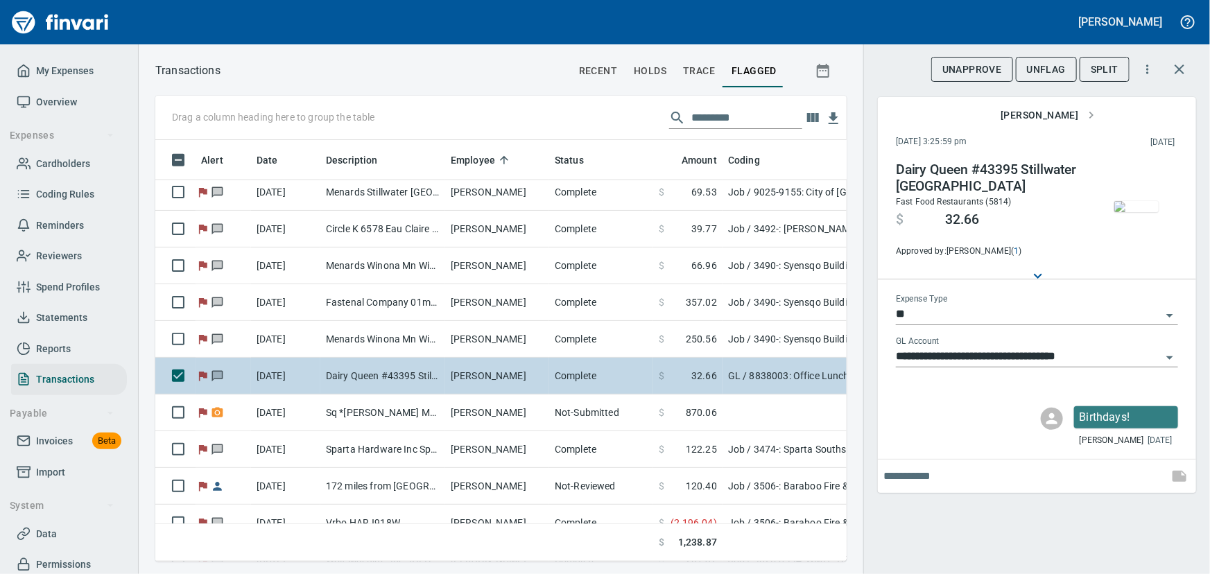
scroll to position [402, 672]
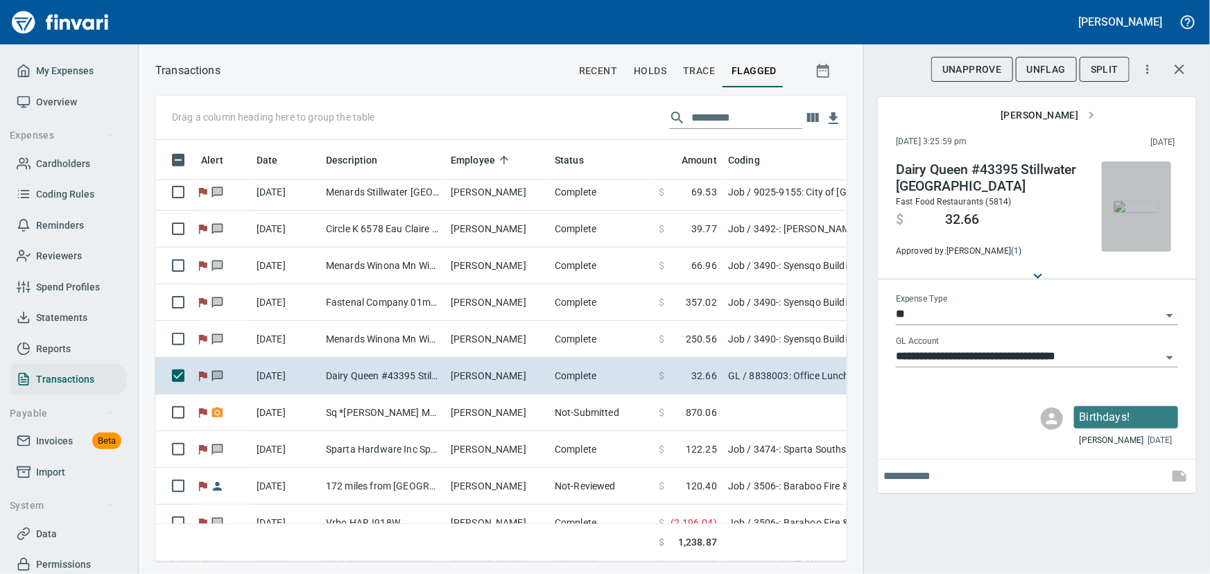
click at [1140, 212] on img "button" at bounding box center [1136, 206] width 44 height 11
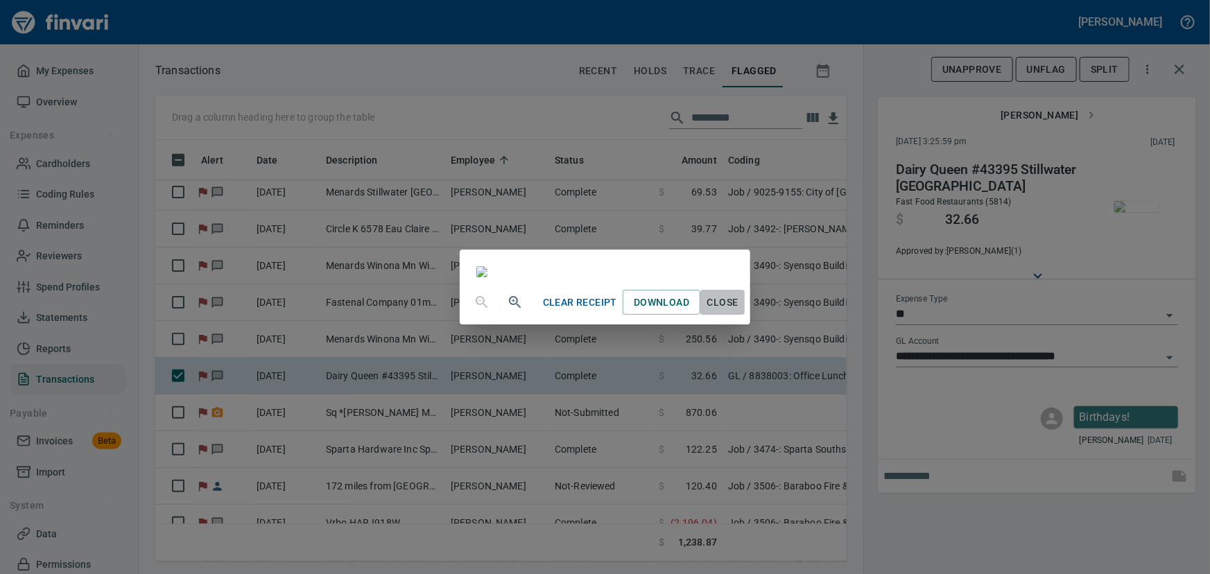
click at [739, 311] on span "Close" at bounding box center [722, 302] width 33 height 17
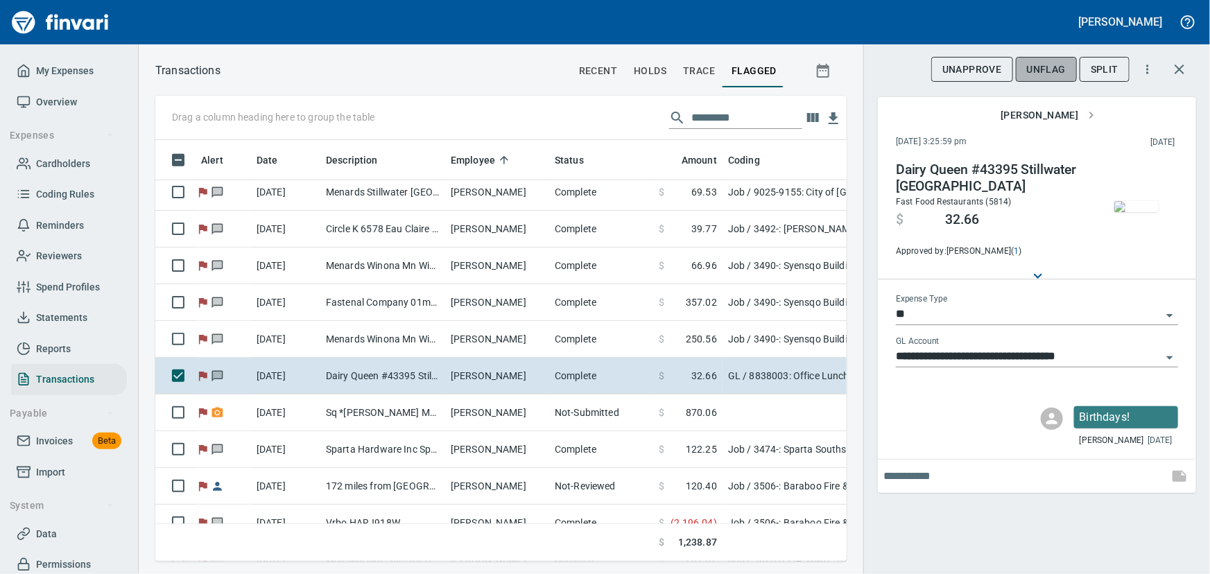
click at [1049, 69] on span "UnFlag" at bounding box center [1046, 69] width 39 height 17
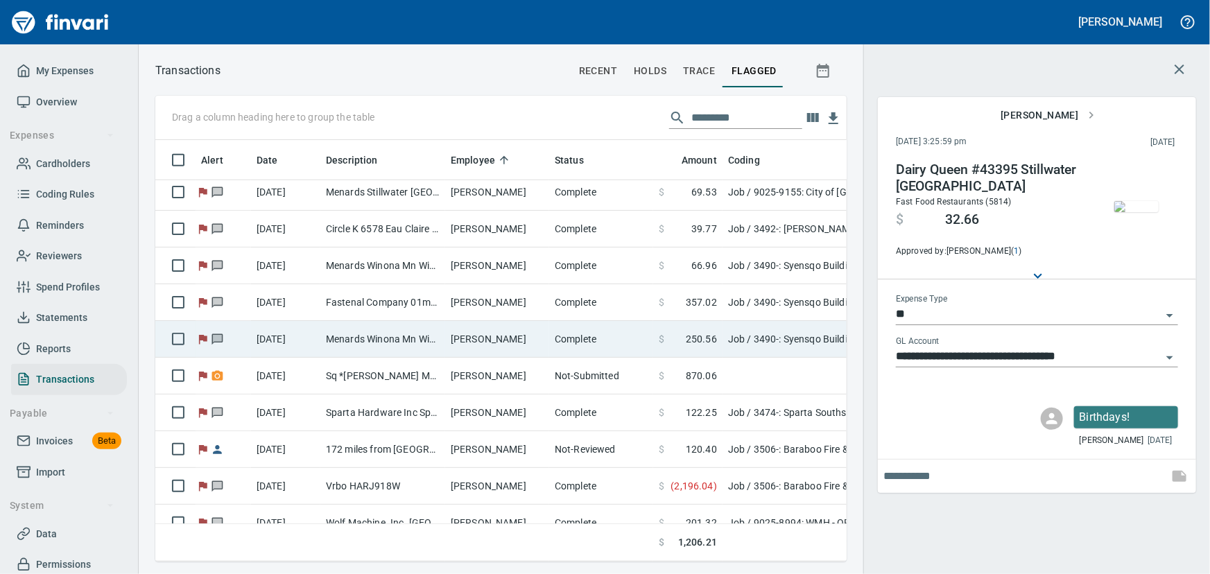
click at [435, 333] on td "Menards Winona Mn Winona [GEOGRAPHIC_DATA]" at bounding box center [382, 339] width 125 height 37
type input "***"
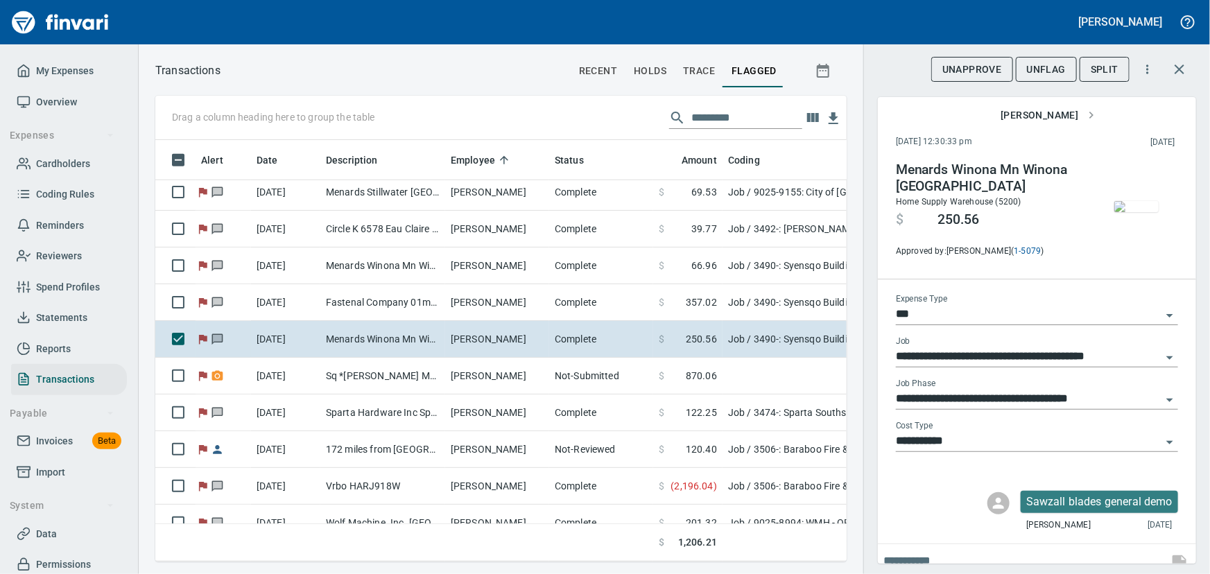
click at [1127, 209] on img "button" at bounding box center [1136, 206] width 44 height 11
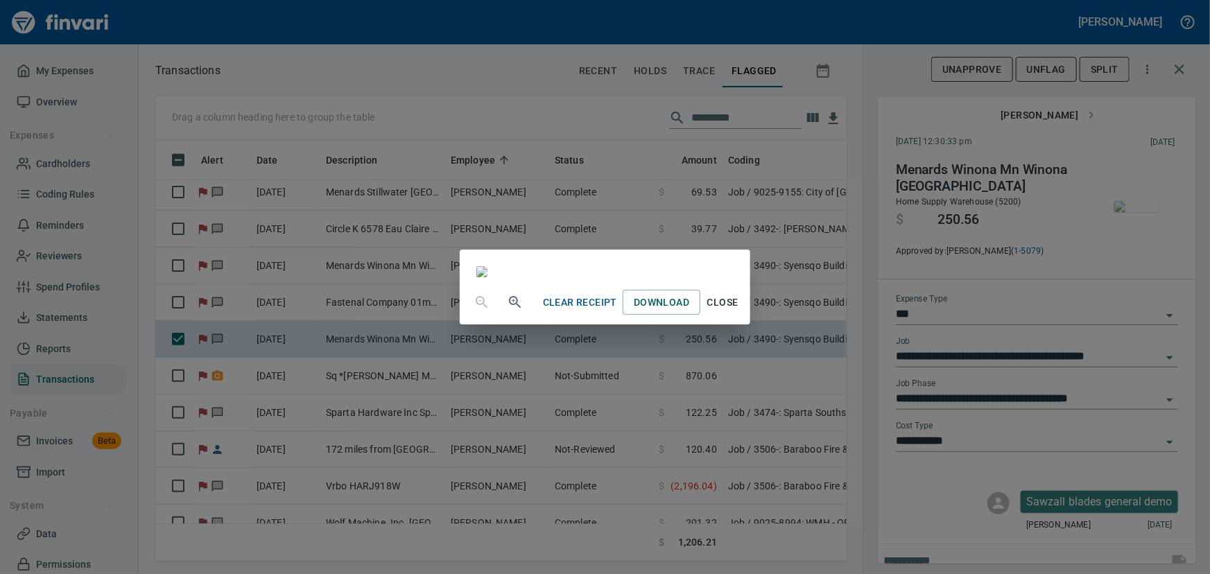
click at [507, 311] on icon "button" at bounding box center [515, 302] width 17 height 17
click at [507, 312] on icon "button" at bounding box center [515, 303] width 17 height 17
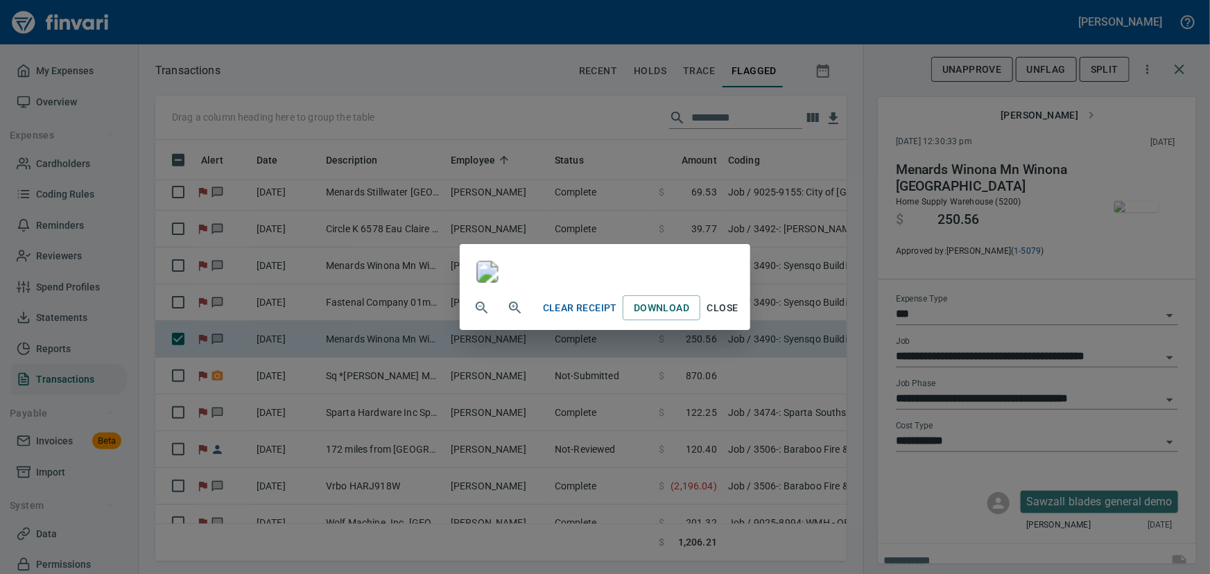
click at [739, 317] on span "Close" at bounding box center [722, 307] width 33 height 17
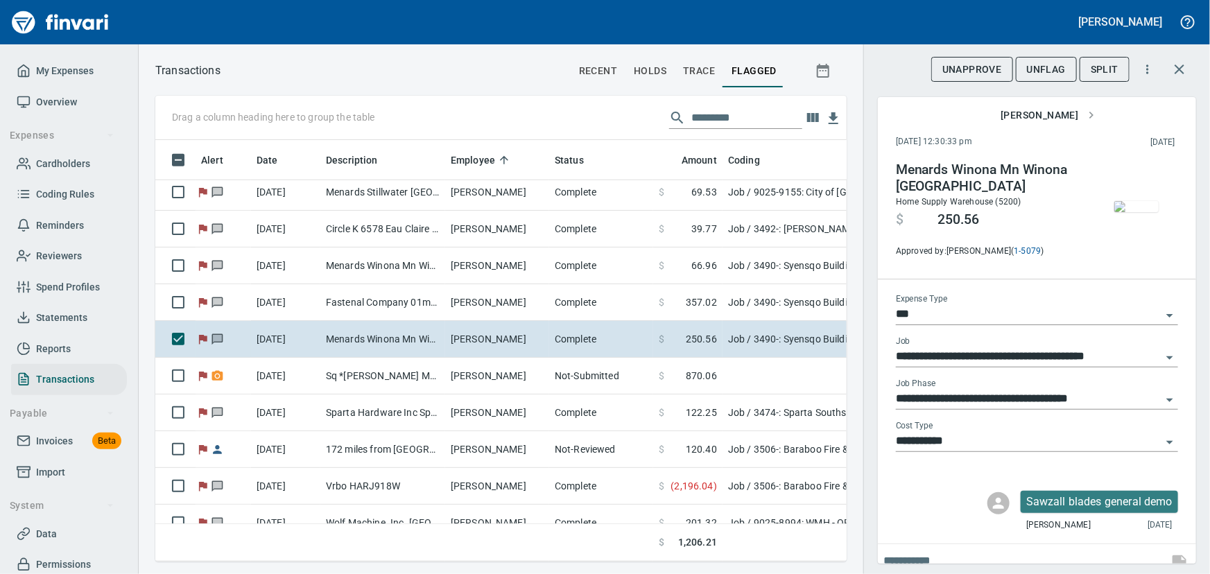
click at [1037, 62] on span "UnFlag" at bounding box center [1046, 69] width 39 height 17
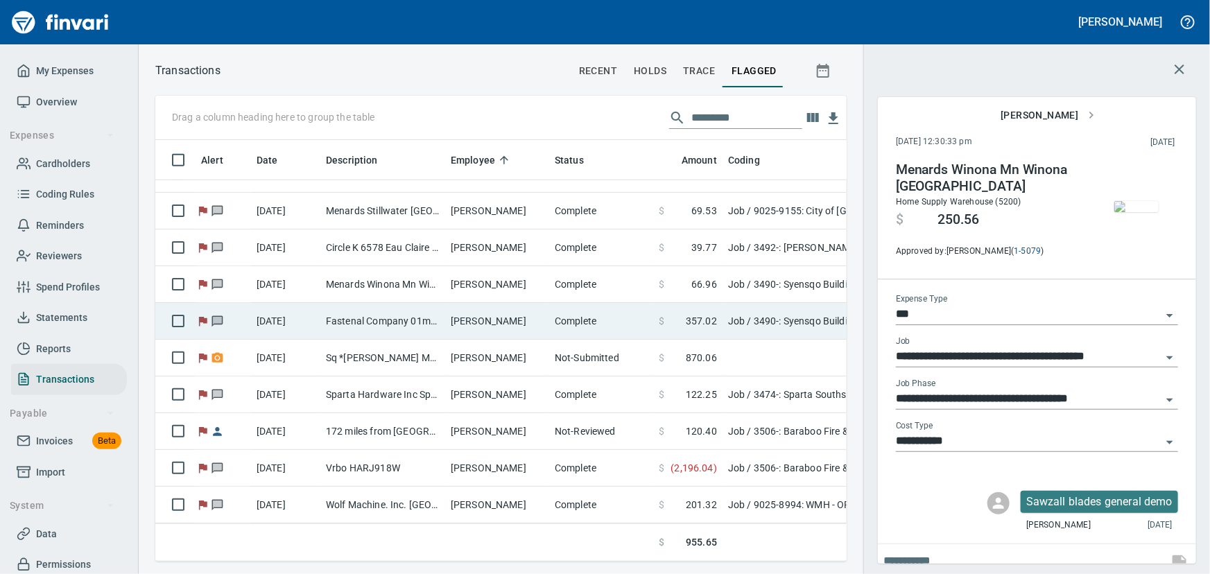
click at [353, 308] on td "Fastenal Company 01mnw [GEOGRAPHIC_DATA] [GEOGRAPHIC_DATA]" at bounding box center [382, 321] width 125 height 37
type input "**********"
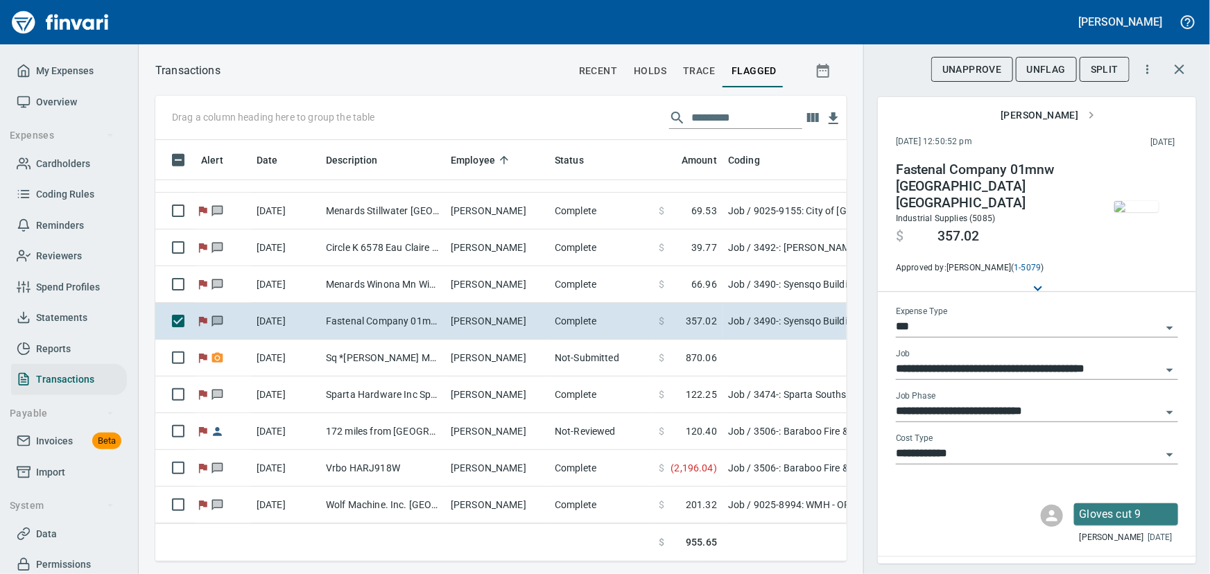
click at [1134, 201] on img "button" at bounding box center [1136, 206] width 44 height 11
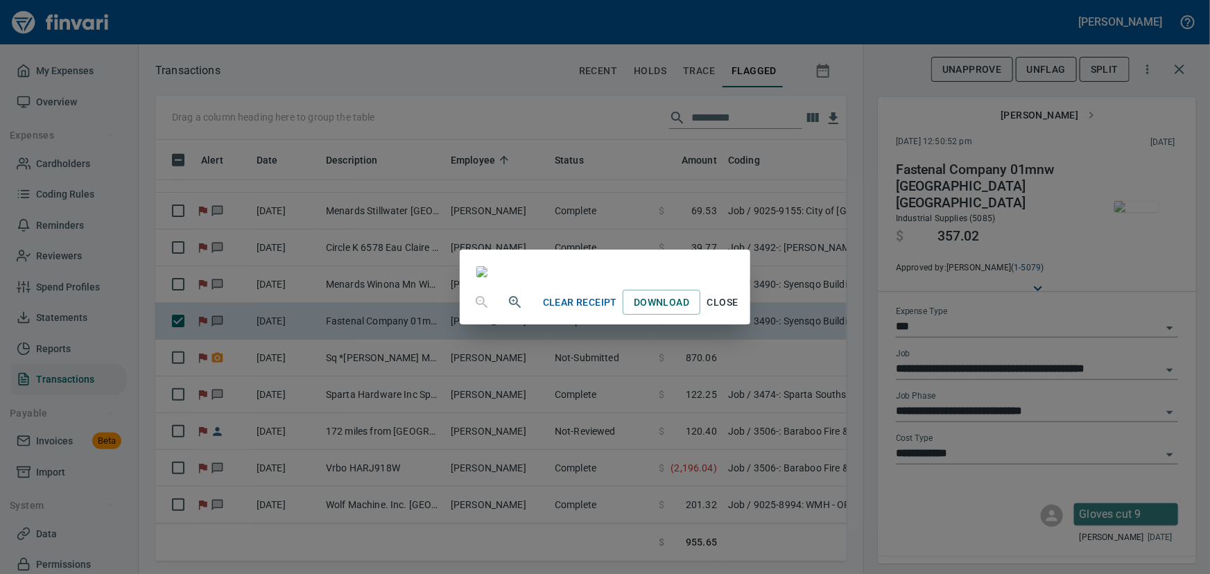
scroll to position [241, 0]
click at [739, 311] on span "Close" at bounding box center [722, 302] width 33 height 17
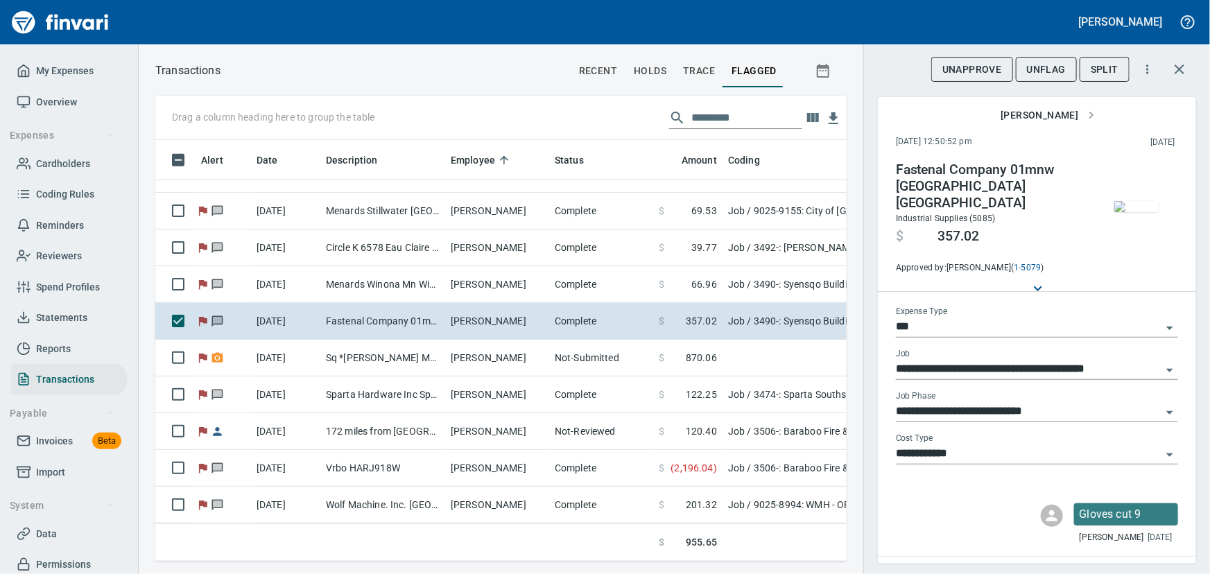
scroll to position [402, 672]
click at [1046, 69] on span "UnFlag" at bounding box center [1046, 69] width 39 height 17
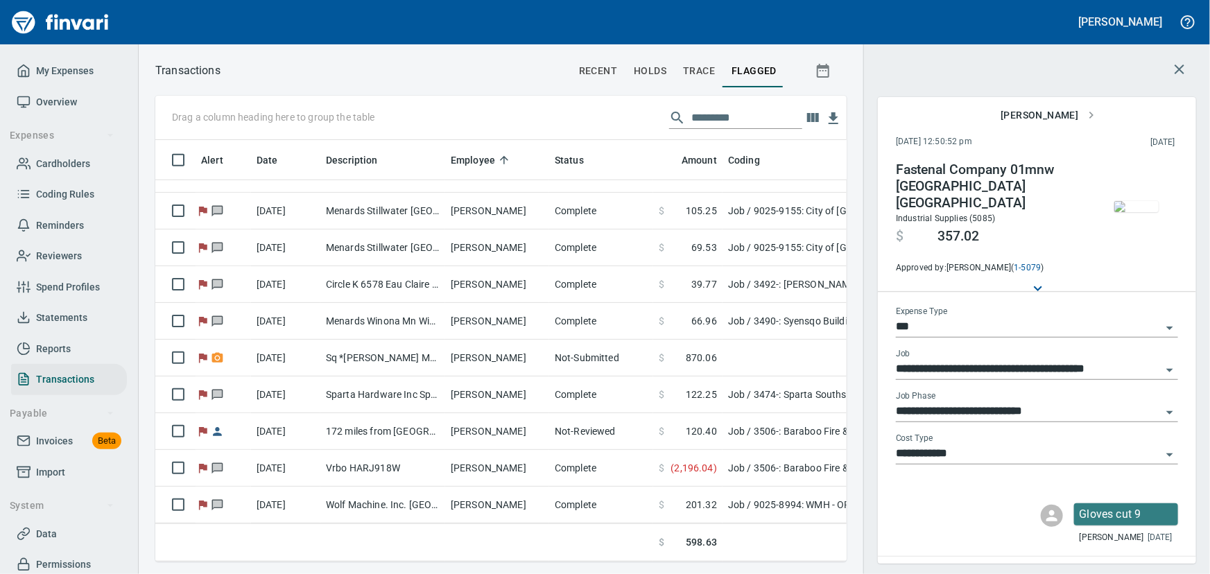
scroll to position [582, 0]
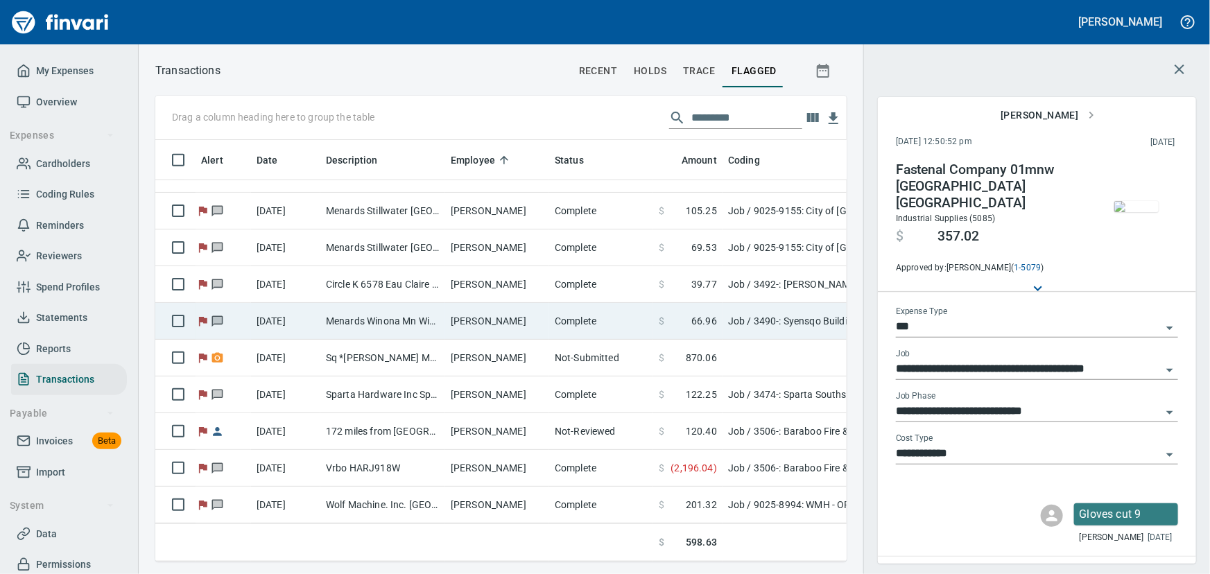
click at [508, 305] on td "[PERSON_NAME]" at bounding box center [497, 321] width 104 height 37
type input "**********"
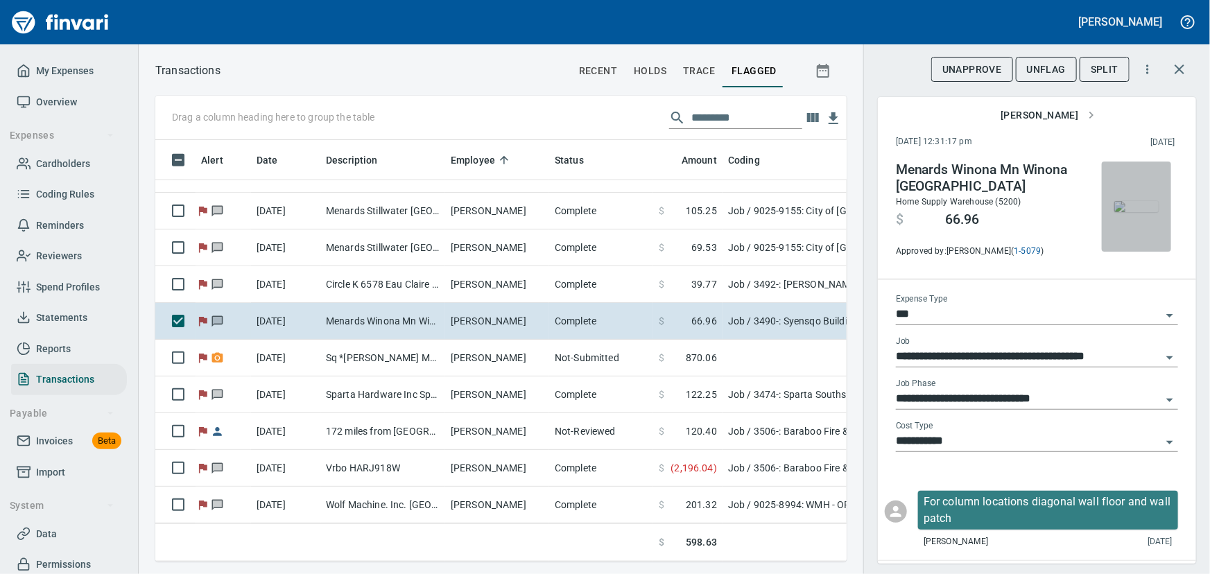
click at [1126, 201] on img "button" at bounding box center [1136, 206] width 44 height 11
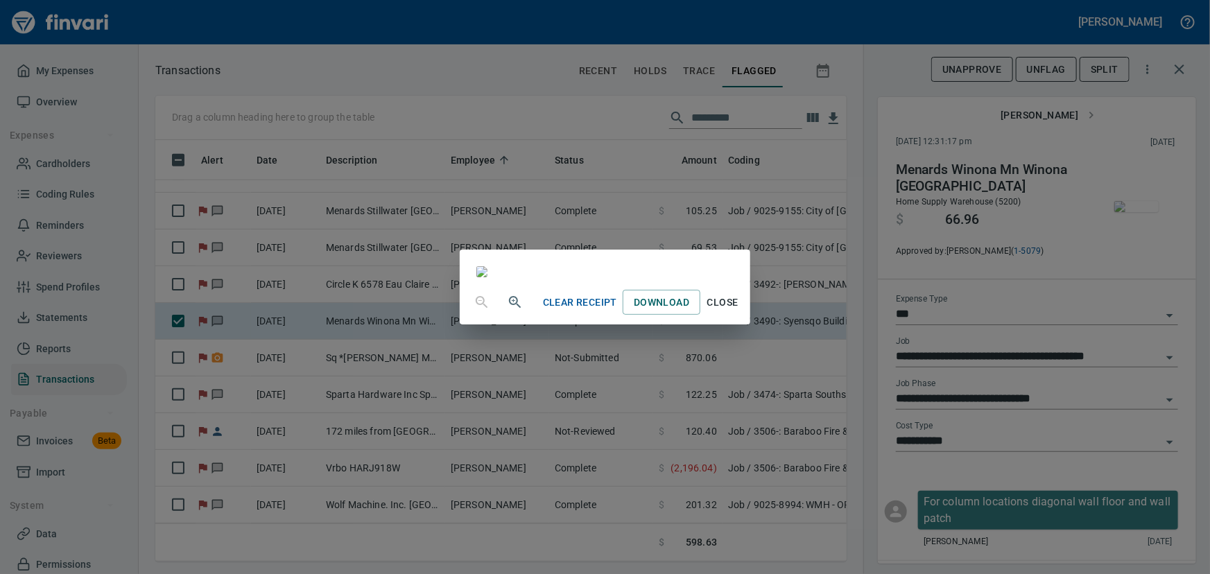
click at [507, 311] on icon "button" at bounding box center [515, 302] width 17 height 17
click at [507, 312] on icon "button" at bounding box center [515, 303] width 17 height 17
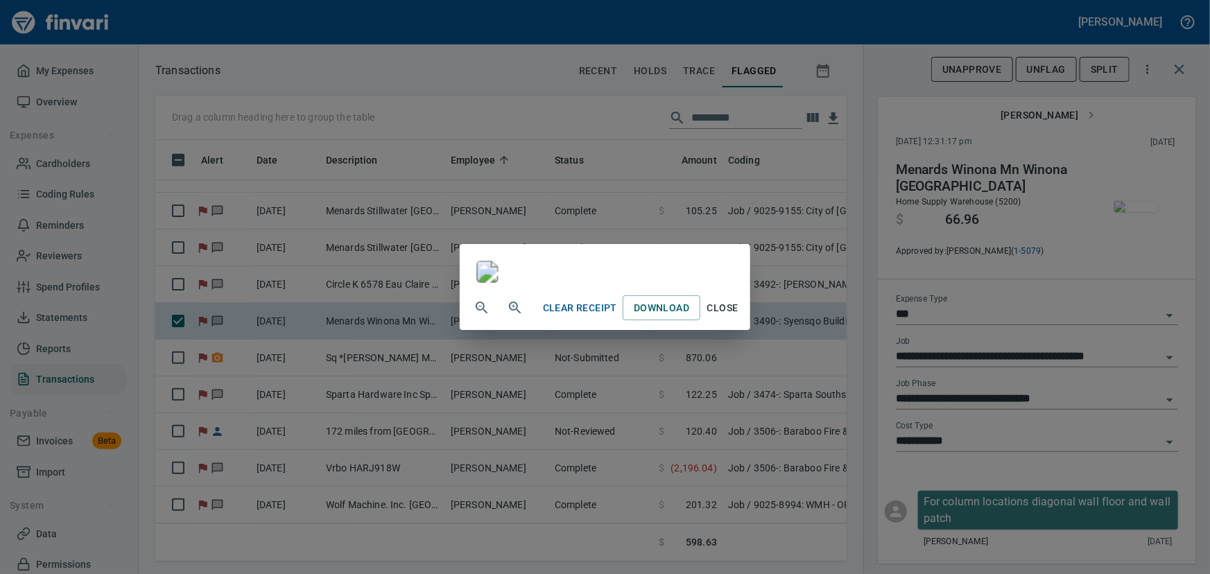
click at [739, 317] on span "Close" at bounding box center [722, 307] width 33 height 17
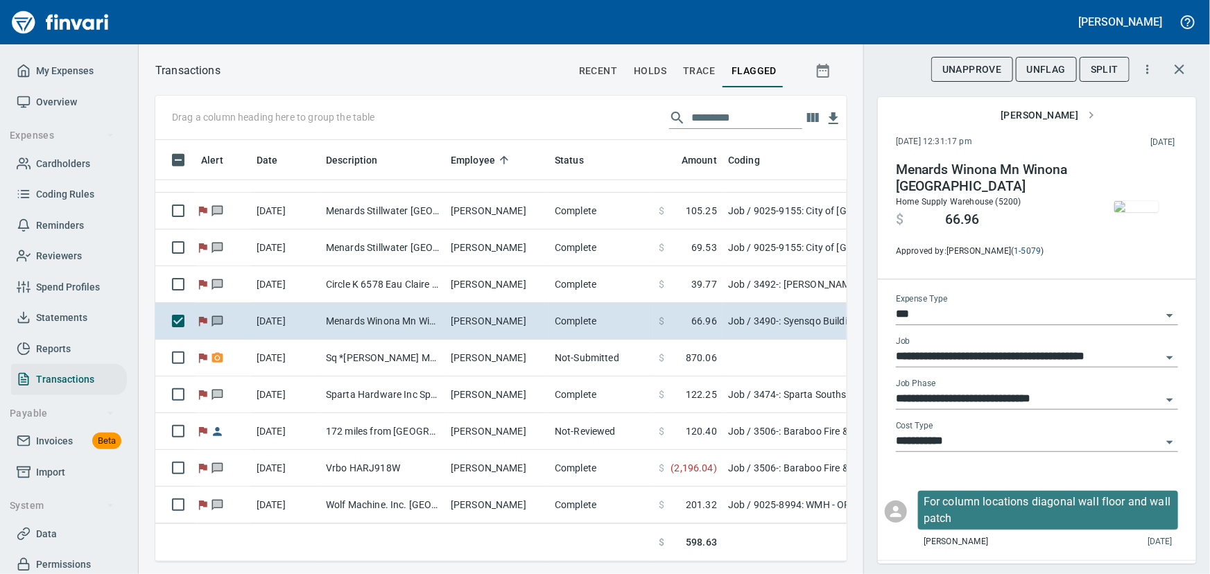
click at [1045, 63] on span "UnFlag" at bounding box center [1046, 69] width 39 height 17
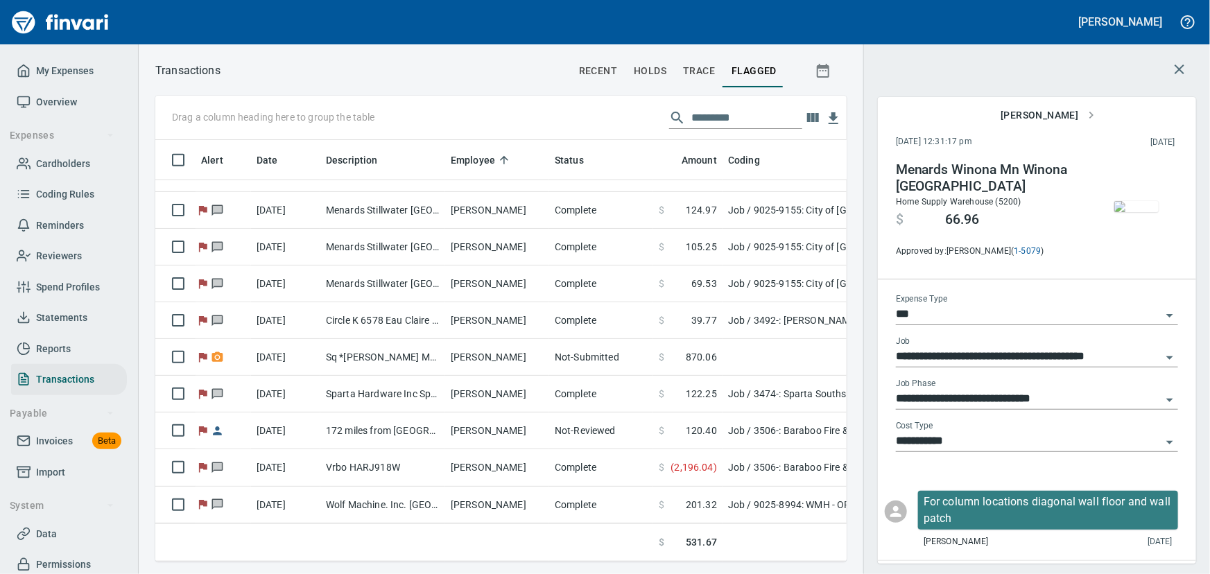
click at [1174, 66] on icon "button" at bounding box center [1179, 69] width 17 height 17
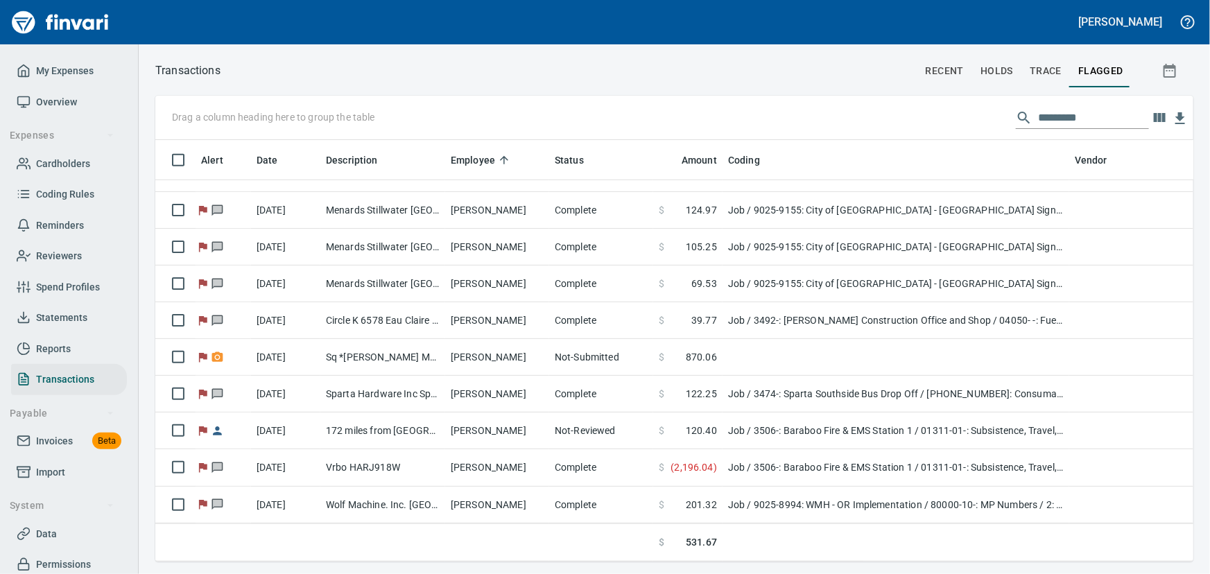
scroll to position [402, 1019]
click at [66, 317] on span "Statements" at bounding box center [61, 317] width 51 height 17
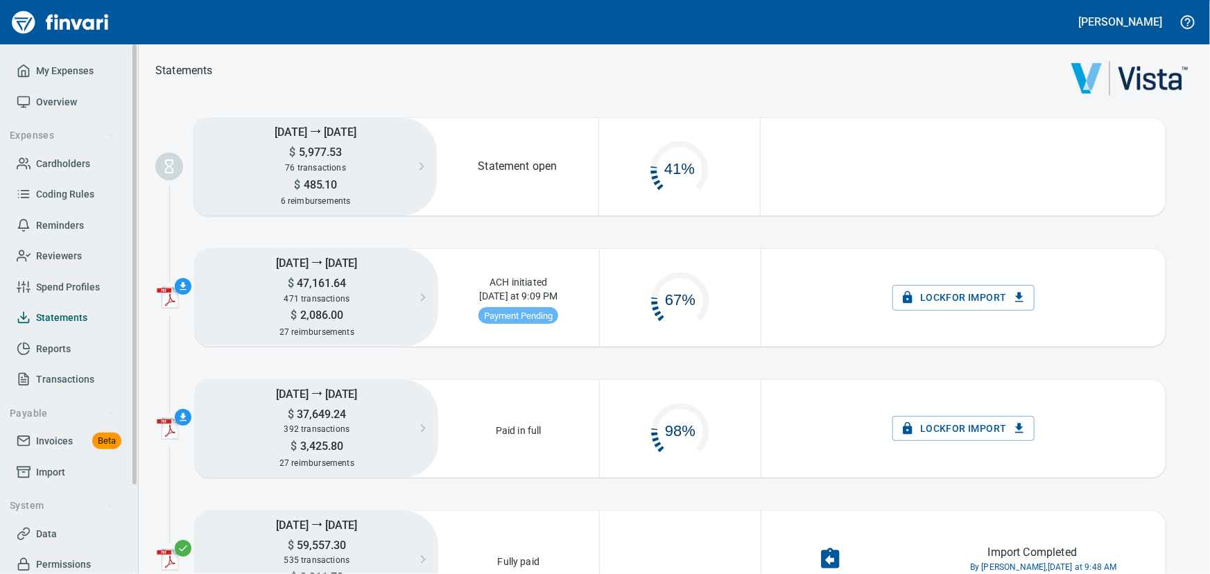
scroll to position [71, 150]
click at [65, 98] on span "Overview" at bounding box center [56, 102] width 41 height 17
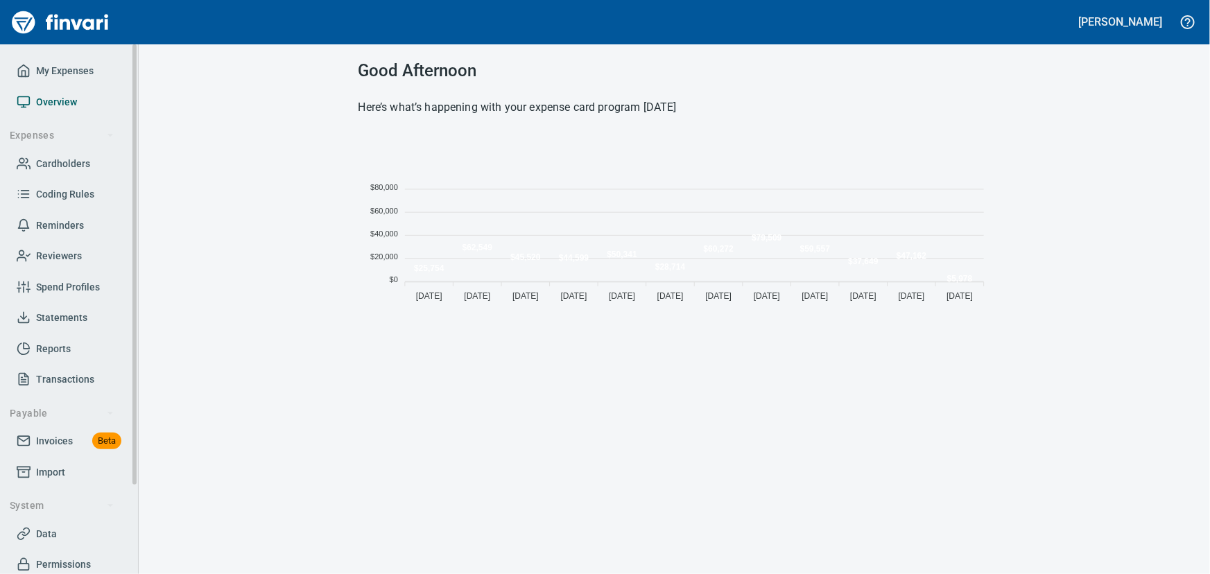
scroll to position [173, 622]
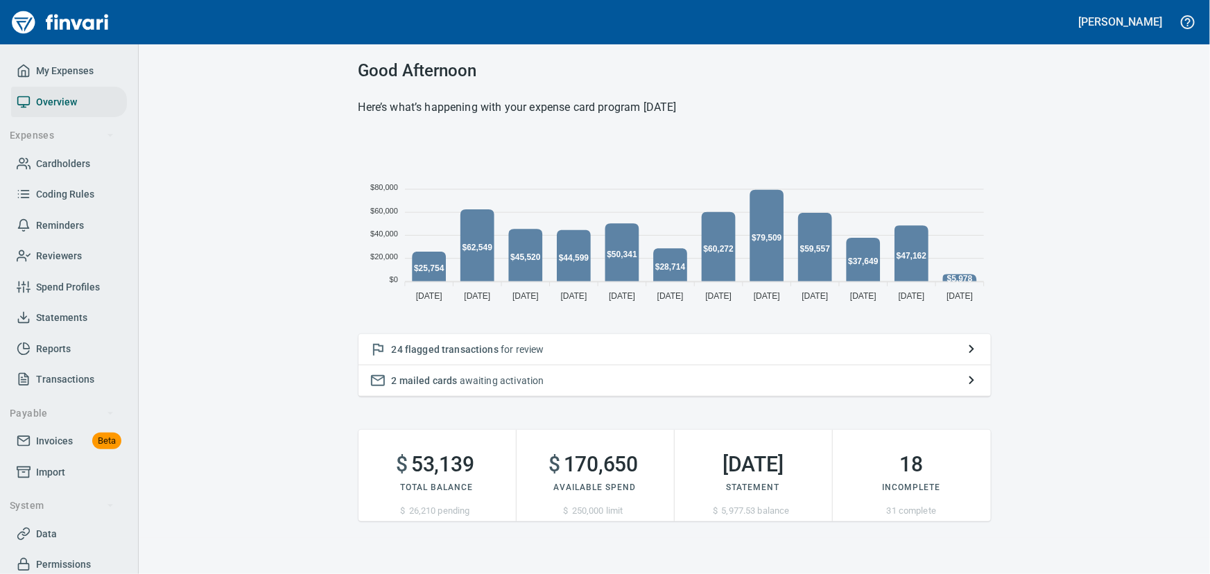
click at [439, 353] on span "flagged transactions" at bounding box center [452, 349] width 94 height 11
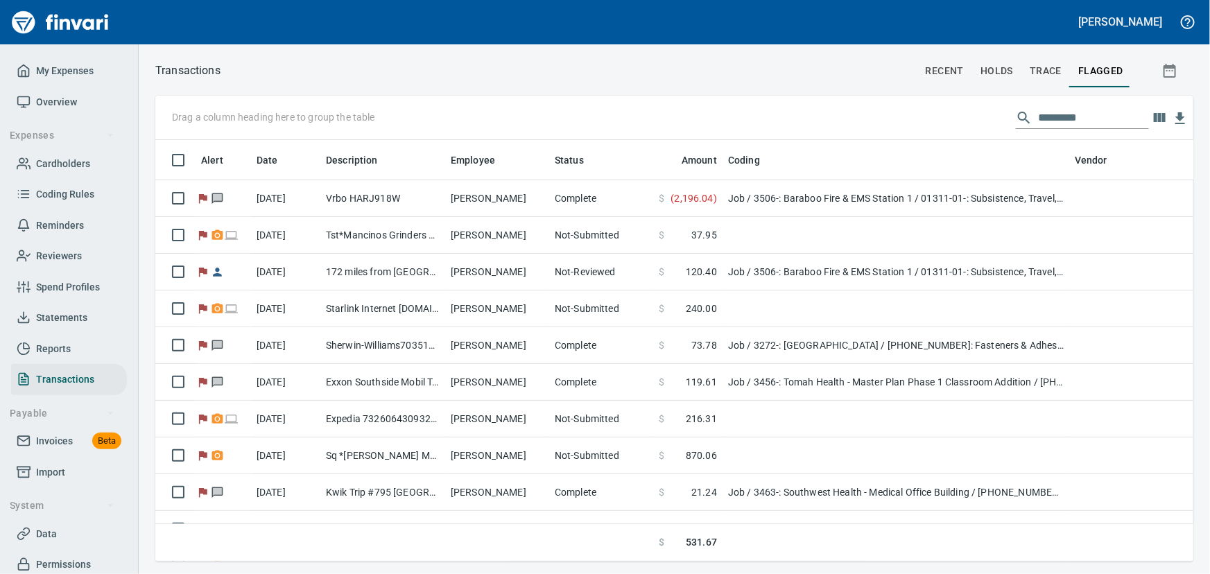
scroll to position [402, 1019]
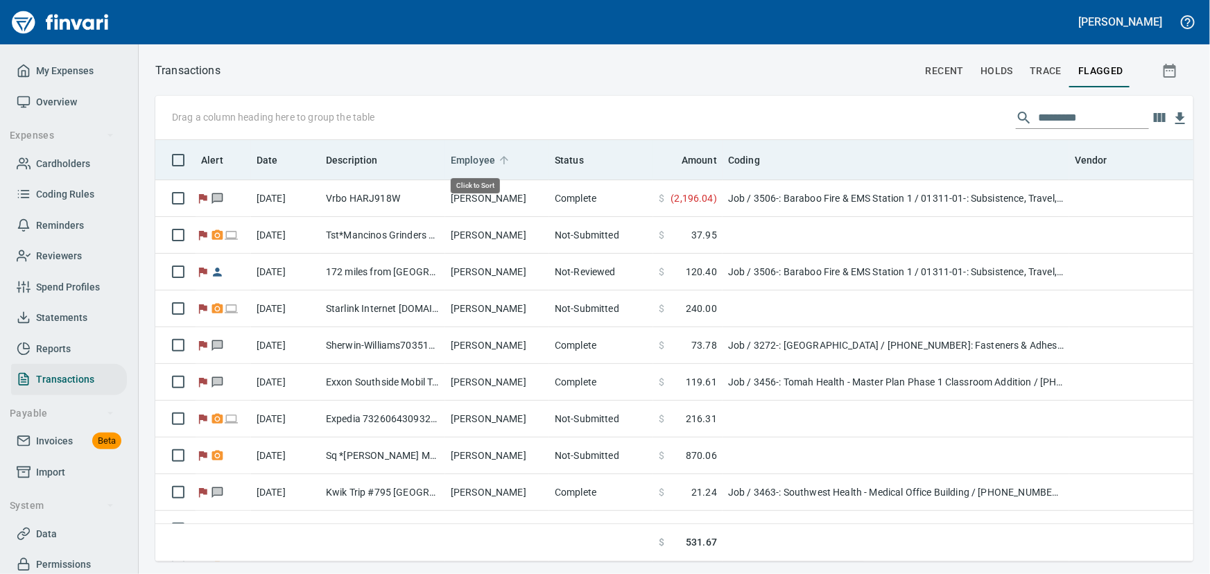
click at [473, 157] on span "Employee" at bounding box center [473, 160] width 44 height 17
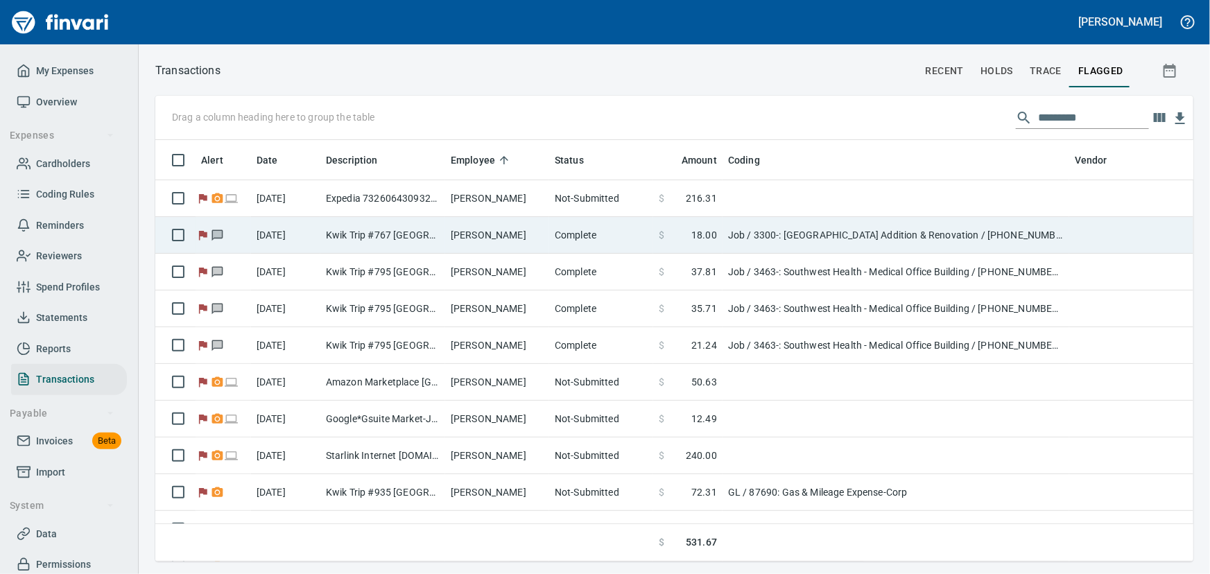
click at [469, 236] on td "[PERSON_NAME]" at bounding box center [497, 235] width 104 height 37
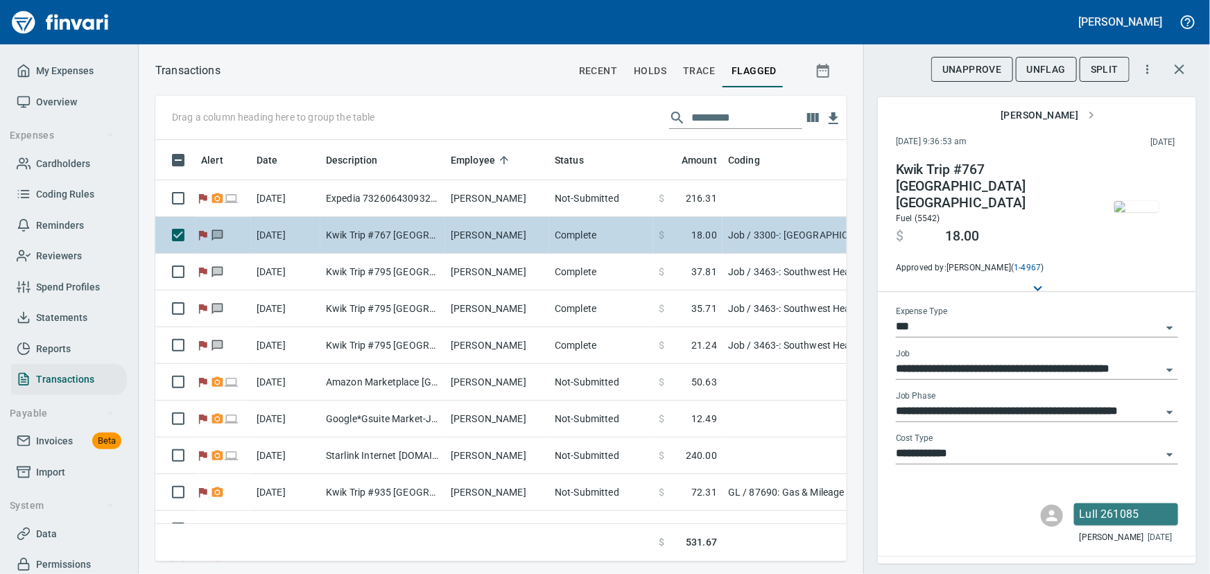
scroll to position [402, 672]
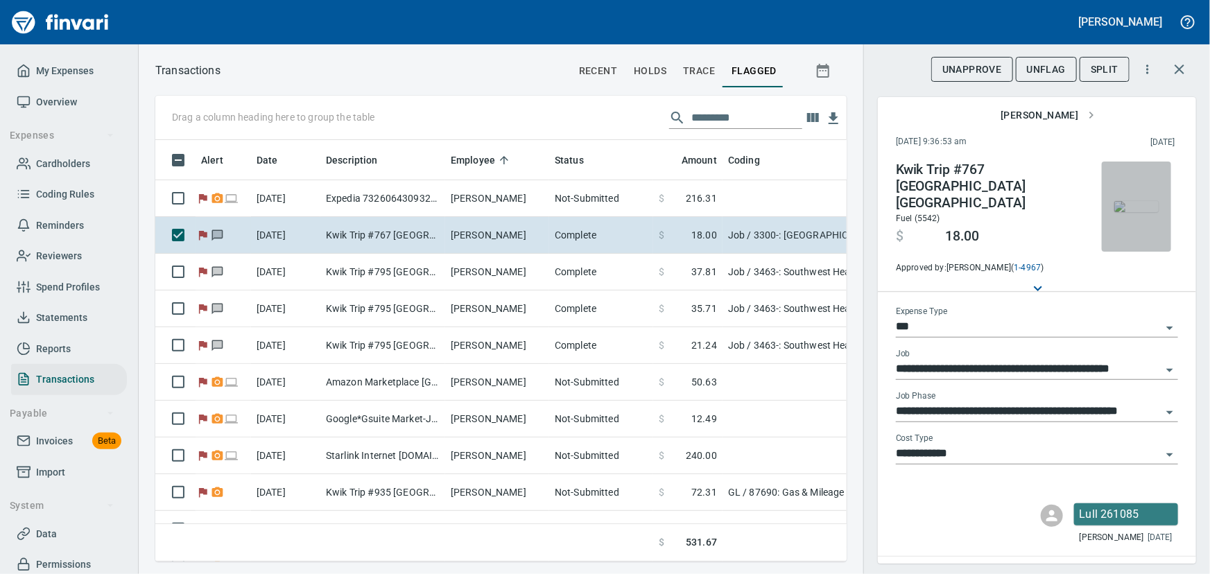
click at [1114, 201] on img "button" at bounding box center [1136, 206] width 44 height 11
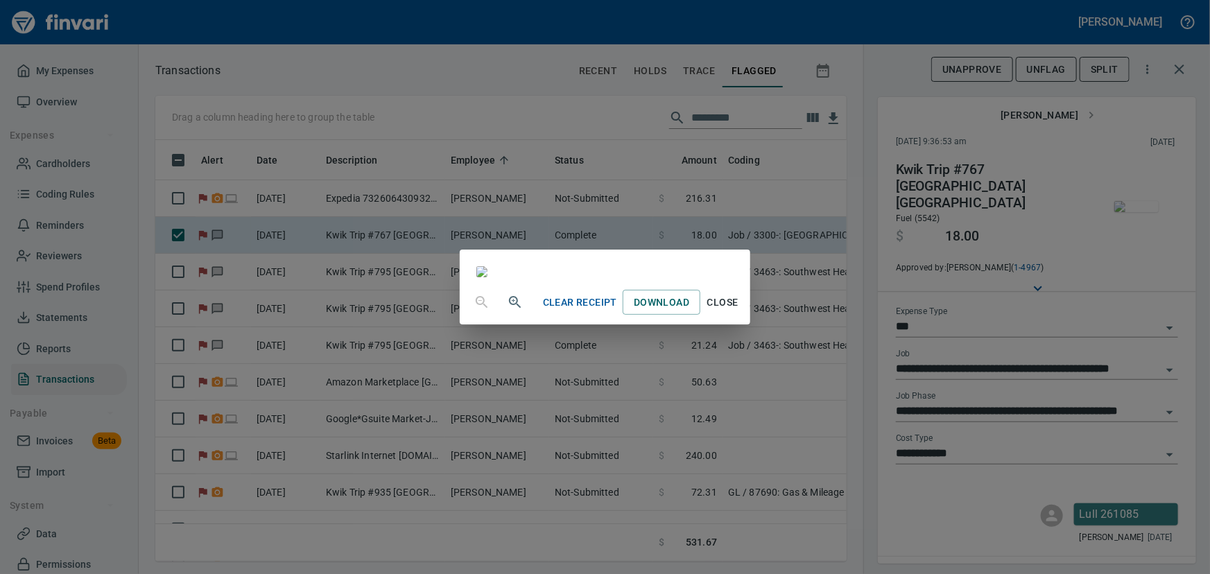
scroll to position [21, 0]
click at [739, 311] on span "Close" at bounding box center [722, 302] width 33 height 17
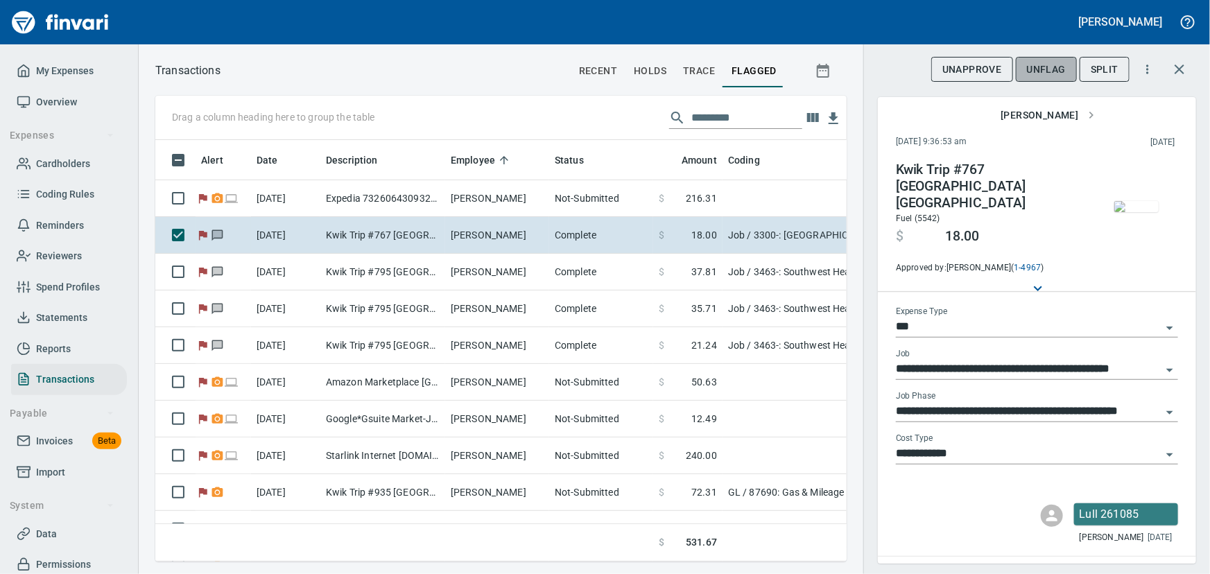
click at [1065, 71] on span "UnFlag" at bounding box center [1046, 69] width 39 height 17
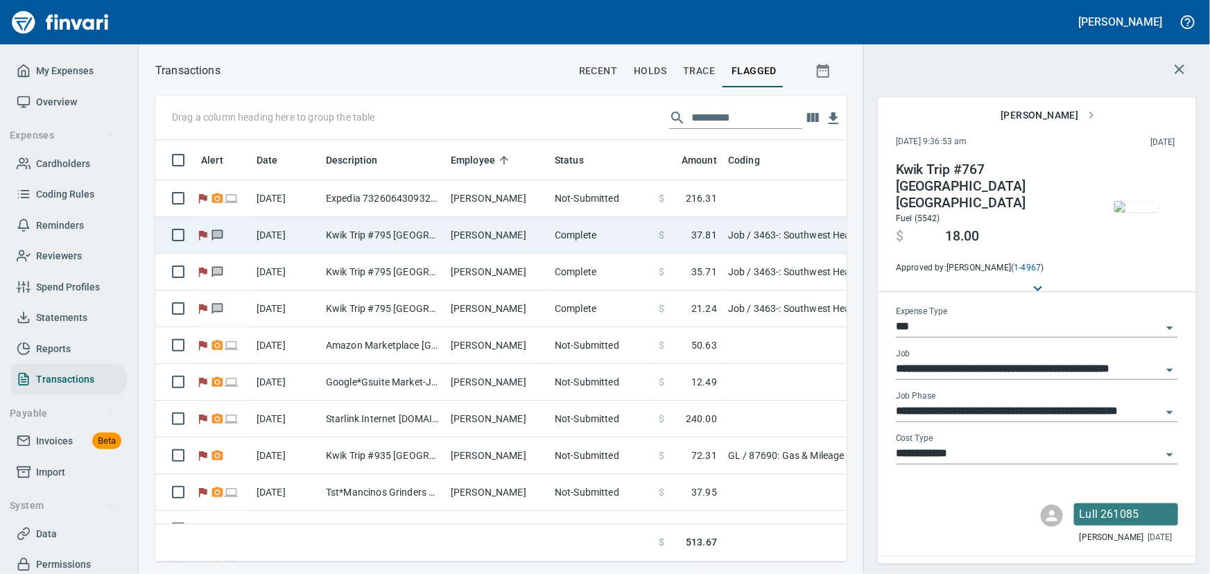
click at [452, 243] on td "[PERSON_NAME]" at bounding box center [497, 235] width 104 height 37
type input "**********"
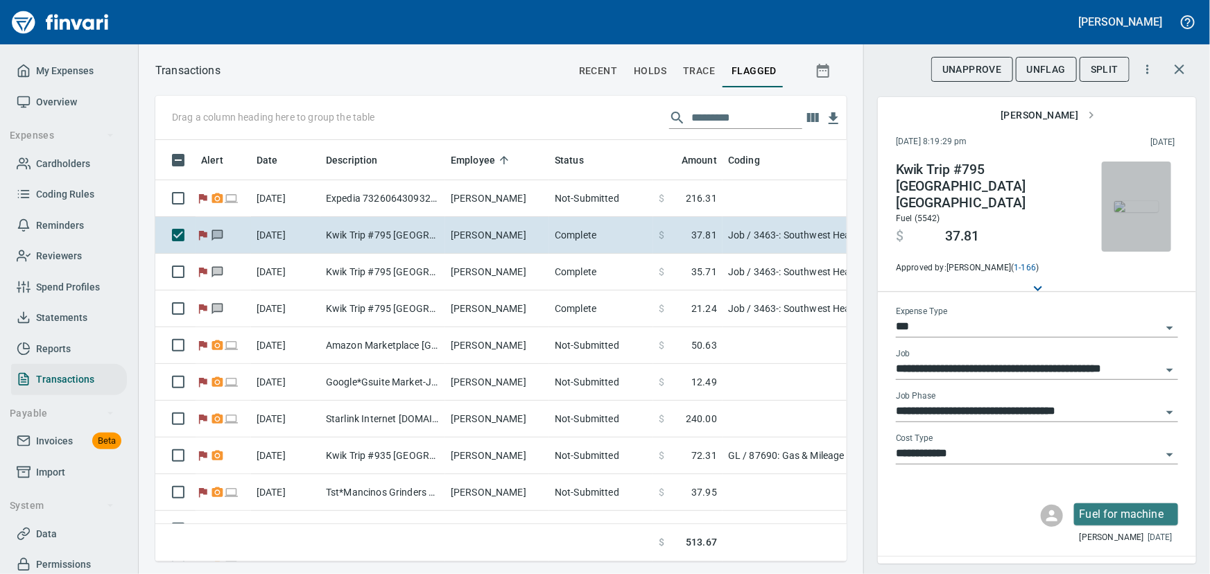
click at [1133, 212] on img "button" at bounding box center [1136, 206] width 44 height 11
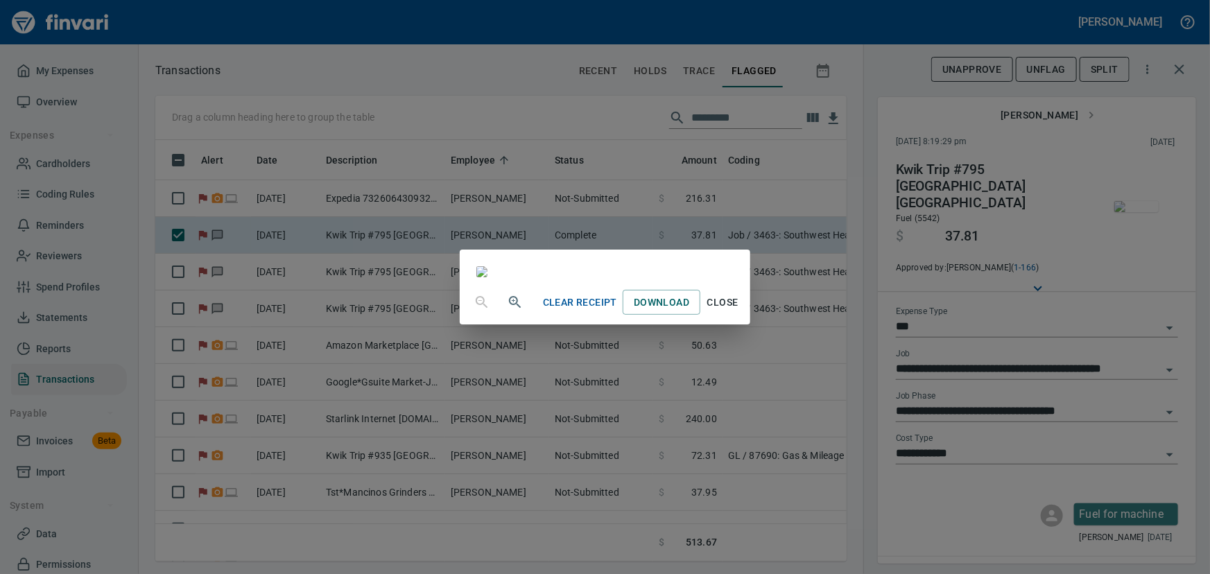
click at [739, 311] on span "Close" at bounding box center [722, 302] width 33 height 17
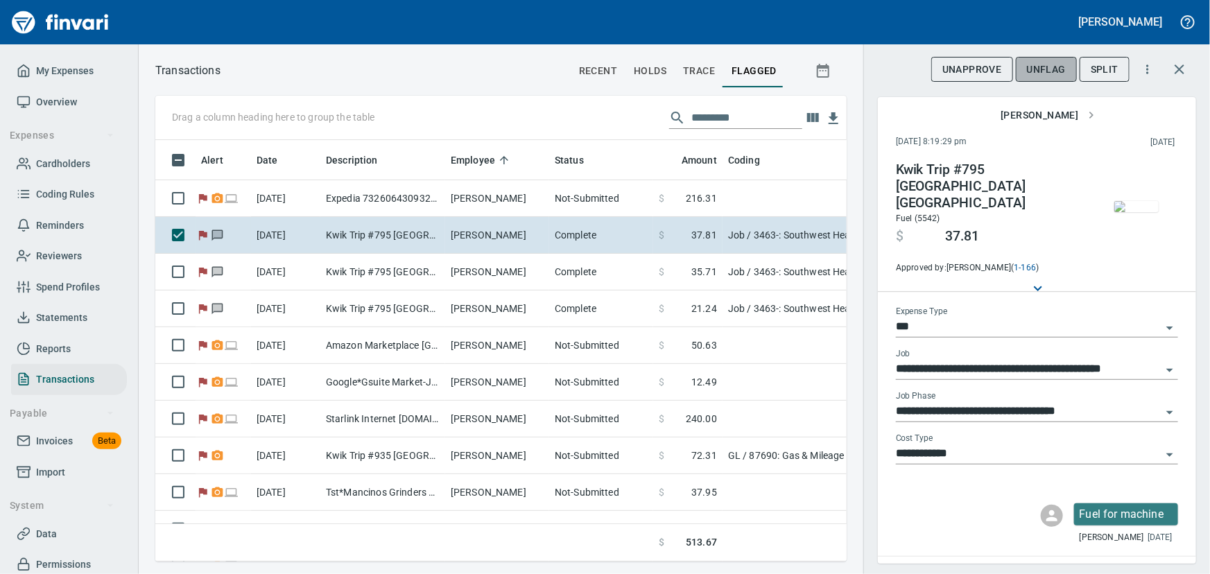
click at [1046, 62] on span "UnFlag" at bounding box center [1046, 69] width 39 height 17
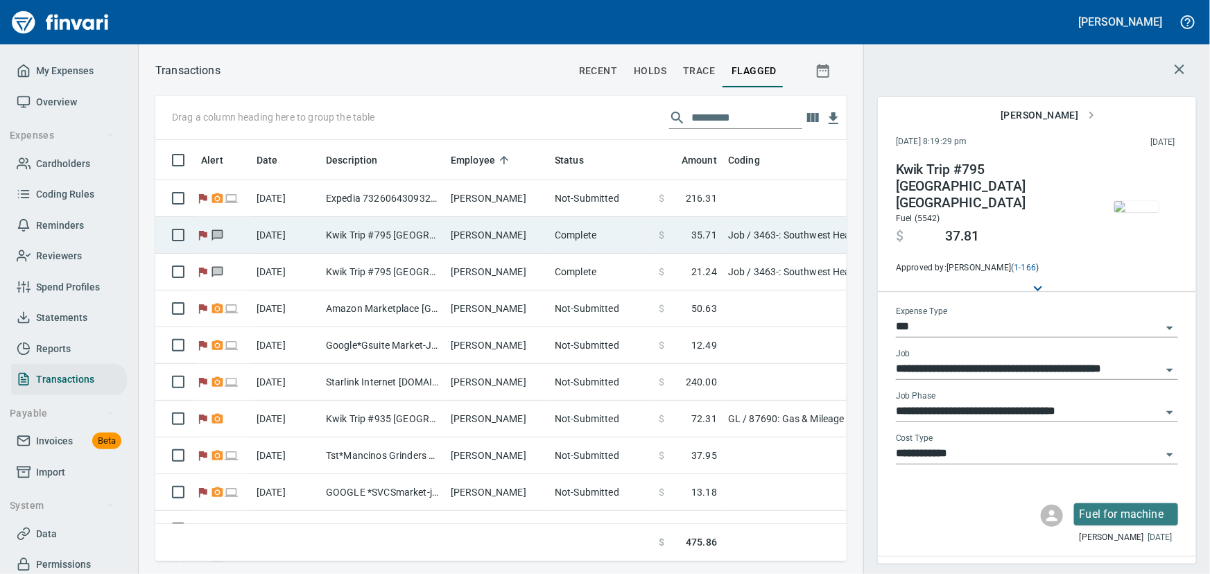
click at [444, 232] on td "Kwik Trip #795 [GEOGRAPHIC_DATA] [GEOGRAPHIC_DATA]" at bounding box center [382, 235] width 125 height 37
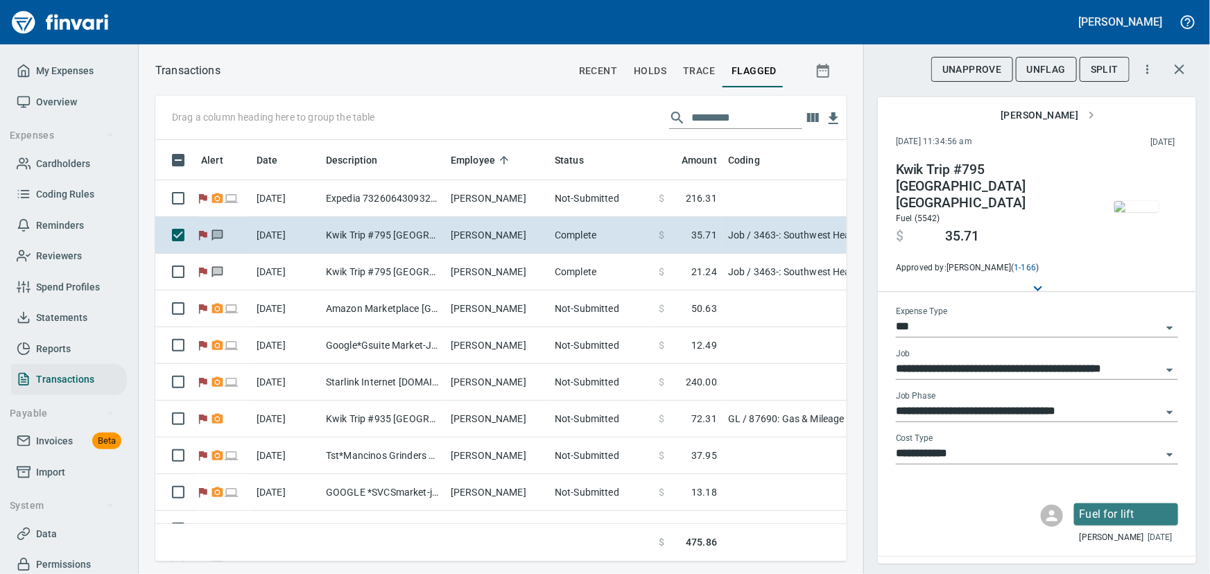
click at [1120, 206] on img "button" at bounding box center [1136, 206] width 44 height 11
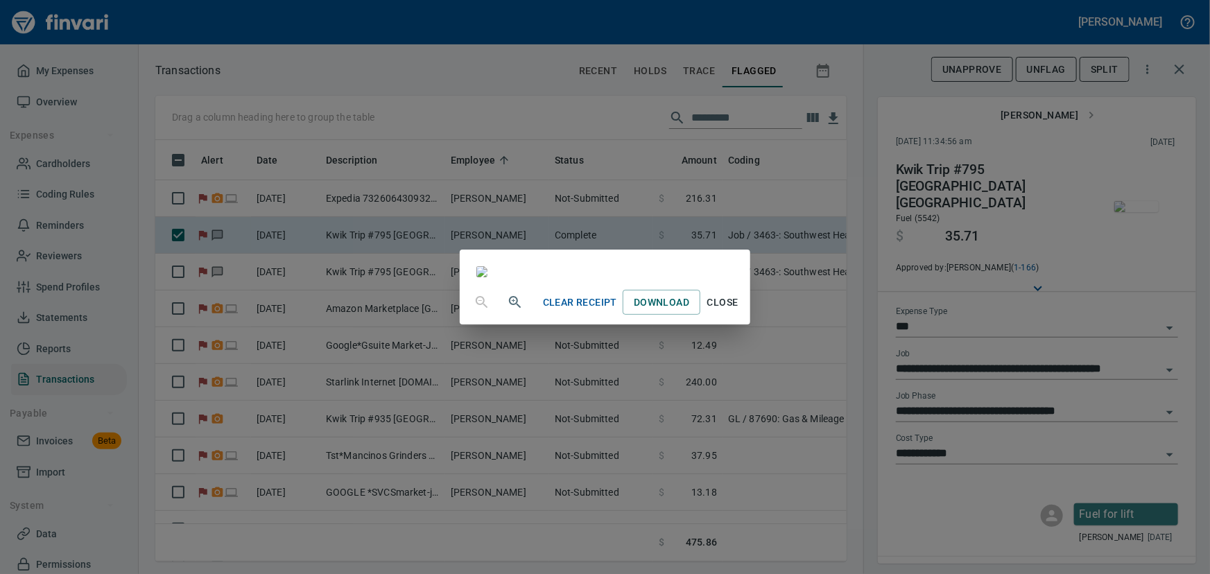
drag, startPoint x: 862, startPoint y: 528, endPoint x: 864, endPoint y: 520, distance: 8.6
click at [739, 311] on span "Close" at bounding box center [722, 302] width 33 height 17
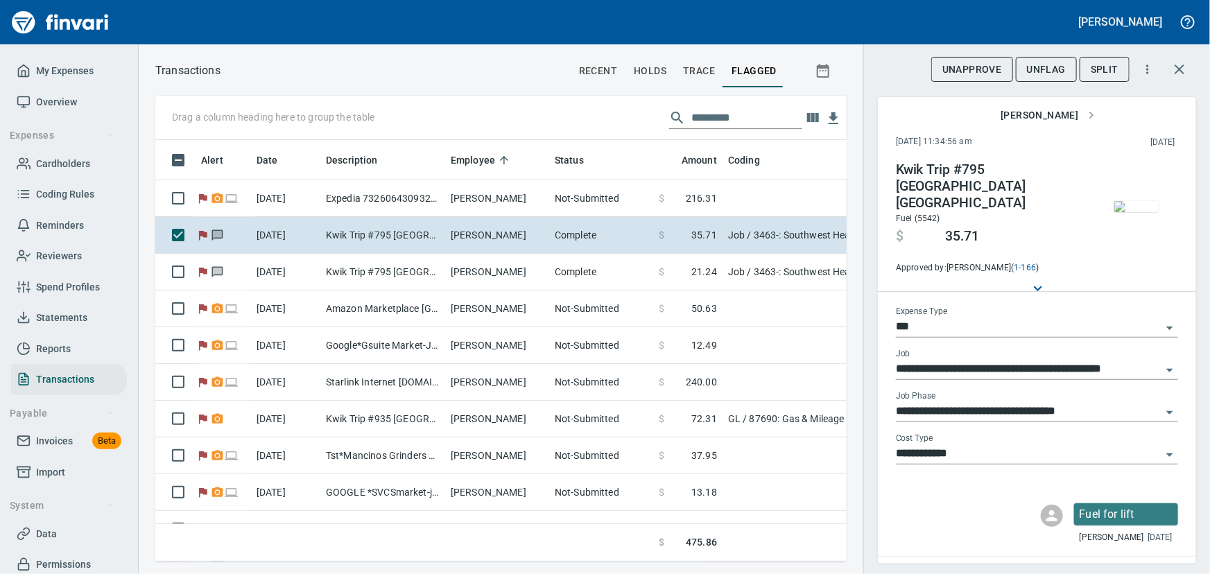
click at [1051, 70] on span "UnFlag" at bounding box center [1046, 69] width 39 height 17
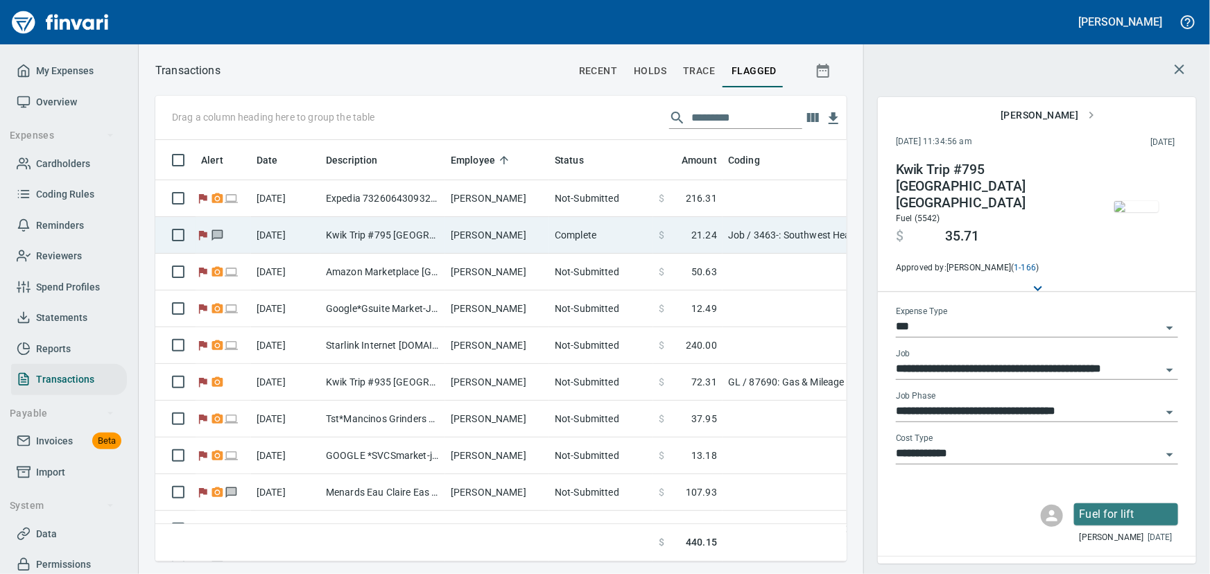
click at [451, 233] on td "[PERSON_NAME]" at bounding box center [497, 235] width 104 height 37
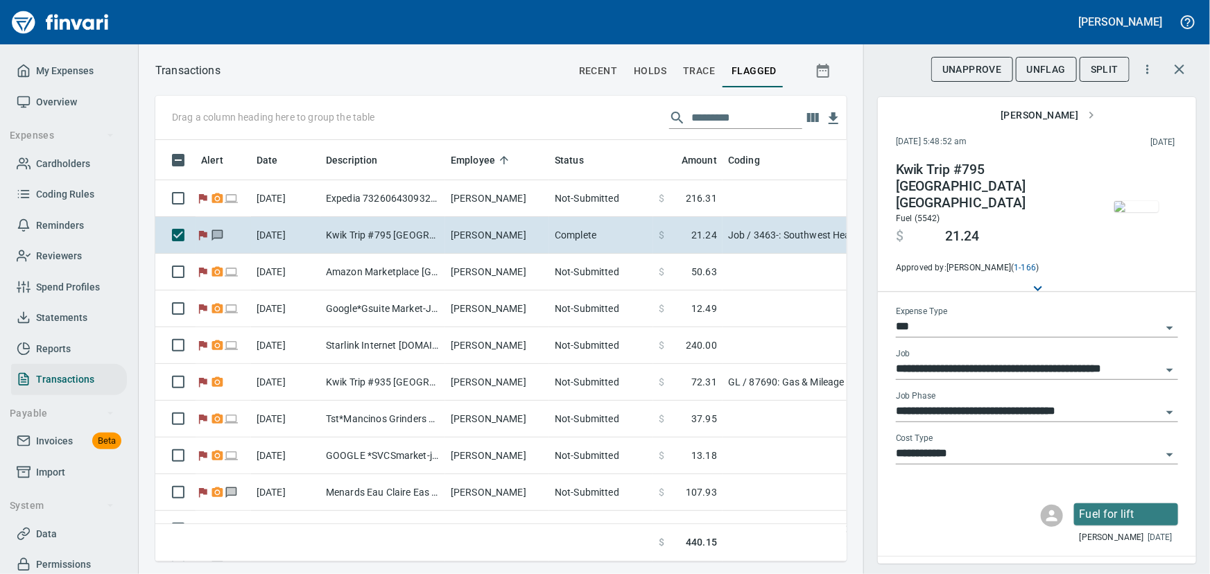
click at [1119, 212] on img "button" at bounding box center [1136, 206] width 44 height 11
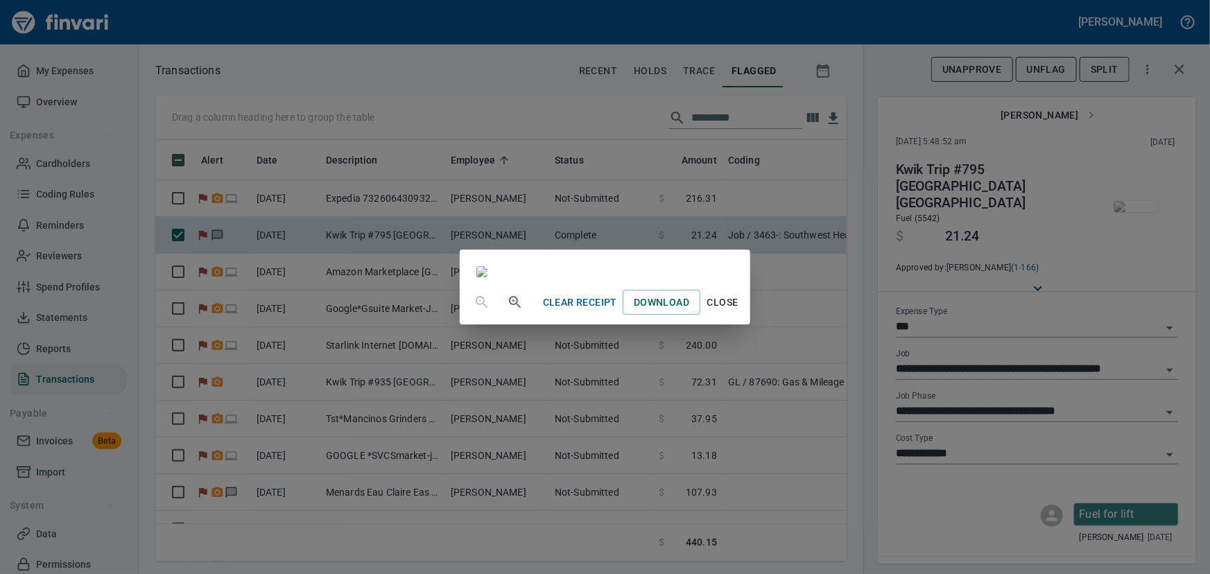
click at [739, 311] on span "Close" at bounding box center [722, 302] width 33 height 17
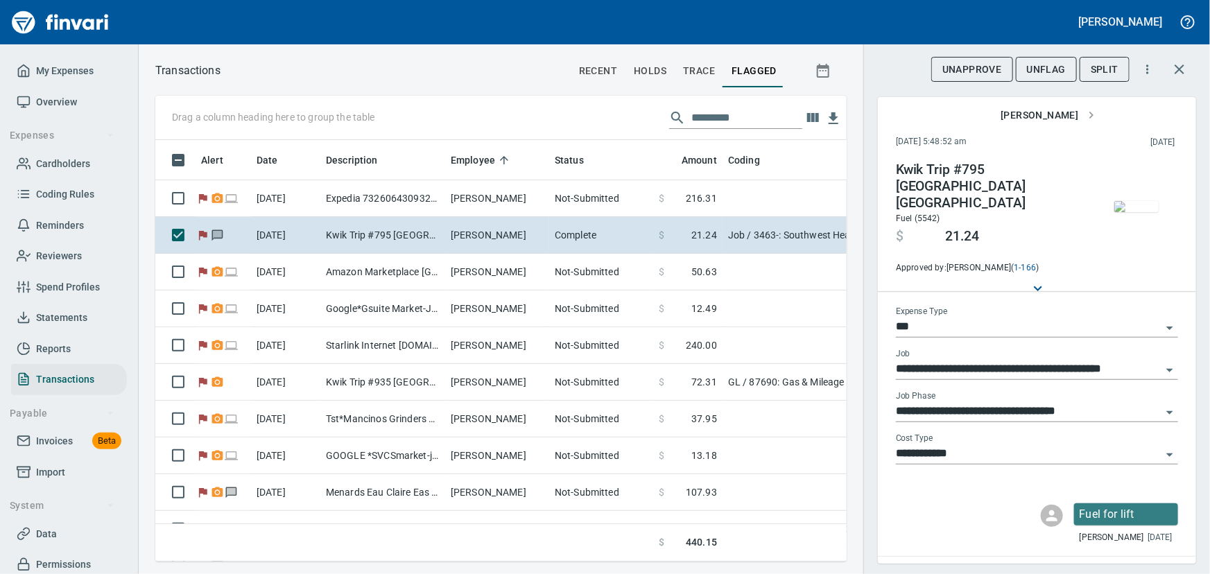
click at [1041, 67] on span "UnFlag" at bounding box center [1046, 69] width 39 height 17
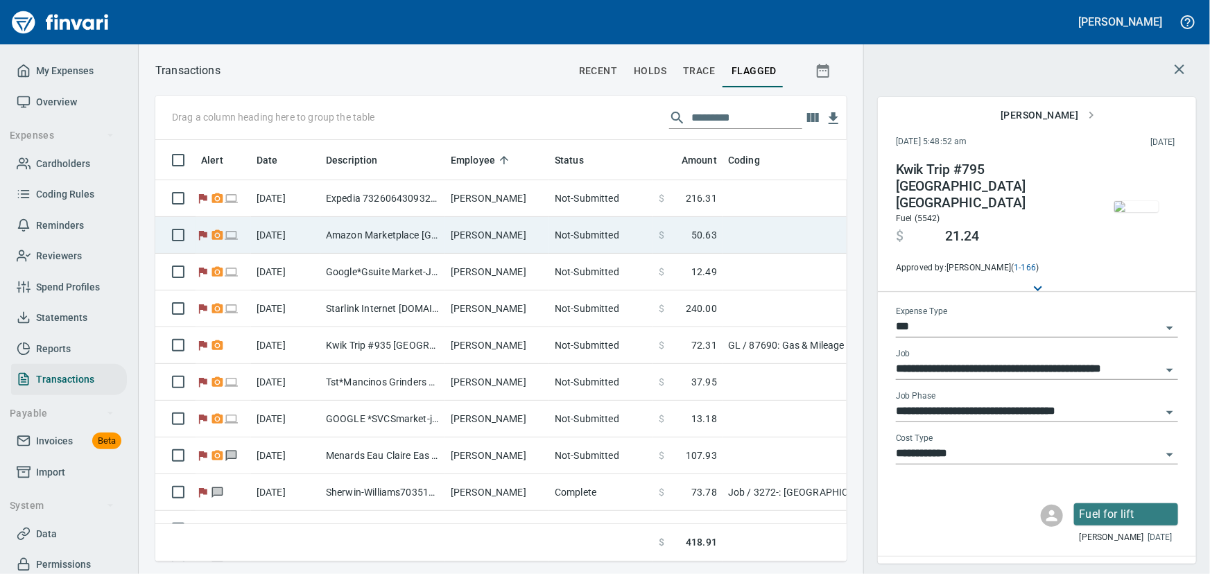
click at [420, 232] on td "Amazon Marketplace [GEOGRAPHIC_DATA] [GEOGRAPHIC_DATA]" at bounding box center [382, 235] width 125 height 37
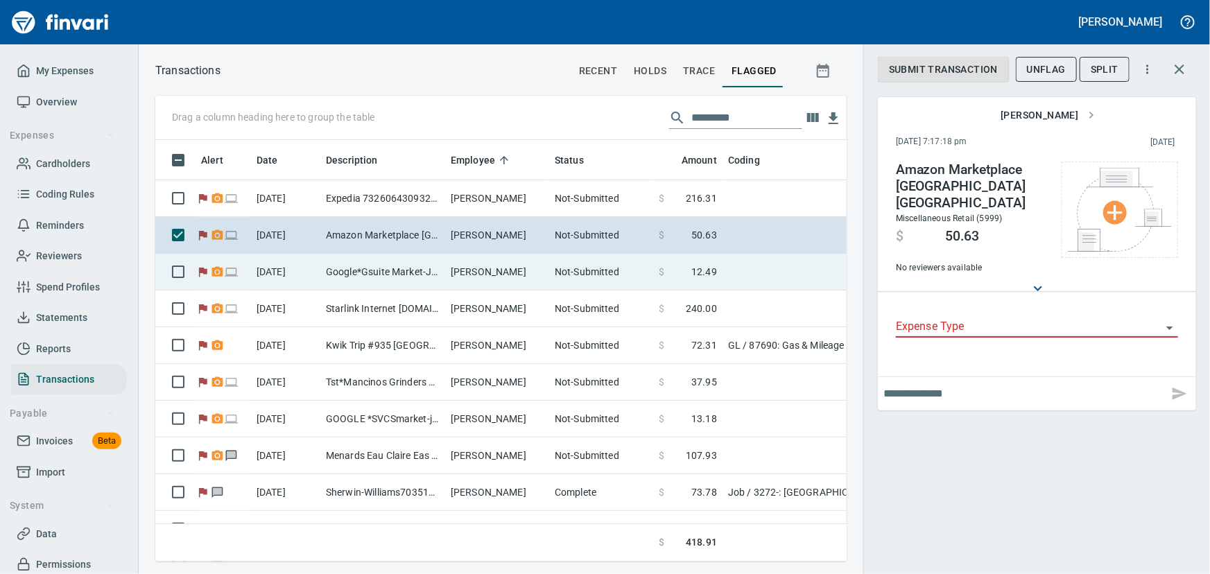
click at [395, 264] on td "Google*Gsuite Market-J Cc [DOMAIN_NAME] CA" at bounding box center [382, 272] width 125 height 37
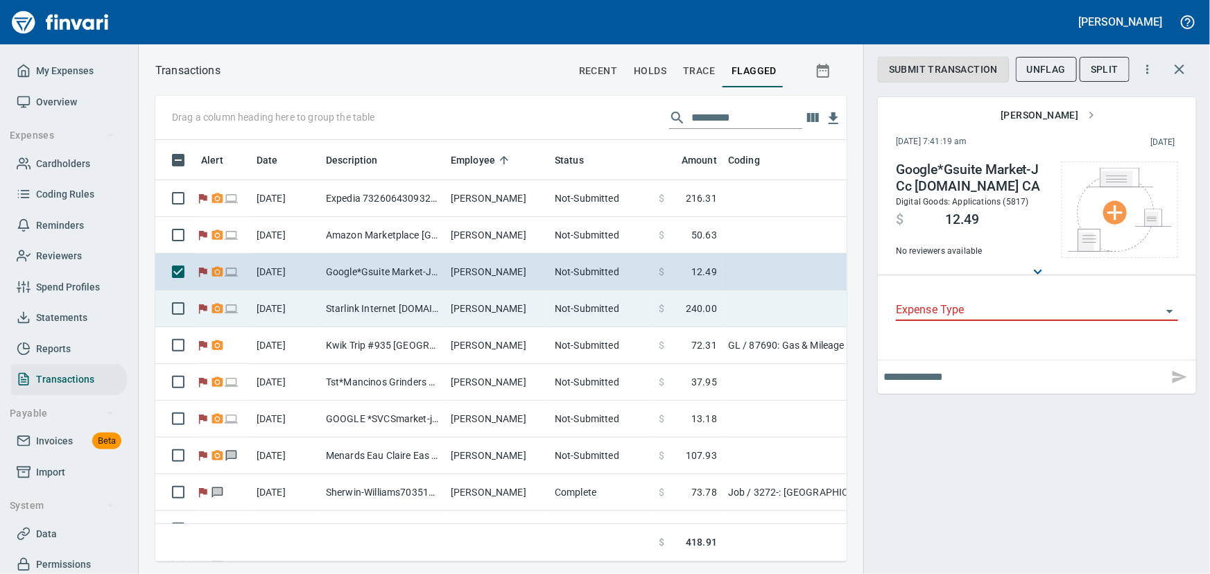
click at [394, 306] on td "Starlink Internet [DOMAIN_NAME] CA" at bounding box center [382, 308] width 125 height 37
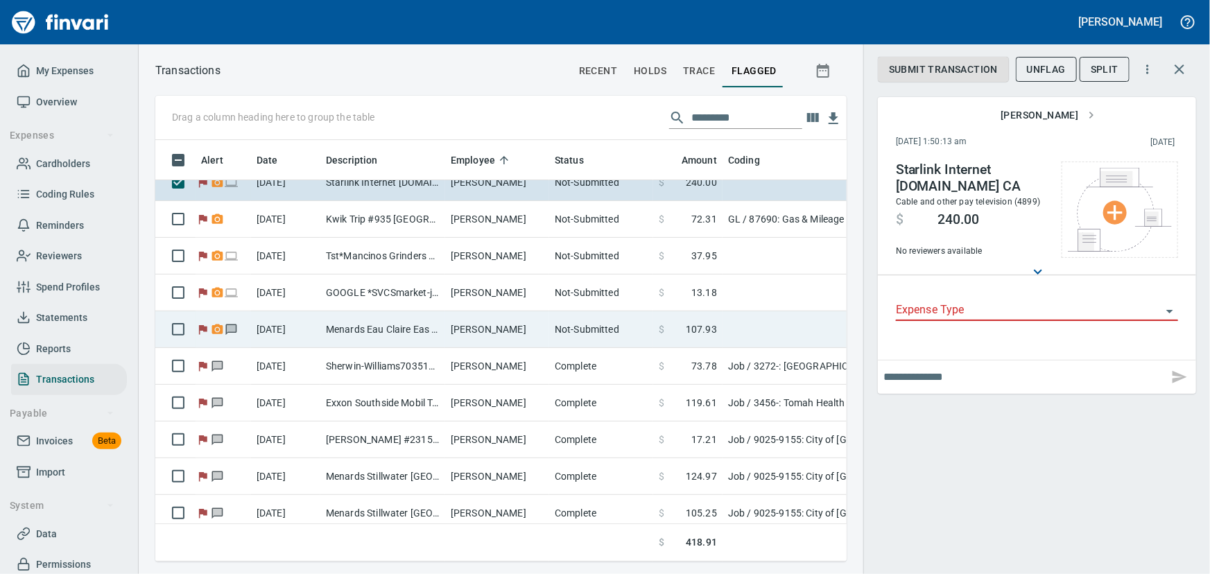
scroll to position [189, 0]
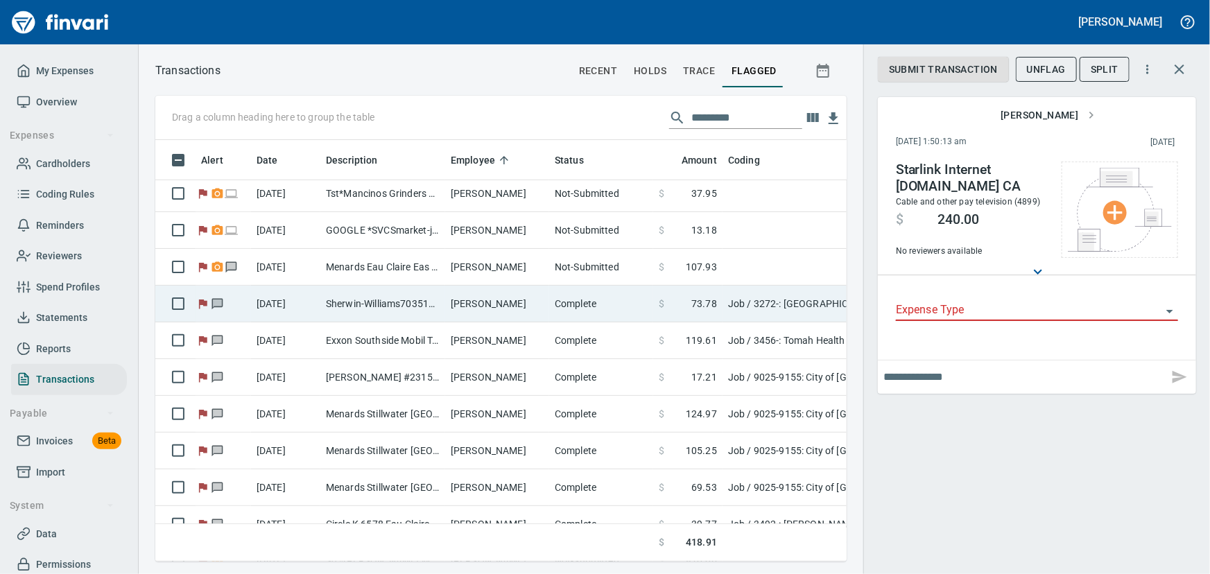
click at [374, 298] on td "Sherwin-Williams703516 Eau [PERSON_NAME]" at bounding box center [382, 304] width 125 height 37
type input "***"
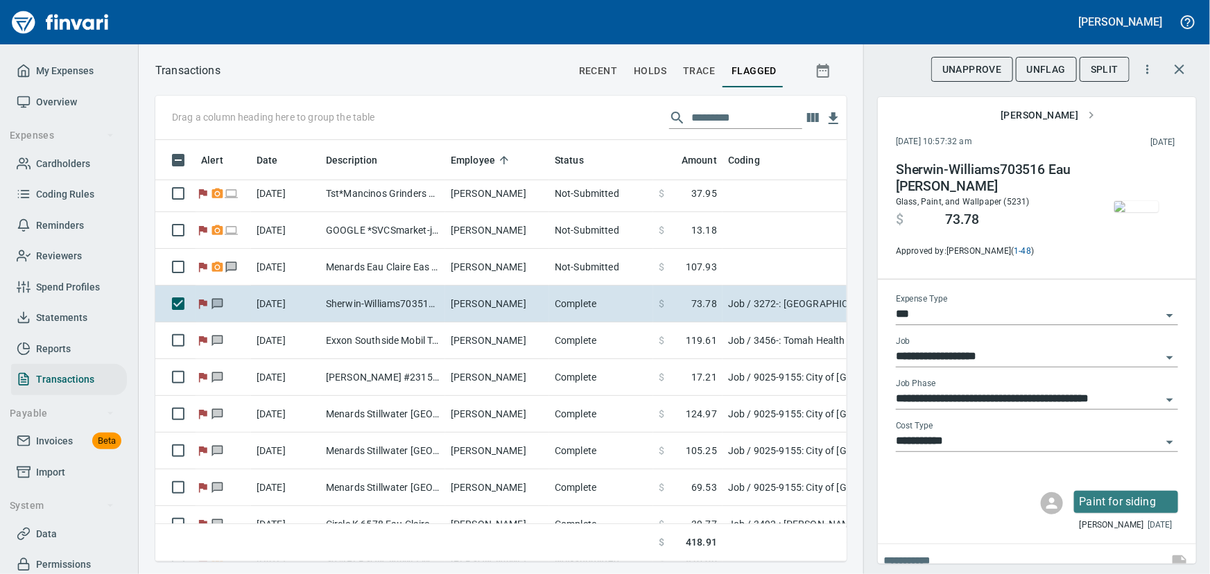
click at [1124, 208] on img "button" at bounding box center [1136, 206] width 44 height 11
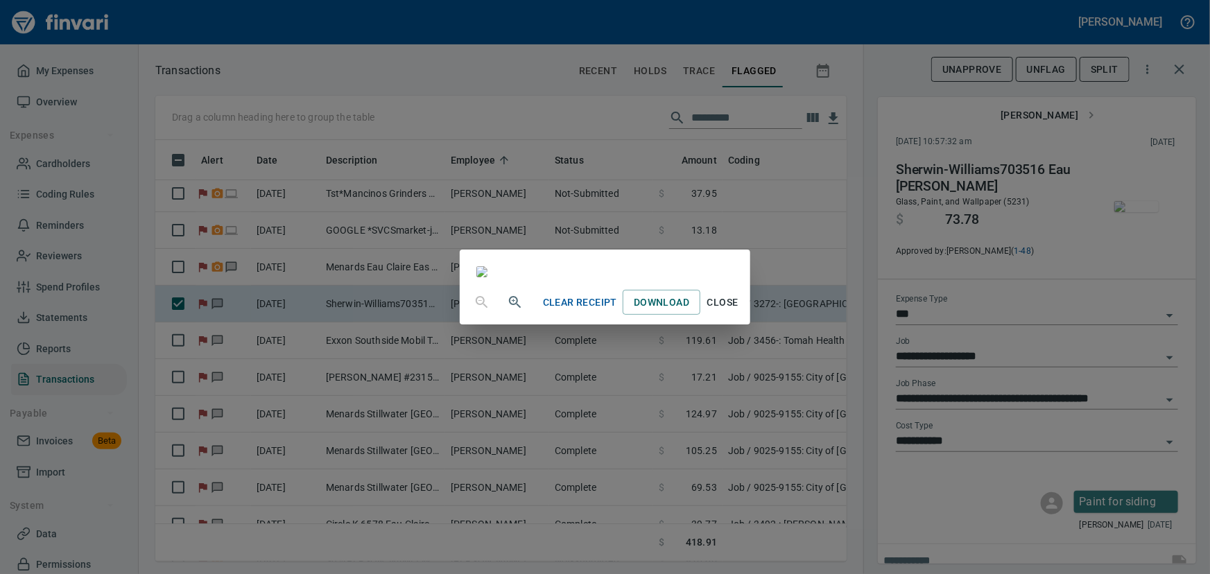
click at [739, 311] on span "Close" at bounding box center [722, 302] width 33 height 17
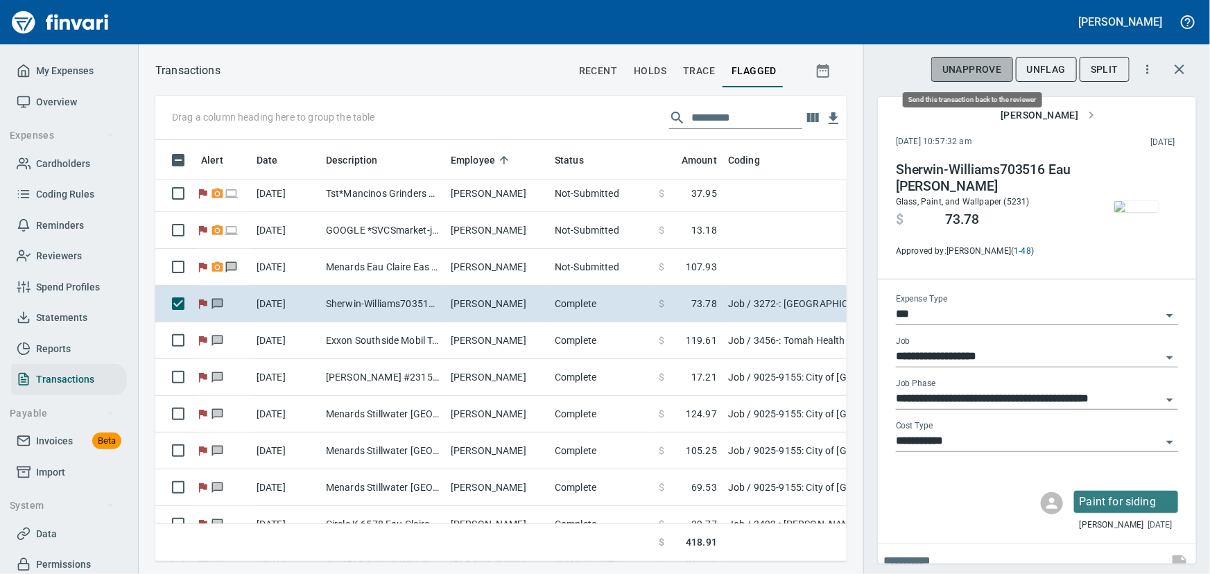
click at [981, 69] on span "UnApprove" at bounding box center [972, 69] width 60 height 17
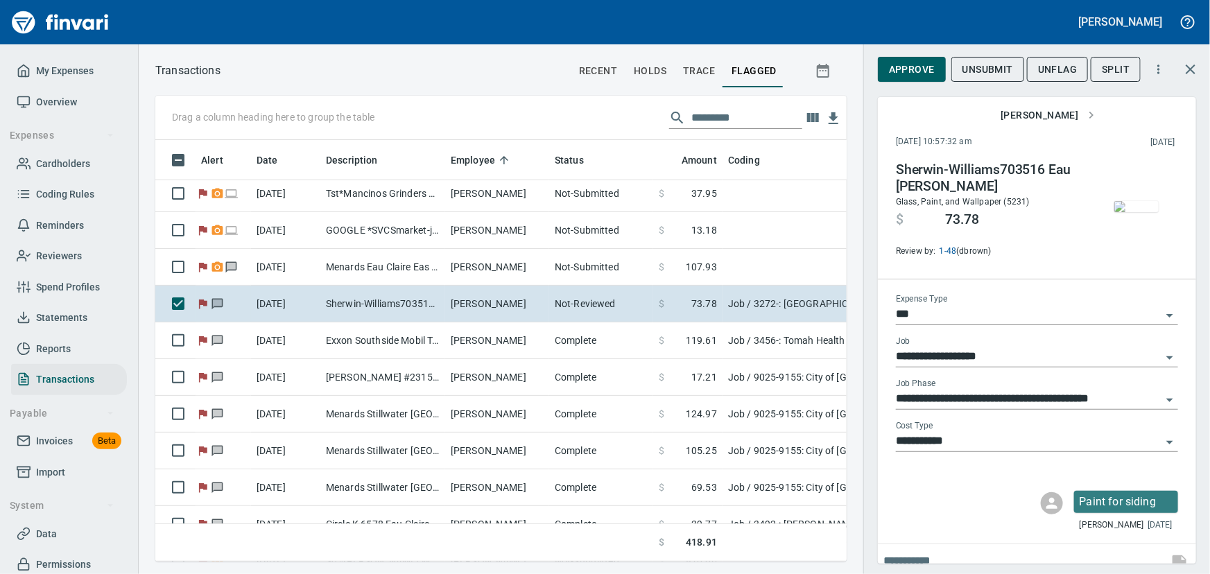
click at [981, 69] on span "Unsubmit" at bounding box center [987, 69] width 51 height 17
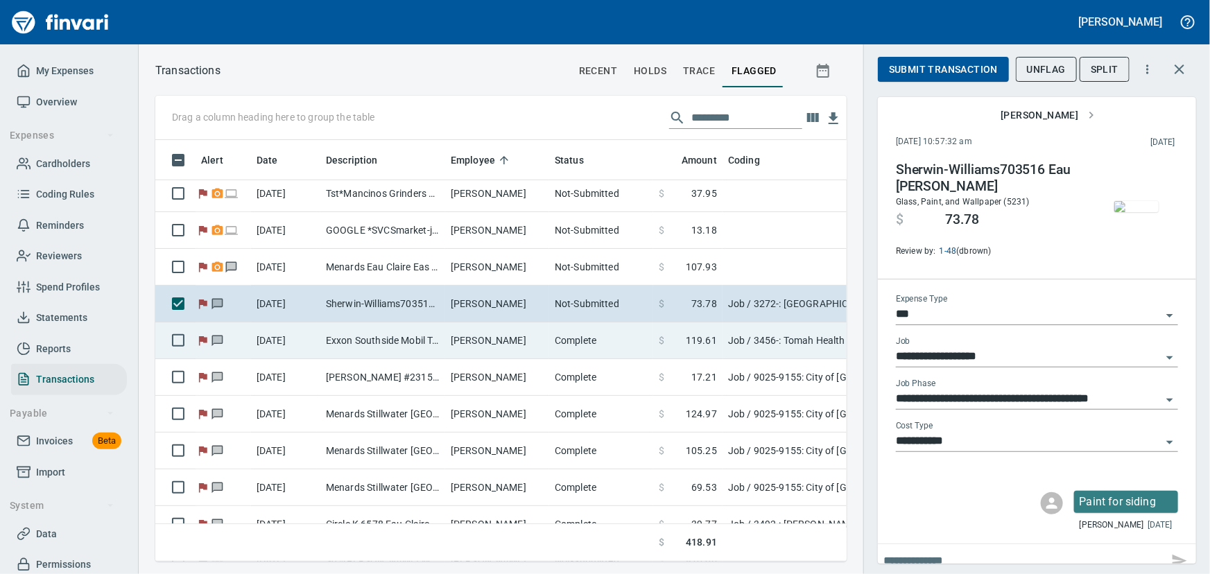
click at [402, 340] on td "Exxon Southside Mobil Tomah [GEOGRAPHIC_DATA]" at bounding box center [382, 340] width 125 height 37
type input "**********"
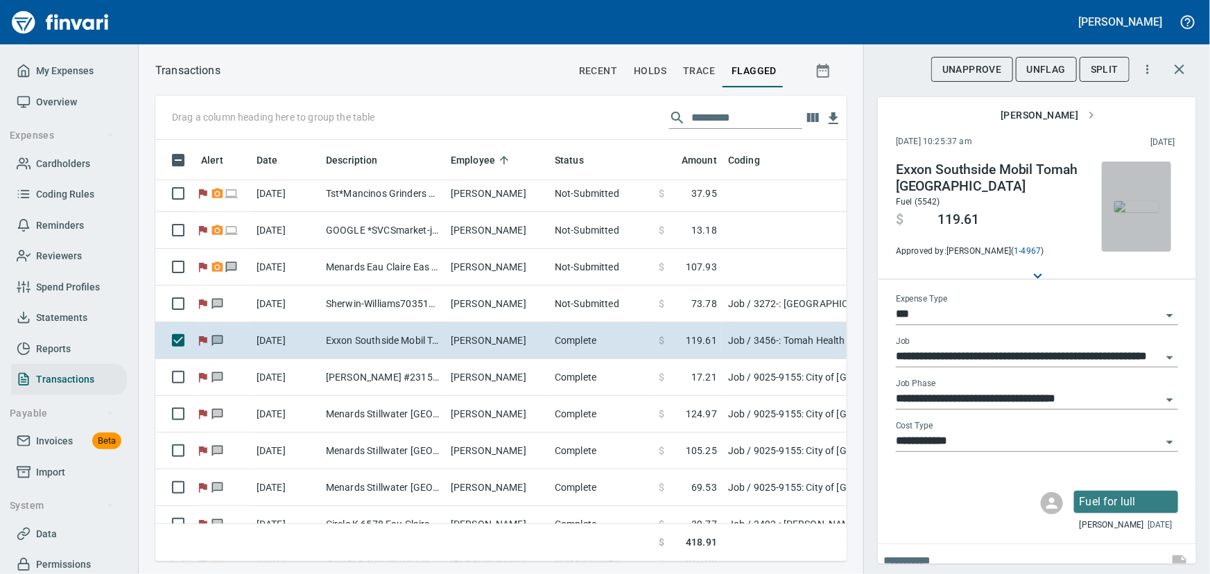
click at [1127, 209] on img "button" at bounding box center [1136, 206] width 44 height 11
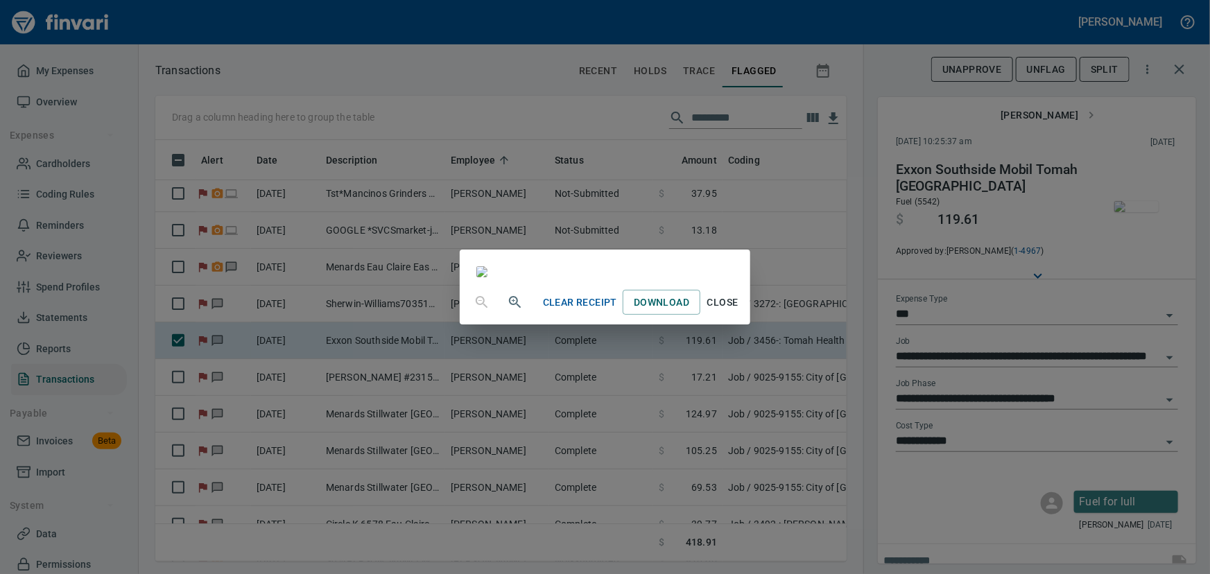
click at [739, 311] on span "Close" at bounding box center [722, 302] width 33 height 17
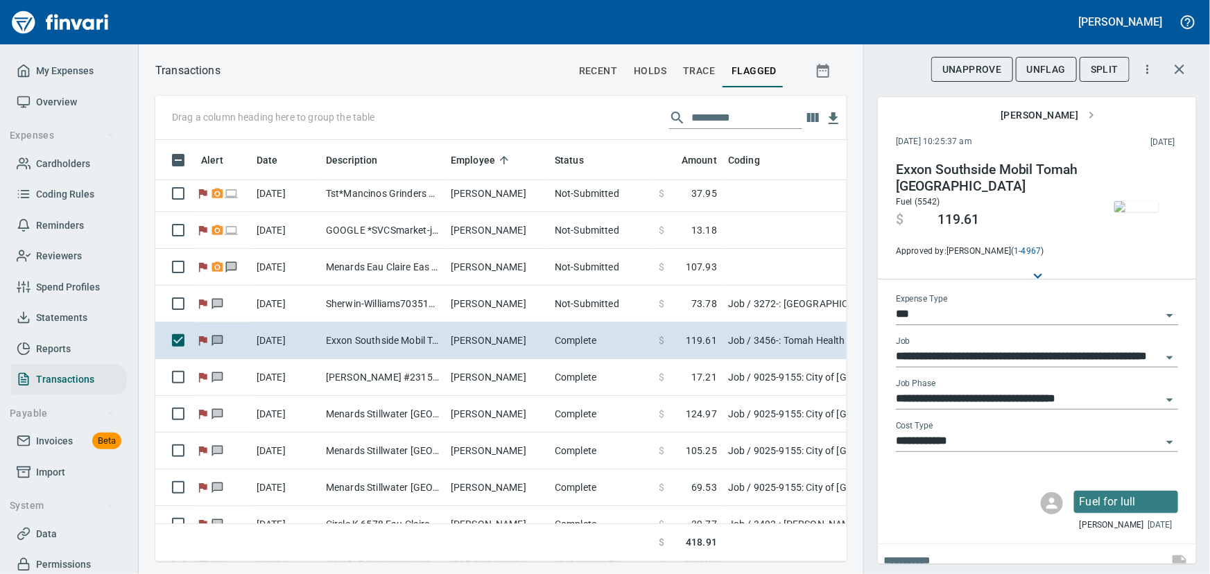
click at [1038, 67] on span "UnFlag" at bounding box center [1046, 69] width 39 height 17
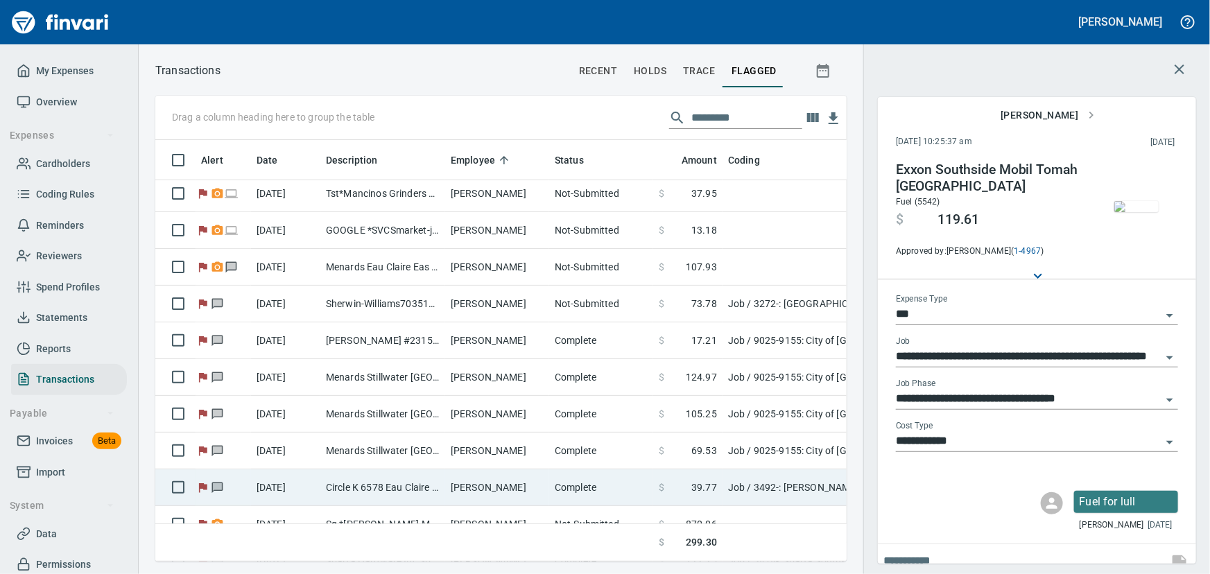
click at [407, 481] on td "Circle K 6578 Eau Claire WI" at bounding box center [382, 487] width 125 height 37
type input "**********"
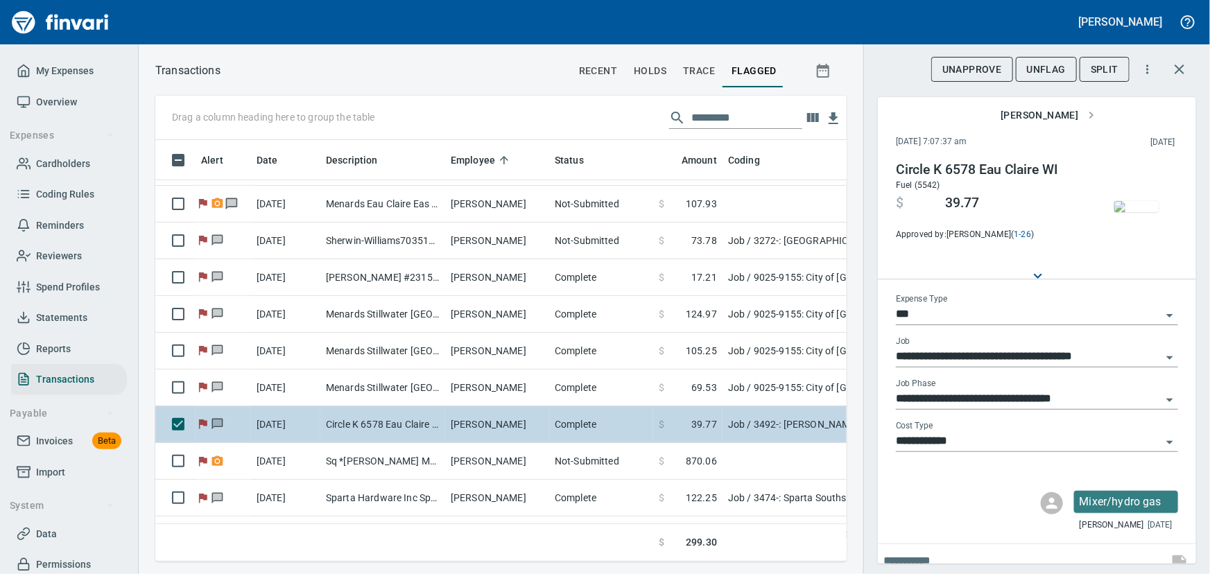
scroll to position [315, 0]
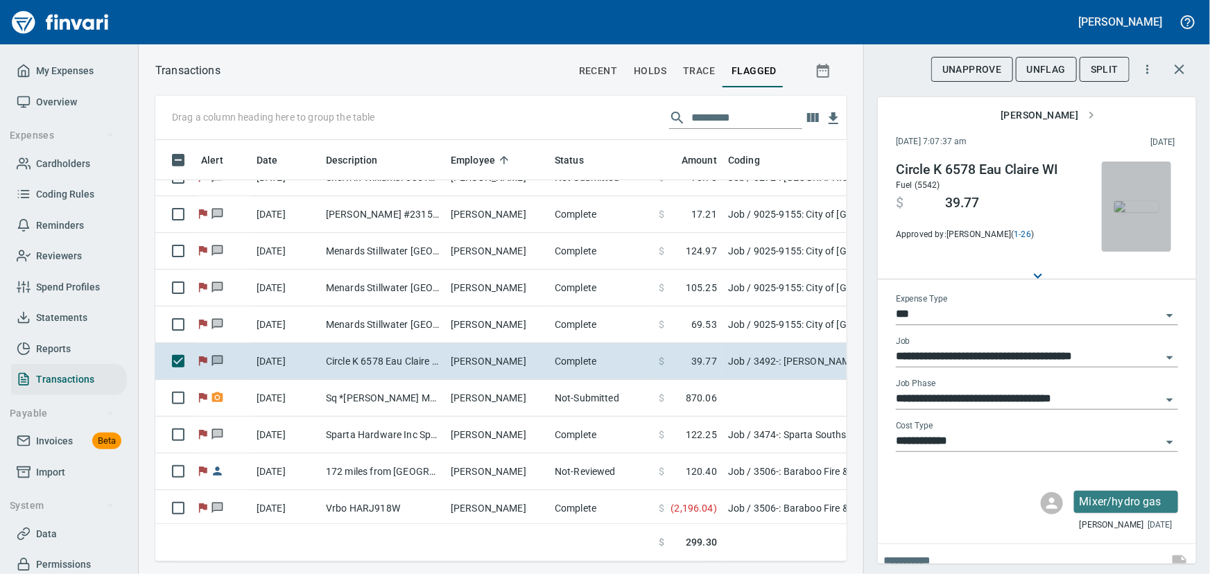
click at [1124, 212] on img "button" at bounding box center [1136, 206] width 44 height 11
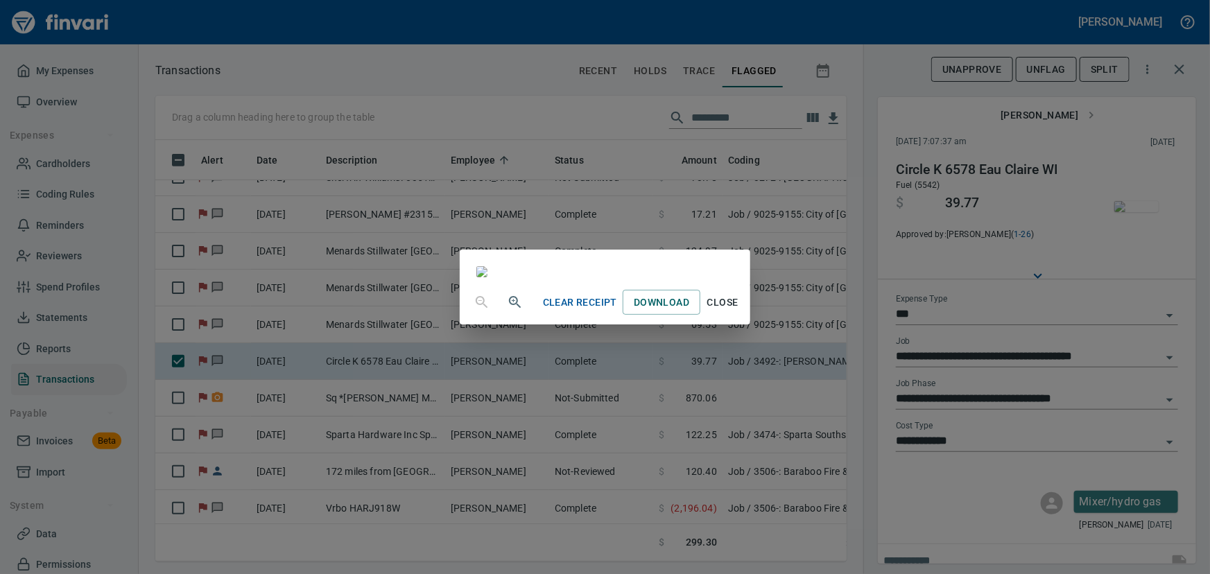
click at [739, 311] on span "Close" at bounding box center [722, 302] width 33 height 17
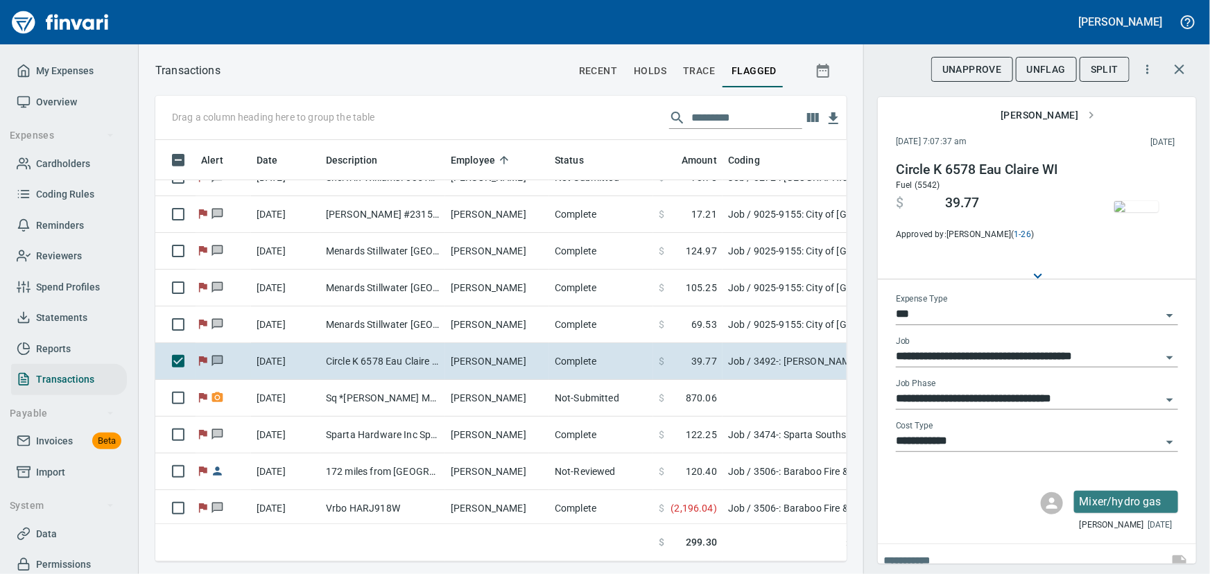
click at [1040, 69] on span "UnFlag" at bounding box center [1046, 69] width 39 height 17
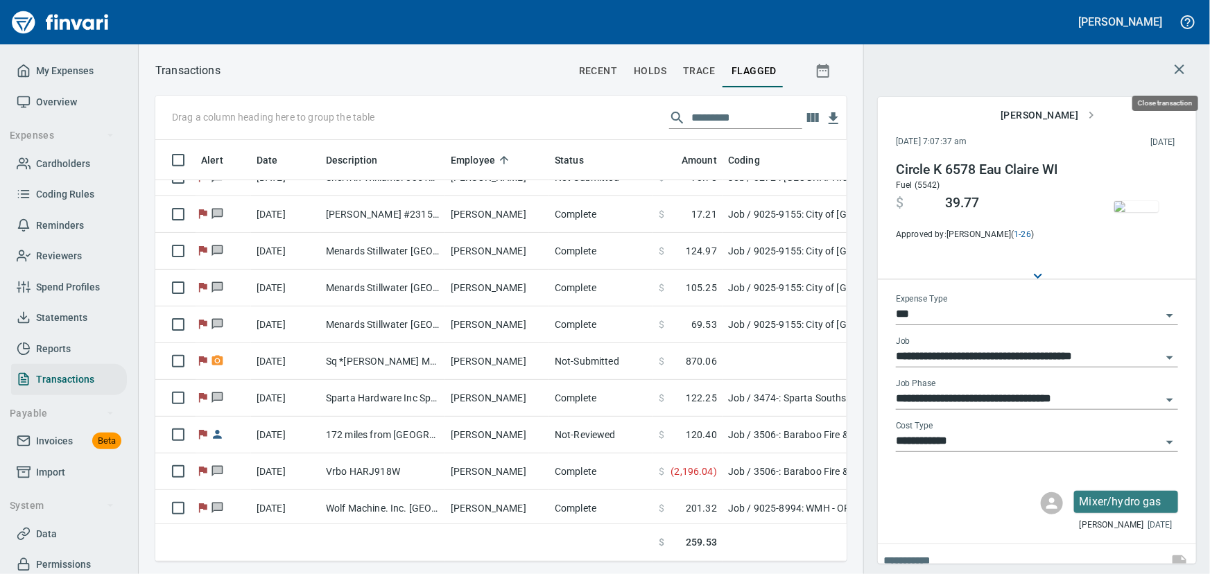
scroll to position [402, 672]
click at [1178, 70] on icon "button" at bounding box center [1179, 69] width 10 height 10
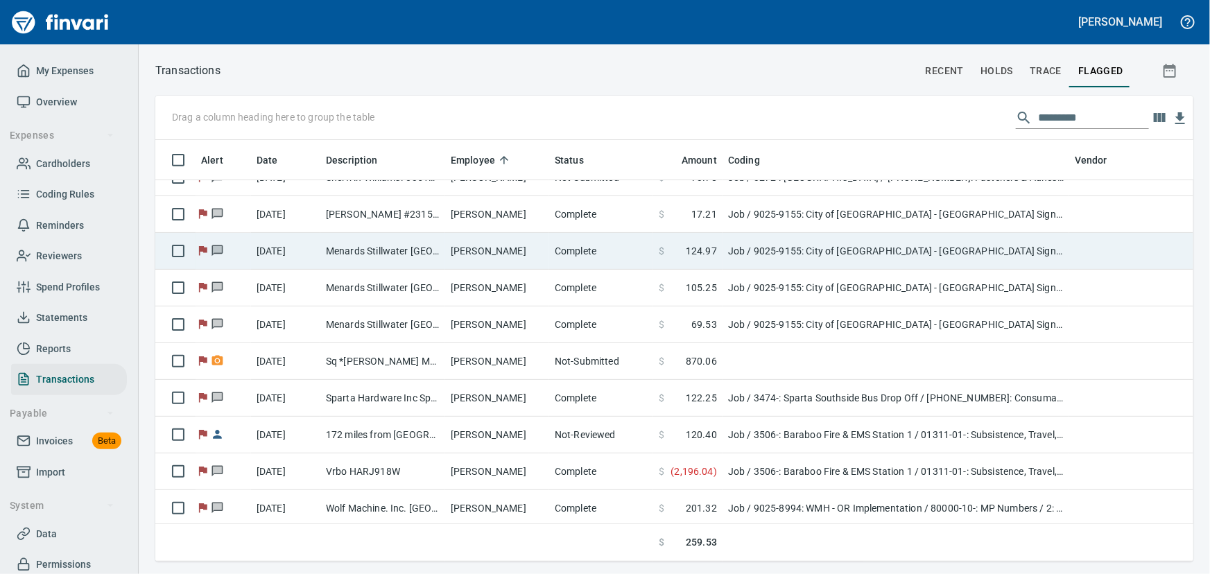
scroll to position [402, 1019]
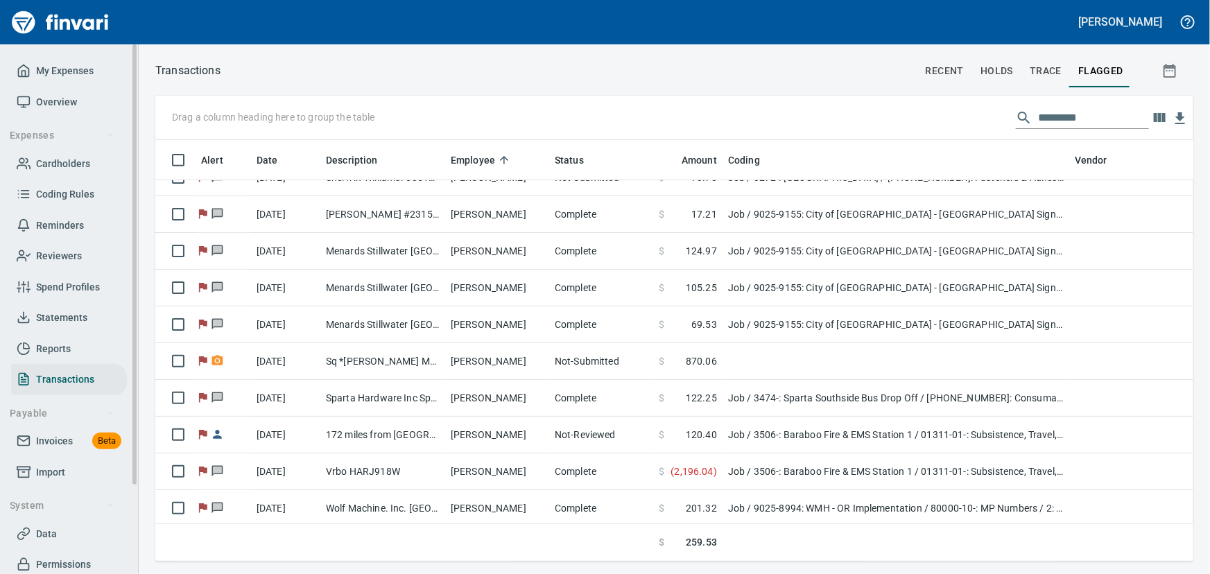
click at [65, 104] on span "Overview" at bounding box center [56, 102] width 41 height 17
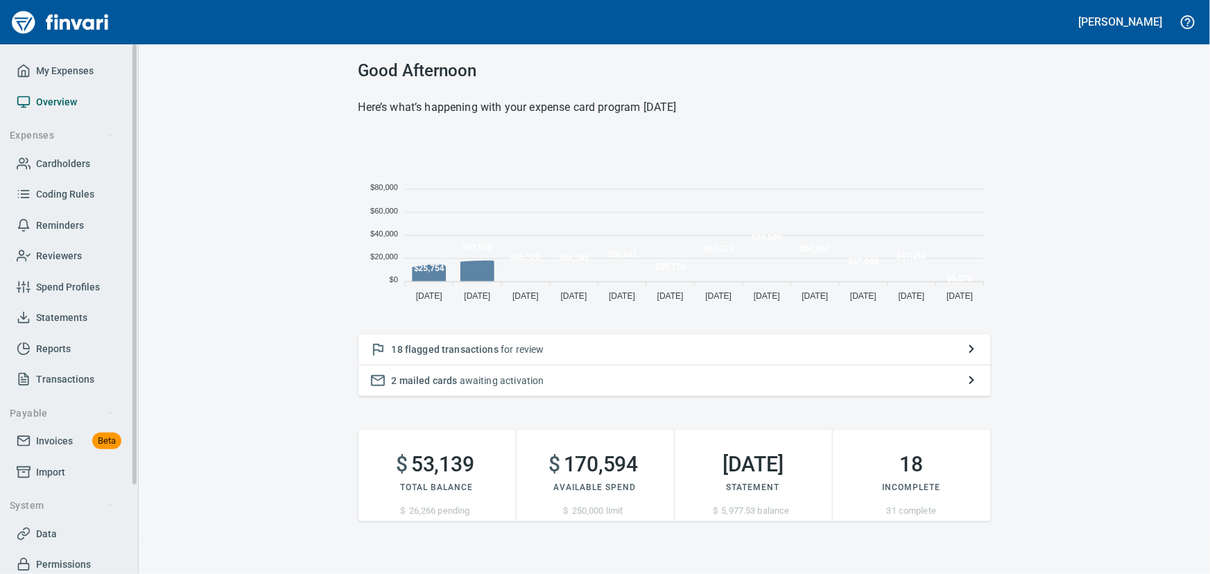
scroll to position [173, 622]
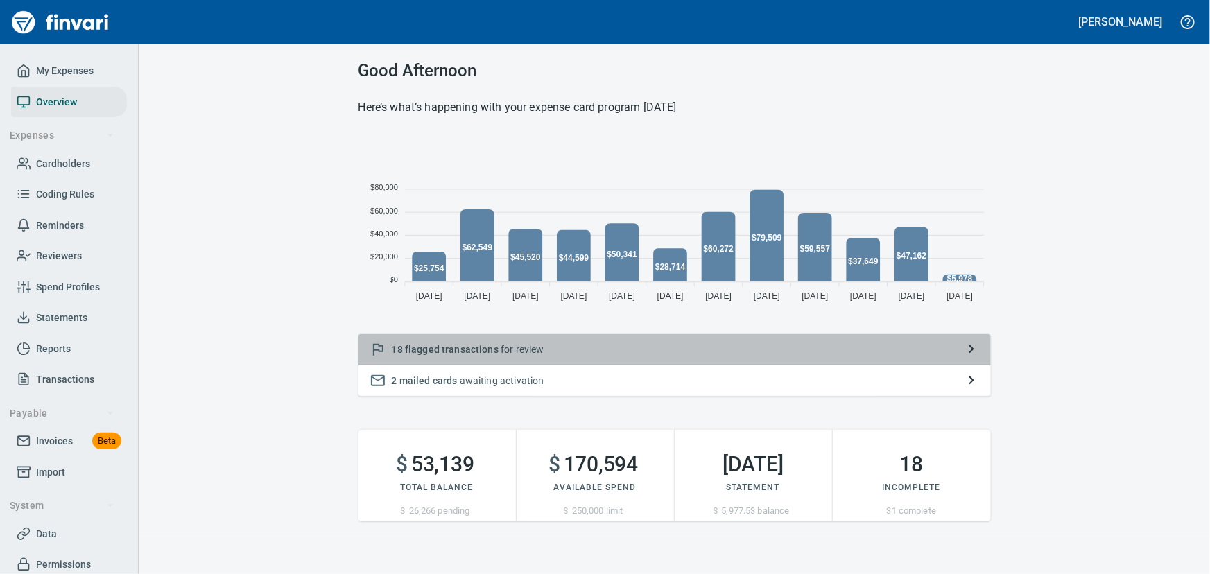
click at [469, 351] on span "flagged transactions" at bounding box center [452, 349] width 94 height 11
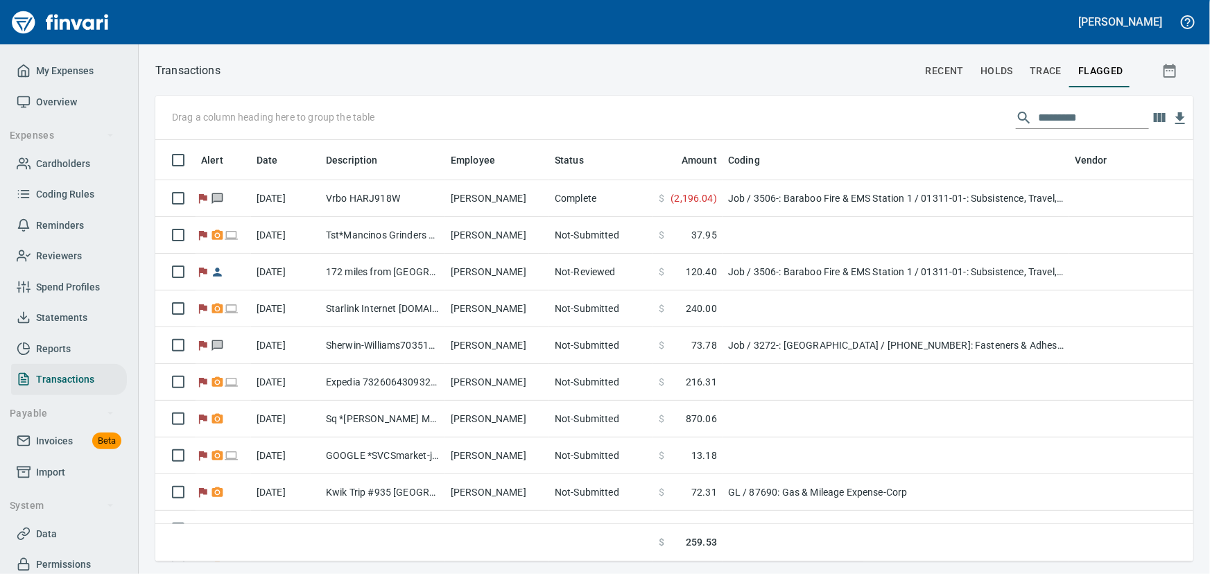
scroll to position [402, 1019]
